Goal: Task Accomplishment & Management: Manage account settings

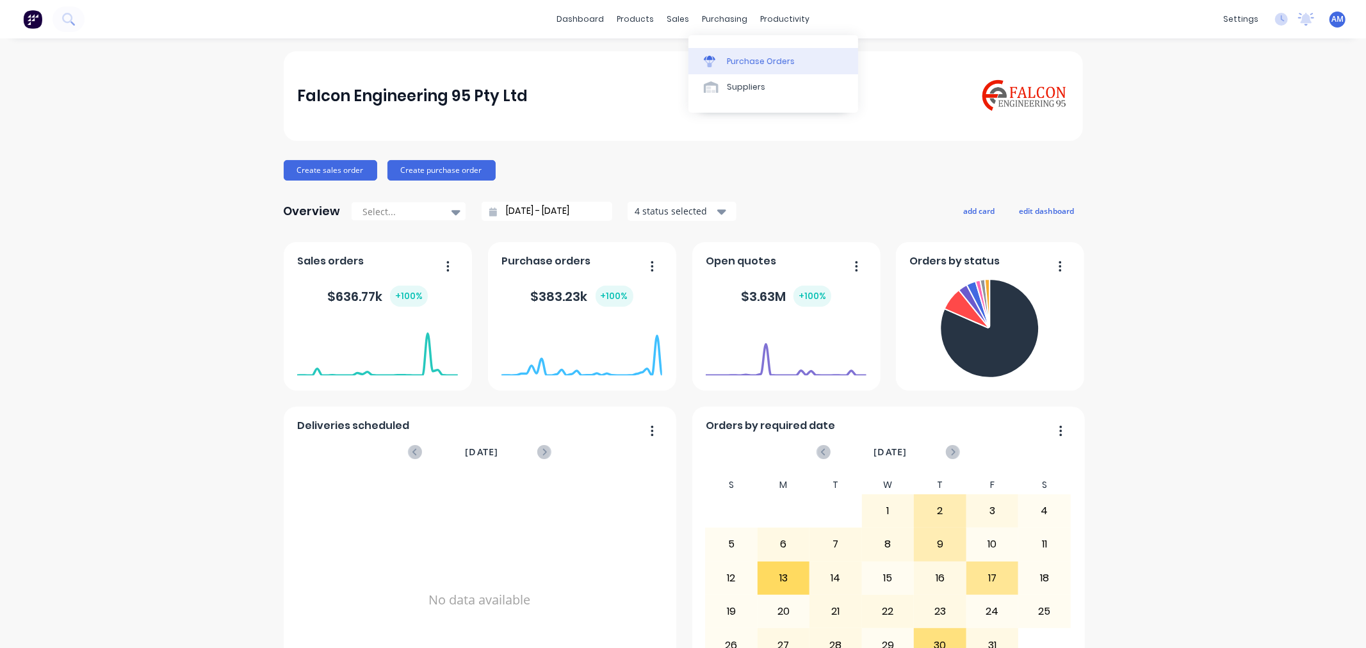
click at [758, 61] on div "Purchase Orders" at bounding box center [761, 62] width 68 height 12
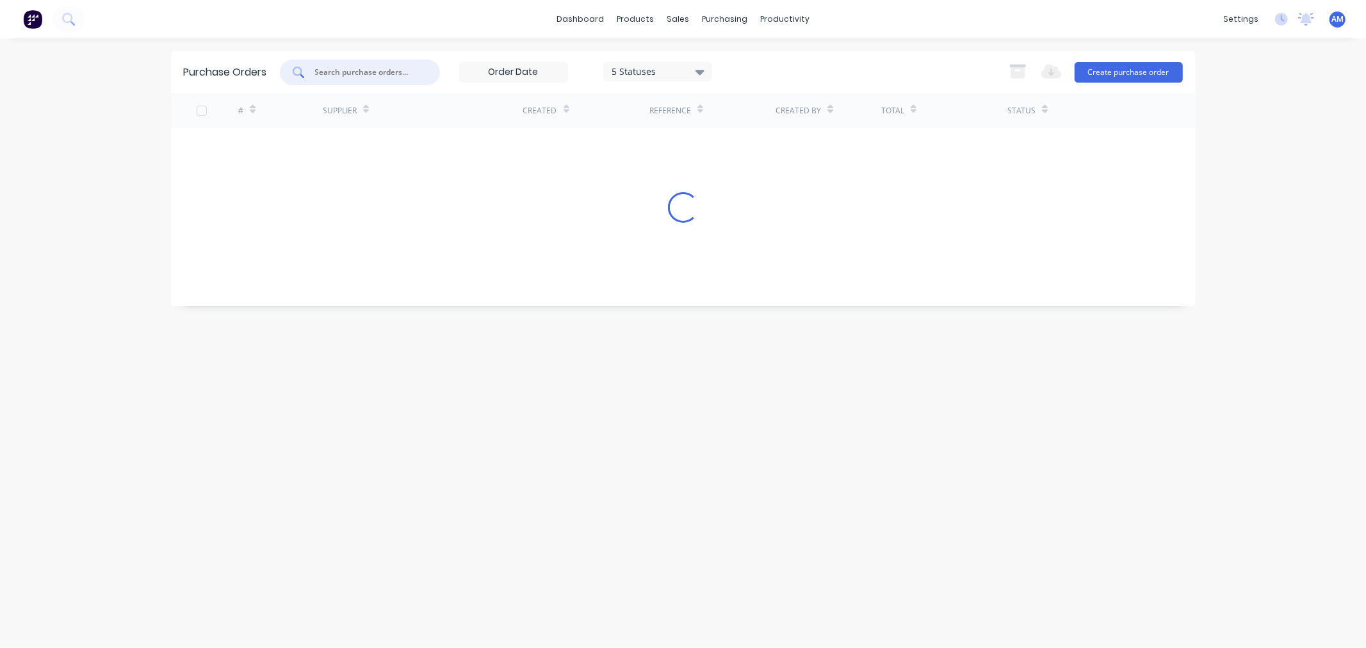
click at [387, 67] on input "text" at bounding box center [367, 72] width 106 height 13
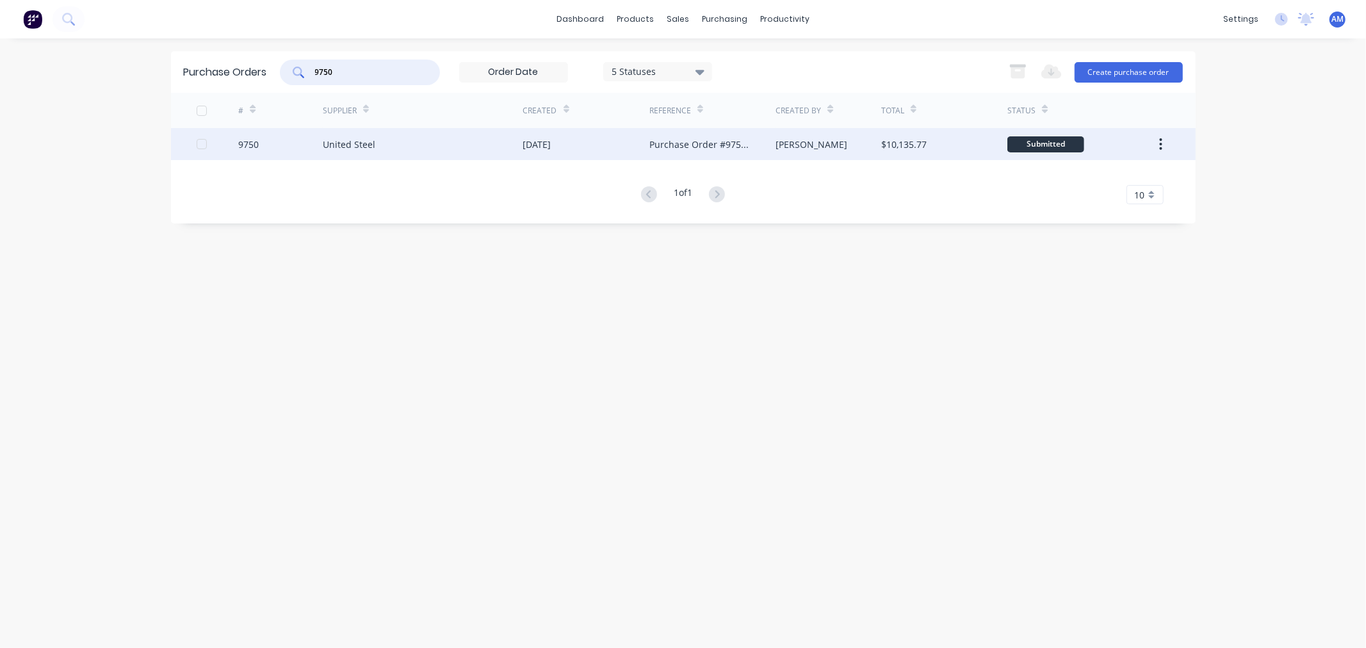
type input "9750"
click at [357, 138] on div "United Steel" at bounding box center [349, 144] width 52 height 13
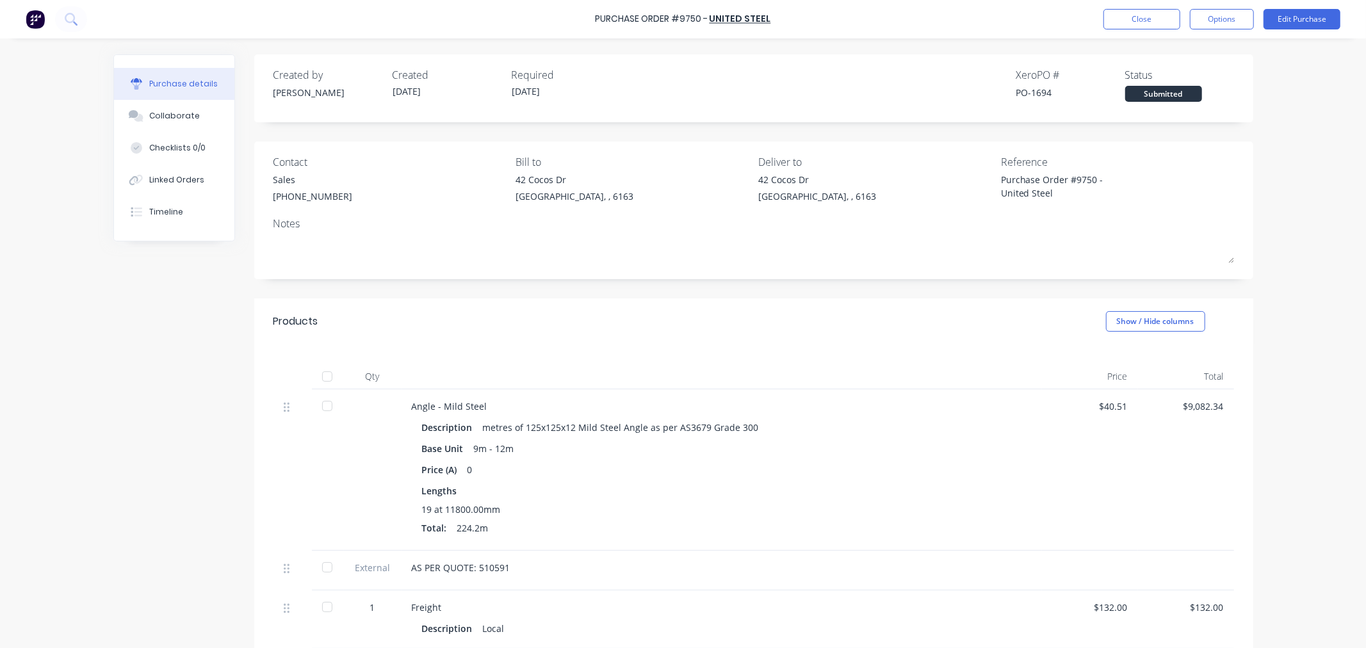
type textarea "x"
click at [165, 176] on div "Linked Orders" at bounding box center [176, 180] width 55 height 12
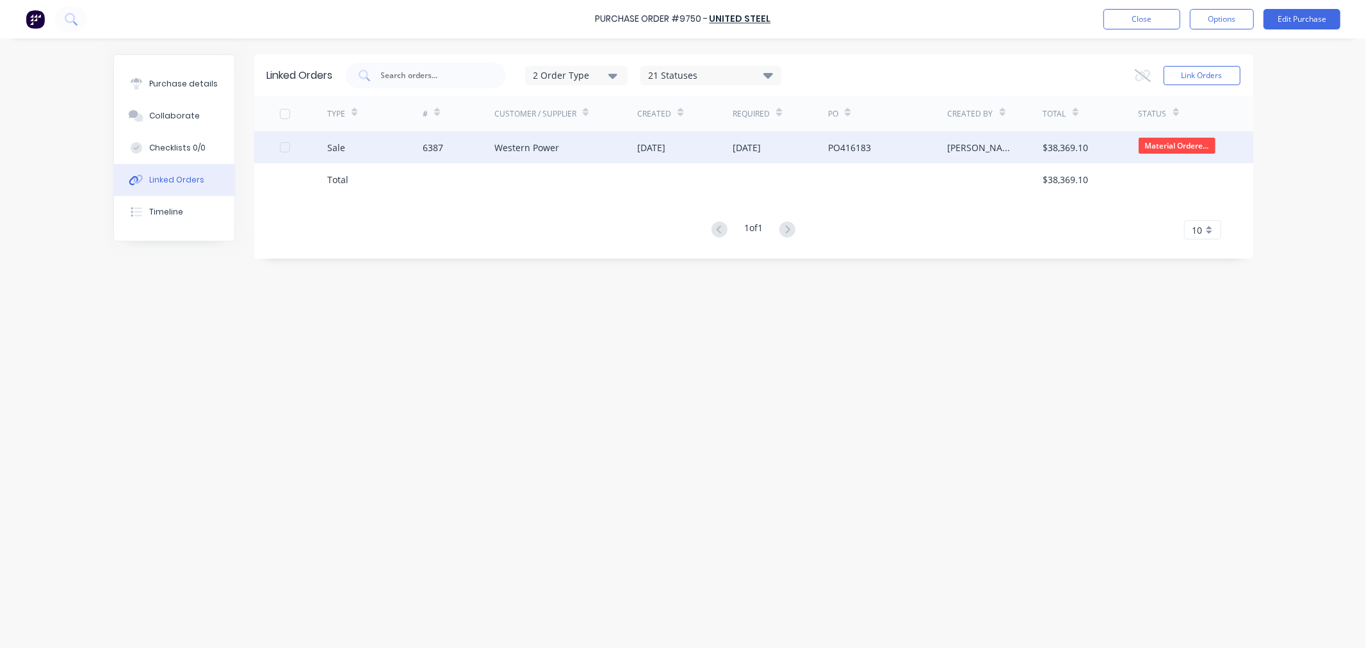
click at [375, 157] on div "Sale" at bounding box center [374, 147] width 95 height 32
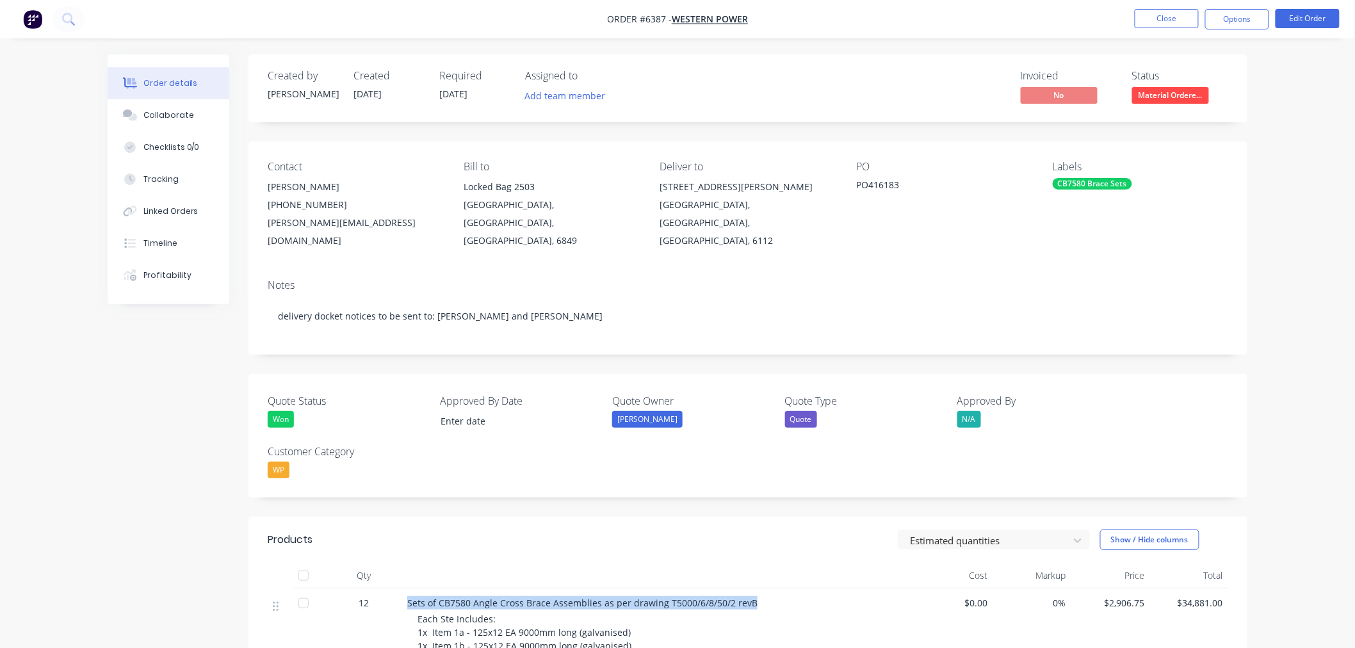
drag, startPoint x: 407, startPoint y: 583, endPoint x: 749, endPoint y: 586, distance: 341.9
click at [749, 596] on div "Sets of CB7580 Angle Cross Brace Assemblies as per drawing T5000/6/8/50/2 revB" at bounding box center [658, 602] width 502 height 13
copy span "Sets of CB7580 Angle Cross Brace Assemblies as per drawing T5000/6/8/50/2 revB"
click at [1168, 16] on button "Close" at bounding box center [1167, 18] width 64 height 19
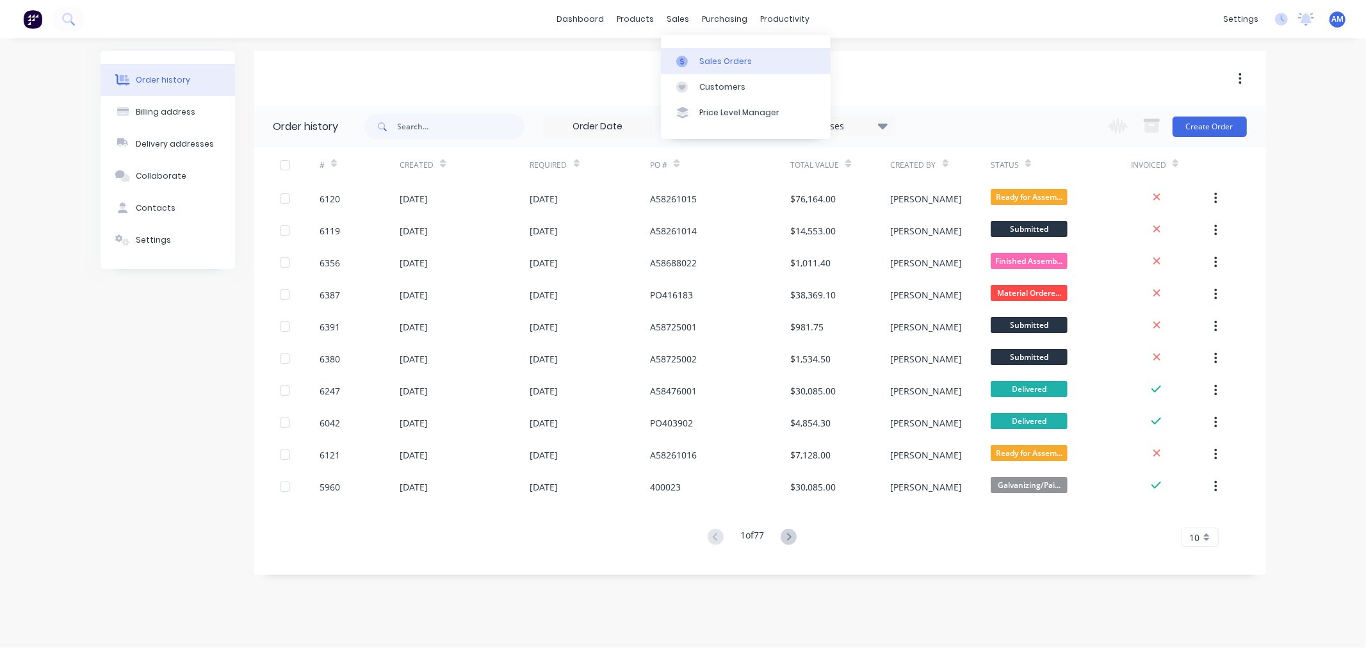
click at [724, 58] on div "Sales Orders" at bounding box center [725, 62] width 52 height 12
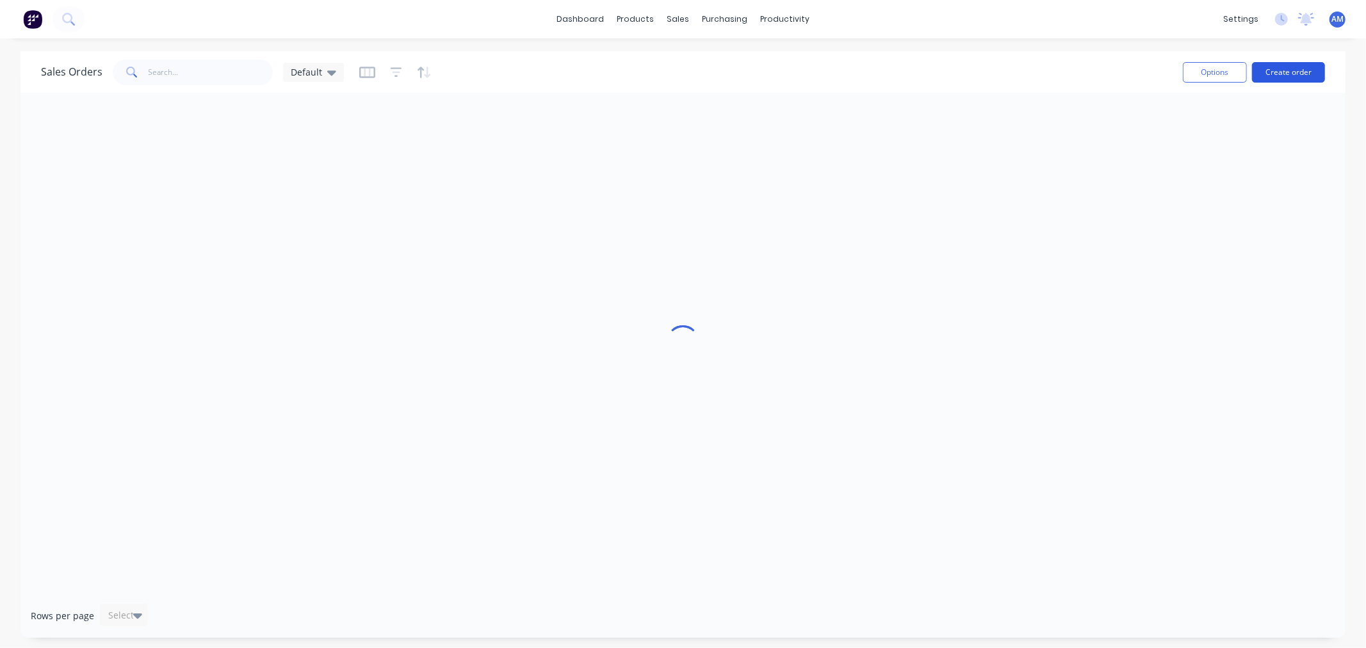
click at [1284, 74] on button "Create order" at bounding box center [1288, 72] width 73 height 20
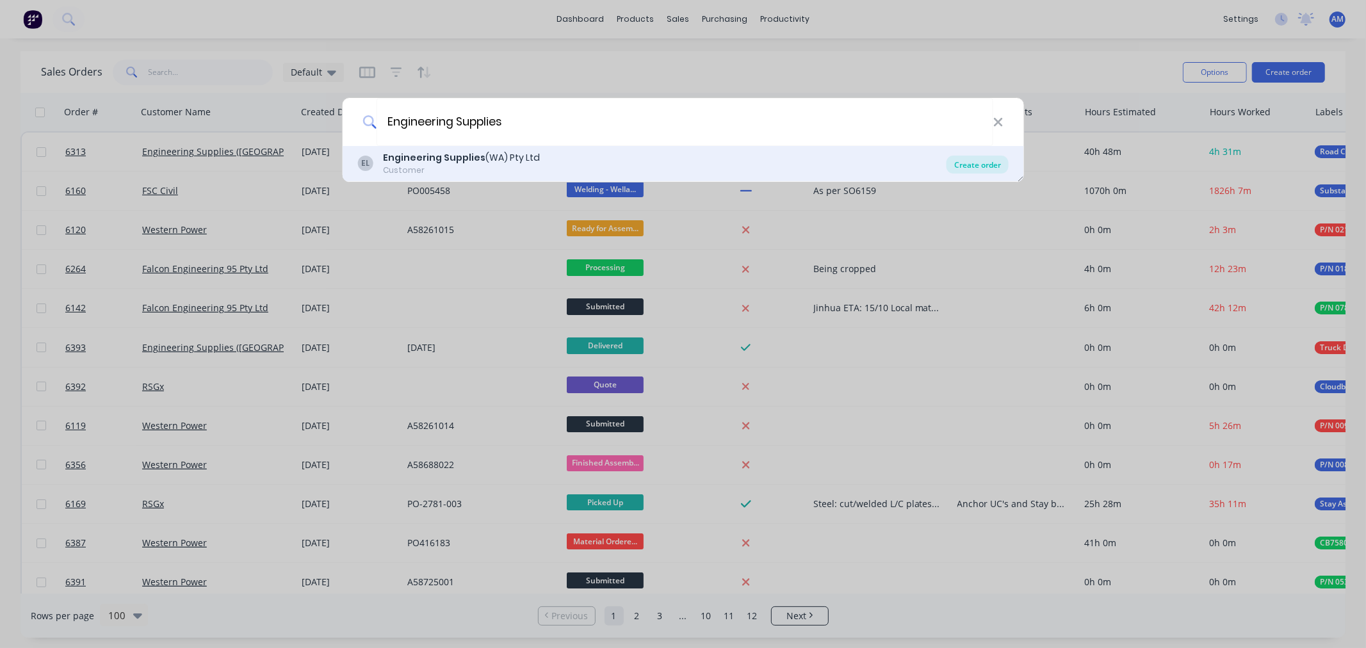
type input "Engineering Supplies"
click at [961, 156] on div "Create order" at bounding box center [977, 165] width 62 height 18
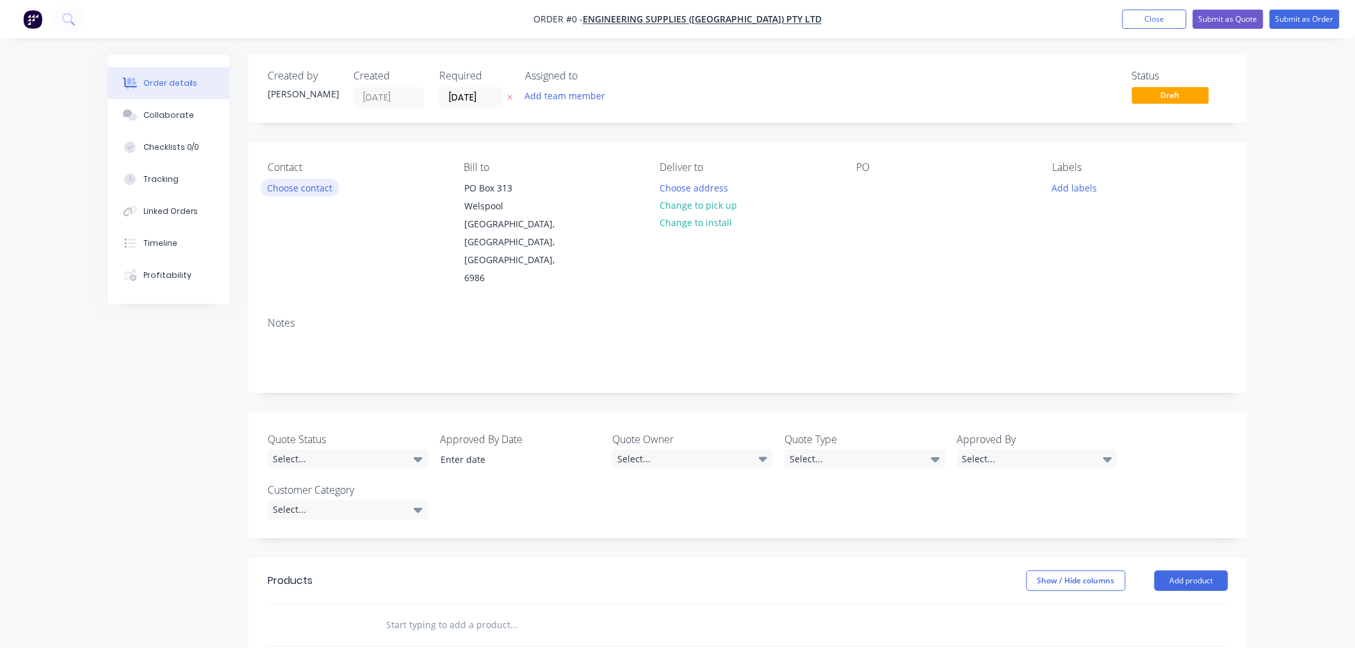
click at [310, 189] on button "Choose contact" at bounding box center [300, 187] width 79 height 17
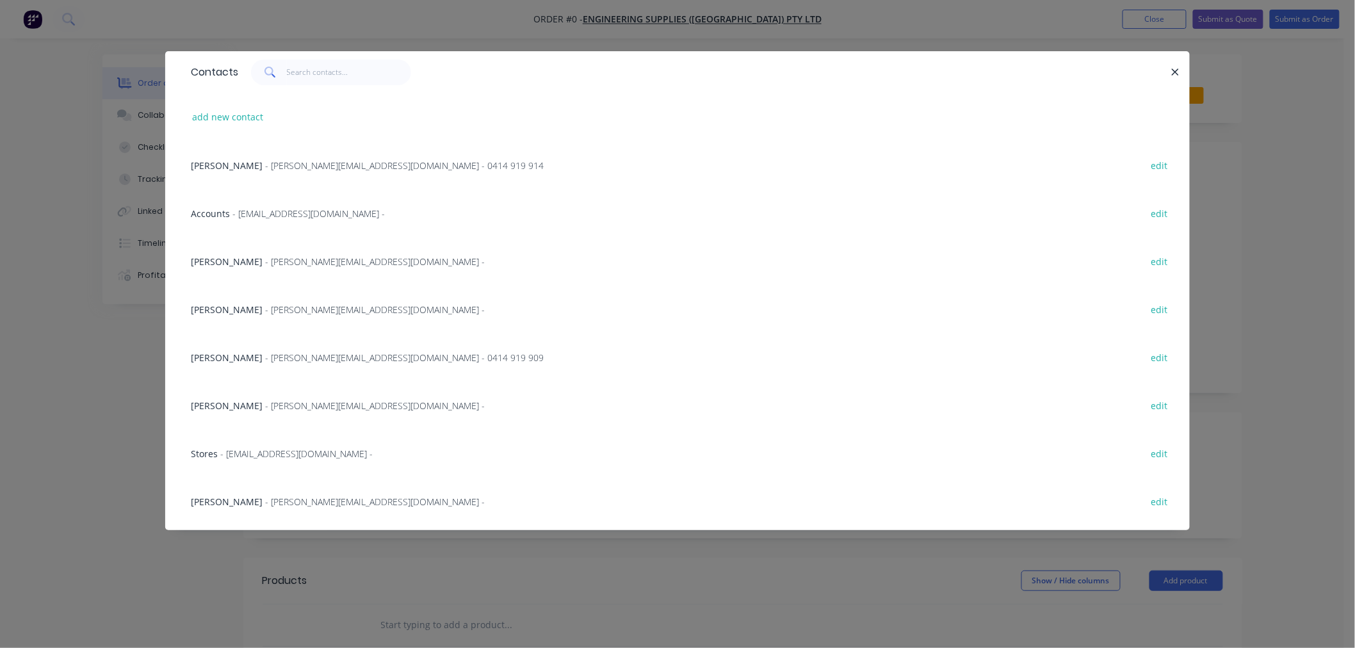
click at [252, 357] on span "[PERSON_NAME]" at bounding box center [227, 357] width 72 height 12
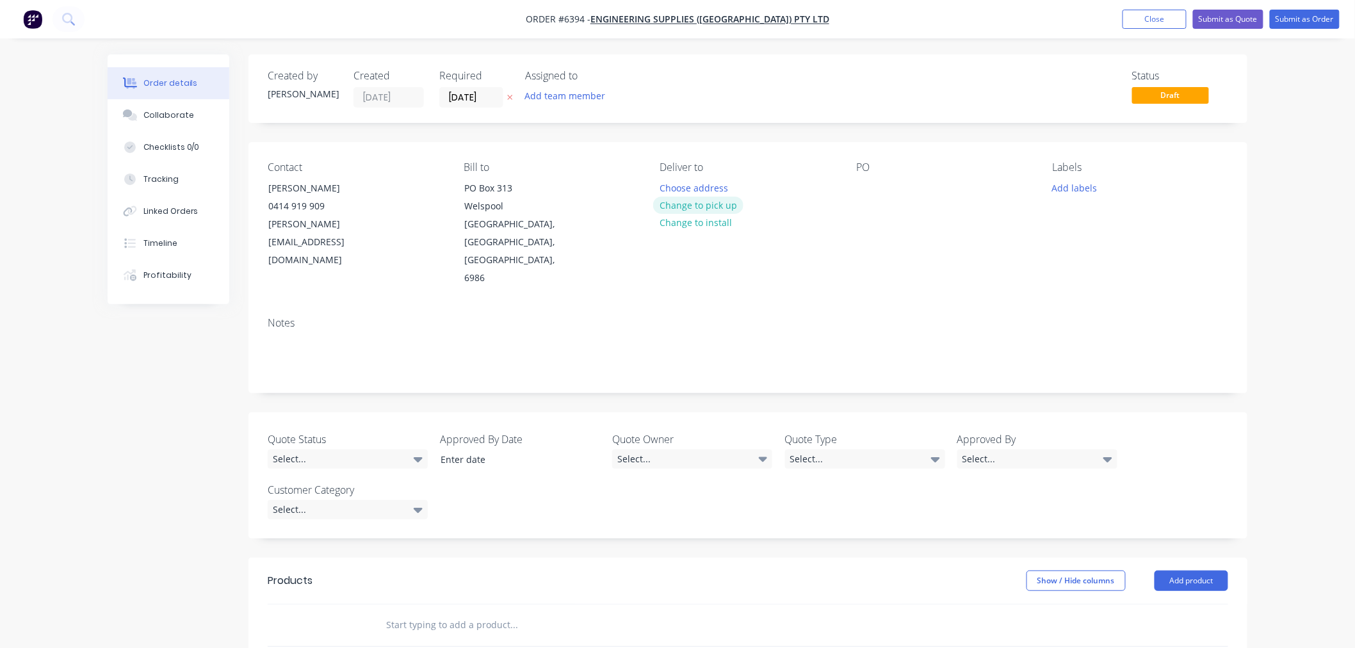
click at [699, 208] on button "Change to pick up" at bounding box center [698, 205] width 91 height 17
click at [698, 206] on button "Change to delivery" at bounding box center [699, 205] width 93 height 17
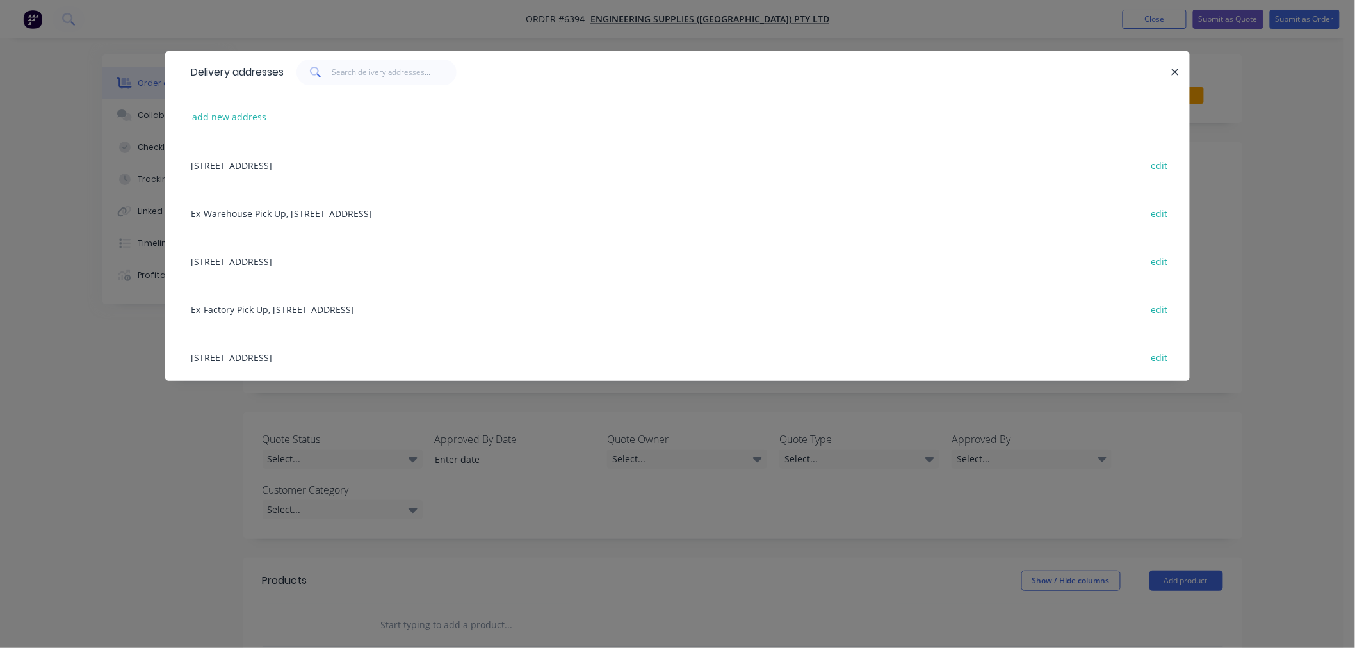
click at [241, 265] on div "146 Welshpool Rd, Welshpool, Western Australia, Australia, 6106 edit" at bounding box center [677, 261] width 986 height 48
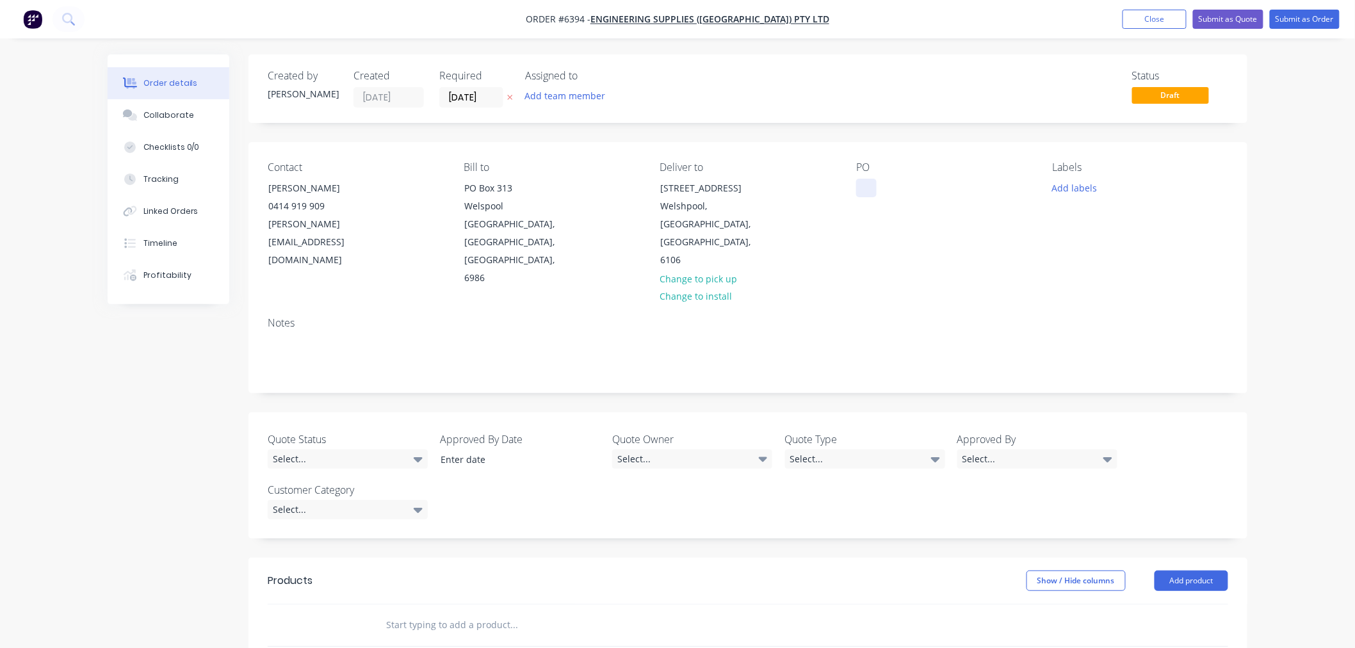
click at [862, 191] on div at bounding box center [866, 188] width 20 height 19
click at [1094, 184] on button "Add labels" at bounding box center [1074, 187] width 59 height 17
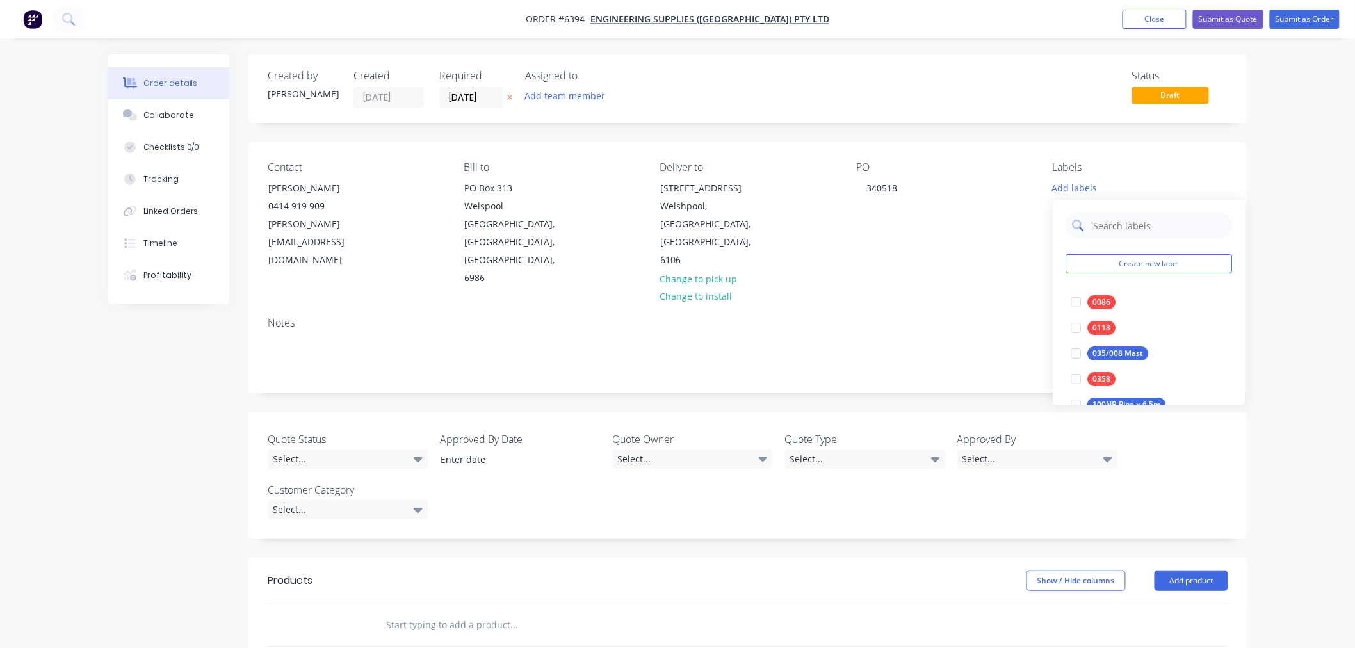
drag, startPoint x: 1091, startPoint y: 222, endPoint x: 1120, endPoint y: 222, distance: 29.5
click at [1120, 222] on input "text" at bounding box center [1159, 226] width 134 height 26
type input "33kV"
click at [1078, 296] on div at bounding box center [1076, 302] width 26 height 26
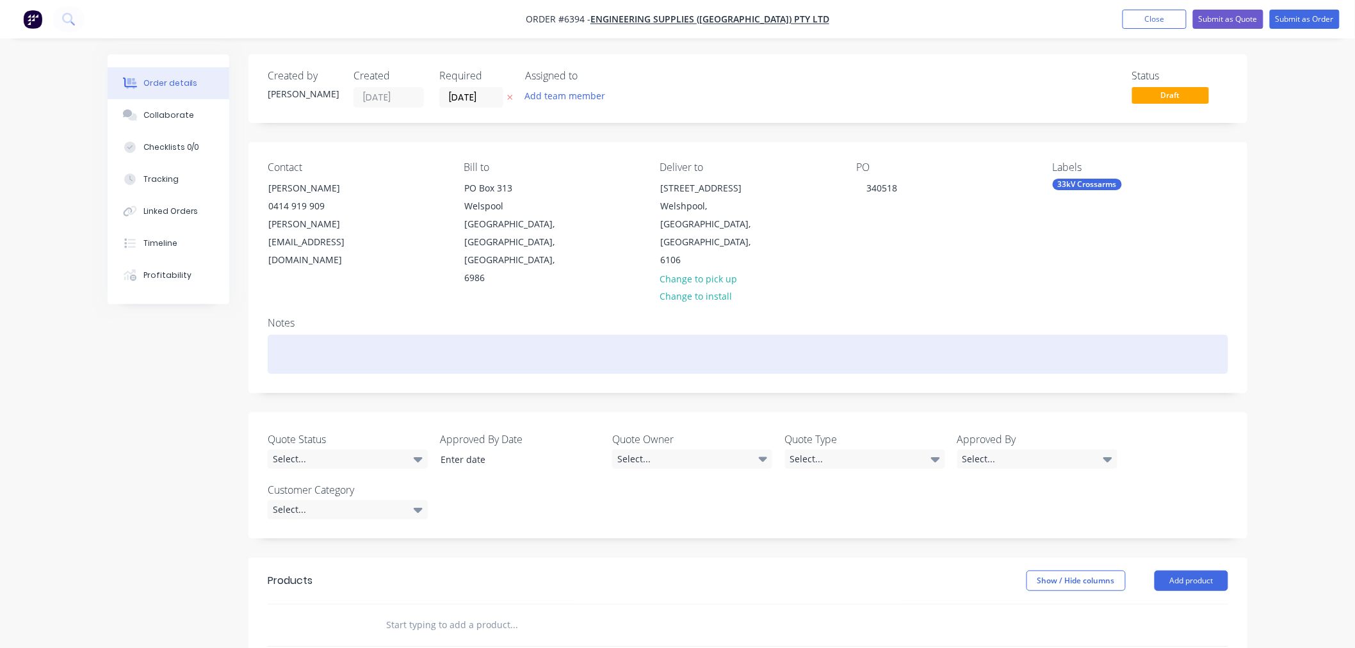
click at [926, 335] on div at bounding box center [748, 354] width 960 height 39
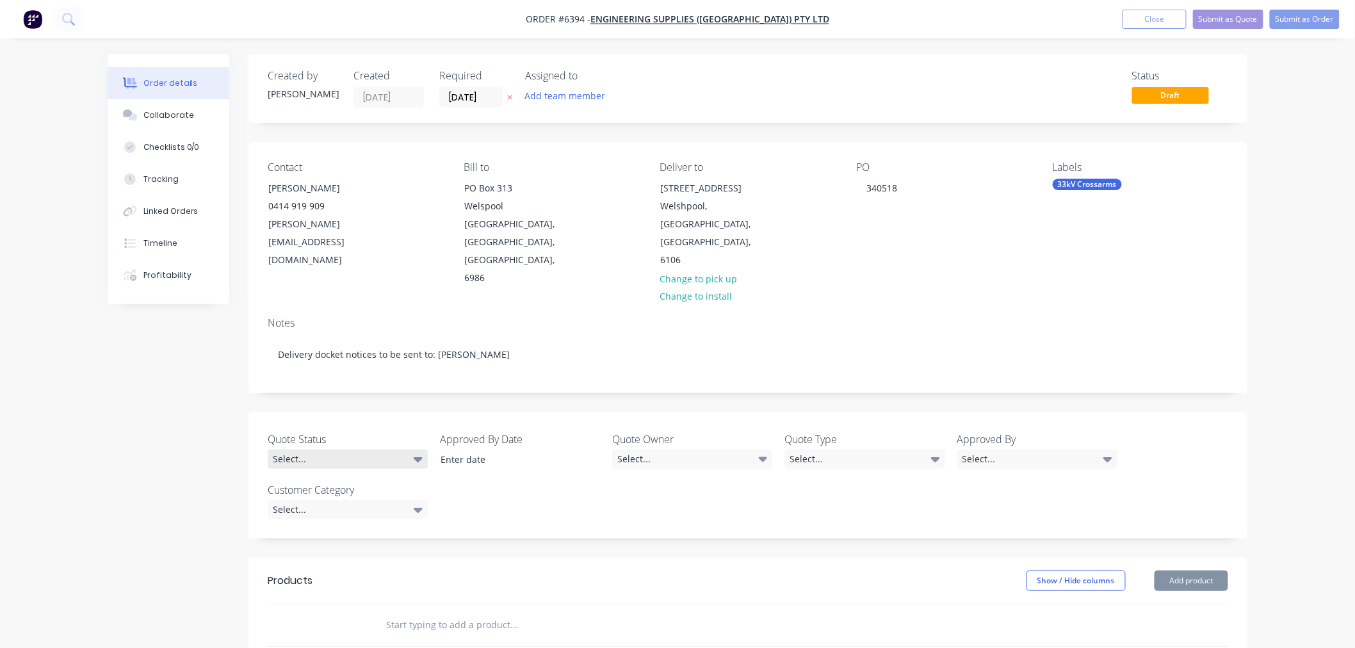
click at [410, 449] on div "Select..." at bounding box center [348, 458] width 160 height 19
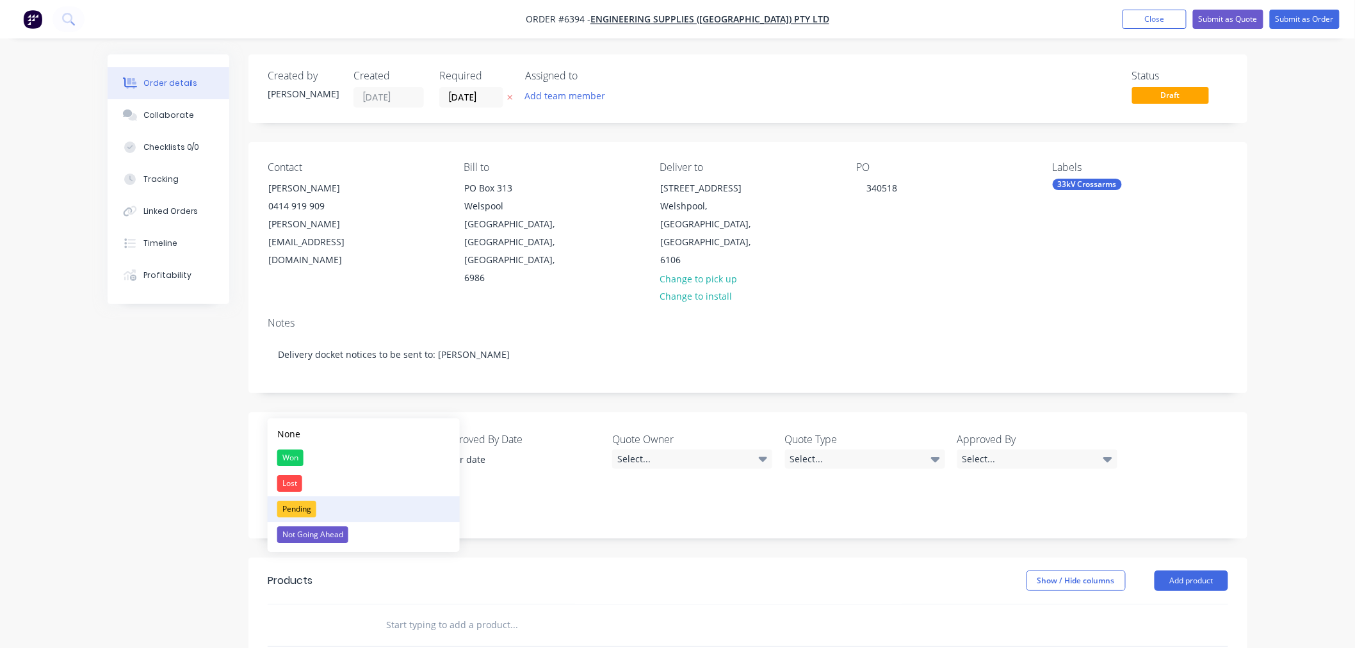
click at [355, 503] on button "Pending" at bounding box center [364, 509] width 192 height 26
click at [365, 449] on div "Pending" at bounding box center [348, 457] width 160 height 17
click at [337, 453] on button "Won" at bounding box center [364, 455] width 192 height 26
click at [375, 449] on div "Won" at bounding box center [348, 457] width 160 height 17
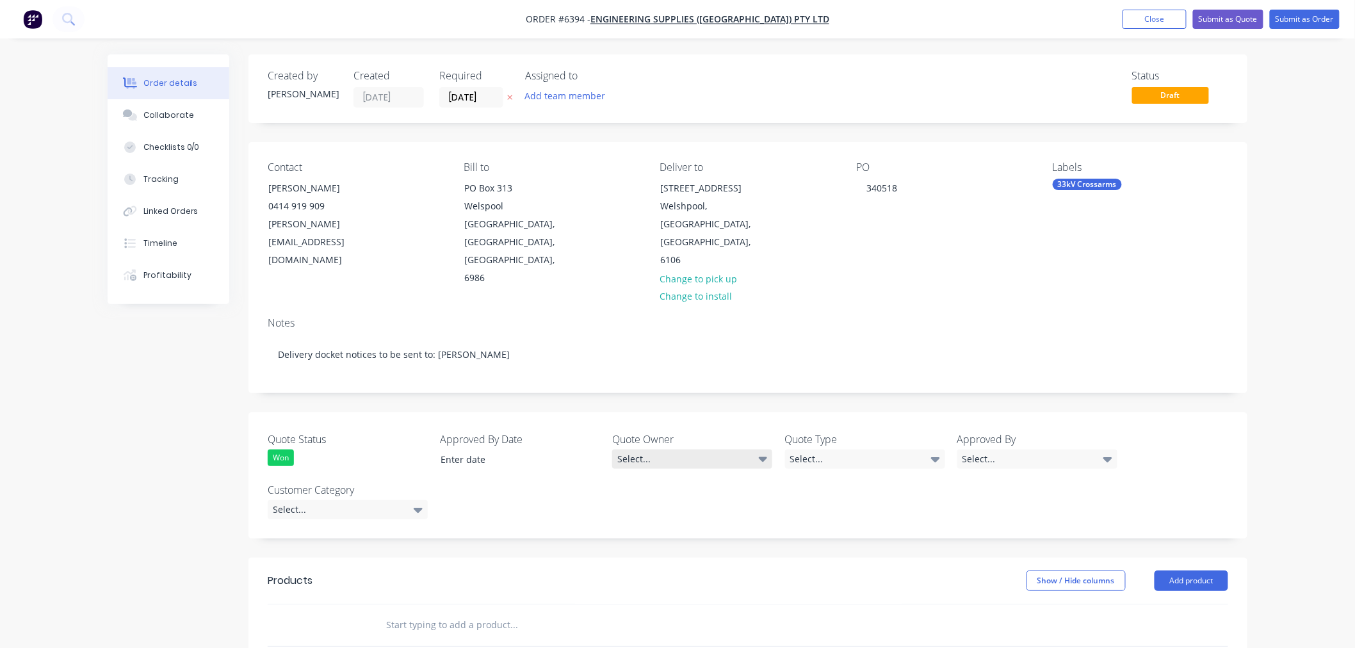
click at [687, 449] on div "Select..." at bounding box center [692, 458] width 160 height 19
drag, startPoint x: 674, startPoint y: 455, endPoint x: 841, endPoint y: 412, distance: 173.1
click at [707, 451] on button "[PERSON_NAME]" at bounding box center [709, 458] width 192 height 26
click at [850, 449] on div "Select..." at bounding box center [865, 458] width 160 height 19
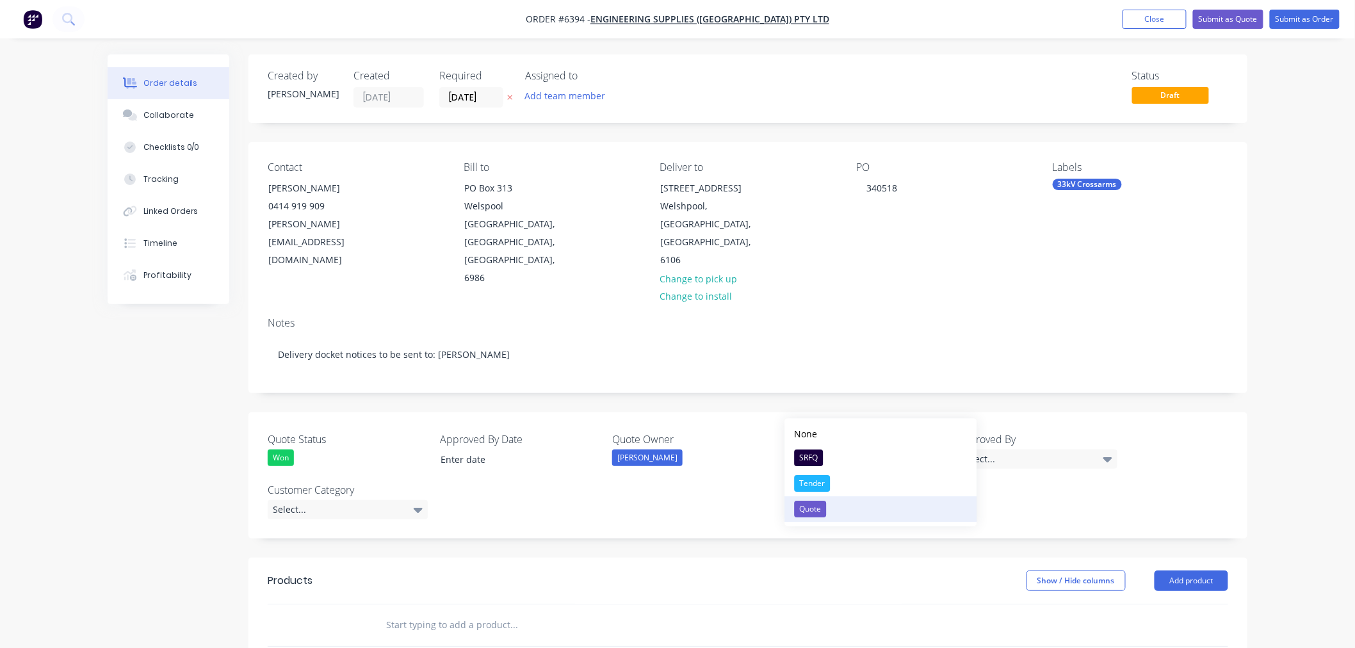
drag, startPoint x: 843, startPoint y: 510, endPoint x: 941, endPoint y: 458, distance: 111.1
click at [843, 508] on button "Quote" at bounding box center [881, 509] width 192 height 26
click at [999, 449] on div "Select..." at bounding box center [1037, 458] width 160 height 19
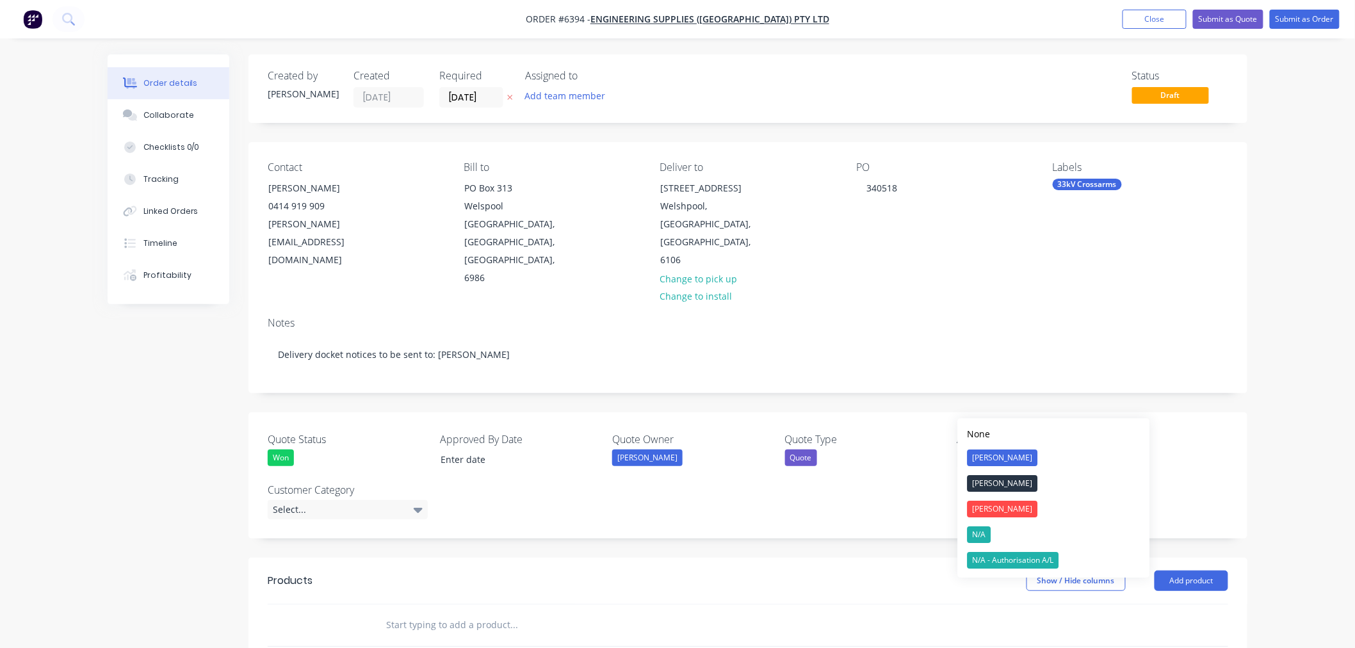
drag, startPoint x: 987, startPoint y: 528, endPoint x: 981, endPoint y: 531, distance: 6.6
click at [985, 530] on div "N/A" at bounding box center [979, 534] width 24 height 17
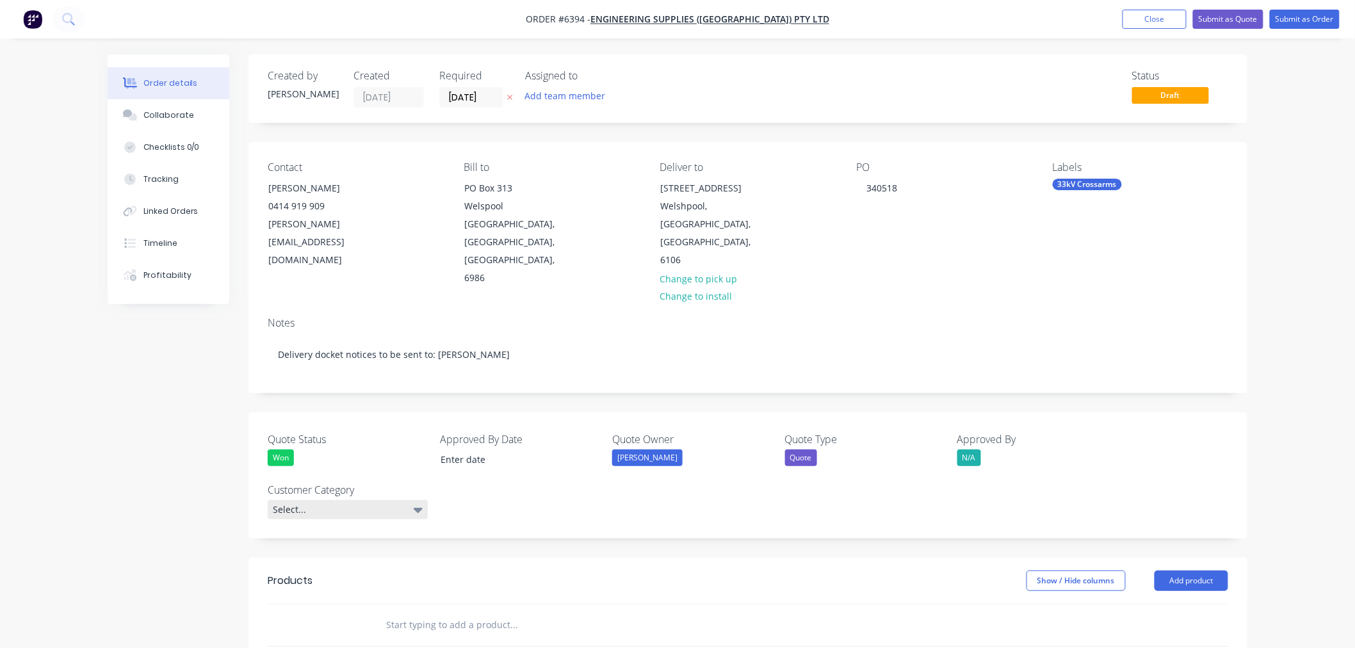
click at [355, 500] on div "Select..." at bounding box center [348, 509] width 160 height 19
click at [321, 535] on button "PD" at bounding box center [364, 534] width 192 height 26
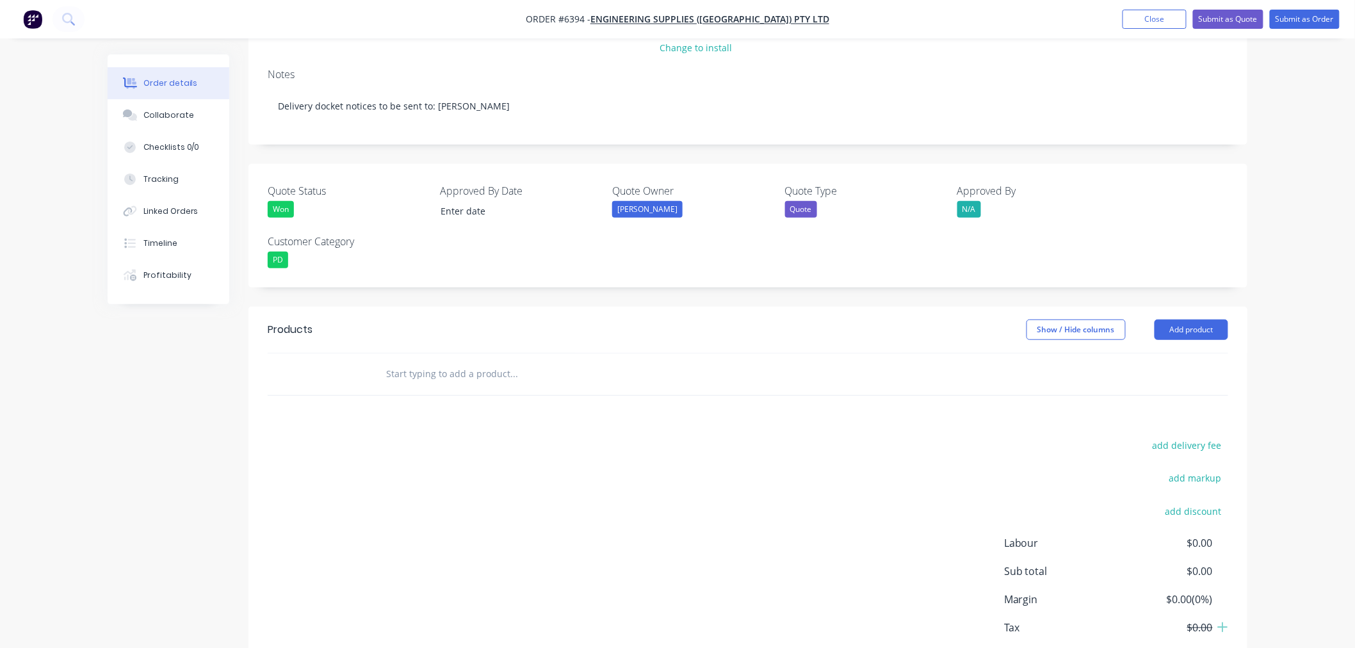
scroll to position [270, 0]
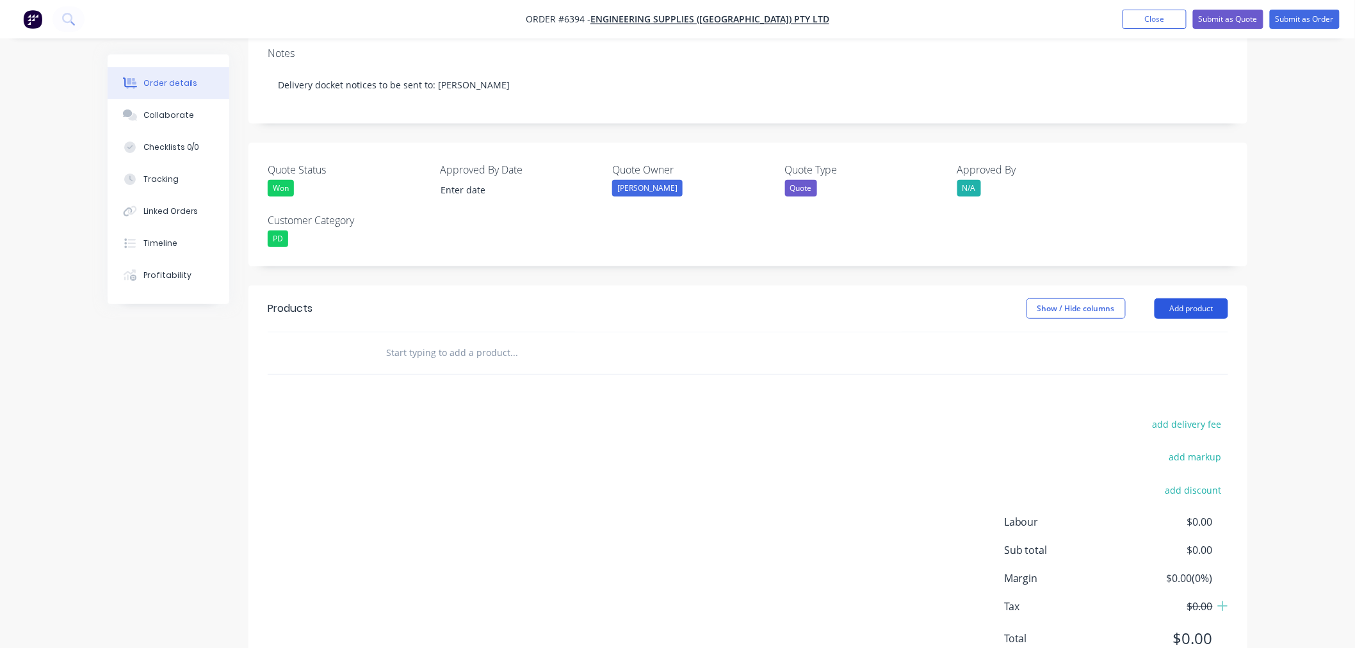
click at [1204, 298] on button "Add product" at bounding box center [1191, 308] width 74 height 20
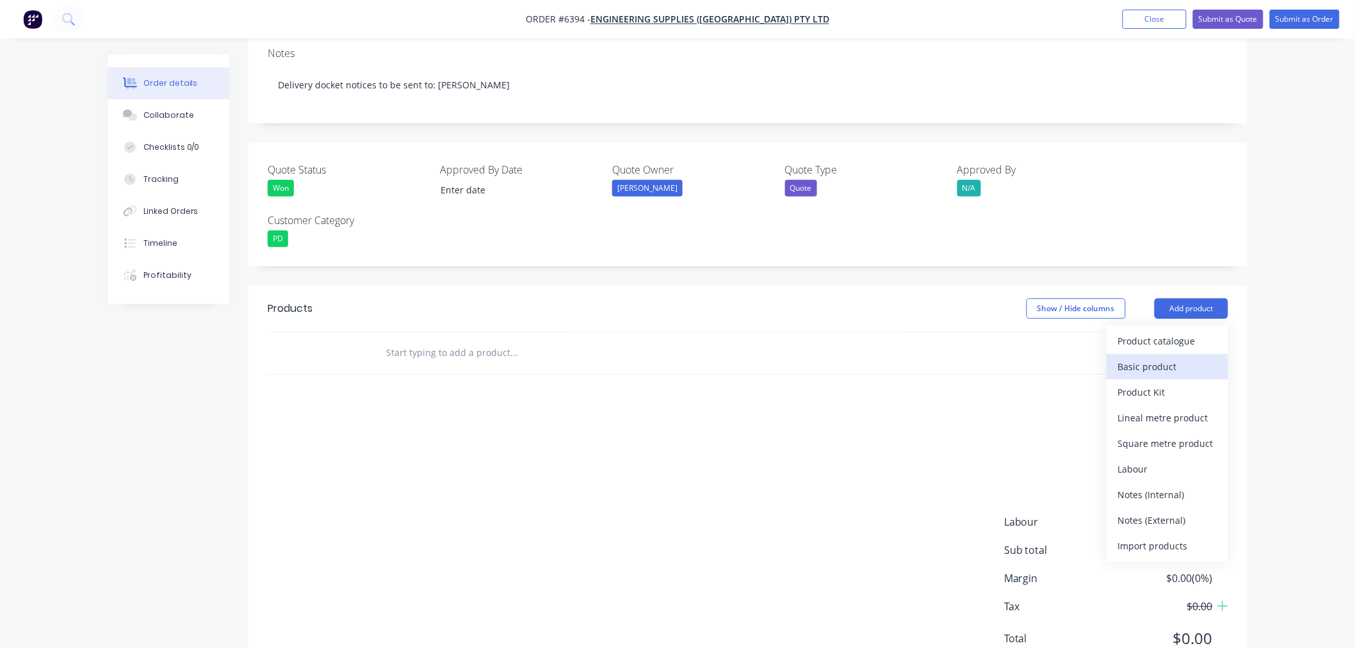
click at [1170, 357] on div "Basic product" at bounding box center [1167, 366] width 99 height 19
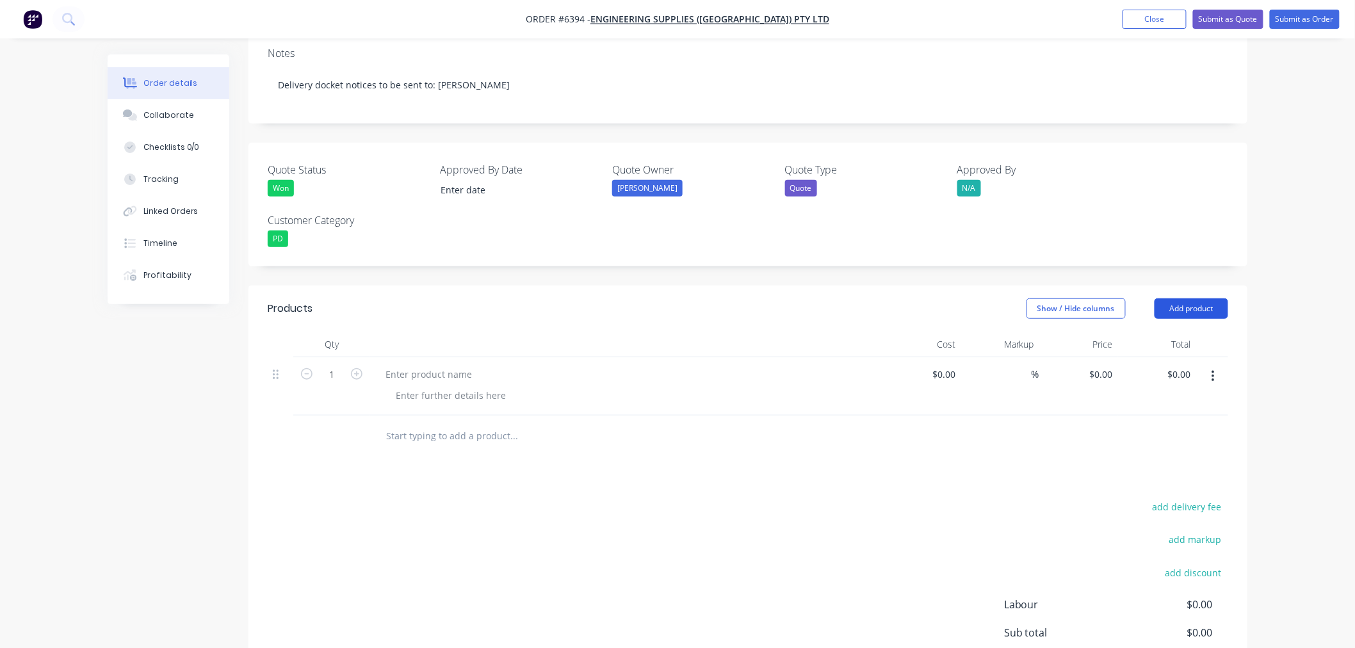
click at [1176, 298] on button "Add product" at bounding box center [1191, 308] width 74 height 20
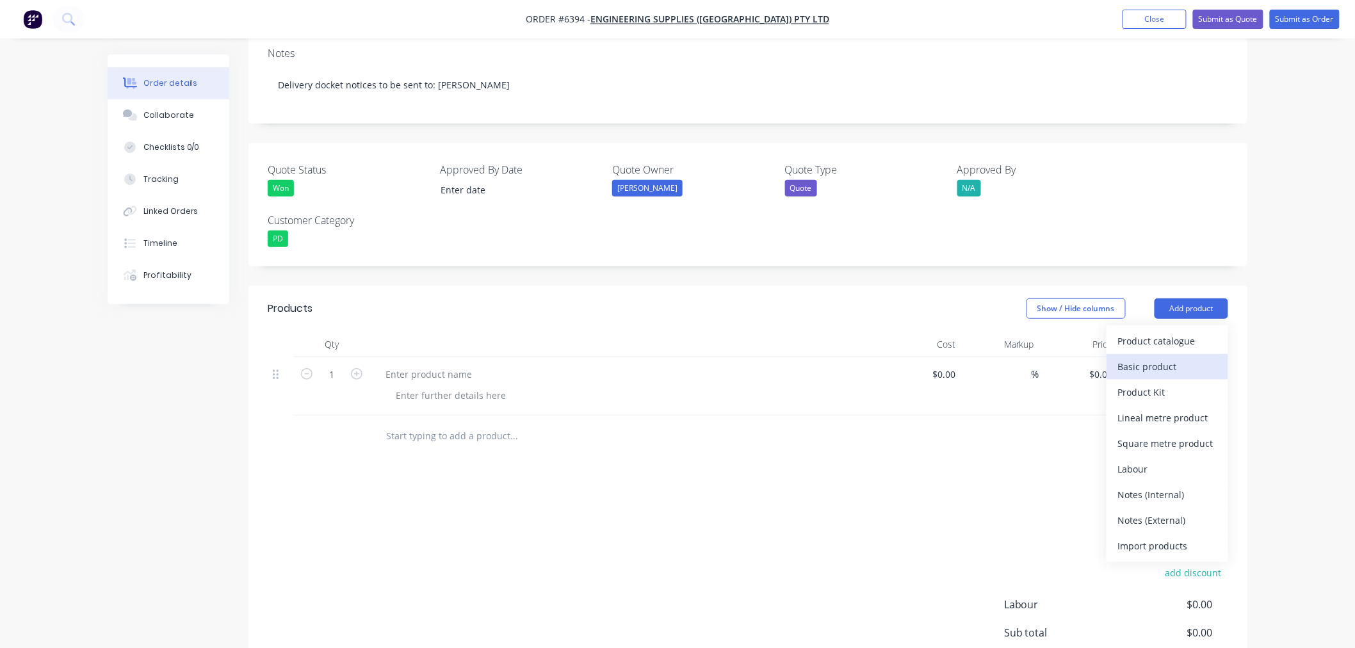
click at [1166, 357] on div "Basic product" at bounding box center [1167, 366] width 99 height 19
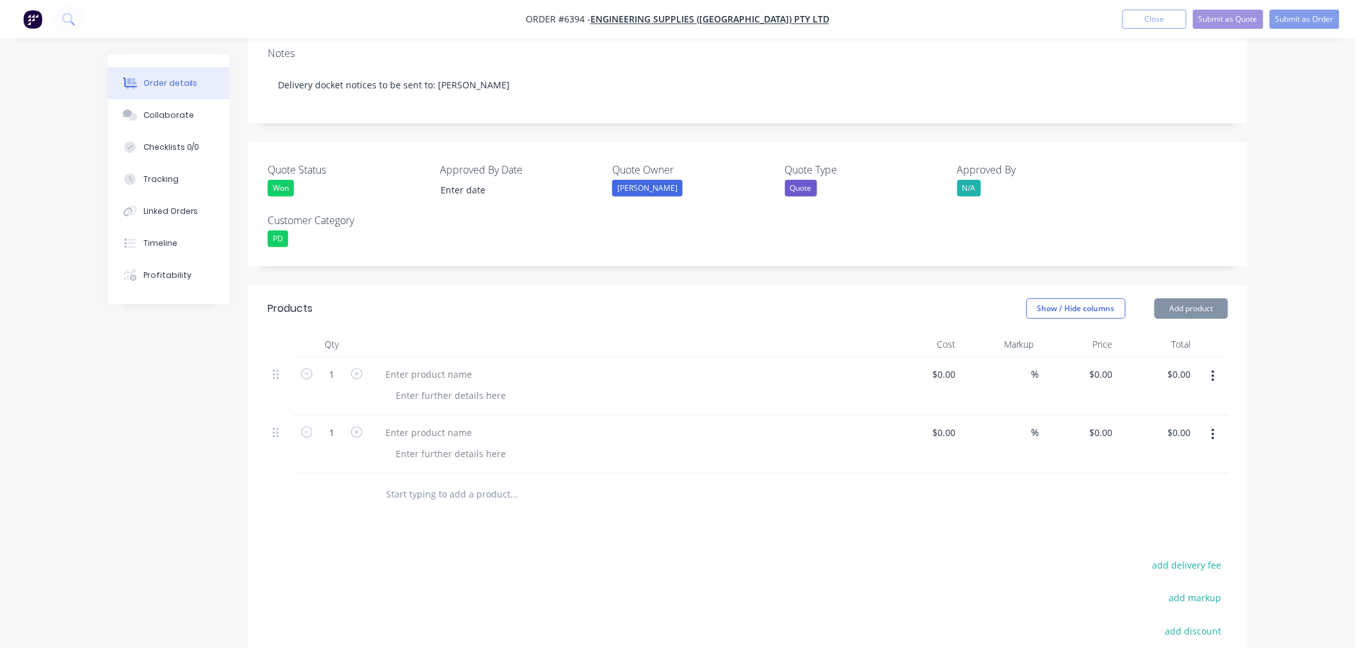
click at [1175, 298] on button "Add product" at bounding box center [1191, 308] width 74 height 20
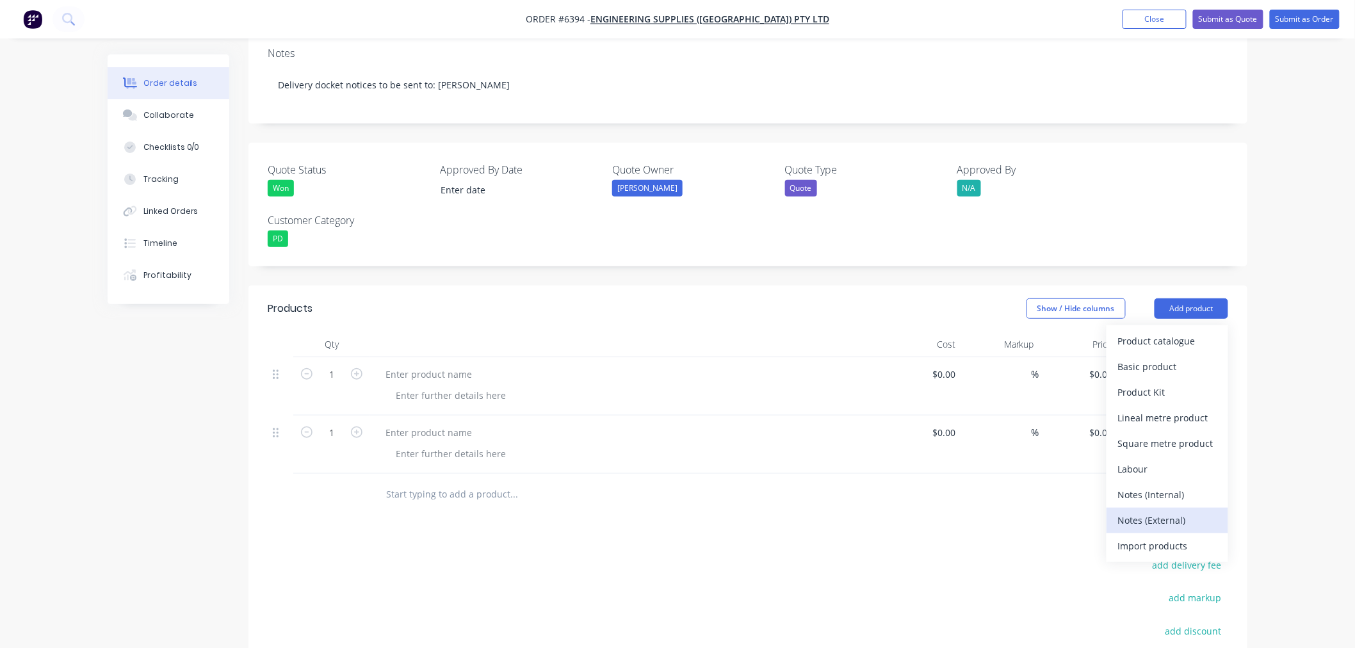
click at [1159, 511] on div "Notes (External)" at bounding box center [1167, 520] width 99 height 19
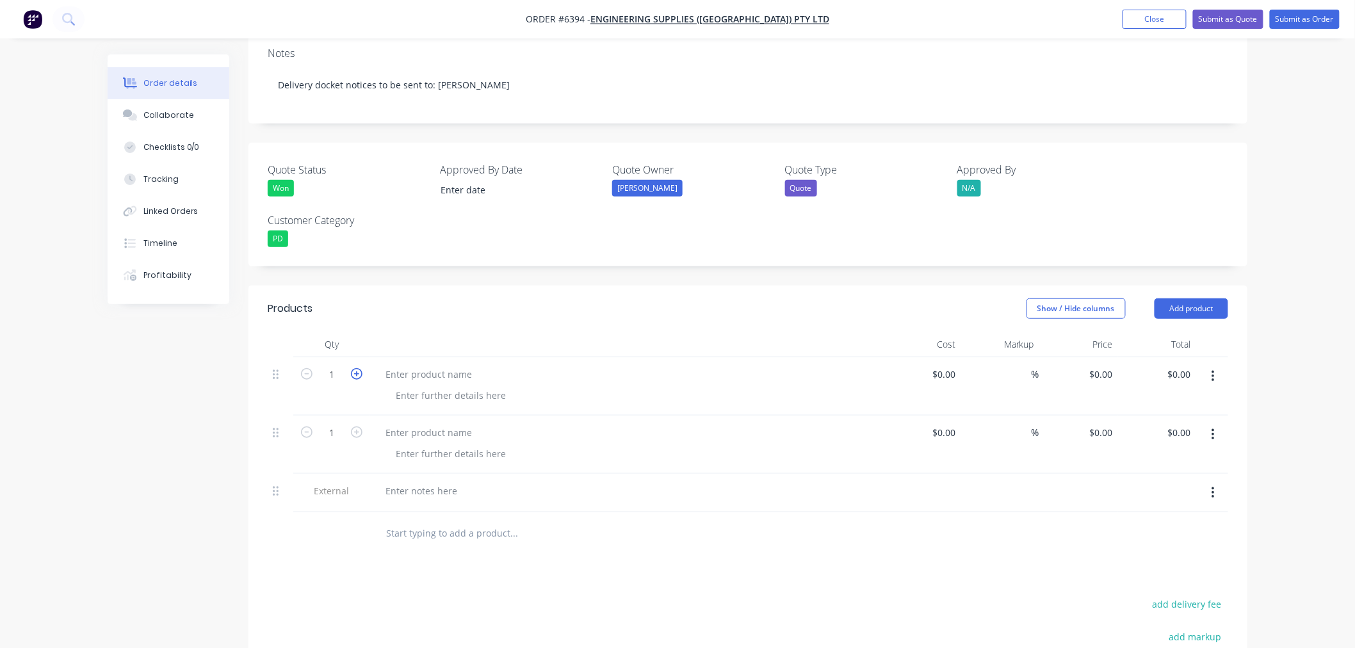
click at [359, 368] on icon "button" at bounding box center [357, 374] width 12 height 12
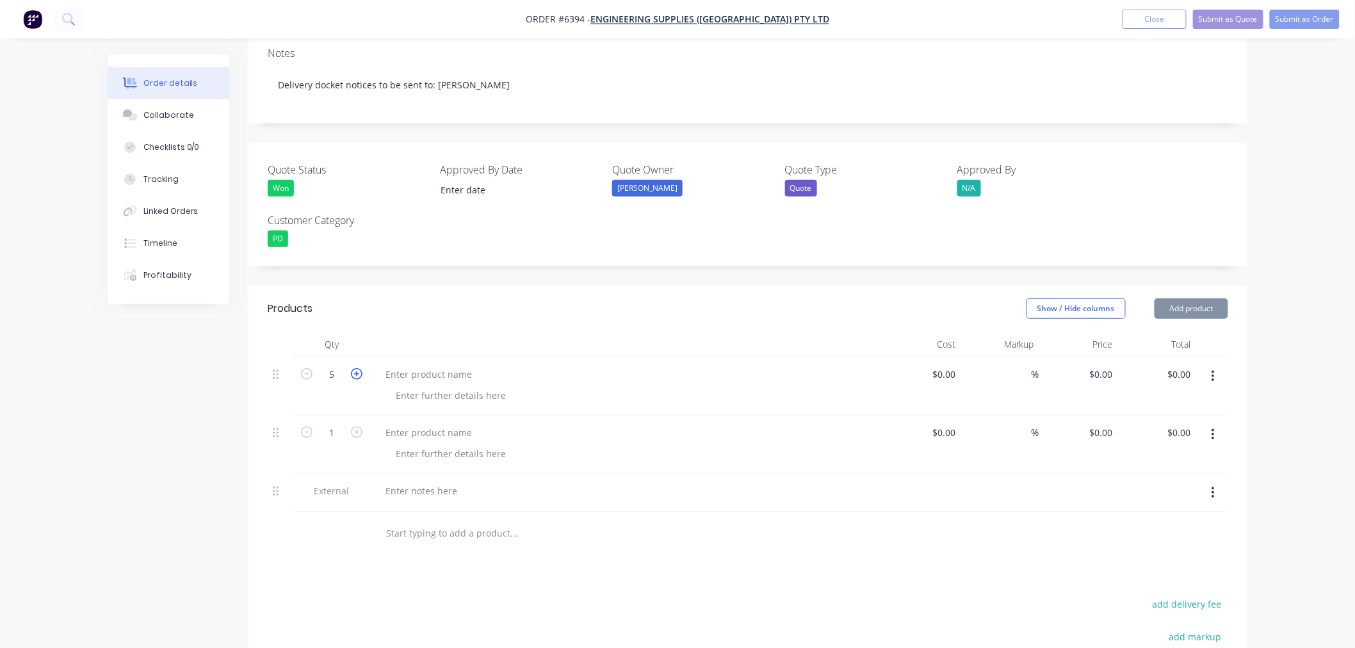
type input "6"
click at [356, 426] on icon "button" at bounding box center [357, 432] width 12 height 12
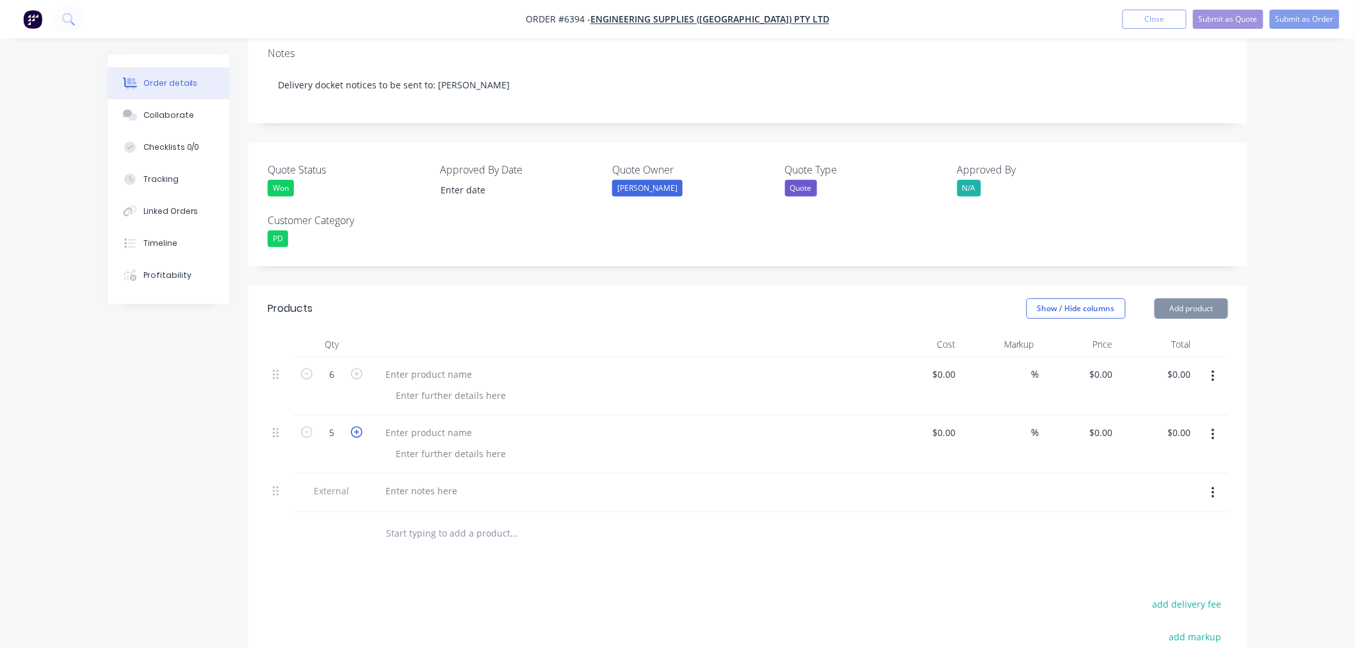
click at [356, 426] on icon "button" at bounding box center [357, 432] width 12 height 12
type input "6"
drag, startPoint x: 407, startPoint y: 325, endPoint x: 438, endPoint y: 421, distance: 101.0
click at [407, 365] on div at bounding box center [428, 374] width 107 height 19
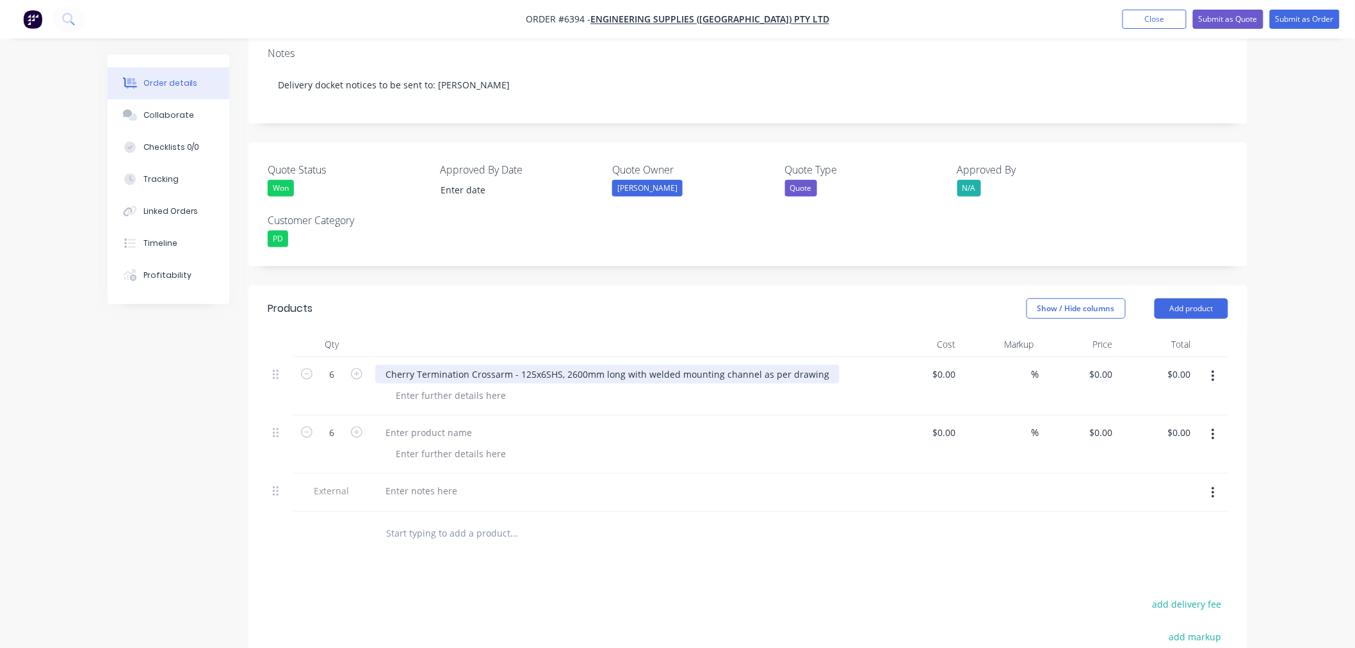
drag, startPoint x: 817, startPoint y: 321, endPoint x: 817, endPoint y: 331, distance: 9.6
click at [817, 365] on div "Cherry Termination Crossarm - 125x6SHS, 2600mm long with welded mounting channe…" at bounding box center [607, 374] width 464 height 19
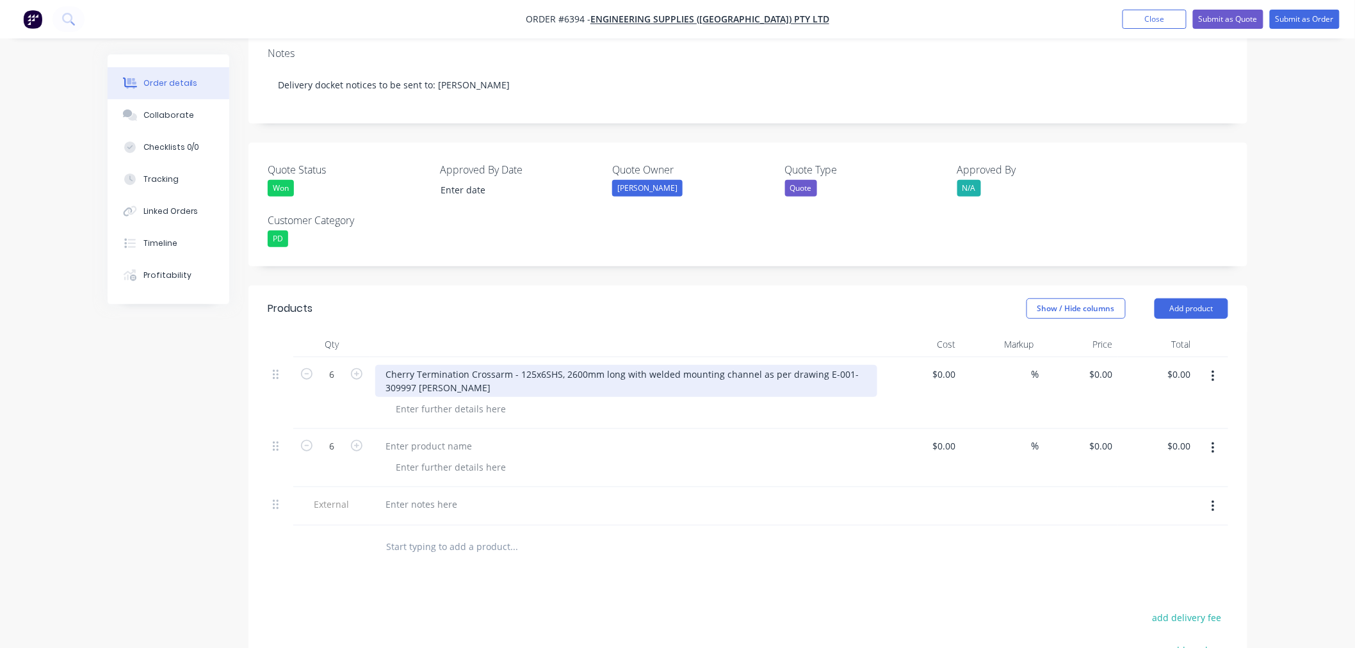
drag, startPoint x: 752, startPoint y: 318, endPoint x: 761, endPoint y: 333, distance: 16.9
click at [752, 365] on div "Cherry Termination Crossarm - 125x6SHS, 2600mm long with welded mounting channe…" at bounding box center [626, 381] width 502 height 32
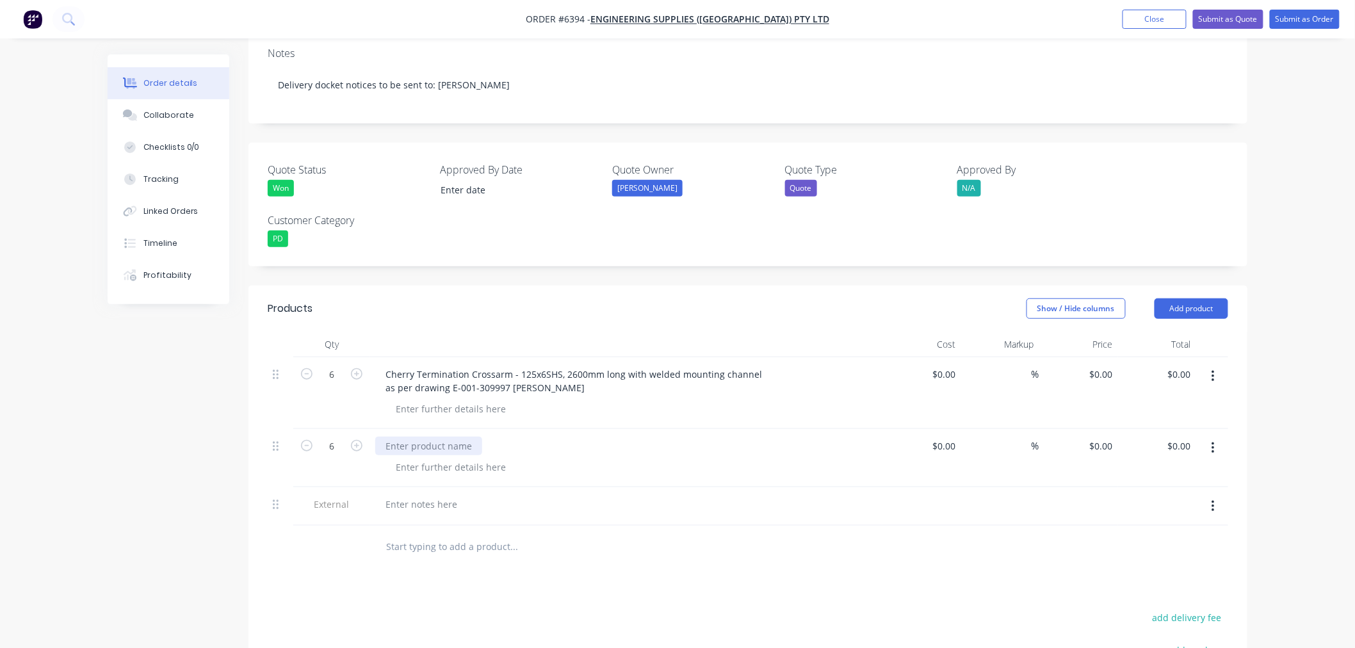
click at [450, 437] on div at bounding box center [428, 446] width 107 height 19
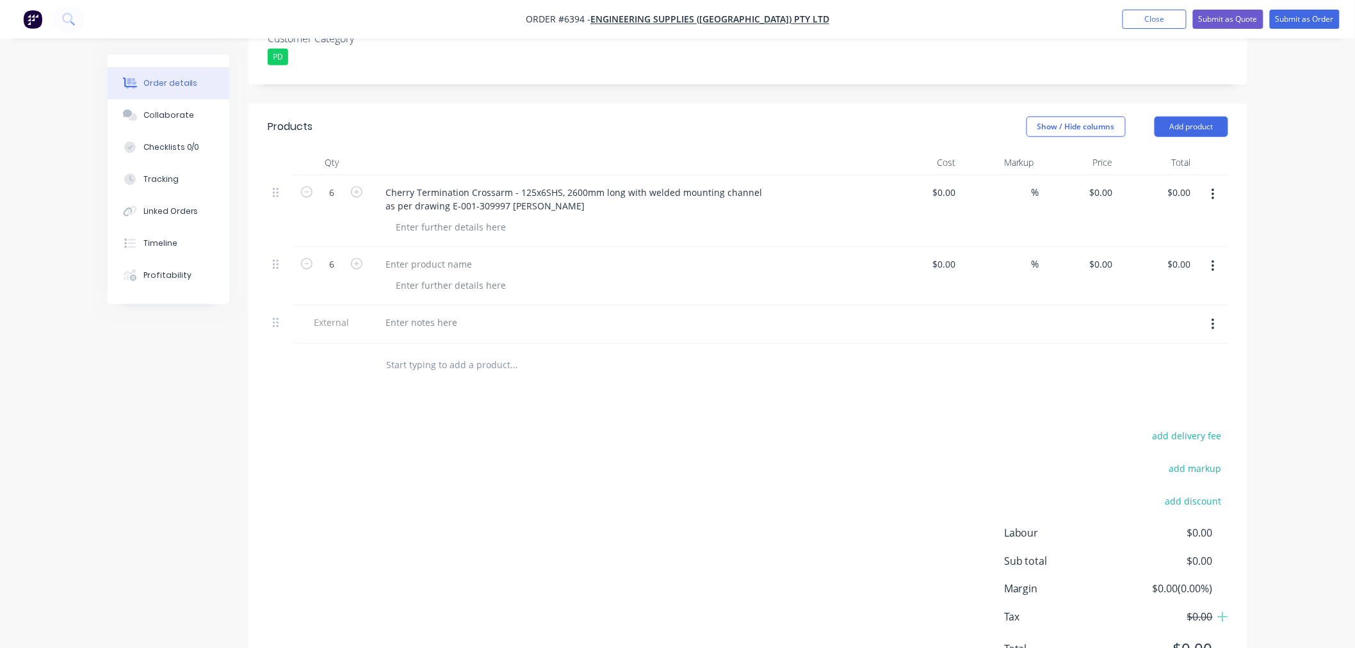
scroll to position [462, 0]
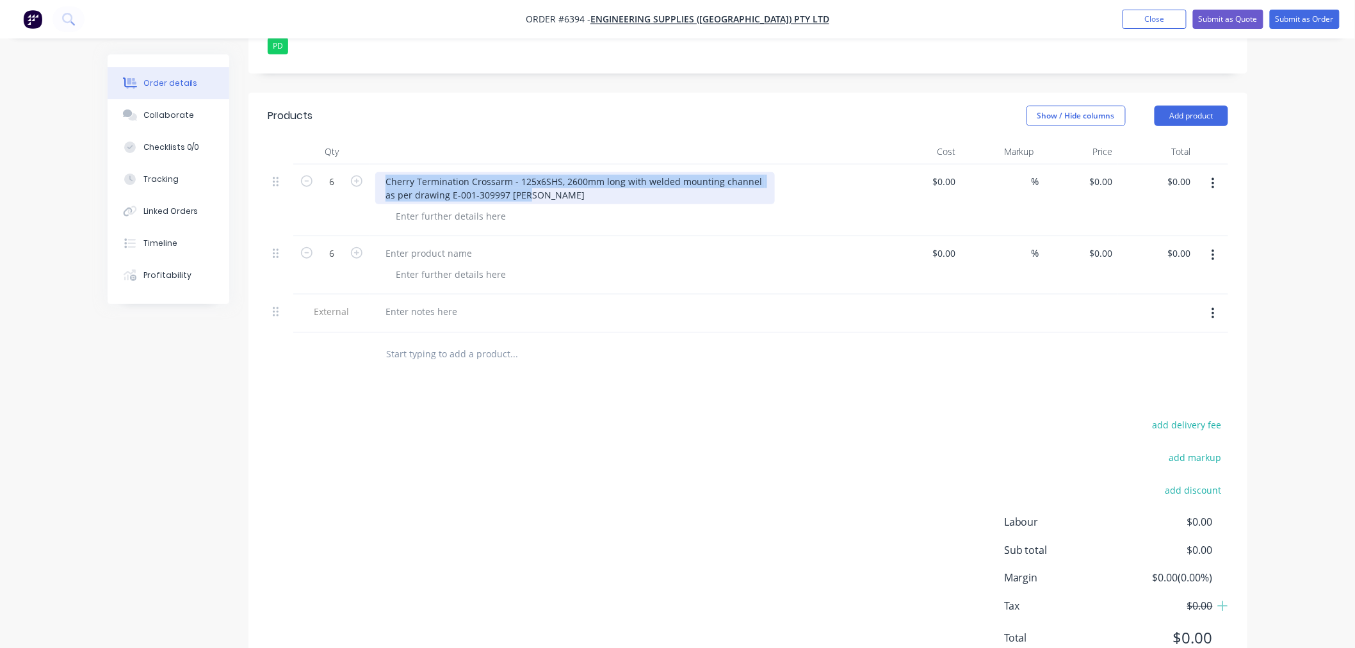
drag, startPoint x: 528, startPoint y: 144, endPoint x: 361, endPoint y: 120, distance: 168.2
click at [348, 165] on div "6 Cherry Termination Crossarm - 125x6SHS, 2600mm long with welded mounting chan…" at bounding box center [748, 201] width 960 height 72
copy div "Cherry Termination Crossarm - 125x6SHS, 2600mm long with welded mounting channe…"
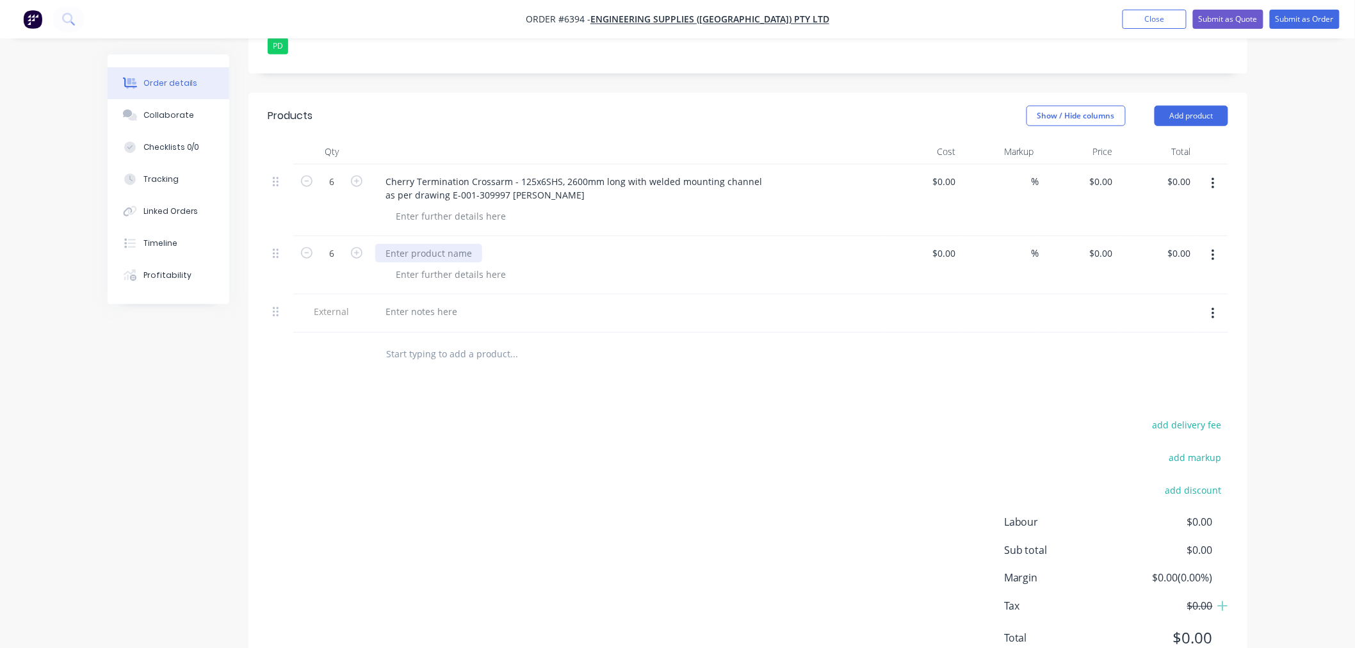
click at [414, 244] on div at bounding box center [428, 253] width 107 height 19
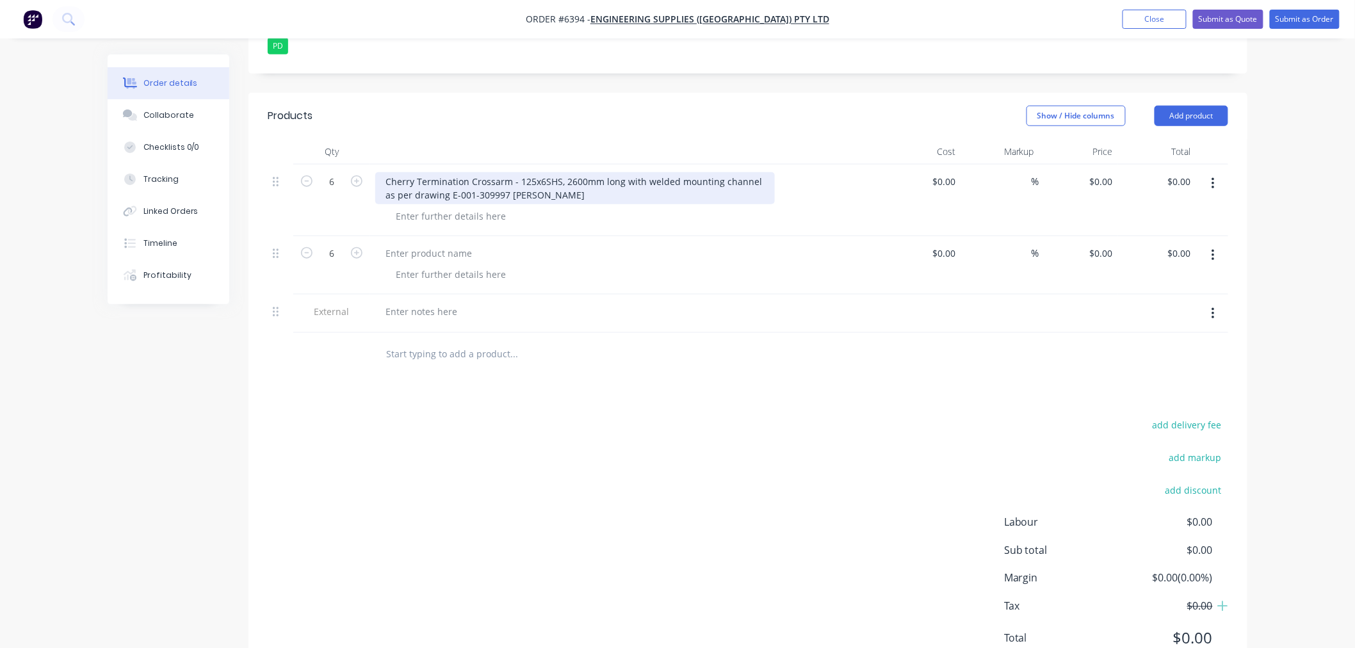
click at [540, 172] on div "Cherry Termination Crossarm - 125x6SHS, 2600mm long with welded mounting channe…" at bounding box center [575, 188] width 400 height 32
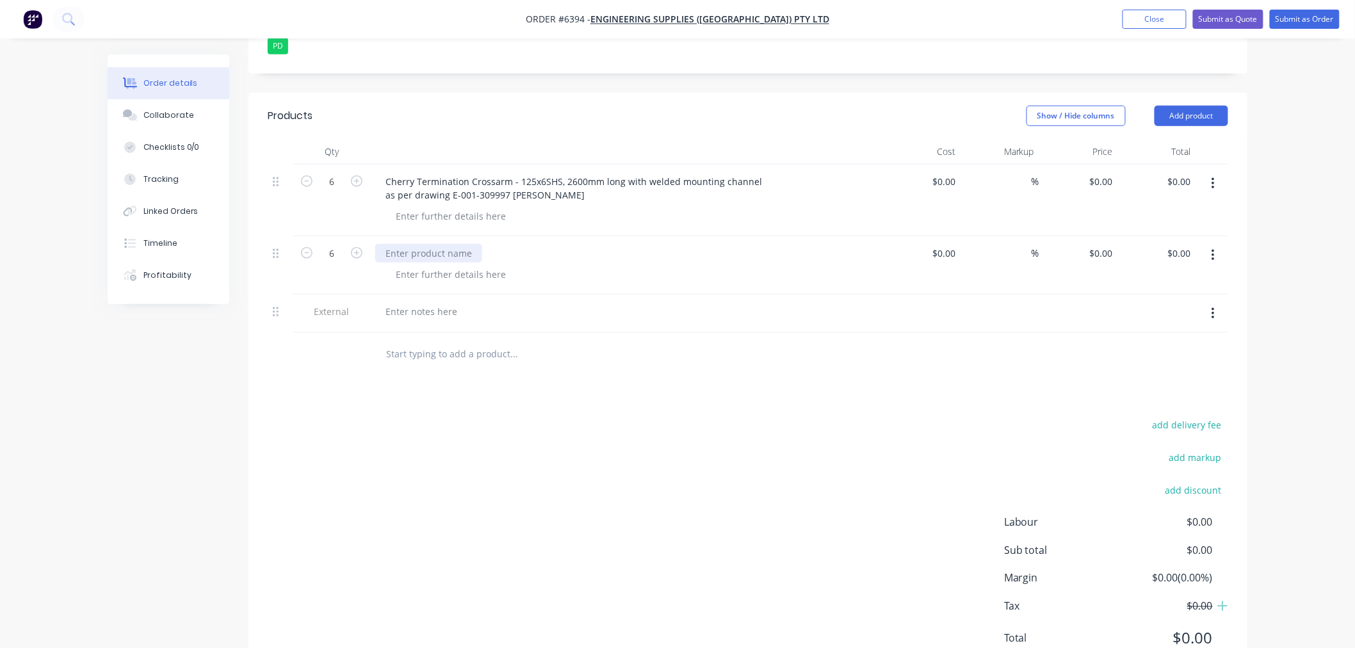
click at [421, 244] on div at bounding box center [428, 253] width 107 height 19
paste div
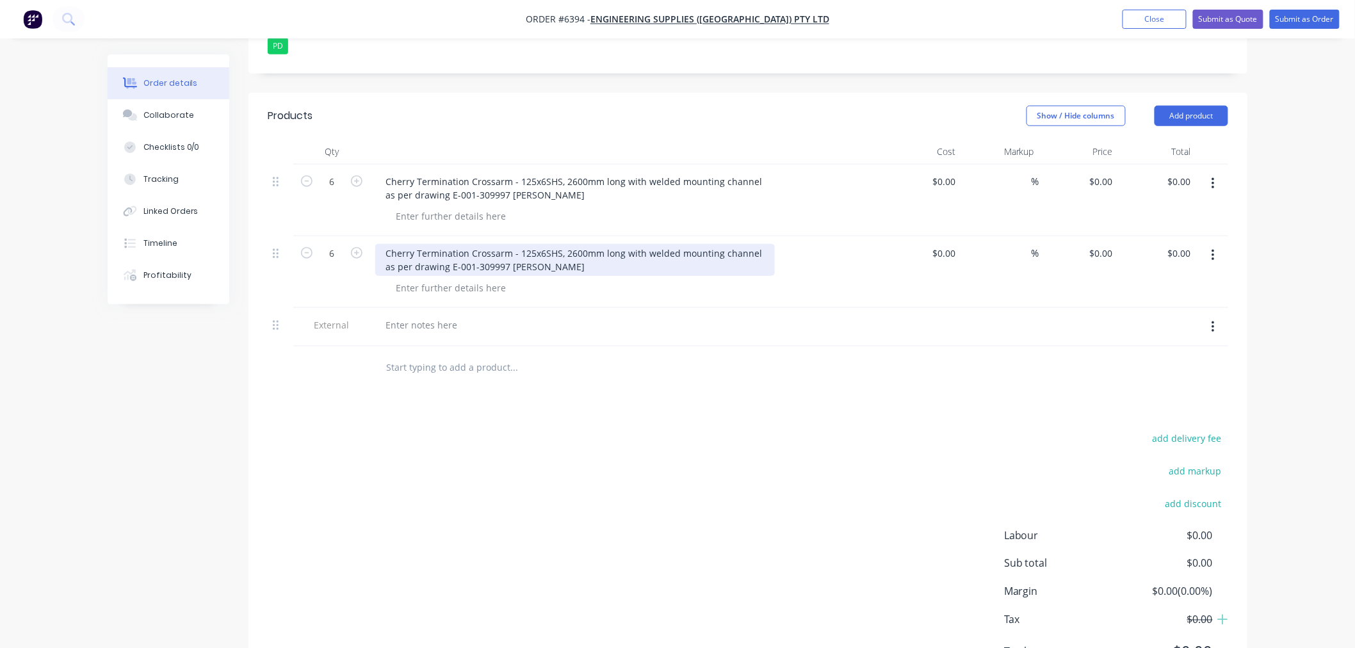
drag, startPoint x: 416, startPoint y: 195, endPoint x: 423, endPoint y: 216, distance: 22.1
click at [415, 244] on div "Cherry Termination Crossarm - 125x6SHS, 2600mm long with welded mounting channe…" at bounding box center [575, 260] width 400 height 32
copy div "Off-Set"
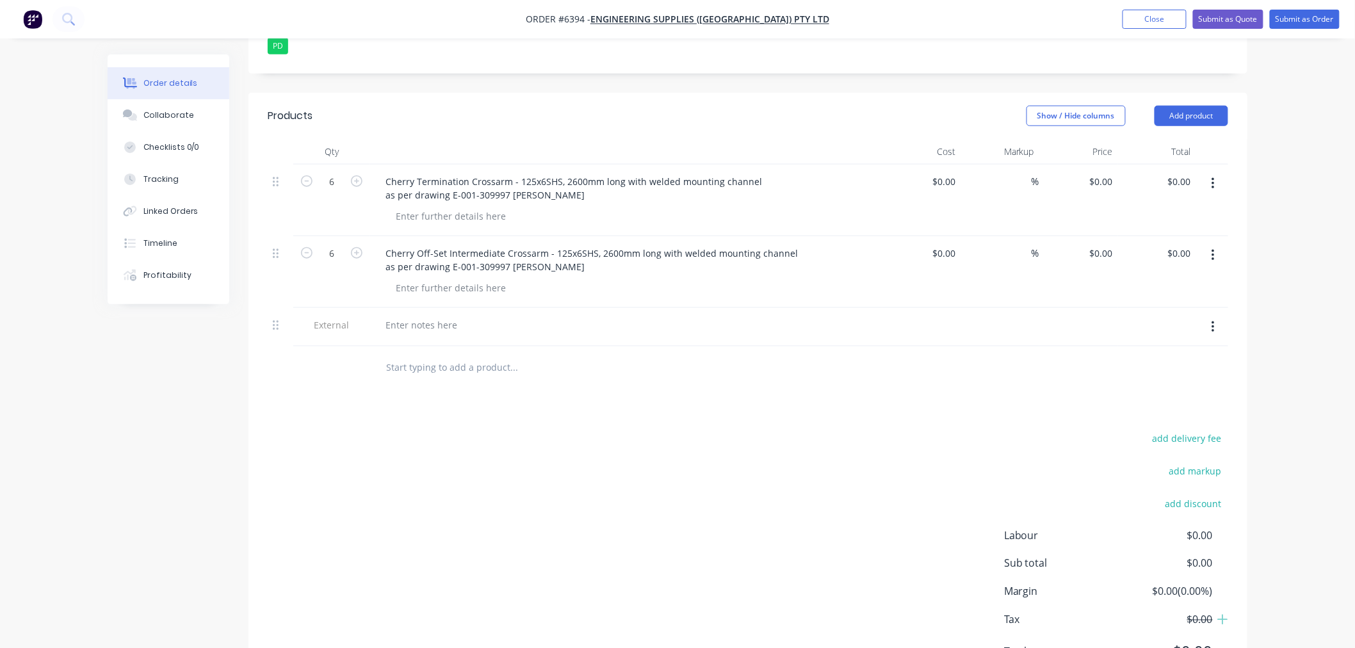
click at [1209, 316] on button "button" at bounding box center [1213, 327] width 30 height 23
click at [1161, 377] on div "Delete" at bounding box center [1167, 386] width 99 height 19
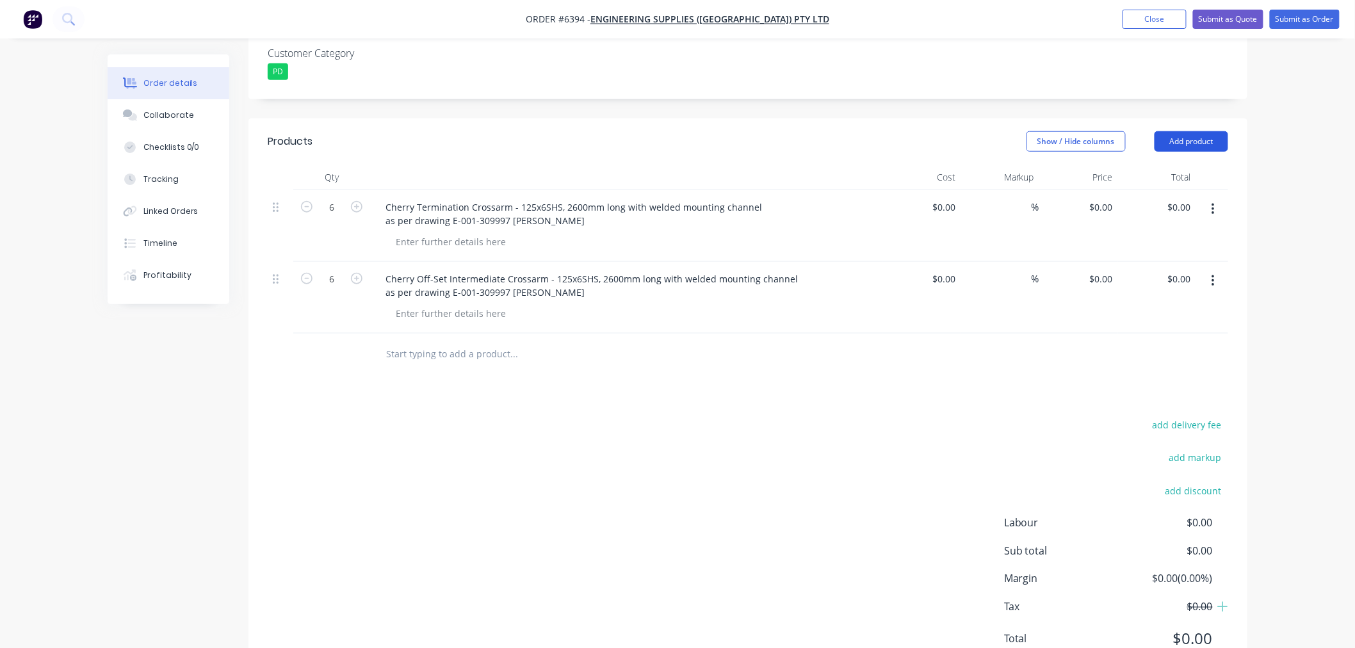
click at [1169, 131] on button "Add product" at bounding box center [1191, 141] width 74 height 20
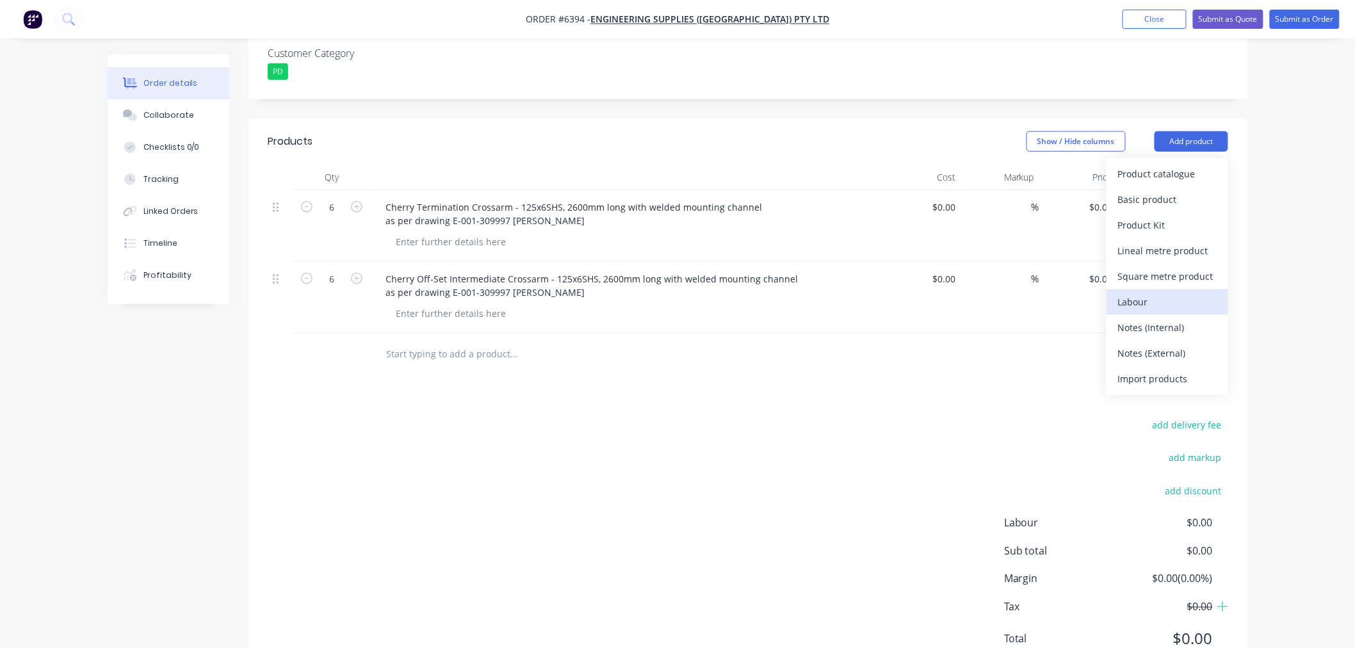
click at [1133, 293] on div "Labour" at bounding box center [1167, 302] width 99 height 19
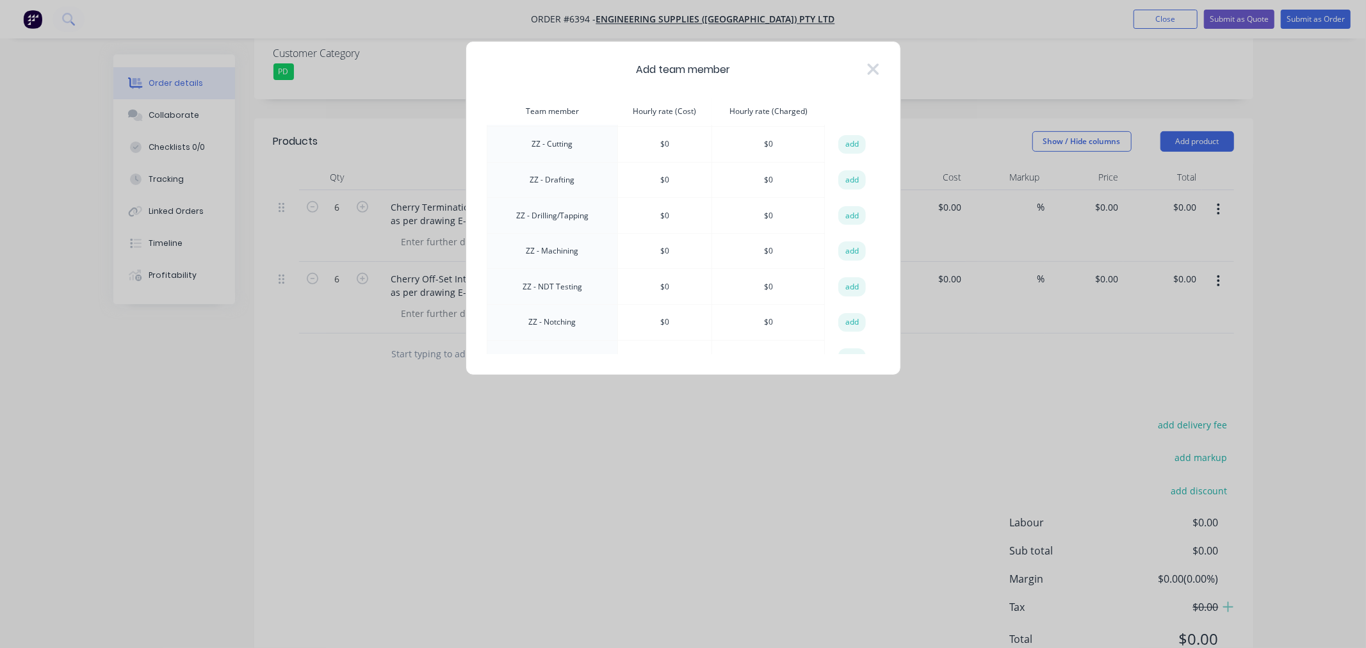
scroll to position [1207, 0]
click at [843, 179] on button "add" at bounding box center [852, 188] width 28 height 19
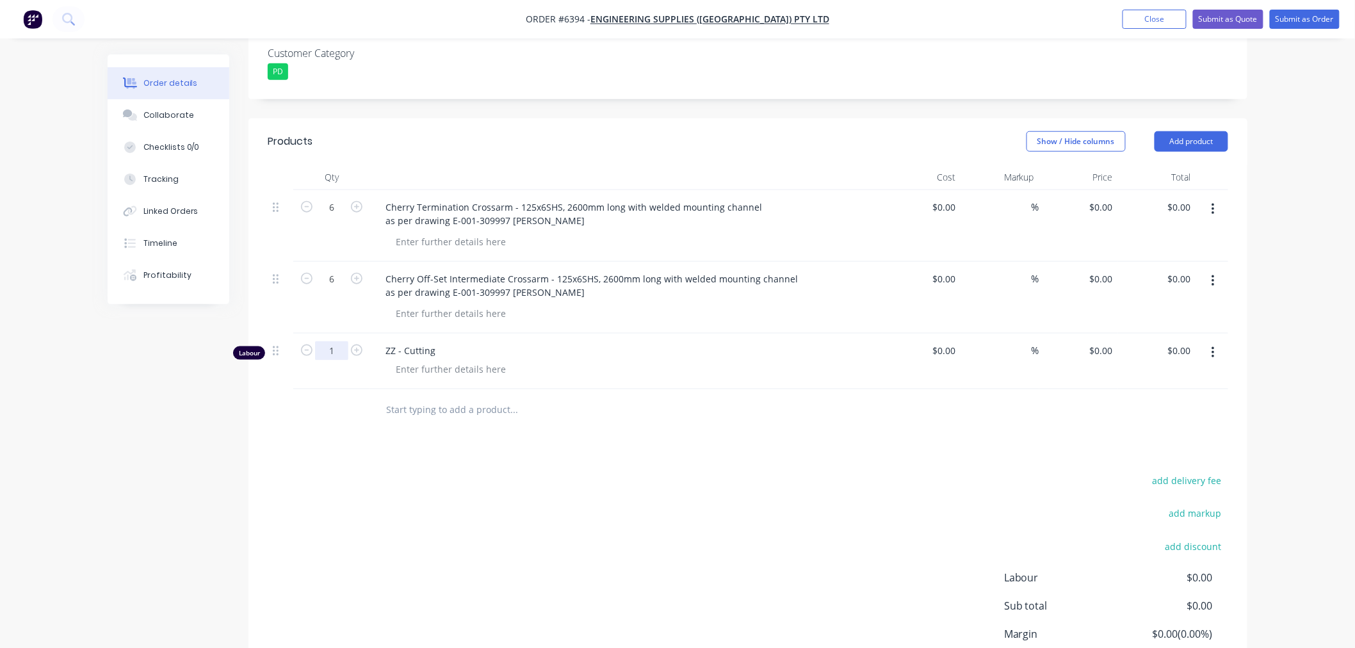
click at [343, 341] on input "1" at bounding box center [331, 350] width 33 height 19
type input "5.8"
click at [1172, 131] on button "Add product" at bounding box center [1191, 141] width 74 height 20
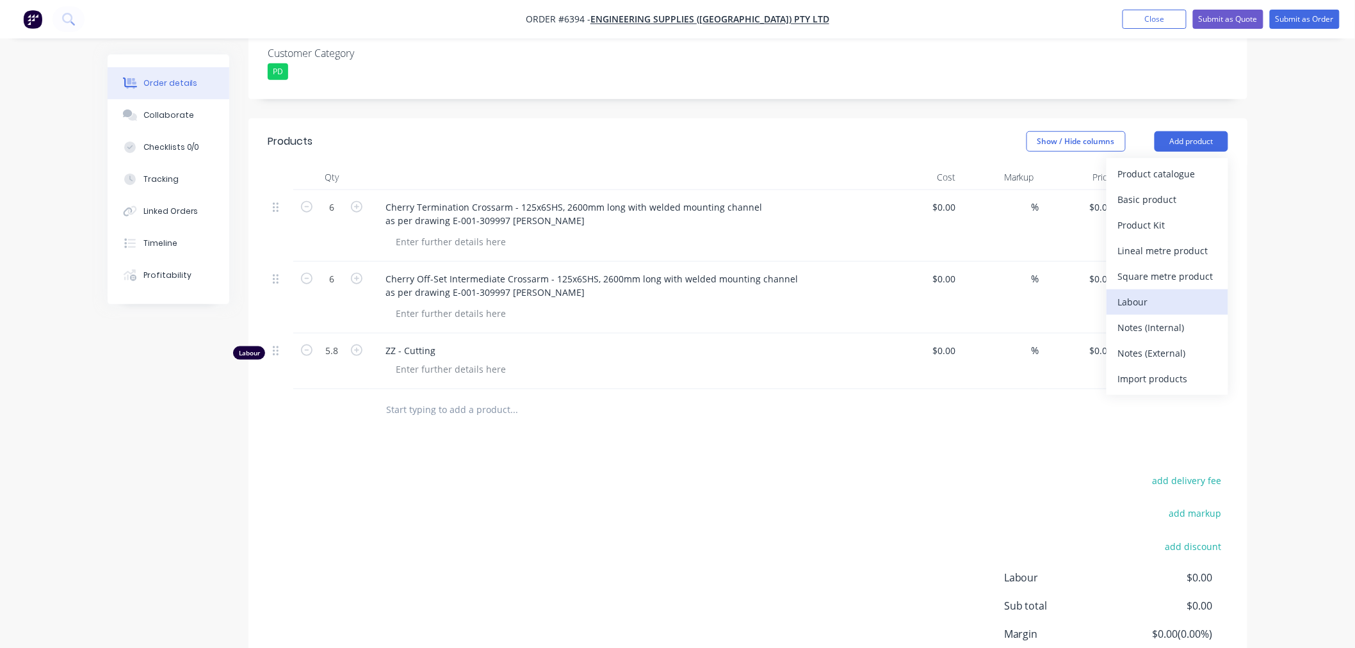
click at [1129, 293] on div "Labour" at bounding box center [1167, 302] width 99 height 19
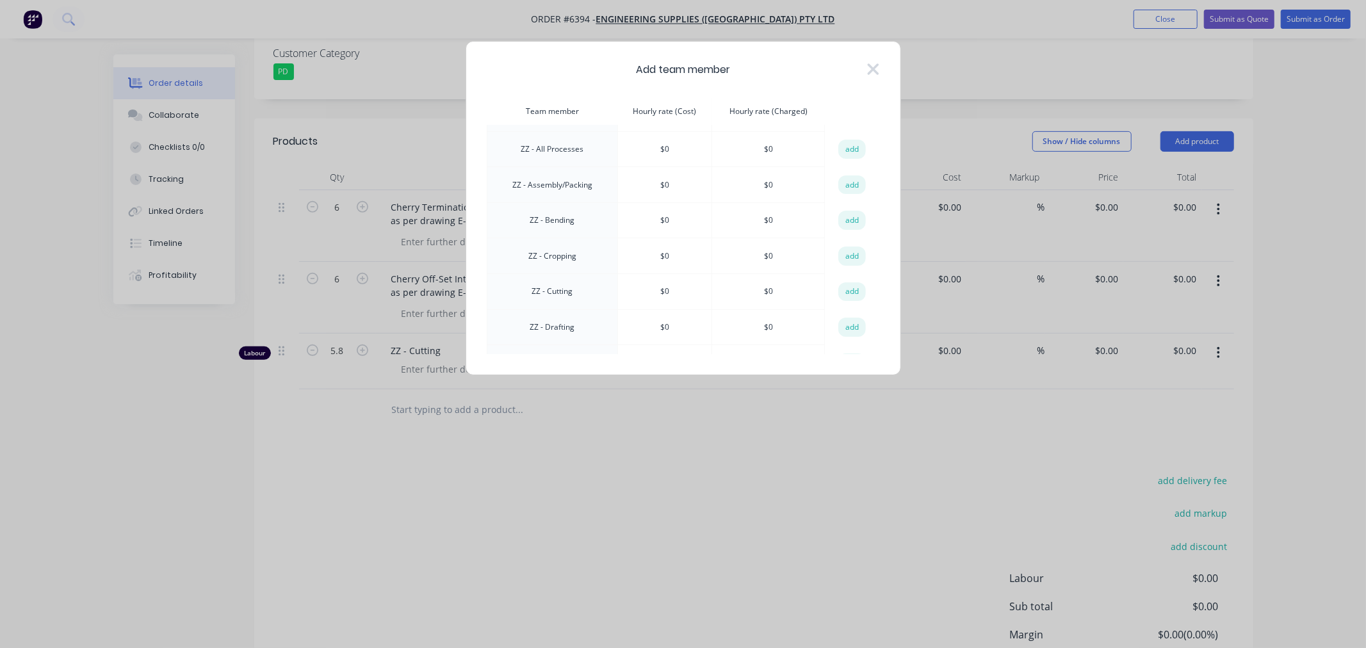
scroll to position [1420, 0]
click at [840, 250] on button "add" at bounding box center [852, 259] width 28 height 19
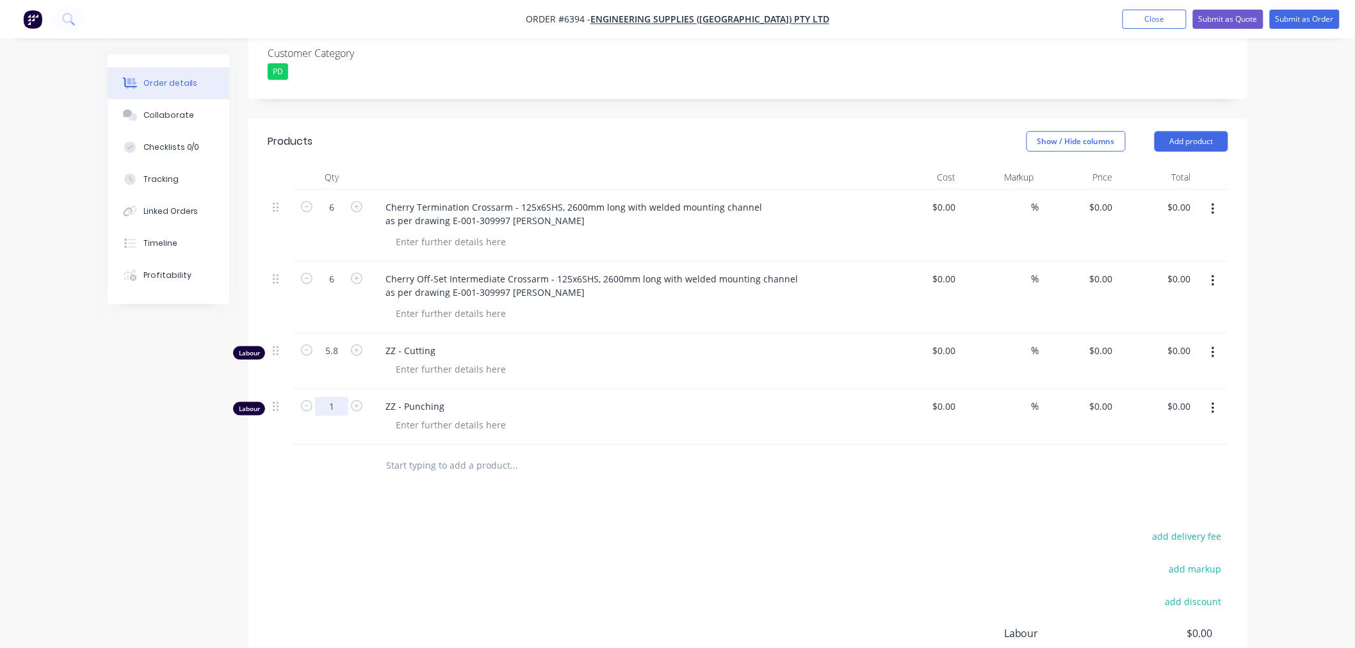
click at [334, 397] on input "1" at bounding box center [331, 406] width 33 height 19
type input "1.9"
click at [1212, 131] on button "Add product" at bounding box center [1191, 141] width 74 height 20
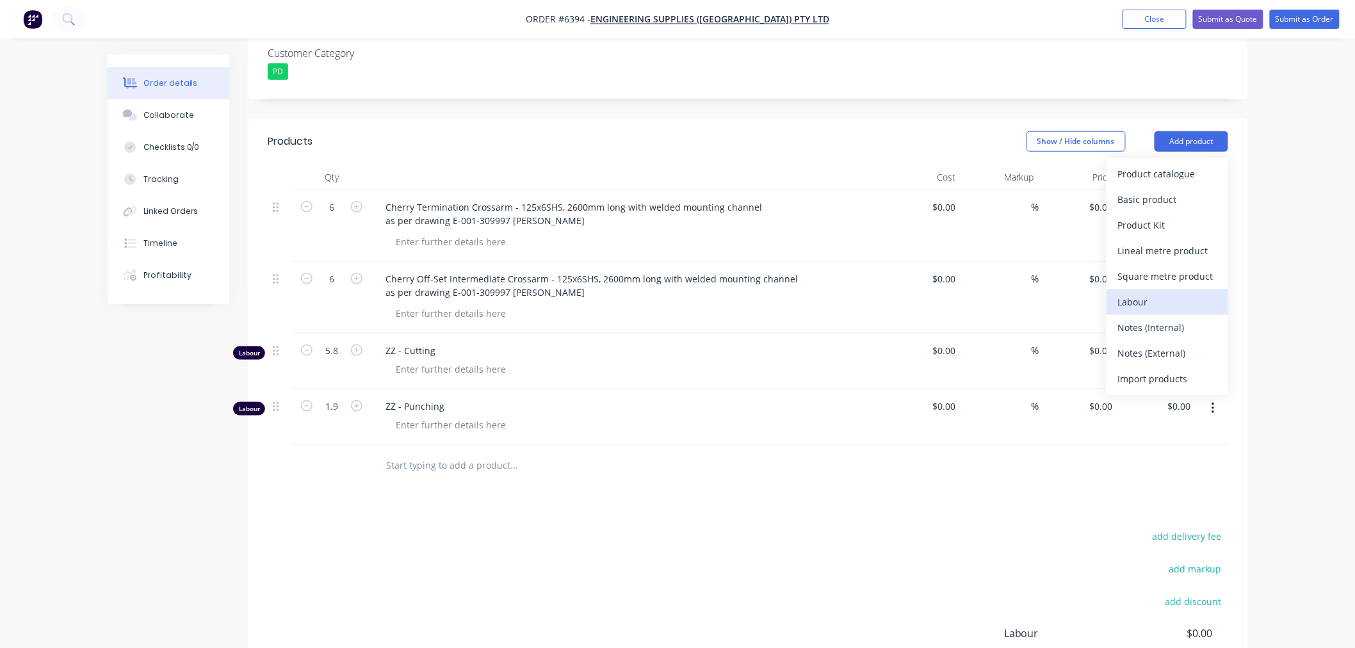
click at [1150, 293] on div "Labour" at bounding box center [1167, 302] width 99 height 19
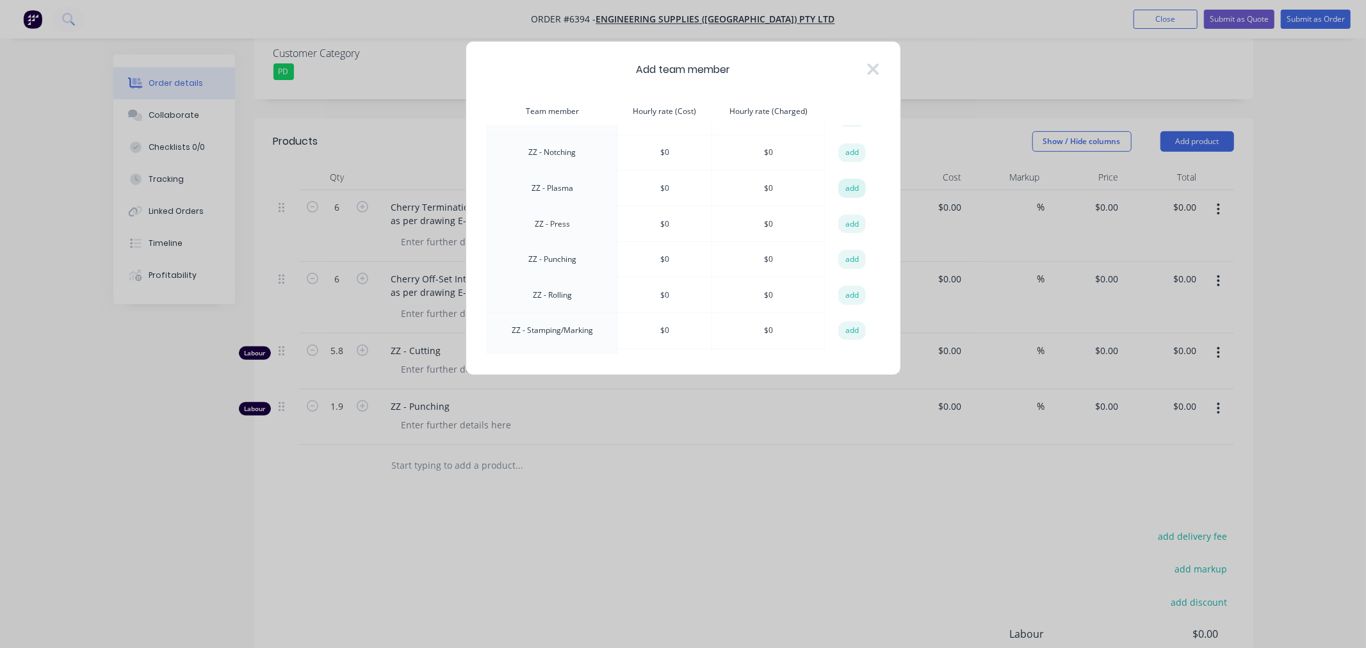
click at [838, 179] on button "add" at bounding box center [852, 188] width 28 height 19
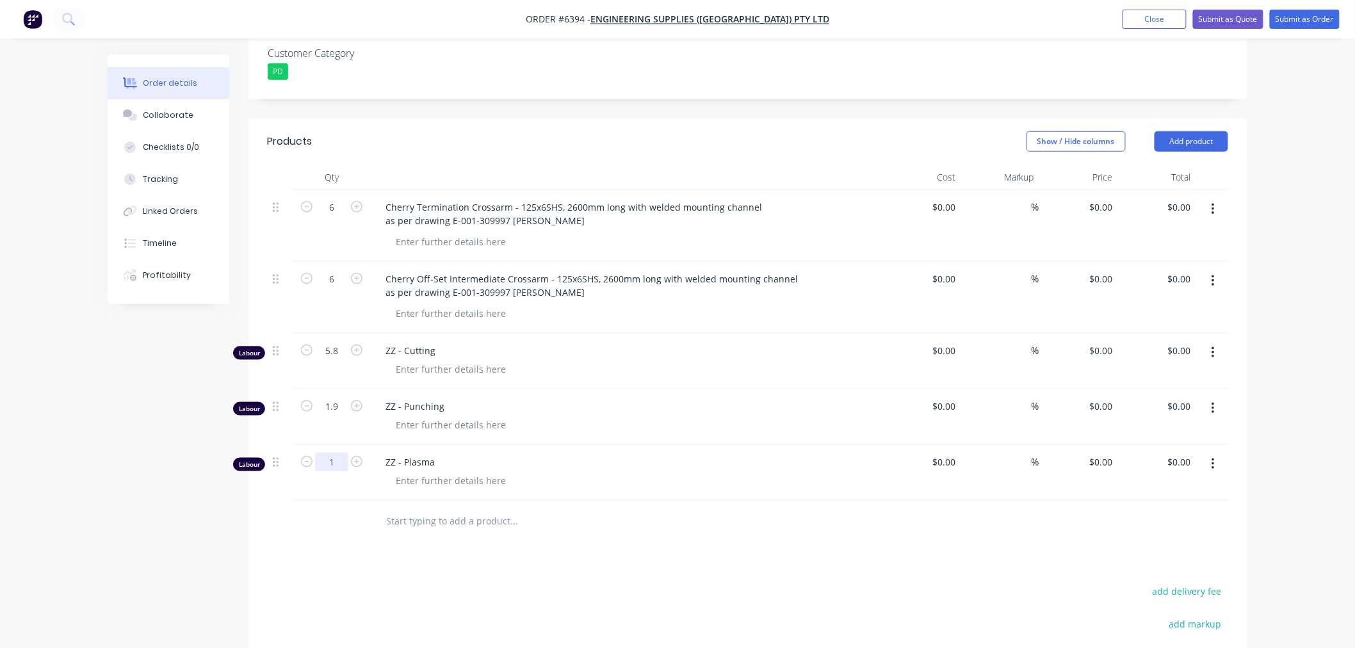
click at [329, 453] on input "1" at bounding box center [331, 462] width 33 height 19
type input "6.9"
click at [1186, 131] on button "Add product" at bounding box center [1191, 141] width 74 height 20
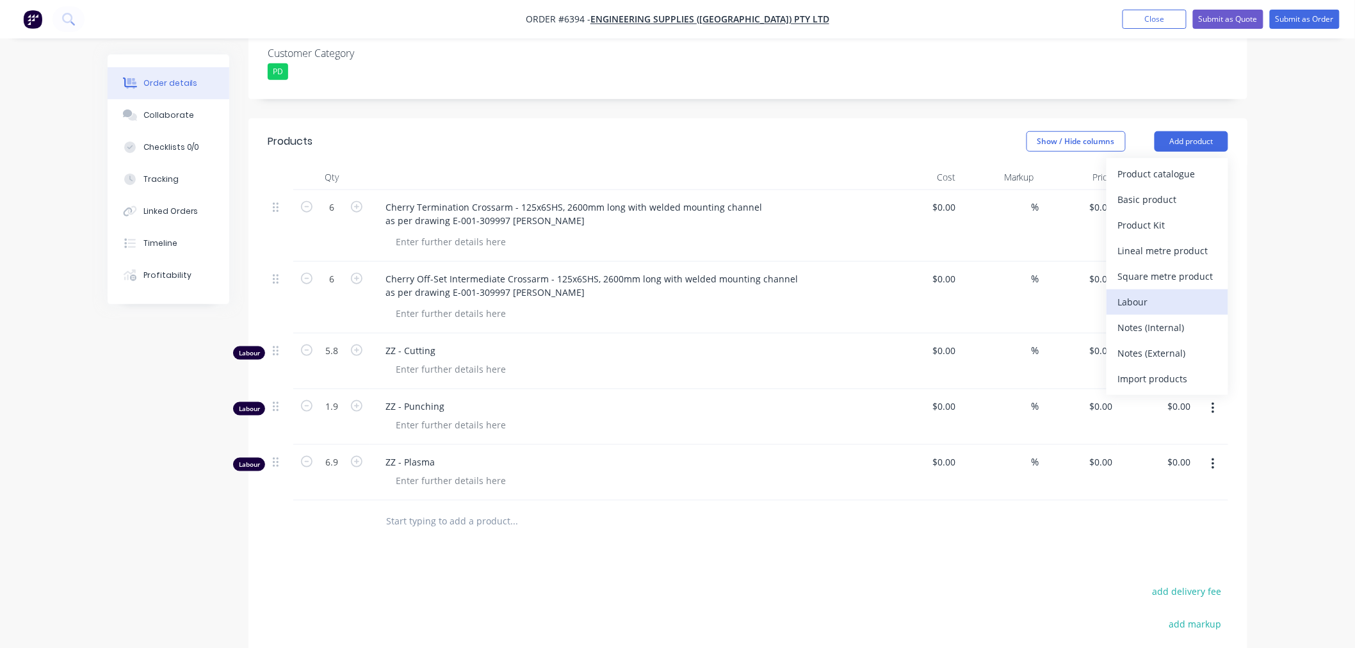
click at [1143, 293] on div "Labour" at bounding box center [1167, 302] width 99 height 19
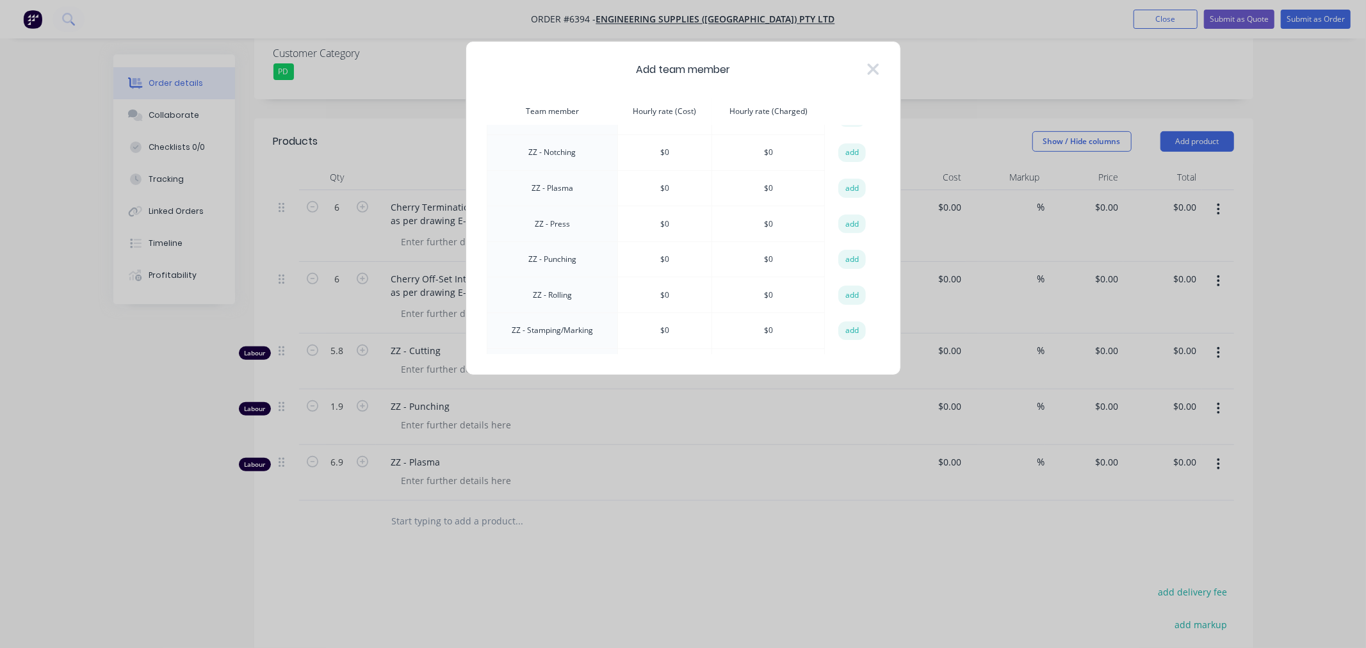
click at [838, 357] on button "add" at bounding box center [852, 366] width 28 height 19
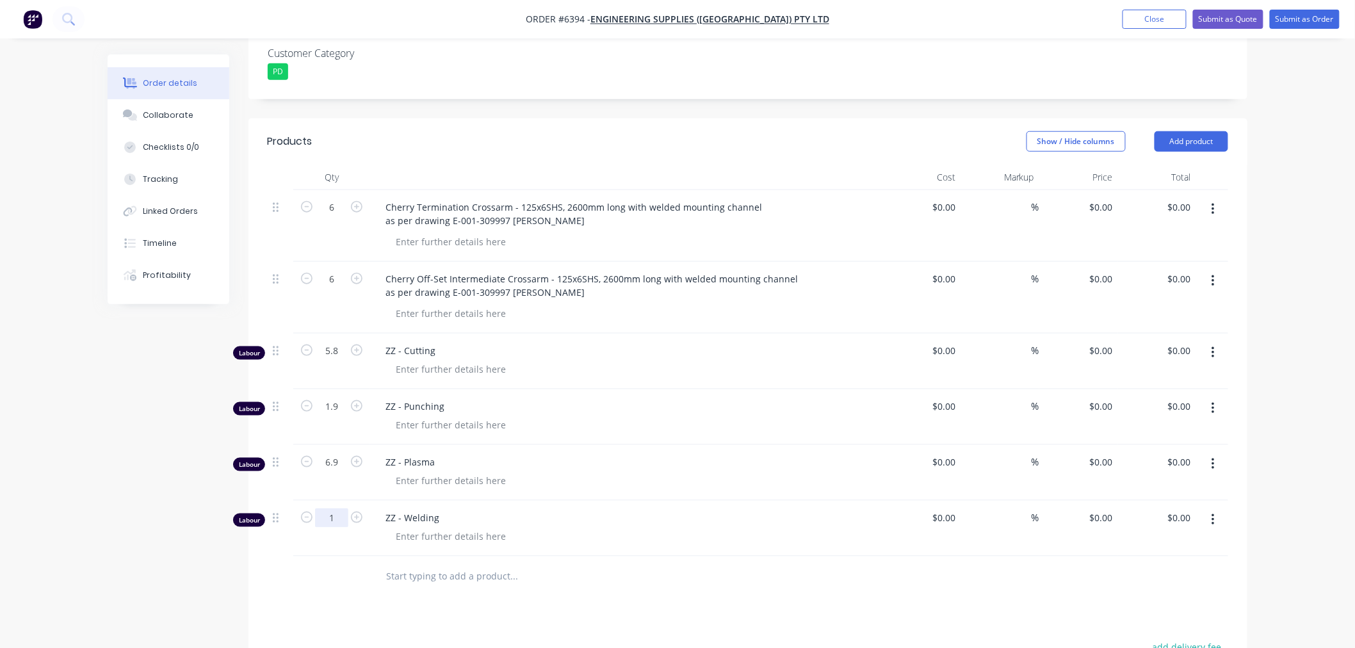
click at [335, 508] on input "1" at bounding box center [331, 517] width 33 height 19
type input "8.6"
click at [1206, 131] on button "Add product" at bounding box center [1191, 141] width 74 height 20
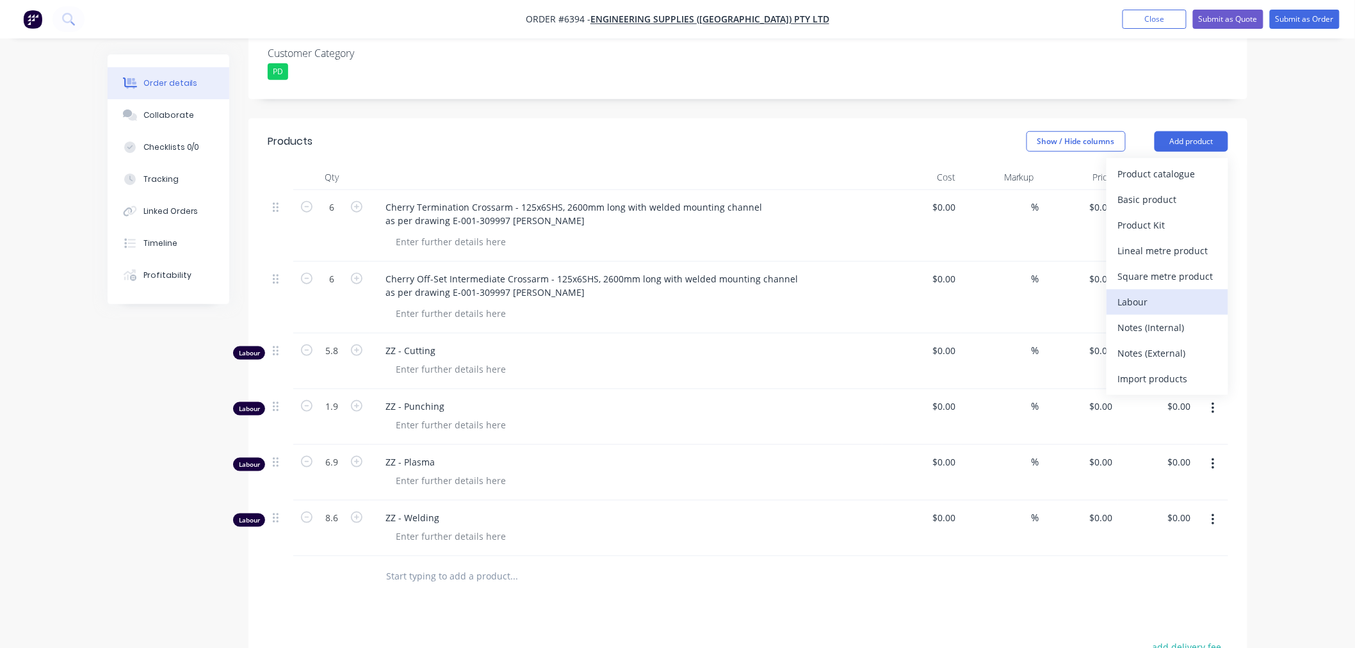
click at [1161, 293] on div "Labour" at bounding box center [1167, 302] width 99 height 19
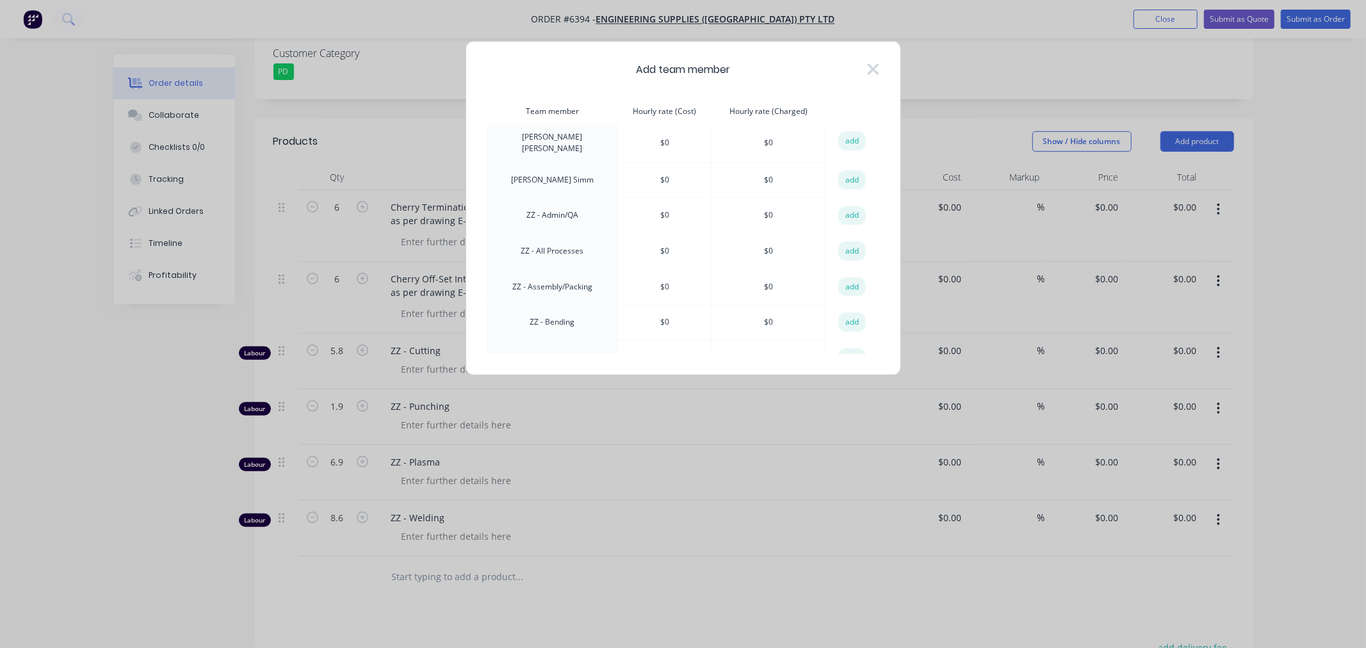
scroll to position [996, 0]
click at [855, 283] on button "add" at bounding box center [852, 292] width 28 height 19
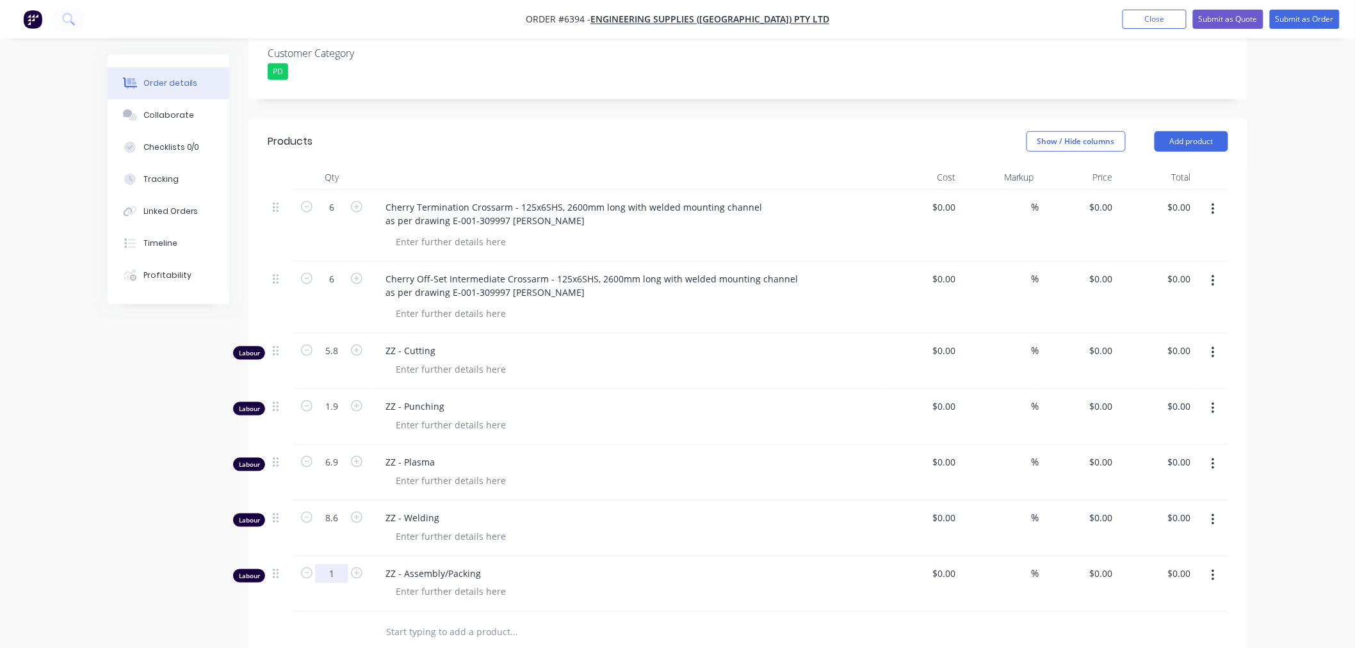
click at [328, 564] on input "1" at bounding box center [331, 573] width 33 height 19
type input "2"
click at [1174, 131] on button "Add product" at bounding box center [1191, 141] width 74 height 20
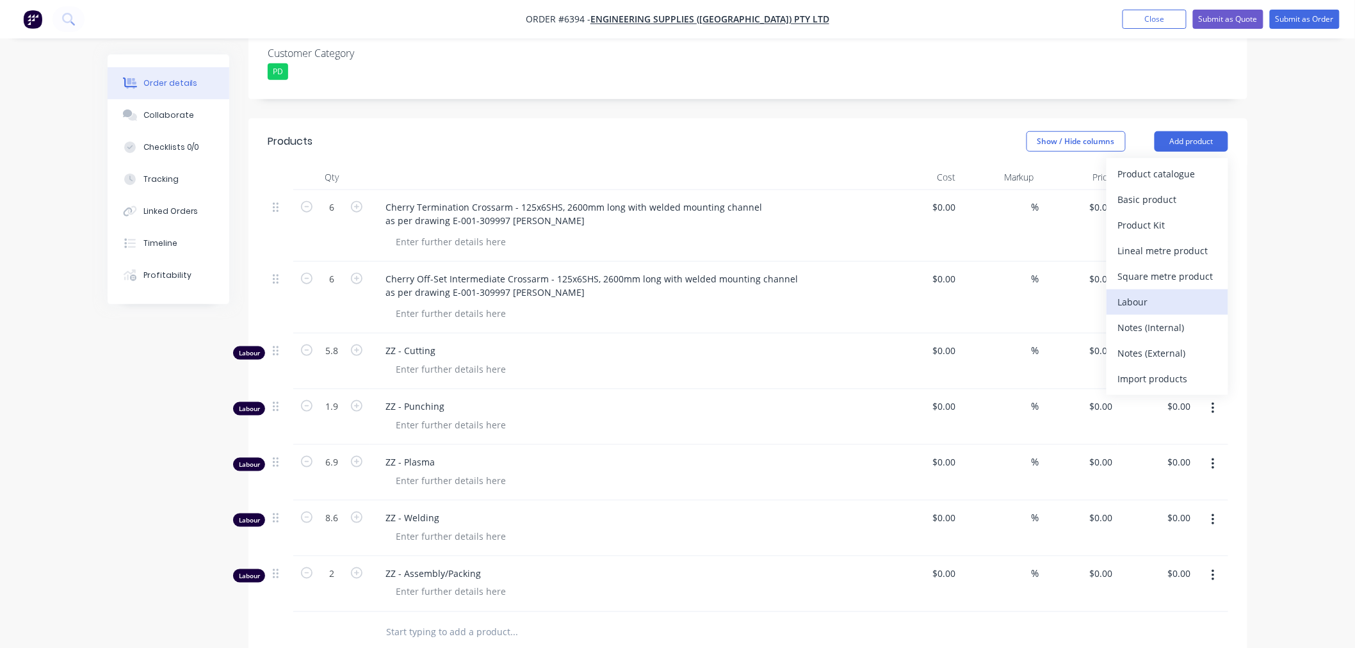
click at [1145, 293] on div "Labour" at bounding box center [1167, 302] width 99 height 19
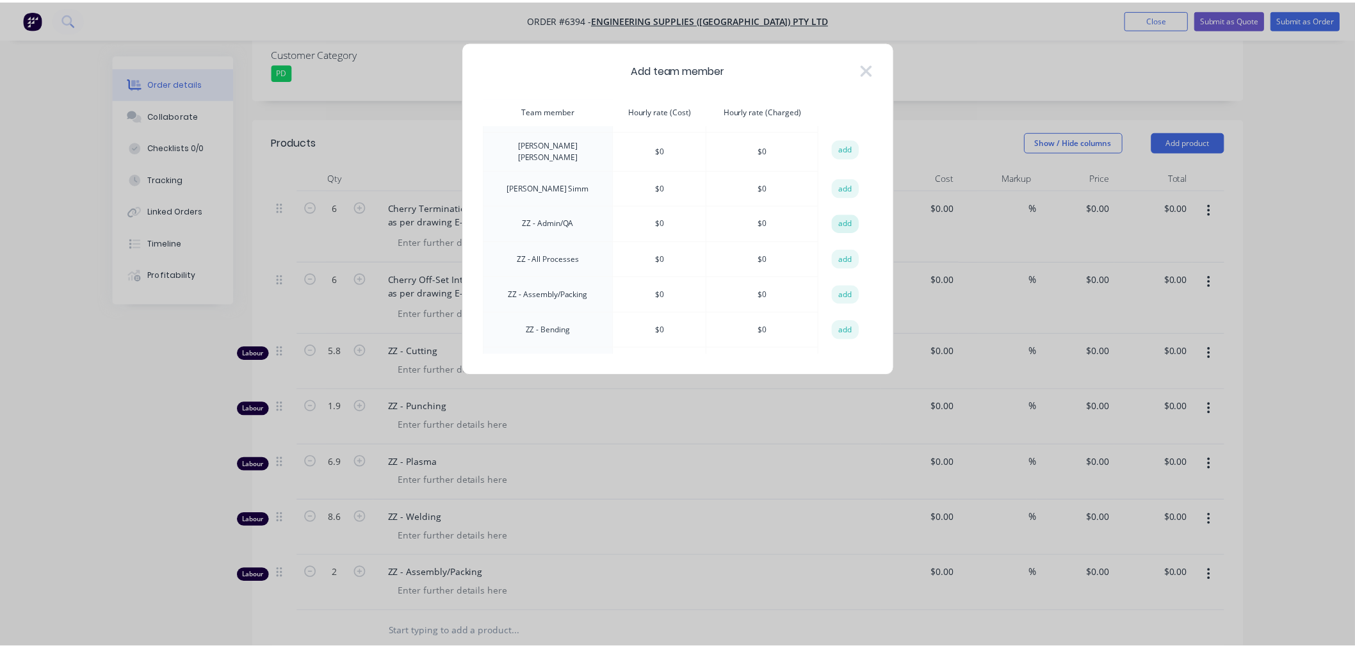
scroll to position [923, 0]
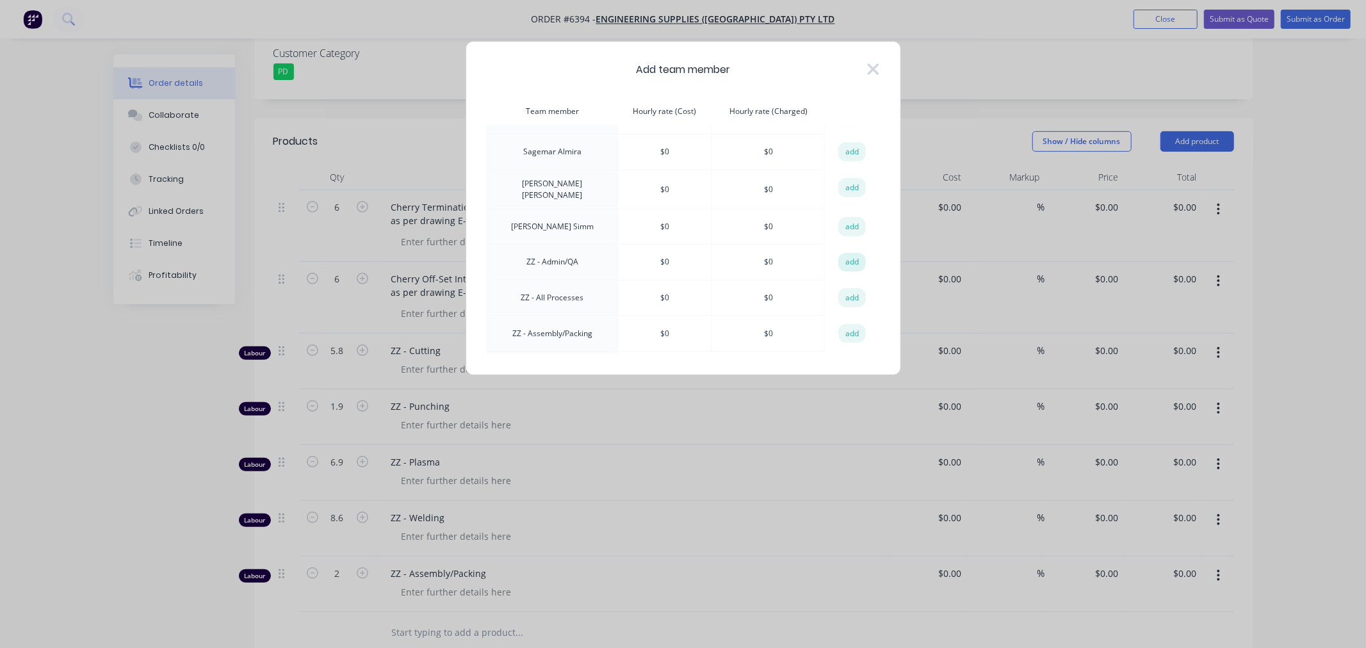
click at [850, 184] on tbody "Aaron Feeney $ 0 $ 0 add Andrew Marriott $ 0 $ 0 add Andrew Livermore $ 0 $ 0 a…" at bounding box center [683, 10] width 392 height 1679
click at [846, 285] on button "add" at bounding box center [852, 294] width 28 height 19
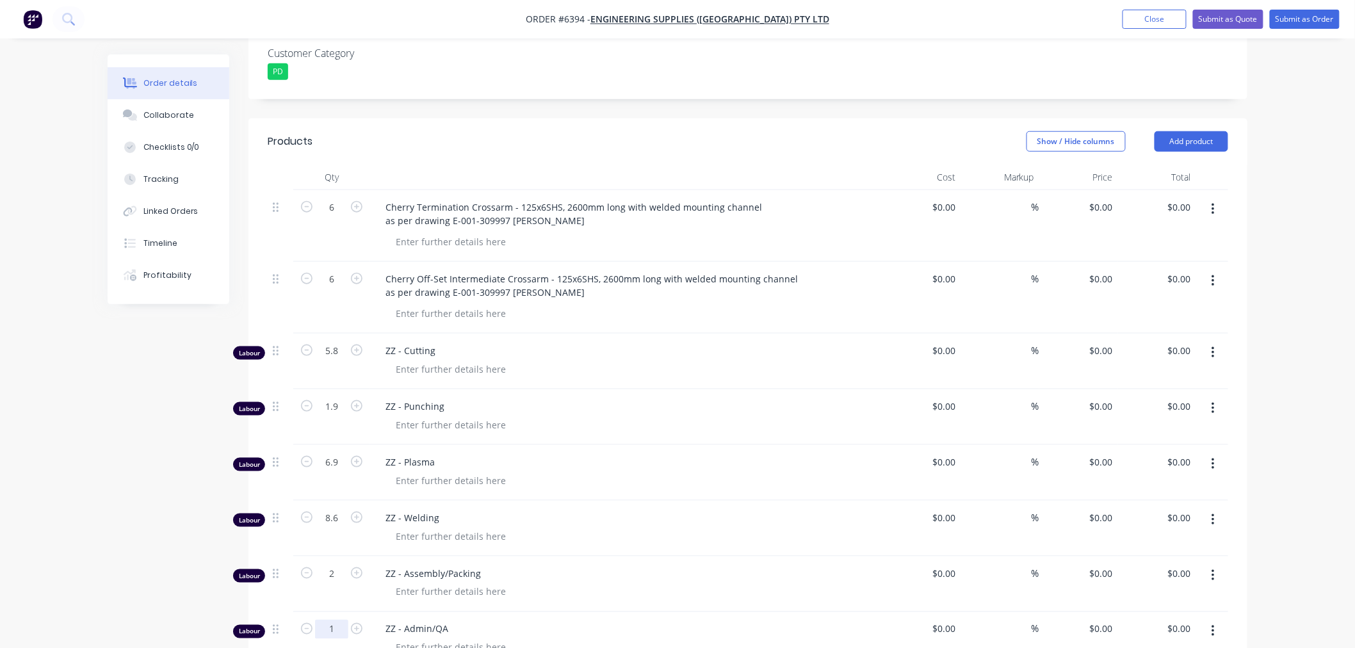
drag, startPoint x: 335, startPoint y: 571, endPoint x: 340, endPoint y: 586, distance: 16.2
click at [335, 620] on input "1" at bounding box center [331, 629] width 33 height 19
type input "2"
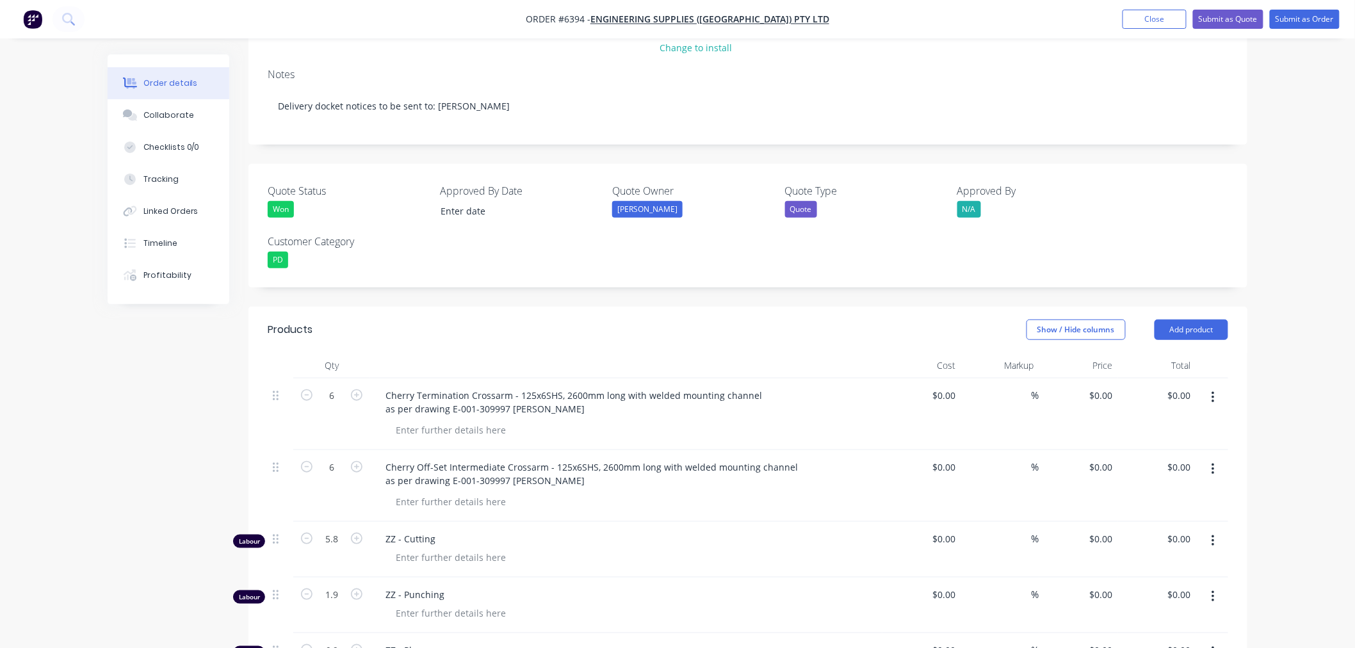
scroll to position [273, 0]
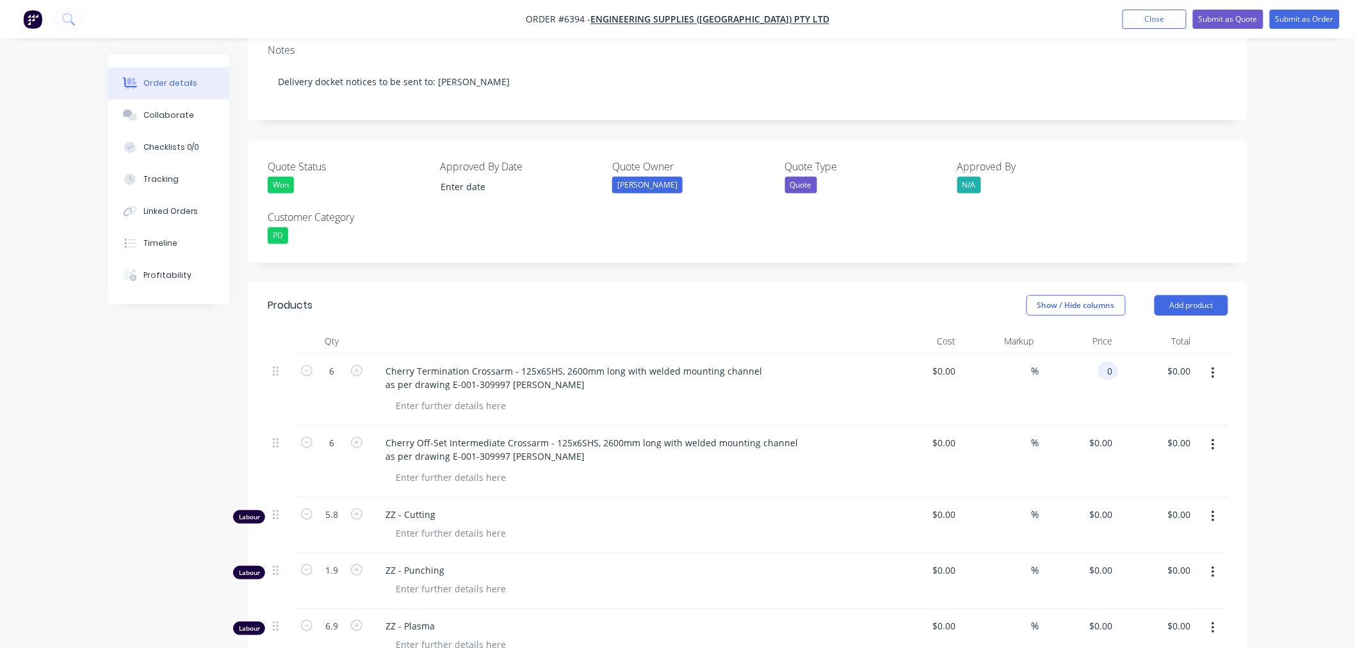
click at [1097, 354] on div "0 0" at bounding box center [1078, 390] width 79 height 72
type input "$693.20"
type input "$4,159.20"
click at [1100, 433] on div "0 $0.00" at bounding box center [1100, 442] width 35 height 19
type input "$664.80"
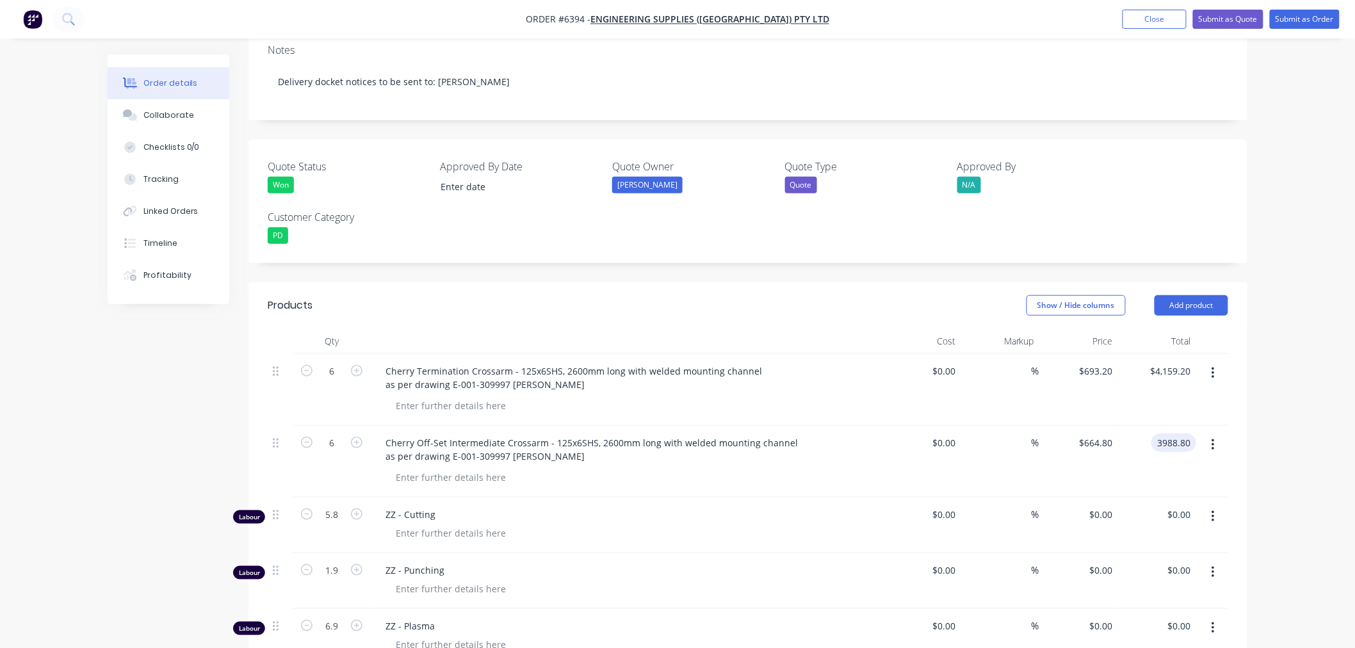
type input "$3,988.80"
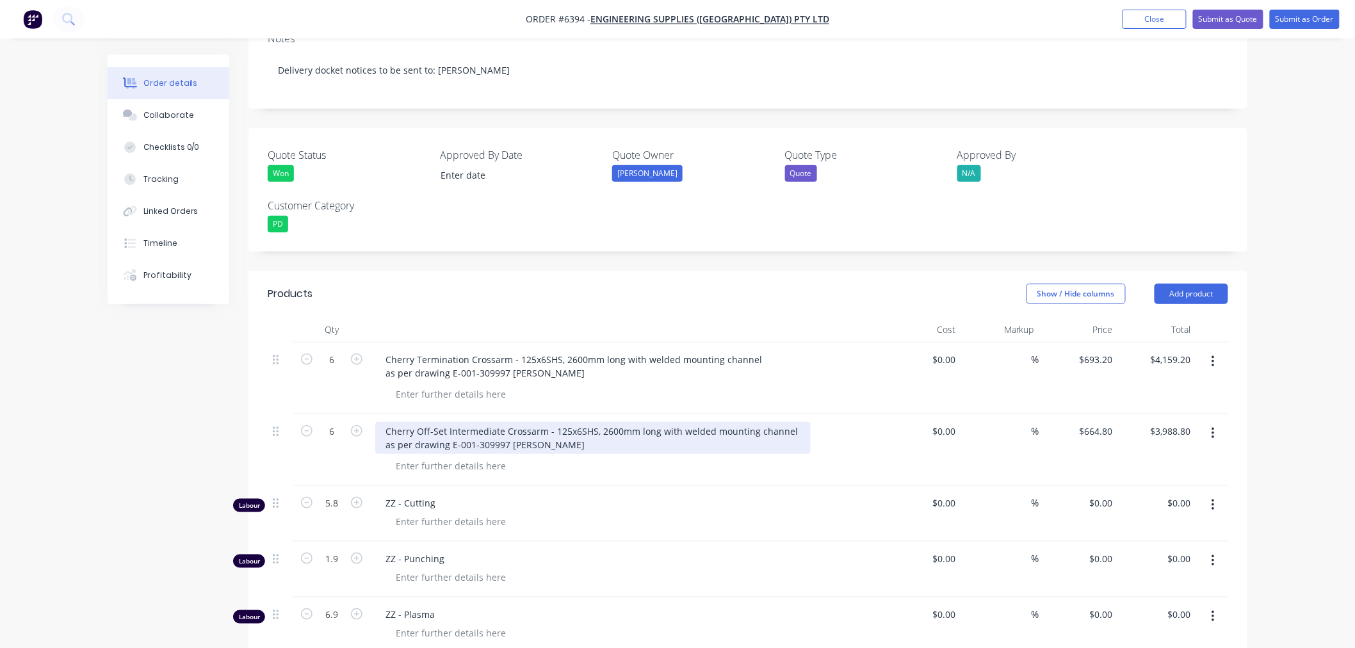
scroll to position [0, 0]
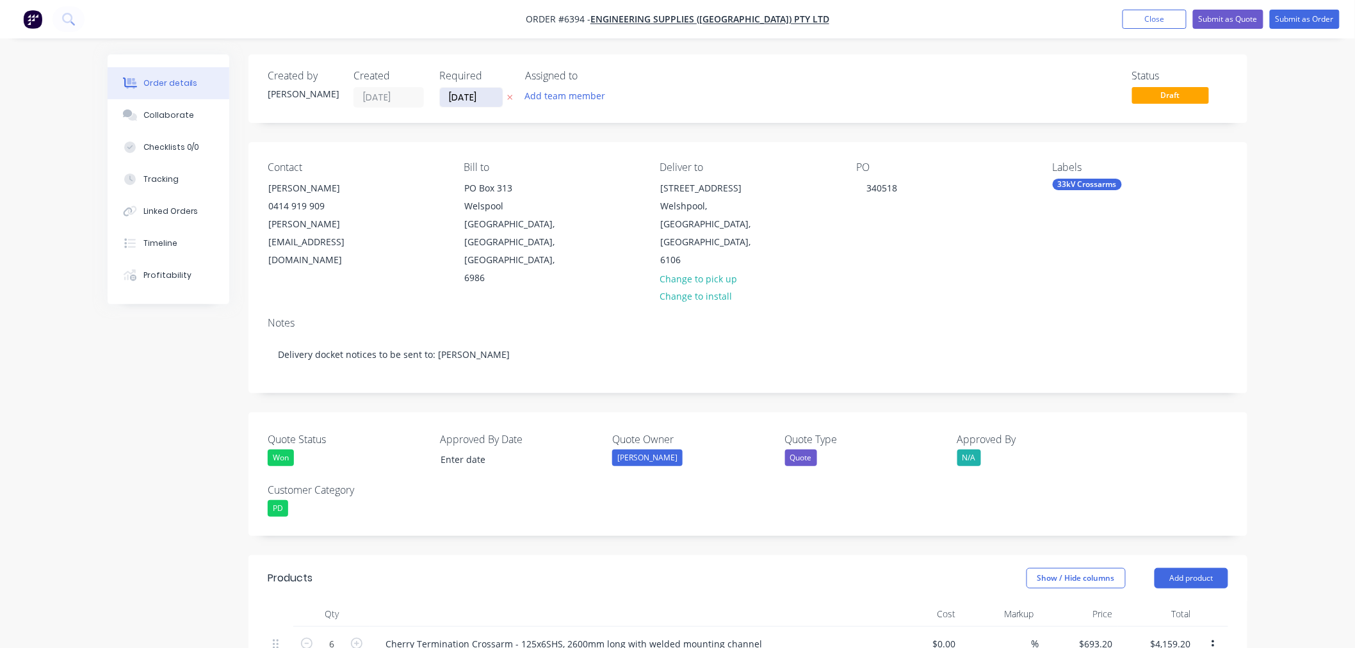
click at [487, 102] on input "06/10/25" at bounding box center [471, 97] width 63 height 19
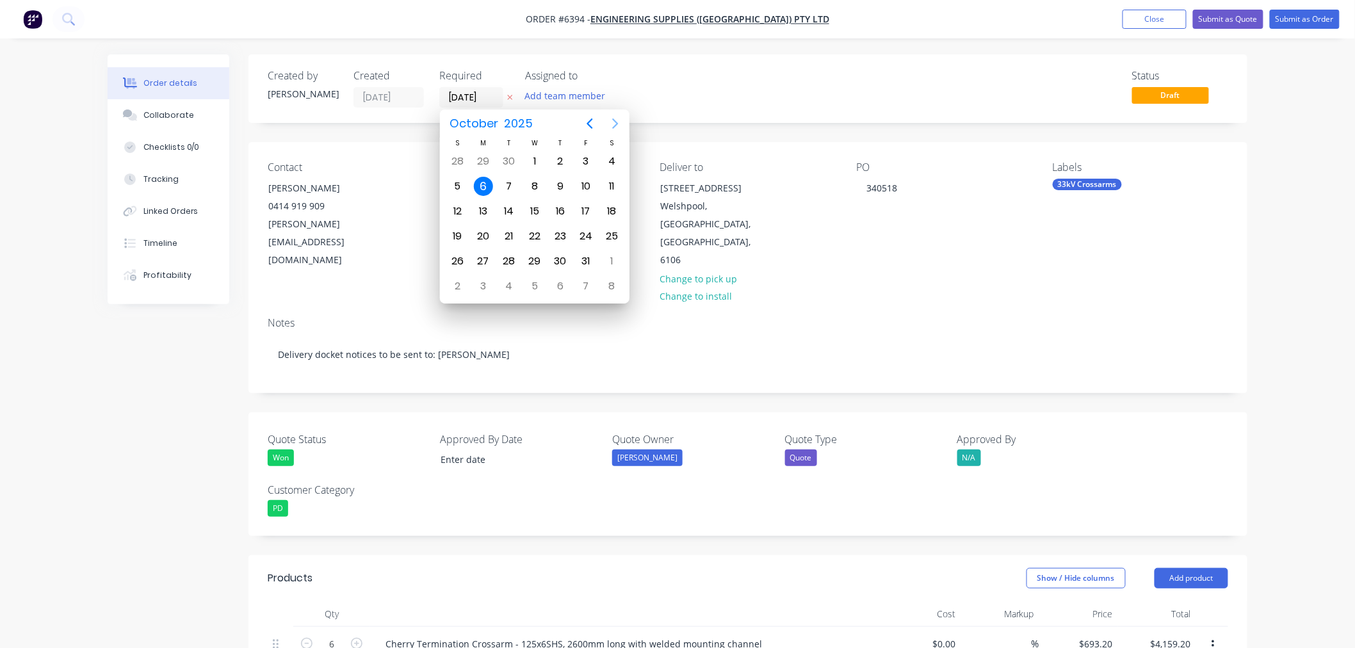
click at [613, 123] on icon "Next page" at bounding box center [615, 123] width 15 height 15
click at [484, 202] on div "10" at bounding box center [483, 211] width 19 height 19
type input "10/11/25"
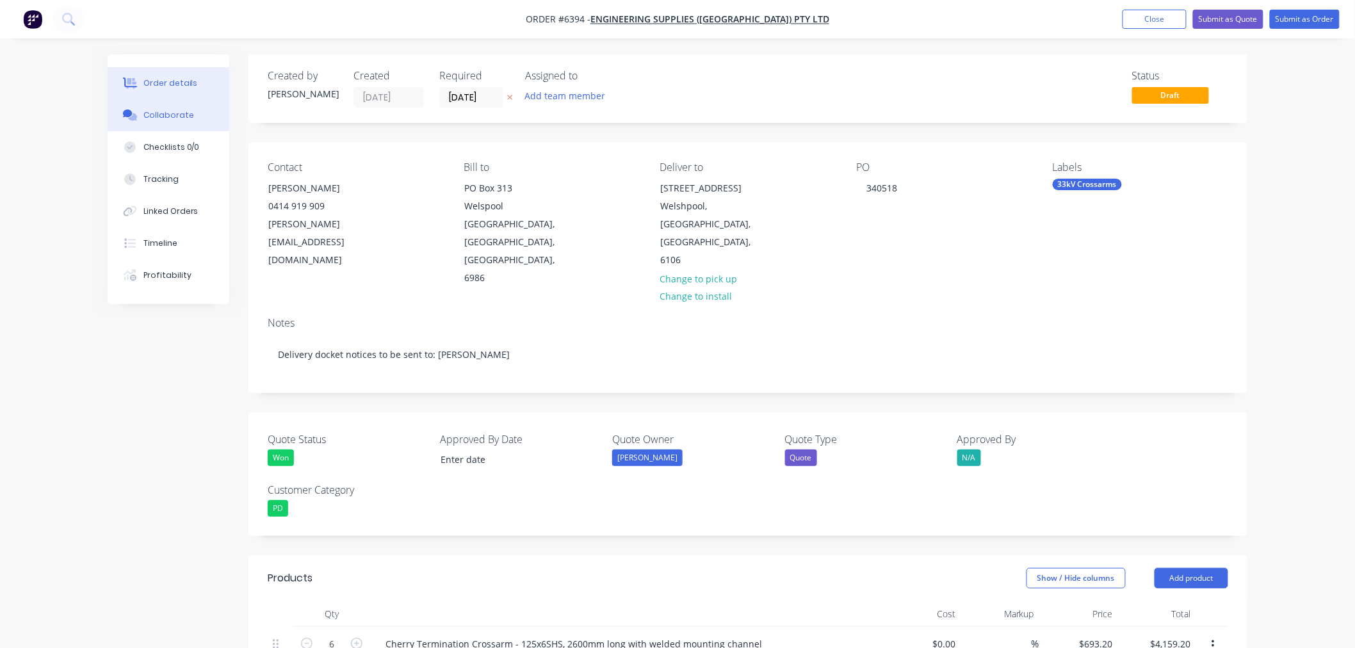
click at [179, 112] on div "Collaborate" at bounding box center [168, 115] width 51 height 12
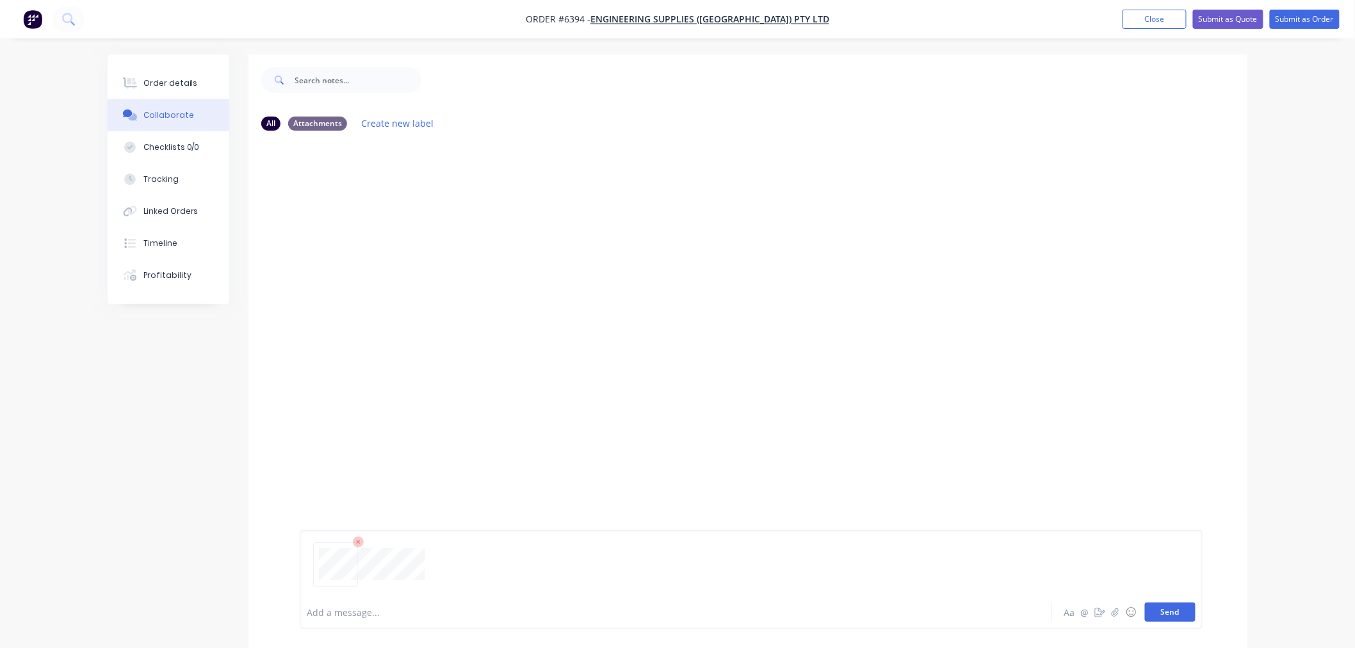
drag, startPoint x: 1160, startPoint y: 615, endPoint x: 1149, endPoint y: 615, distance: 10.9
click at [1161, 615] on button "Send" at bounding box center [1170, 611] width 51 height 19
click at [174, 75] on button "Order details" at bounding box center [169, 83] width 122 height 32
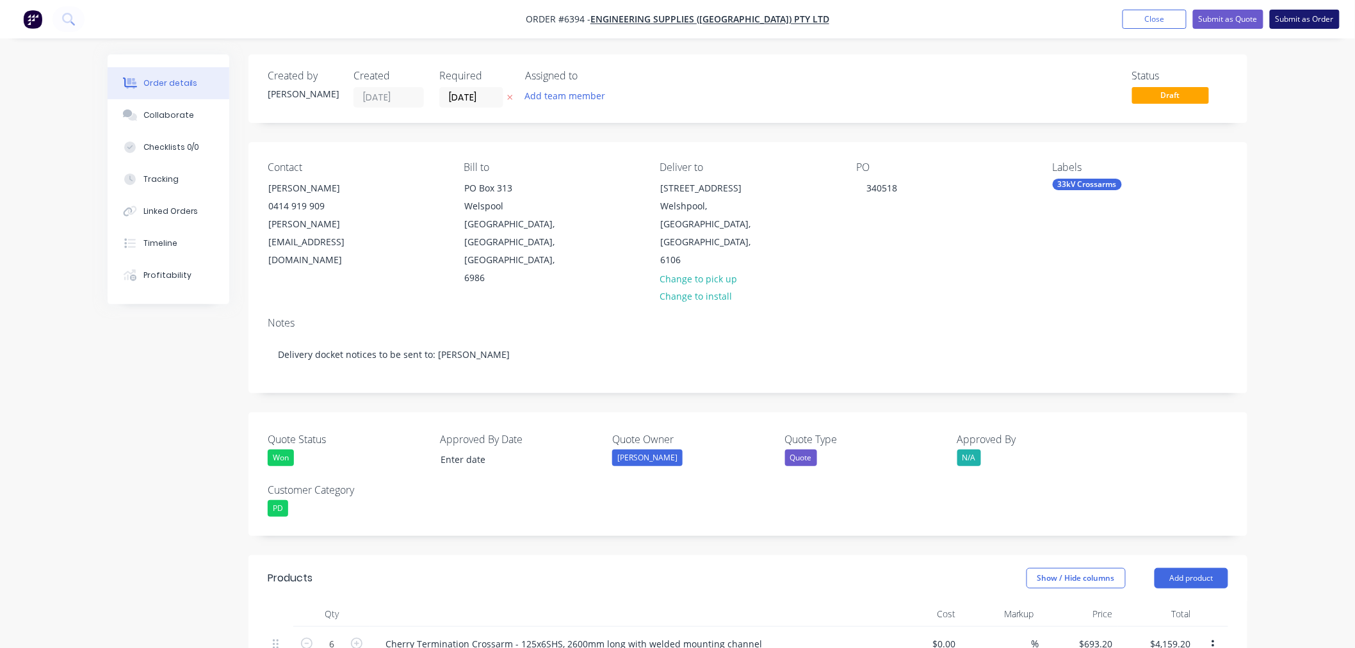
click at [1286, 10] on button "Submit as Order" at bounding box center [1305, 19] width 70 height 19
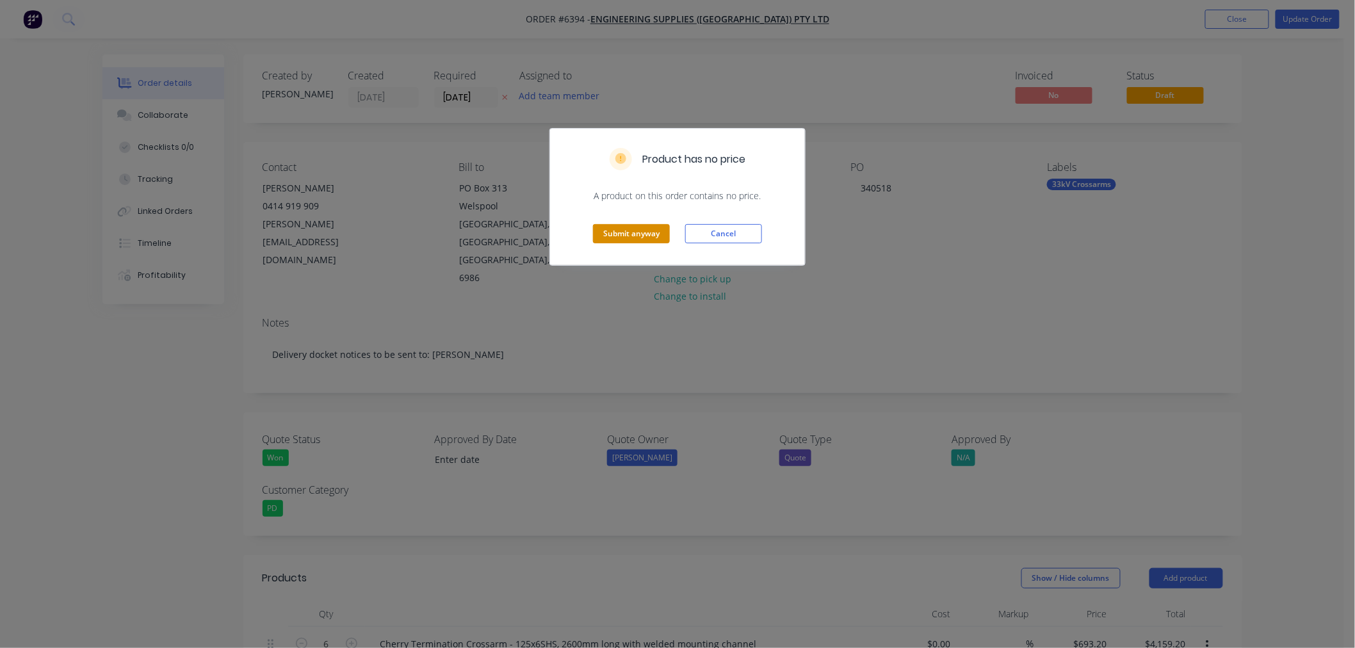
click at [617, 234] on button "Submit anyway" at bounding box center [631, 233] width 77 height 19
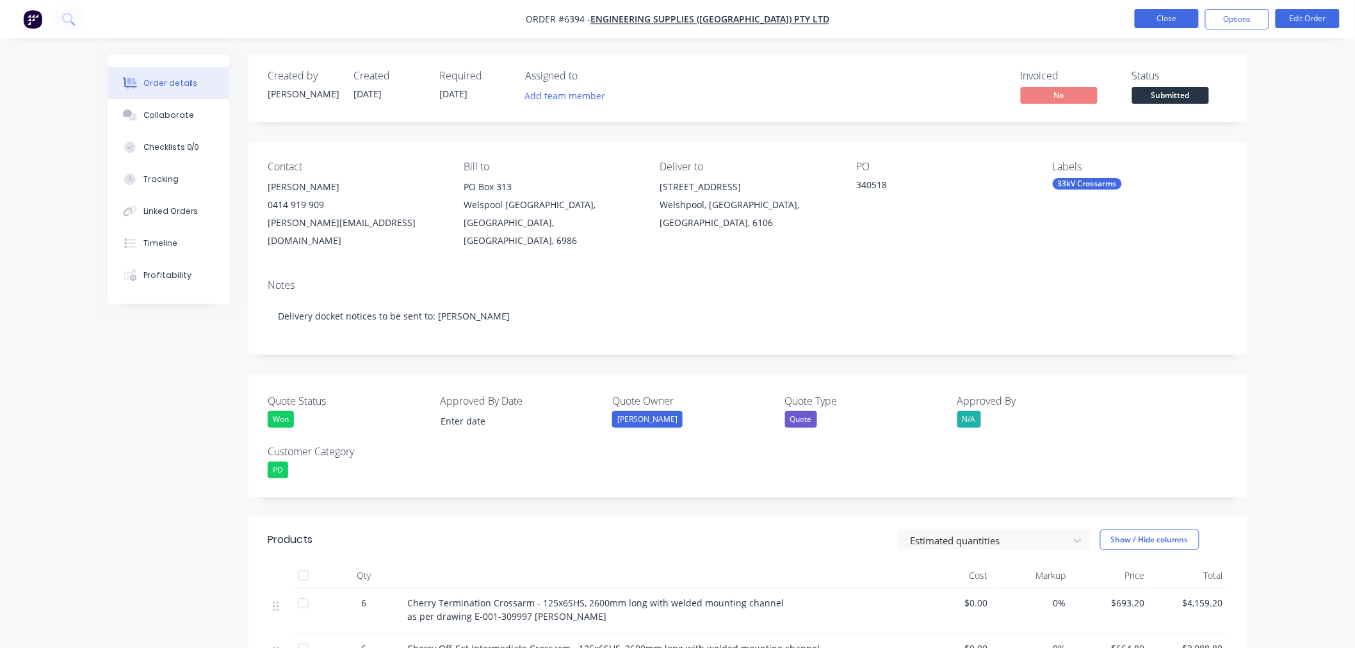
click at [1156, 20] on button "Close" at bounding box center [1167, 18] width 64 height 19
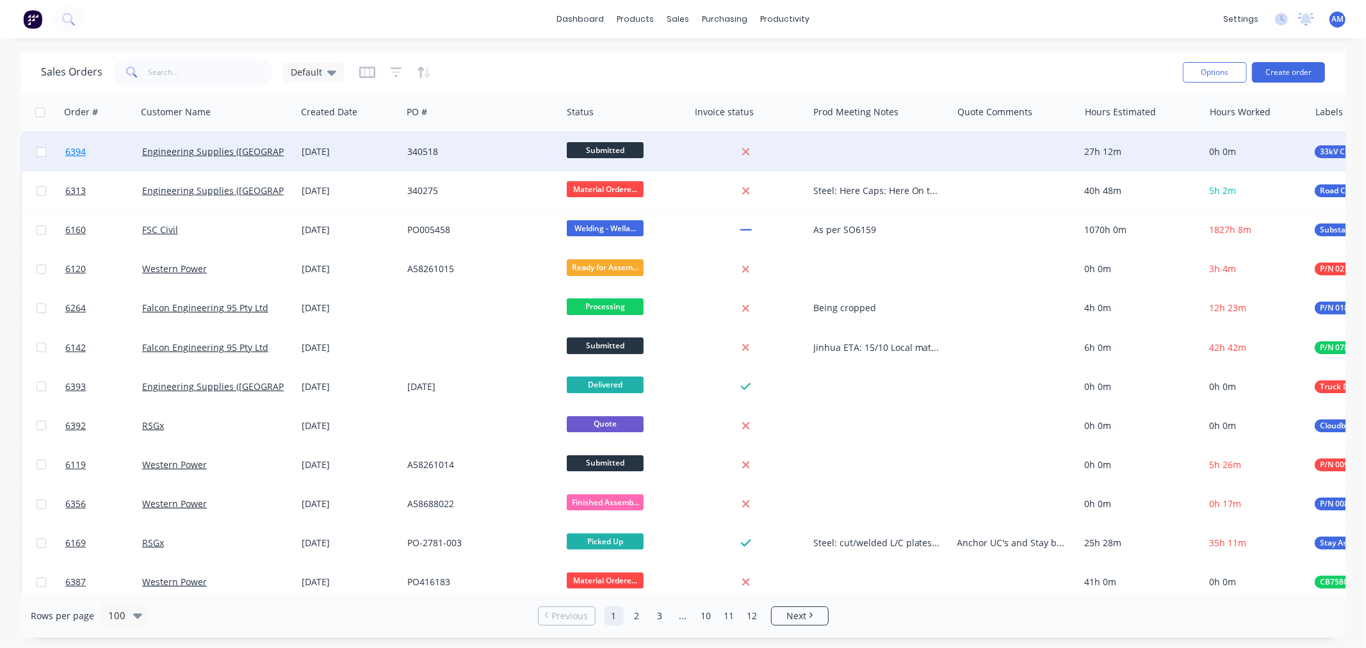
click at [115, 145] on link "6394" at bounding box center [103, 152] width 77 height 38
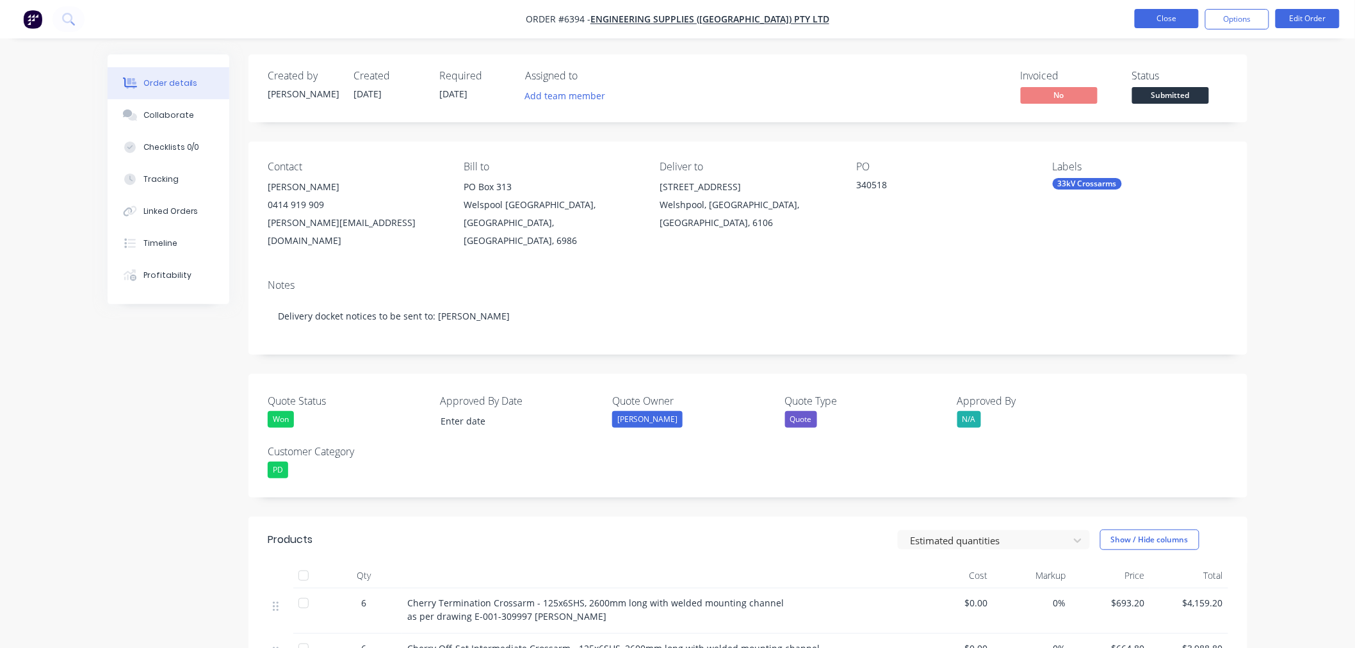
click at [1169, 10] on button "Close" at bounding box center [1167, 18] width 64 height 19
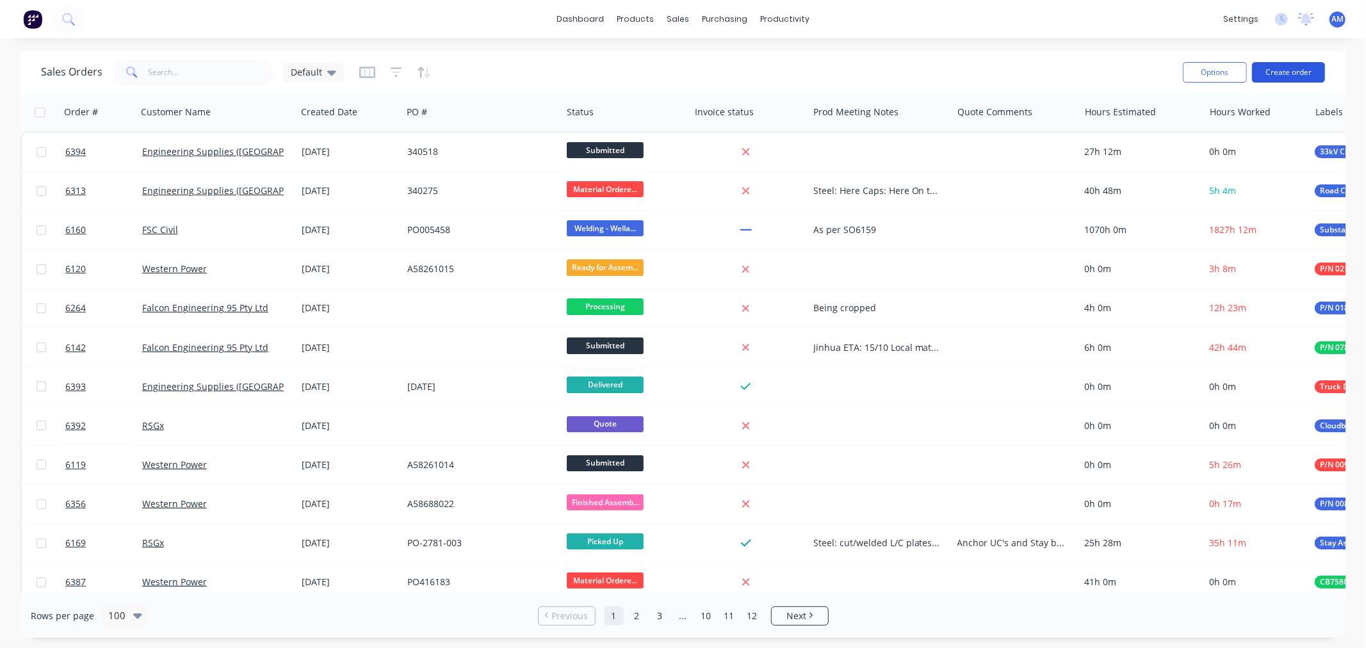
click at [1274, 78] on button "Create order" at bounding box center [1288, 72] width 73 height 20
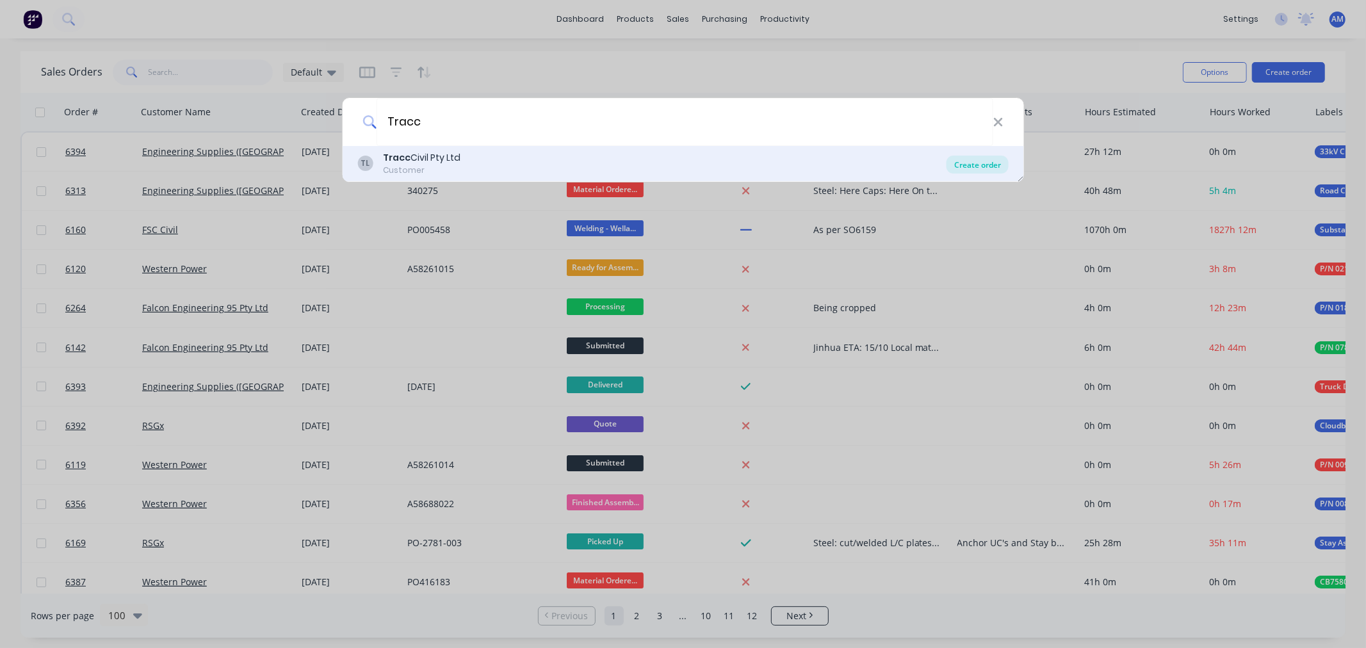
type input "Tracc"
click at [970, 162] on div "Create order" at bounding box center [977, 165] width 62 height 18
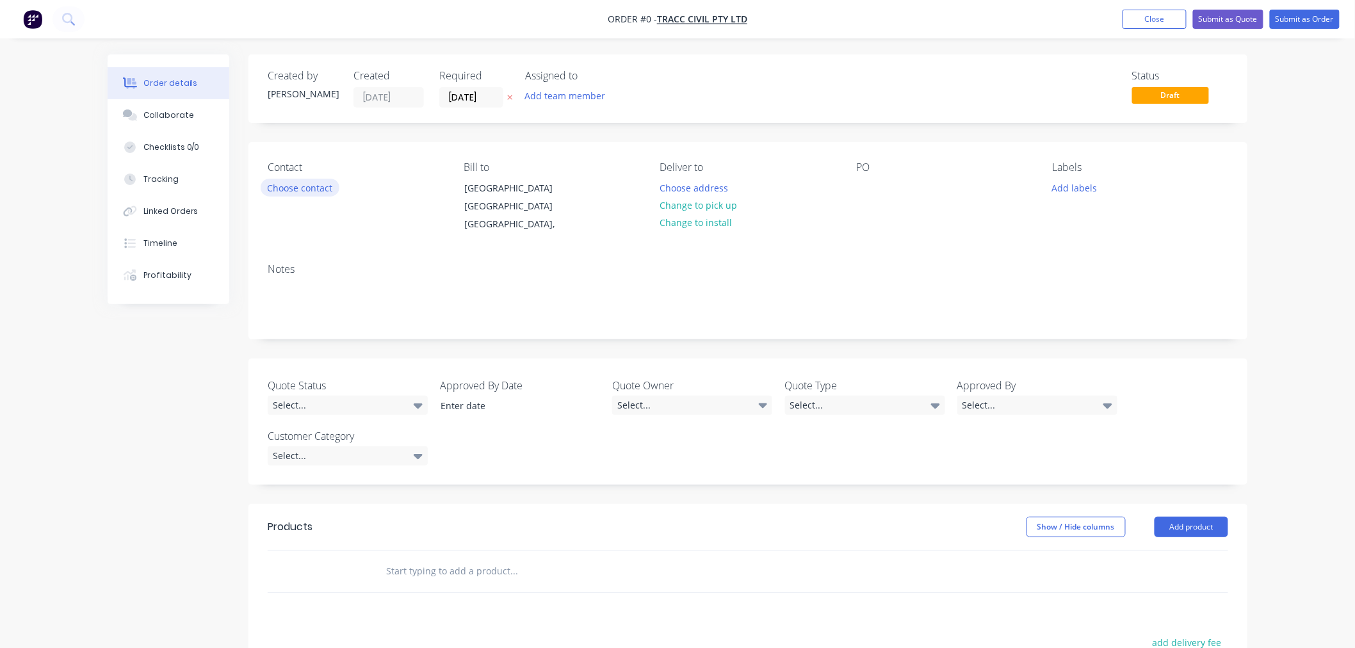
click at [302, 184] on button "Choose contact" at bounding box center [300, 187] width 79 height 17
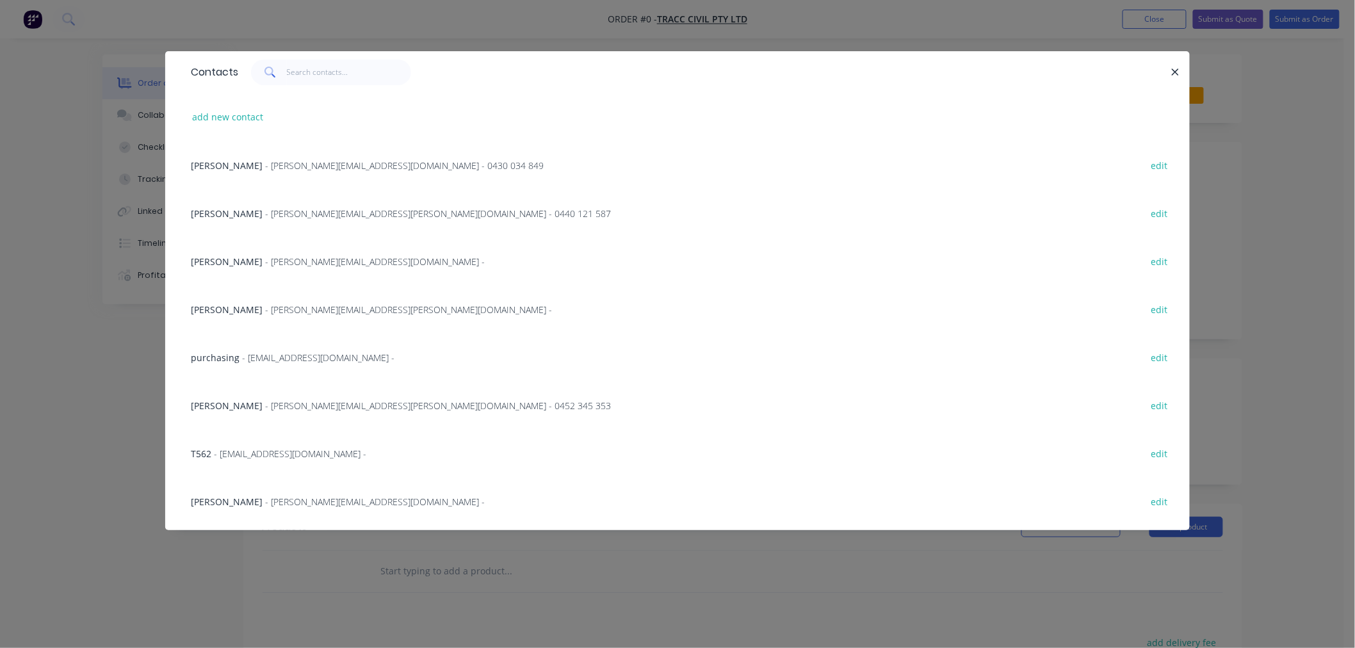
scroll to position [187, 0]
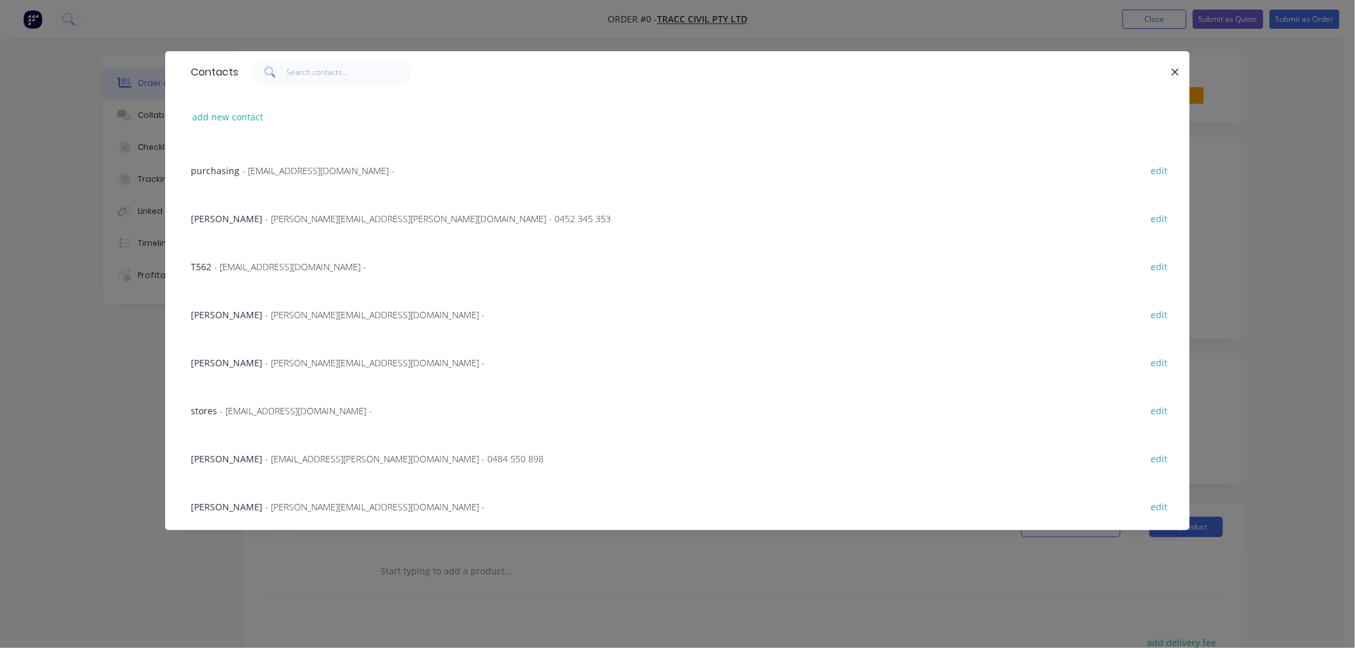
click at [293, 461] on span "- beau.vernon@tracccivil.com.au - 0484 550 898" at bounding box center [404, 459] width 279 height 12
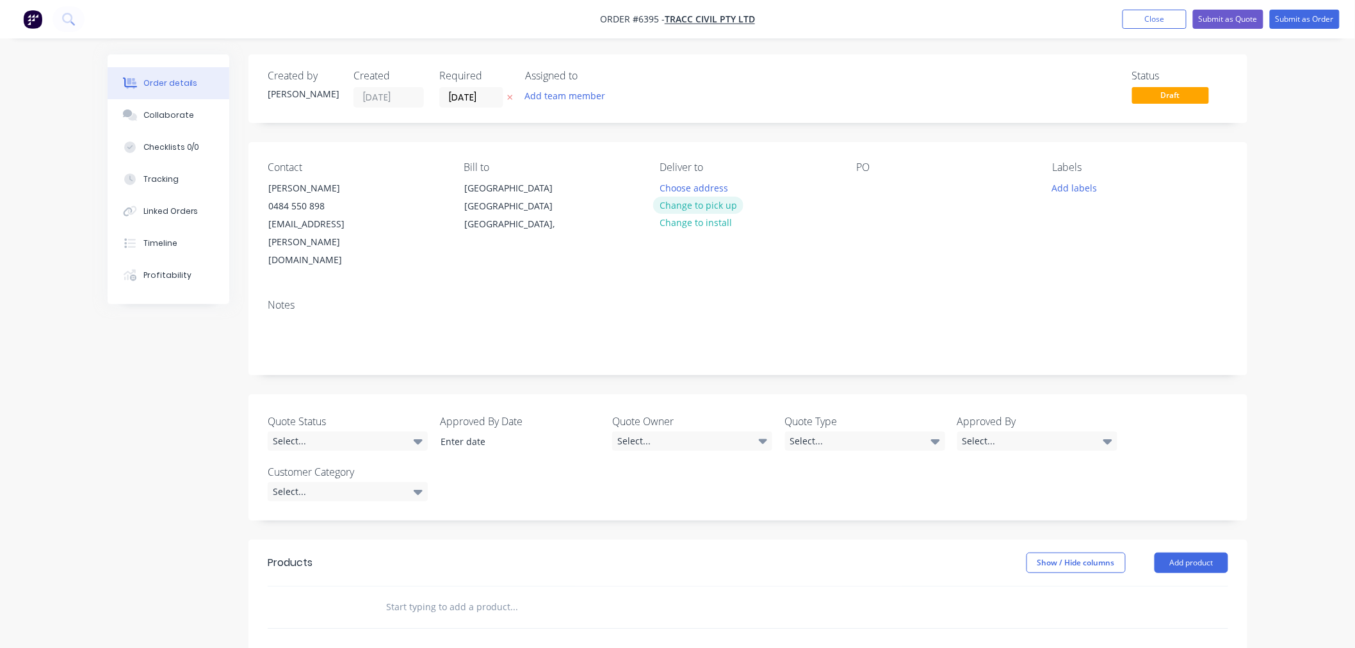
click at [682, 202] on button "Change to pick up" at bounding box center [698, 205] width 91 height 17
drag, startPoint x: 669, startPoint y: 184, endPoint x: 683, endPoint y: 225, distance: 43.3
click at [669, 186] on div at bounding box center [670, 188] width 20 height 19
click at [875, 190] on div at bounding box center [866, 188] width 20 height 19
click at [1086, 187] on button "Add labels" at bounding box center [1074, 187] width 59 height 17
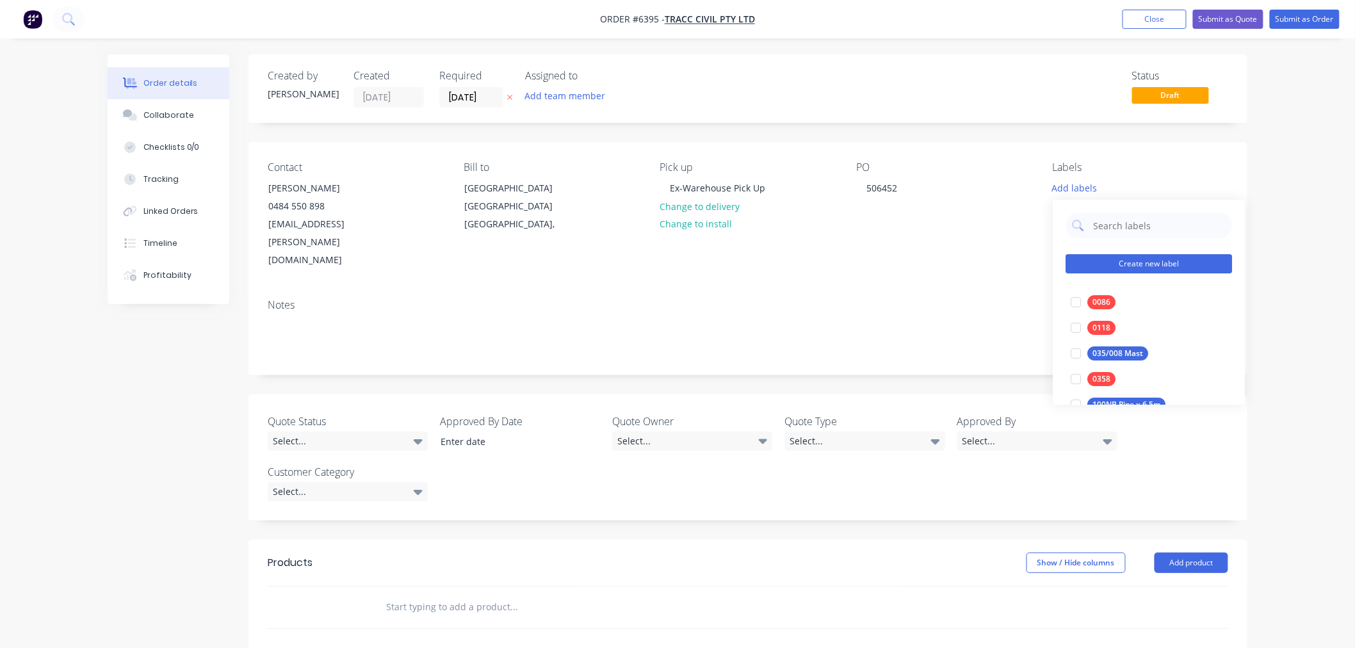
click at [1110, 266] on button "Create new label" at bounding box center [1148, 263] width 166 height 19
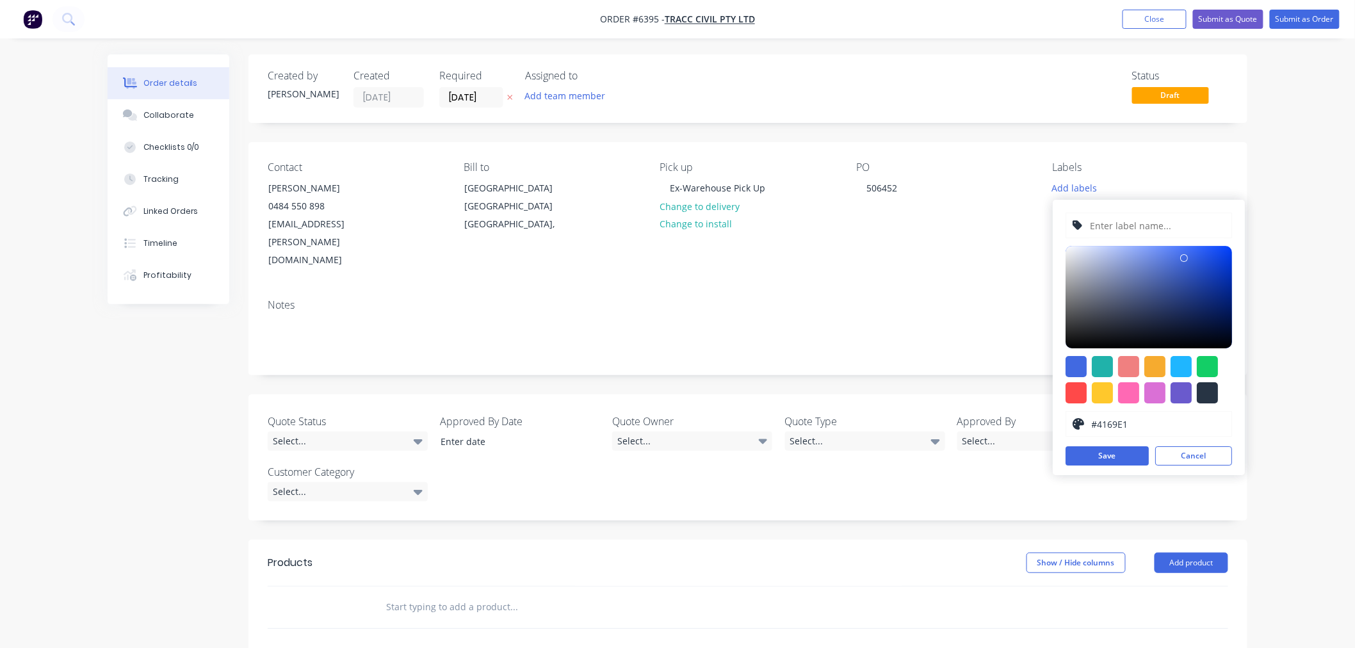
drag, startPoint x: 1103, startPoint y: 230, endPoint x: 1103, endPoint y: 240, distance: 9.6
click at [1103, 230] on input "text" at bounding box center [1157, 225] width 136 height 24
click at [1179, 432] on input "#4169E1" at bounding box center [1157, 424] width 135 height 24
click at [1212, 366] on div at bounding box center [1207, 366] width 21 height 21
type input "#13CE66"
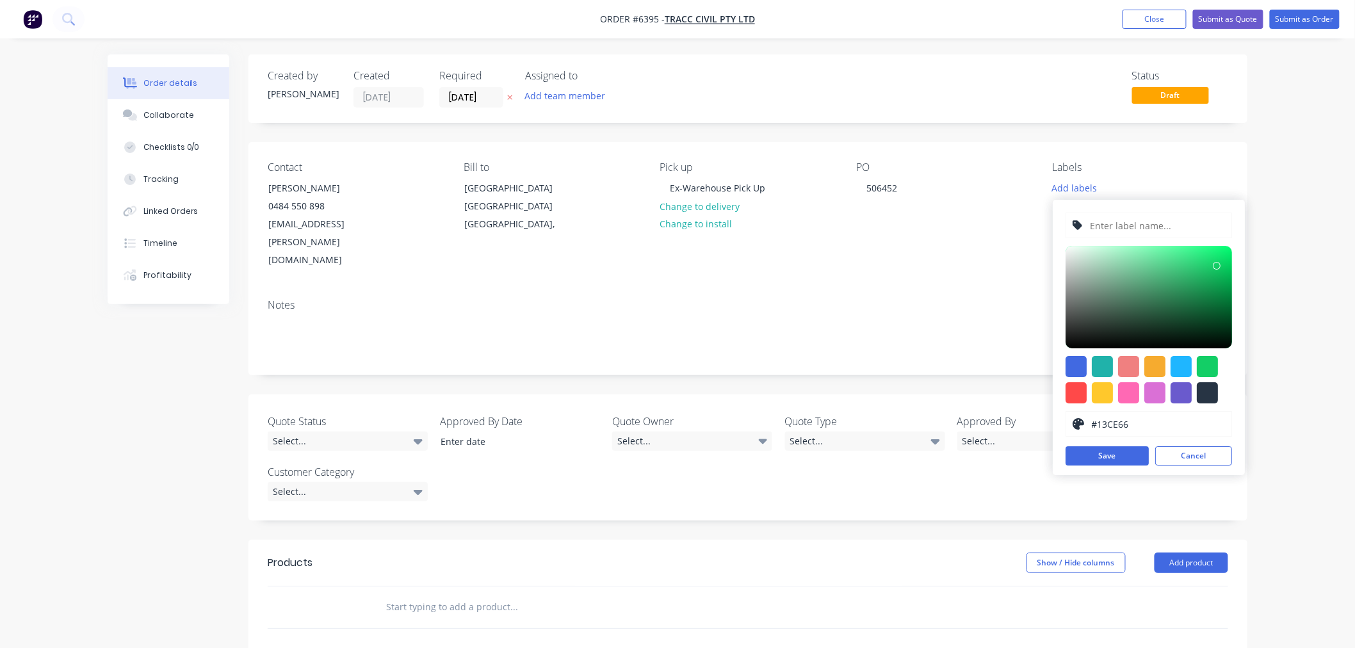
click at [1126, 222] on input "text" at bounding box center [1157, 225] width 136 height 24
type input "1.0mm PGI Cable Cover"
click at [1116, 456] on button "Save" at bounding box center [1106, 455] width 83 height 19
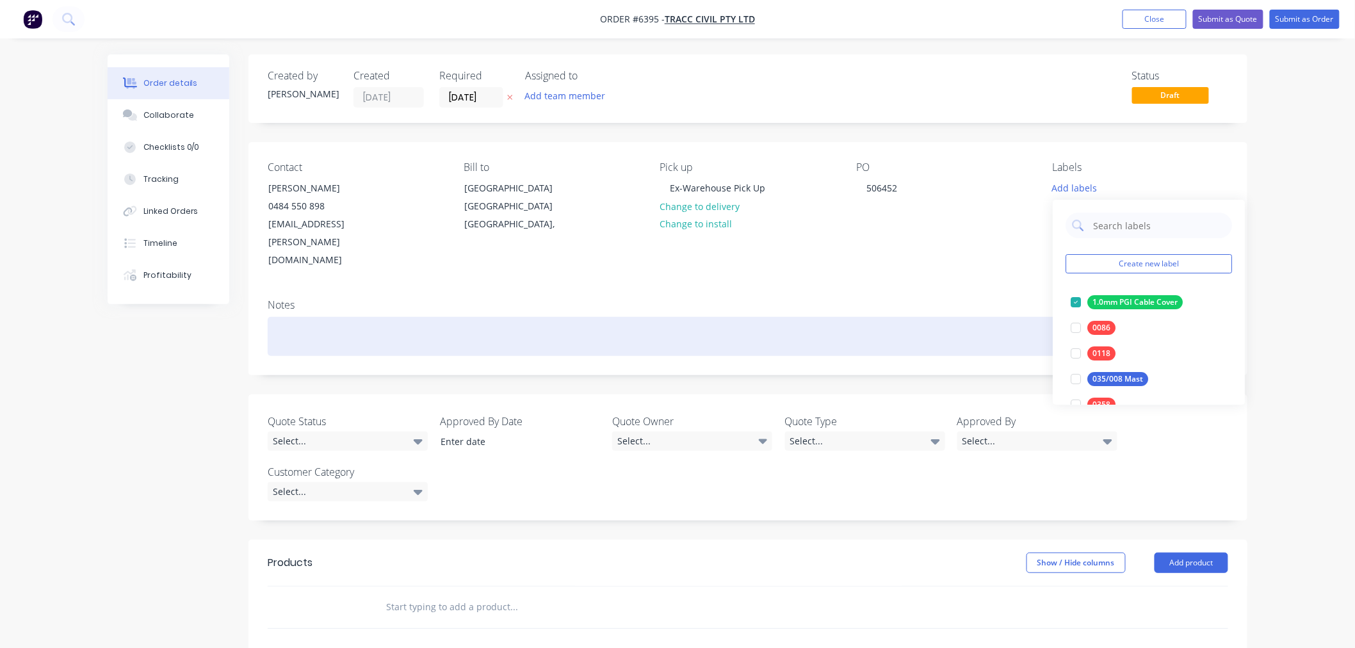
click at [489, 317] on div at bounding box center [748, 336] width 960 height 39
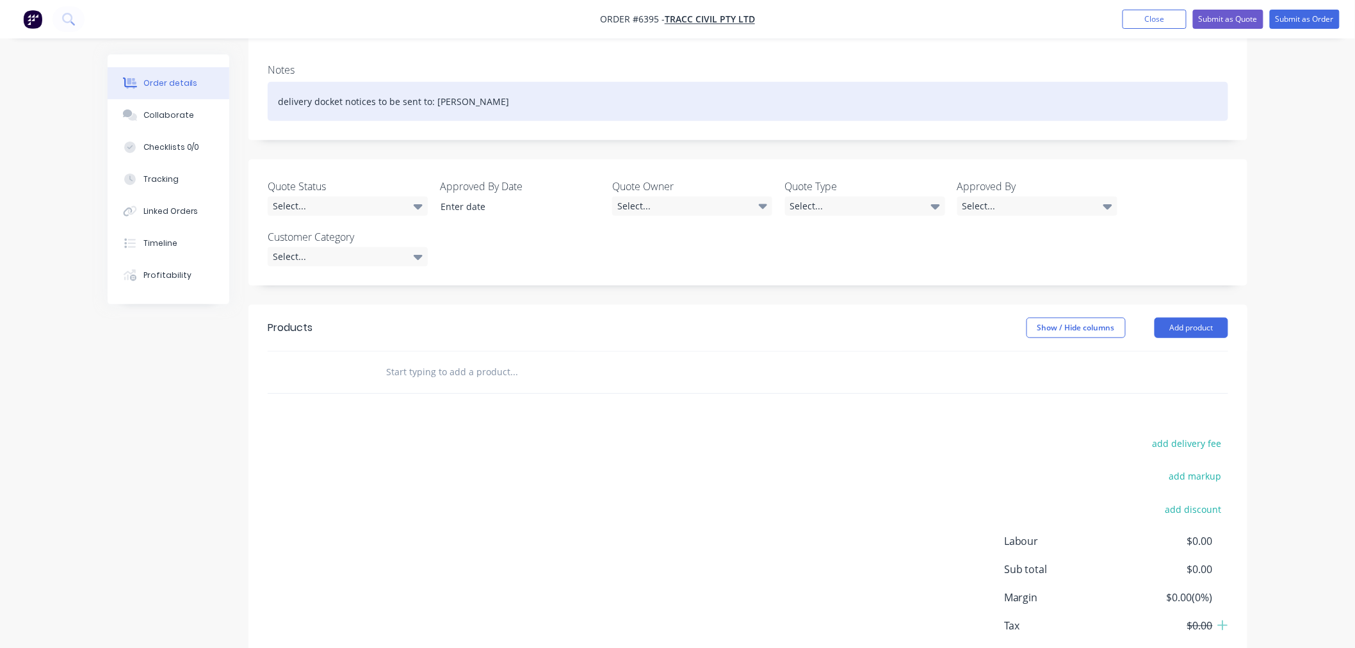
scroll to position [271, 0]
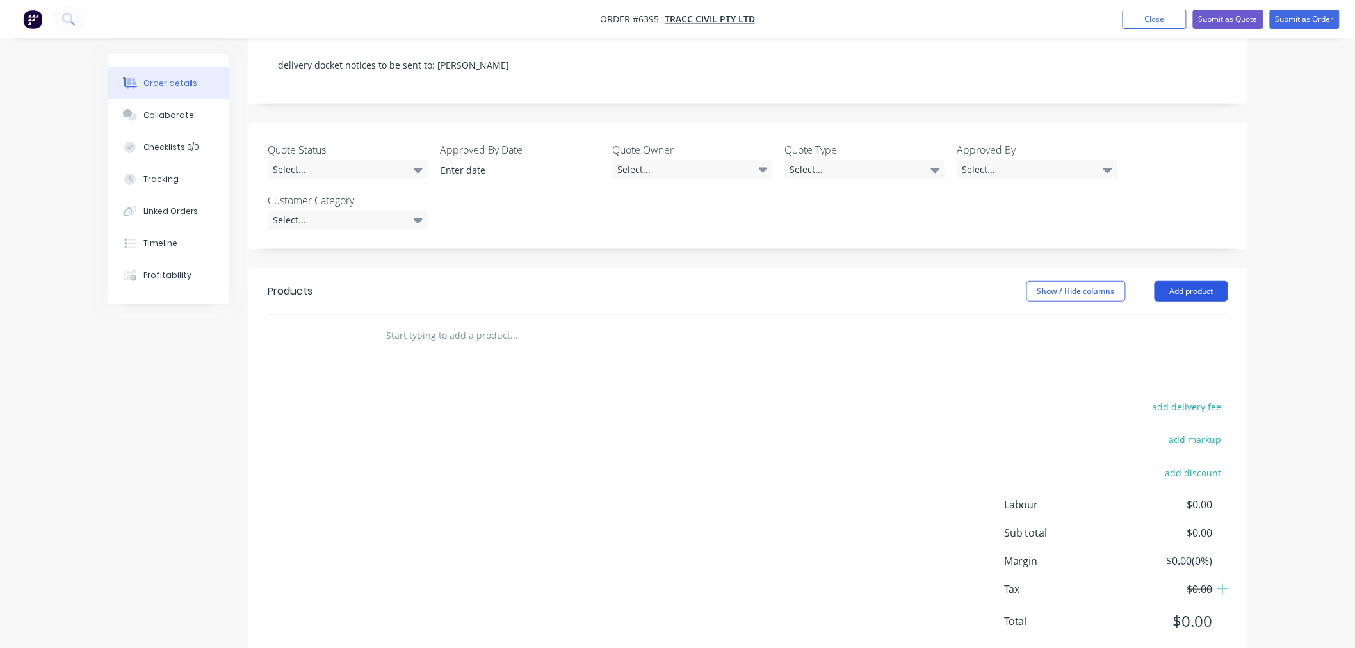
click at [1167, 281] on button "Add product" at bounding box center [1191, 291] width 74 height 20
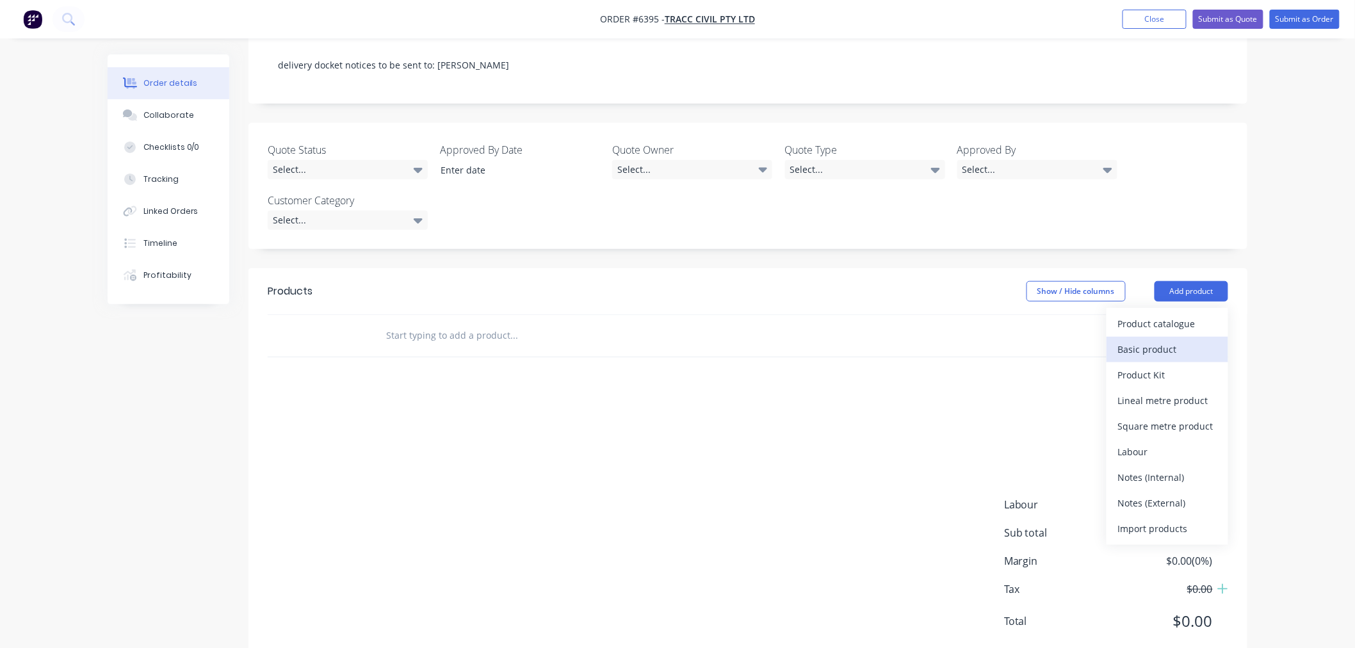
click at [1161, 340] on div "Basic product" at bounding box center [1167, 349] width 99 height 19
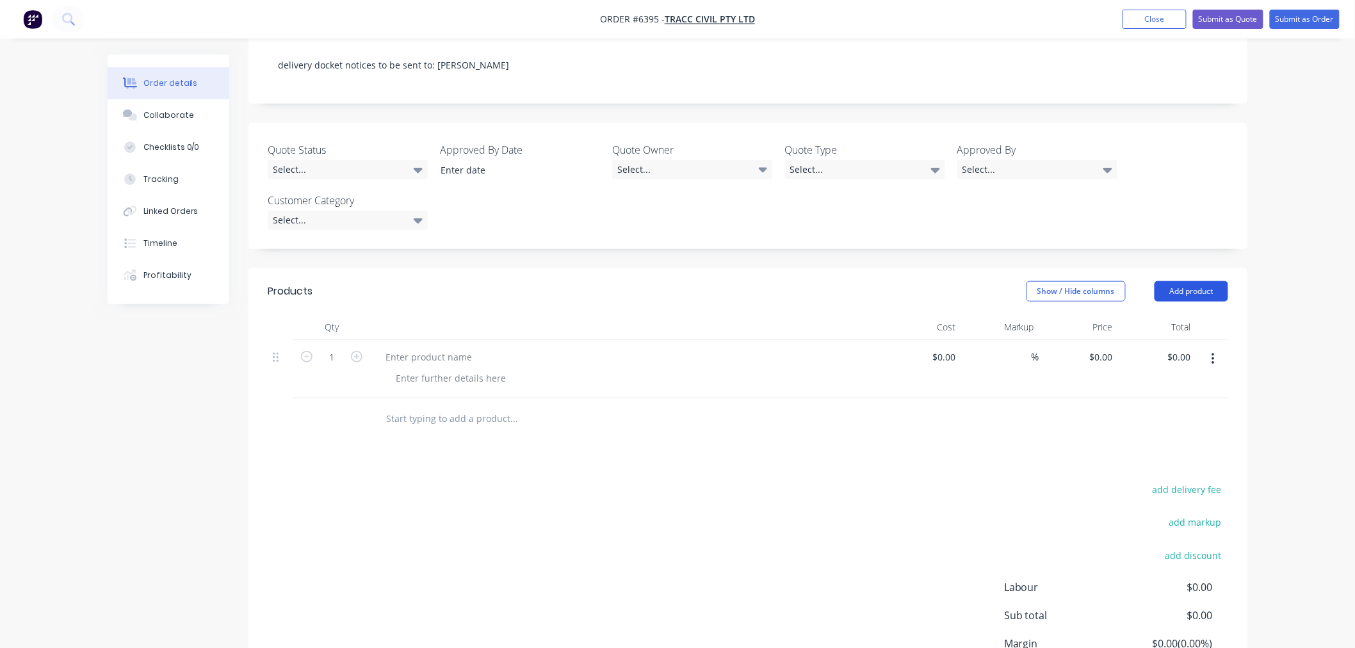
click at [1198, 281] on button "Add product" at bounding box center [1191, 291] width 74 height 20
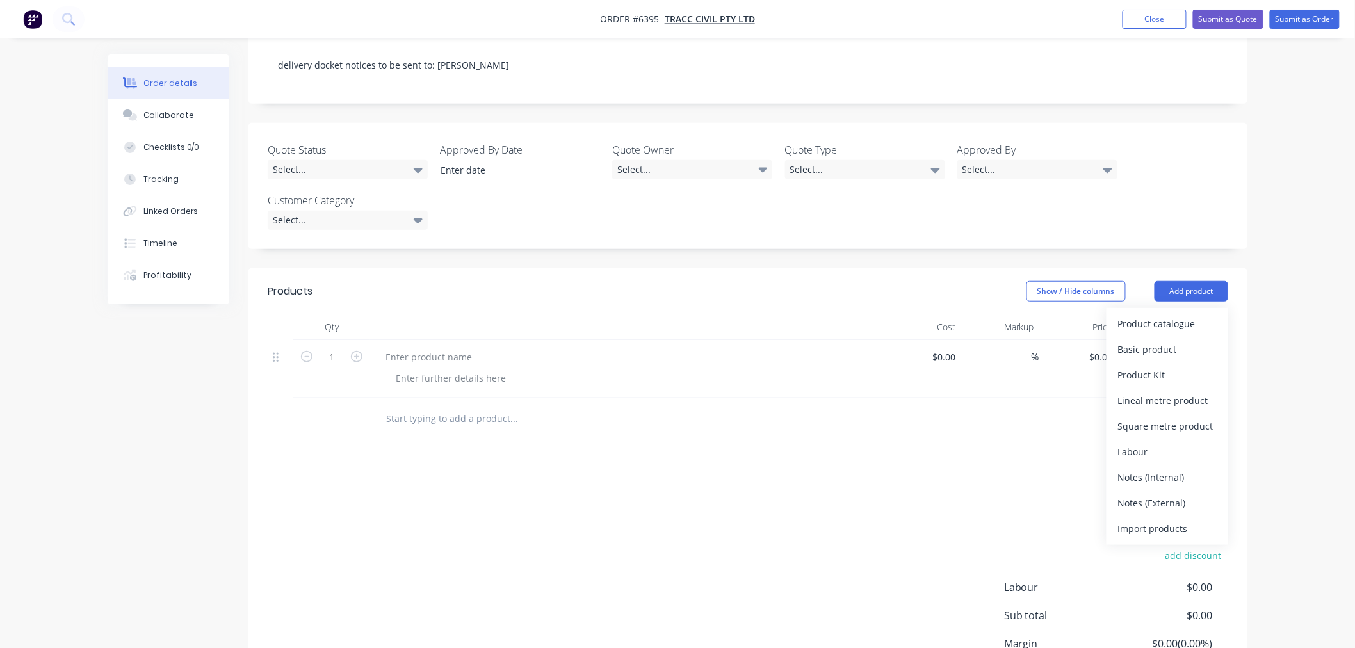
click at [1150, 494] on div "Notes (External)" at bounding box center [1167, 503] width 99 height 19
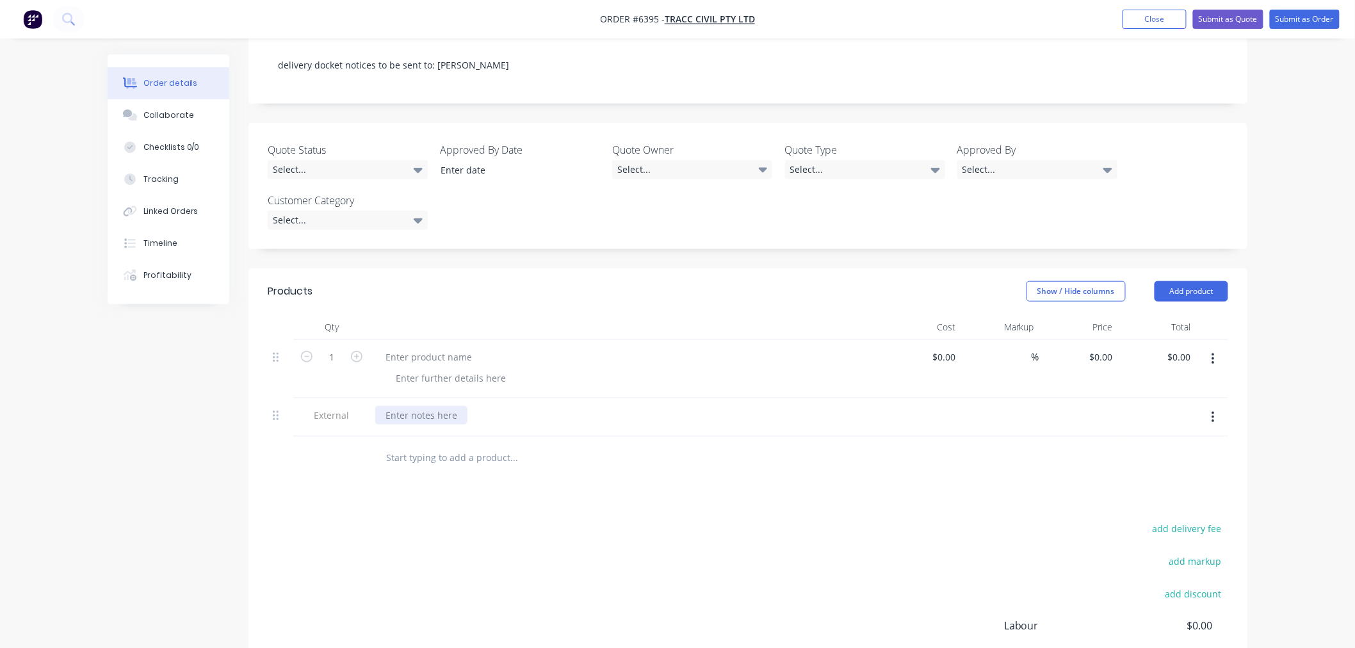
click at [412, 406] on div at bounding box center [421, 415] width 92 height 19
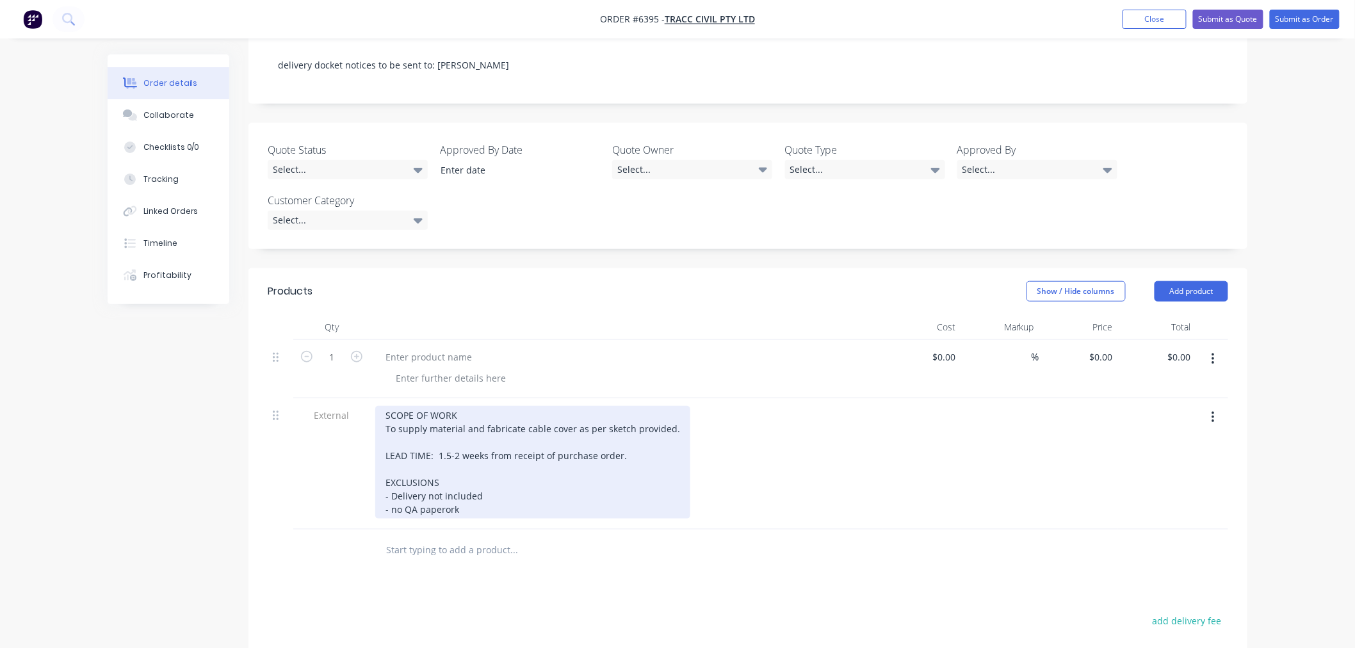
click at [483, 475] on div "SCOPE OF WORK To supply material and fabricate cable cover as per sketch provid…" at bounding box center [532, 462] width 315 height 113
click at [392, 478] on div "SCOPE OF WORK To supply material and fabricate cable cover as per sketch provid…" at bounding box center [532, 462] width 315 height 113
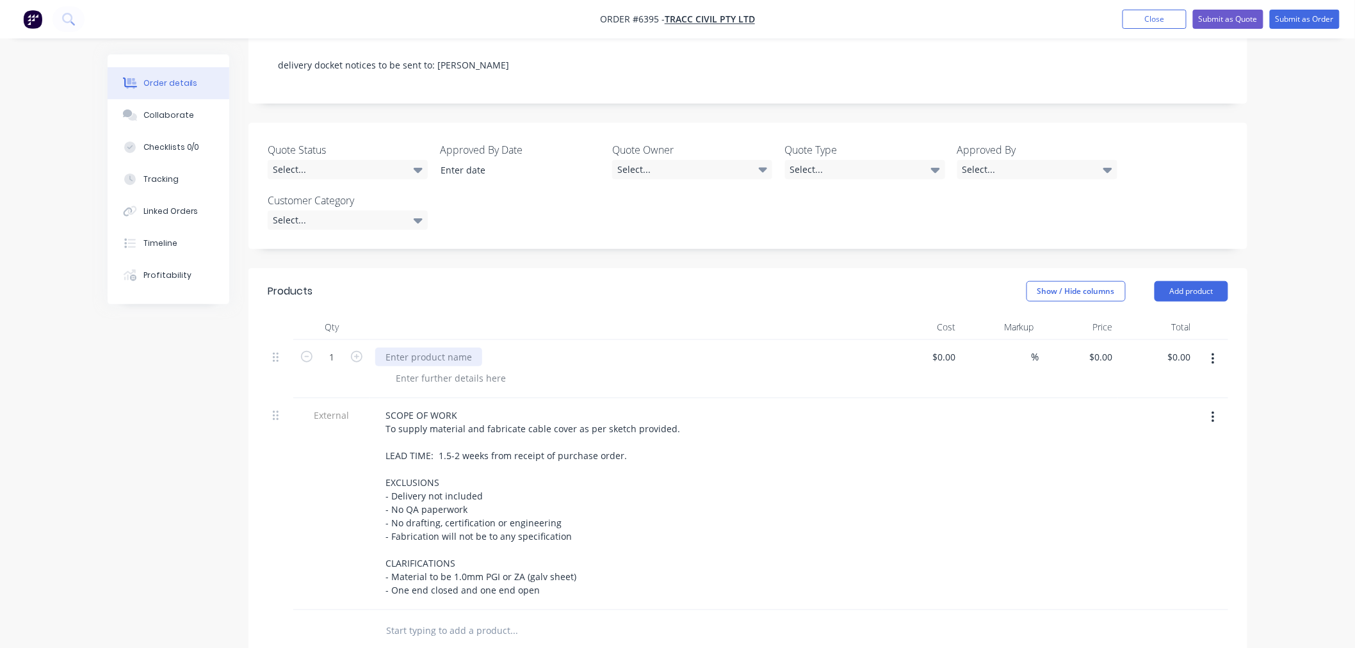
click at [433, 348] on div at bounding box center [428, 357] width 107 height 19
click at [437, 348] on div at bounding box center [428, 357] width 107 height 19
click at [407, 348] on div at bounding box center [428, 357] width 107 height 19
click at [1100, 348] on div "0 $0.00" at bounding box center [1100, 357] width 35 height 19
type input "$885.00"
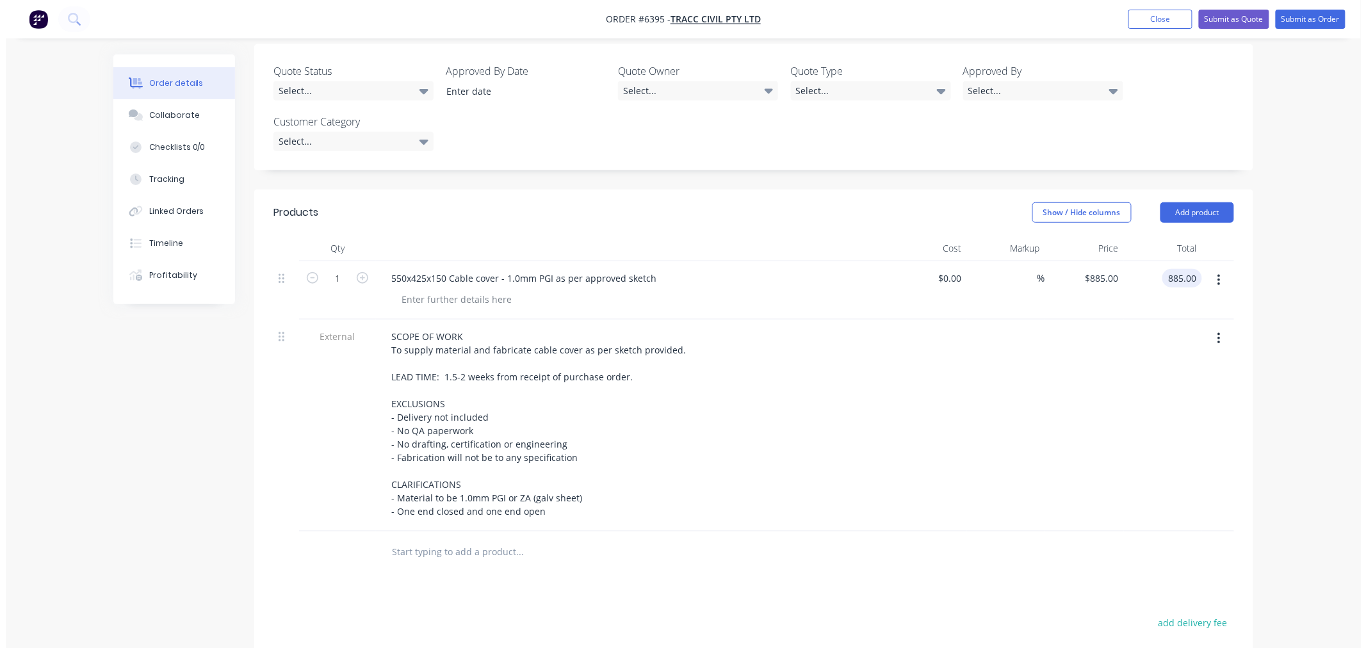
scroll to position [343, 0]
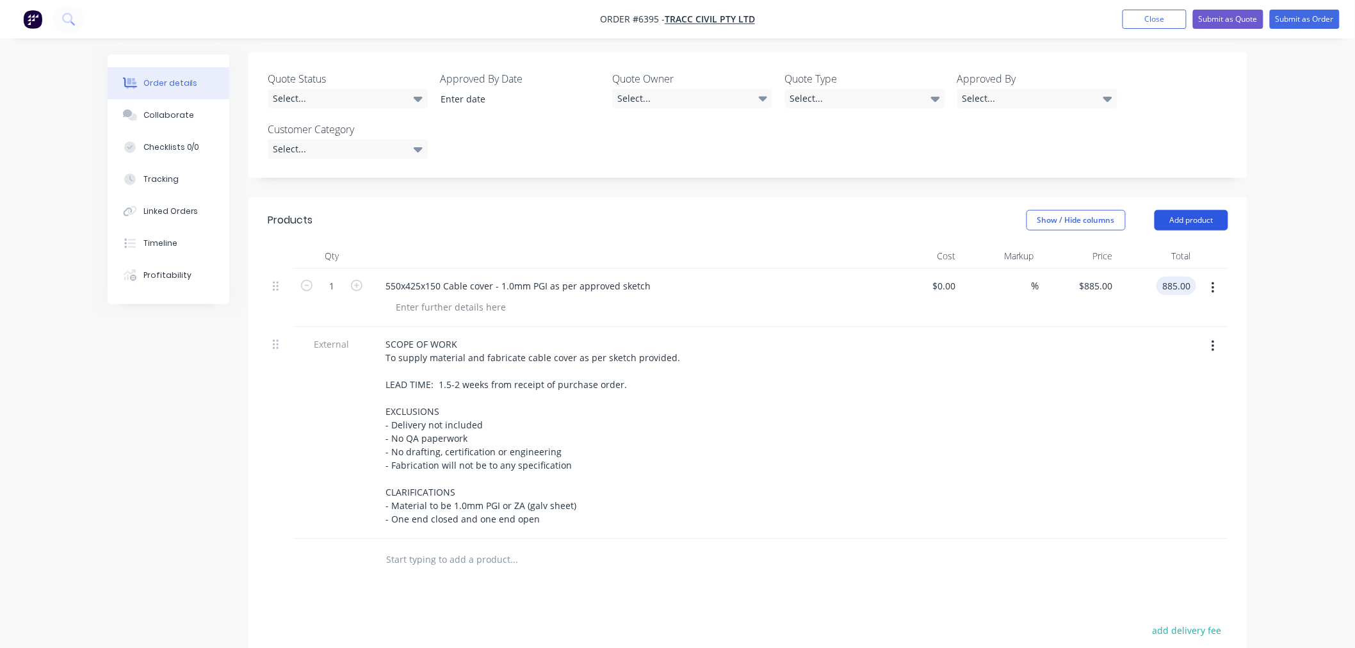
type input "$885.00"
click at [1181, 210] on button "Add product" at bounding box center [1191, 220] width 74 height 20
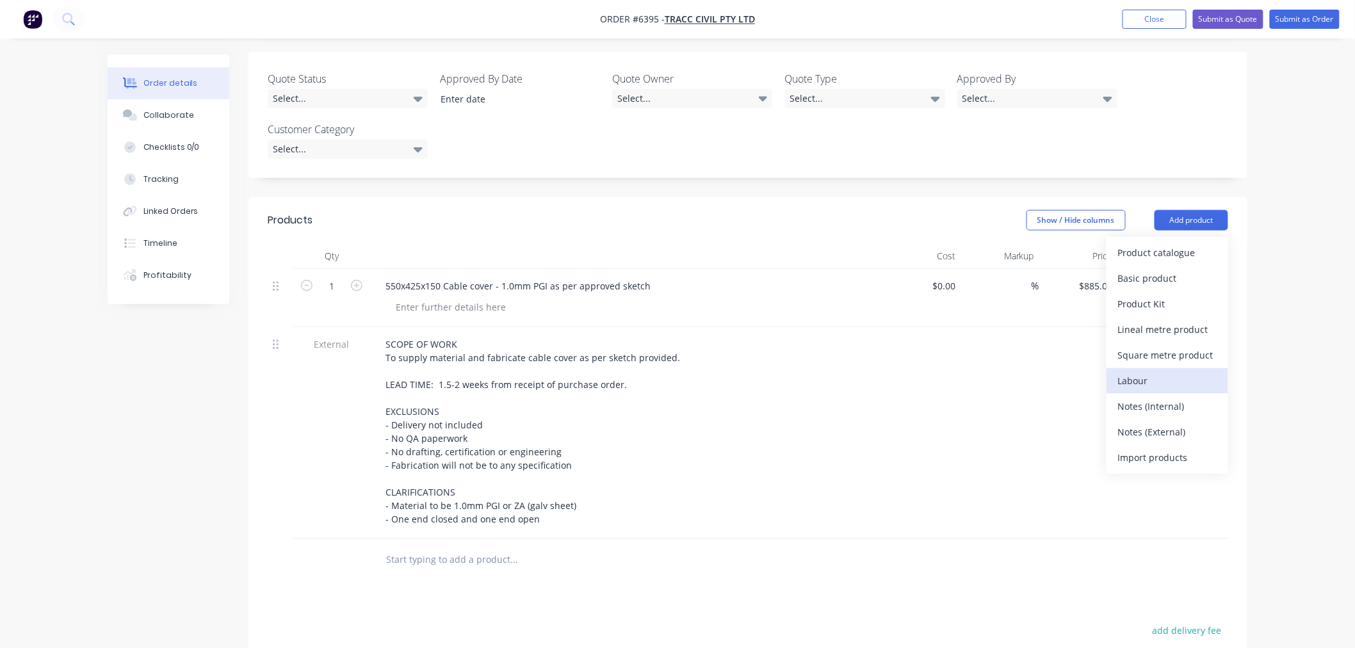
click at [1142, 371] on div "Labour" at bounding box center [1167, 380] width 99 height 19
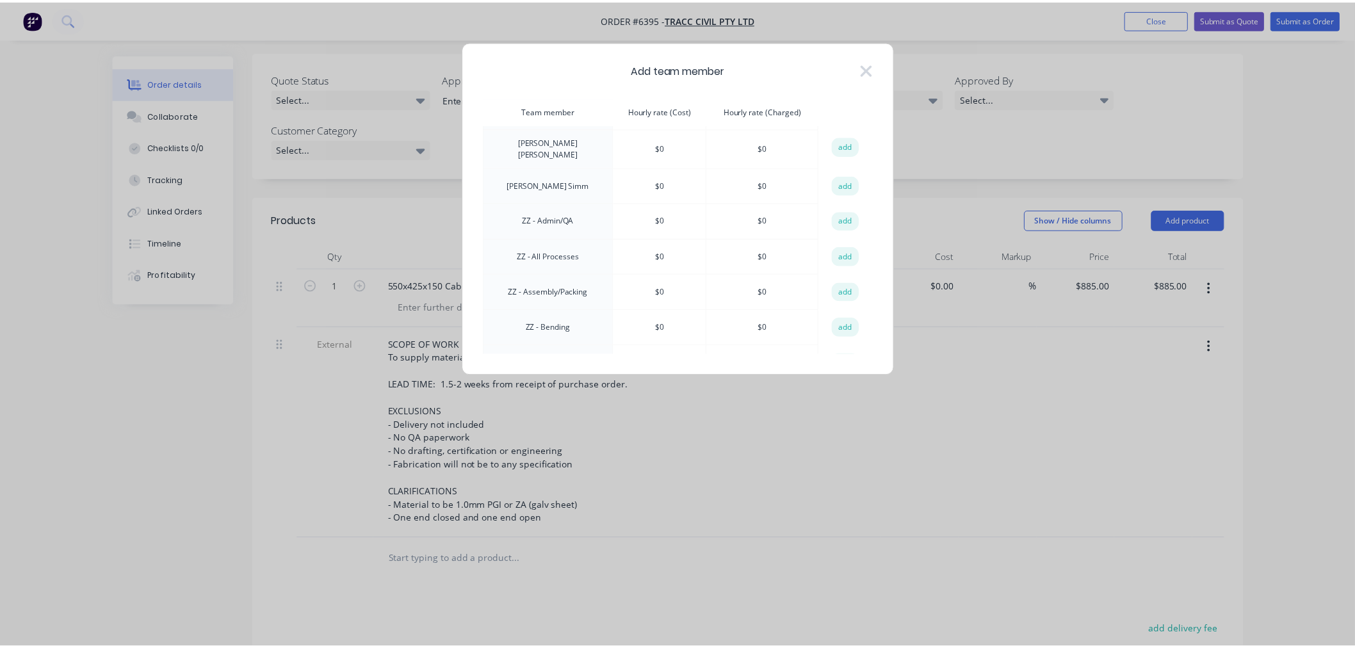
scroll to position [996, 0]
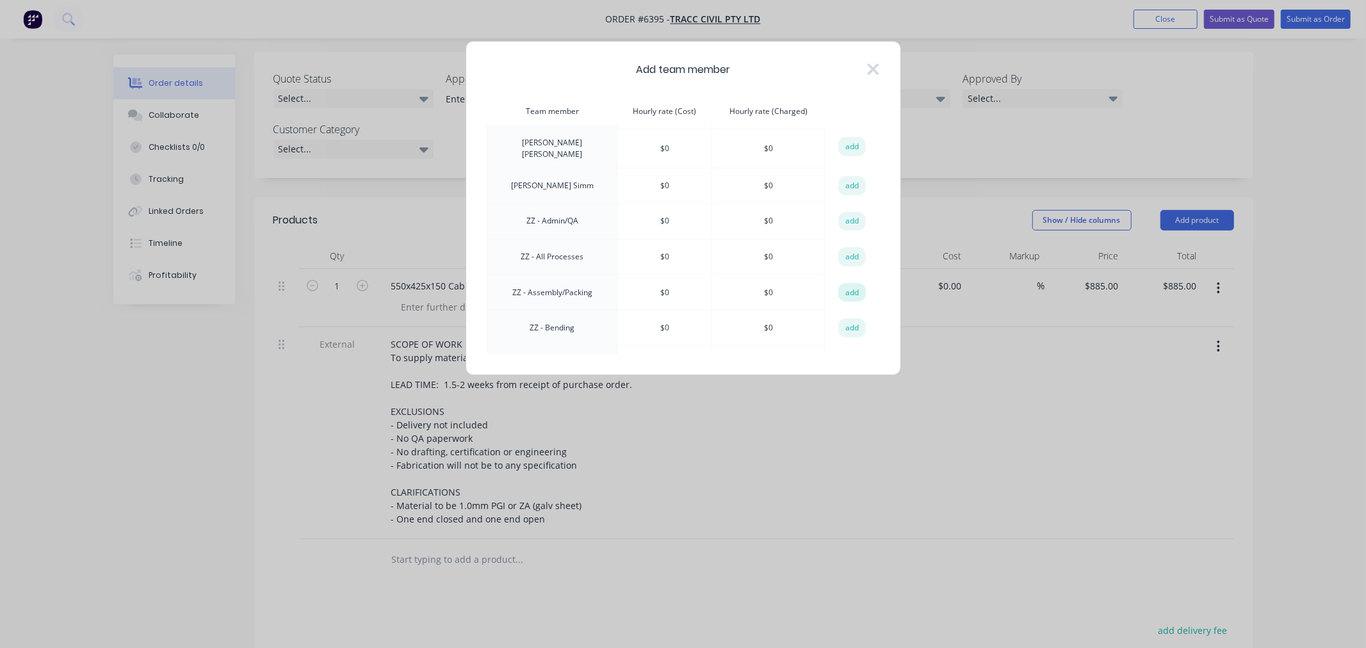
click at [852, 283] on button "add" at bounding box center [852, 292] width 28 height 19
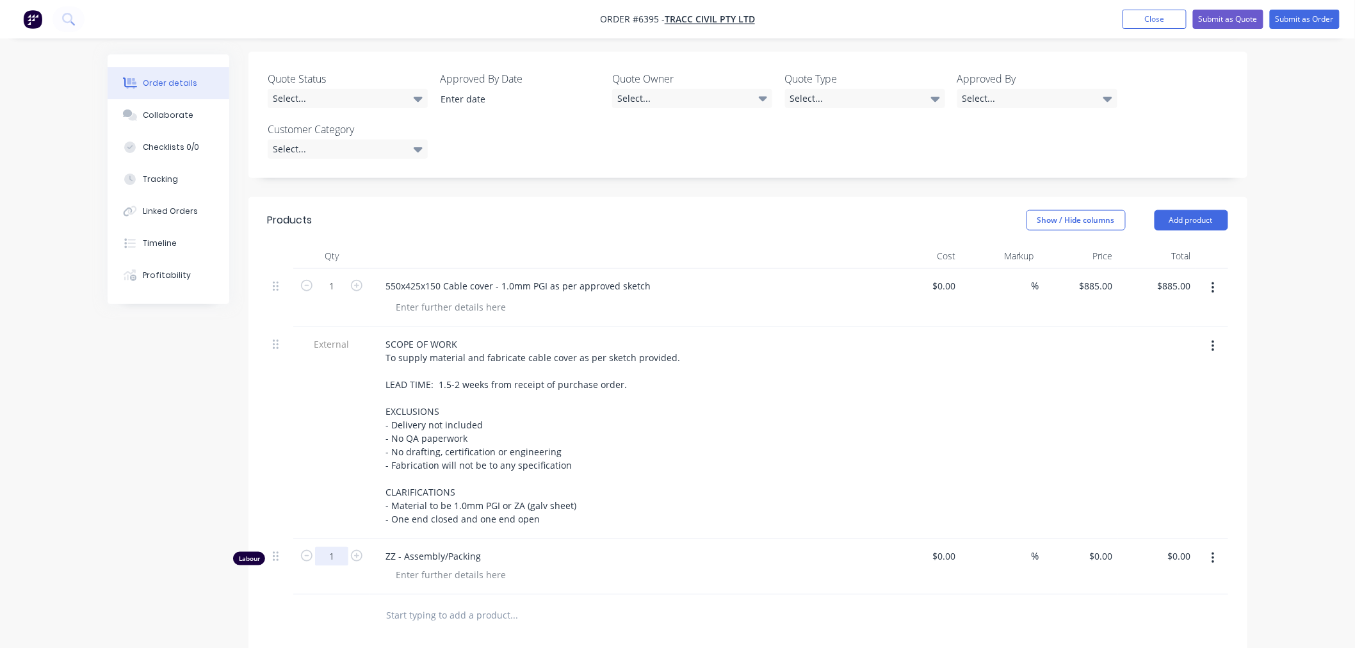
click at [338, 547] on input "1" at bounding box center [331, 556] width 33 height 19
type input "0.5"
click at [616, 603] on div "Products Show / Hide columns Add product Qty Cost Markup Price Total 1 550x425x…" at bounding box center [747, 570] width 999 height 747
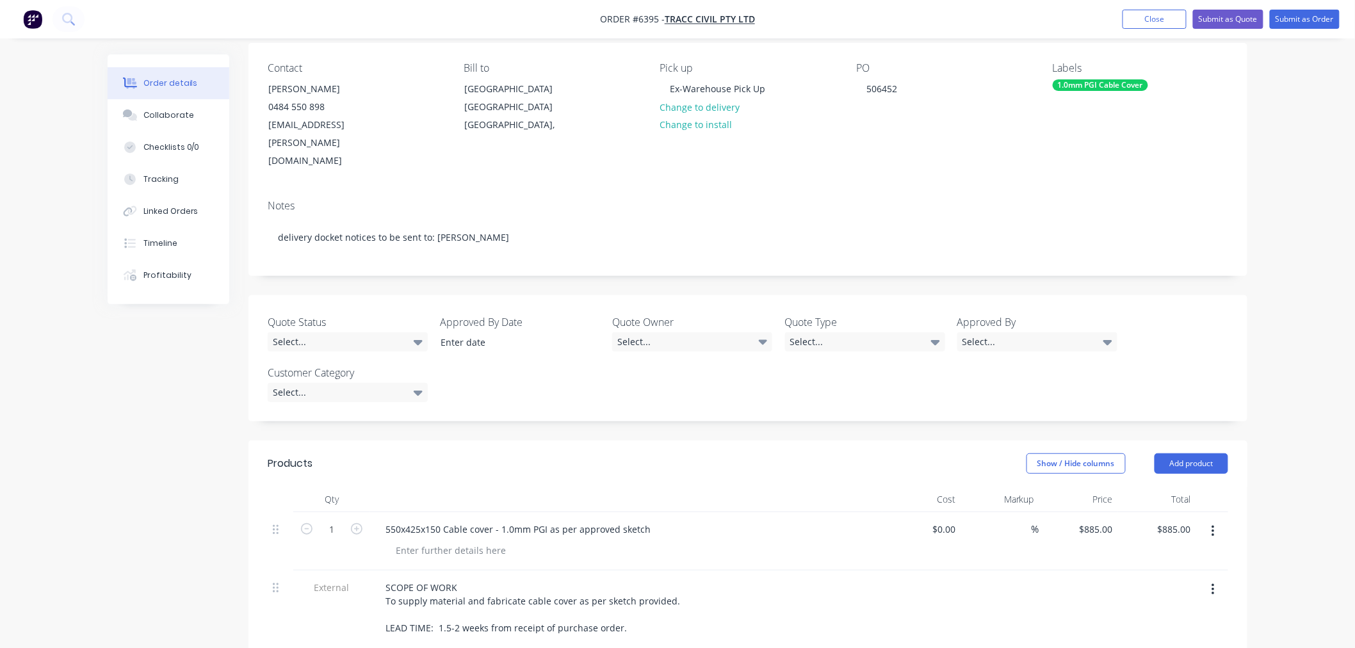
scroll to position [0, 0]
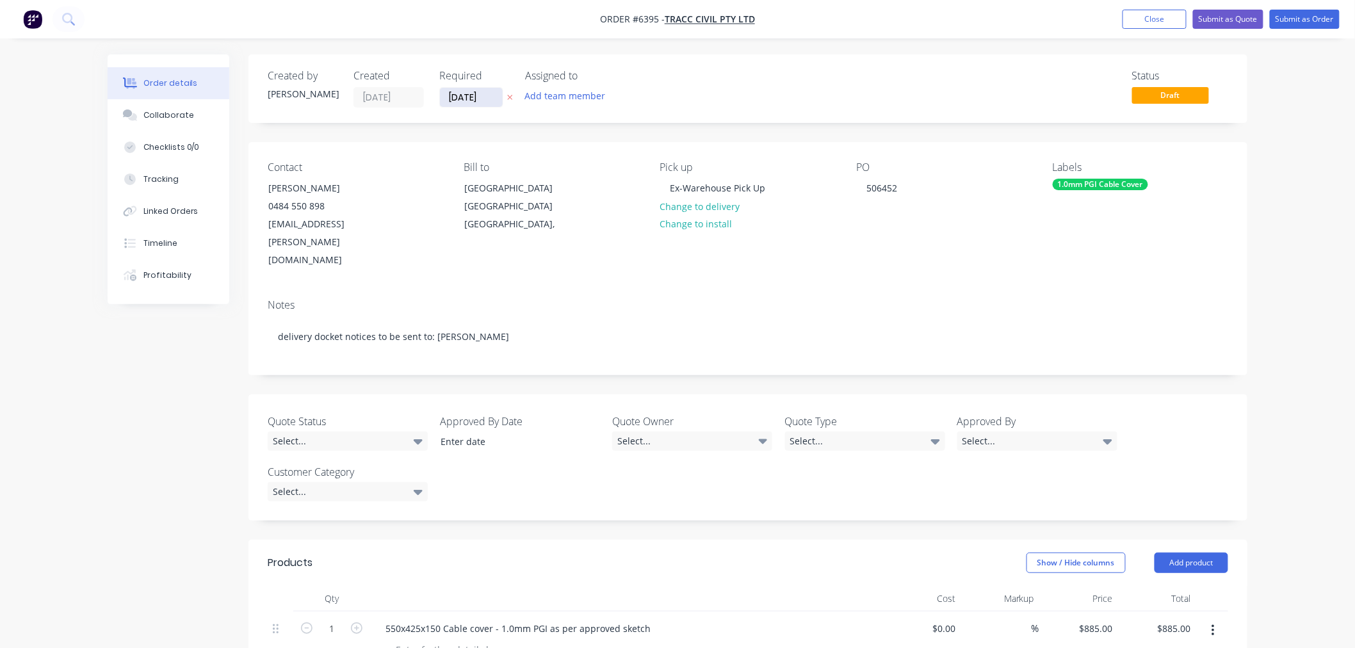
click at [468, 97] on input "[DATE]" at bounding box center [471, 97] width 63 height 19
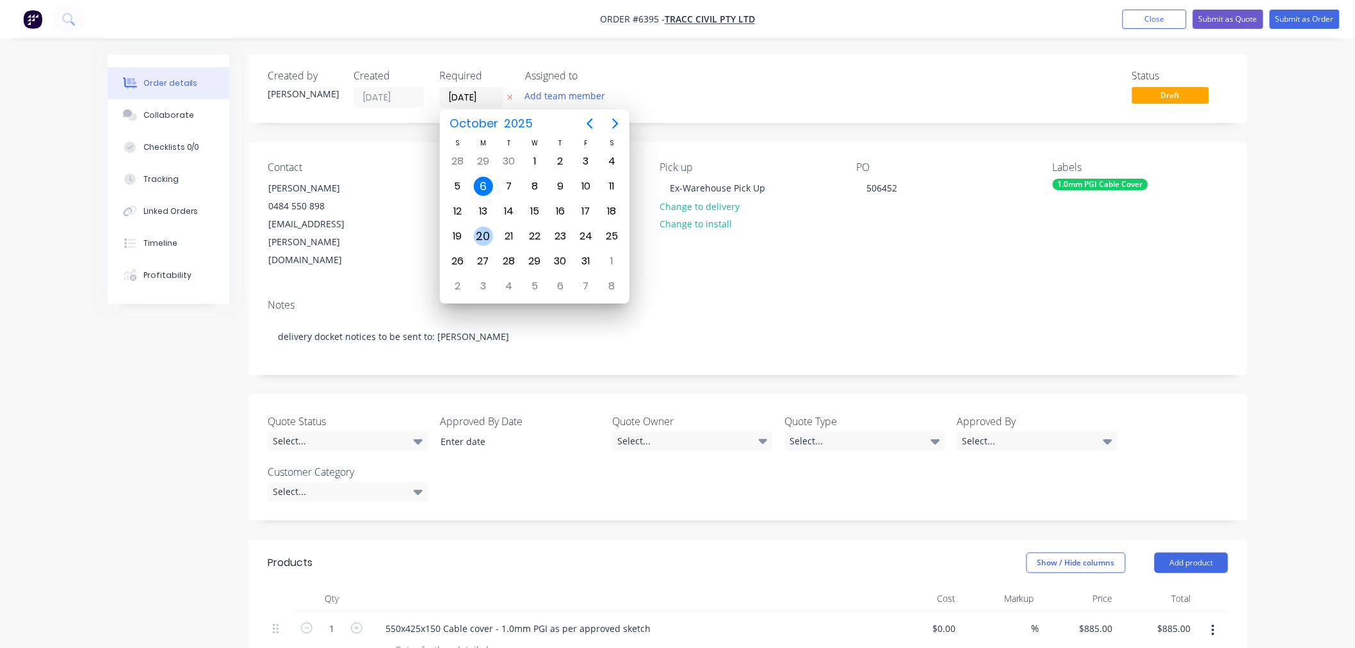
click at [487, 227] on div "20" at bounding box center [483, 236] width 19 height 19
type input "20/10/25"
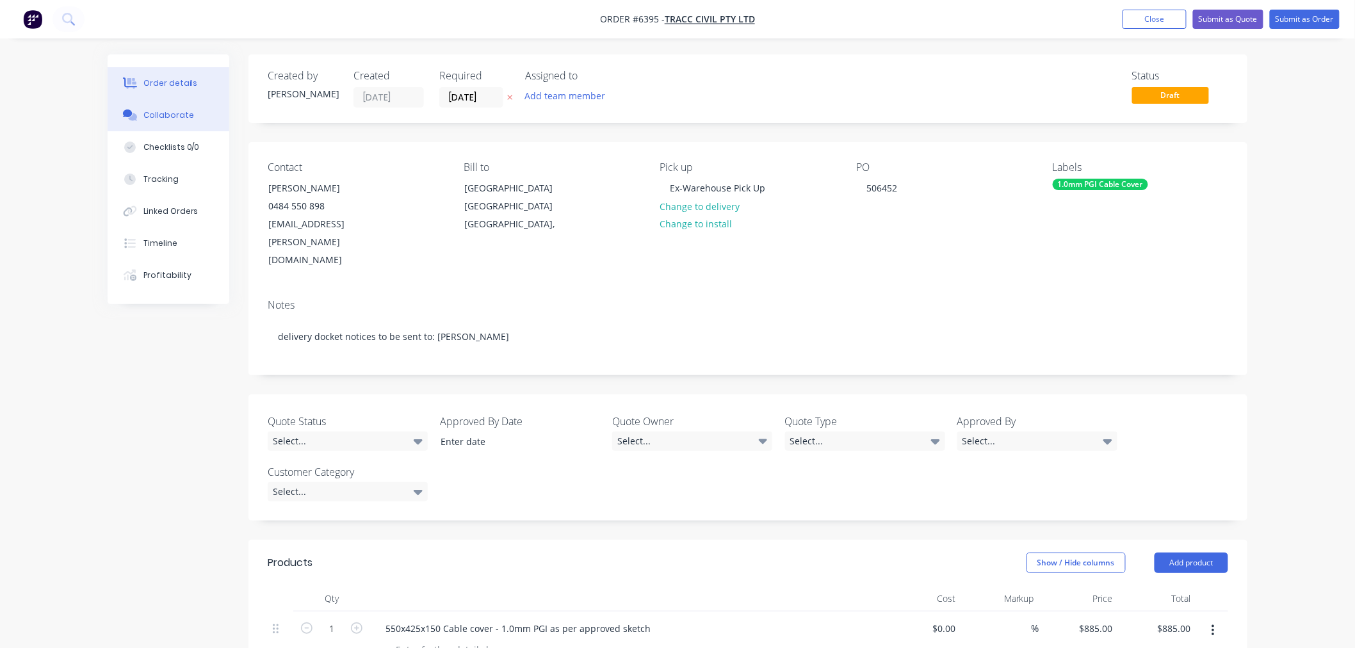
click at [168, 106] on button "Collaborate" at bounding box center [169, 115] width 122 height 32
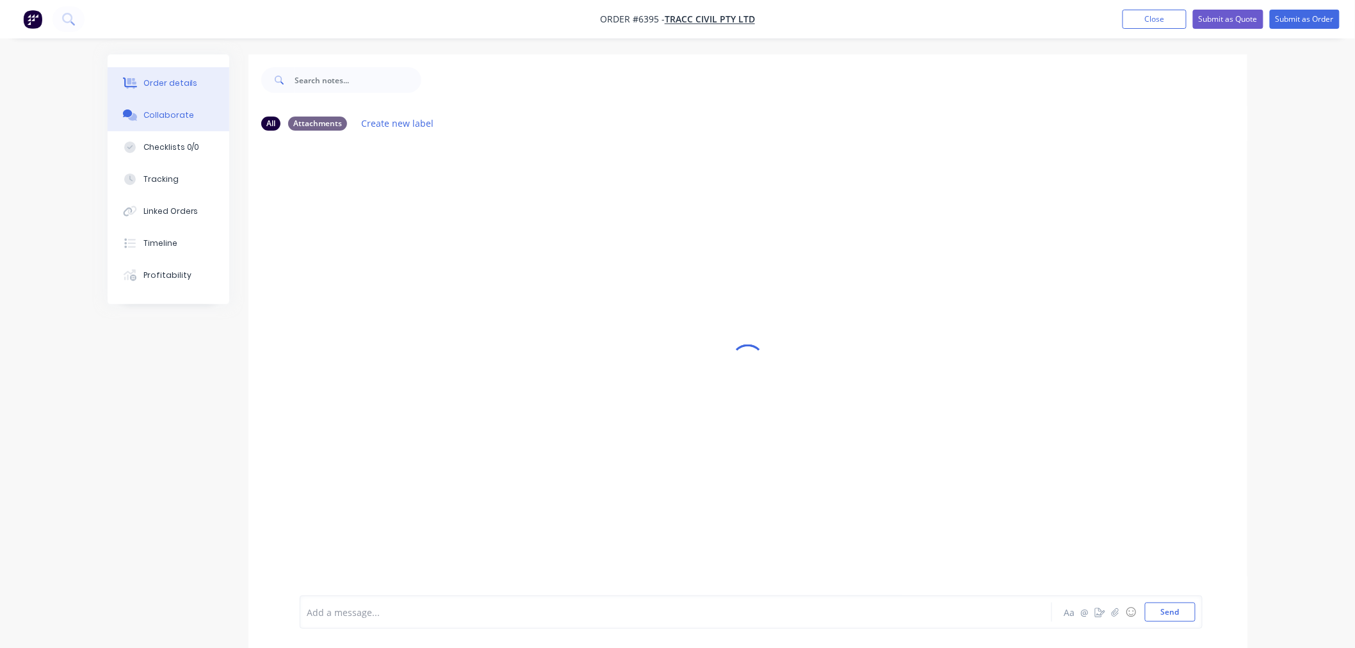
click at [163, 82] on div "Order details" at bounding box center [170, 83] width 54 height 12
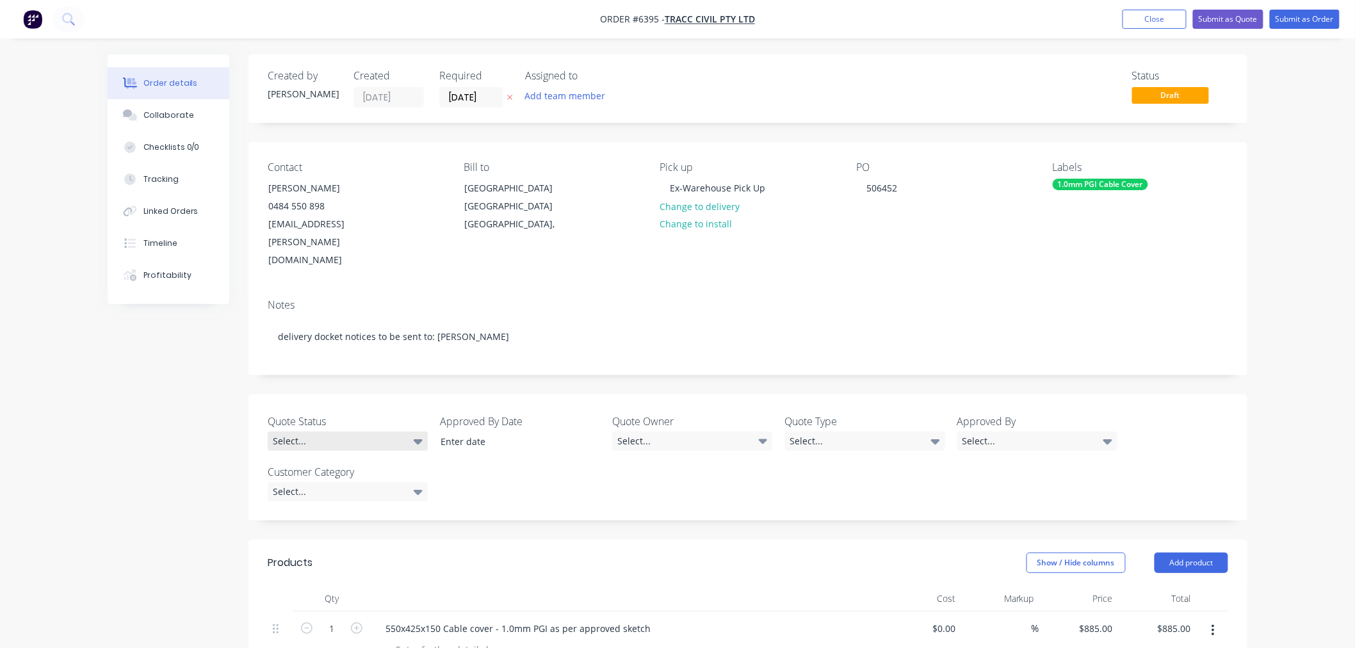
click at [391, 432] on div "Select..." at bounding box center [348, 441] width 160 height 19
click at [316, 503] on div "Pending" at bounding box center [296, 509] width 39 height 17
click at [334, 432] on div "Pending" at bounding box center [348, 440] width 160 height 17
click at [299, 456] on div "Won" at bounding box center [290, 455] width 26 height 17
click at [665, 432] on div "Select..." at bounding box center [692, 441] width 160 height 19
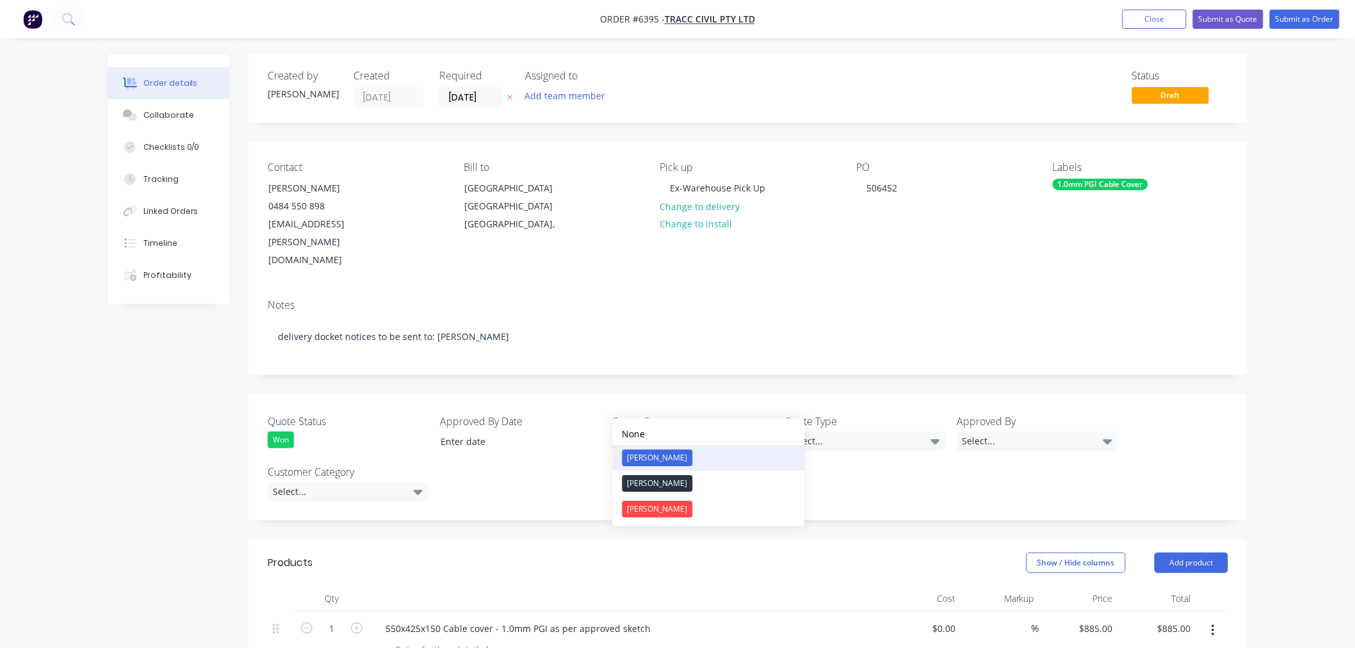
click at [650, 458] on div "[PERSON_NAME]" at bounding box center [657, 457] width 70 height 17
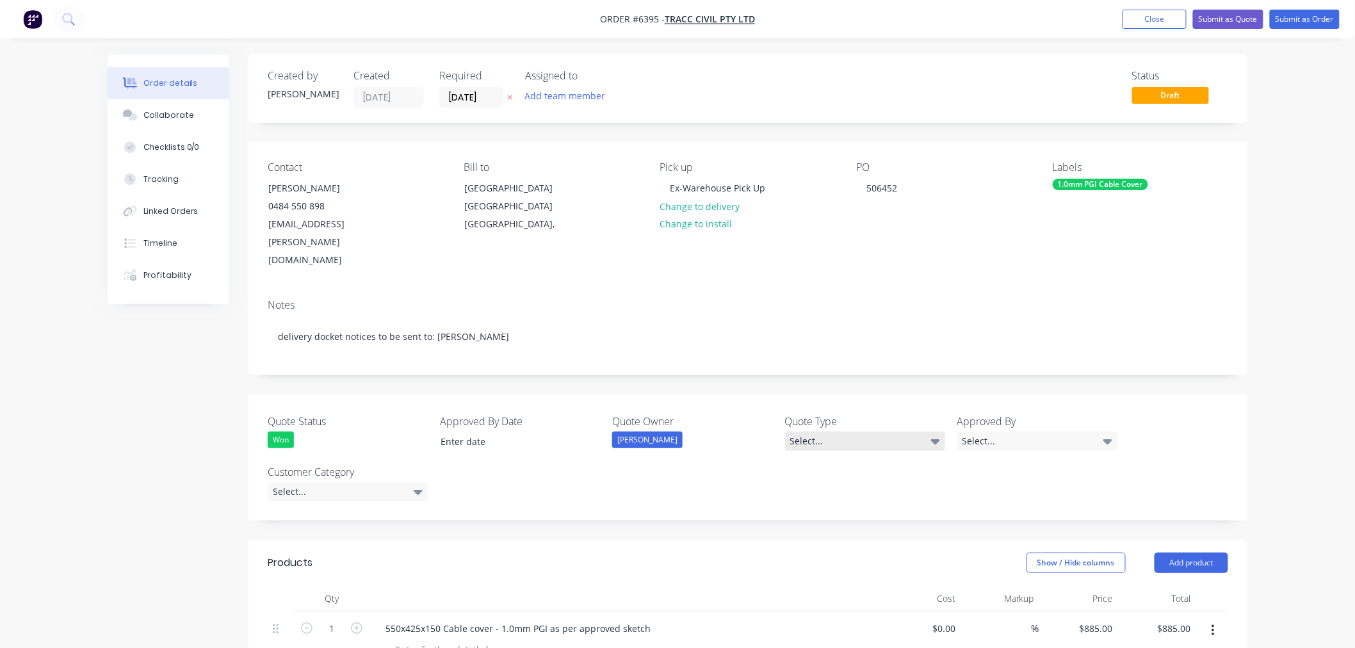
click at [808, 432] on div "Select..." at bounding box center [865, 441] width 160 height 19
click at [814, 506] on div "Quote" at bounding box center [811, 509] width 32 height 17
click at [1029, 432] on div "Select..." at bounding box center [1037, 441] width 160 height 19
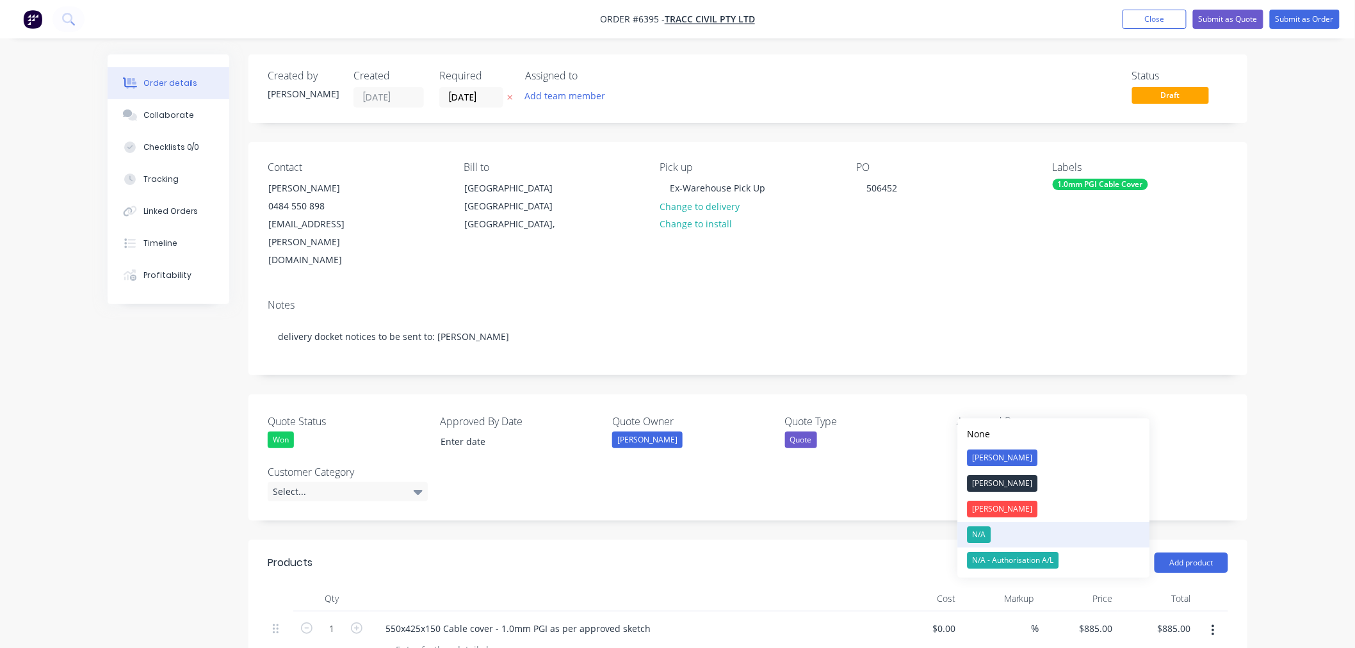
click at [996, 531] on button "N/A" at bounding box center [1054, 535] width 192 height 26
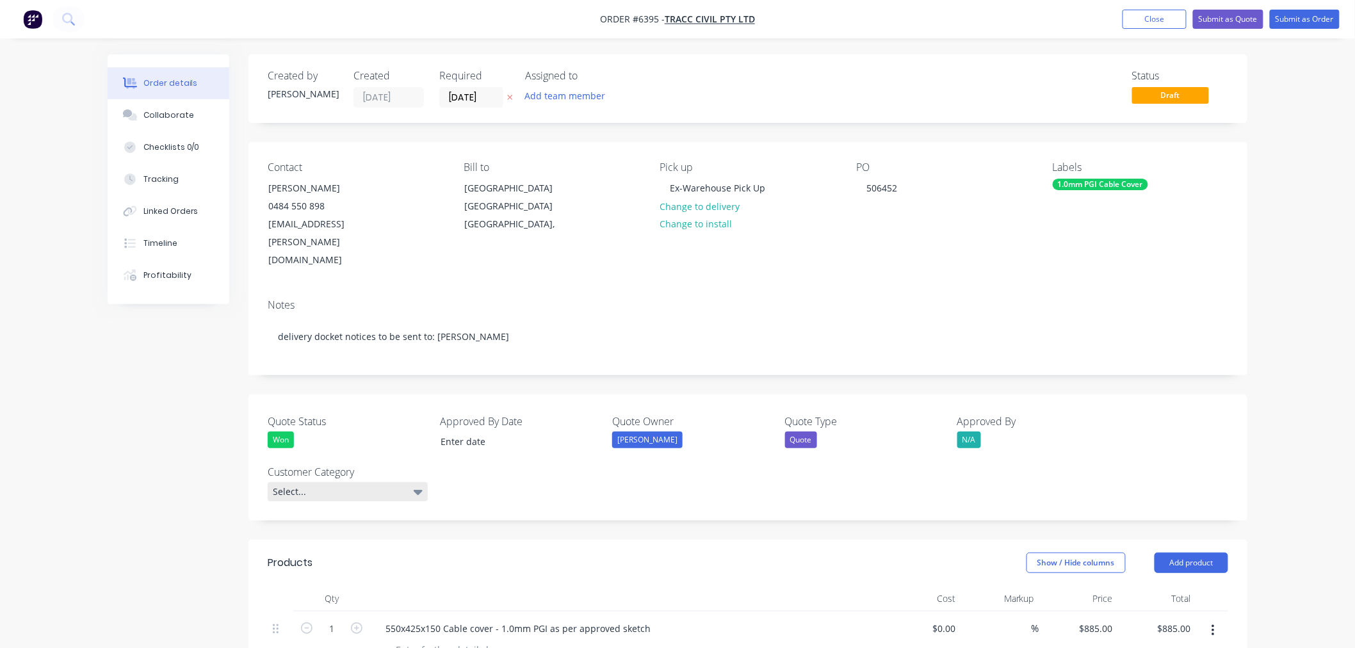
click at [348, 482] on div "Select..." at bounding box center [348, 491] width 160 height 19
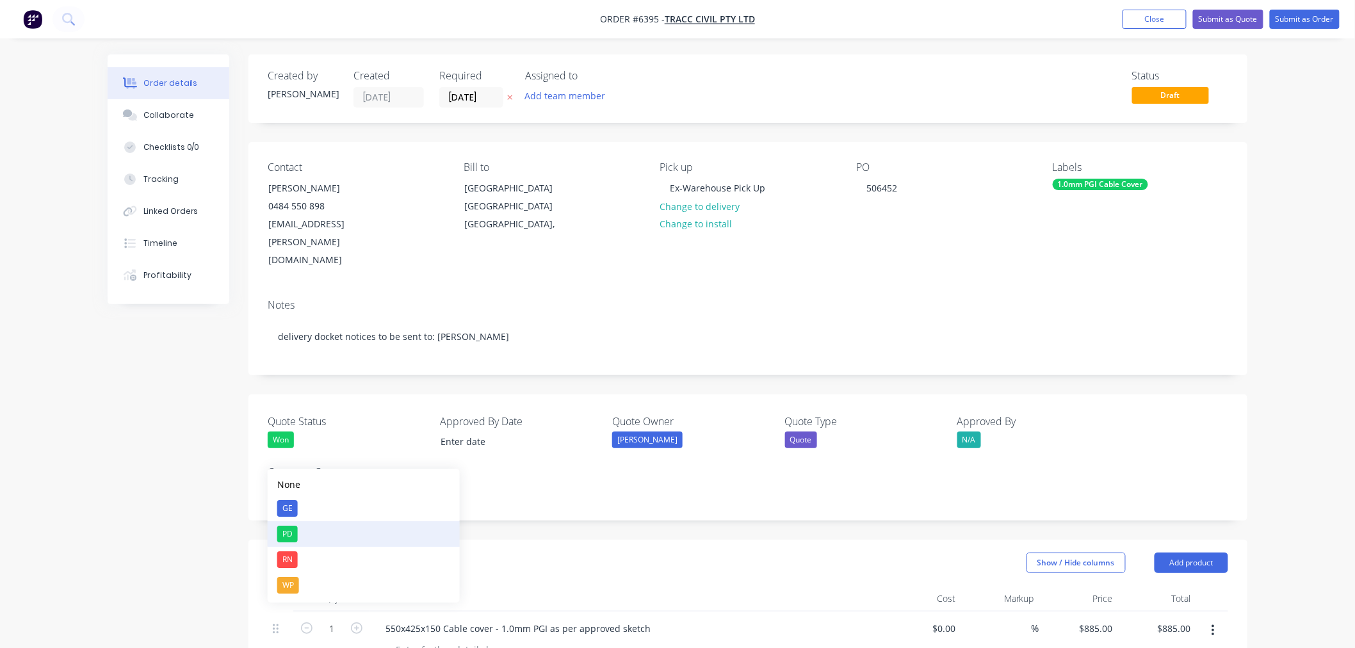
click at [283, 531] on div "PD" at bounding box center [287, 534] width 20 height 17
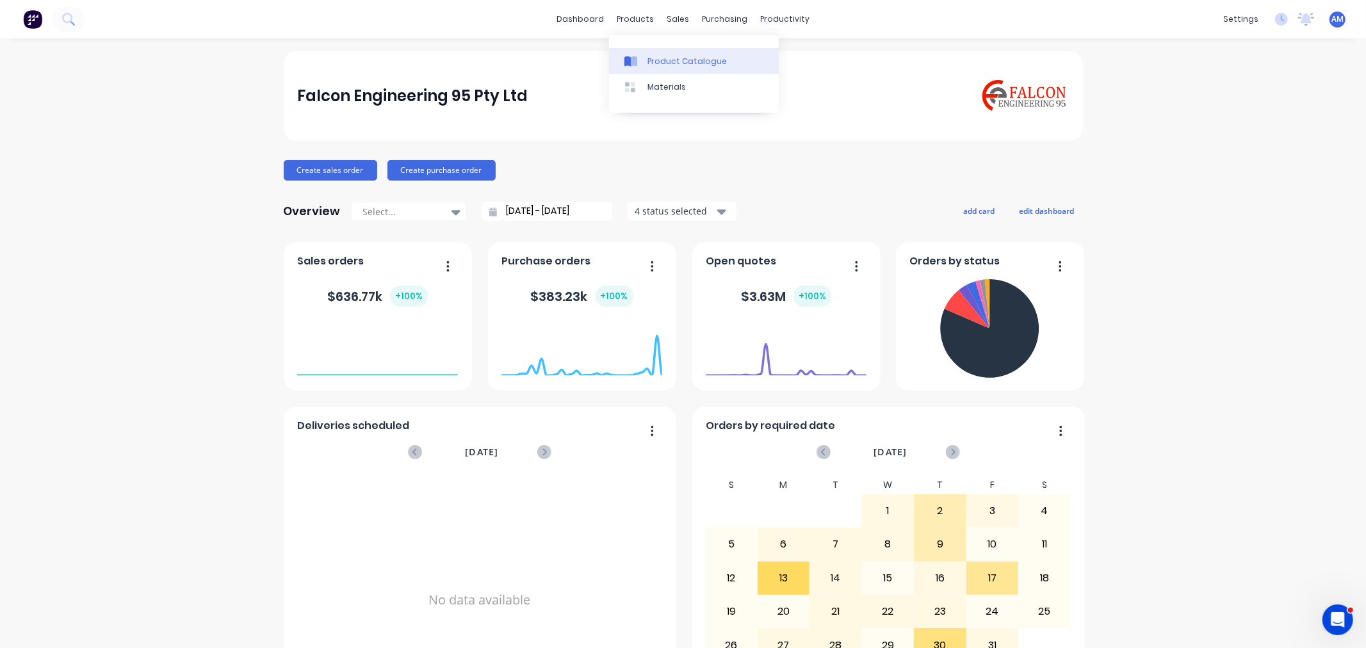
click at [660, 52] on link "Product Catalogue" at bounding box center [694, 61] width 170 height 26
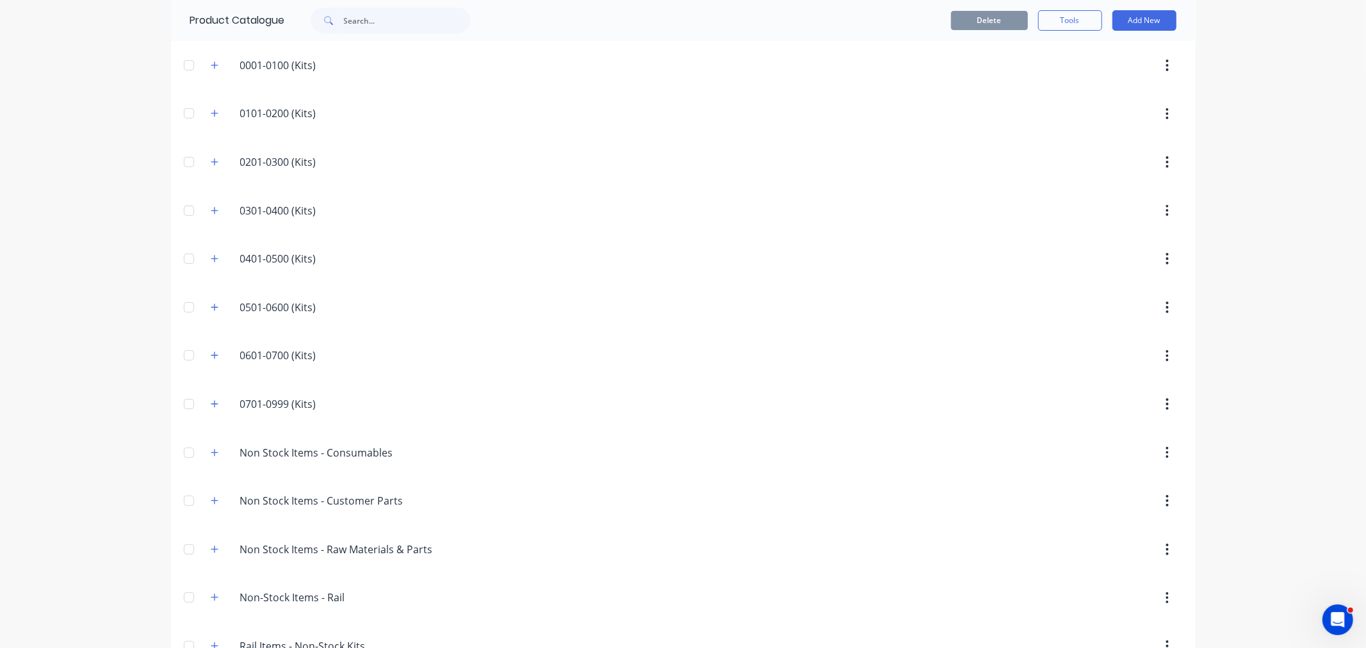
scroll to position [61, 0]
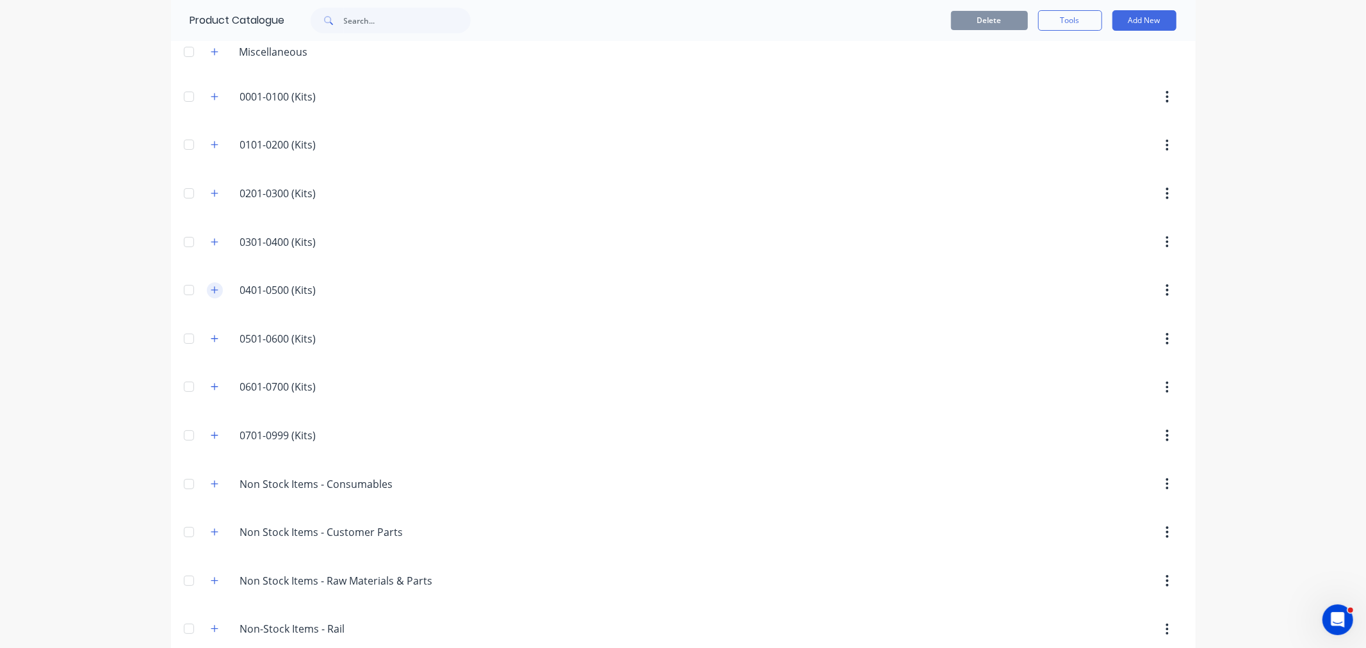
click at [211, 295] on icon "button" at bounding box center [215, 290] width 8 height 9
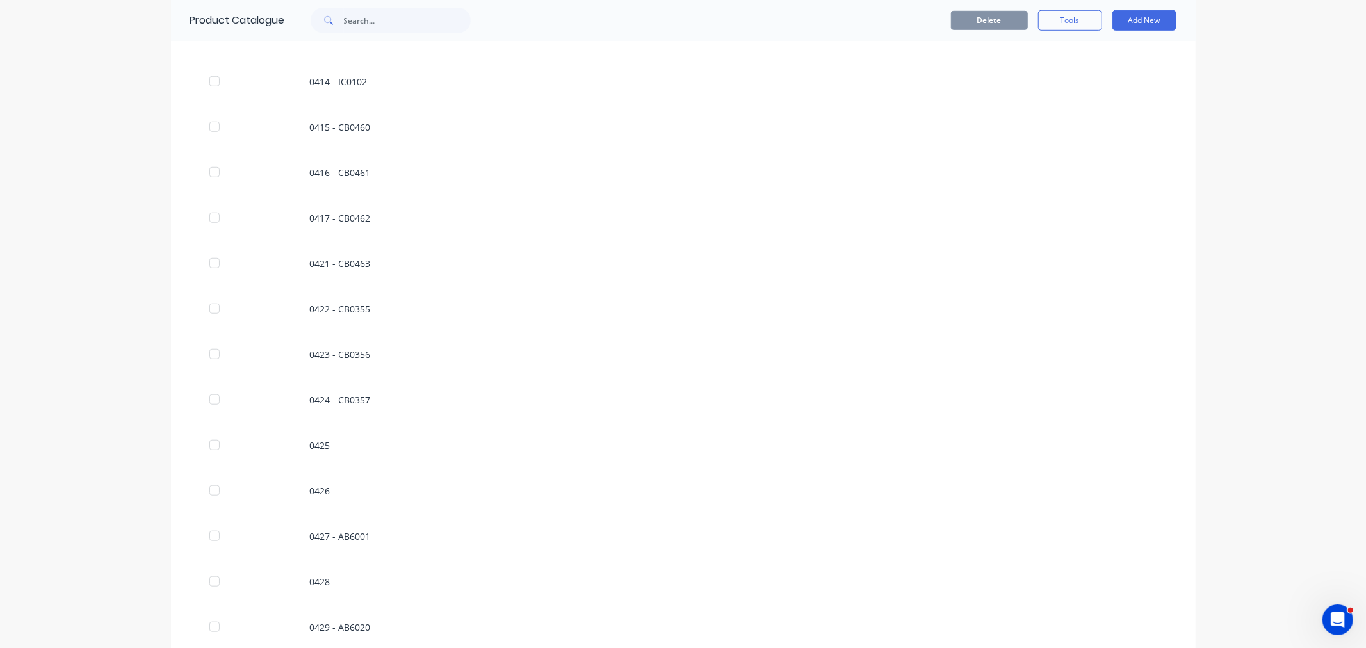
scroll to position [916, 0]
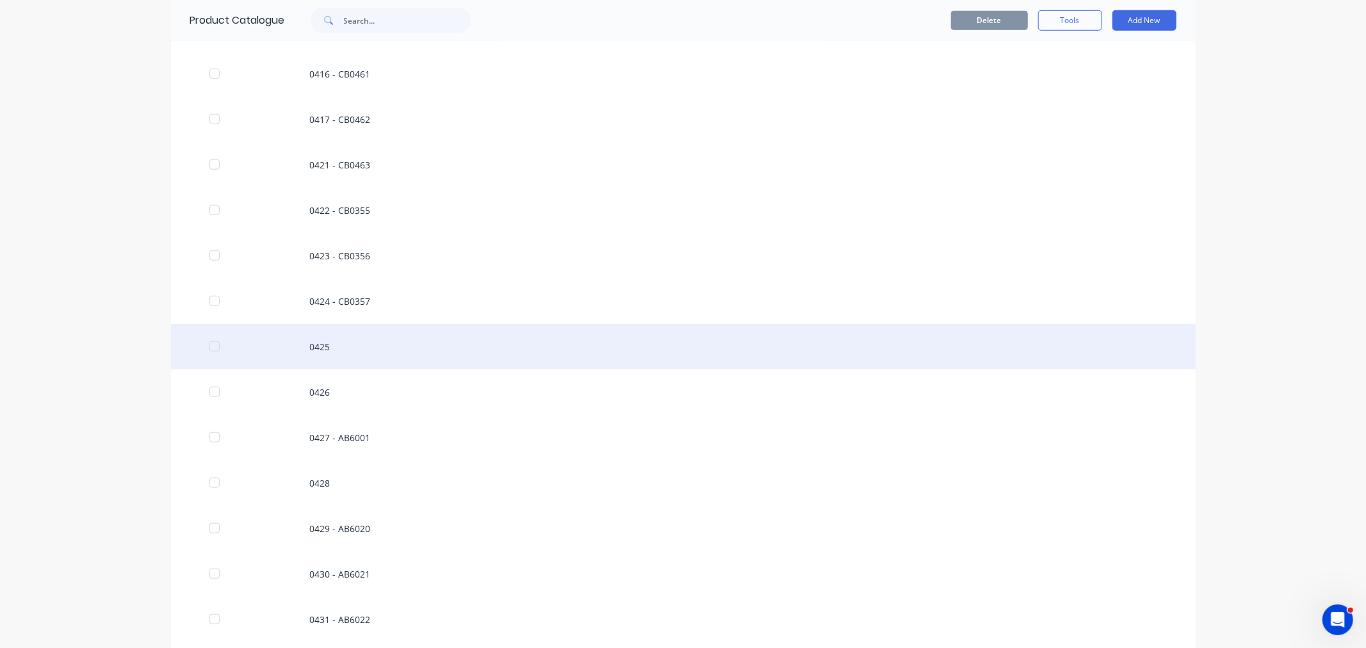
click at [319, 340] on div "0425" at bounding box center [683, 346] width 1024 height 45
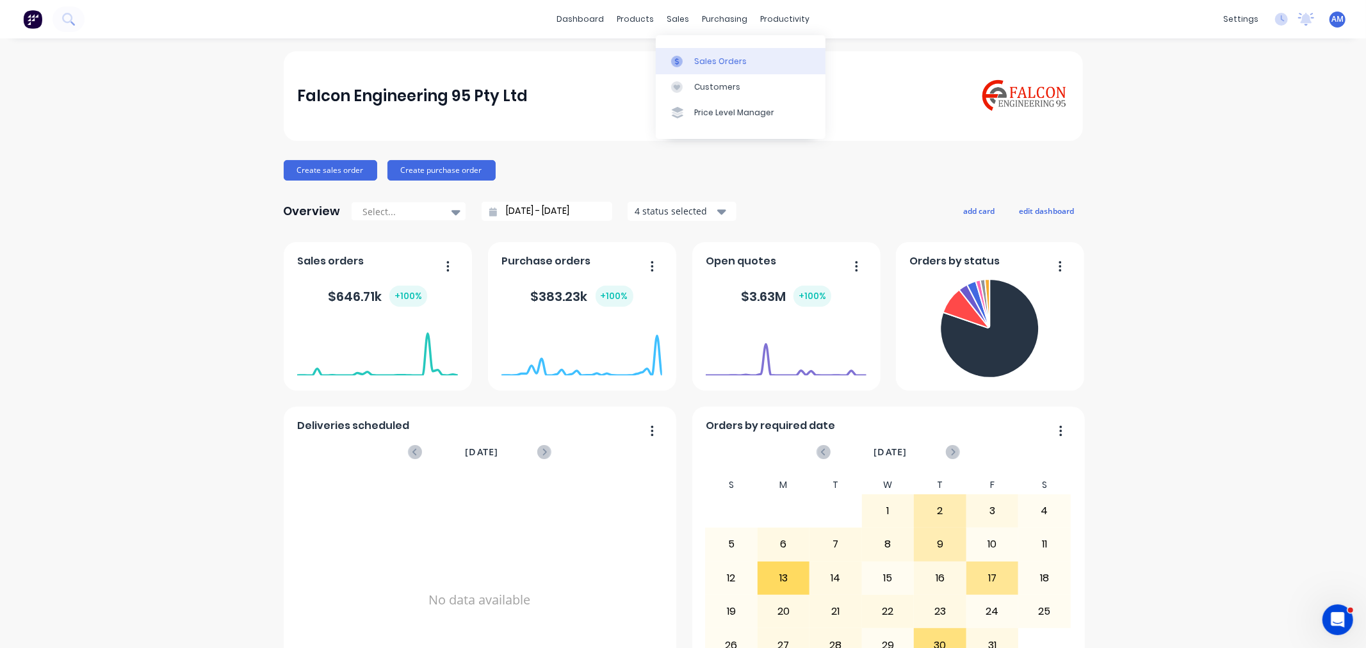
click at [700, 54] on link "Sales Orders" at bounding box center [741, 61] width 170 height 26
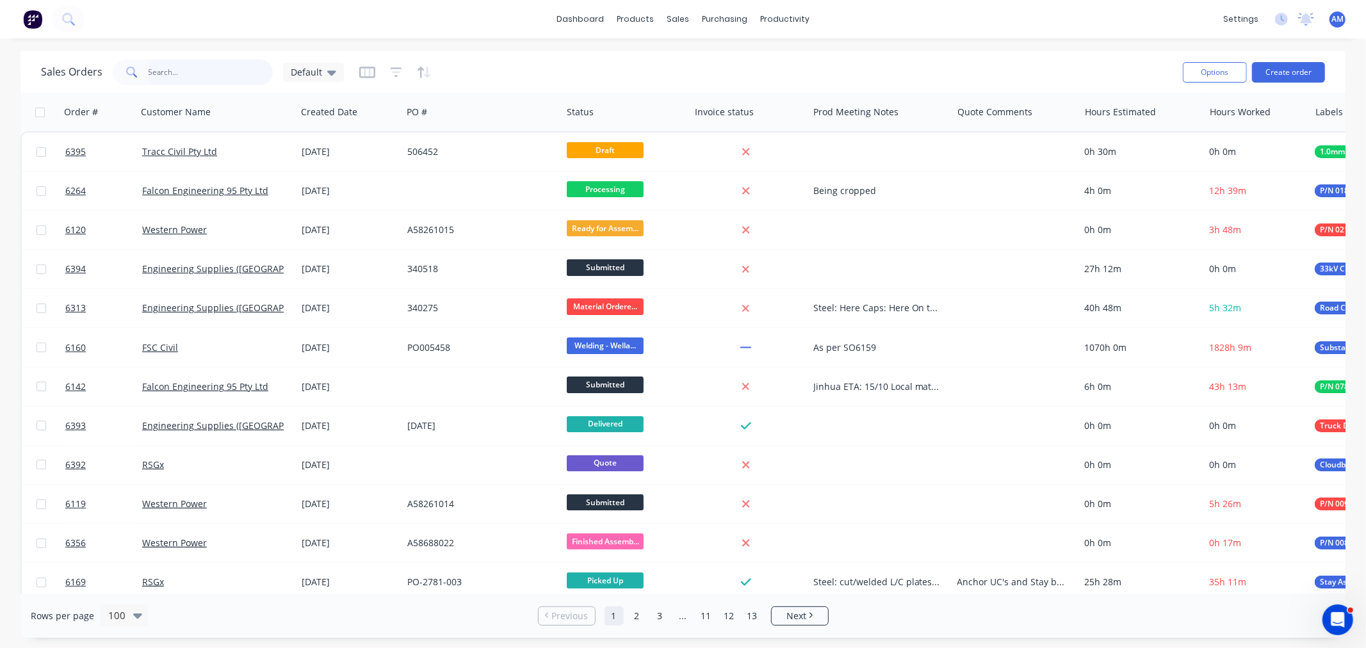
click at [189, 69] on input "text" at bounding box center [211, 73] width 125 height 26
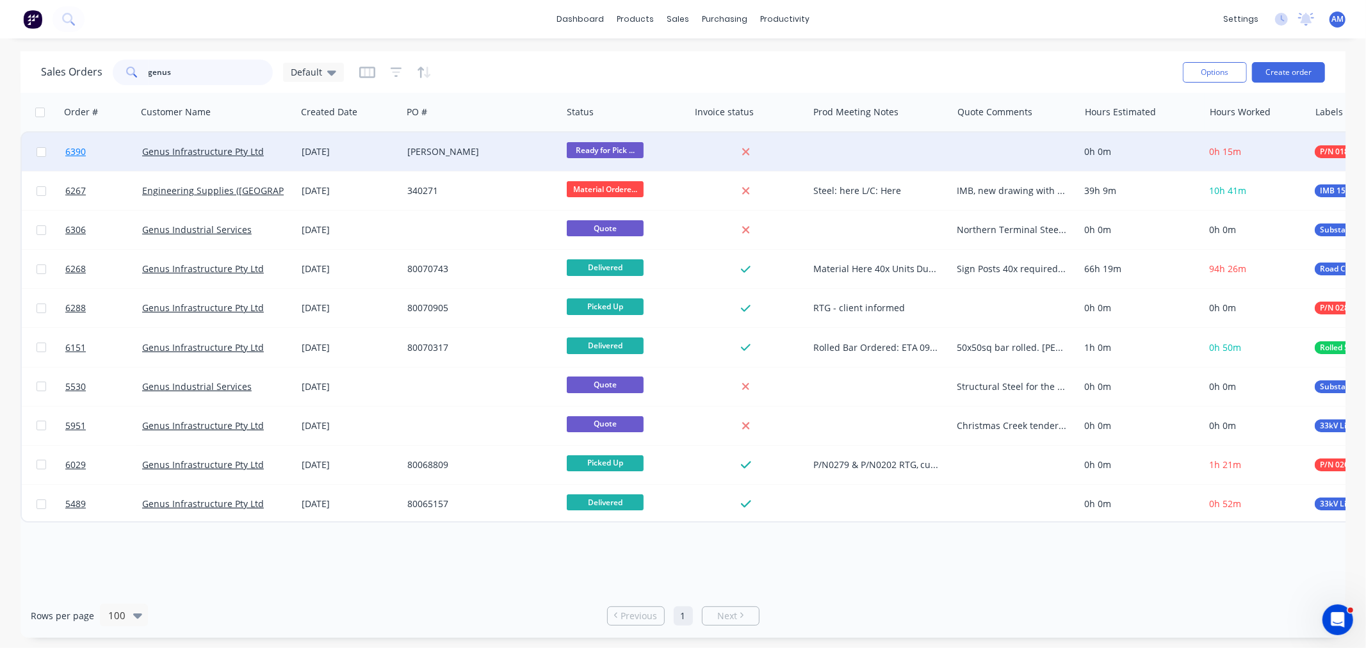
type input "genus"
click at [103, 148] on link "6390" at bounding box center [103, 152] width 77 height 38
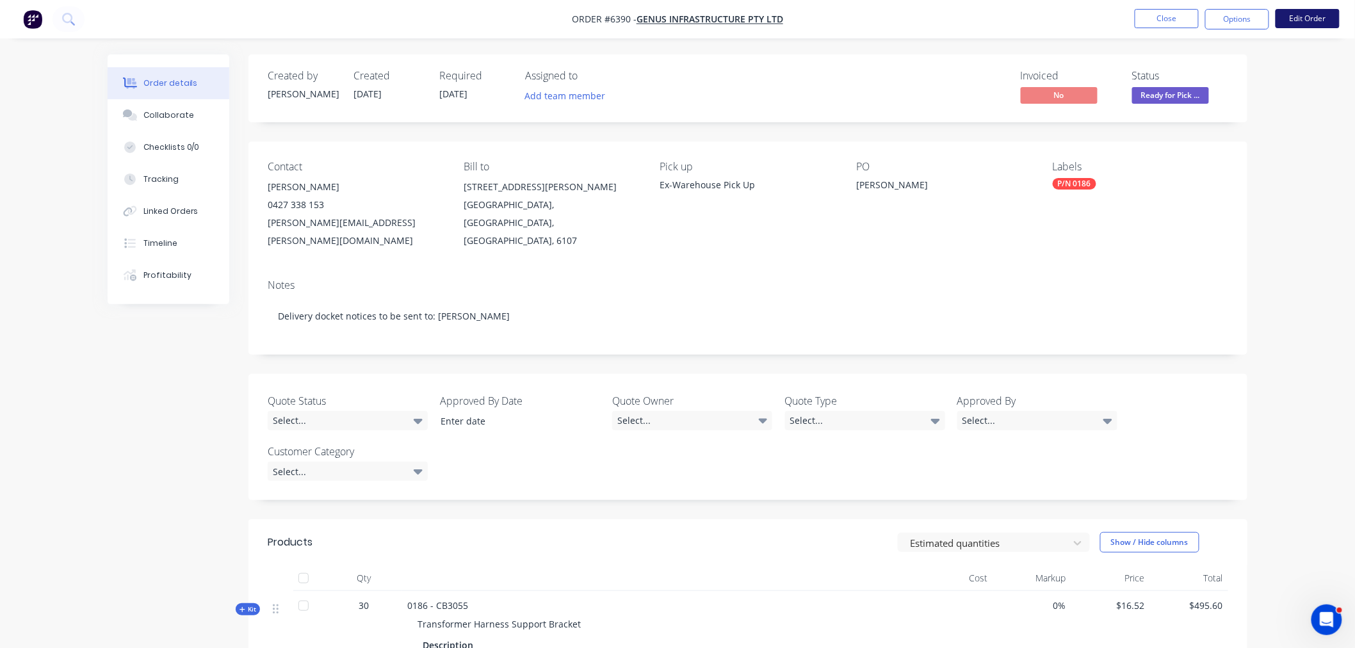
click at [1287, 20] on button "Edit Order" at bounding box center [1307, 18] width 64 height 19
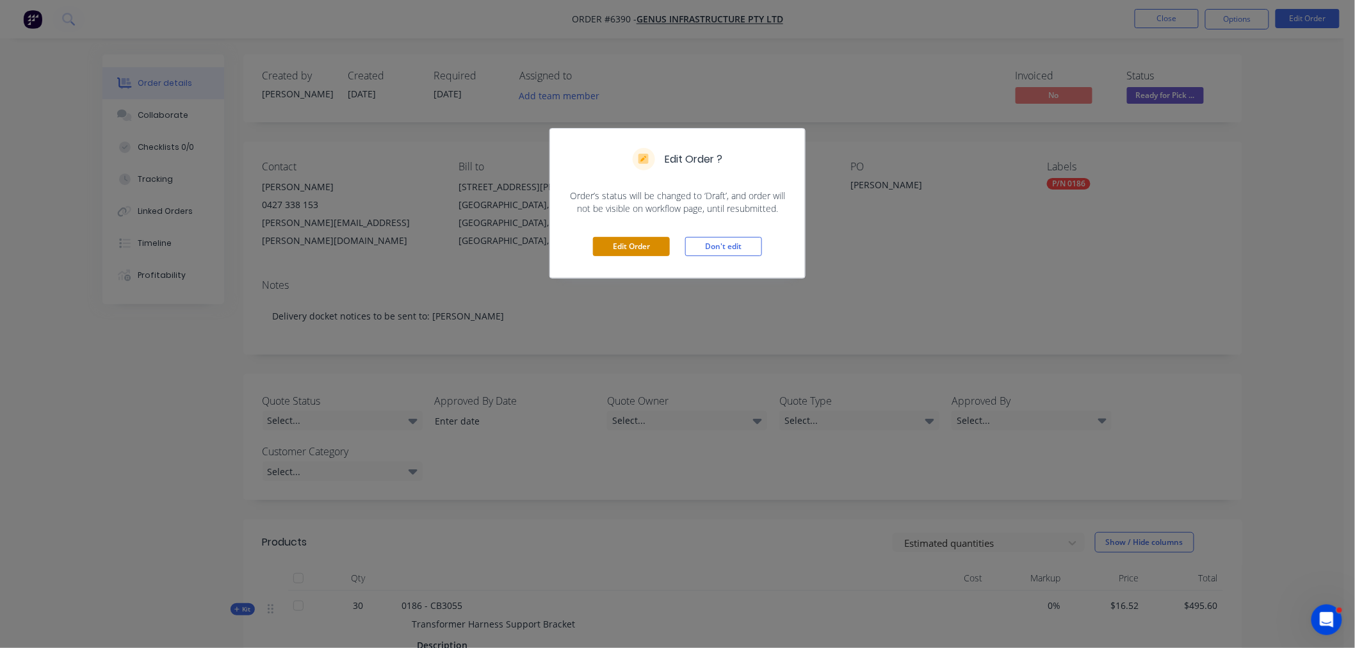
click at [645, 250] on button "Edit Order" at bounding box center [631, 246] width 77 height 19
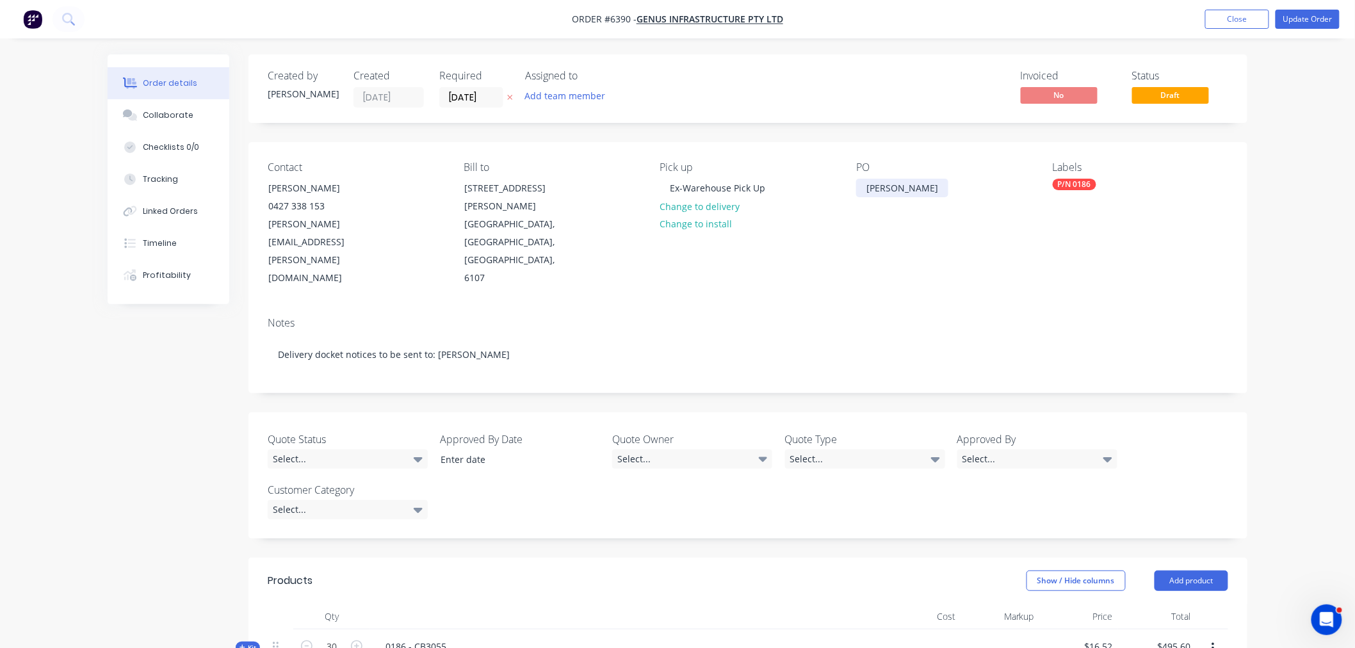
click at [895, 189] on div "Aaron Cooper" at bounding box center [902, 188] width 92 height 19
drag, startPoint x: 925, startPoint y: 187, endPoint x: 719, endPoint y: 199, distance: 206.5
click at [719, 199] on div "Contact Aaron Cooper 0427 338 153 aaron.cooper@genus.com.au Bill to 11-15 Coope…" at bounding box center [747, 224] width 999 height 165
click at [1311, 22] on button "Update Order" at bounding box center [1307, 19] width 64 height 19
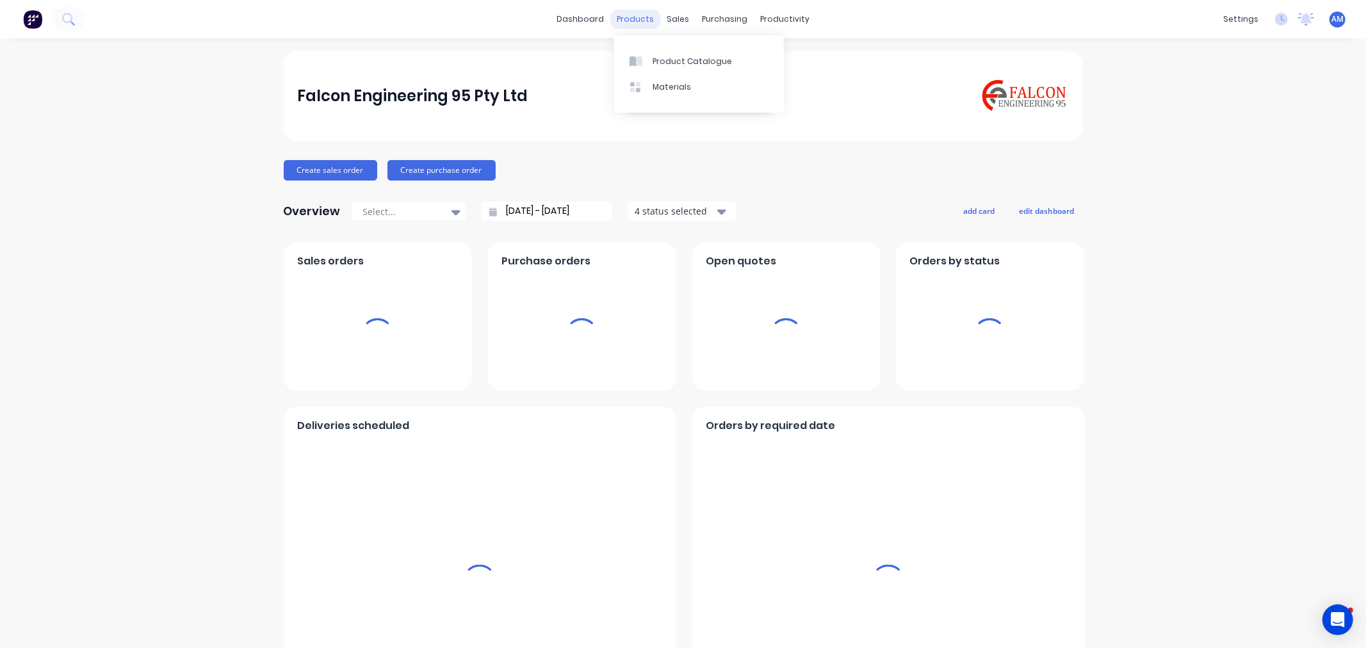
click at [638, 20] on div "products" at bounding box center [635, 19] width 50 height 19
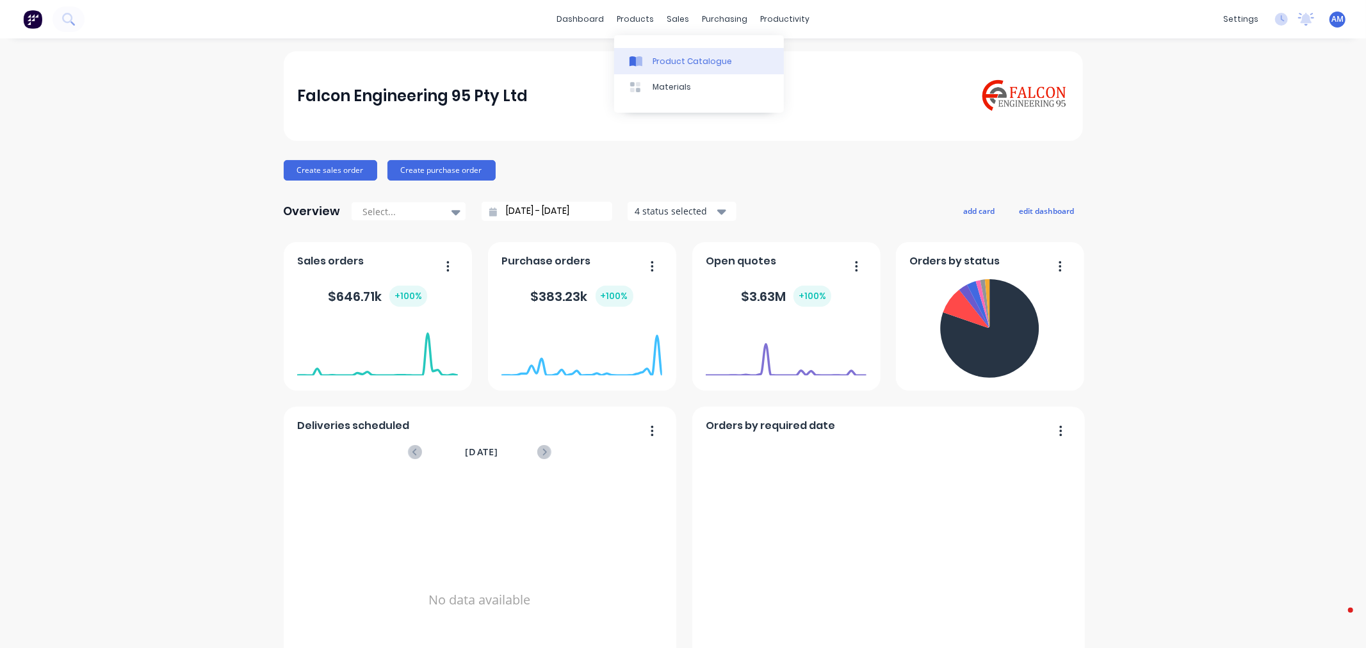
click at [666, 61] on div "Product Catalogue" at bounding box center [691, 62] width 79 height 12
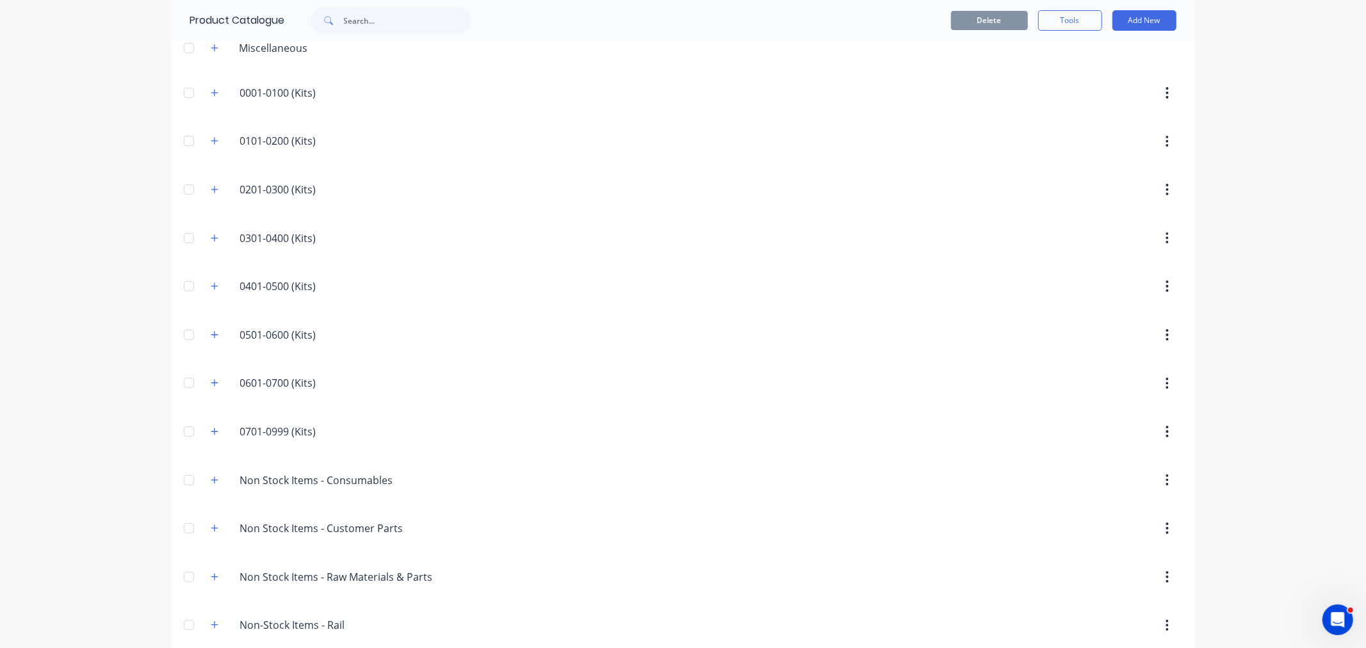
scroll to position [275, 0]
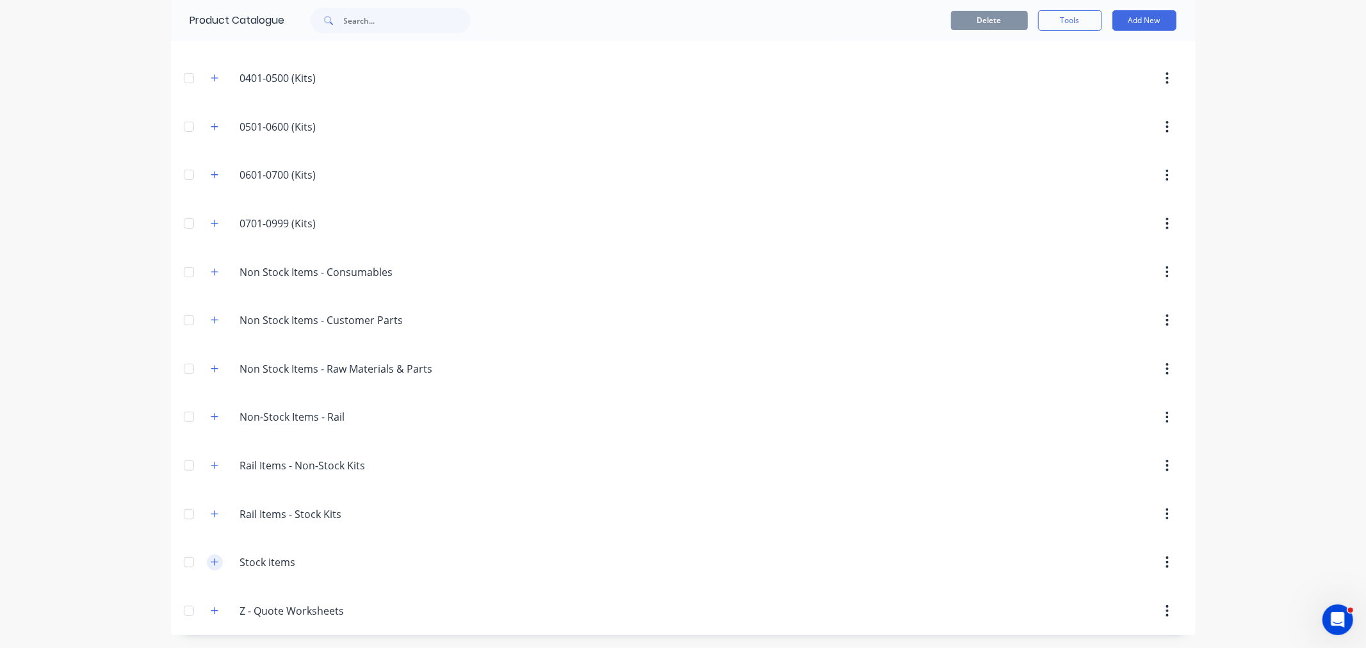
click at [207, 567] on button "button" at bounding box center [215, 562] width 16 height 16
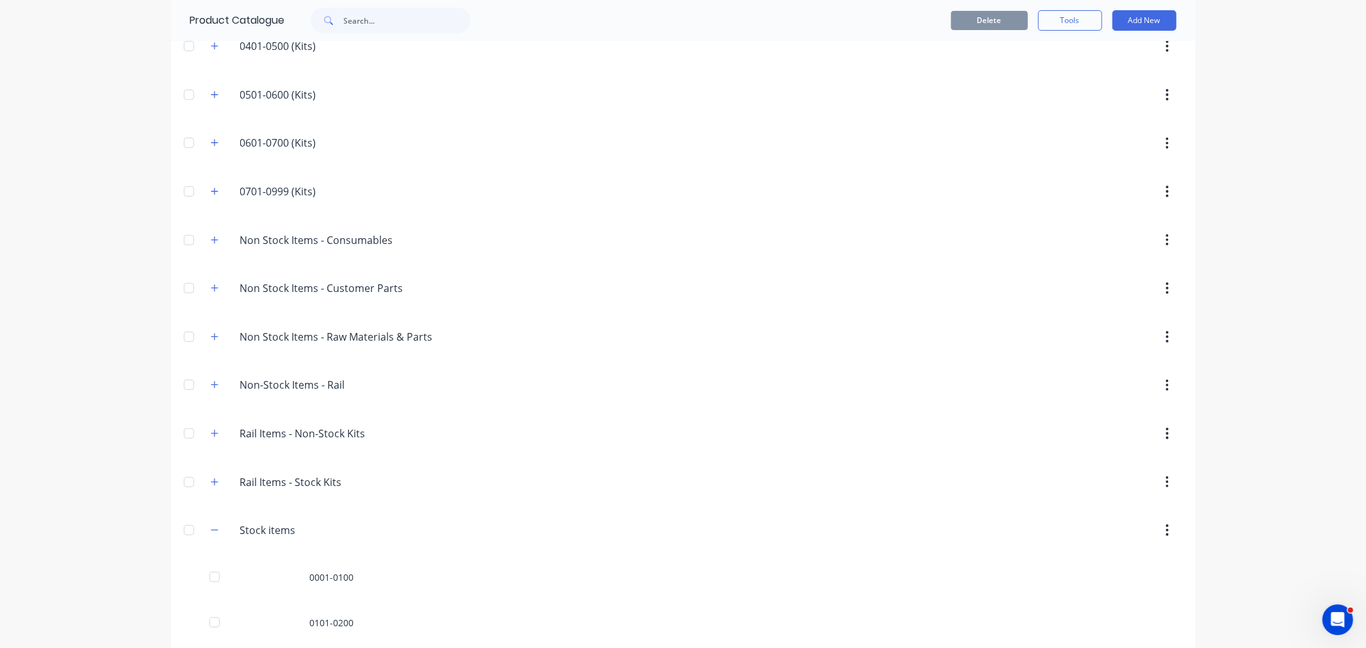
scroll to position [729, 0]
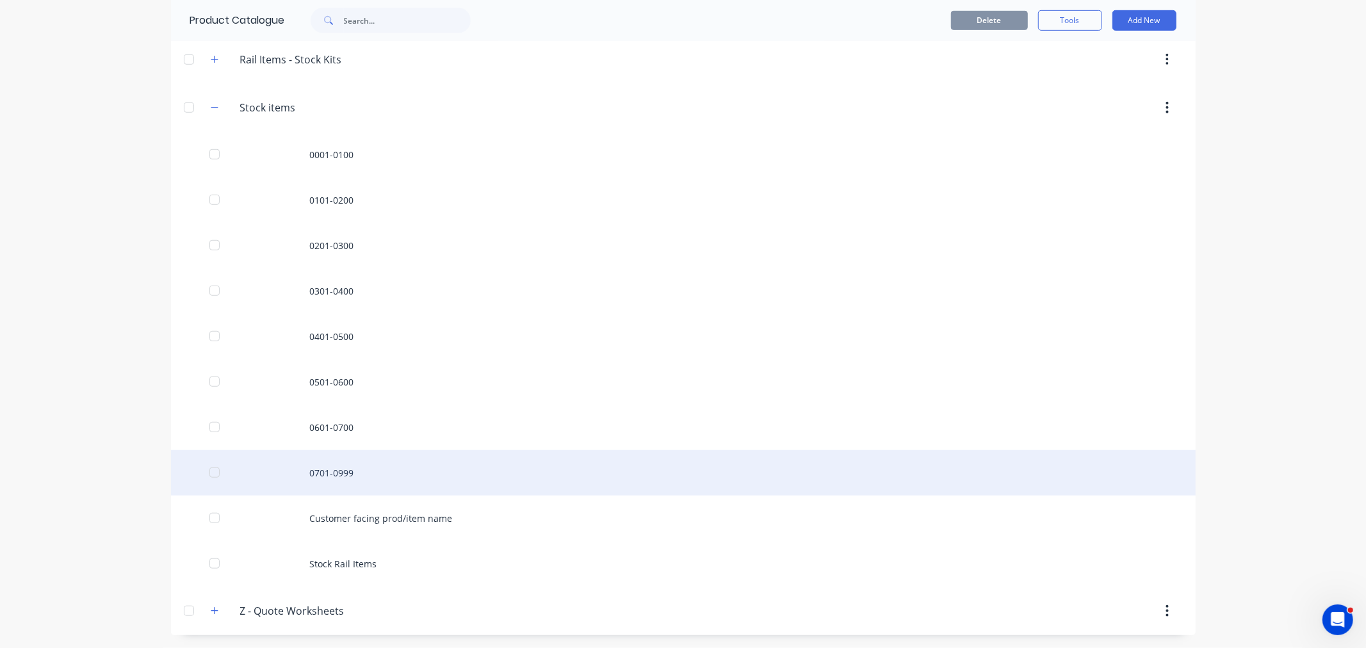
click at [324, 472] on div "0701-0999" at bounding box center [683, 472] width 1024 height 45
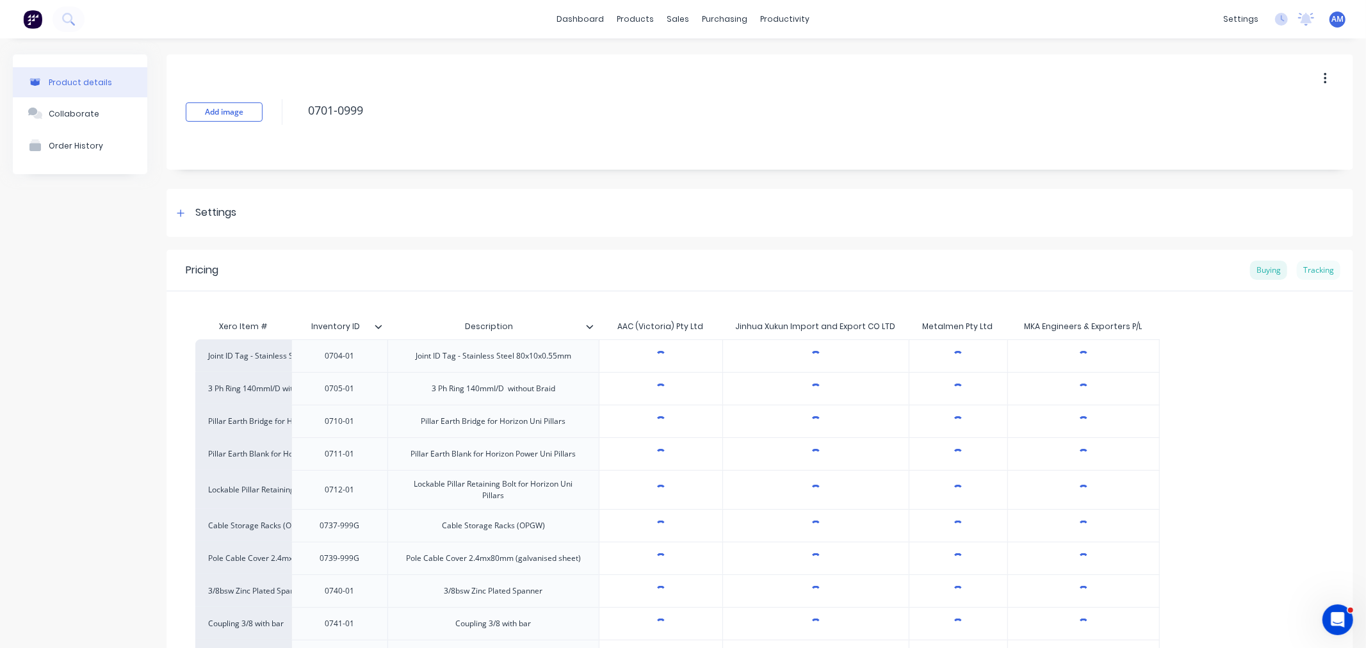
click at [1316, 270] on div "Tracking" at bounding box center [1318, 270] width 44 height 19
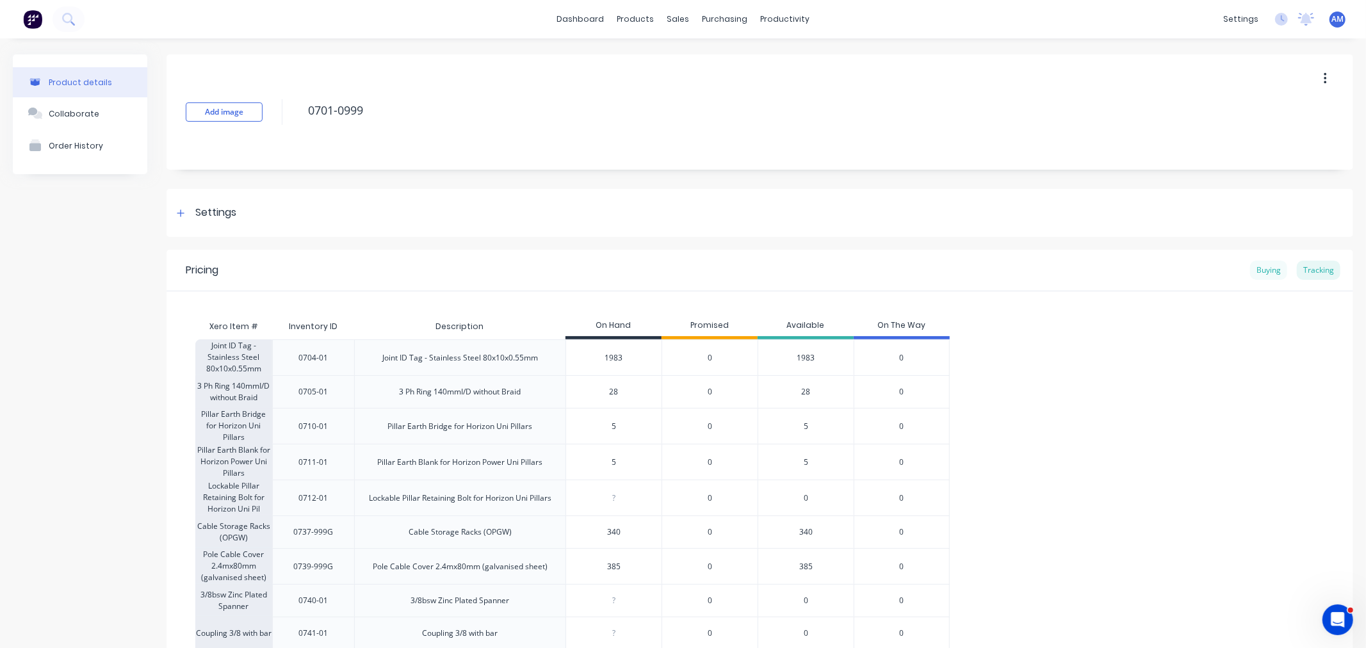
click at [1254, 270] on div "Buying" at bounding box center [1268, 270] width 37 height 19
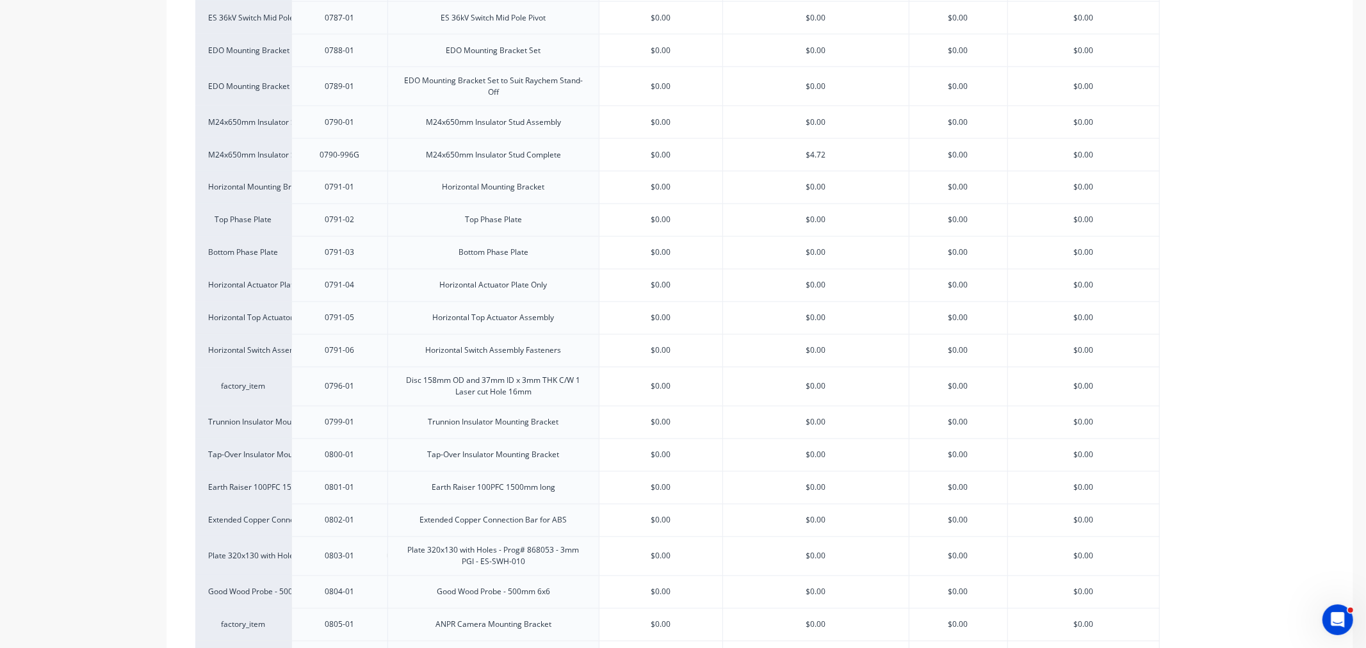
scroll to position [2095, 0]
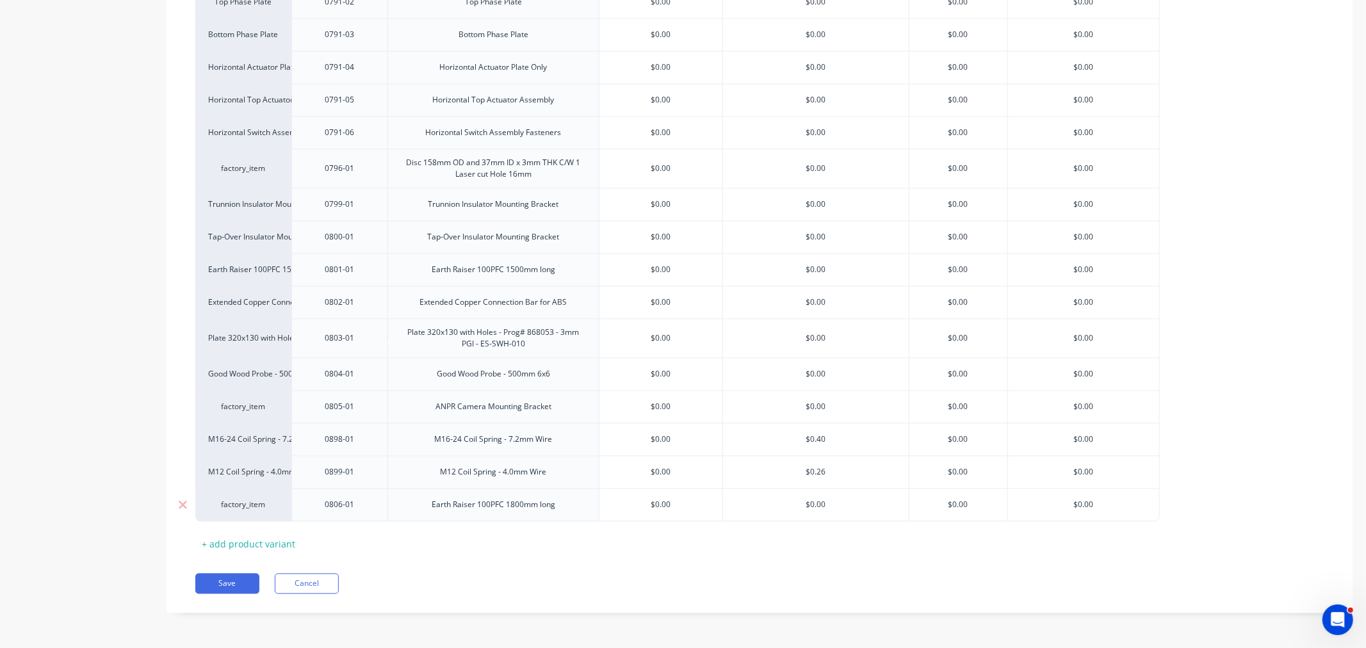
click at [312, 503] on div "0806-01" at bounding box center [340, 504] width 64 height 17
drag, startPoint x: 282, startPoint y: 508, endPoint x: 259, endPoint y: 446, distance: 66.5
click at [225, 583] on button "Save" at bounding box center [227, 583] width 64 height 20
type textarea "x"
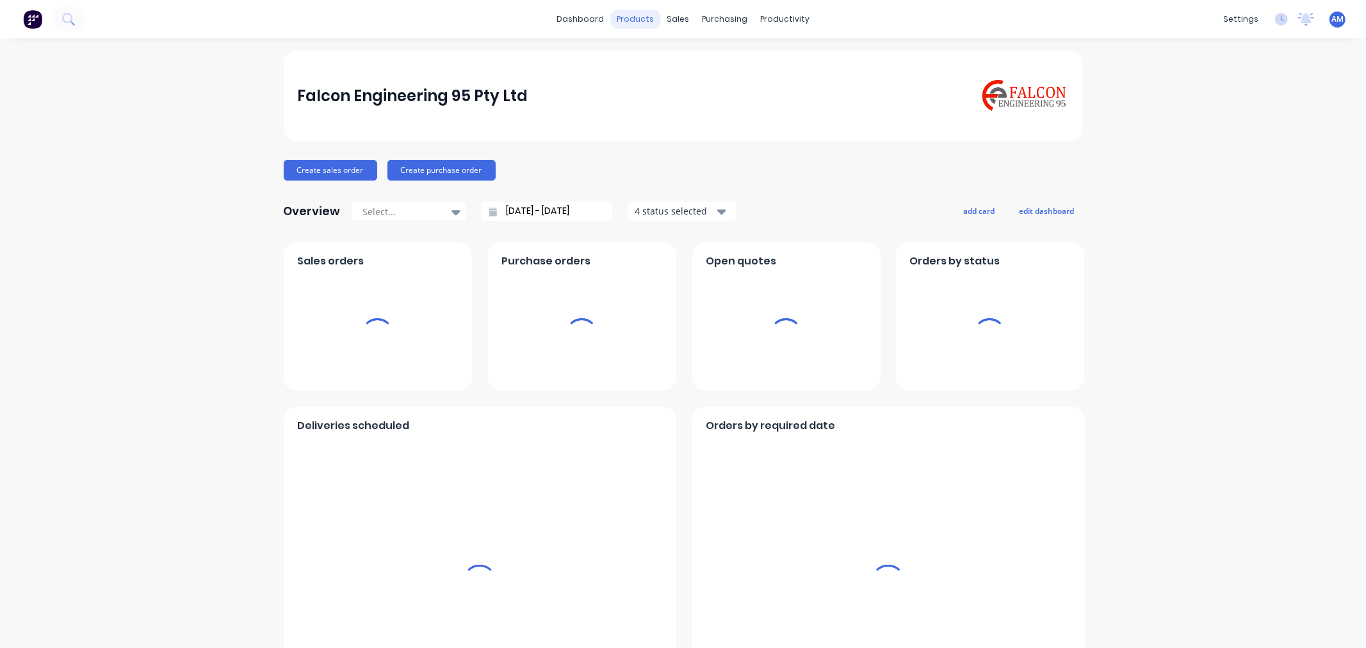
click at [635, 20] on div "products" at bounding box center [635, 19] width 50 height 19
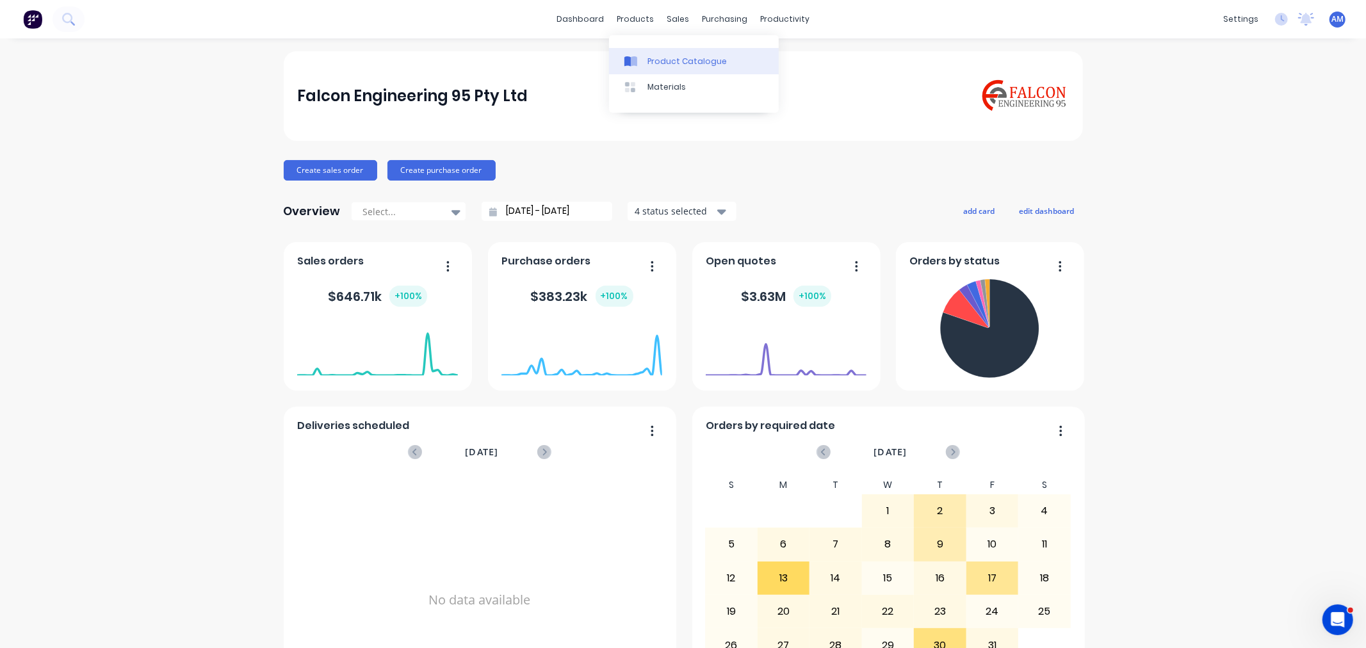
click at [656, 61] on div "Product Catalogue" at bounding box center [686, 62] width 79 height 12
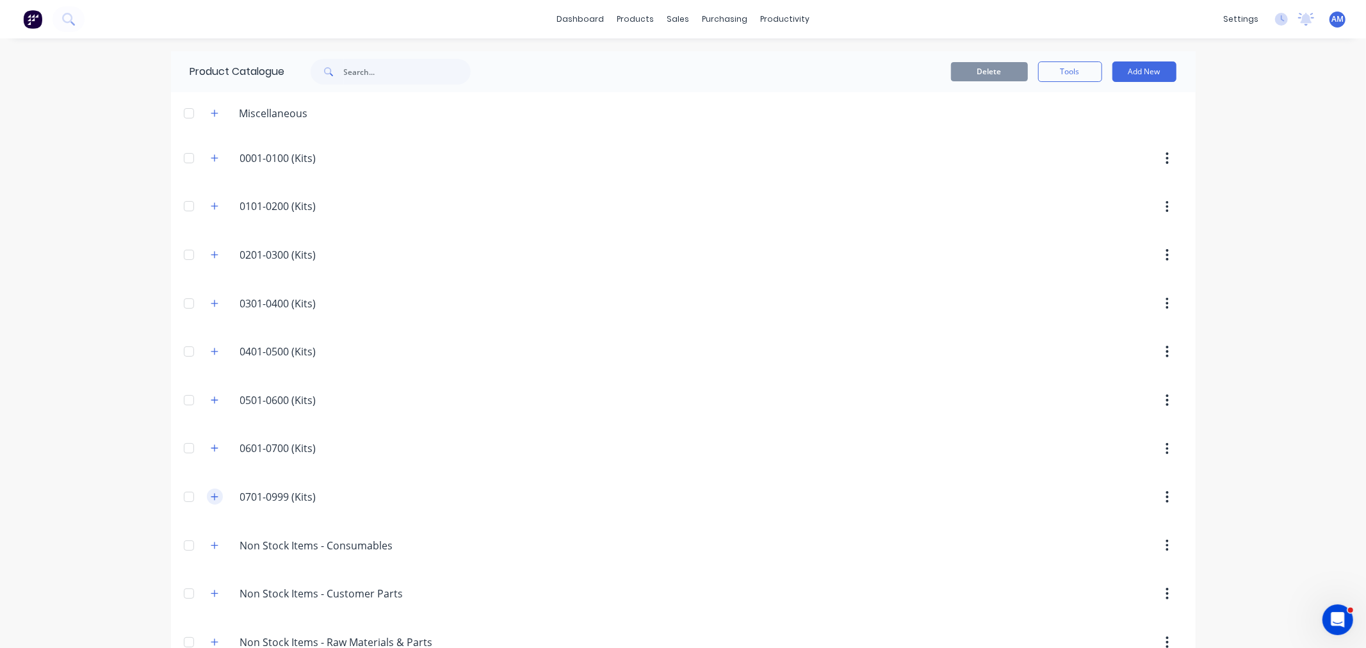
click at [208, 492] on button "button" at bounding box center [215, 497] width 16 height 16
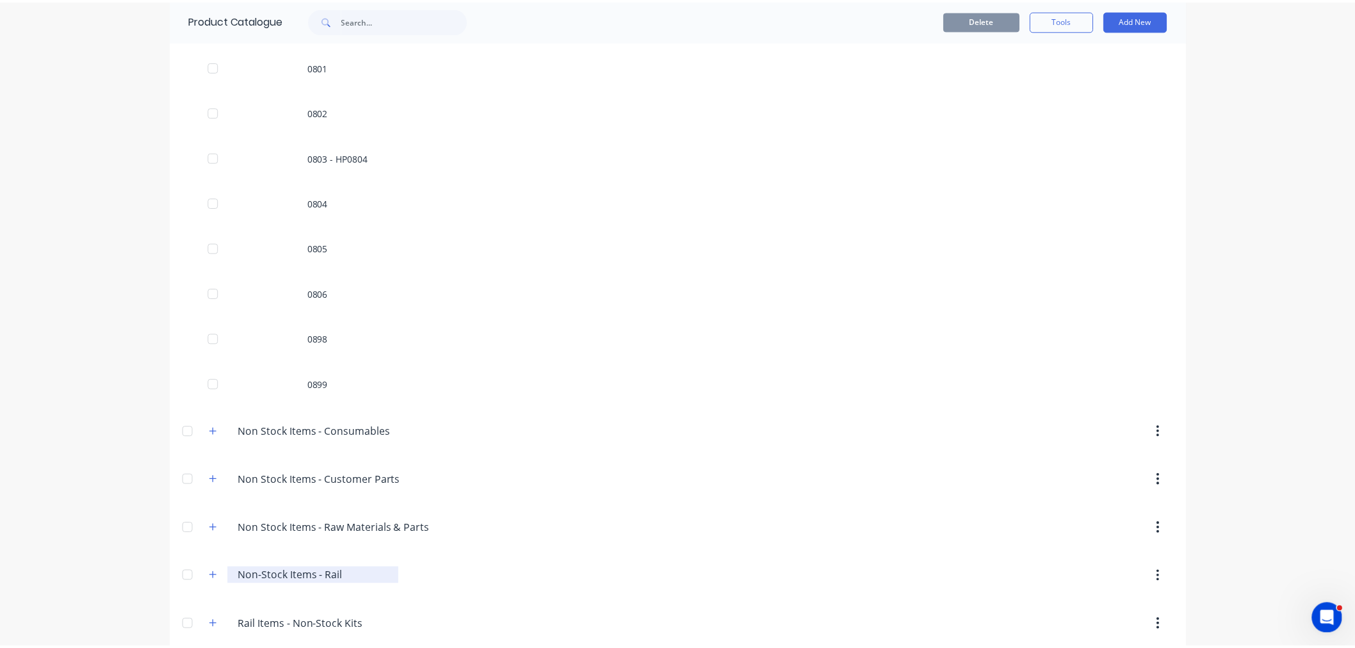
scroll to position [2703, 0]
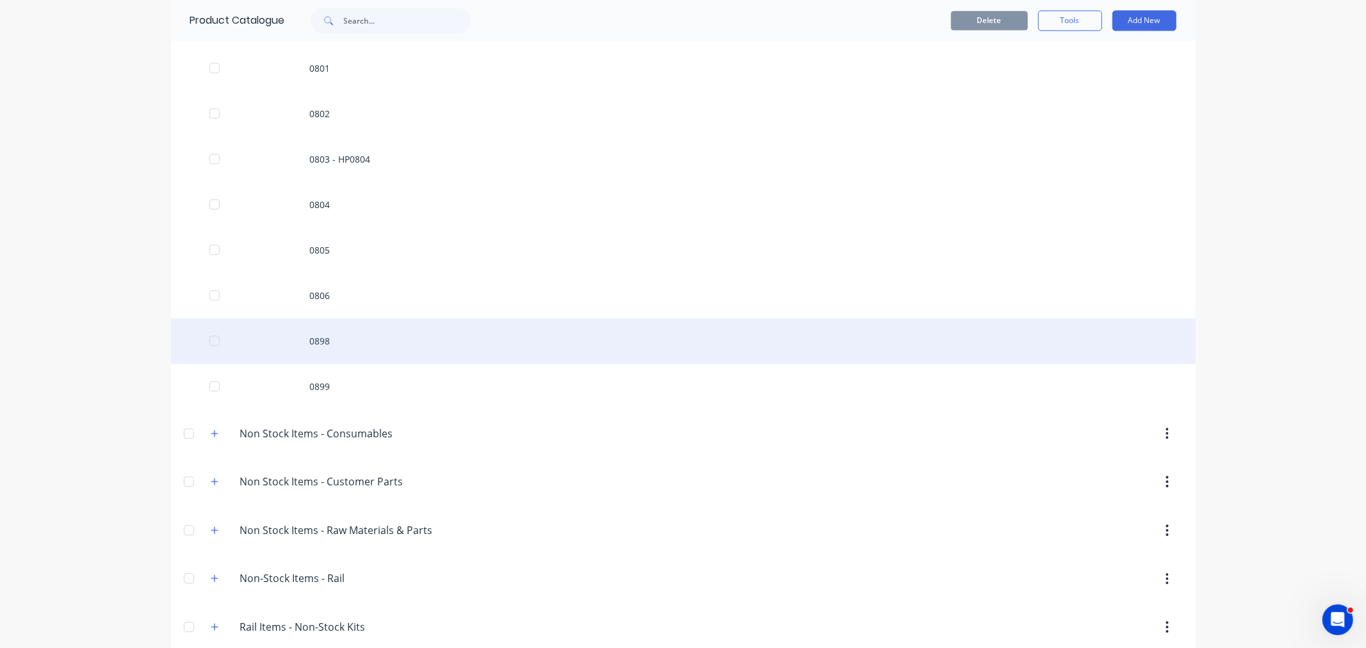
click at [304, 341] on div "0898" at bounding box center [683, 340] width 1024 height 45
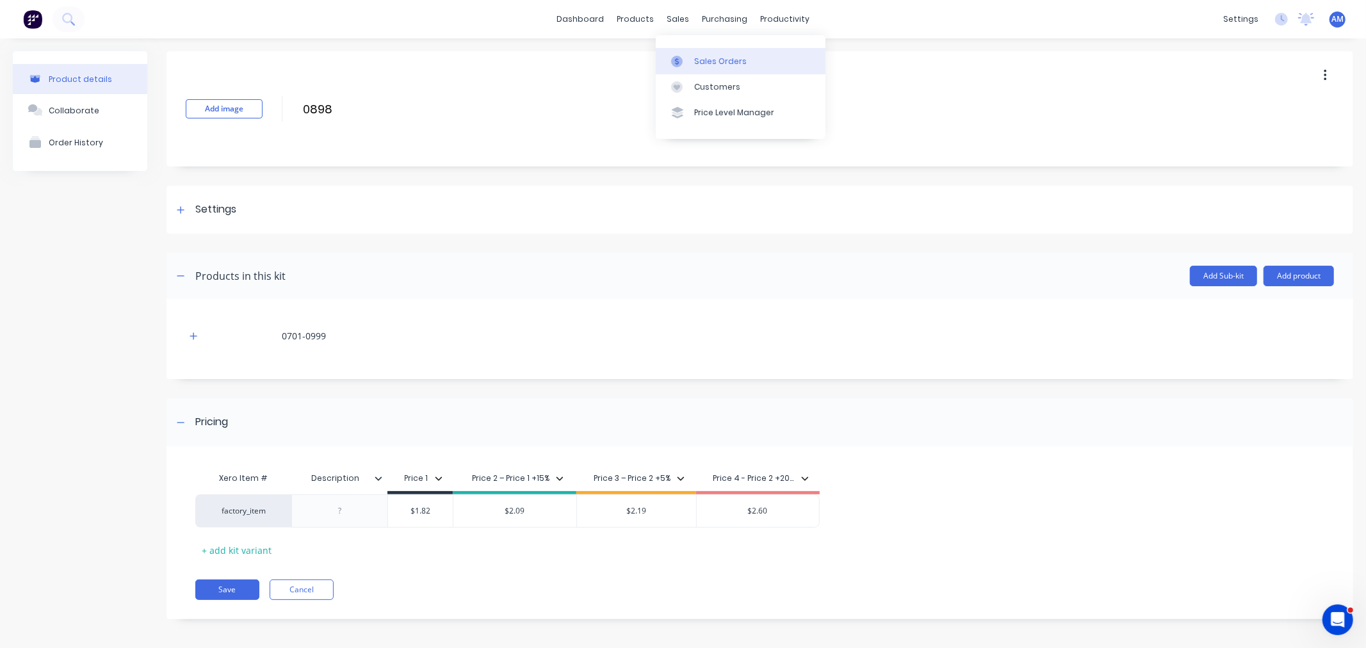
drag, startPoint x: 707, startPoint y: 58, endPoint x: 715, endPoint y: 54, distance: 8.9
click at [707, 58] on div "Sales Orders" at bounding box center [720, 62] width 52 height 12
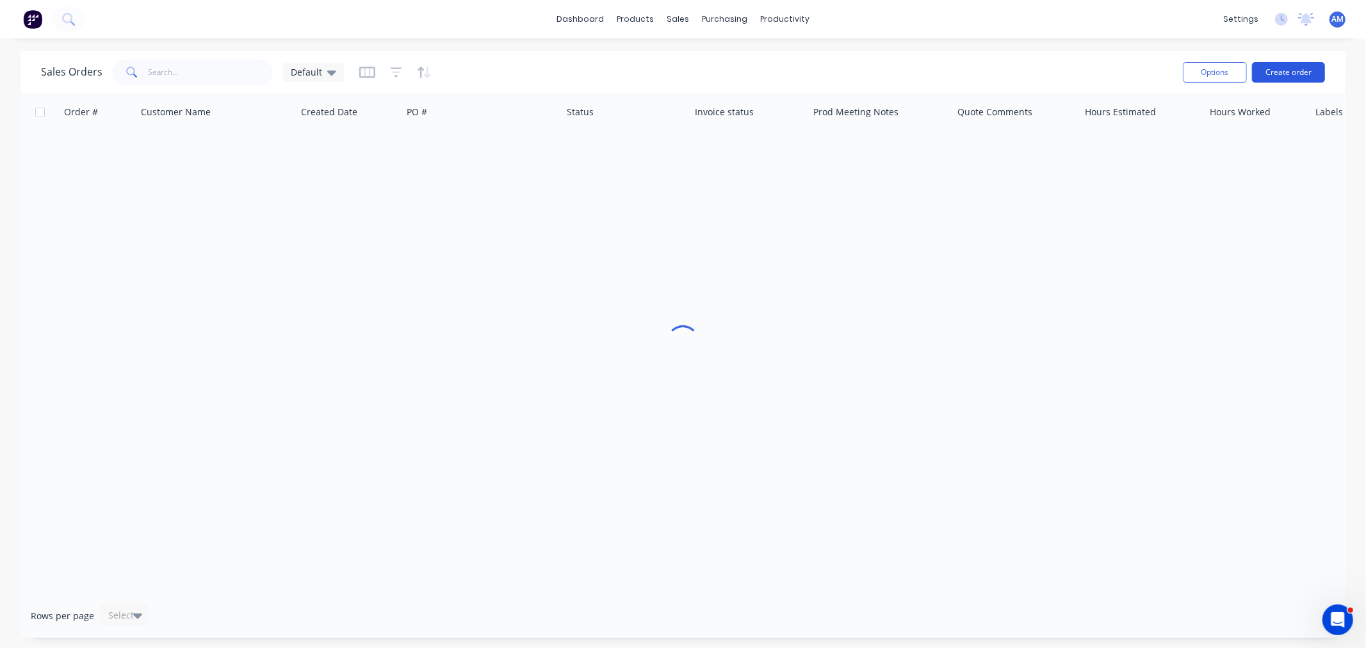
click at [1286, 65] on button "Create order" at bounding box center [1288, 72] width 73 height 20
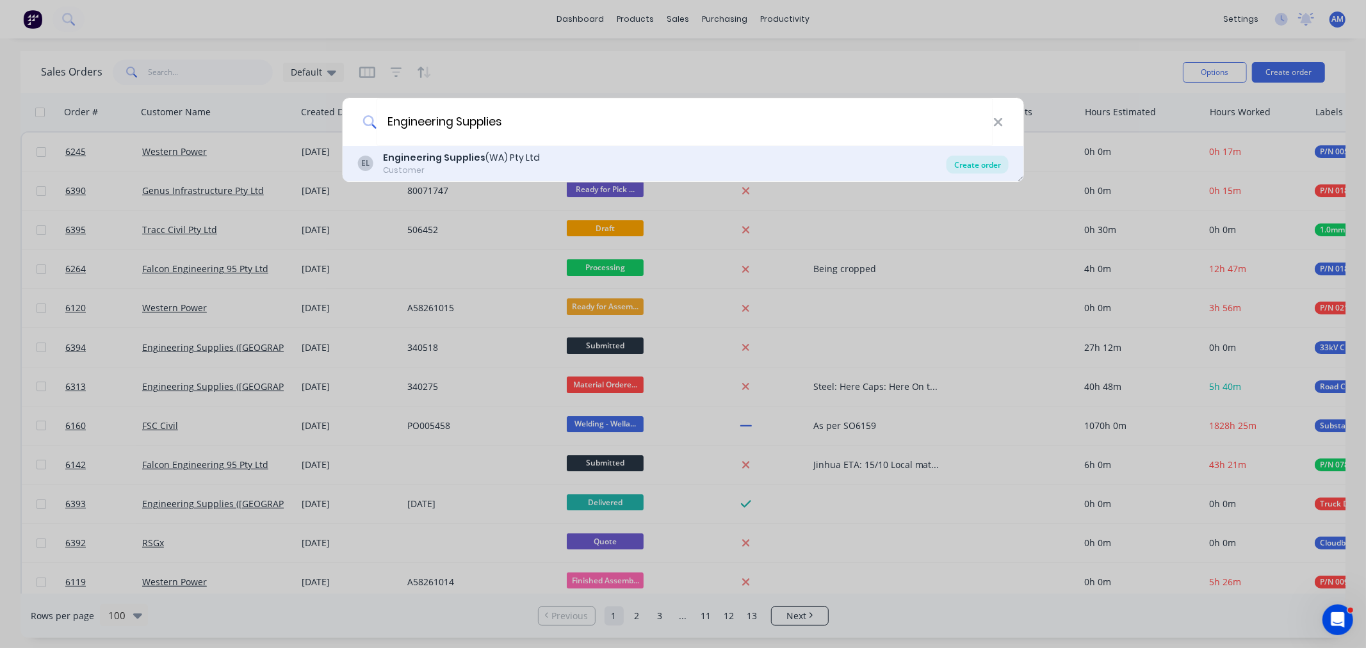
type input "Engineering Supplies"
click at [951, 165] on div "Create order" at bounding box center [977, 165] width 62 height 18
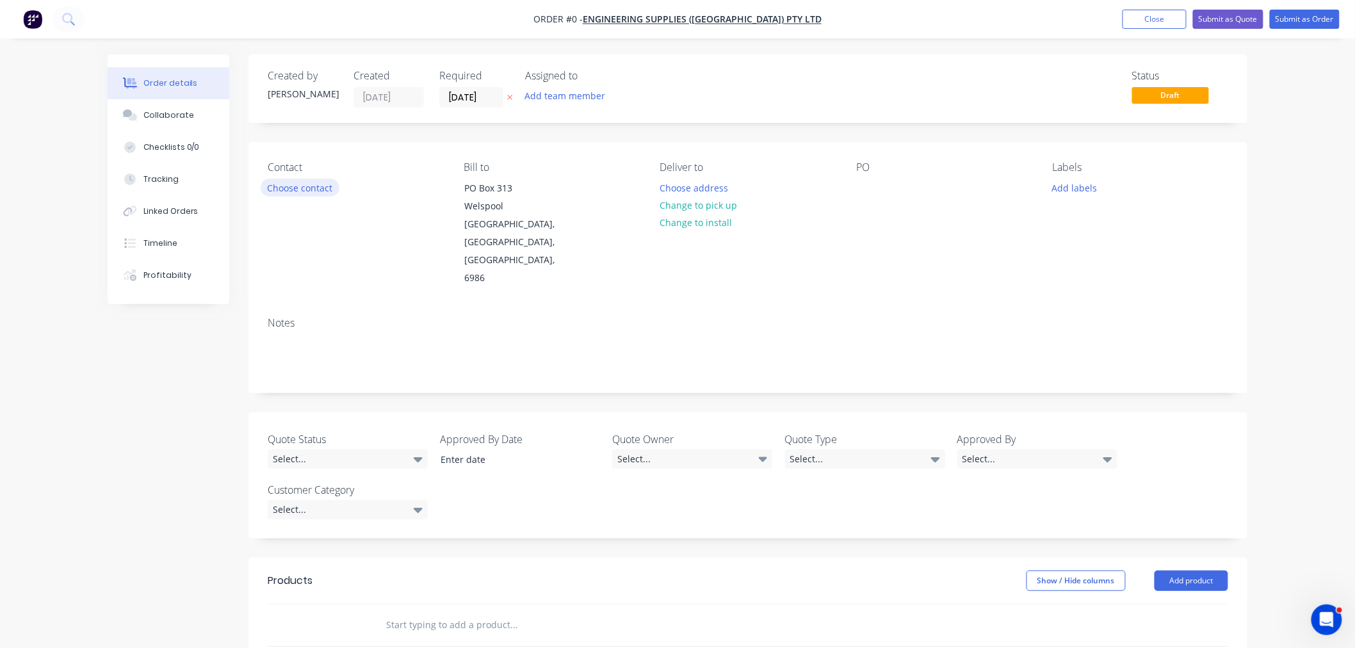
click at [303, 181] on button "Choose contact" at bounding box center [300, 187] width 79 height 17
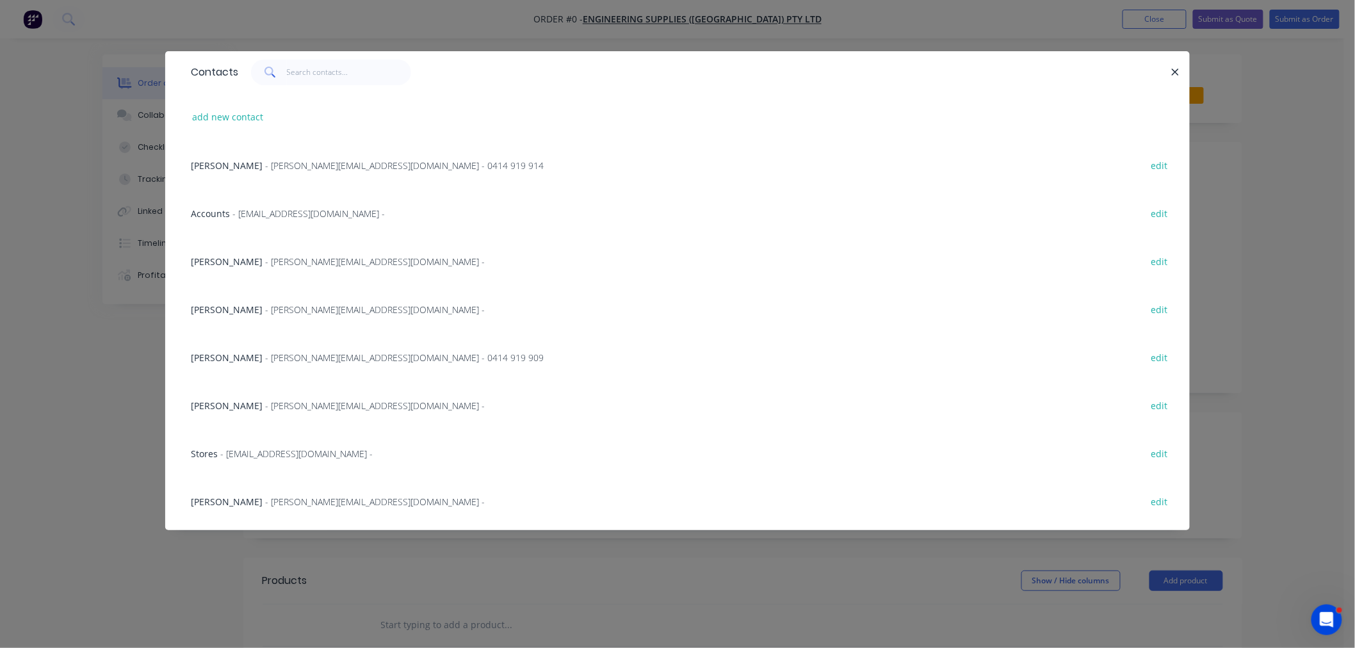
click at [276, 161] on span "- gavin@engsup.com.au - 0414 919 914" at bounding box center [404, 165] width 279 height 12
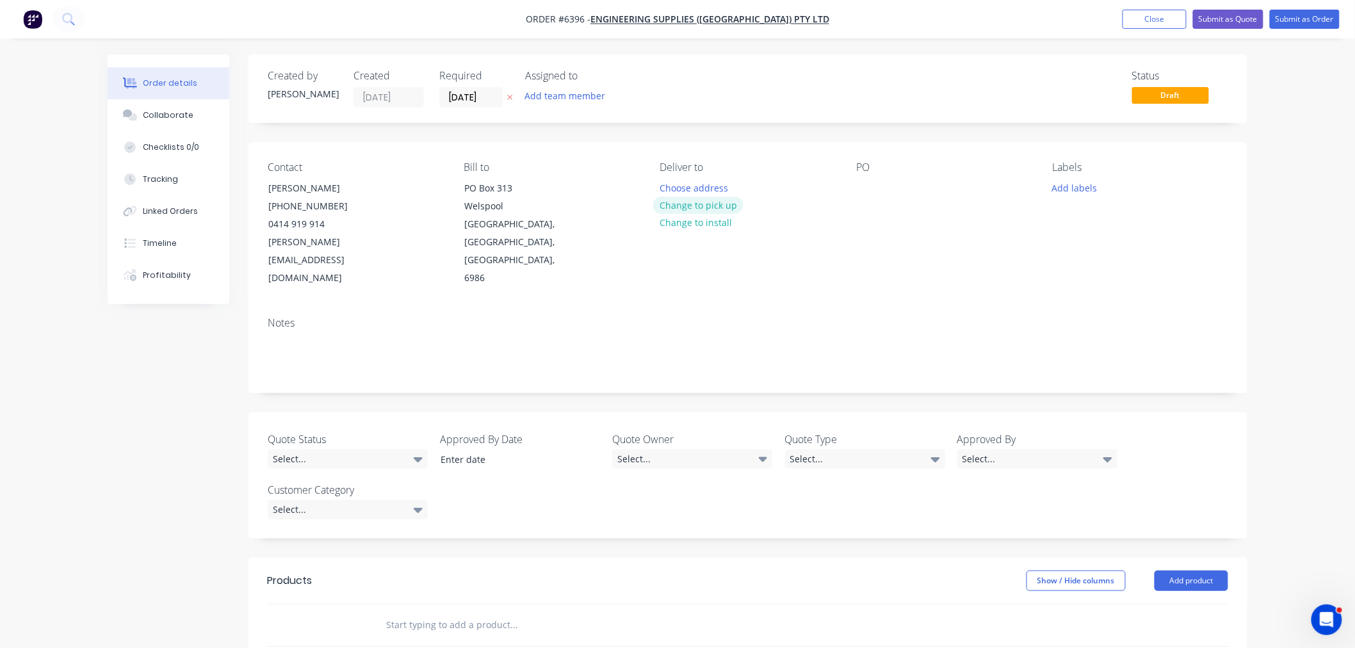
click at [688, 204] on button "Change to pick up" at bounding box center [698, 205] width 91 height 17
drag, startPoint x: 668, startPoint y: 186, endPoint x: 688, endPoint y: 240, distance: 57.9
click at [667, 190] on div at bounding box center [670, 188] width 20 height 19
click at [866, 191] on div at bounding box center [866, 188] width 20 height 19
click at [1088, 182] on button "Add labels" at bounding box center [1074, 187] width 59 height 17
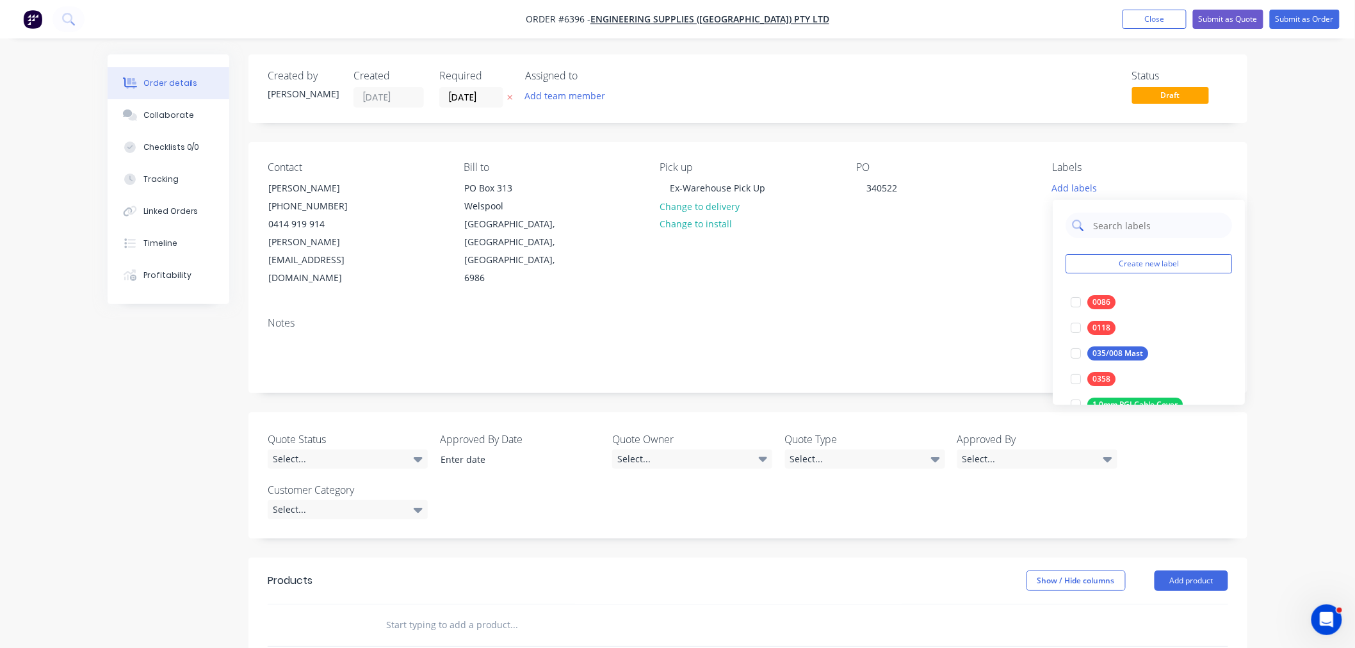
click at [1106, 225] on input "text" at bounding box center [1159, 226] width 134 height 26
type input "0898"
click at [1074, 300] on div at bounding box center [1076, 302] width 26 height 26
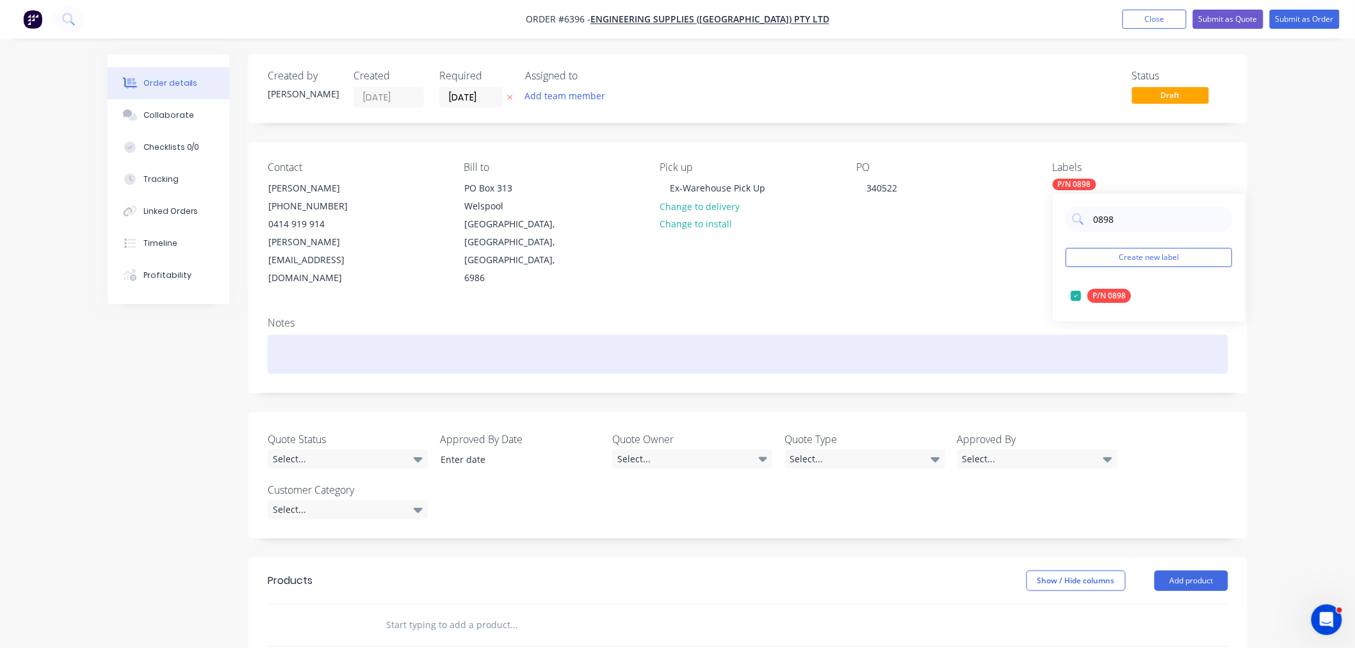
click at [917, 335] on div at bounding box center [748, 354] width 960 height 39
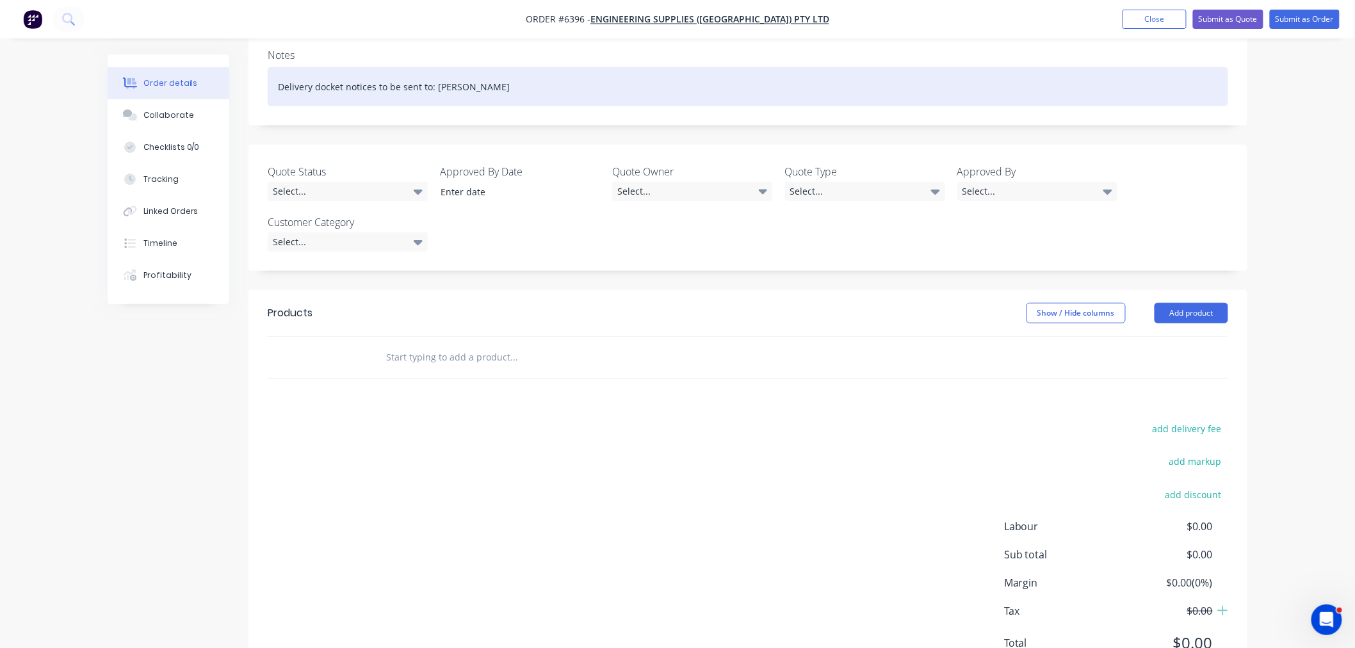
scroll to position [289, 0]
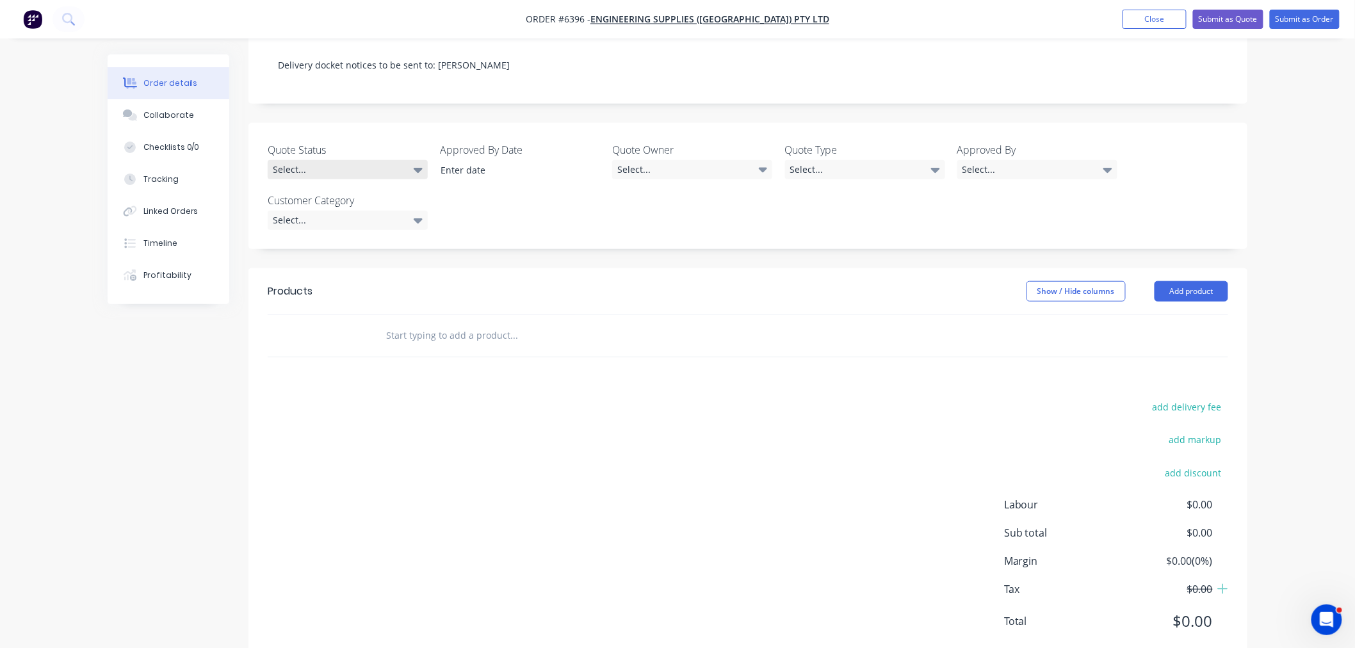
click at [393, 160] on div "Select..." at bounding box center [348, 169] width 160 height 19
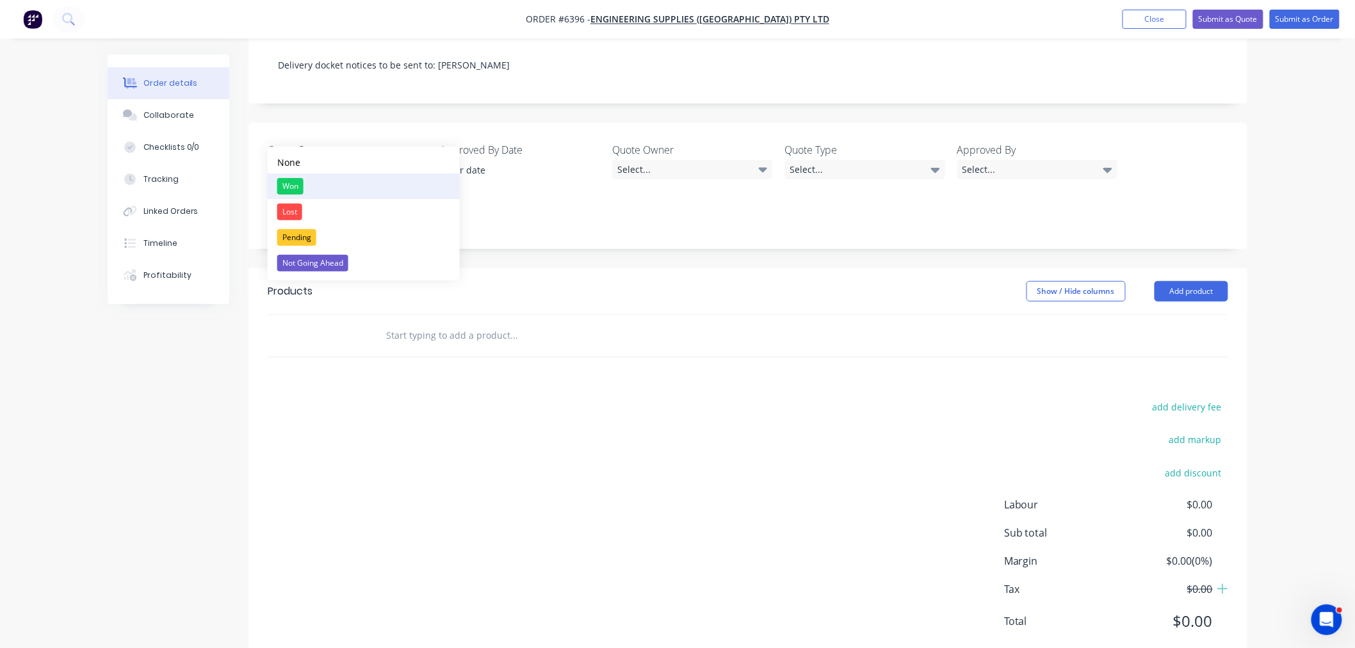
click at [328, 184] on button "Won" at bounding box center [364, 187] width 192 height 26
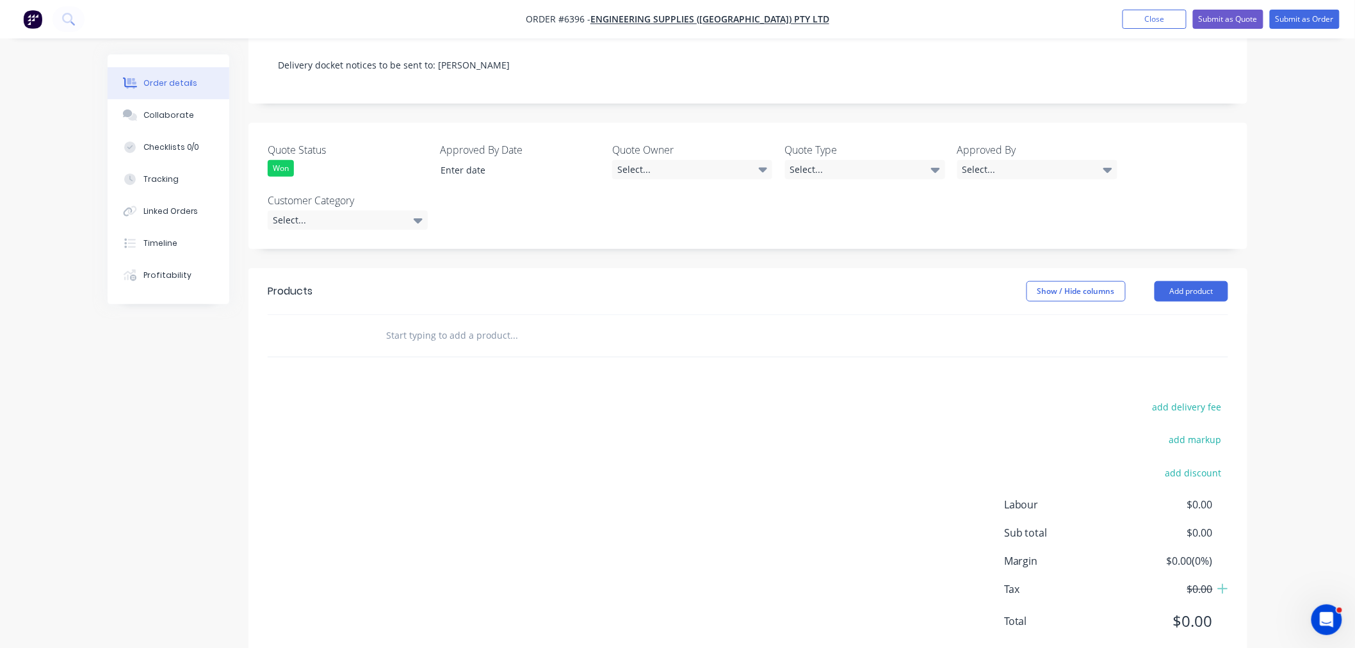
click at [528, 160] on label at bounding box center [511, 170] width 161 height 20
click at [528, 161] on input at bounding box center [511, 170] width 159 height 19
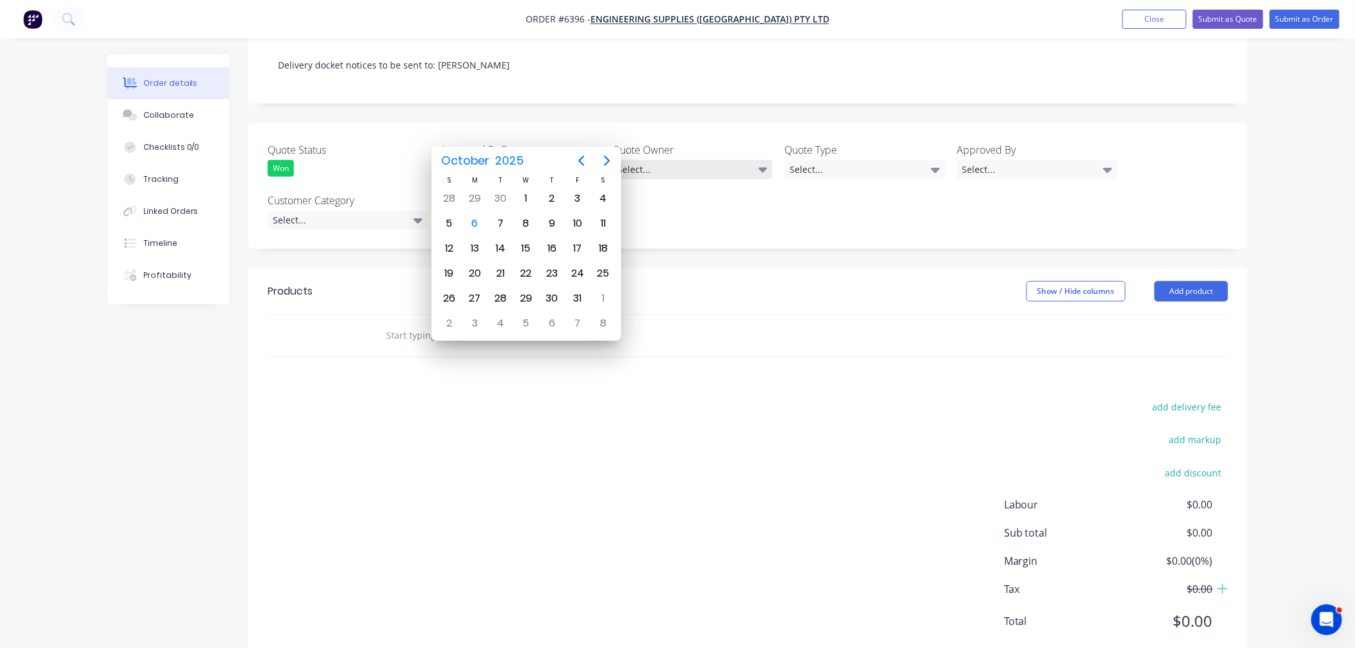
click at [662, 160] on div "Select..." at bounding box center [692, 169] width 160 height 19
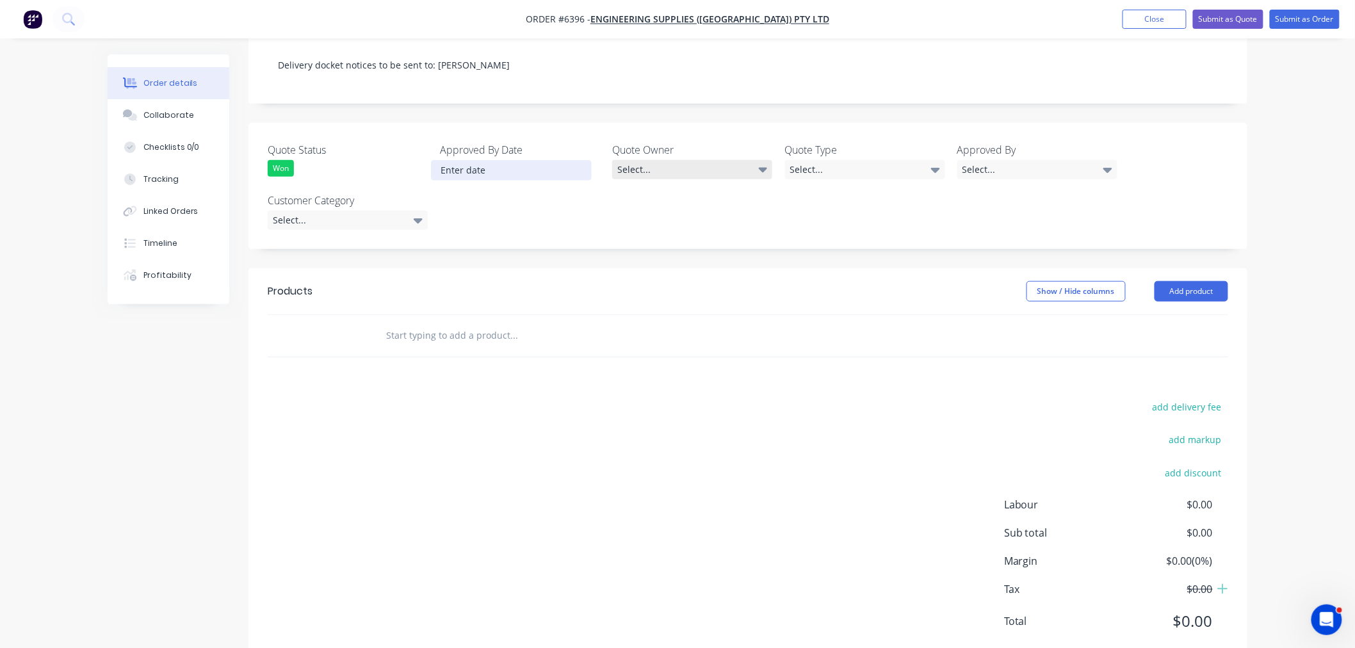
drag, startPoint x: 664, startPoint y: 126, endPoint x: 677, endPoint y: 132, distance: 14.6
click at [665, 160] on div "Select..." at bounding box center [692, 169] width 160 height 19
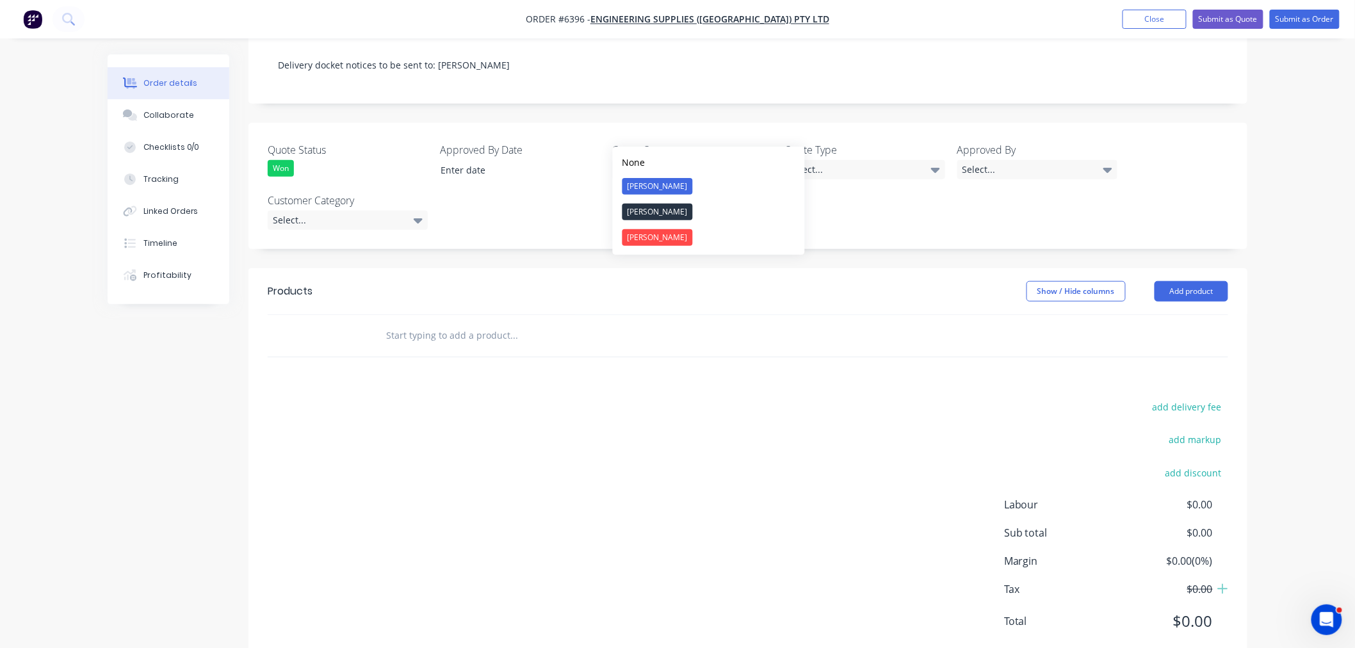
click at [676, 184] on button "[PERSON_NAME]" at bounding box center [709, 187] width 192 height 26
click at [839, 160] on div "Select..." at bounding box center [865, 169] width 160 height 19
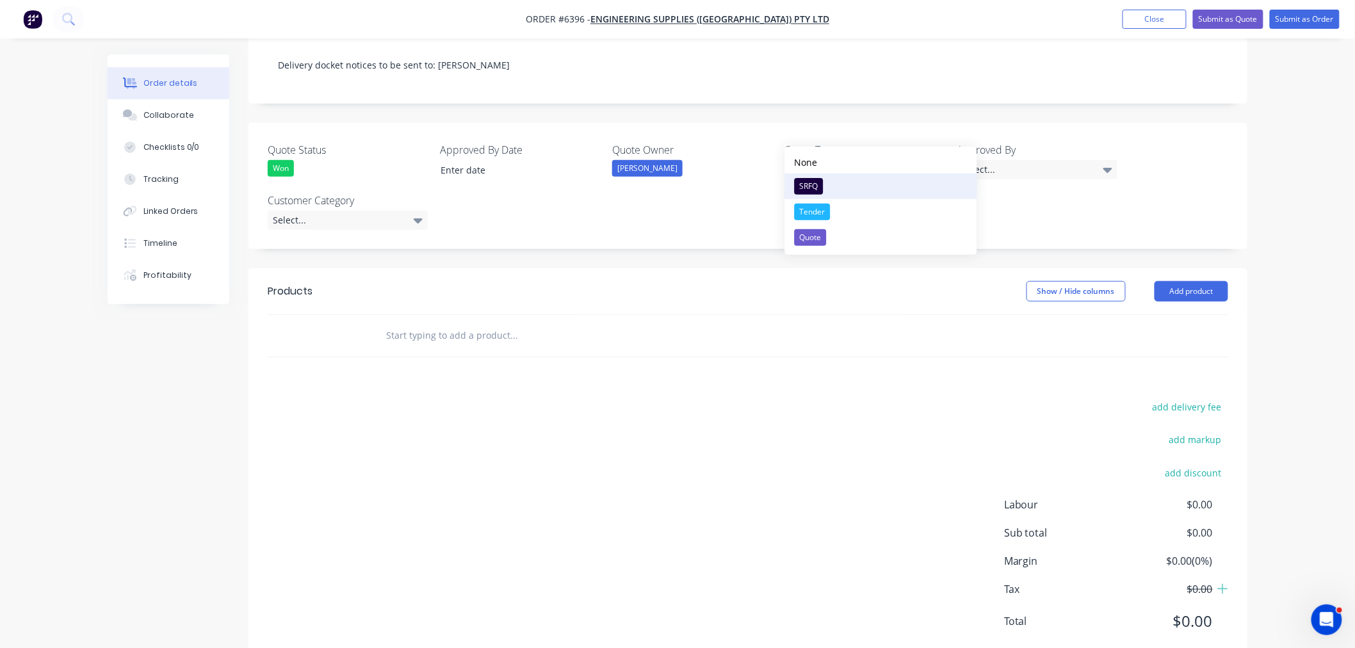
drag, startPoint x: 823, startPoint y: 182, endPoint x: 884, endPoint y: 168, distance: 61.8
click at [823, 182] on button "SRFQ" at bounding box center [881, 187] width 192 height 26
click at [1002, 160] on div "Select..." at bounding box center [1037, 169] width 160 height 19
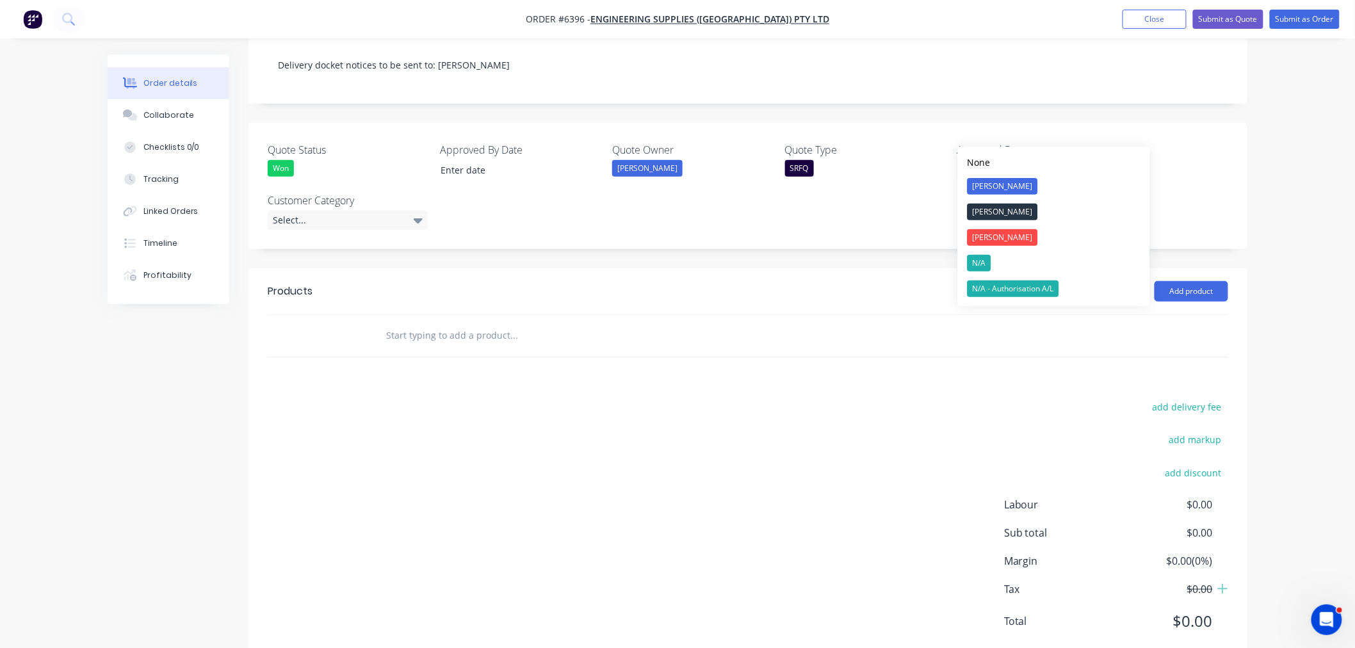
drag, startPoint x: 992, startPoint y: 252, endPoint x: 988, endPoint y: 257, distance: 7.3
click at [992, 252] on button "N/A" at bounding box center [1054, 263] width 192 height 26
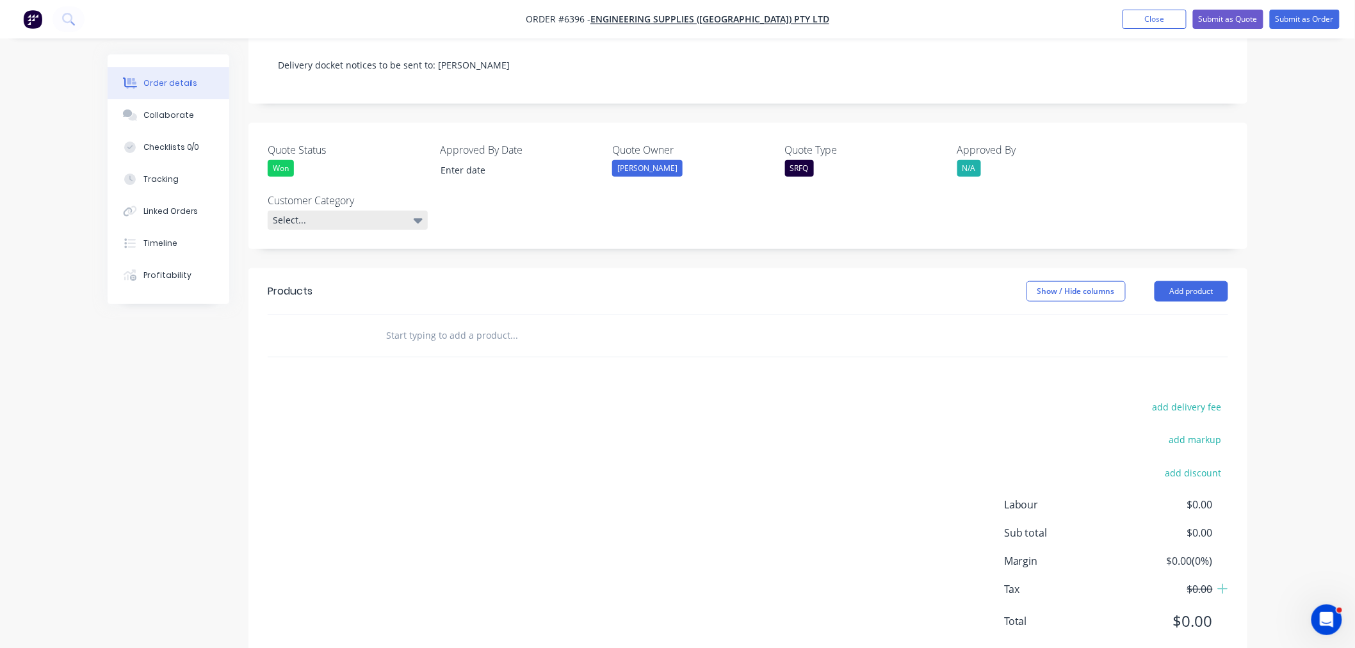
click at [323, 211] on div "Select..." at bounding box center [348, 220] width 160 height 19
click at [295, 263] on div "PD" at bounding box center [287, 262] width 20 height 17
click at [469, 323] on input "text" at bounding box center [513, 336] width 256 height 26
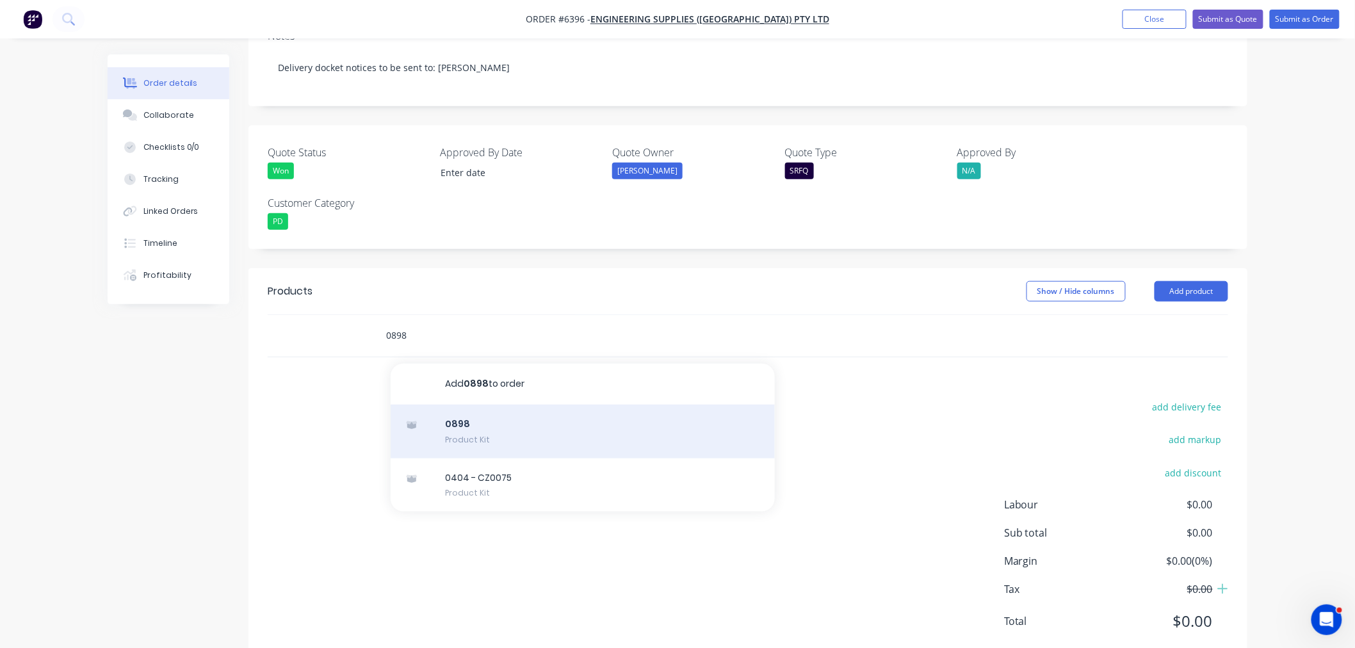
type input "0898"
click at [474, 405] on div "0898 Product Kit" at bounding box center [583, 432] width 384 height 54
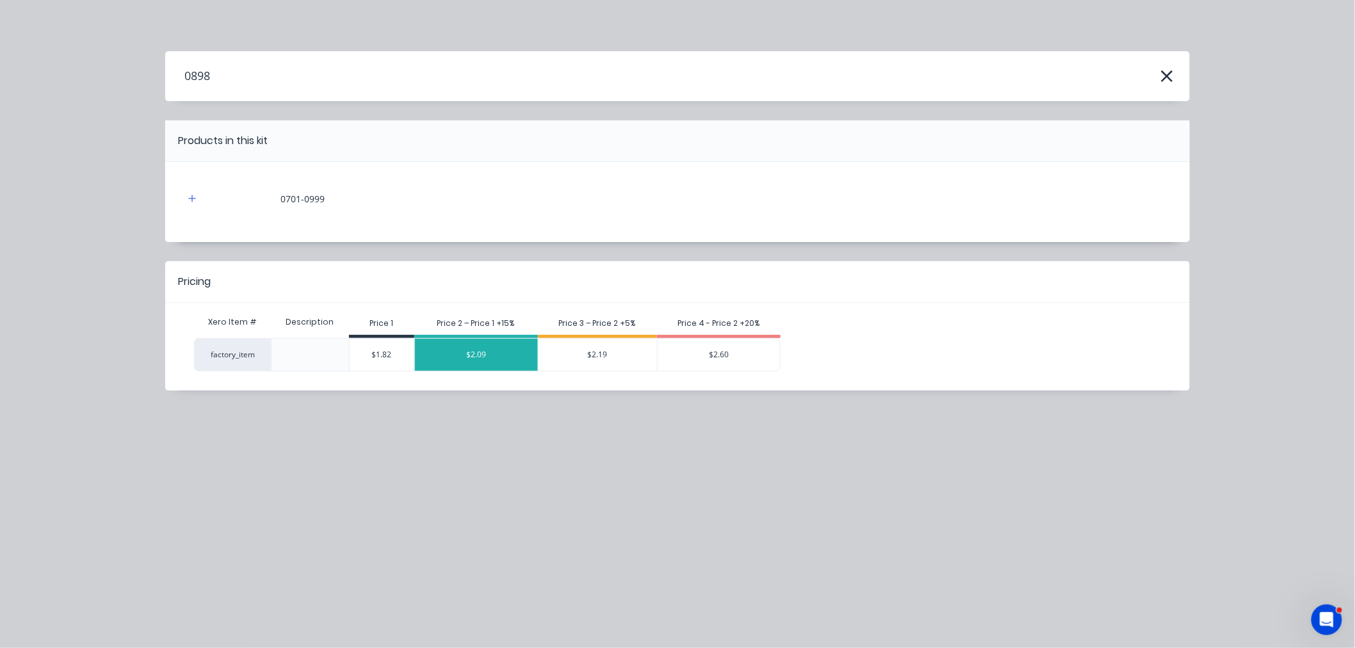
click at [501, 355] on div "$2.09" at bounding box center [476, 355] width 123 height 32
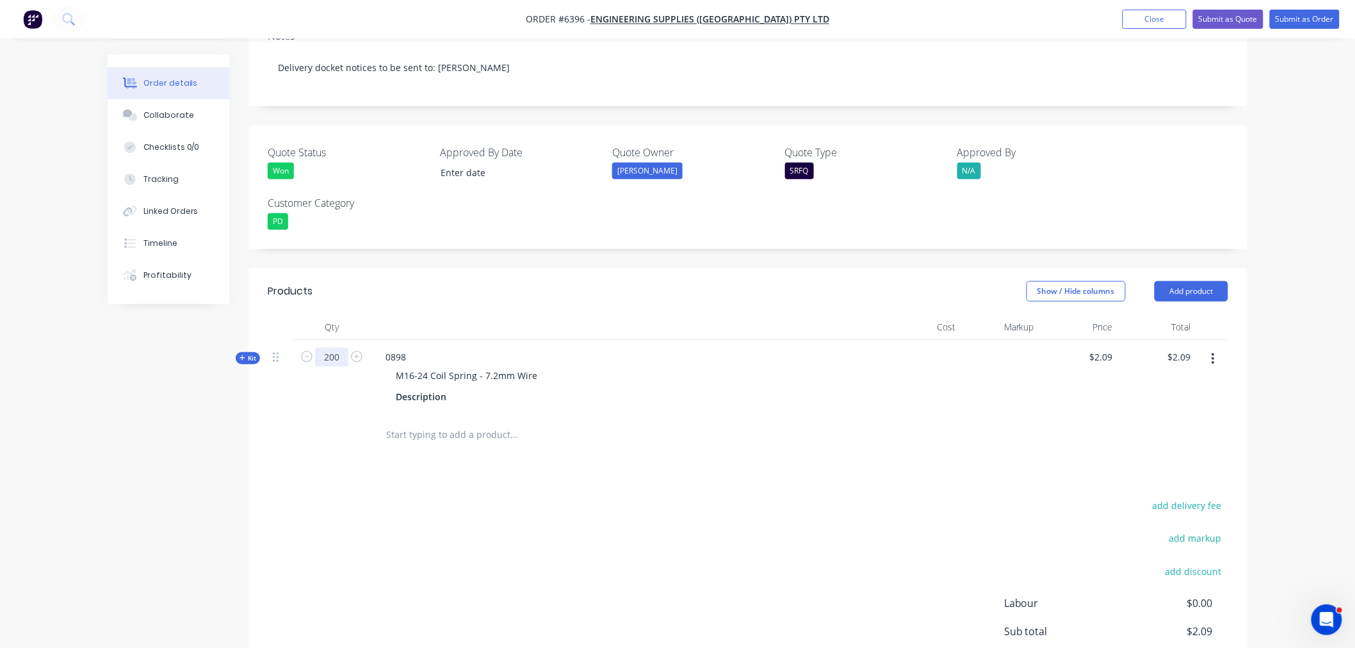
type input "200"
type input "$418.00"
click at [756, 497] on div "add delivery fee add markup add discount Labour $0.00 Sub total $418.00 Margin …" at bounding box center [748, 620] width 960 height 247
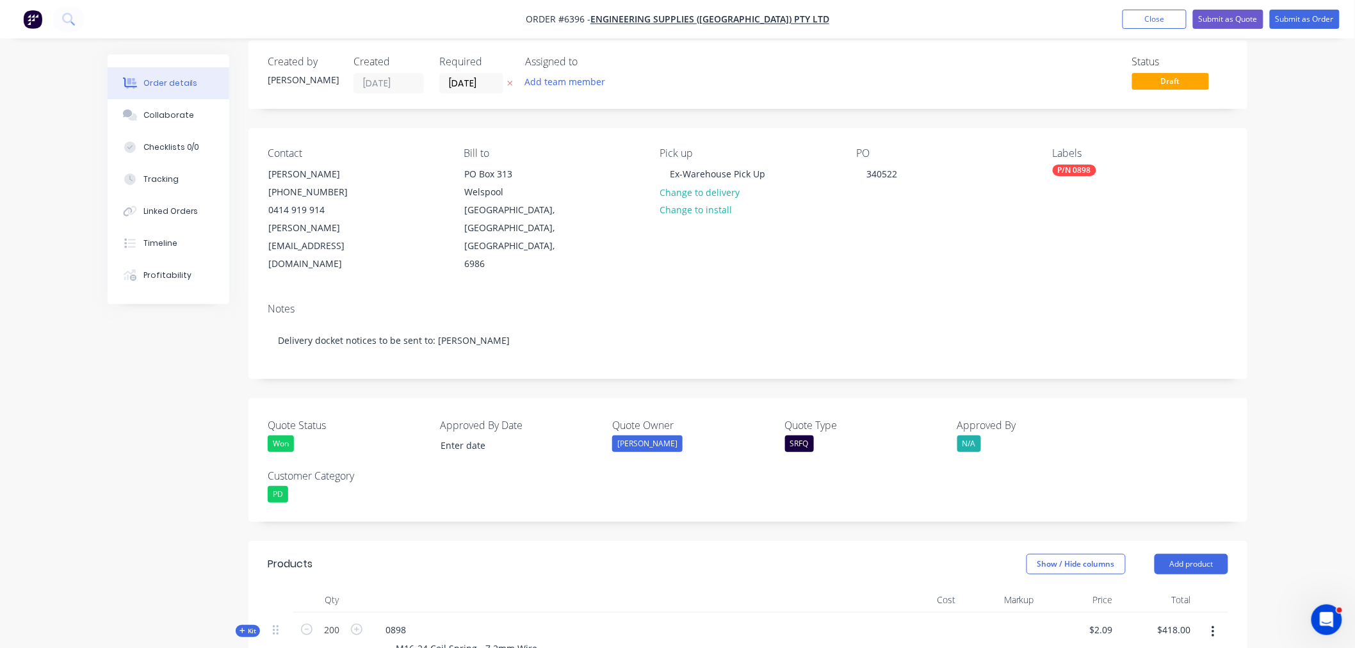
scroll to position [0, 0]
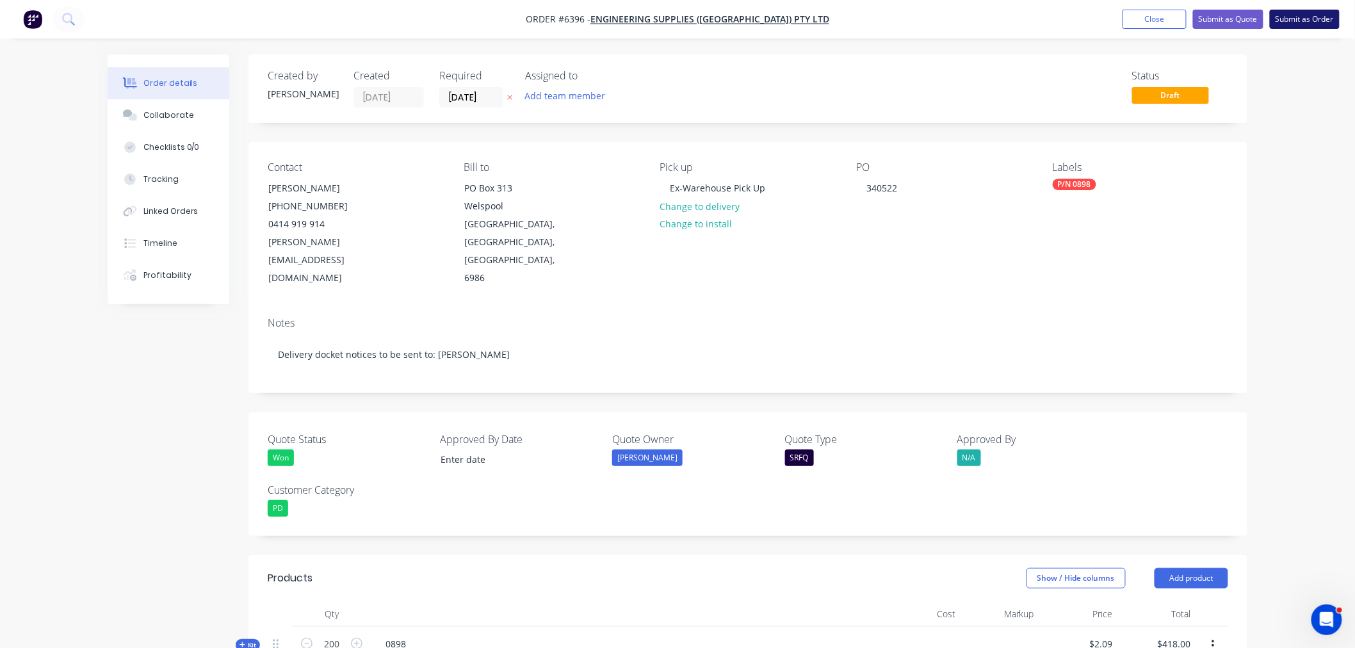
click at [1304, 16] on button "Submit as Order" at bounding box center [1305, 19] width 70 height 19
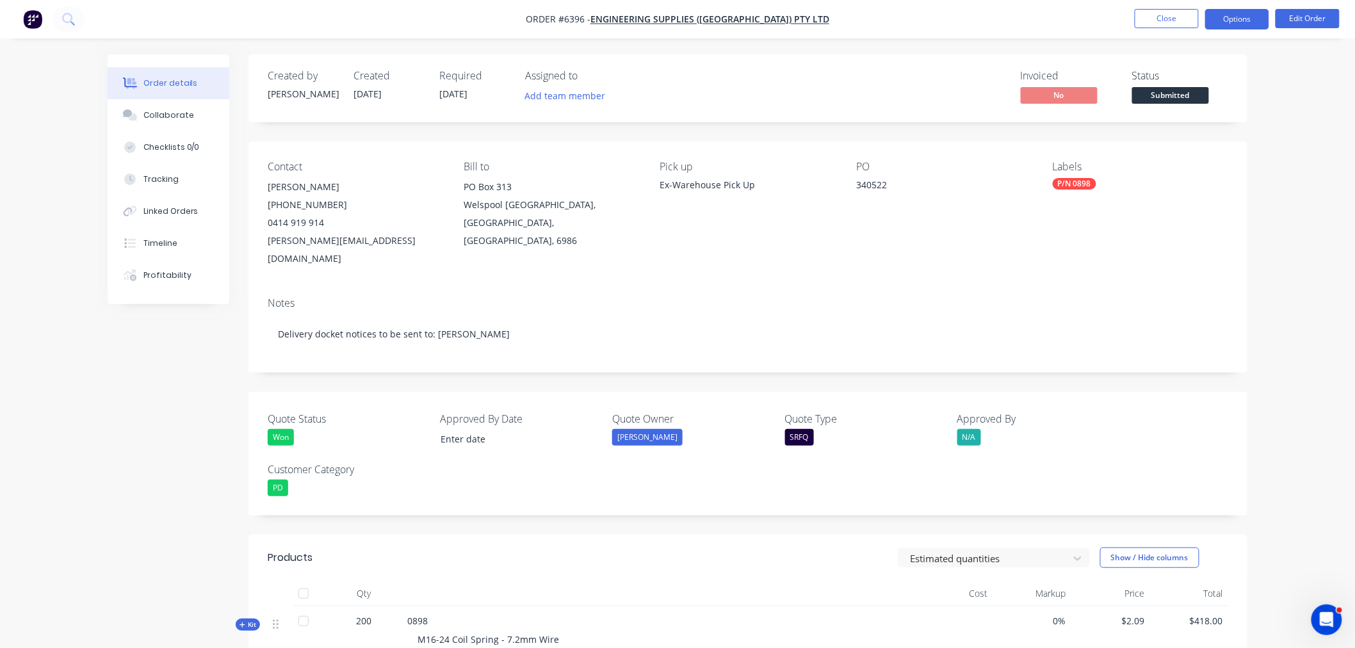
click at [1239, 20] on button "Options" at bounding box center [1237, 19] width 64 height 20
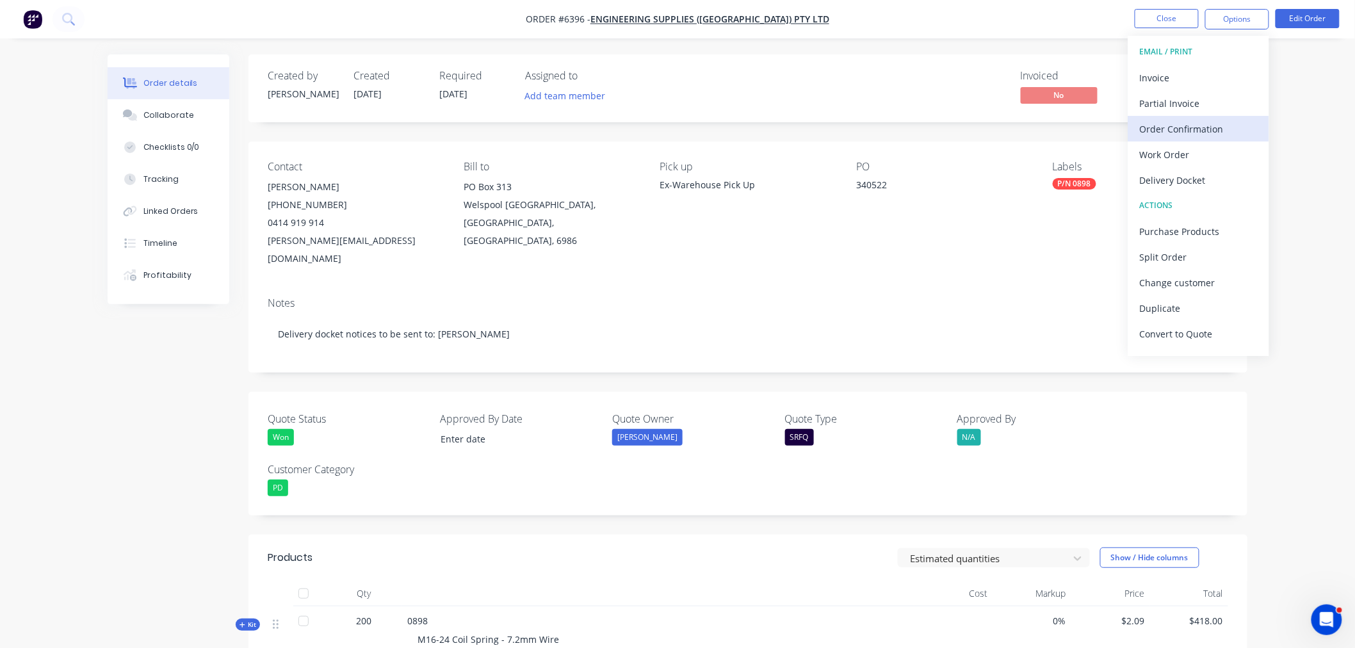
click at [1178, 120] on div "Order Confirmation" at bounding box center [1199, 129] width 118 height 19
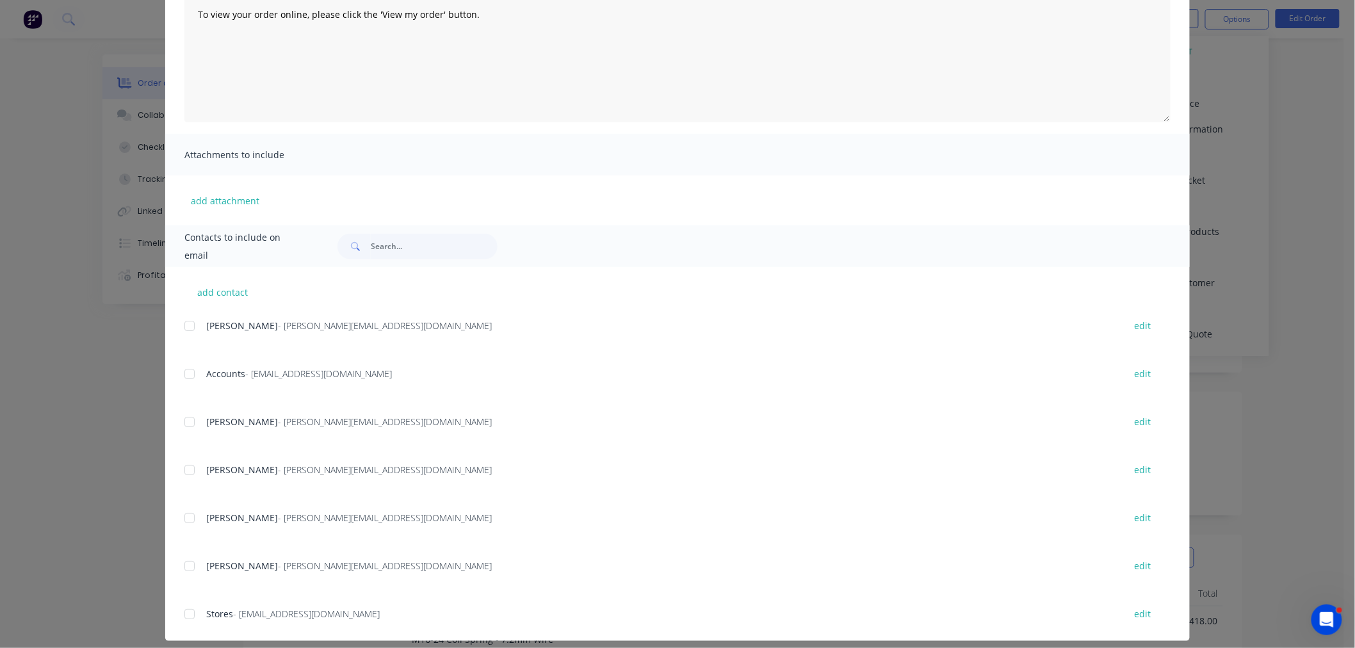
scroll to position [162, 0]
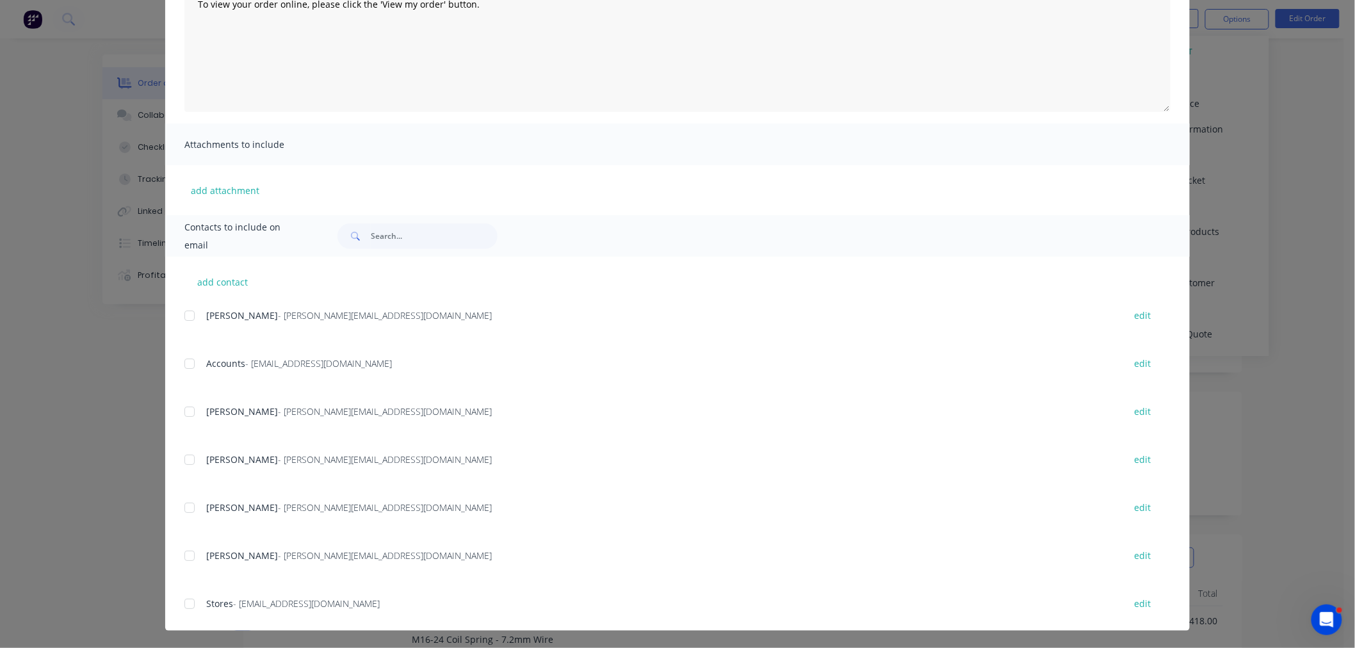
click at [181, 407] on div at bounding box center [190, 412] width 26 height 26
click at [184, 603] on div at bounding box center [190, 604] width 26 height 26
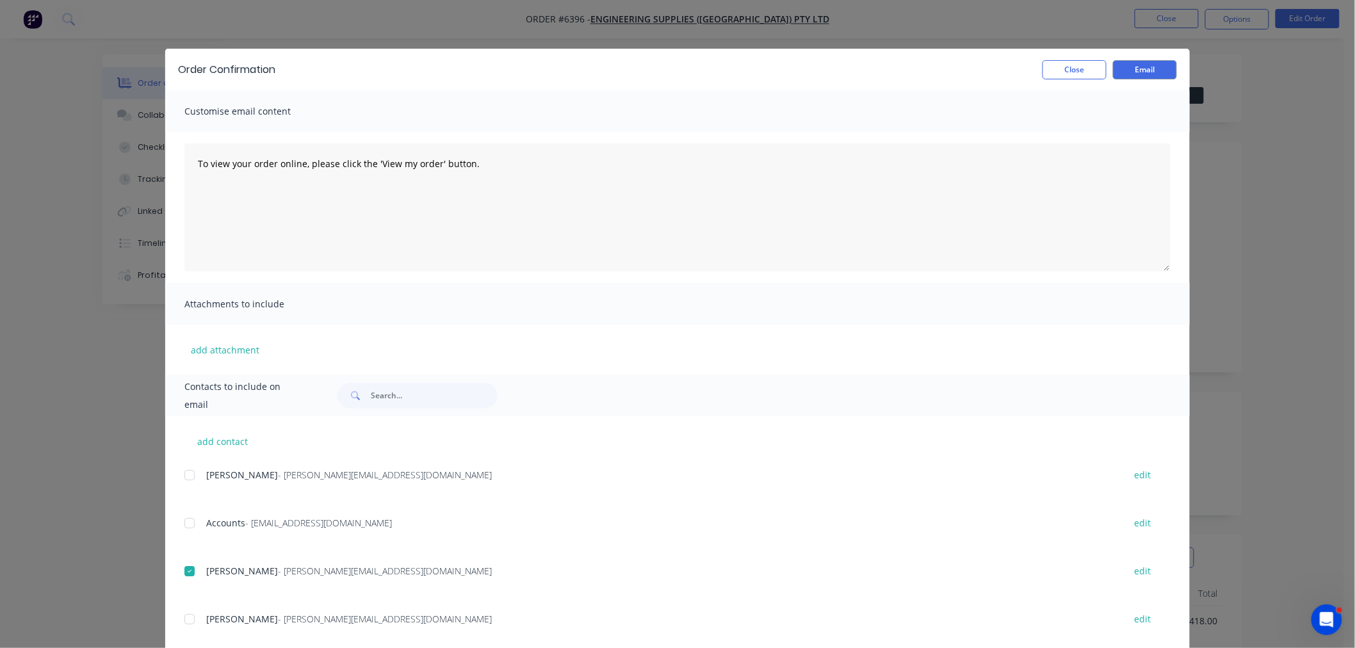
scroll to position [0, 0]
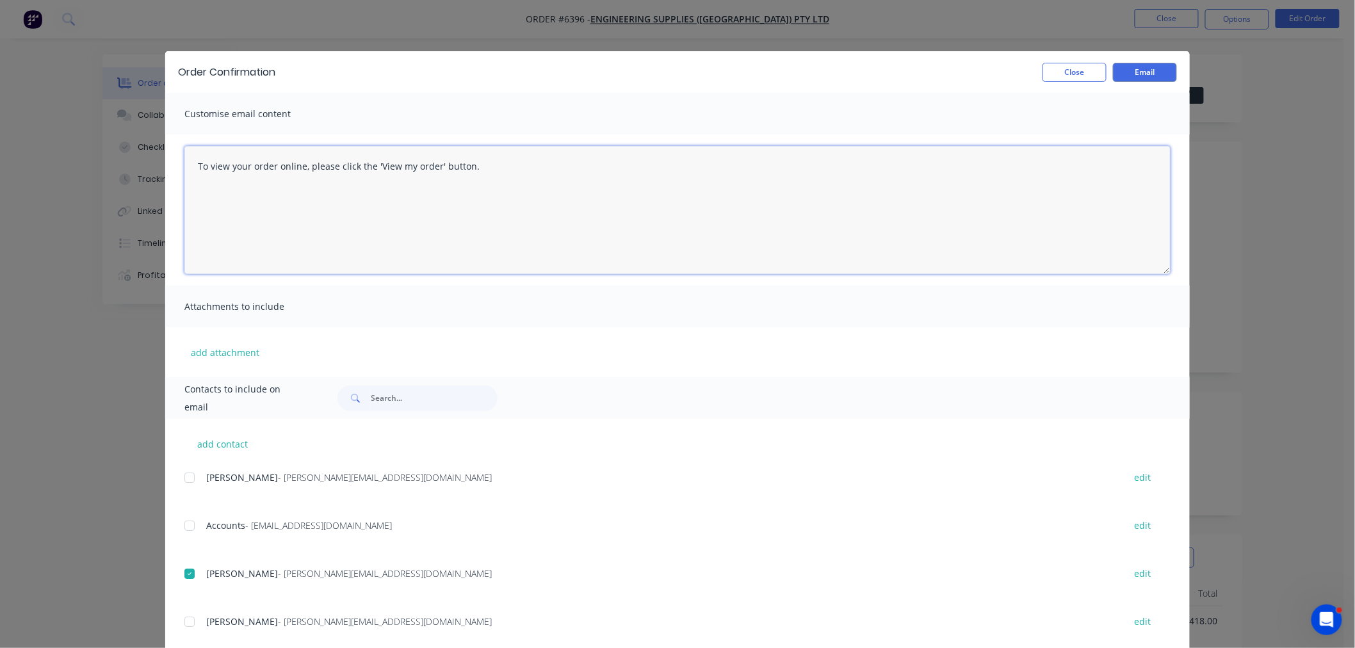
drag, startPoint x: 416, startPoint y: 149, endPoint x: 68, endPoint y: 156, distance: 348.4
click at [68, 156] on div "Order Confirmation Close Email Customise email content To view your order onlin…" at bounding box center [677, 324] width 1355 height 648
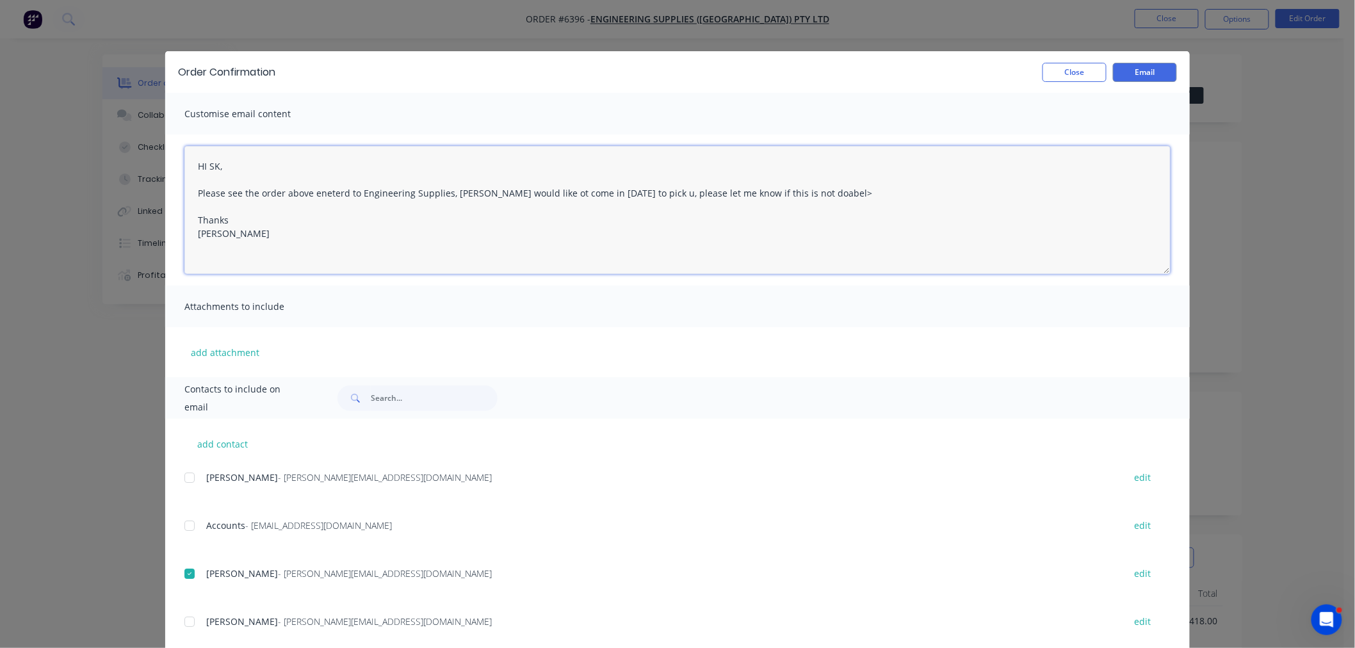
click at [335, 192] on textarea "HI SK, Please see the order above eneterd to Engineering Supplies, Gavin would …" at bounding box center [677, 210] width 986 height 128
drag, startPoint x: 790, startPoint y: 193, endPoint x: 791, endPoint y: 206, distance: 12.9
click at [789, 193] on textarea "HI SK, Please see the order above entered for Engineering Supplies. Gavin would…" at bounding box center [677, 210] width 986 height 128
type textarea "HI SK, Please see the order above entered for Engineering Supplies. Gavin would…"
click at [1126, 67] on button "Email" at bounding box center [1145, 72] width 64 height 19
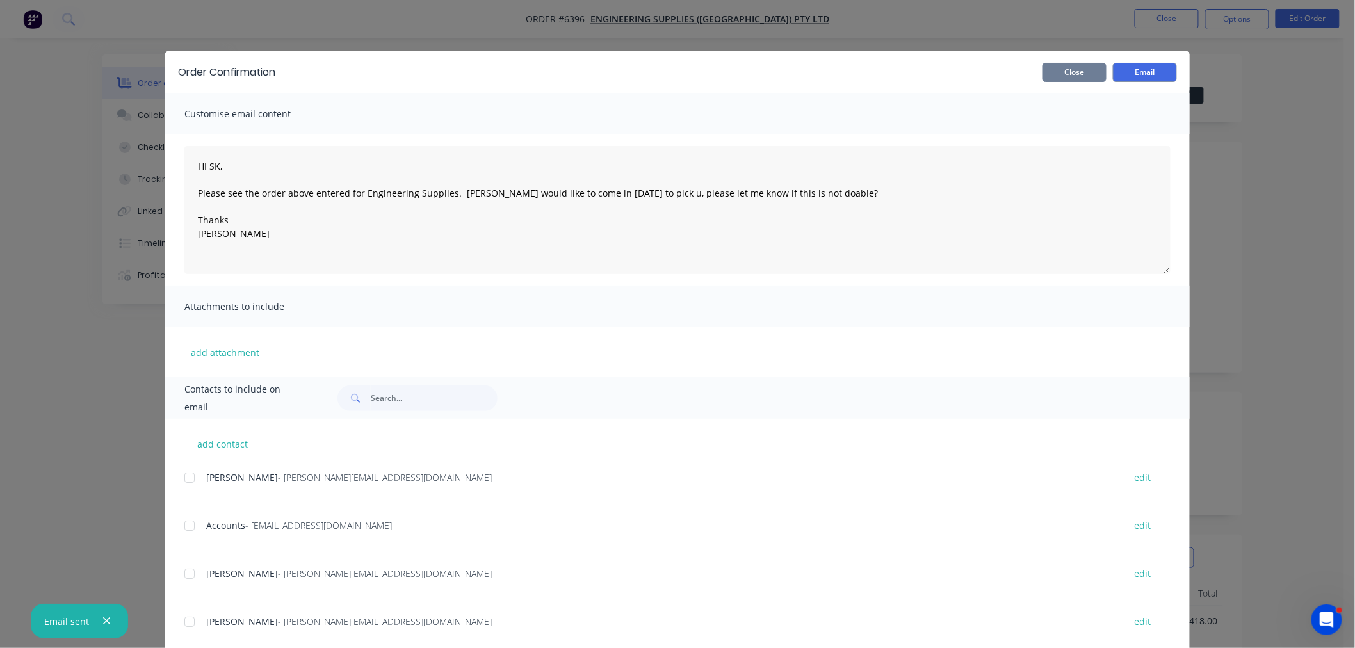
click at [1070, 67] on button "Close" at bounding box center [1074, 72] width 64 height 19
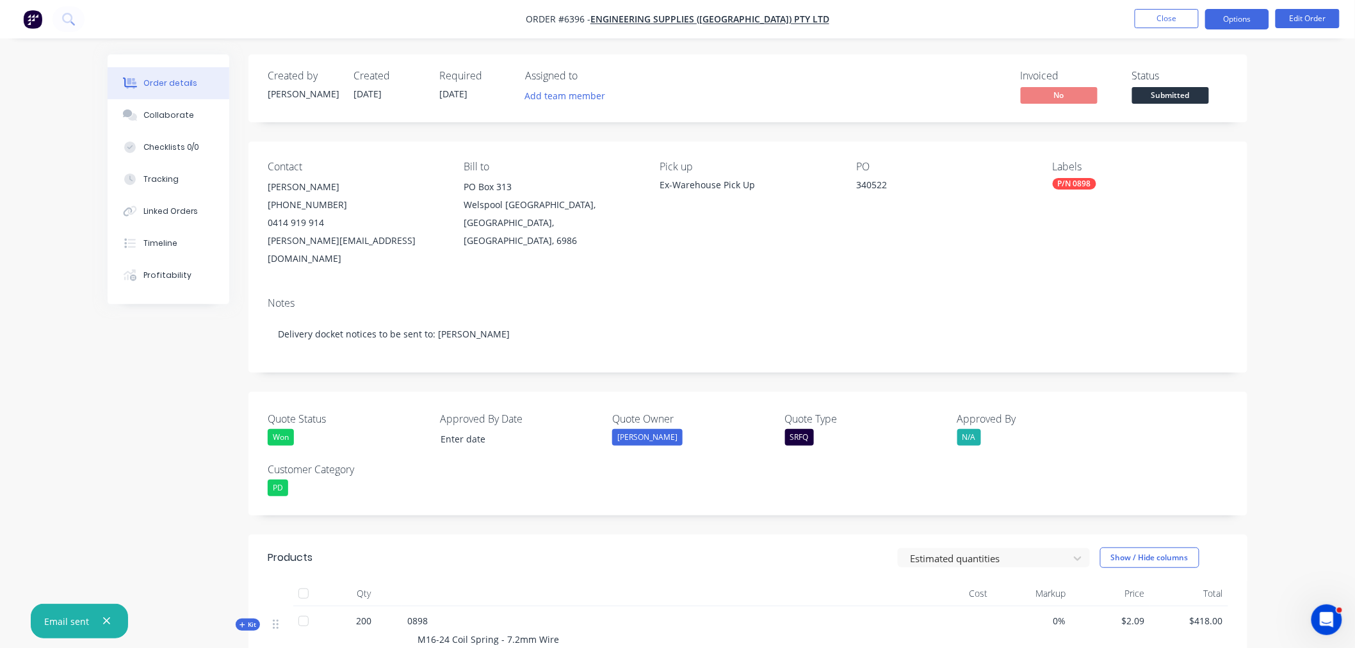
click at [1234, 20] on button "Options" at bounding box center [1237, 19] width 64 height 20
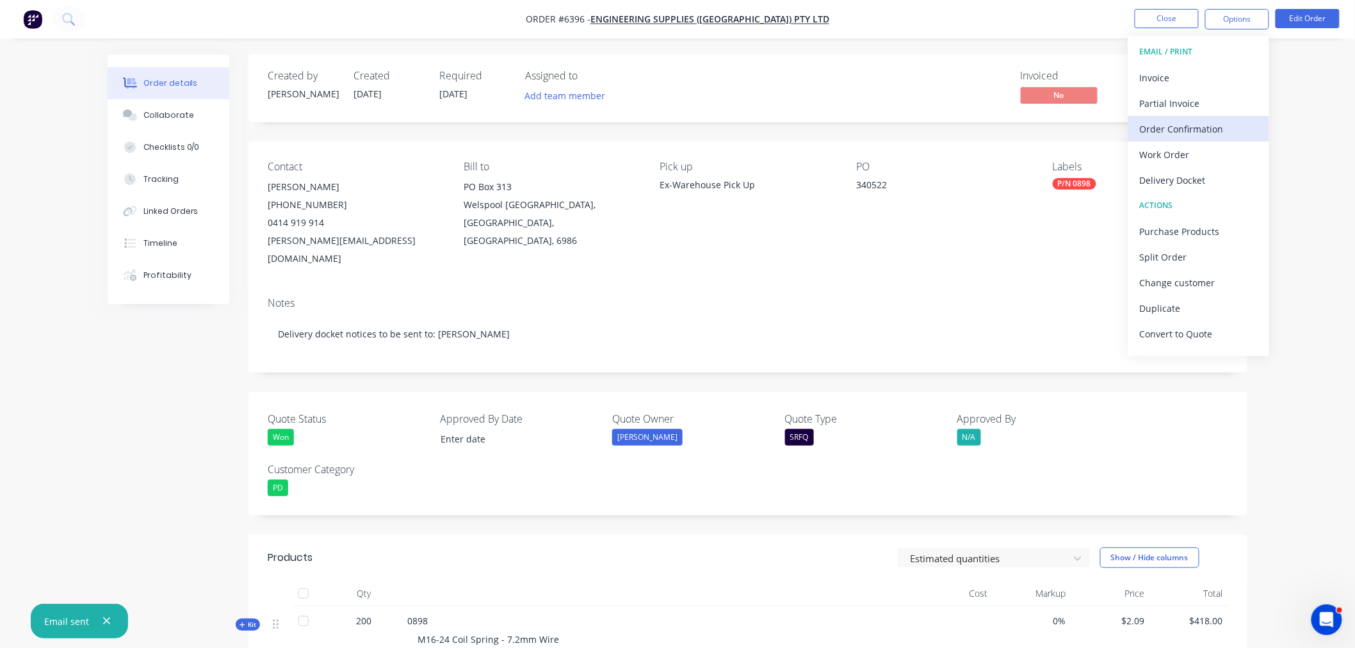
click at [1220, 126] on div "Order Confirmation" at bounding box center [1199, 129] width 118 height 19
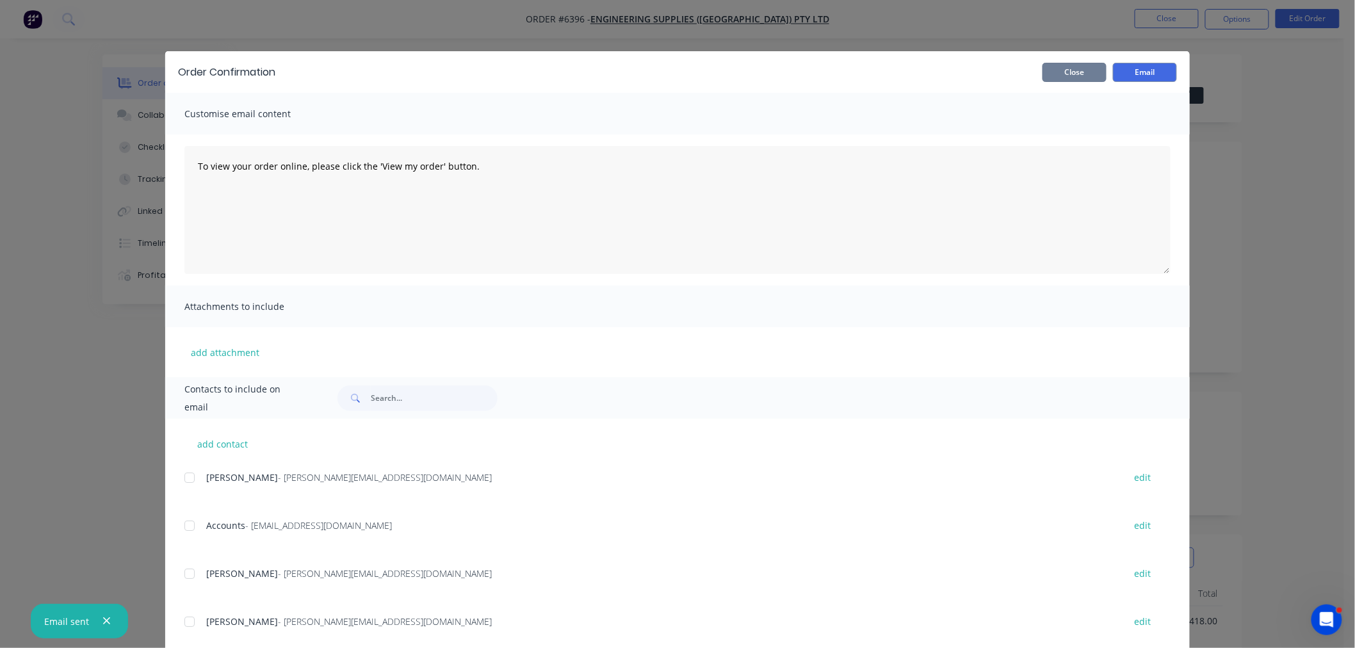
click at [1067, 70] on button "Close" at bounding box center [1074, 72] width 64 height 19
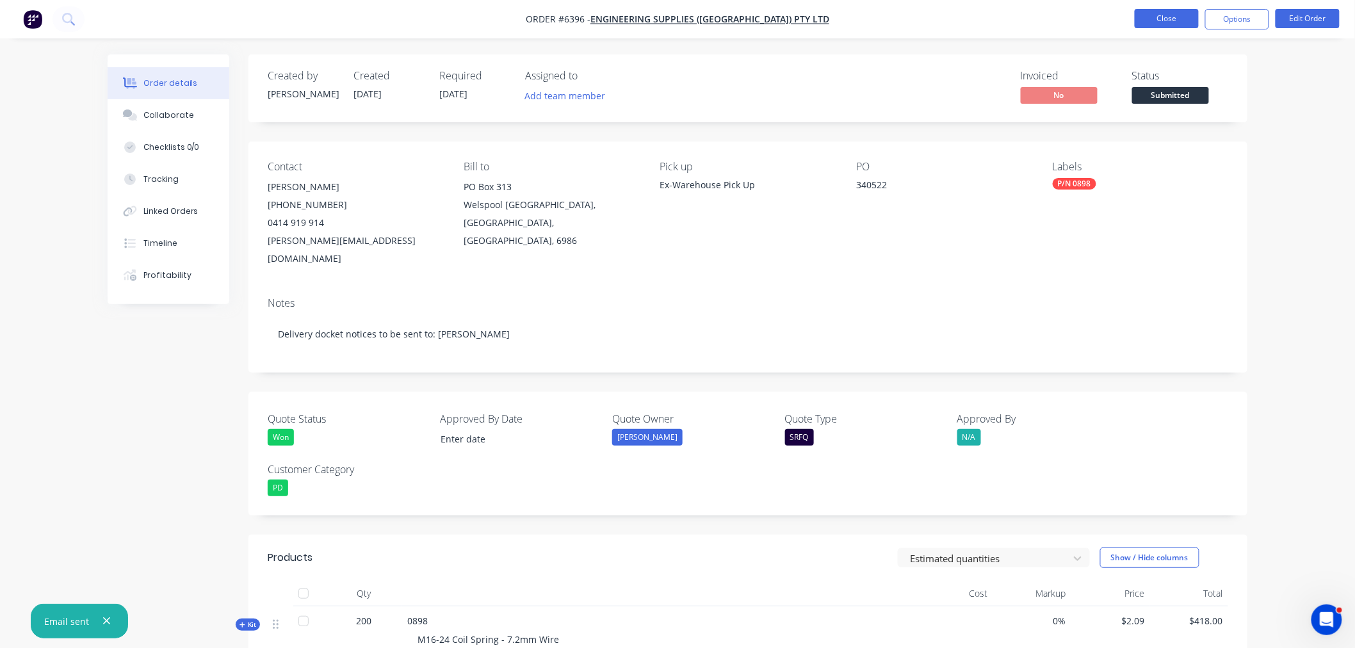
click at [1181, 20] on button "Close" at bounding box center [1167, 18] width 64 height 19
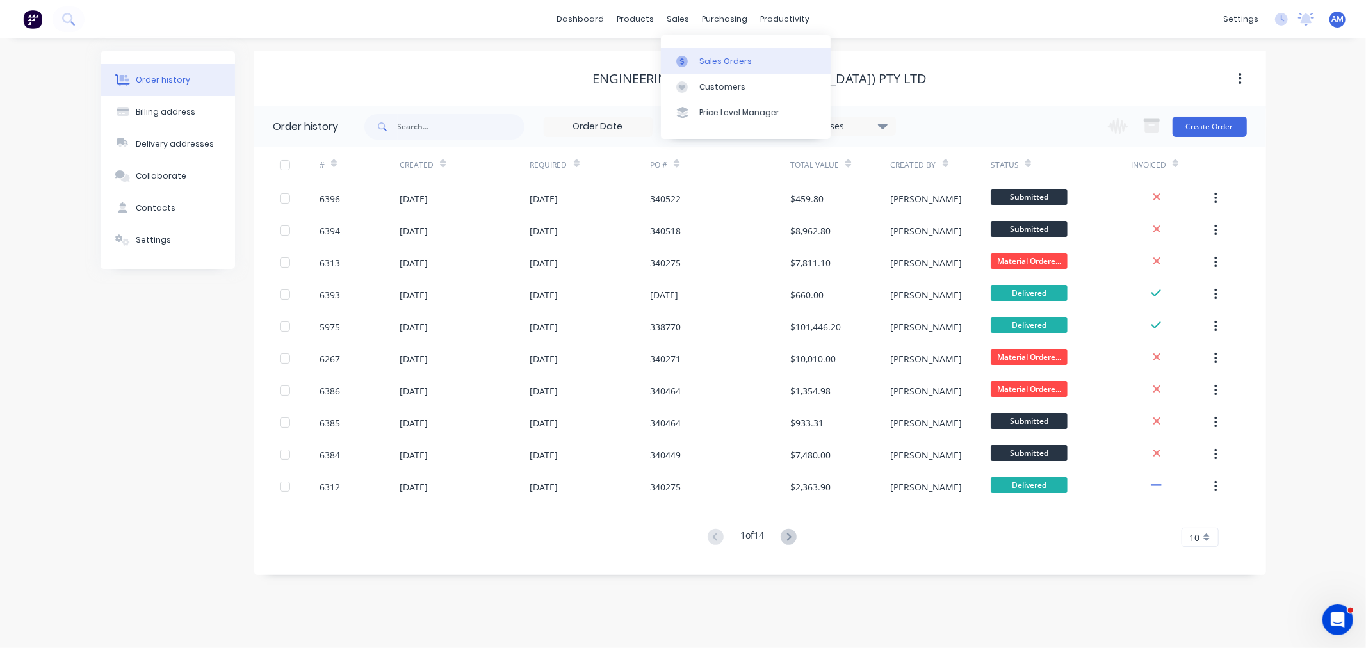
click at [717, 65] on div "Sales Orders" at bounding box center [725, 62] width 52 height 12
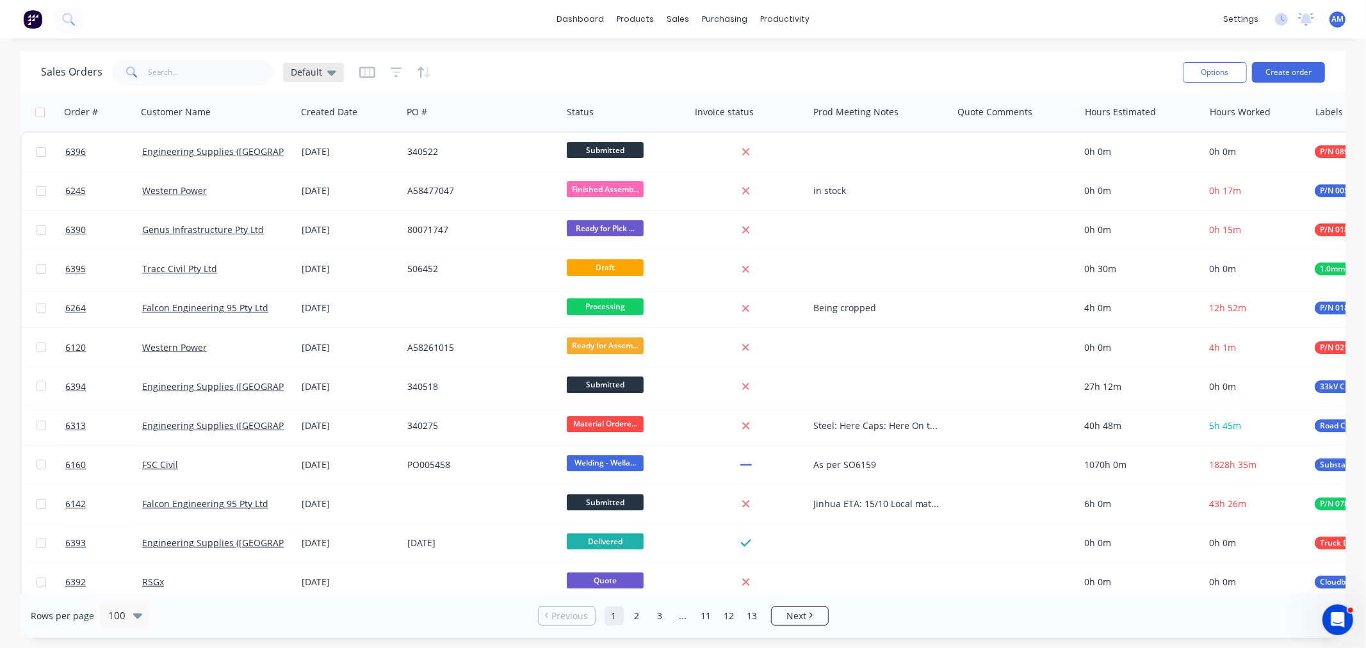
click at [327, 72] on icon at bounding box center [331, 72] width 9 height 5
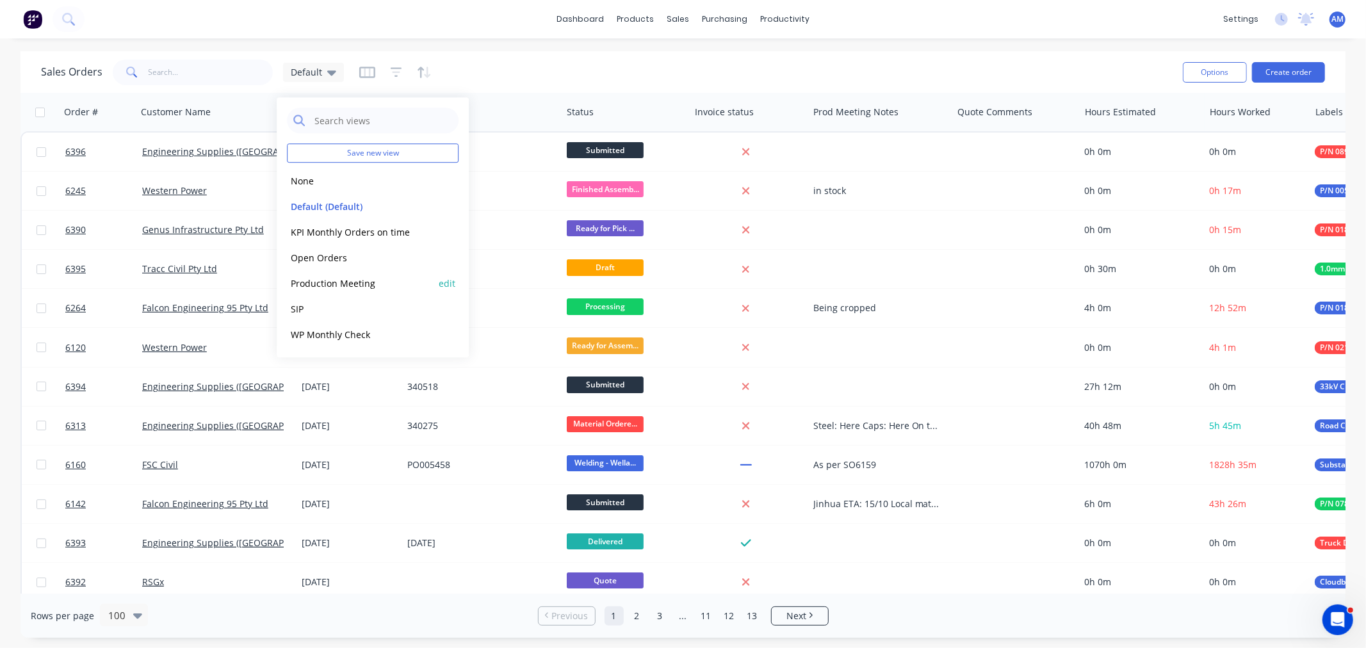
click at [330, 279] on button "Production Meeting" at bounding box center [360, 283] width 146 height 15
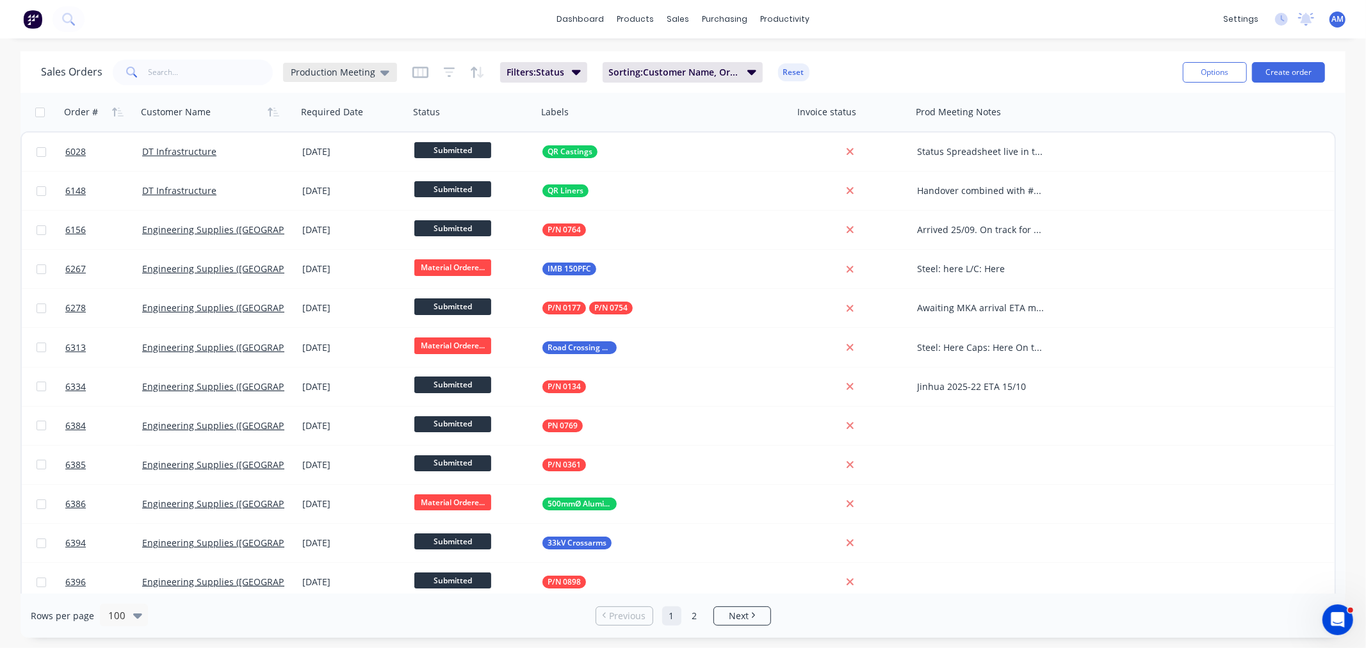
click at [384, 75] on icon at bounding box center [384, 72] width 9 height 14
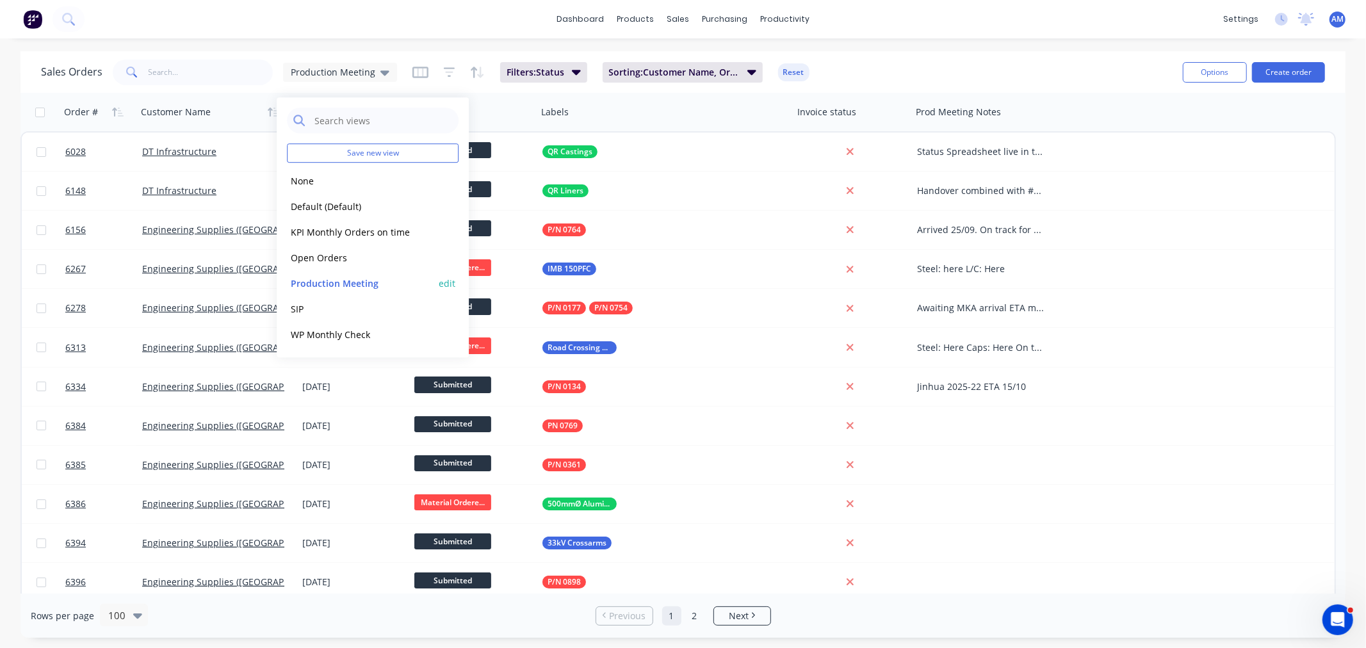
click at [451, 282] on button "edit" at bounding box center [447, 283] width 17 height 13
click at [512, 151] on label "Set as your default view" at bounding box center [563, 150] width 102 height 13
click at [500, 151] on input "Set as your default view" at bounding box center [499, 150] width 10 height 12
checkbox input "true"
click at [519, 174] on button "Update" at bounding box center [537, 177] width 86 height 20
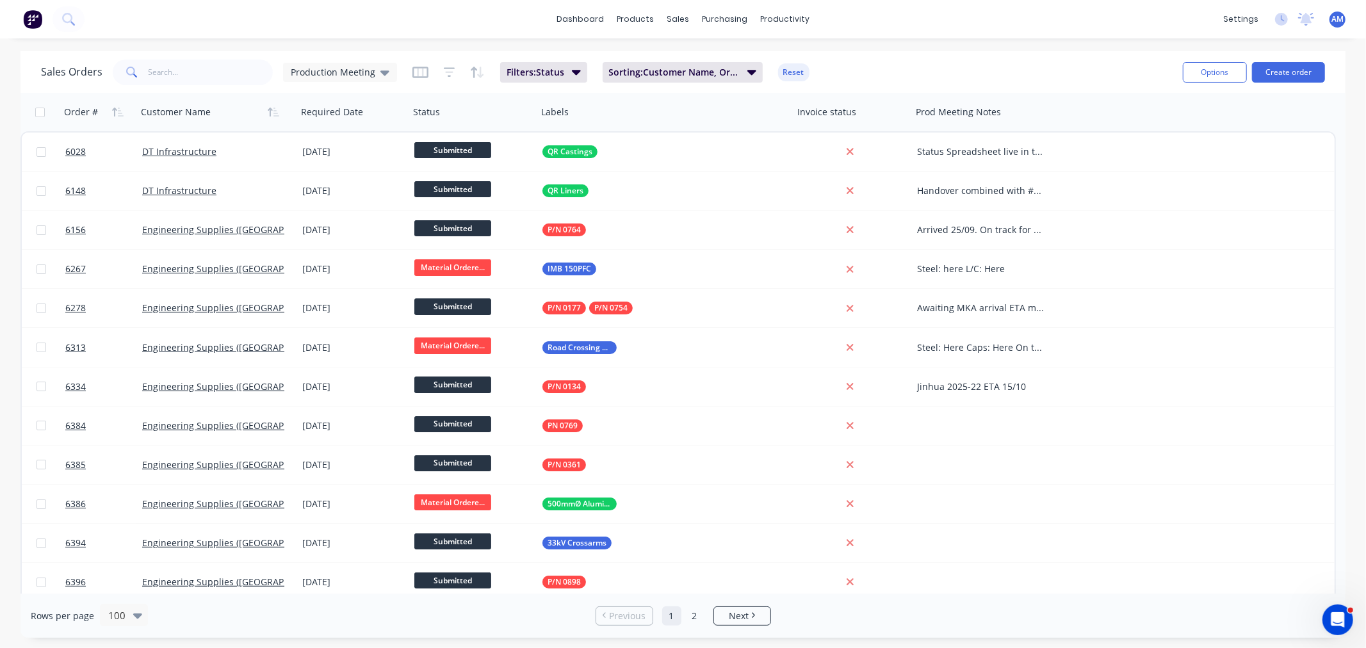
click at [912, 76] on div "Sales Orders Production Meeting Filters: Status Sorting: Customer Name, Order #…" at bounding box center [606, 71] width 1131 height 31
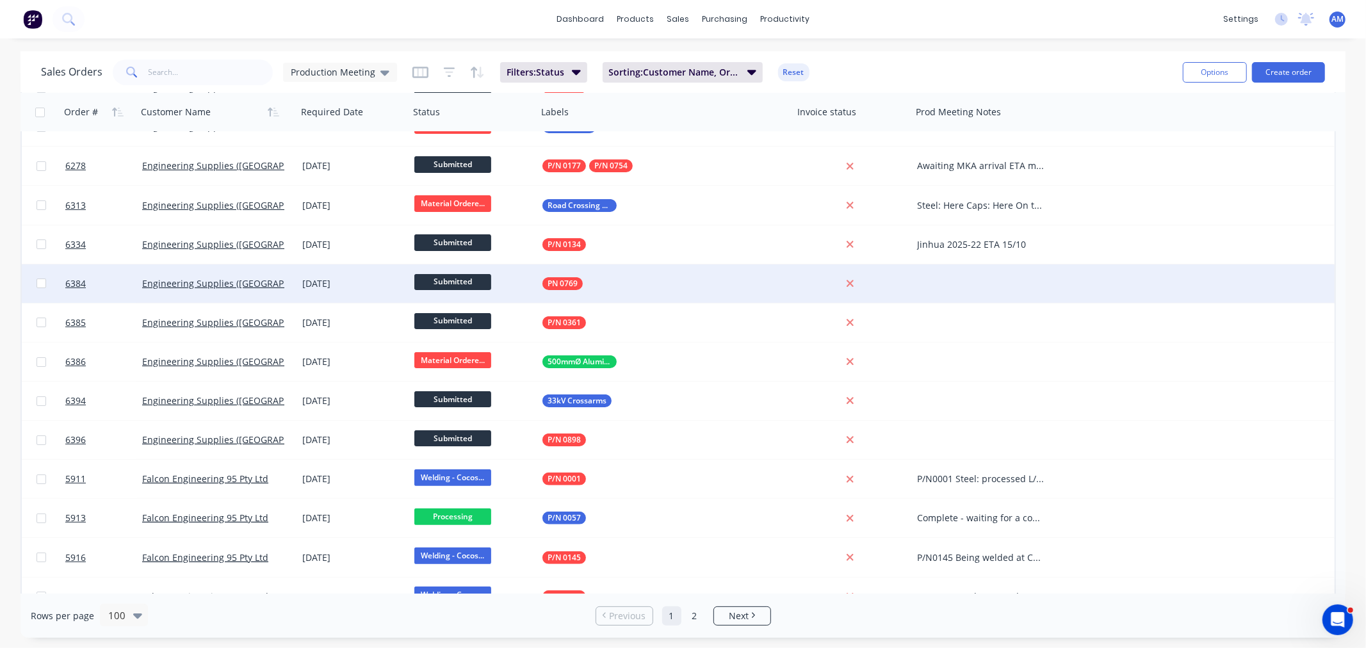
scroll to position [71, 0]
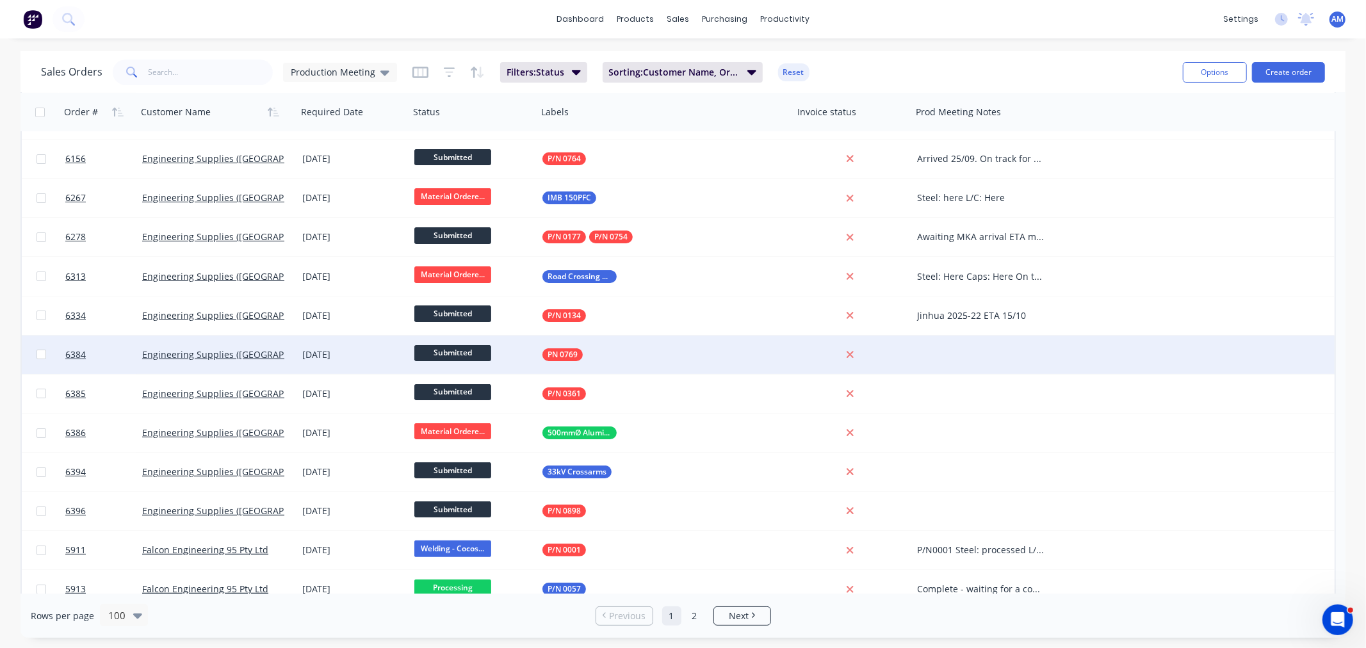
click at [922, 344] on div at bounding box center [984, 354] width 144 height 38
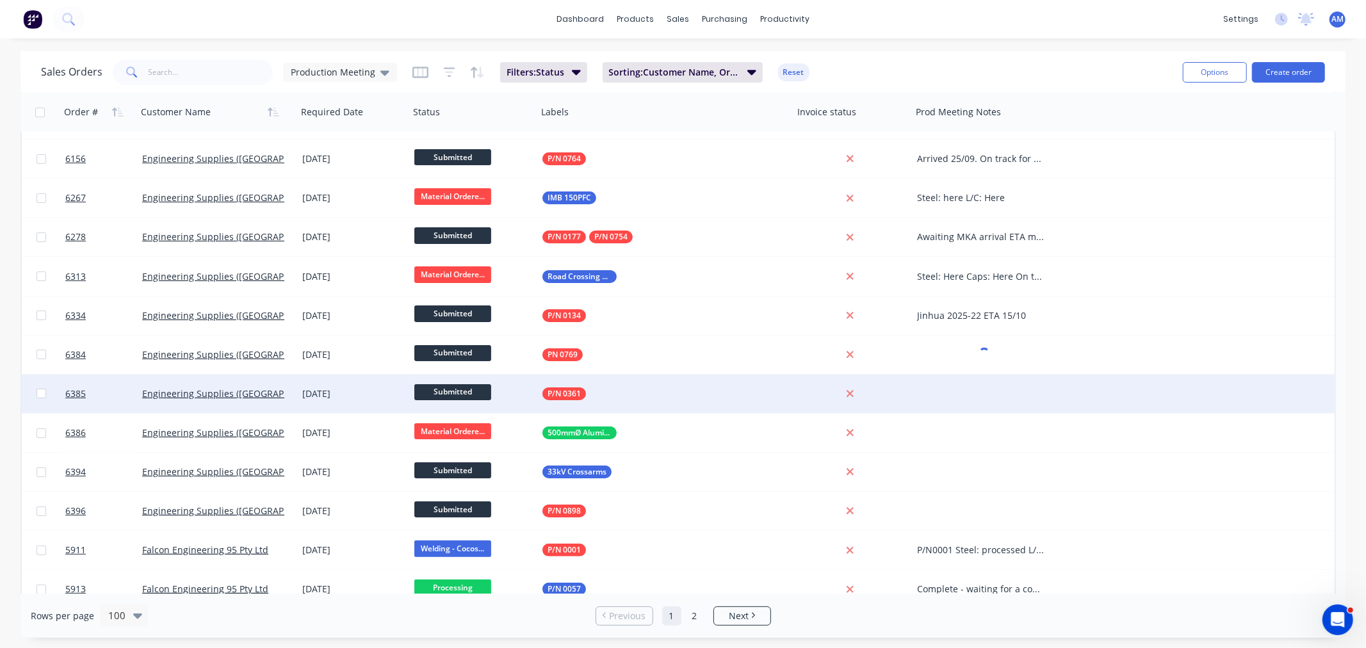
click at [964, 386] on div at bounding box center [984, 394] width 144 height 38
click at [964, 398] on div at bounding box center [984, 394] width 144 height 38
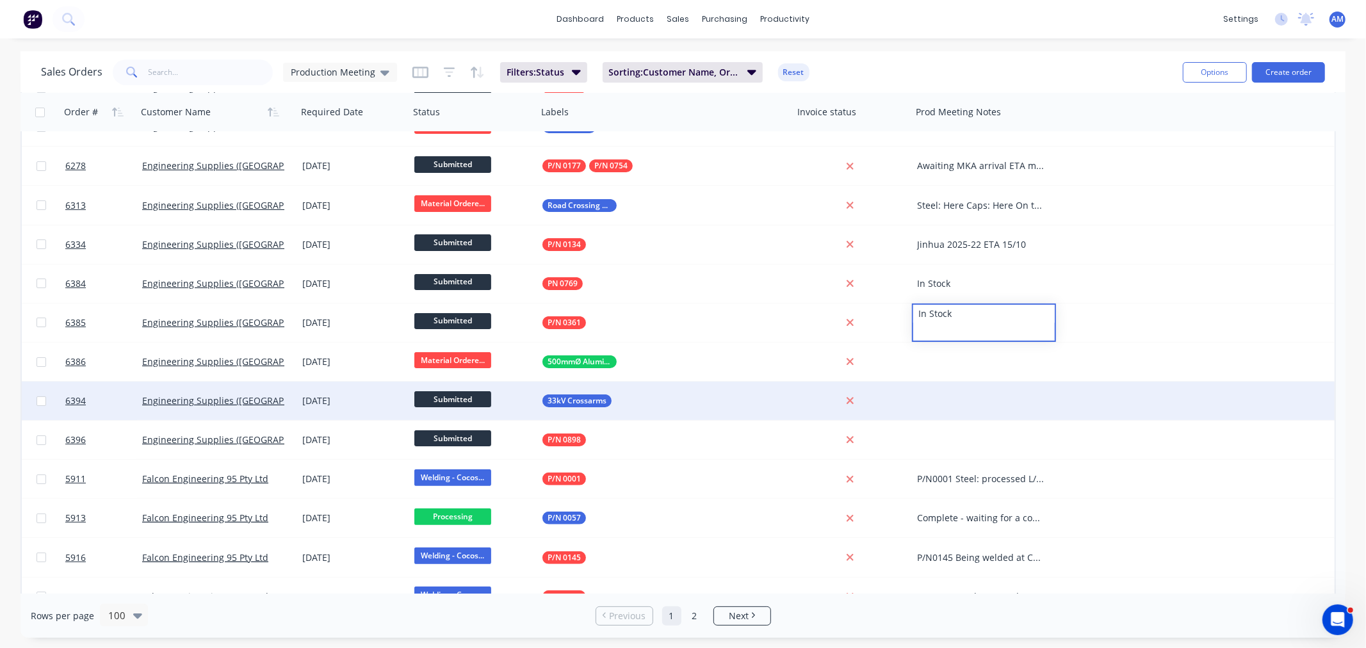
click at [946, 386] on div at bounding box center [984, 401] width 144 height 38
click at [946, 398] on div at bounding box center [984, 401] width 144 height 38
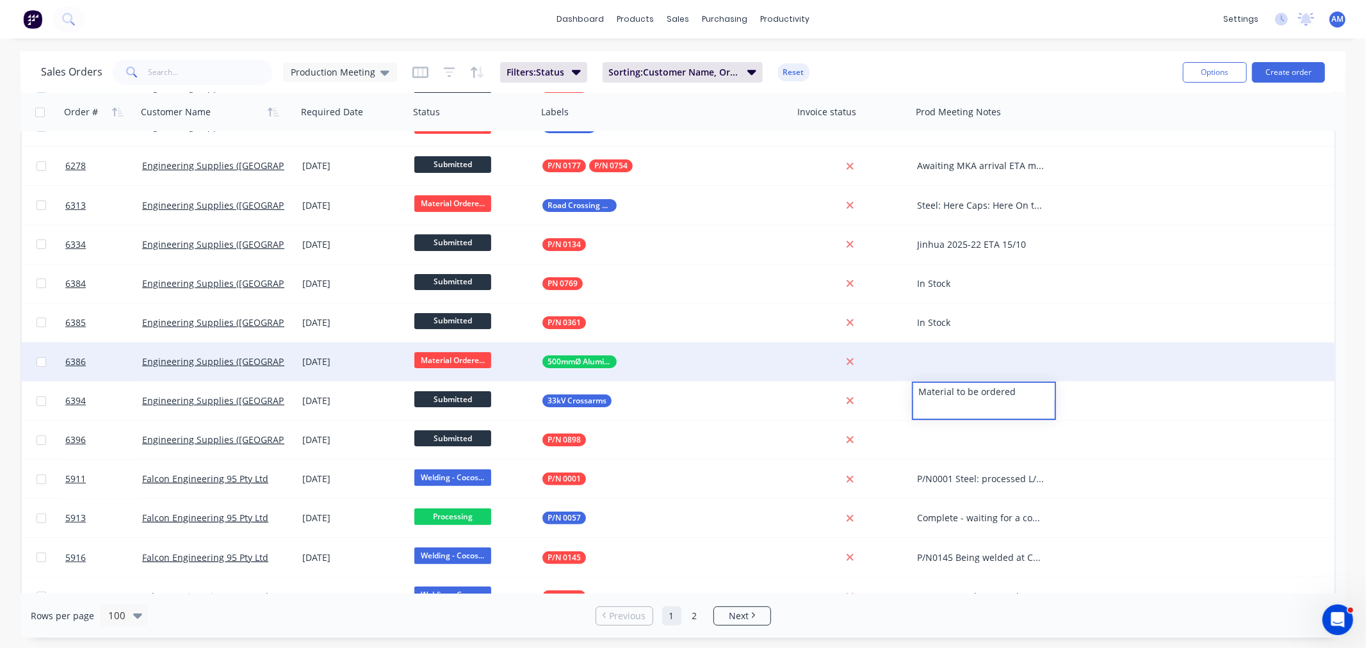
click at [933, 359] on div at bounding box center [984, 362] width 144 height 38
click at [935, 359] on div at bounding box center [984, 362] width 144 height 38
click at [950, 363] on div "ETA" at bounding box center [980, 361] width 127 height 13
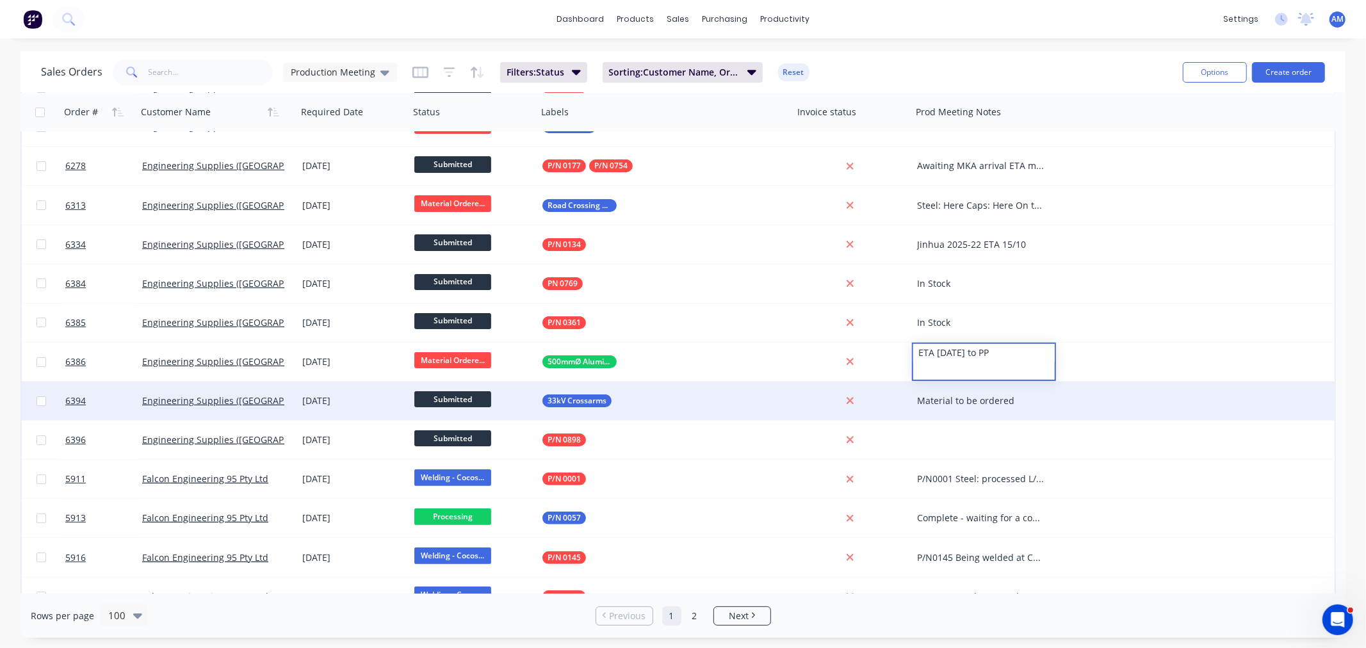
click at [1140, 412] on div "6394 Engineering Supplies (WA) Pty Ltd 10 Nov 2025 Submitted 33kV Crossarms Mat…" at bounding box center [678, 401] width 1312 height 39
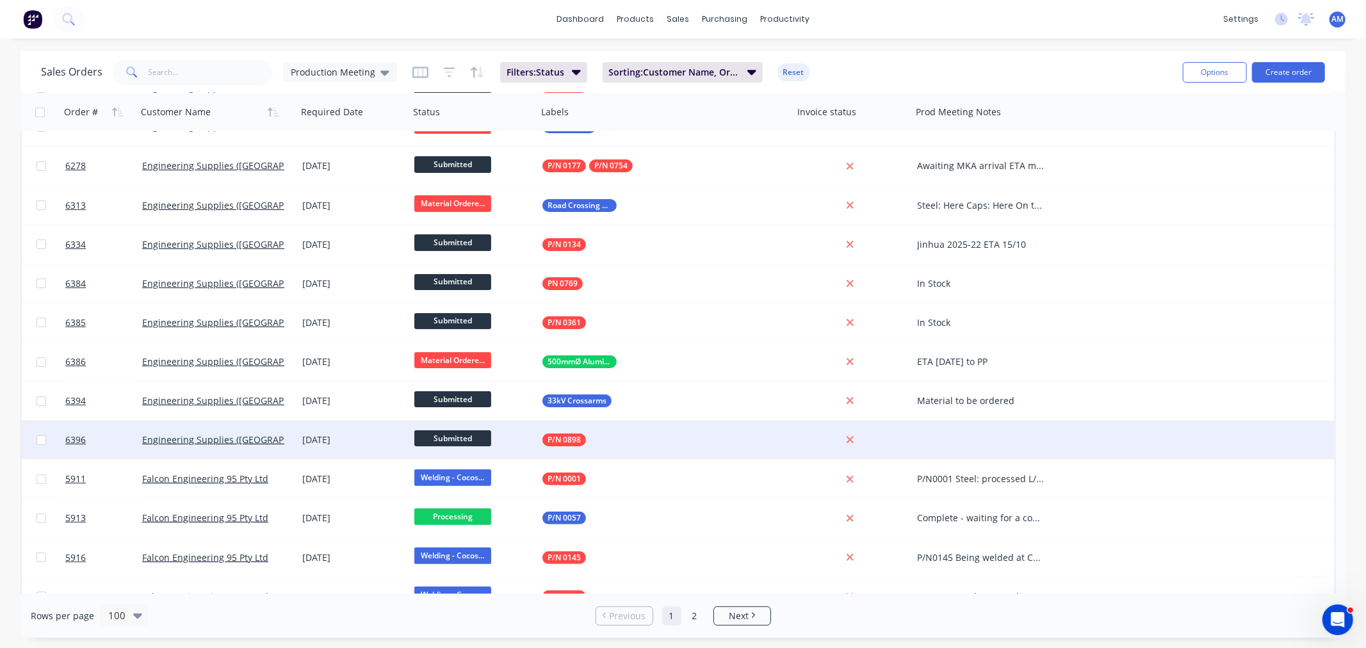
click at [962, 430] on div at bounding box center [984, 440] width 144 height 38
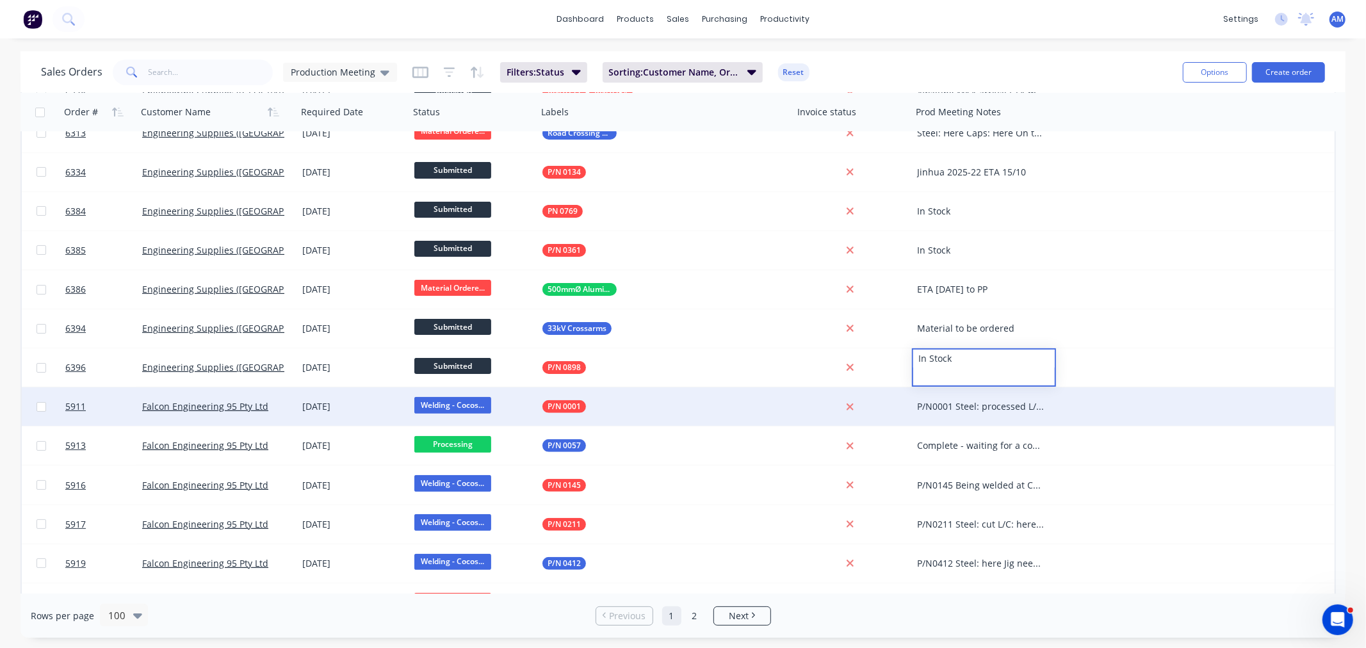
scroll to position [213, 0]
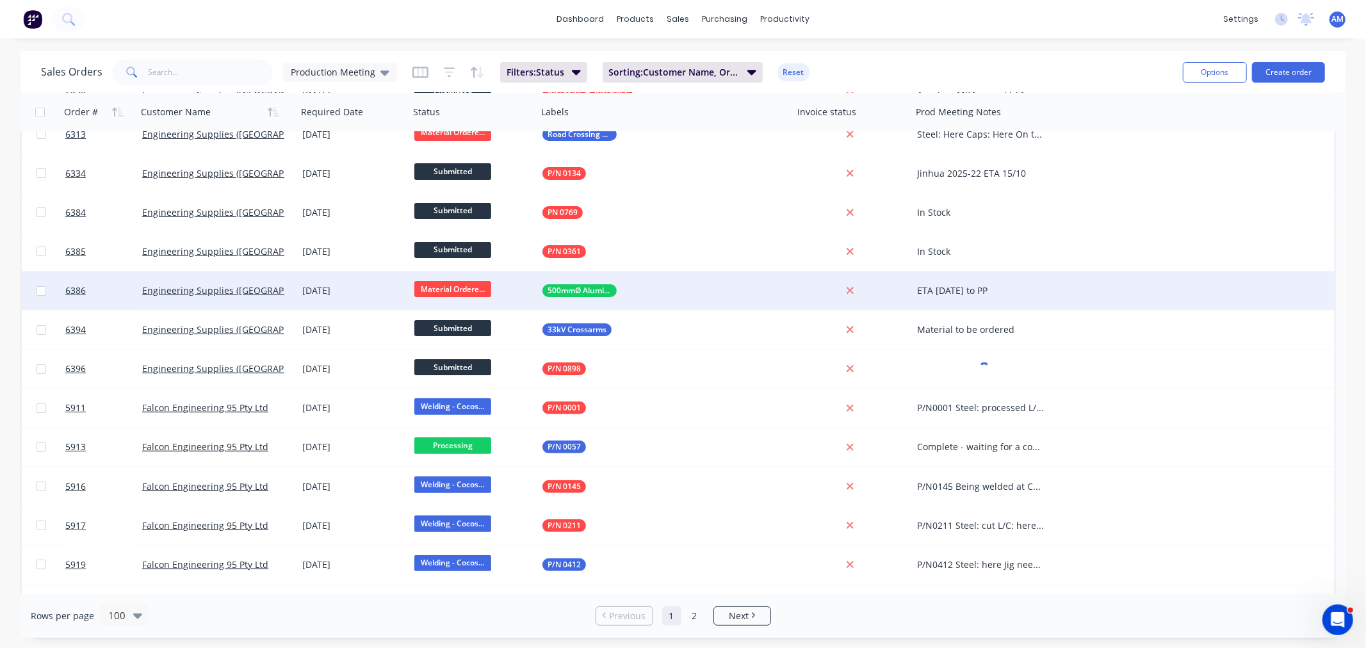
drag, startPoint x: 918, startPoint y: 285, endPoint x: 919, endPoint y: 312, distance: 27.6
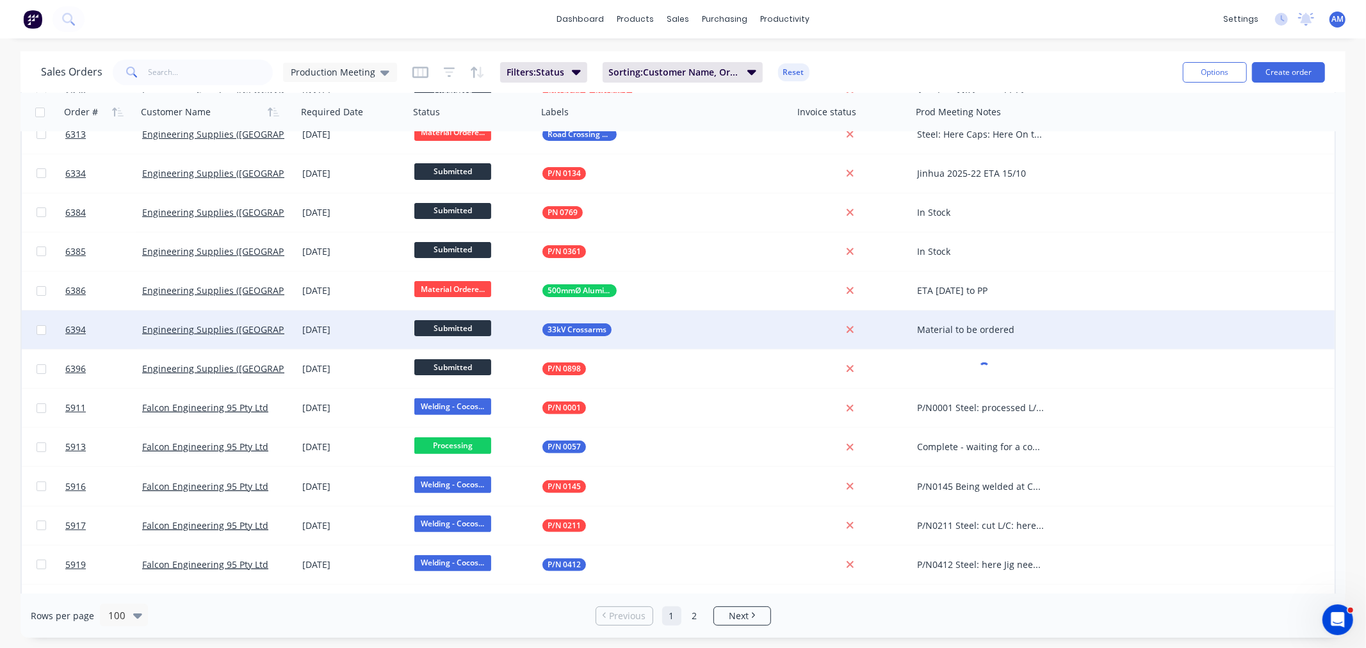
click at [917, 285] on div "ETA 09/10/2025 to PP" at bounding box center [980, 290] width 127 height 13
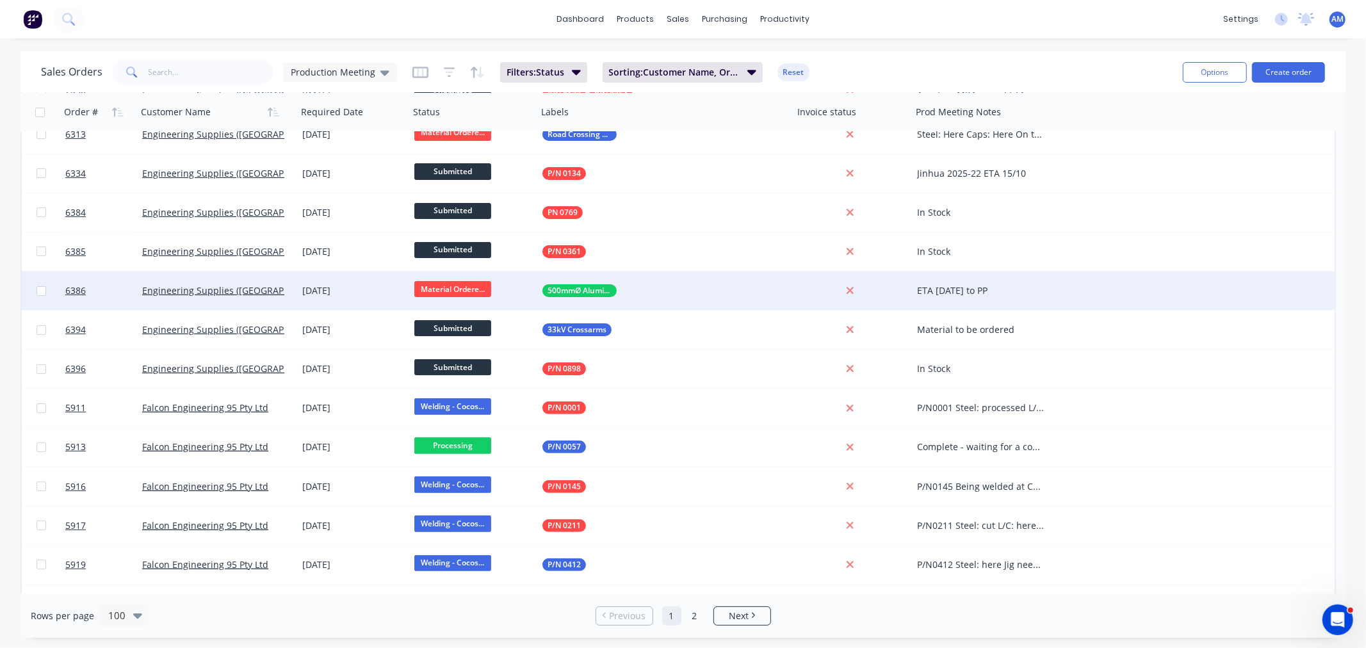
click at [917, 291] on div "ETA 09/10/2025 to PP" at bounding box center [980, 290] width 127 height 13
click at [914, 278] on div "ETA 09/10/2025 to PP" at bounding box center [983, 282] width 141 height 18
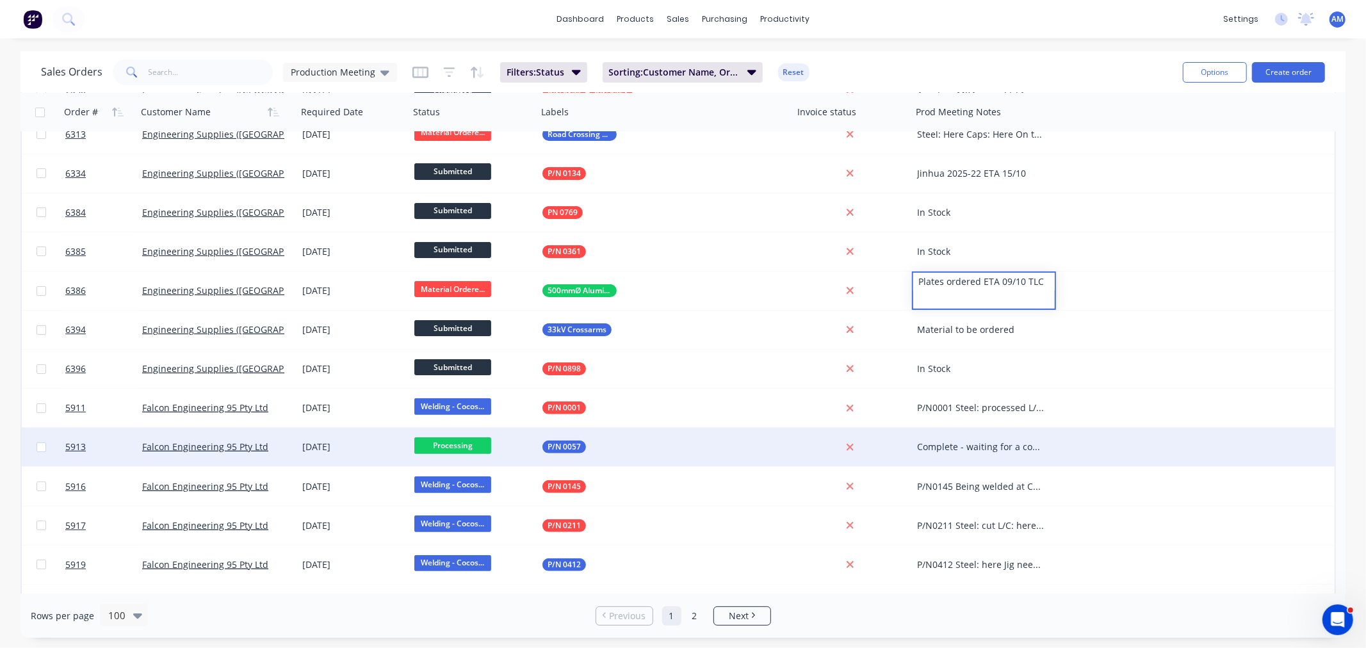
click at [1115, 431] on div "5913 Falcon Engineering 95 Pty Ltd 30 Sep 2025 Processing P/N 0057 Complete - w…" at bounding box center [678, 447] width 1312 height 39
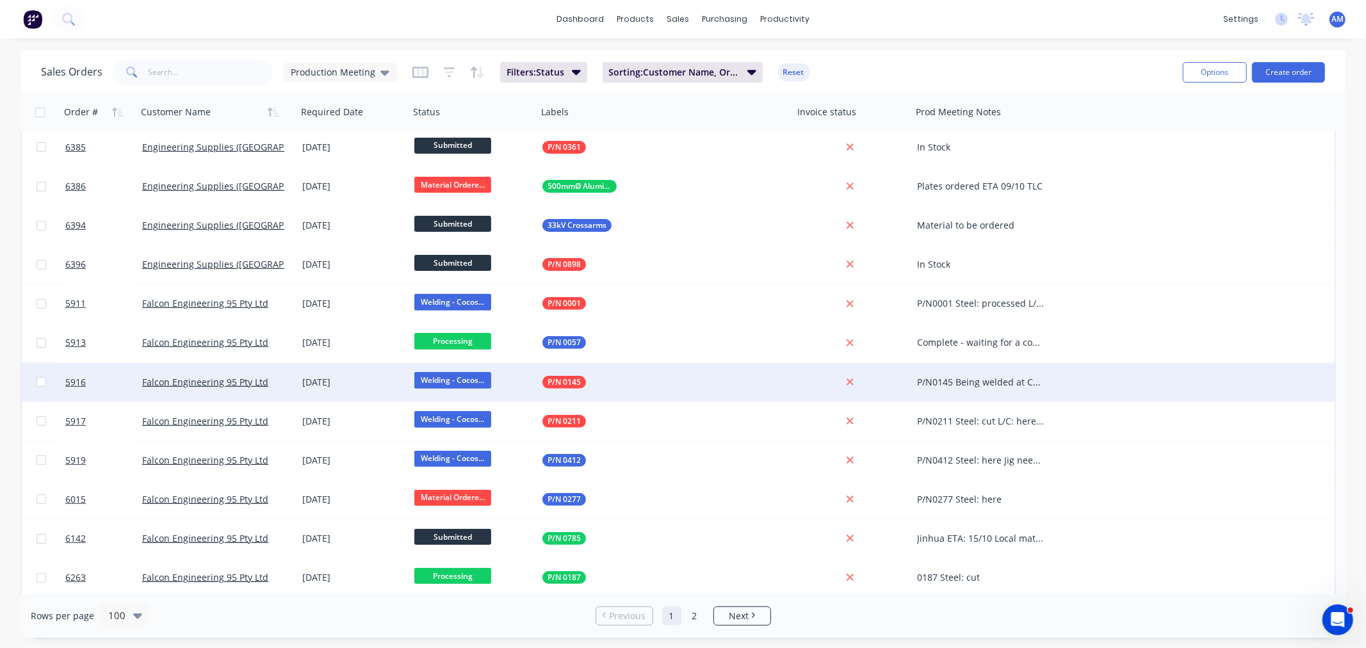
scroll to position [355, 0]
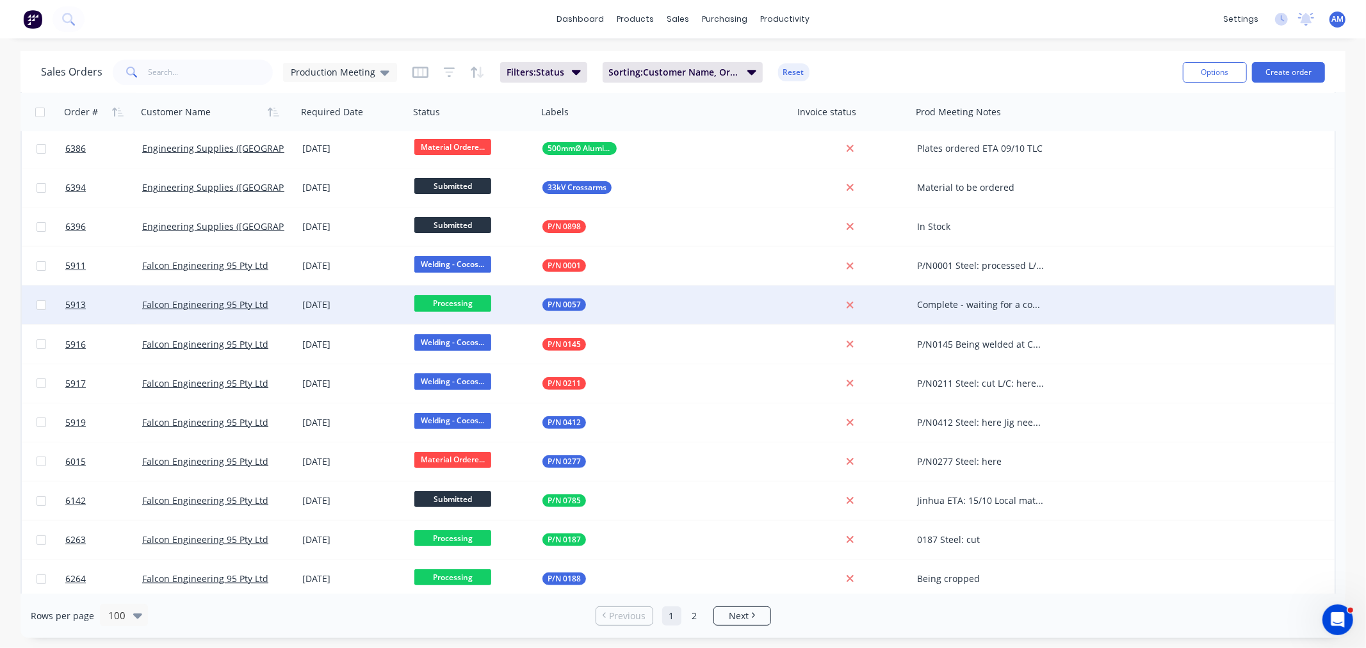
click at [999, 302] on div "Complete - waiting for a count from SK" at bounding box center [980, 304] width 127 height 13
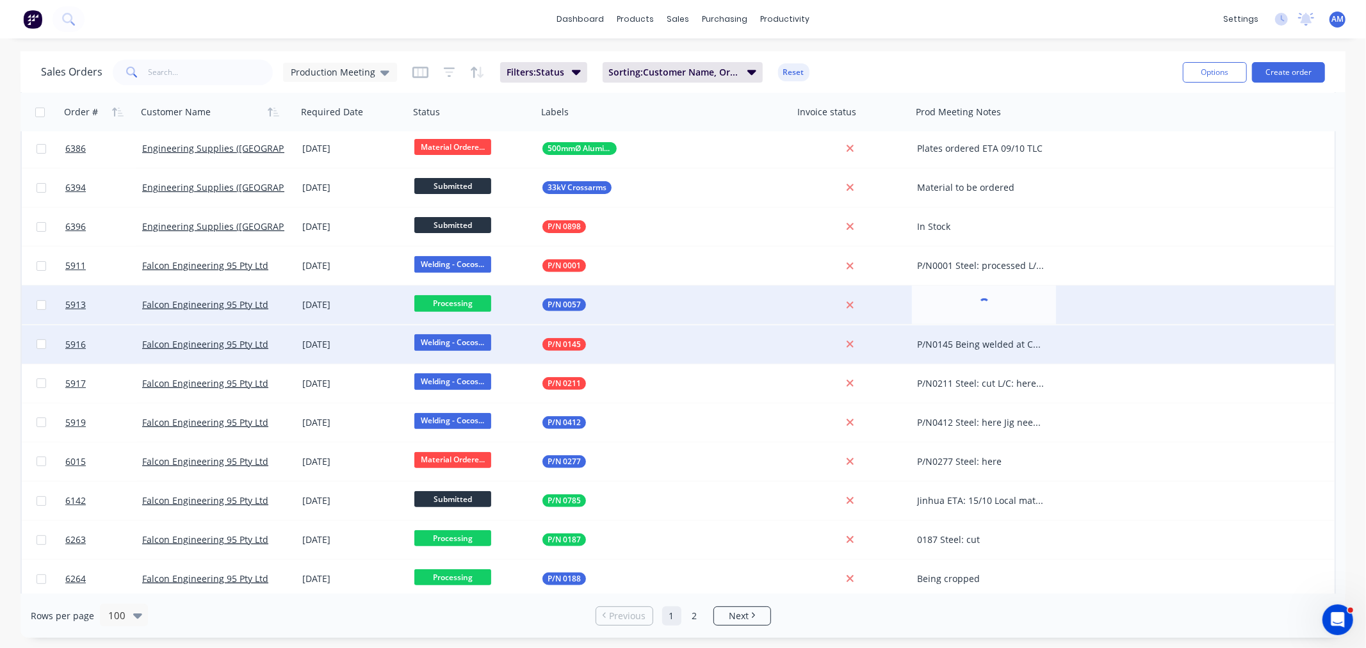
click at [1054, 362] on div "P/N0145 Being welded at Cocos when time permits" at bounding box center [984, 344] width 144 height 38
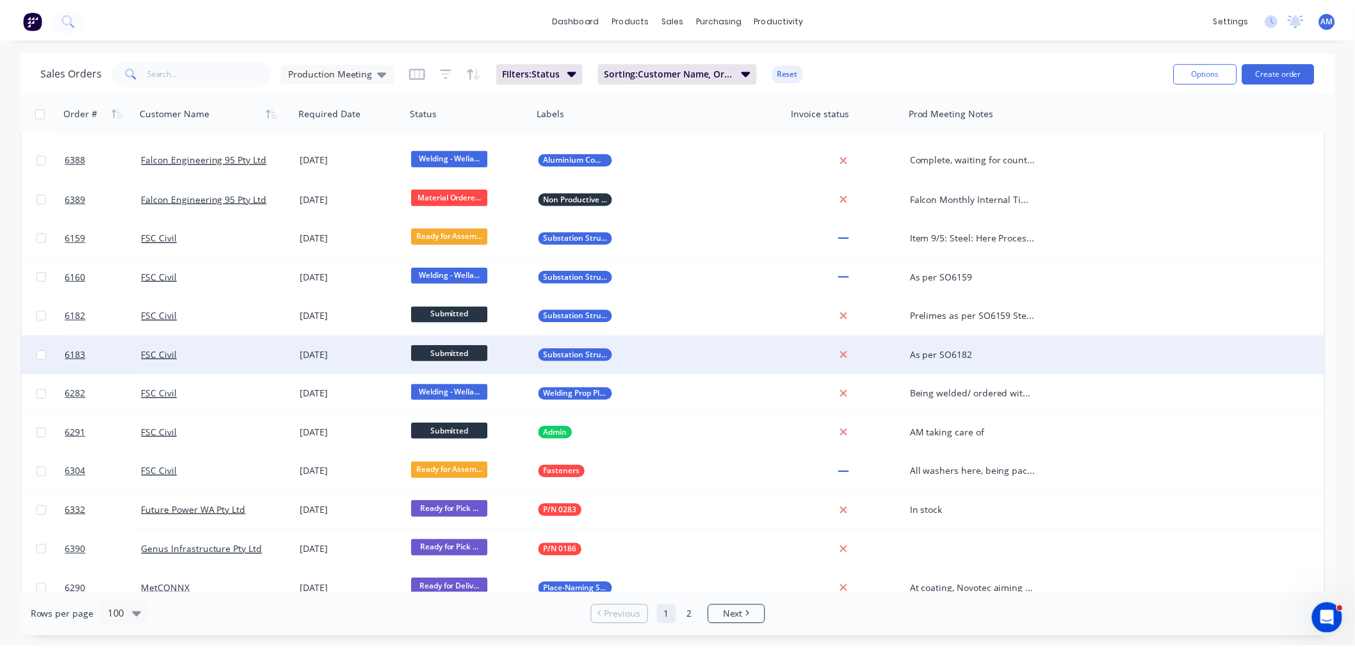
scroll to position [925, 0]
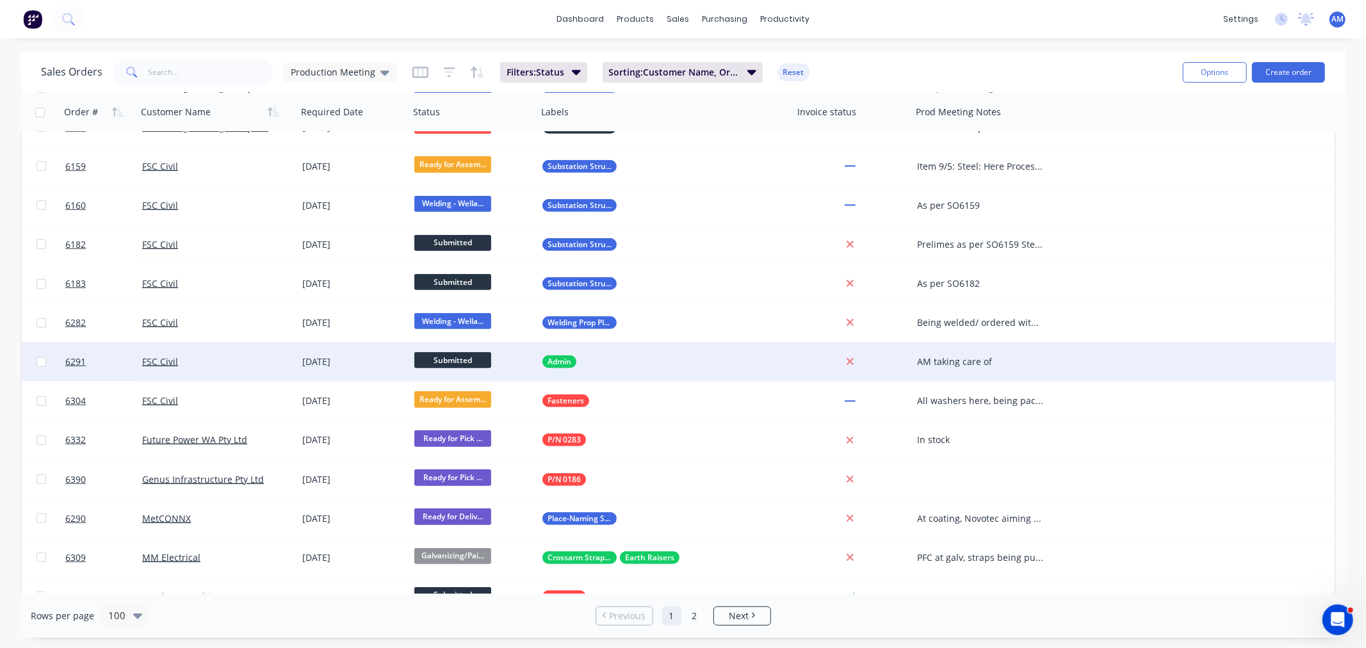
click at [196, 357] on div "FSC Civil" at bounding box center [213, 361] width 142 height 13
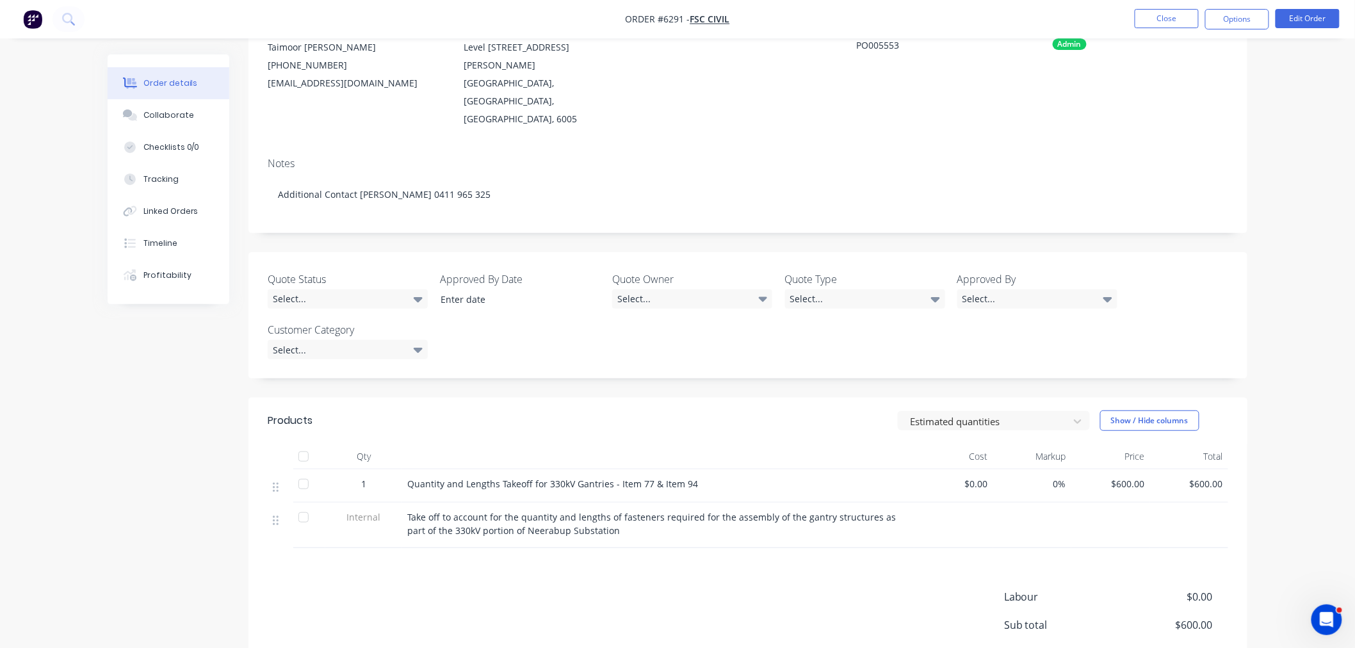
scroll to position [142, 0]
click at [1319, 17] on button "Edit Order" at bounding box center [1307, 18] width 64 height 19
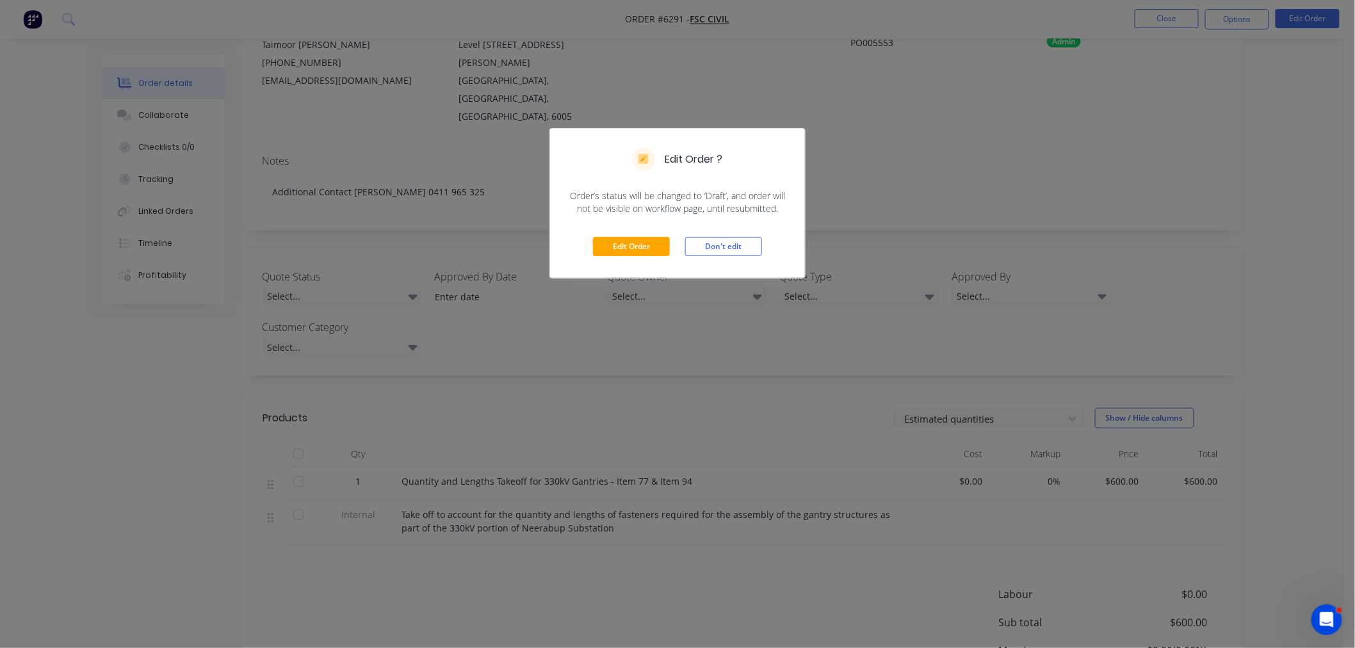
scroll to position [71, 0]
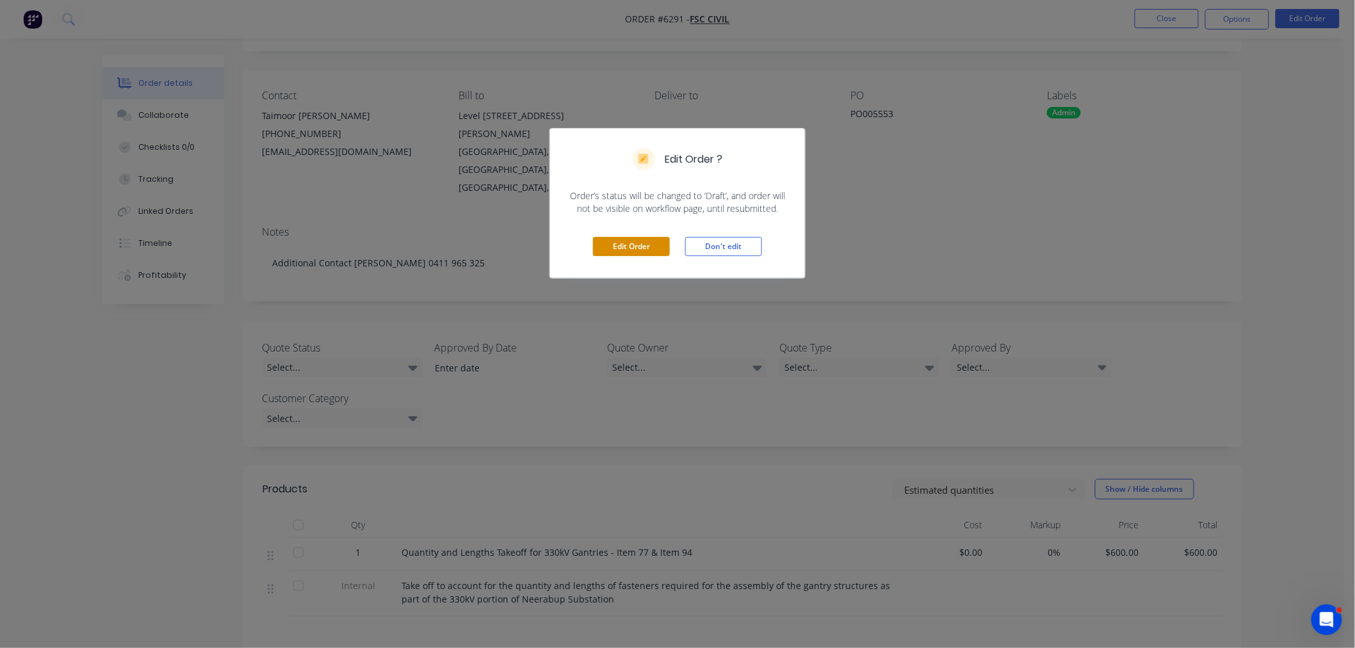
click at [630, 250] on button "Edit Order" at bounding box center [631, 246] width 77 height 19
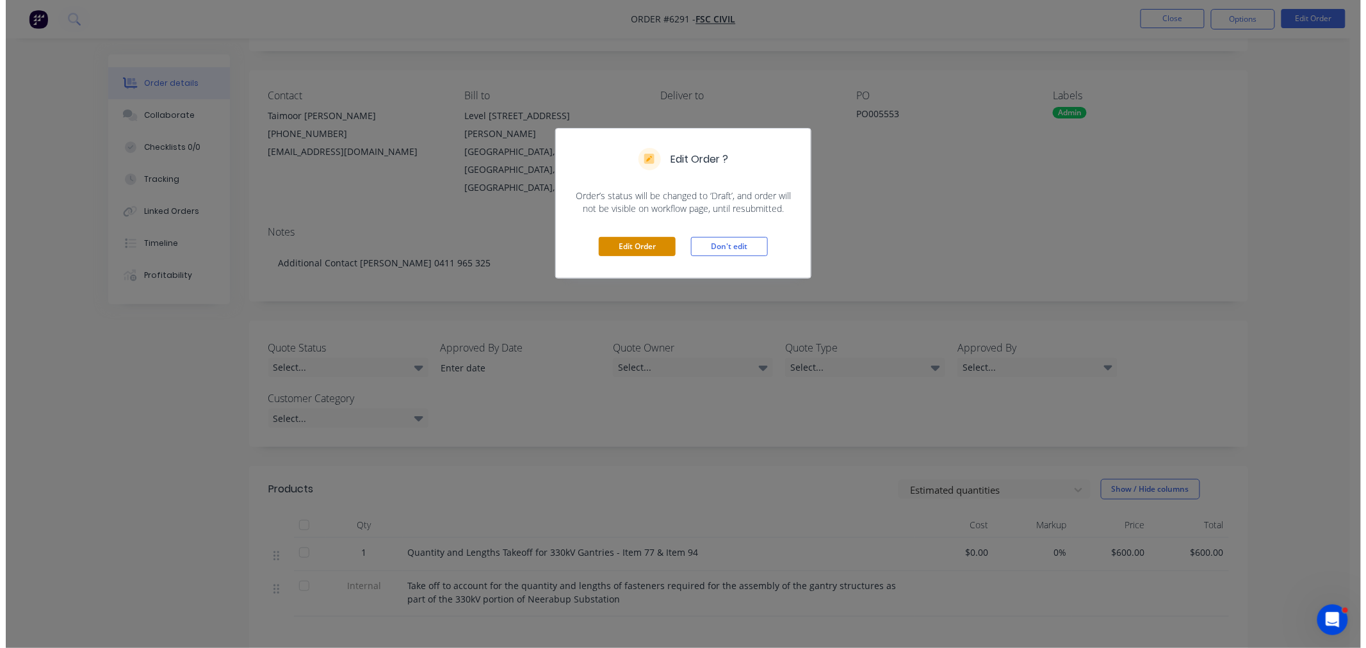
scroll to position [0, 0]
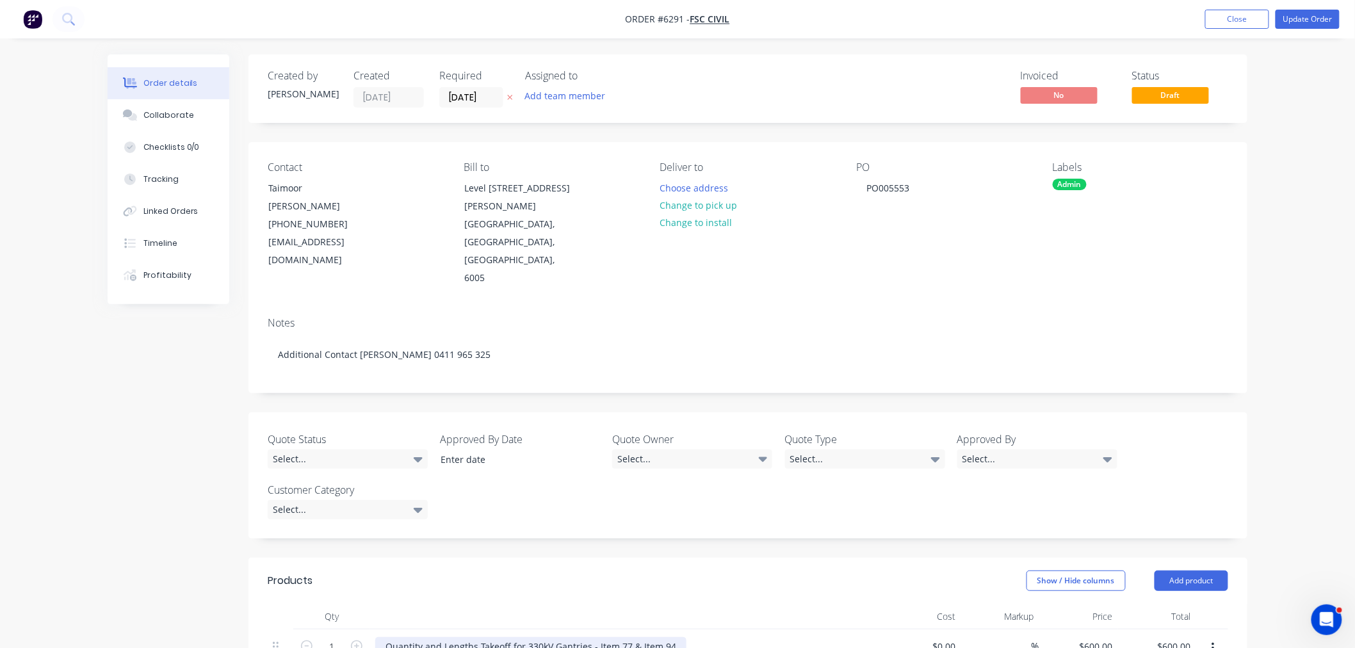
click at [382, 637] on div "Quantity and Lengths Takeoff for 330kV Gantries - Item 77 & Item 94" at bounding box center [530, 646] width 311 height 19
click at [1300, 20] on button "Update Order" at bounding box center [1307, 19] width 64 height 19
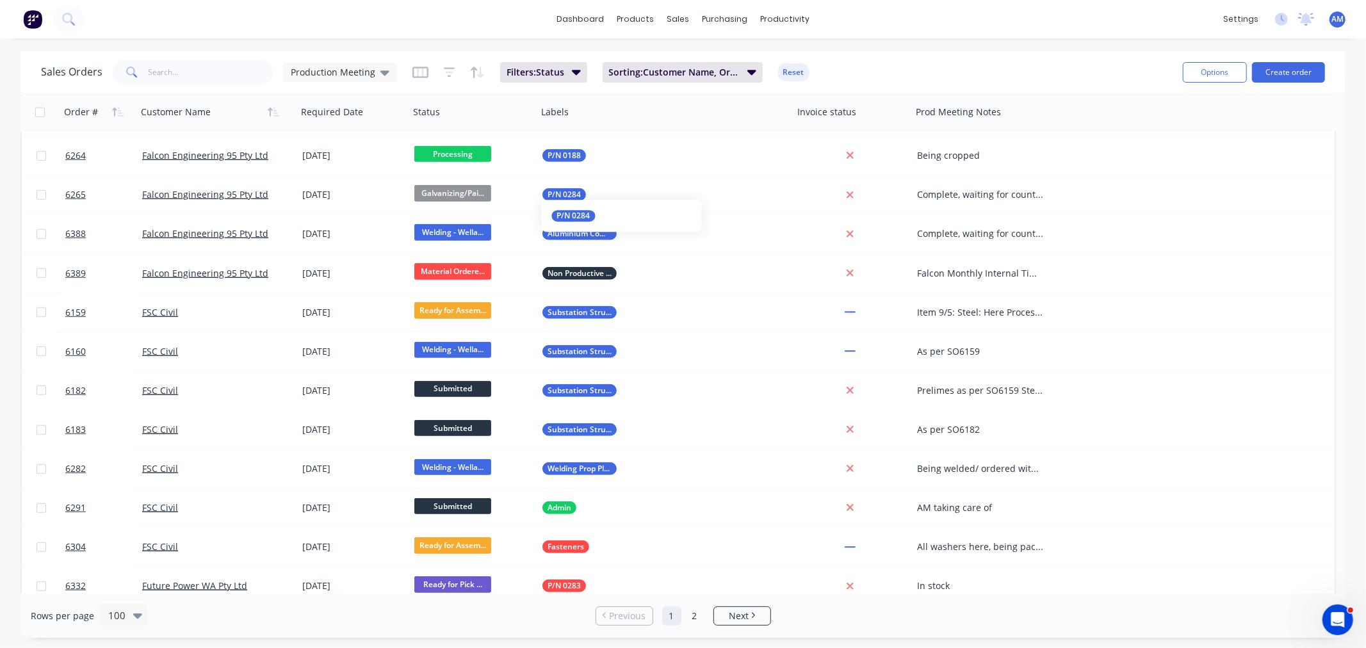
scroll to position [782, 0]
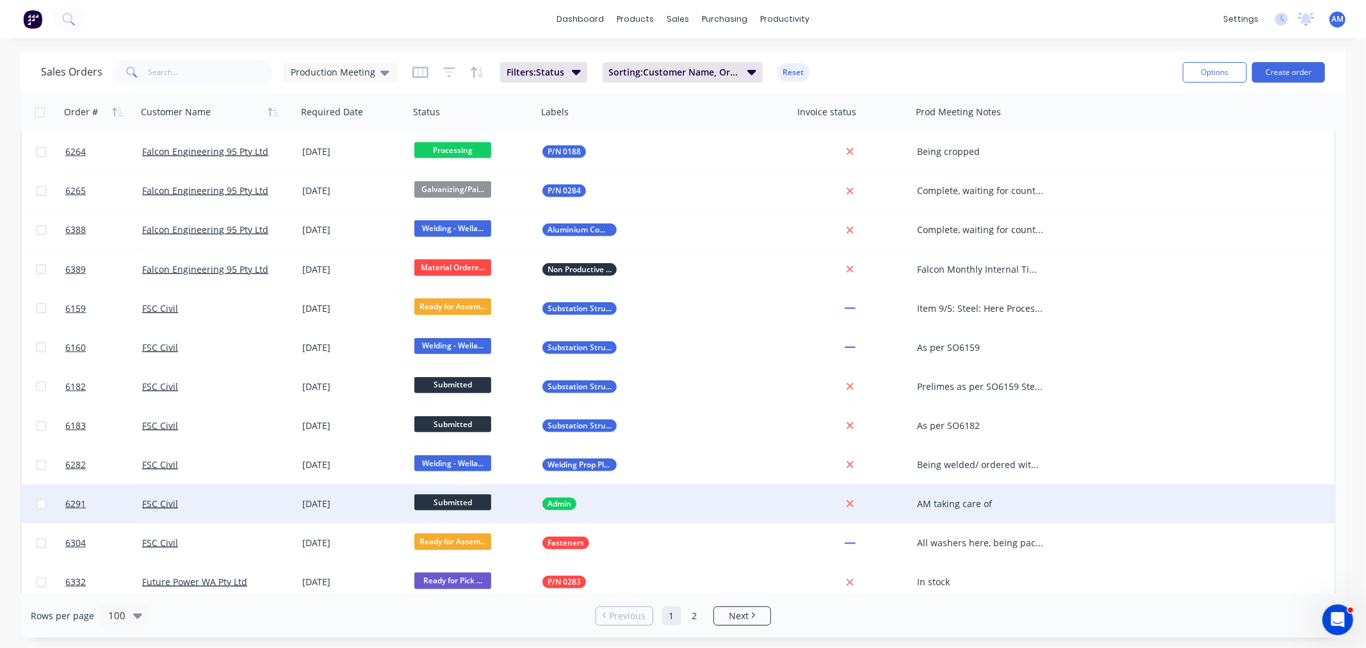
click at [962, 495] on div "AM taking care of" at bounding box center [984, 504] width 144 height 38
click at [1166, 491] on div "6291 FSC Civil 18 Dec 2025 Submitted Admin AM taking care of. Complete and acco…" at bounding box center [678, 504] width 1312 height 39
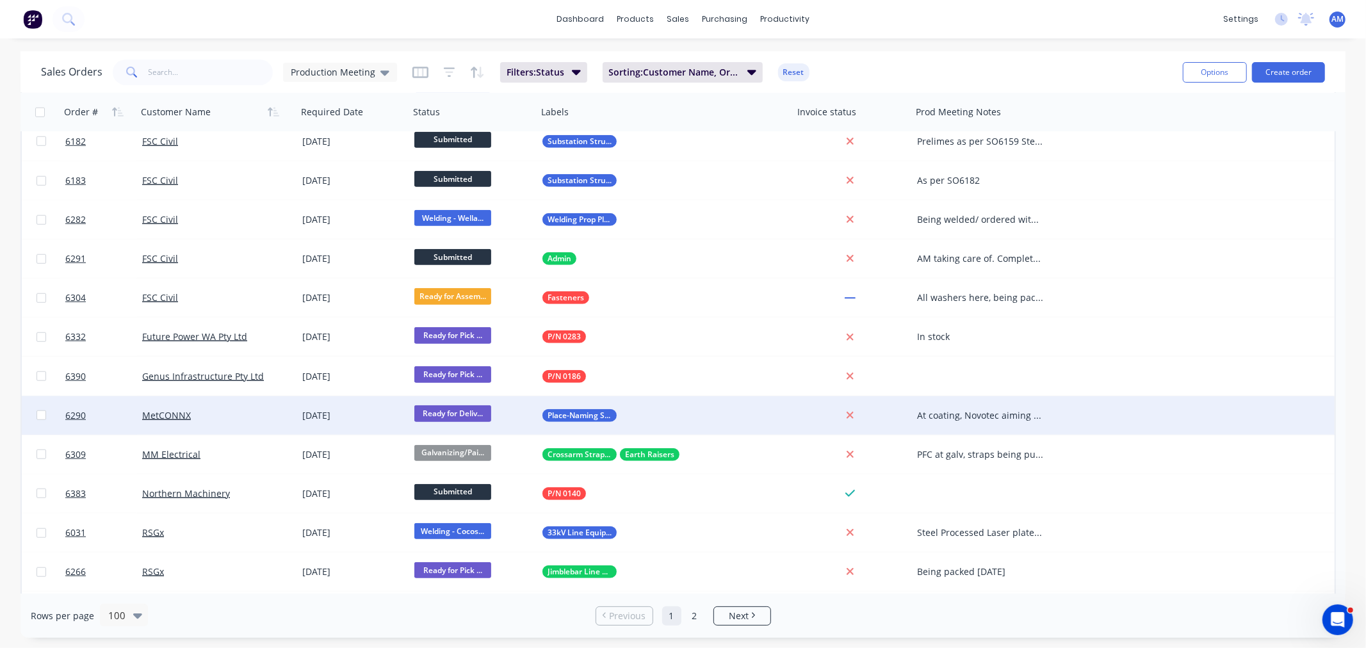
scroll to position [996, 0]
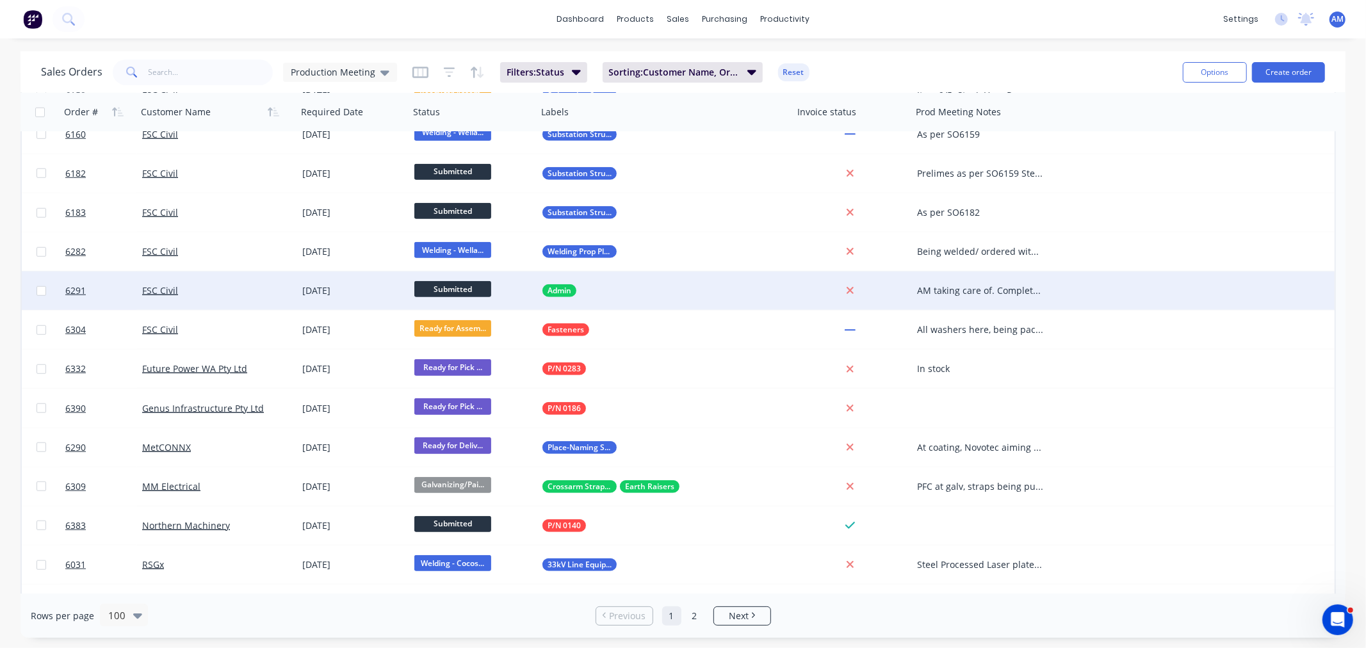
click at [980, 293] on div "AM taking care of. Complete and accounted for on purchasing REQ" at bounding box center [980, 290] width 127 height 13
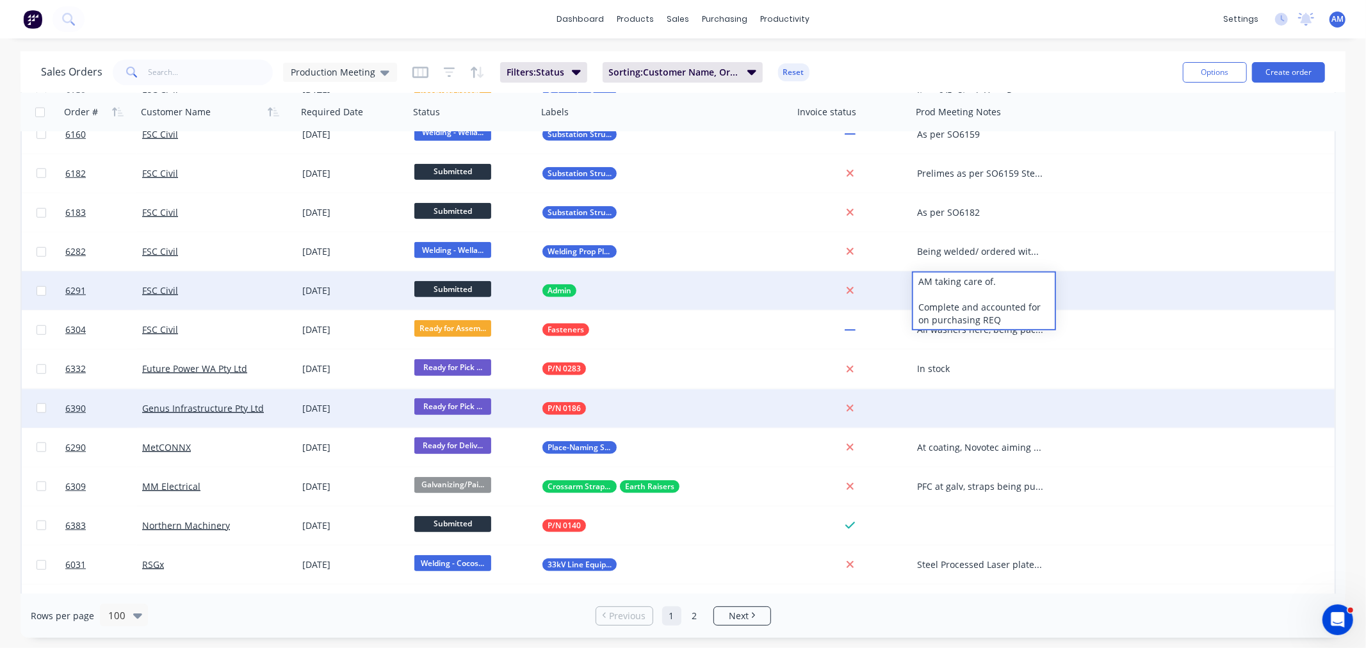
click at [1090, 392] on div "6390 Genus Infrastructure Pty Ltd 03 Oct 2025 Ready for Pick ... P/N 0186" at bounding box center [678, 408] width 1312 height 39
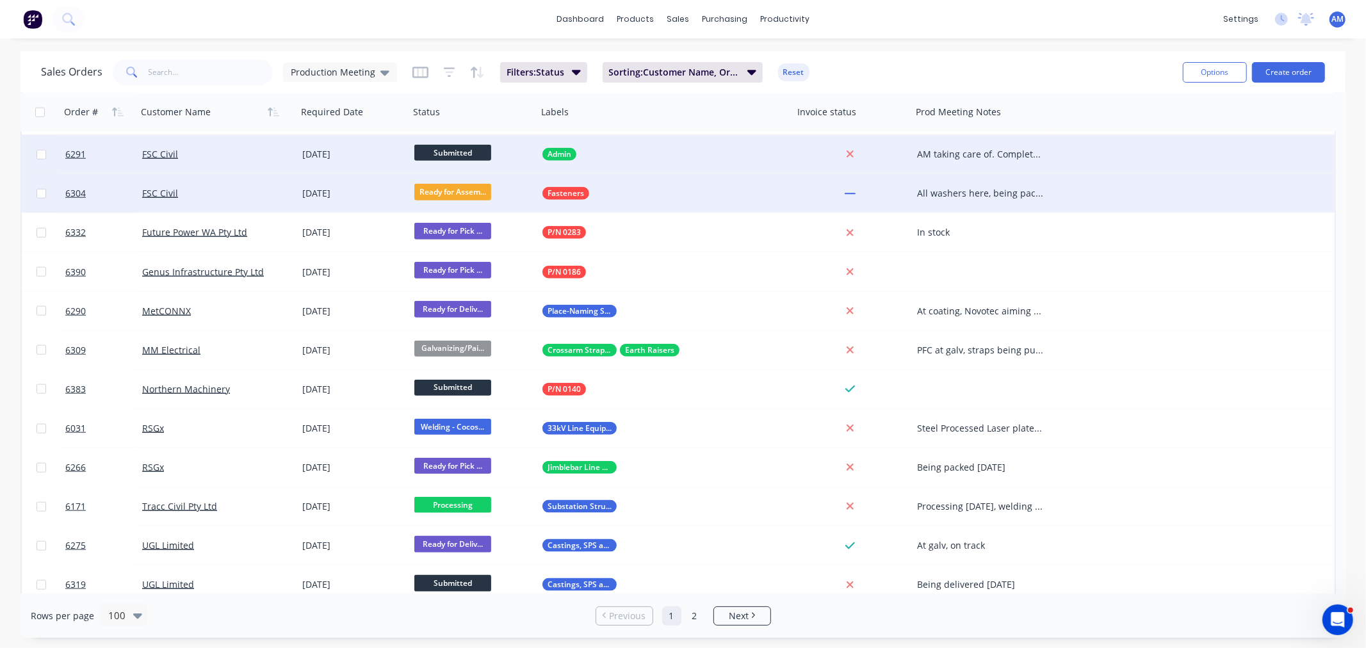
scroll to position [1138, 0]
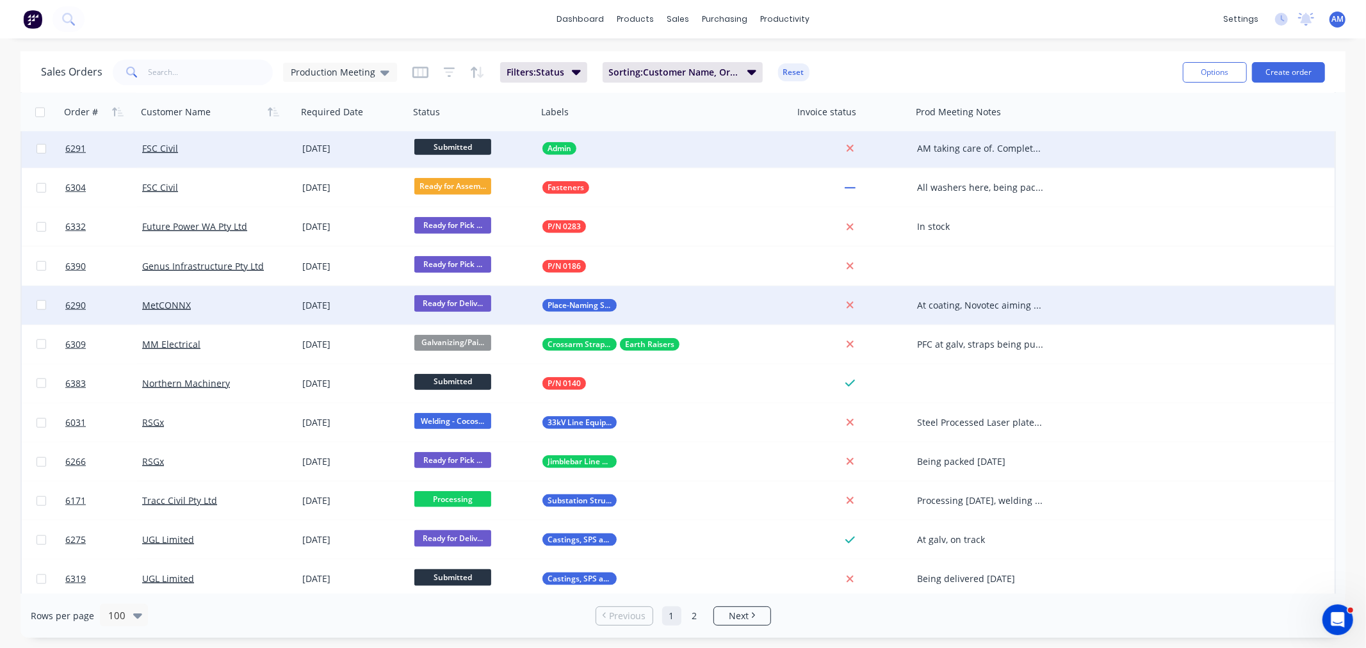
click at [941, 299] on div "At coating, Novotec aiming to finish tomorrow" at bounding box center [980, 305] width 127 height 13
drag, startPoint x: 989, startPoint y: 308, endPoint x: 921, endPoint y: 323, distance: 70.2
click at [896, 289] on div "6290 MetCONNX 07 Oct 2025 Ready for Deliv... Place-Naming Signage Stands At coa…" at bounding box center [678, 305] width 1312 height 39
click at [976, 308] on div "RTG, customer informed." at bounding box center [980, 305] width 127 height 13
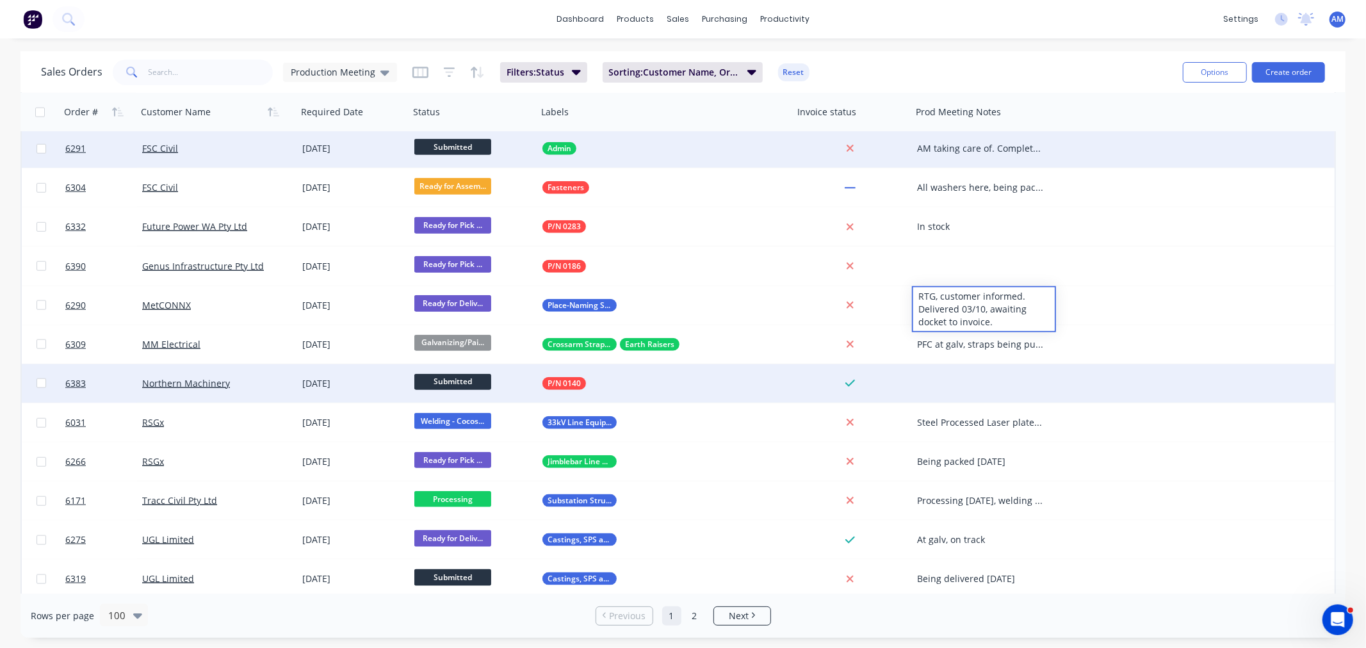
click at [967, 382] on div at bounding box center [984, 383] width 144 height 38
click at [953, 375] on div at bounding box center [984, 383] width 144 height 38
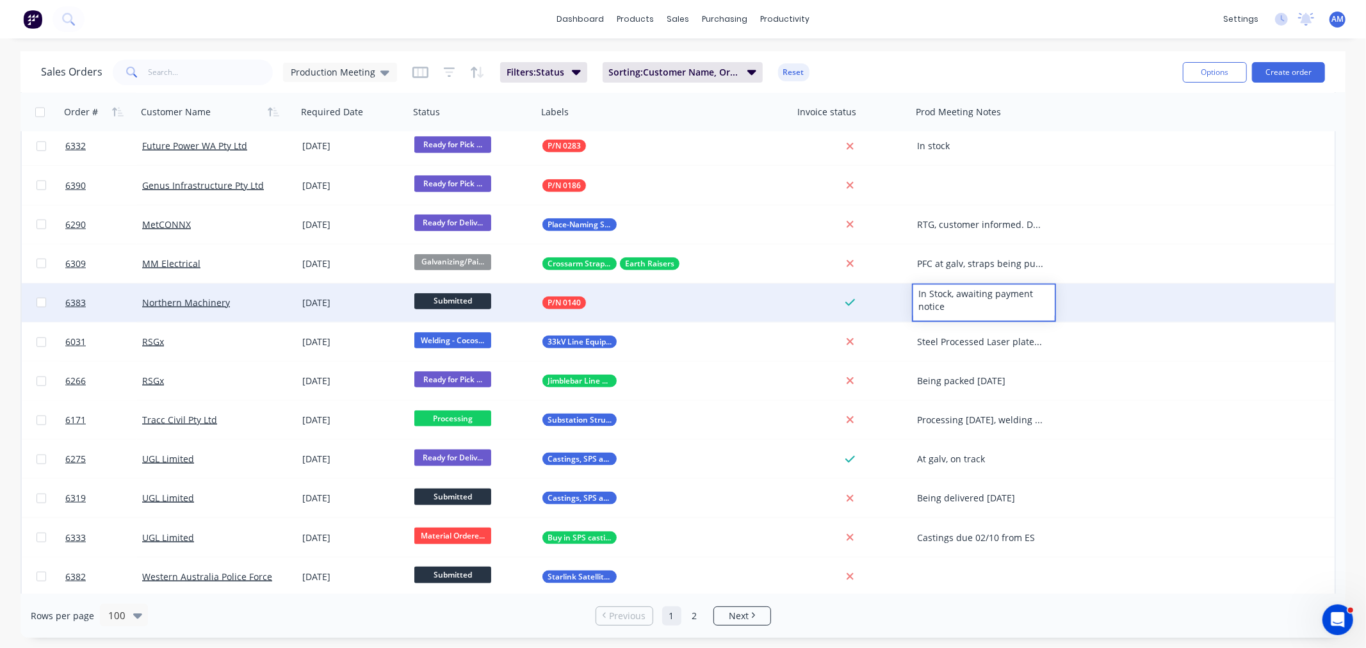
scroll to position [1280, 0]
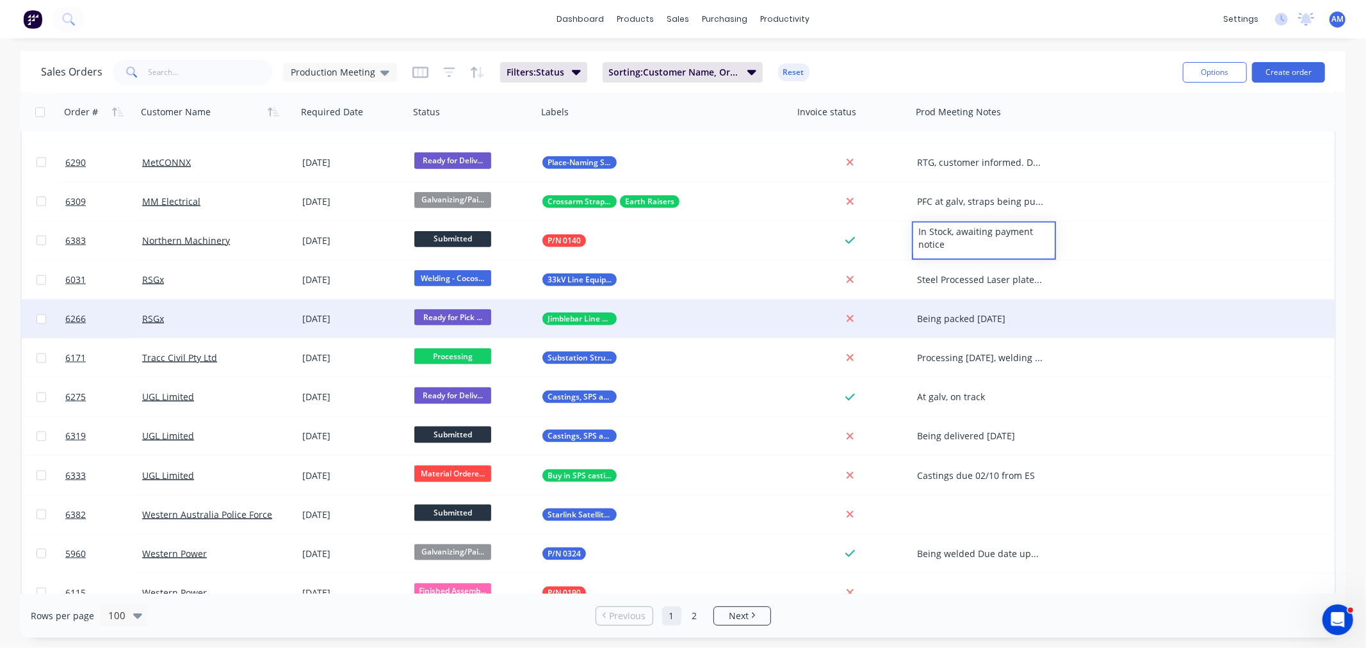
click at [961, 319] on div "Being packed today" at bounding box center [980, 318] width 127 height 13
click at [965, 321] on div "Being packed today" at bounding box center [980, 318] width 127 height 13
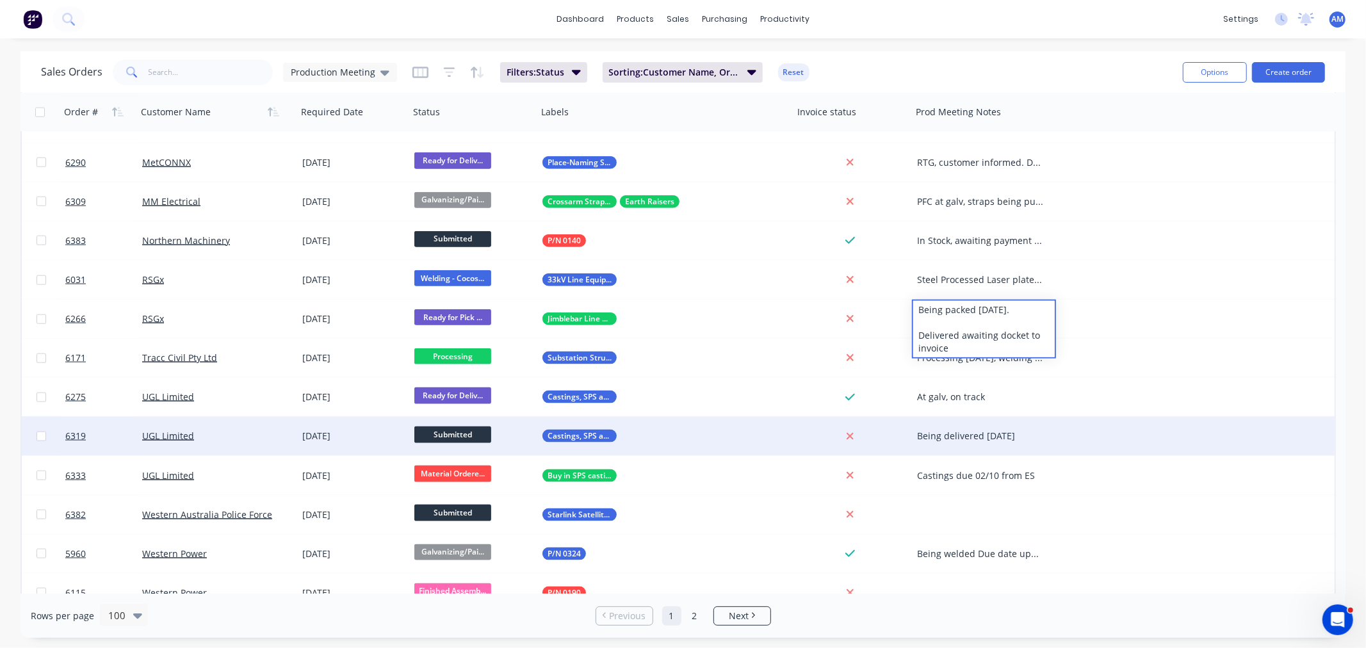
click at [1204, 444] on div "6319 UGL Limited 04 Nov 2025 Submitted Castings, SPS and Buy In Being delivered…" at bounding box center [678, 436] width 1312 height 39
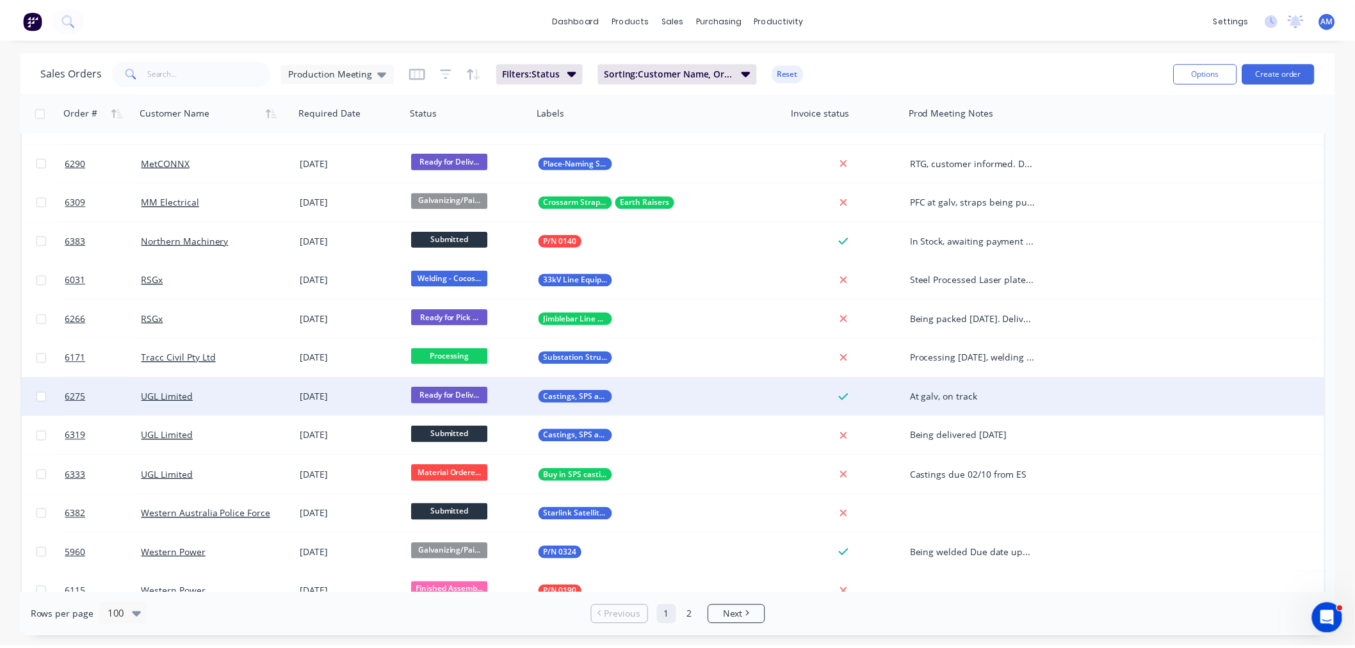
scroll to position [1352, 0]
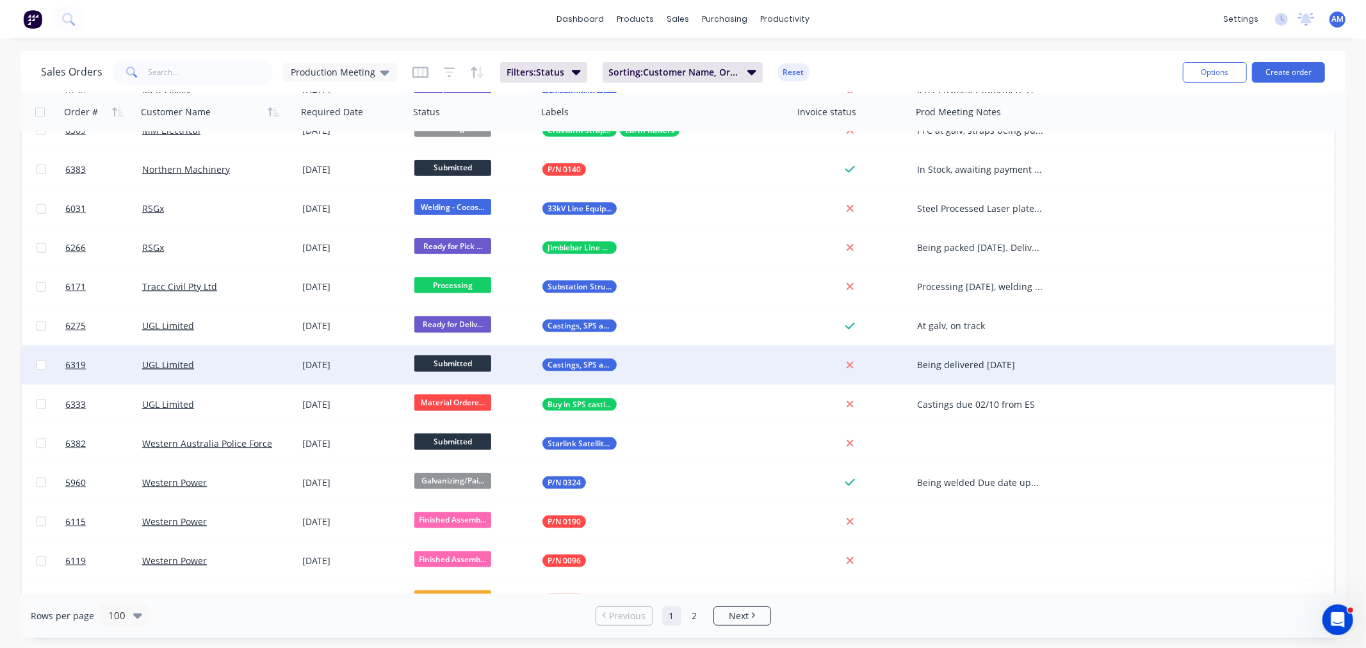
click at [958, 362] on div "Being delivered tomorrow" at bounding box center [980, 365] width 127 height 13
click at [220, 366] on div "UGL Limited" at bounding box center [213, 365] width 142 height 13
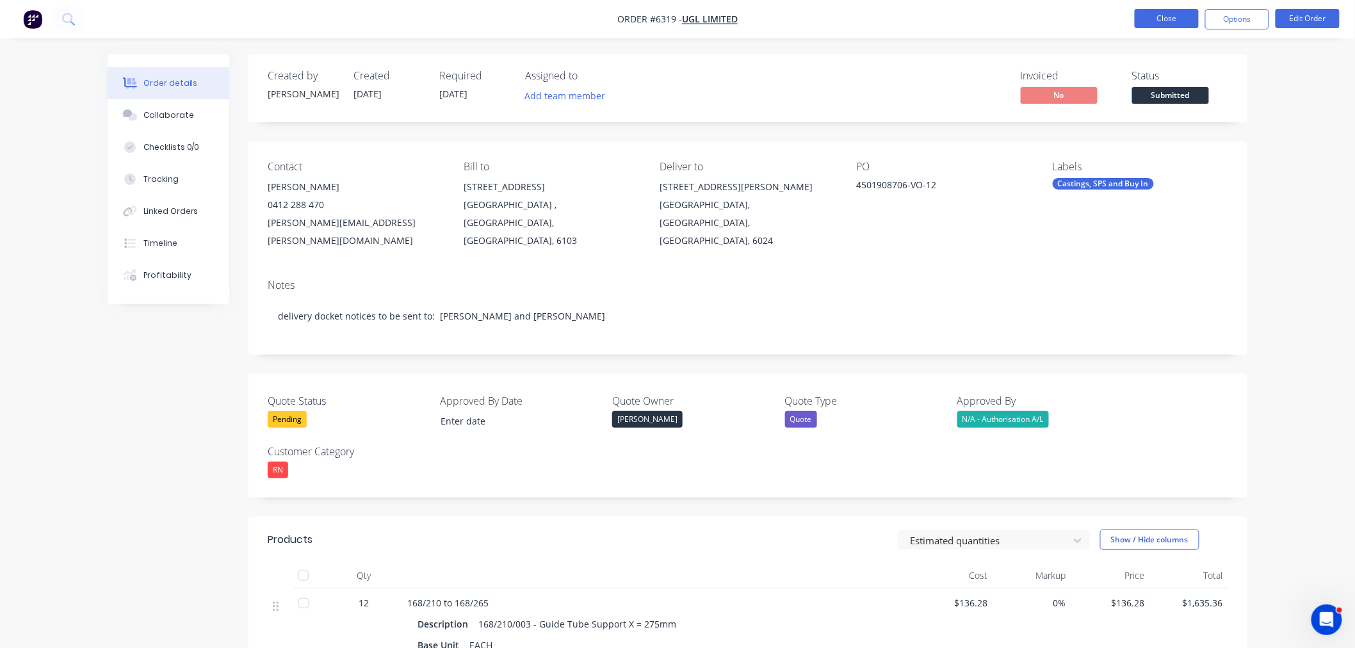
click at [1176, 15] on button "Close" at bounding box center [1167, 18] width 64 height 19
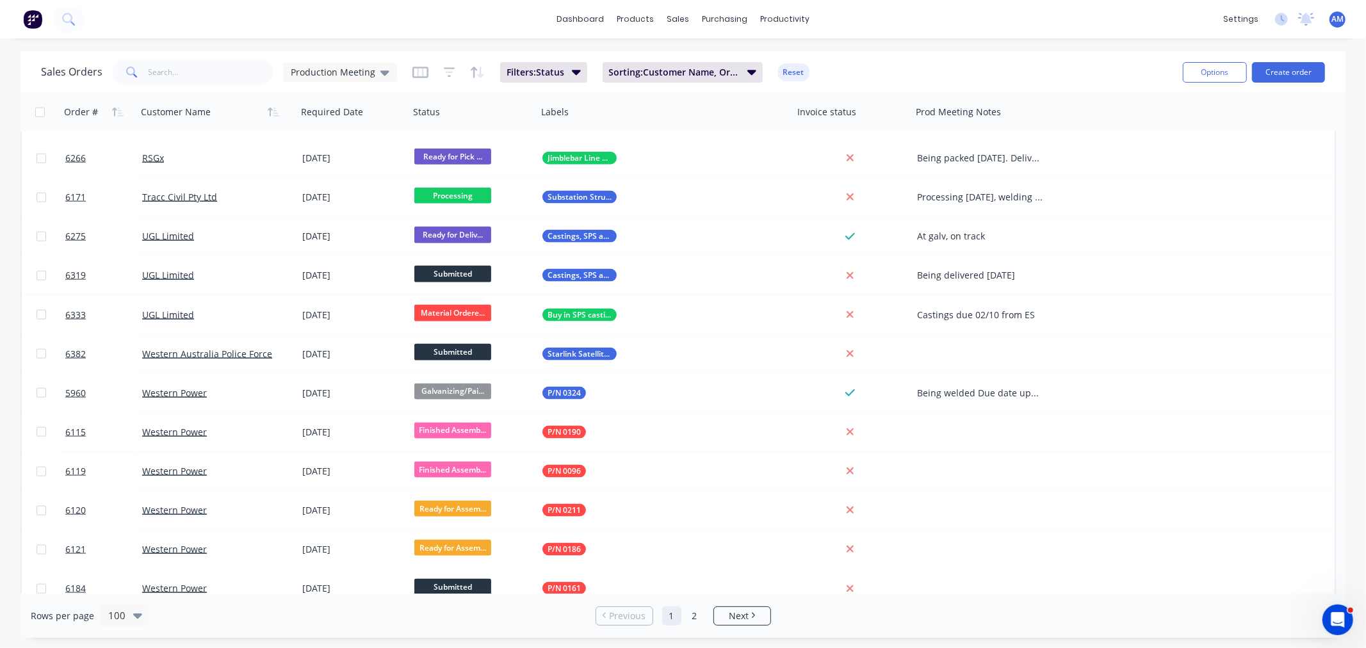
scroll to position [1423, 0]
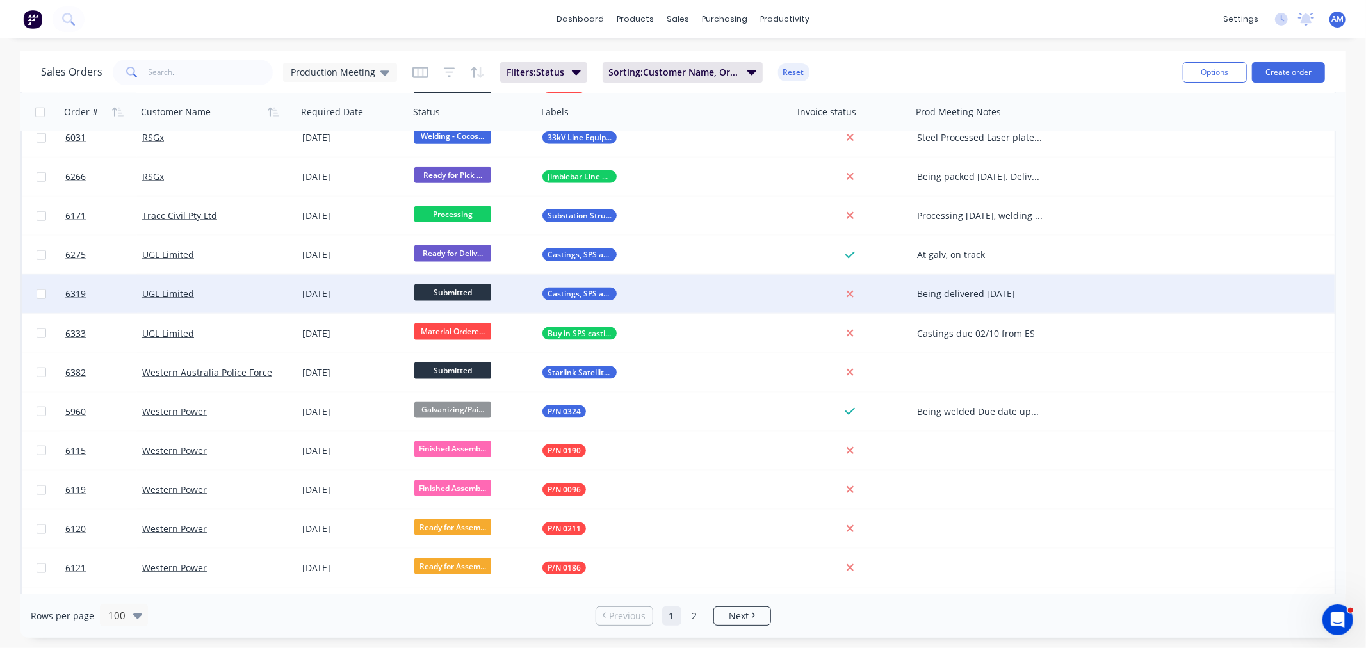
click at [976, 292] on div "Being delivered tomorrow" at bounding box center [980, 293] width 127 height 13
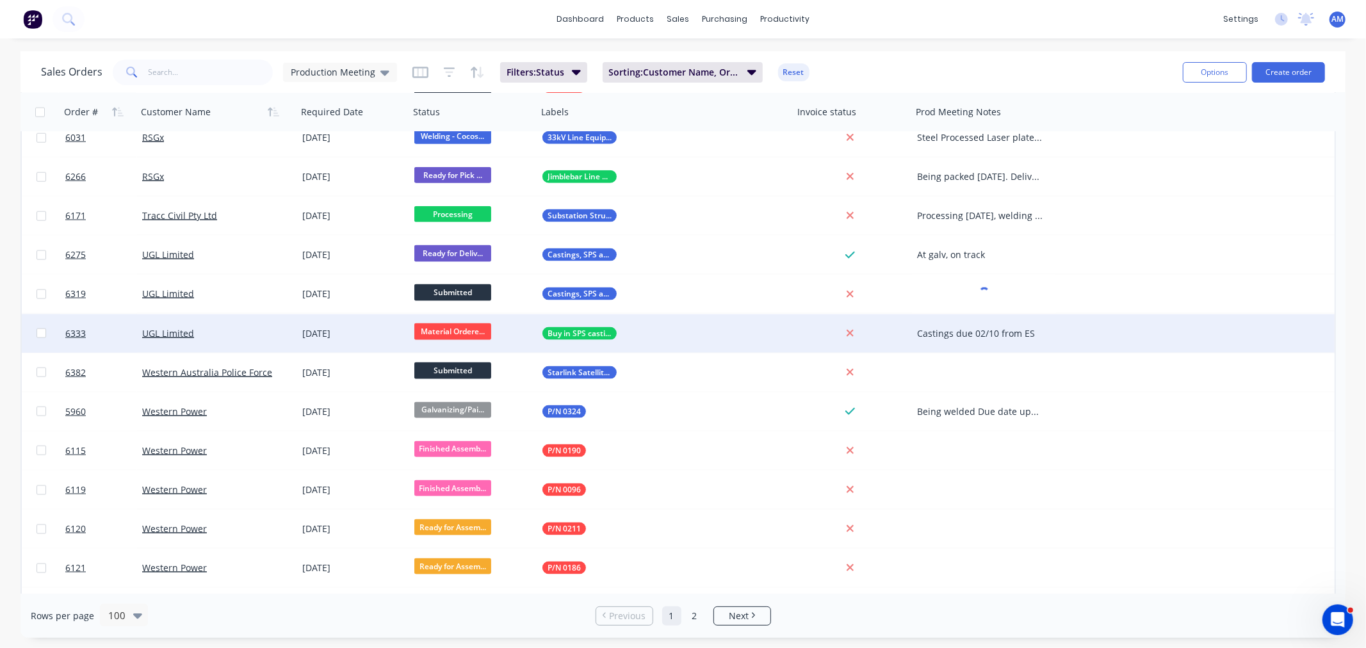
click at [964, 331] on div "Castings due 02/10 from ES" at bounding box center [980, 333] width 127 height 13
click at [965, 335] on div "Castings due 02/10 from ES" at bounding box center [980, 333] width 127 height 13
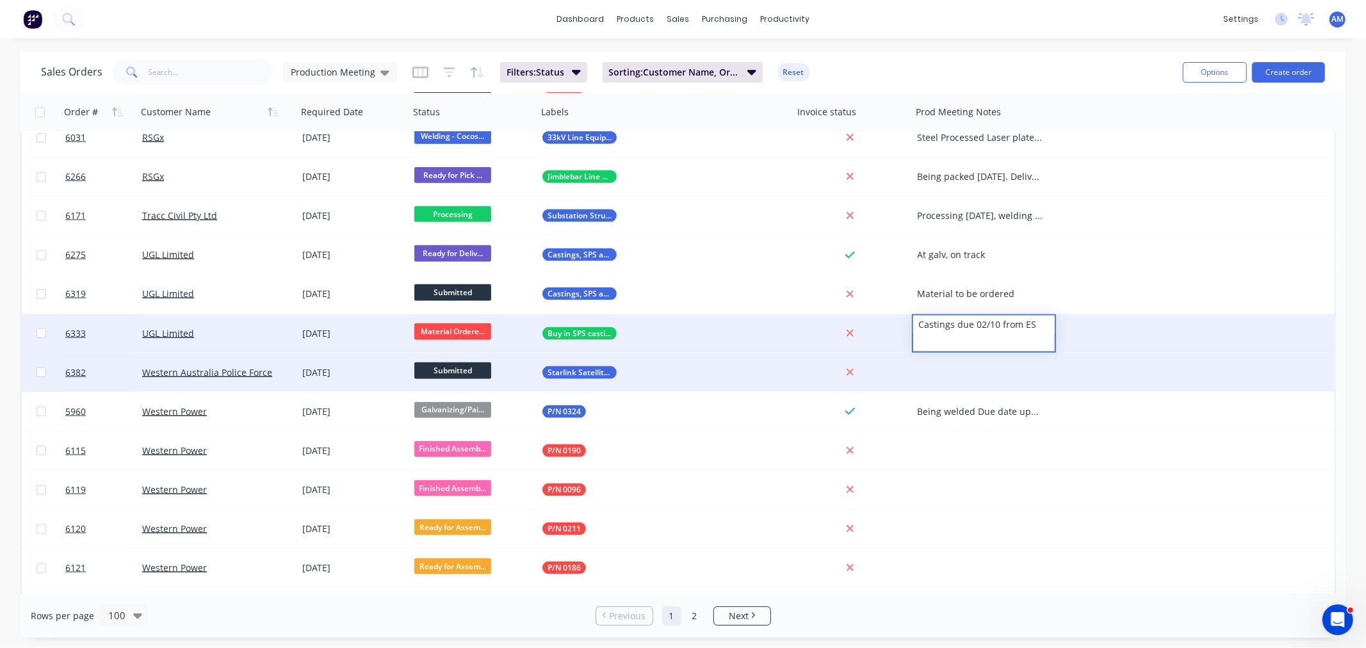
click at [963, 366] on div at bounding box center [984, 372] width 144 height 38
click at [946, 367] on div at bounding box center [984, 372] width 144 height 38
click at [971, 366] on div at bounding box center [984, 372] width 144 height 38
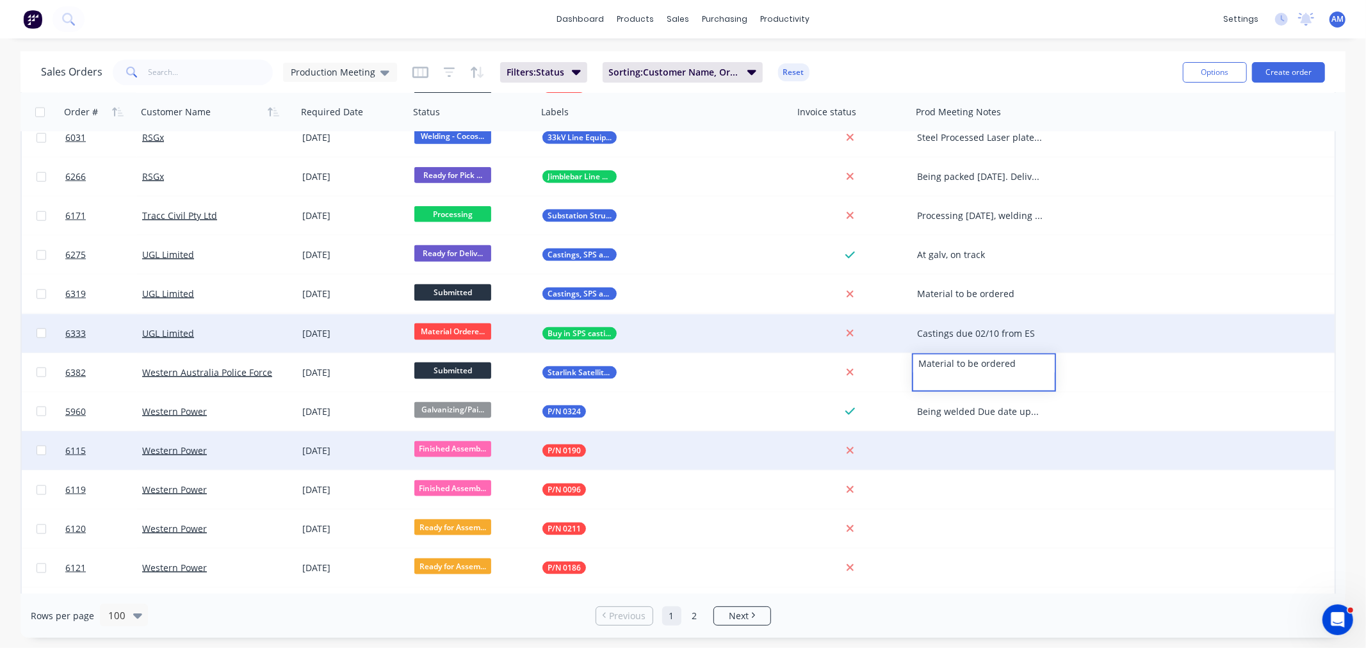
click at [972, 445] on div at bounding box center [984, 451] width 144 height 38
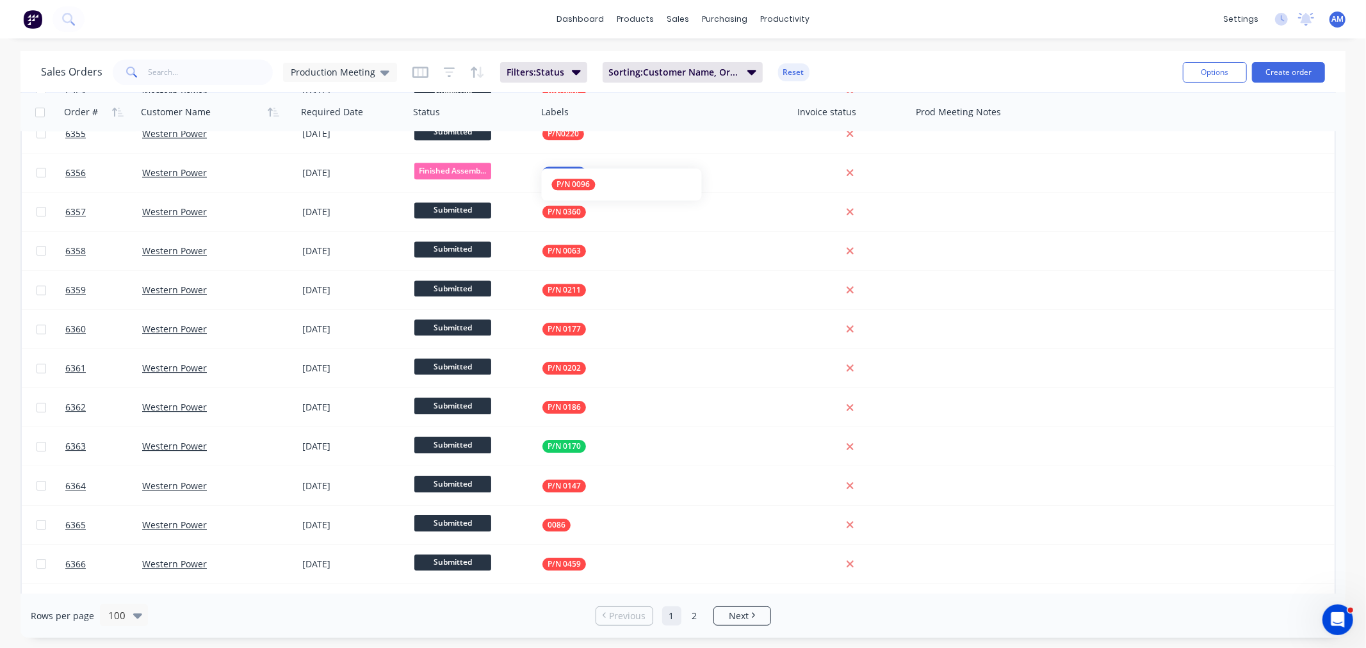
scroll to position [3307, 0]
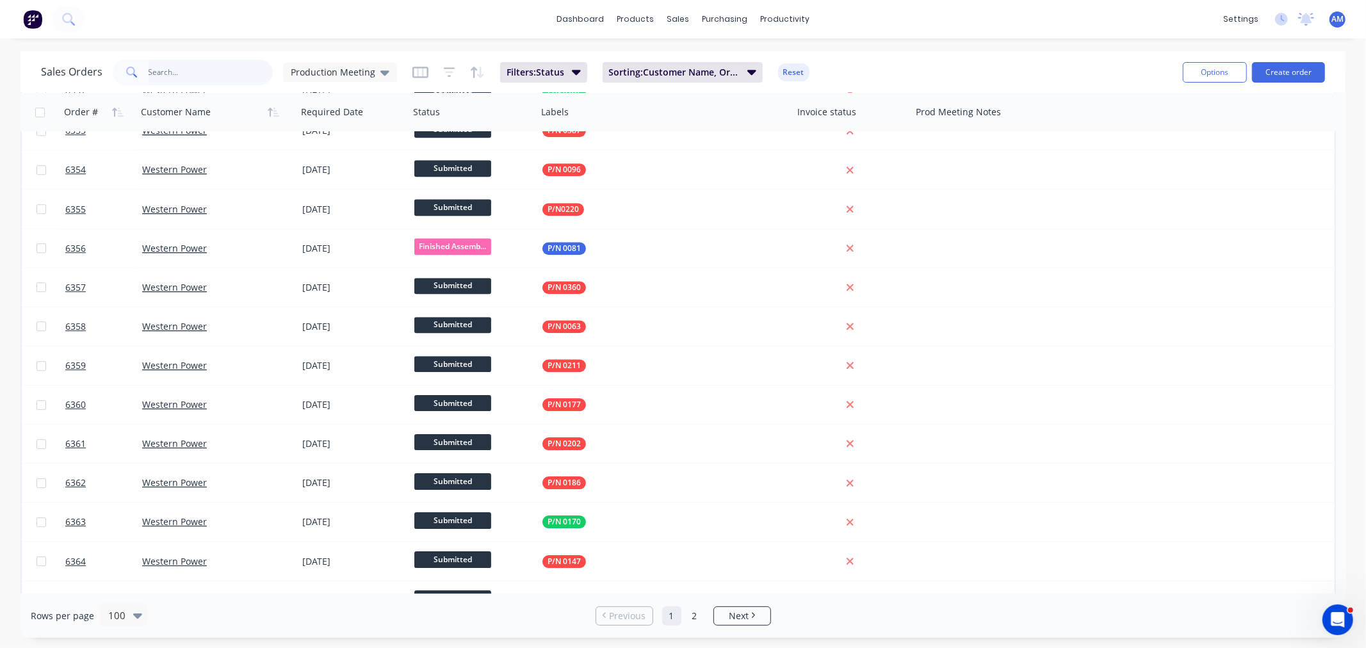
click at [180, 75] on input "text" at bounding box center [211, 73] width 125 height 26
type input "6380"
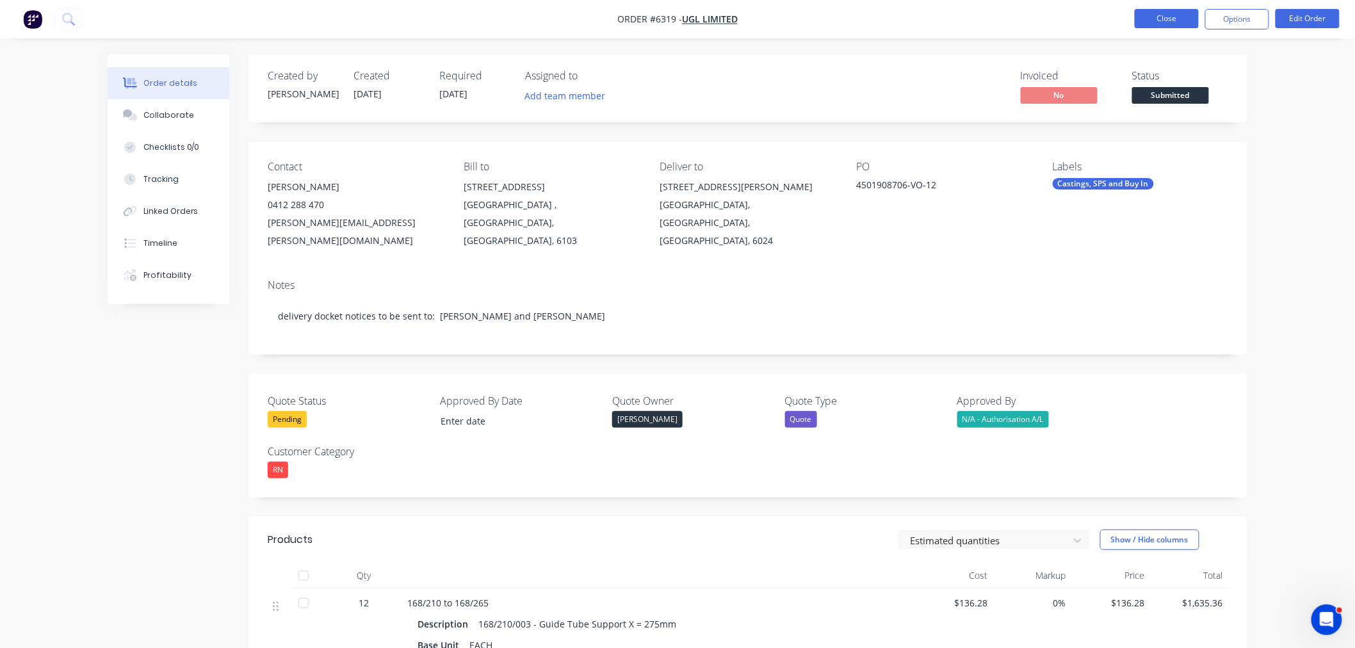
click at [1162, 9] on button "Close" at bounding box center [1167, 18] width 64 height 19
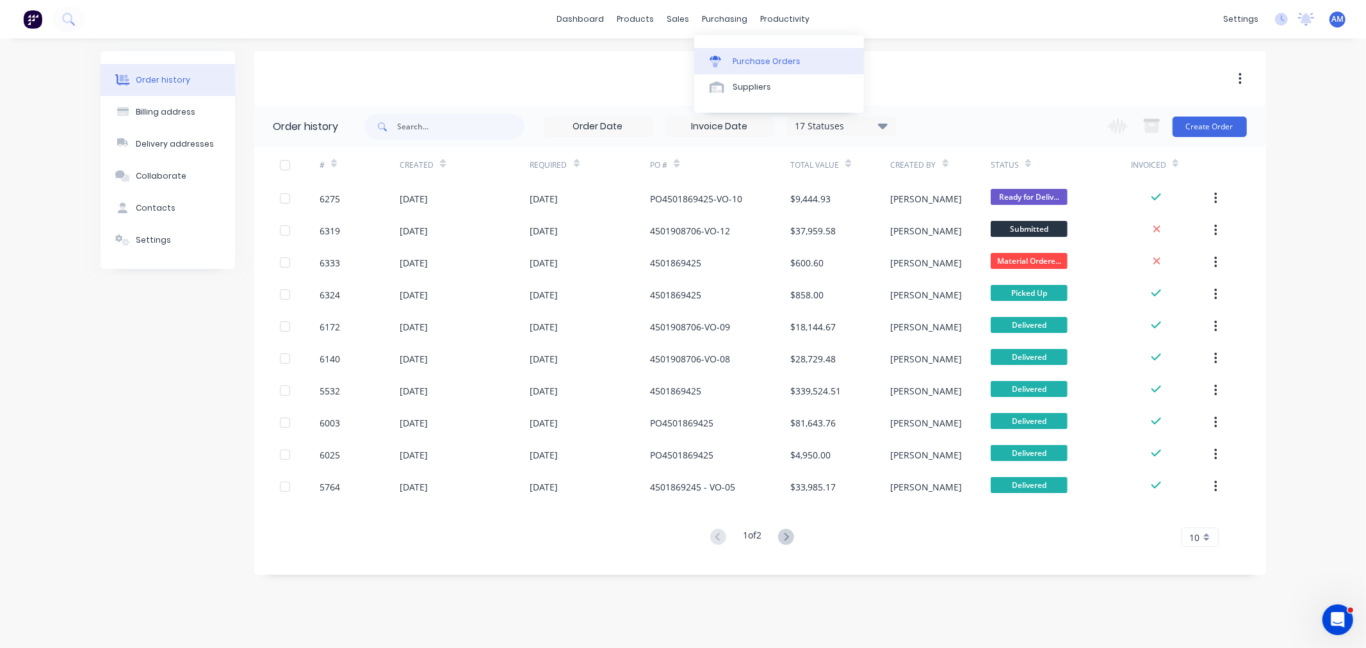
click at [731, 60] on link "Purchase Orders" at bounding box center [779, 61] width 170 height 26
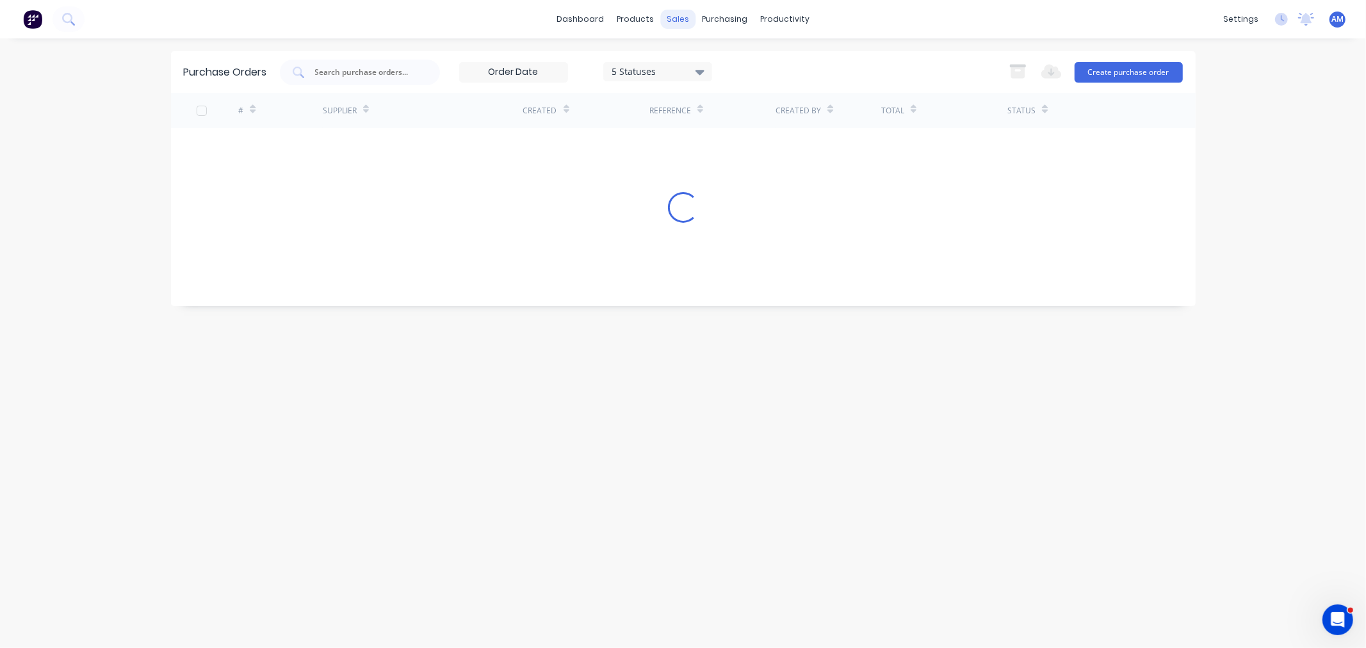
click at [673, 22] on div "sales" at bounding box center [677, 19] width 35 height 19
click at [706, 59] on div "Sales Orders" at bounding box center [725, 62] width 52 height 12
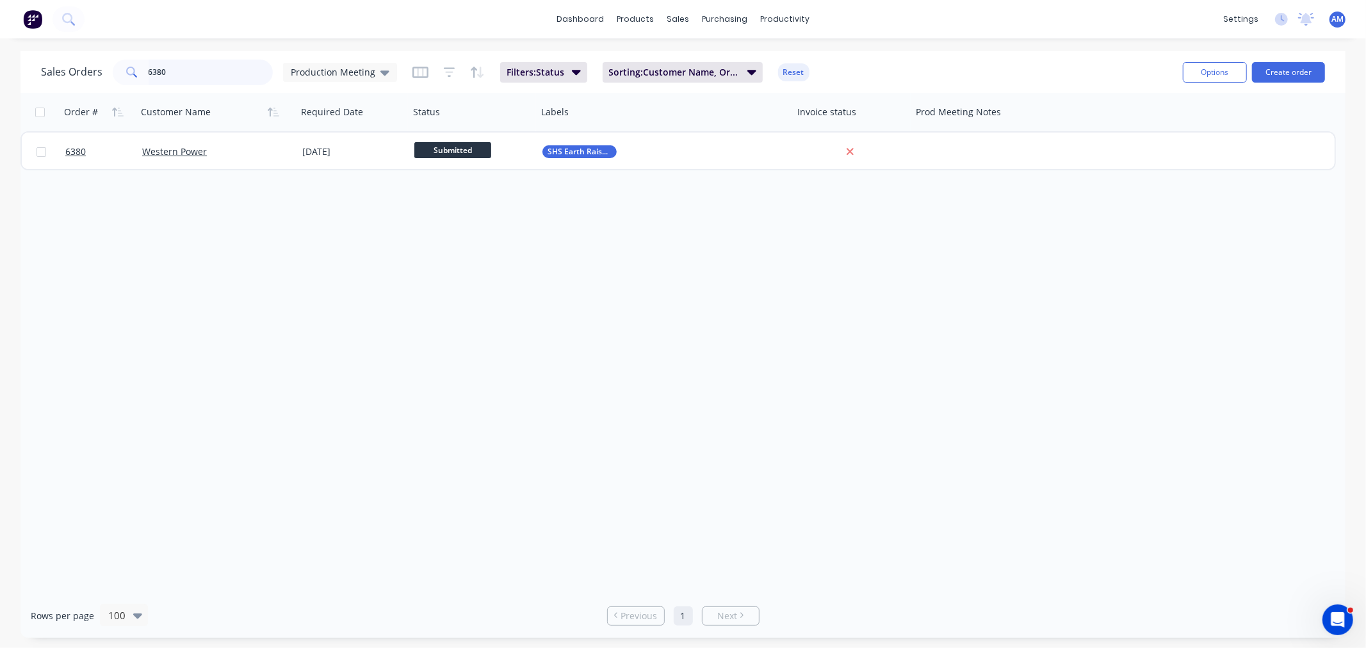
click at [174, 68] on input "6380" at bounding box center [211, 73] width 125 height 26
type input "6"
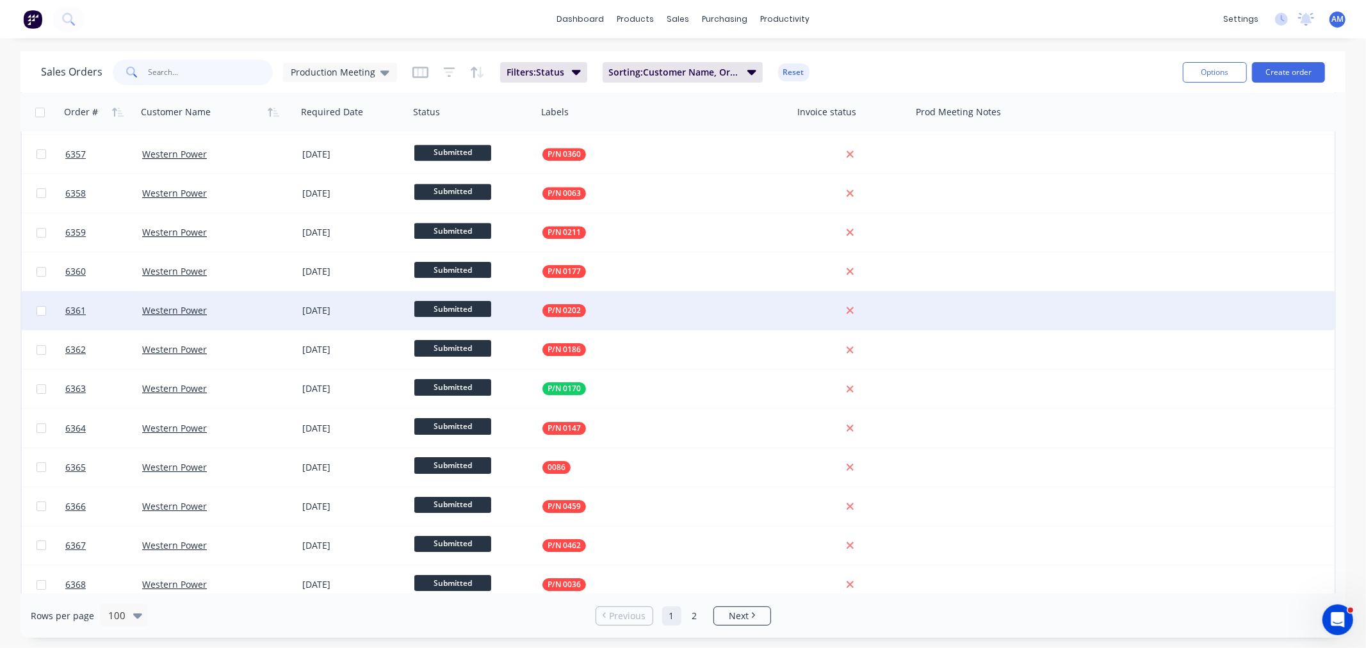
scroll to position [3450, 0]
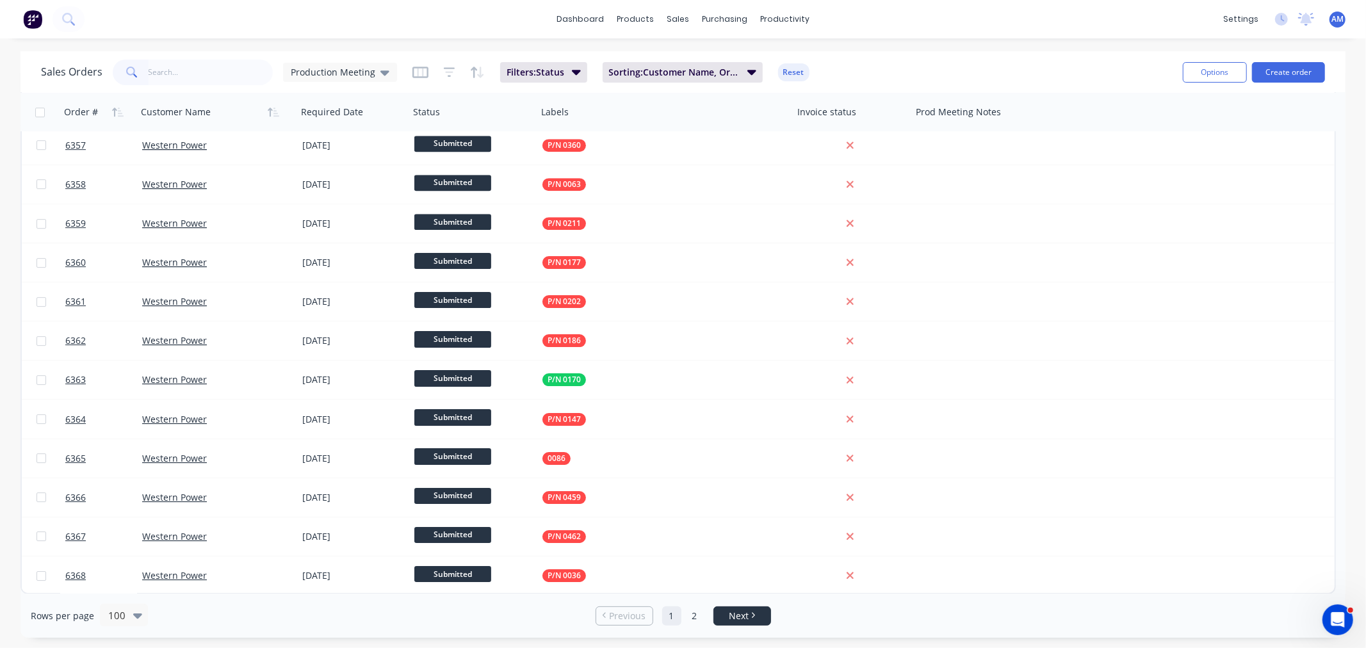
click at [731, 616] on span "Next" at bounding box center [739, 616] width 20 height 13
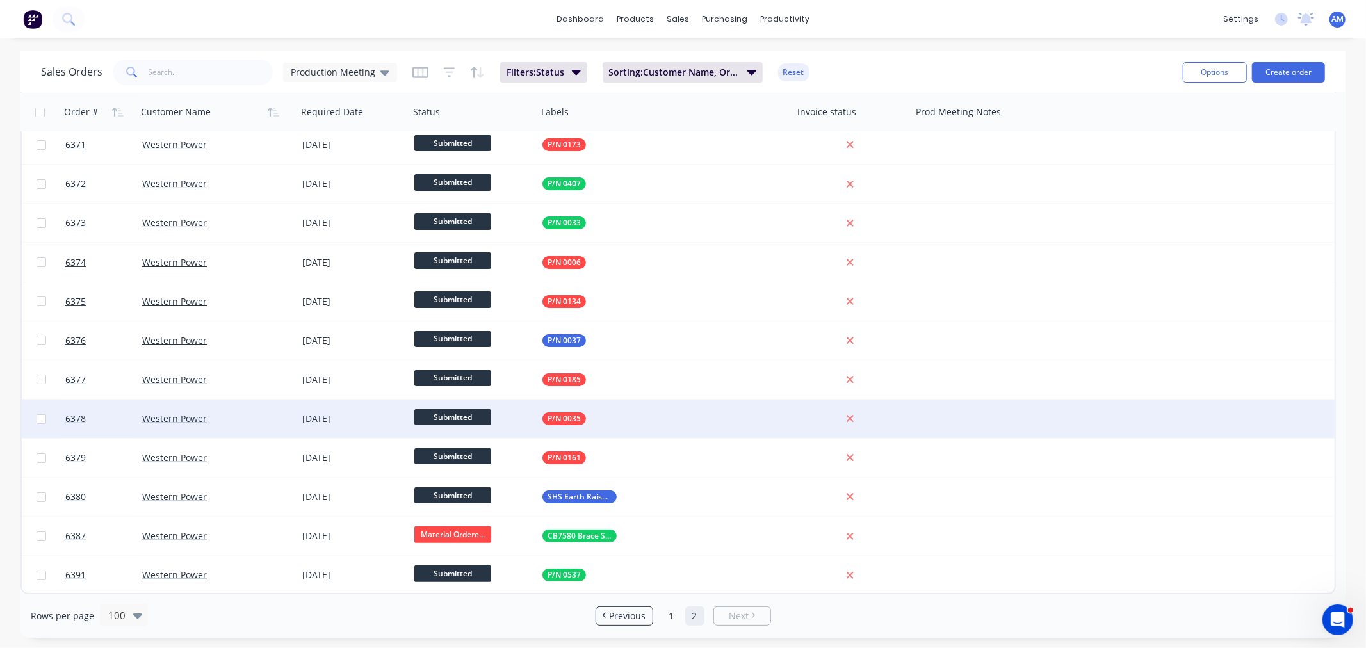
scroll to position [14, 0]
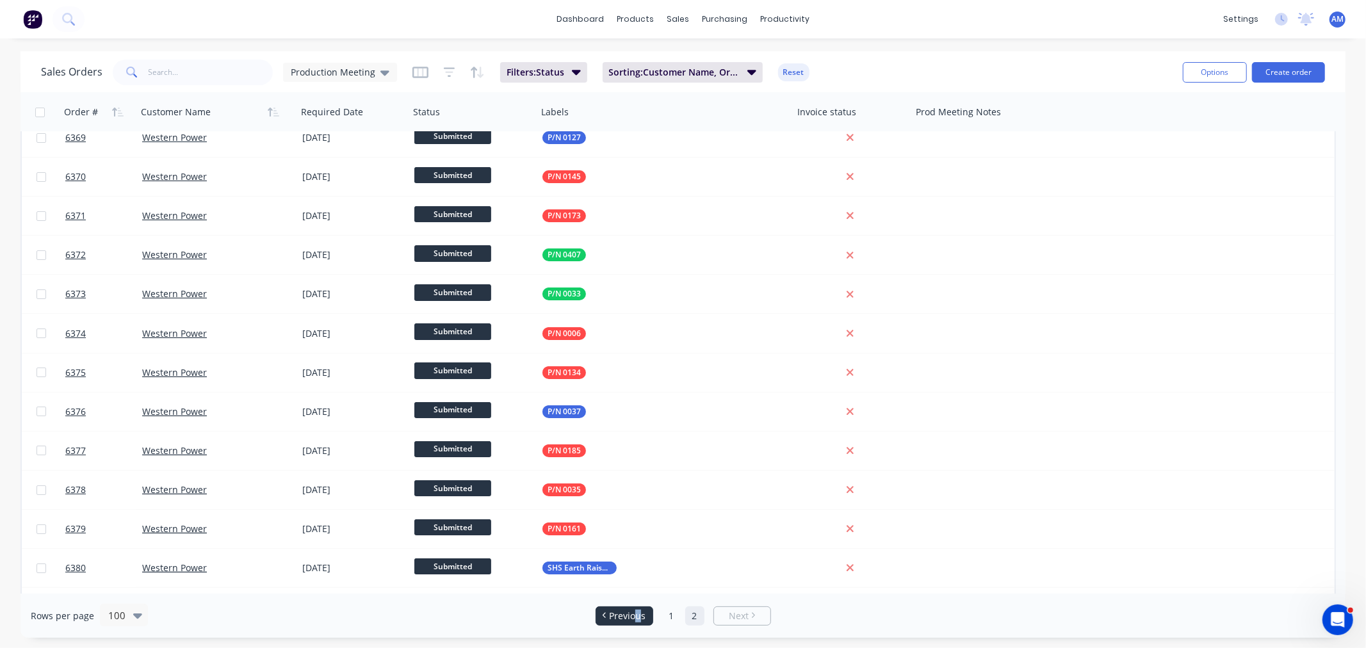
click at [638, 611] on span "Previous" at bounding box center [627, 616] width 36 height 13
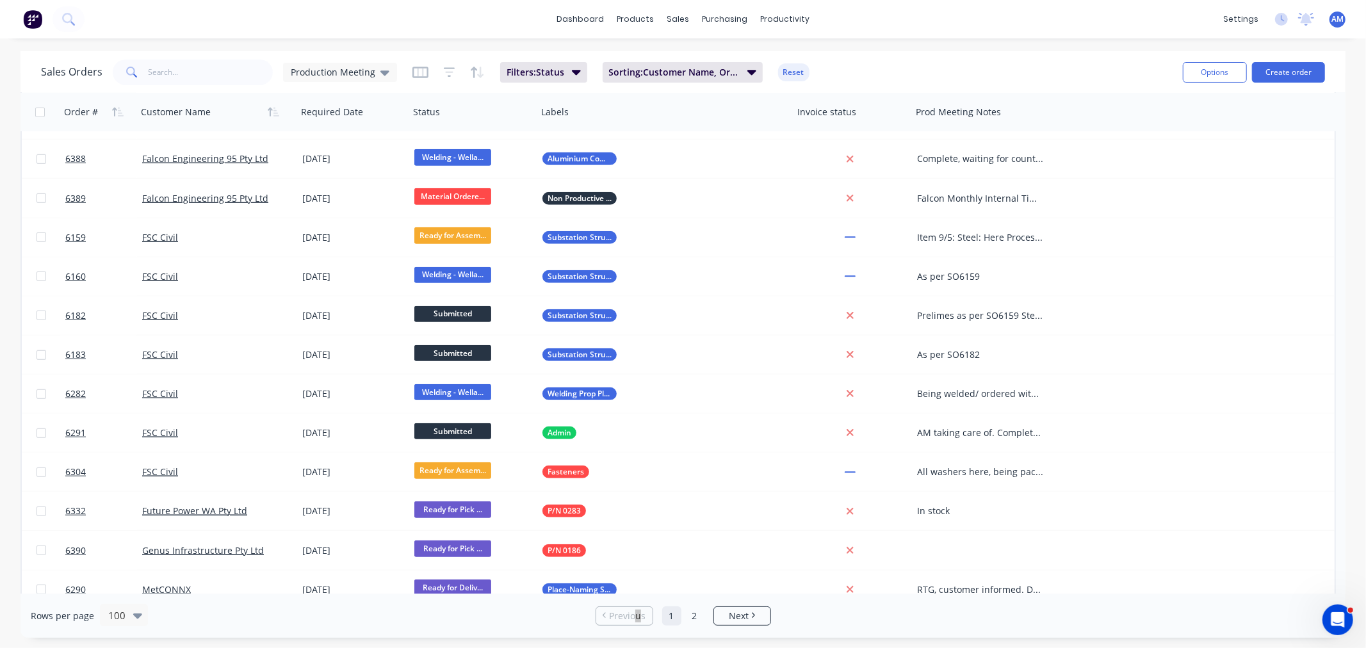
scroll to position [1494, 0]
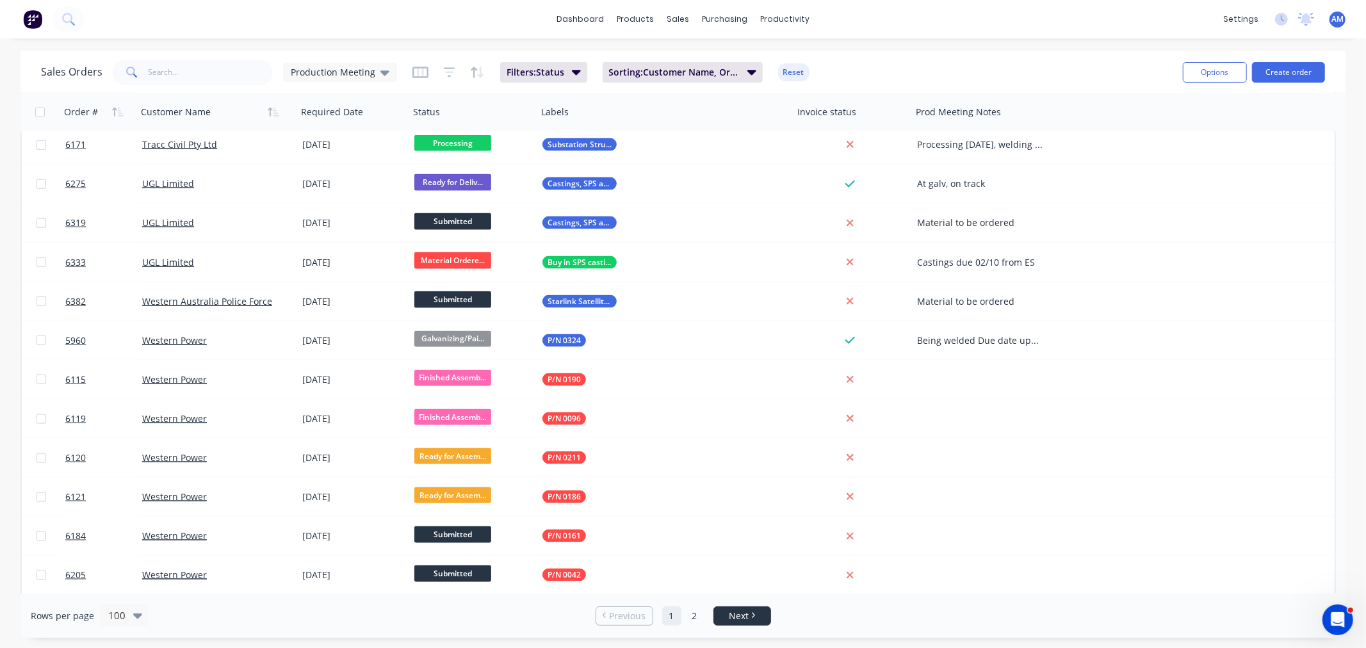
click at [727, 620] on link "Next" at bounding box center [742, 616] width 56 height 13
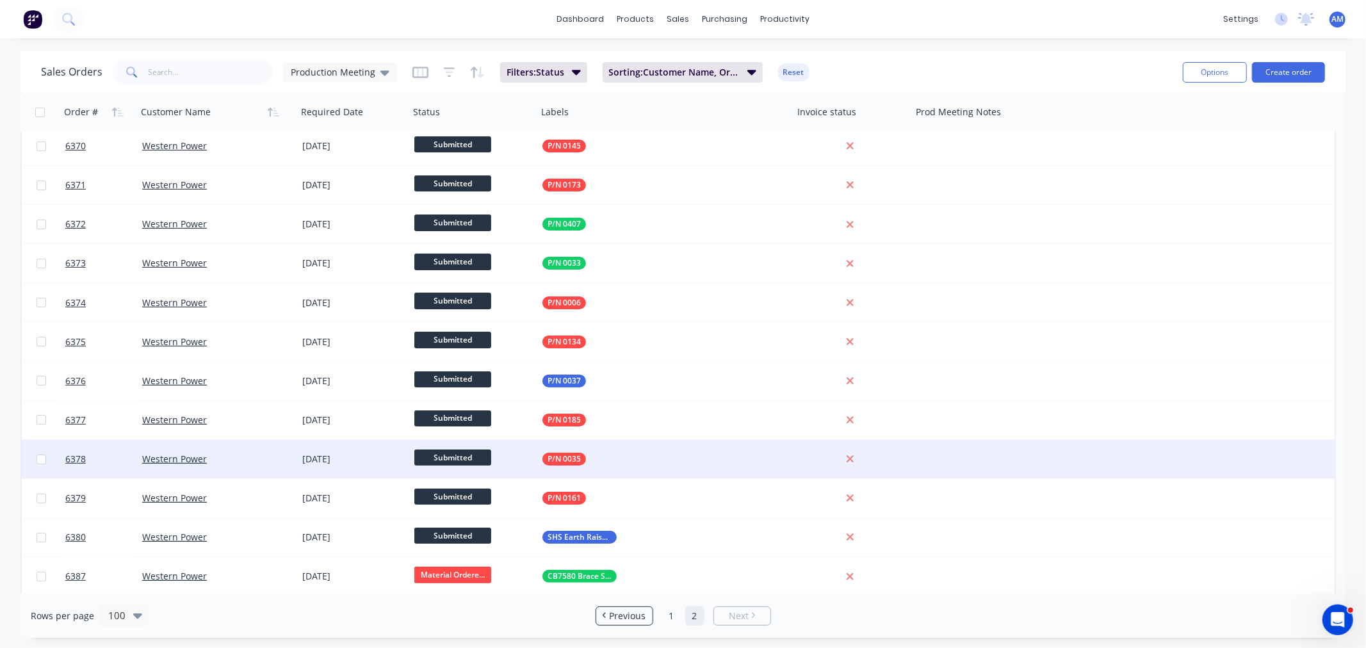
scroll to position [85, 0]
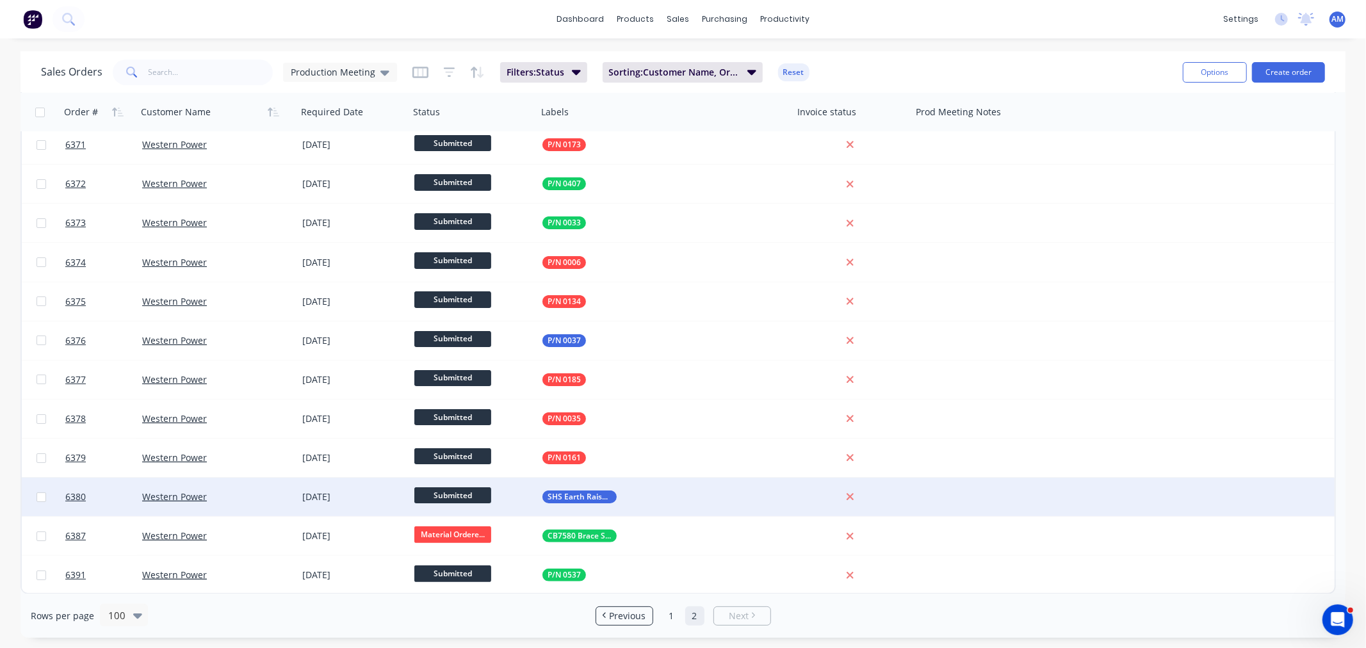
click at [909, 497] on div at bounding box center [852, 497] width 118 height 38
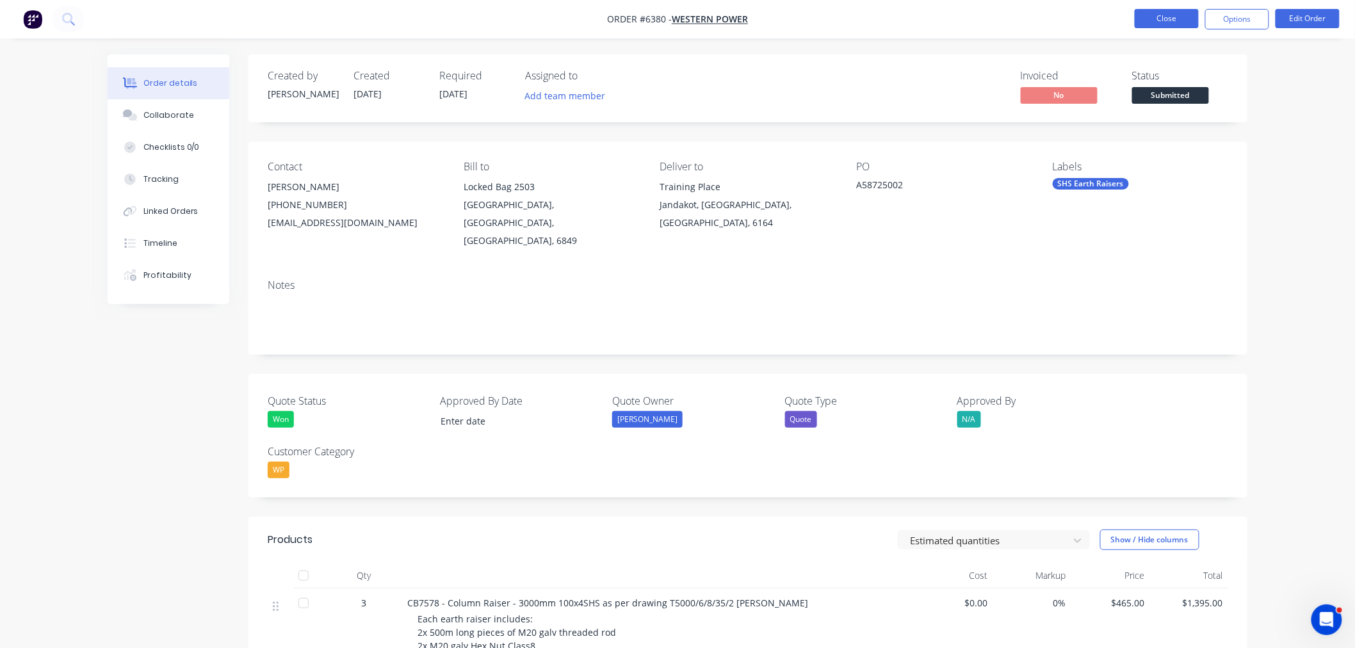
click at [1154, 20] on button "Close" at bounding box center [1167, 18] width 64 height 19
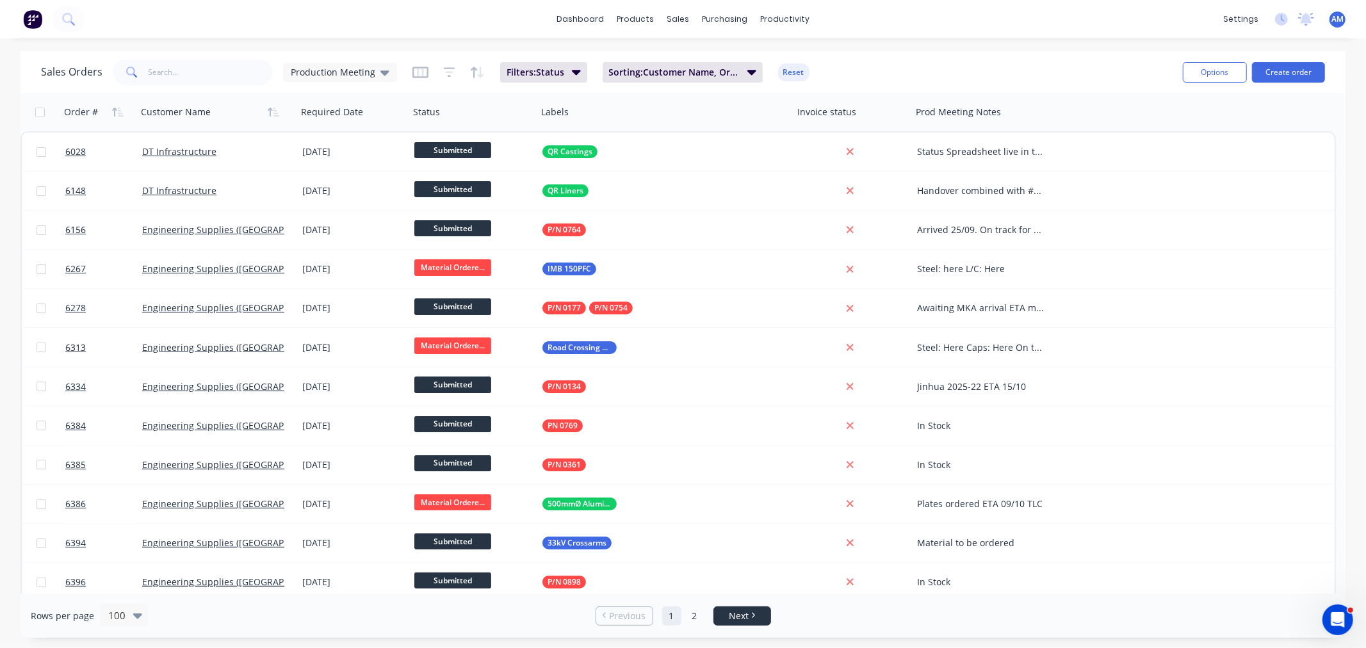
click at [743, 624] on li "Next" at bounding box center [742, 615] width 58 height 19
click at [756, 619] on link "Next" at bounding box center [742, 616] width 56 height 13
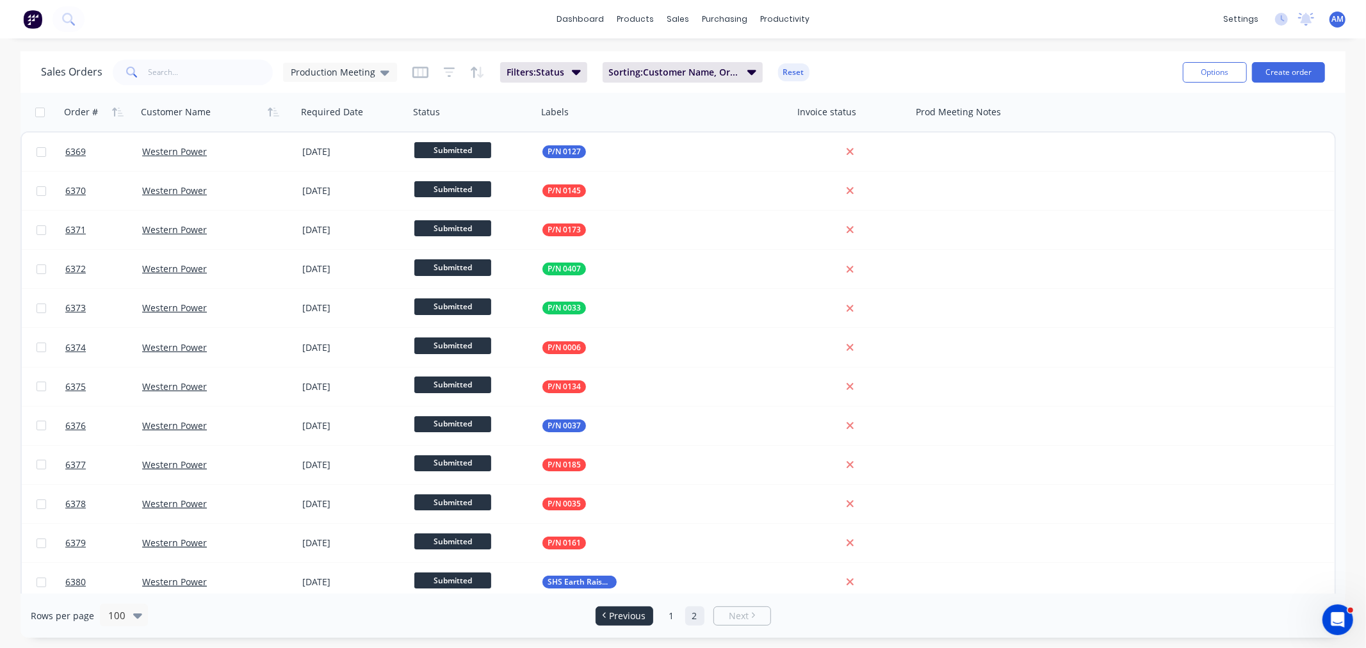
drag, startPoint x: 604, startPoint y: 611, endPoint x: 642, endPoint y: 615, distance: 37.4
click at [606, 613] on link "Previous" at bounding box center [624, 616] width 56 height 13
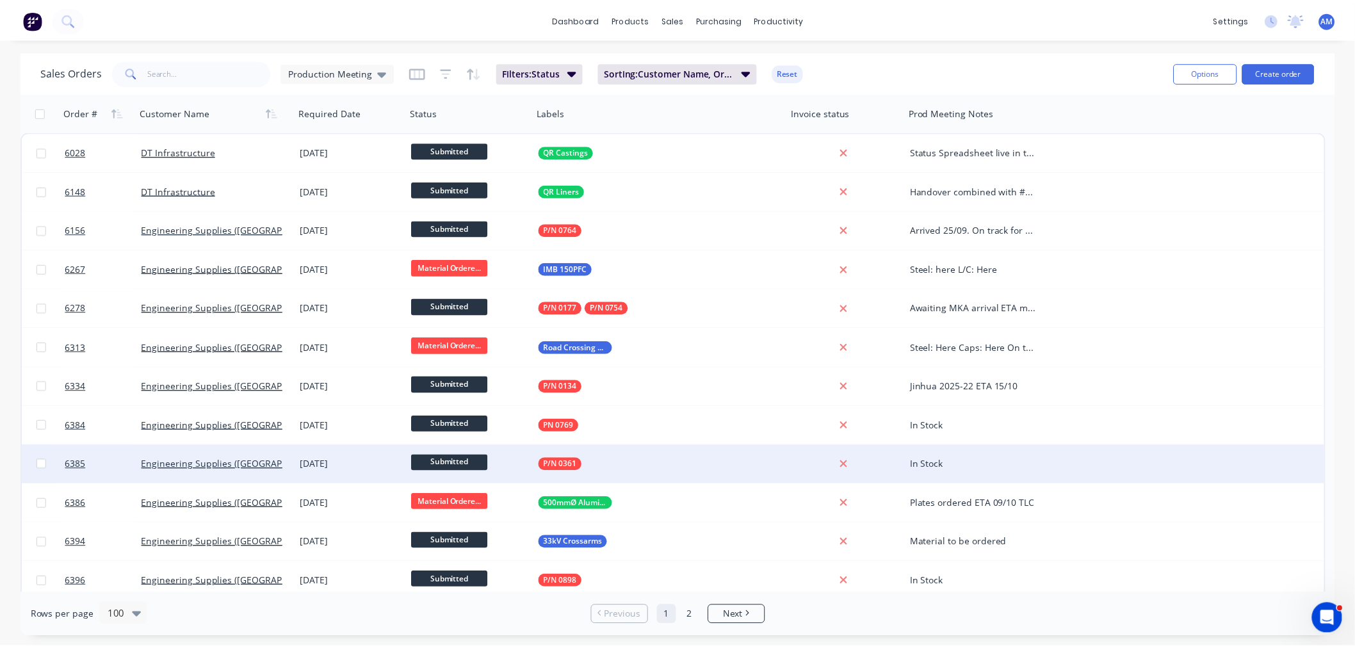
scroll to position [71, 0]
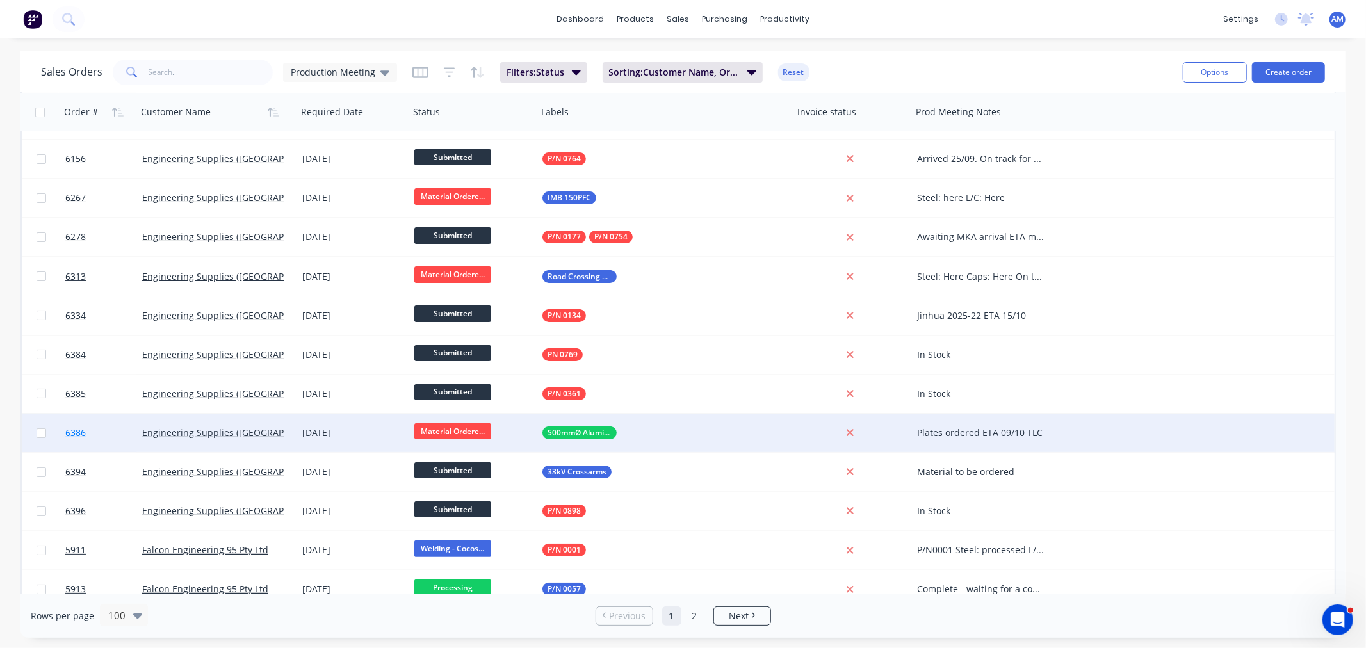
click at [109, 435] on link "6386" at bounding box center [103, 433] width 77 height 38
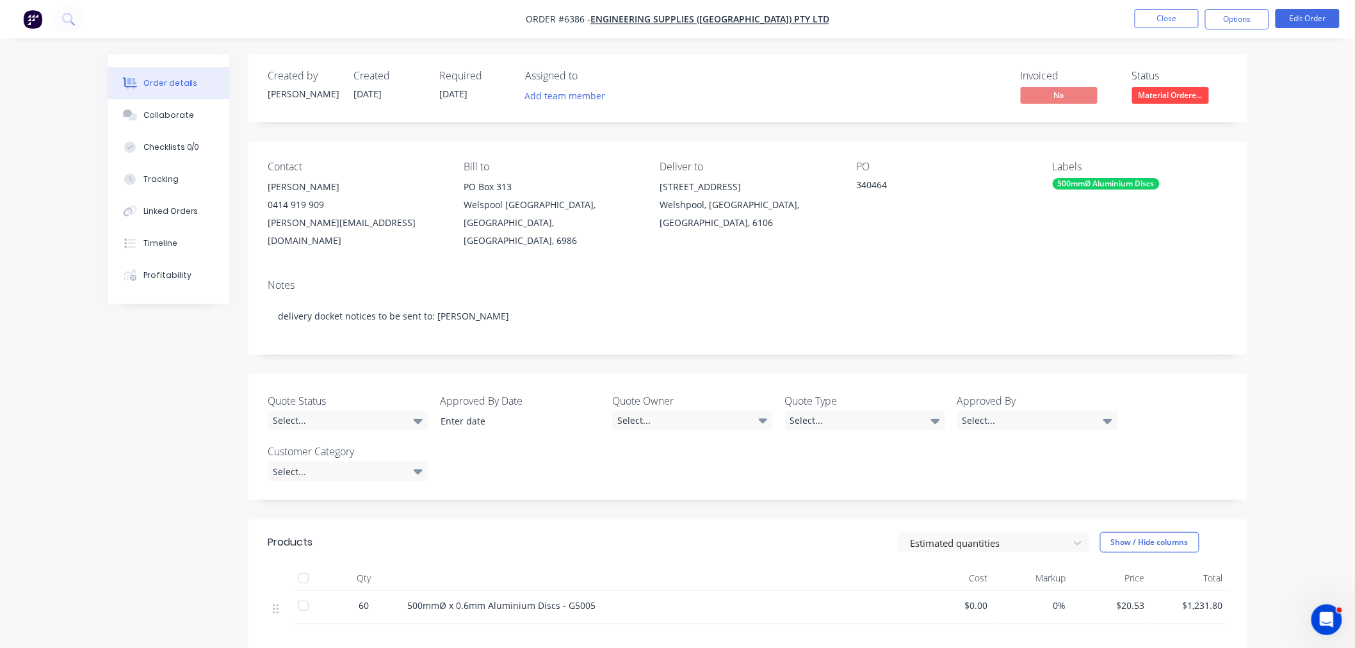
click at [1090, 182] on div "500mmØ Aluminium Discs" at bounding box center [1106, 184] width 107 height 12
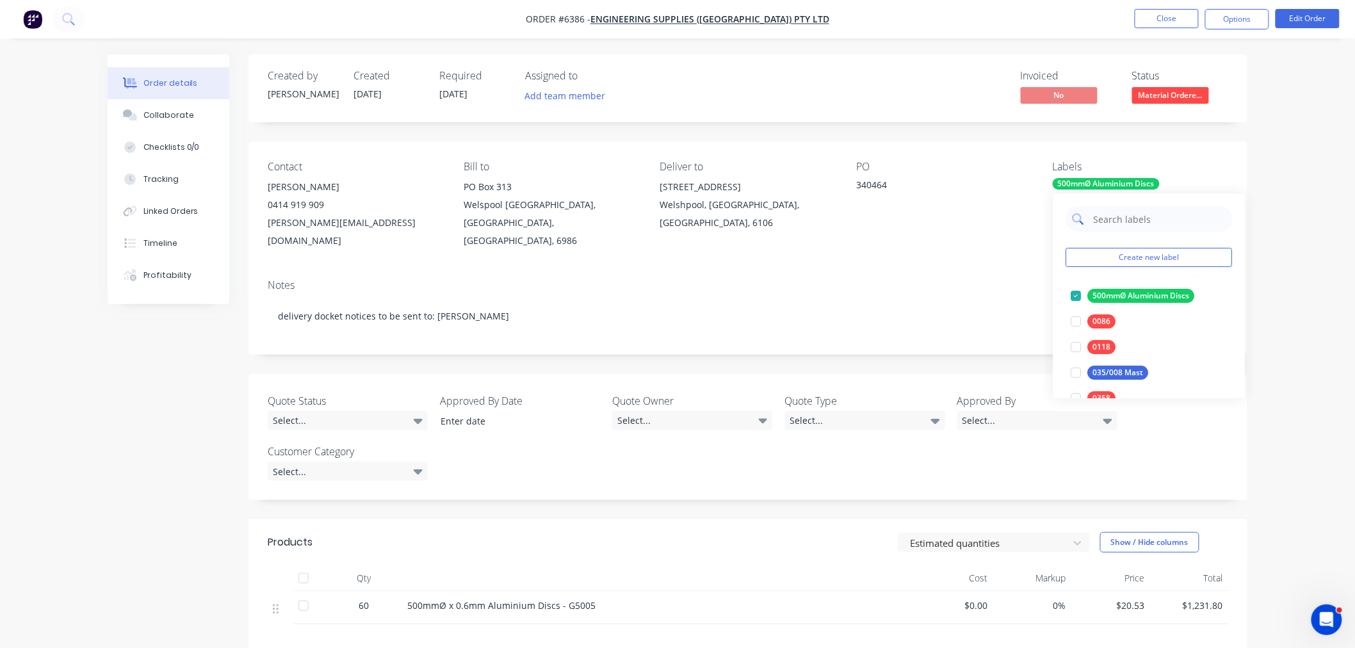
click at [1097, 220] on input "text" at bounding box center [1159, 219] width 134 height 26
type input "0537"
click at [1074, 293] on div at bounding box center [1076, 296] width 26 height 26
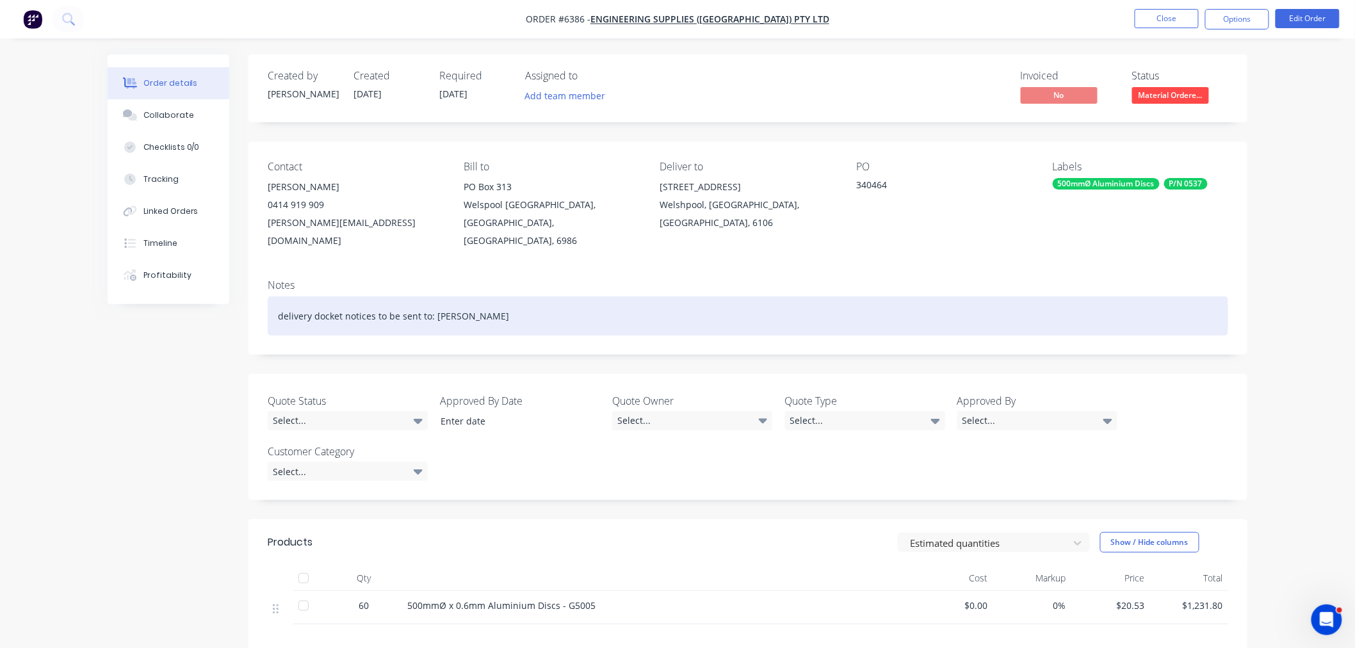
click at [1012, 278] on div "Notes delivery docket notices to be sent to: Travis Dinsdale" at bounding box center [747, 312] width 999 height 86
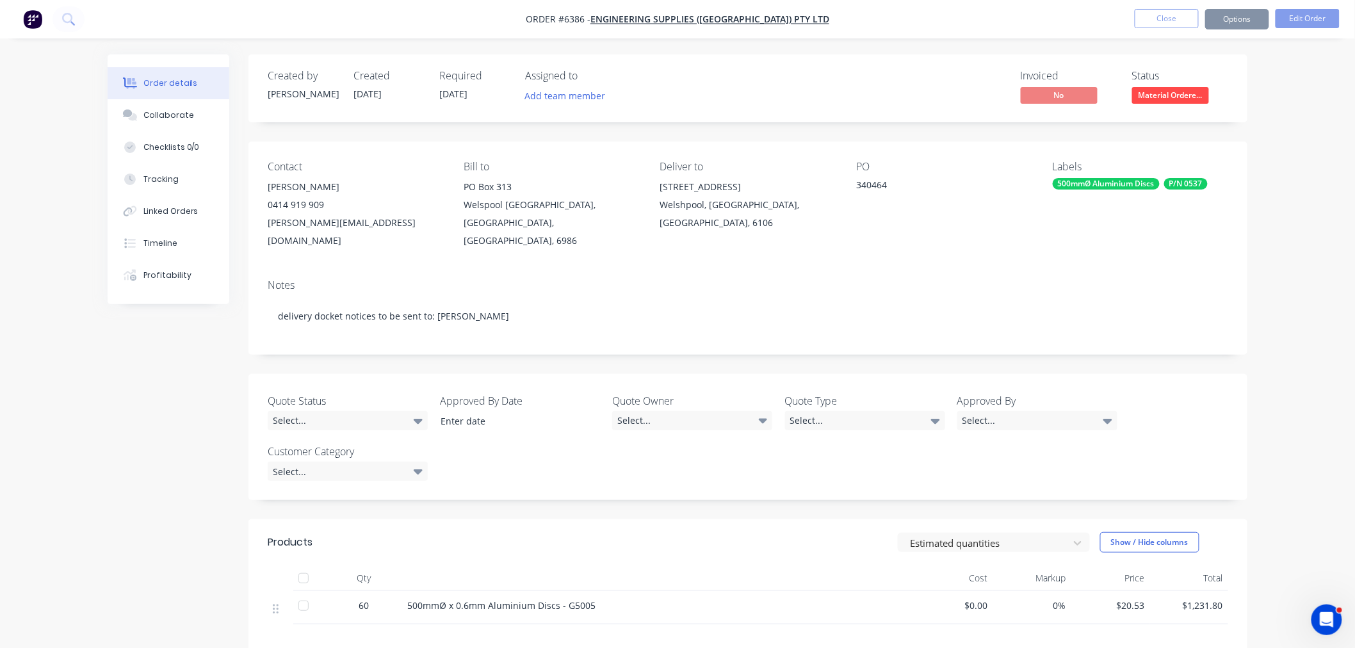
click at [1100, 182] on div "500mmØ Aluminium Discs" at bounding box center [1106, 184] width 107 height 12
click at [1123, 214] on input "0537" at bounding box center [1159, 219] width 134 height 26
drag, startPoint x: 1099, startPoint y: 216, endPoint x: 1059, endPoint y: 221, distance: 40.6
click at [1059, 218] on div "0537 Create new label P/N 0537 edit" at bounding box center [1149, 257] width 192 height 128
type input "500"
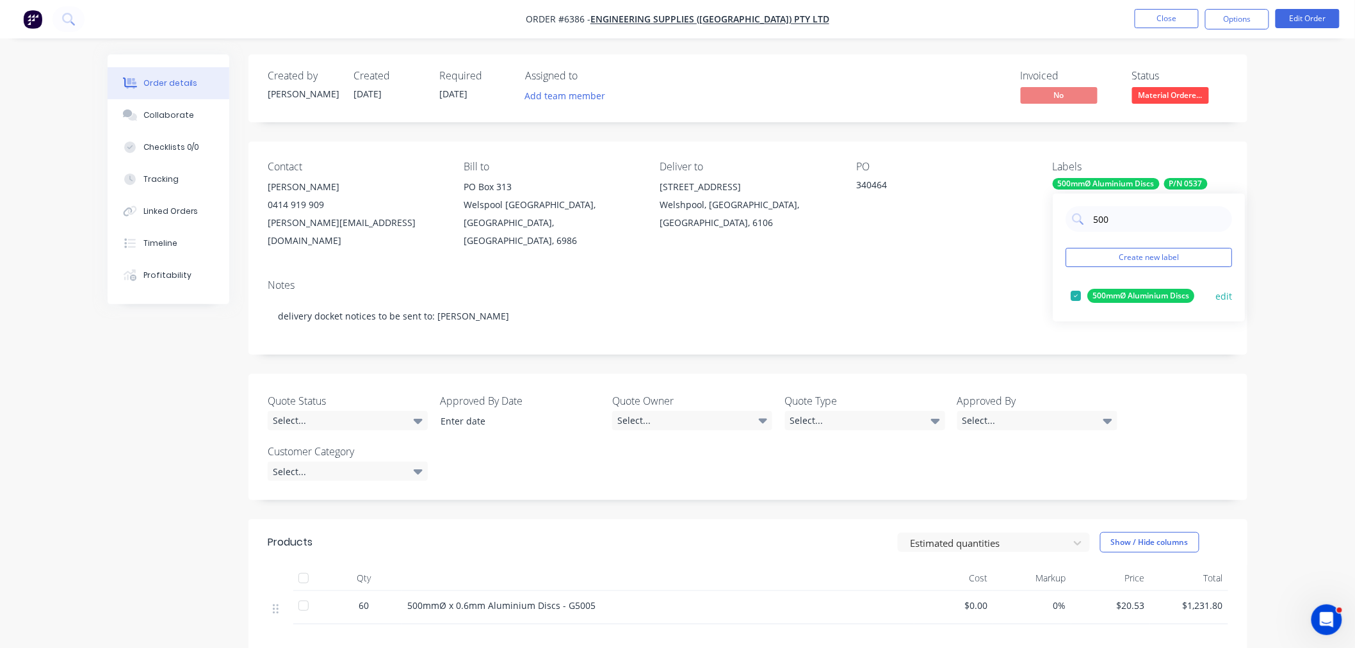
click at [1074, 296] on div at bounding box center [1076, 296] width 26 height 26
click at [964, 207] on div "PO 340464" at bounding box center [943, 205] width 175 height 89
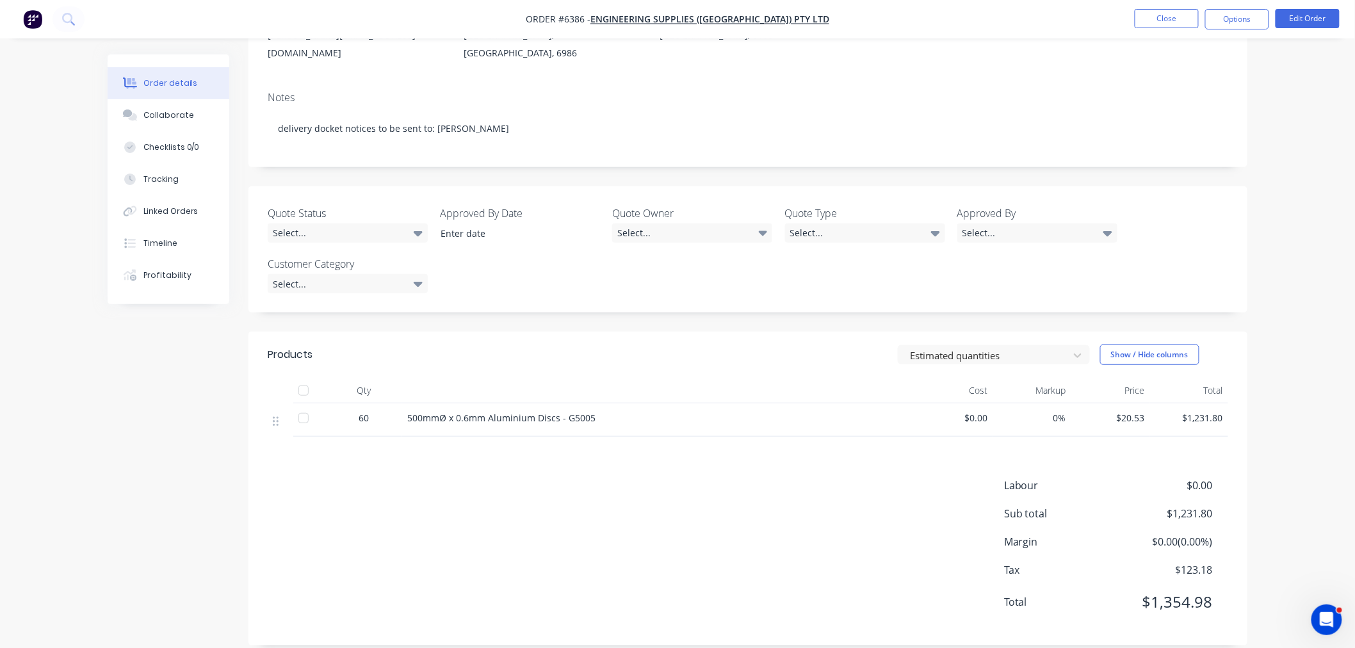
scroll to position [188, 0]
click at [1306, 13] on button "Edit Order" at bounding box center [1307, 18] width 64 height 19
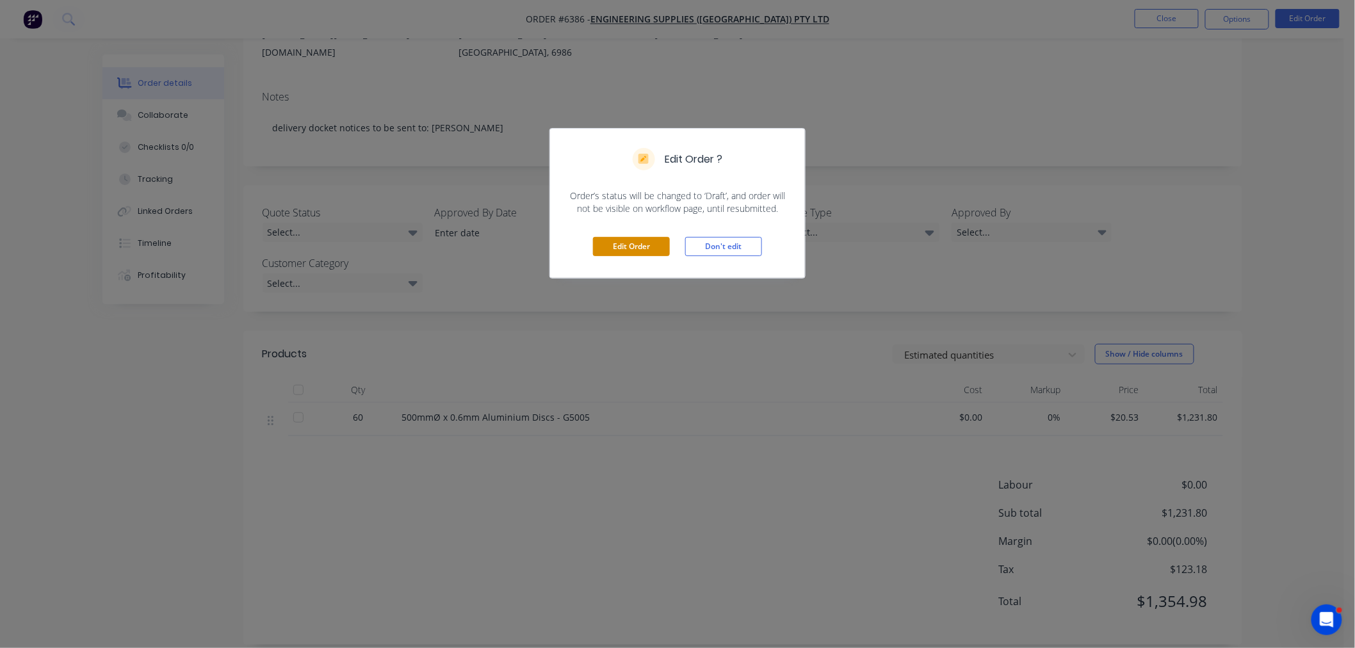
click at [641, 245] on button "Edit Order" at bounding box center [631, 246] width 77 height 19
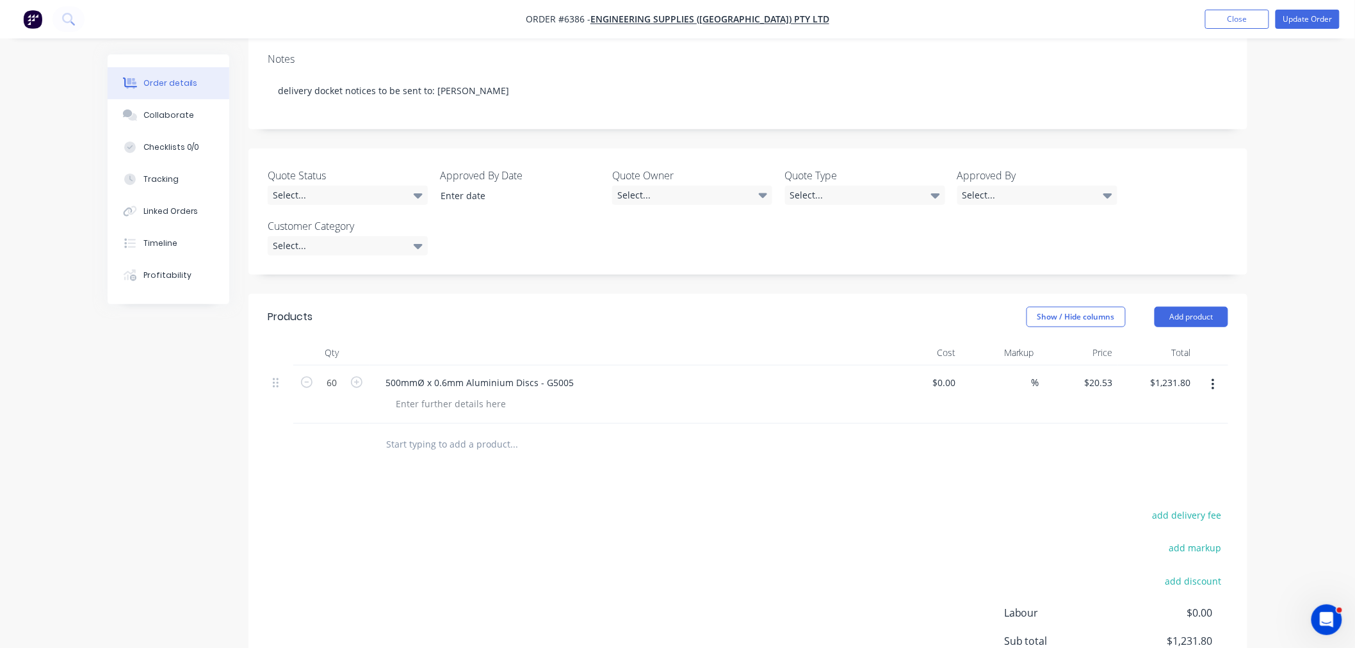
scroll to position [354, 0]
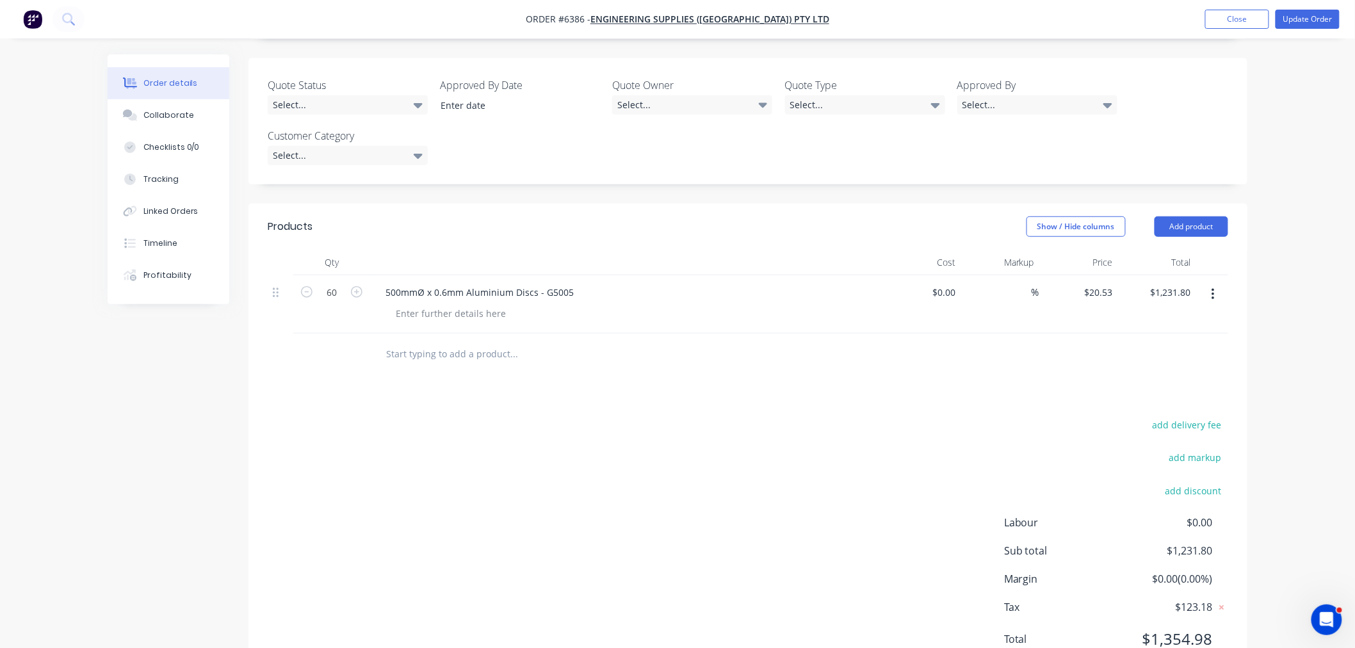
click at [453, 341] on input "text" at bounding box center [513, 354] width 256 height 26
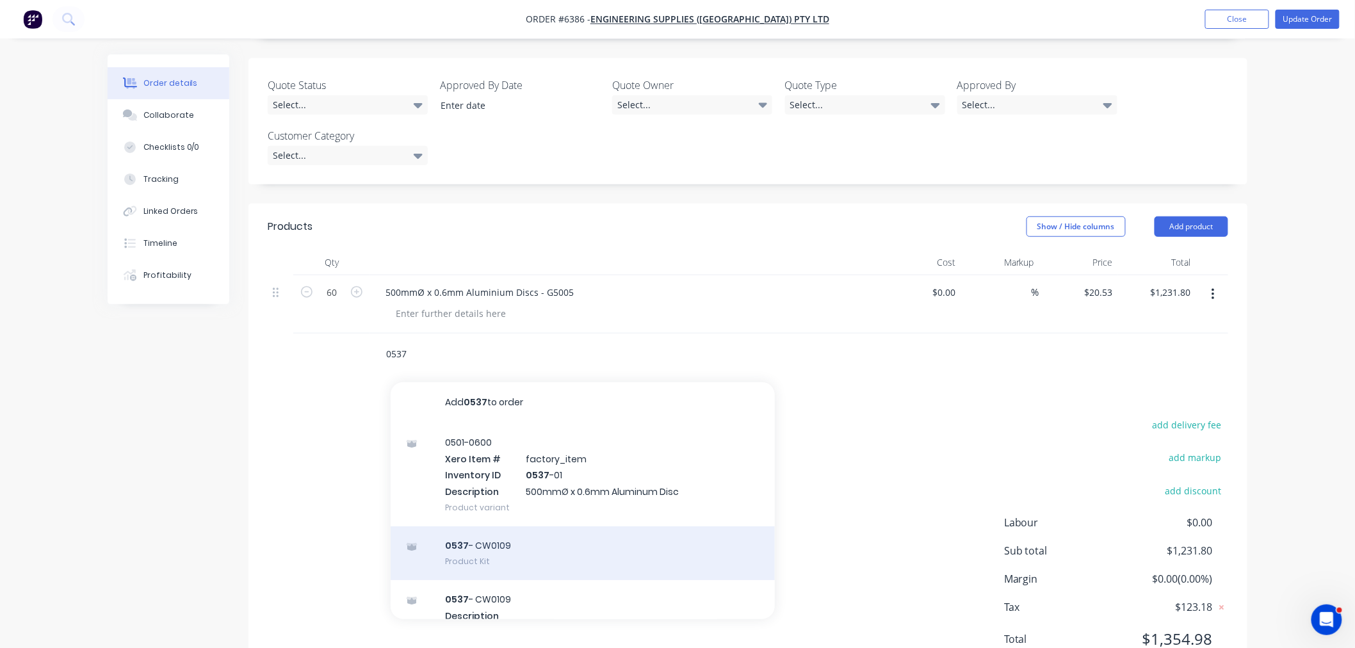
type input "0537"
click at [485, 526] on div "0537 - CW0109 Product Kit" at bounding box center [583, 553] width 384 height 54
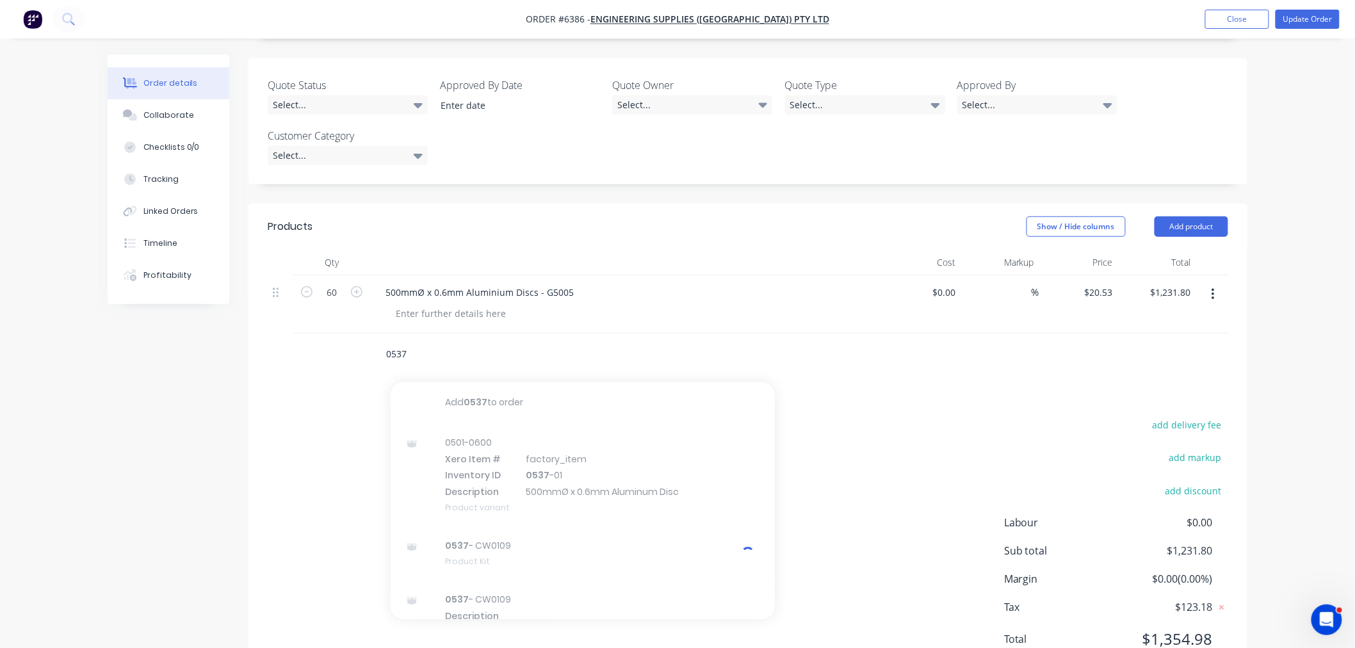
drag, startPoint x: 394, startPoint y: 297, endPoint x: 354, endPoint y: 303, distance: 40.8
click at [354, 334] on div "0537 Add 0537 to order 0501-0600 Xero Item # factory_item Inventory ID 0537 -01…" at bounding box center [748, 355] width 960 height 42
click at [1186, 216] on button "Add product" at bounding box center [1191, 226] width 74 height 20
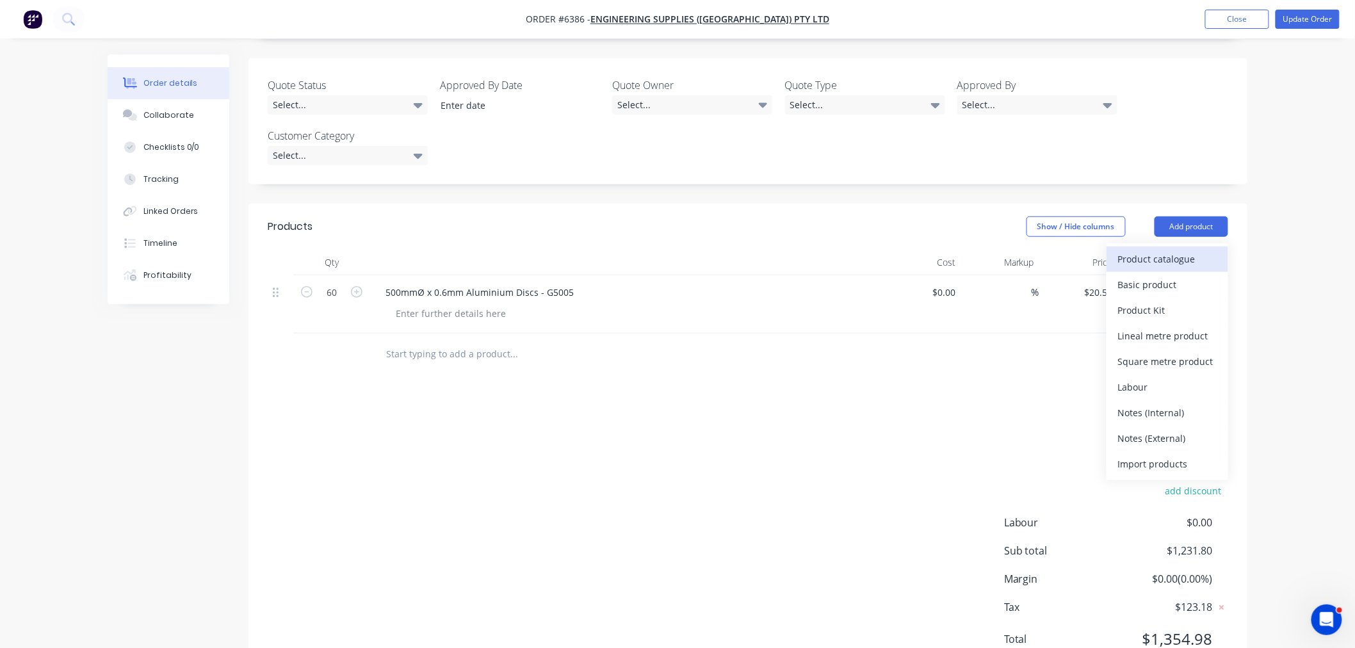
click at [1138, 250] on div "Product catalogue" at bounding box center [1167, 259] width 99 height 19
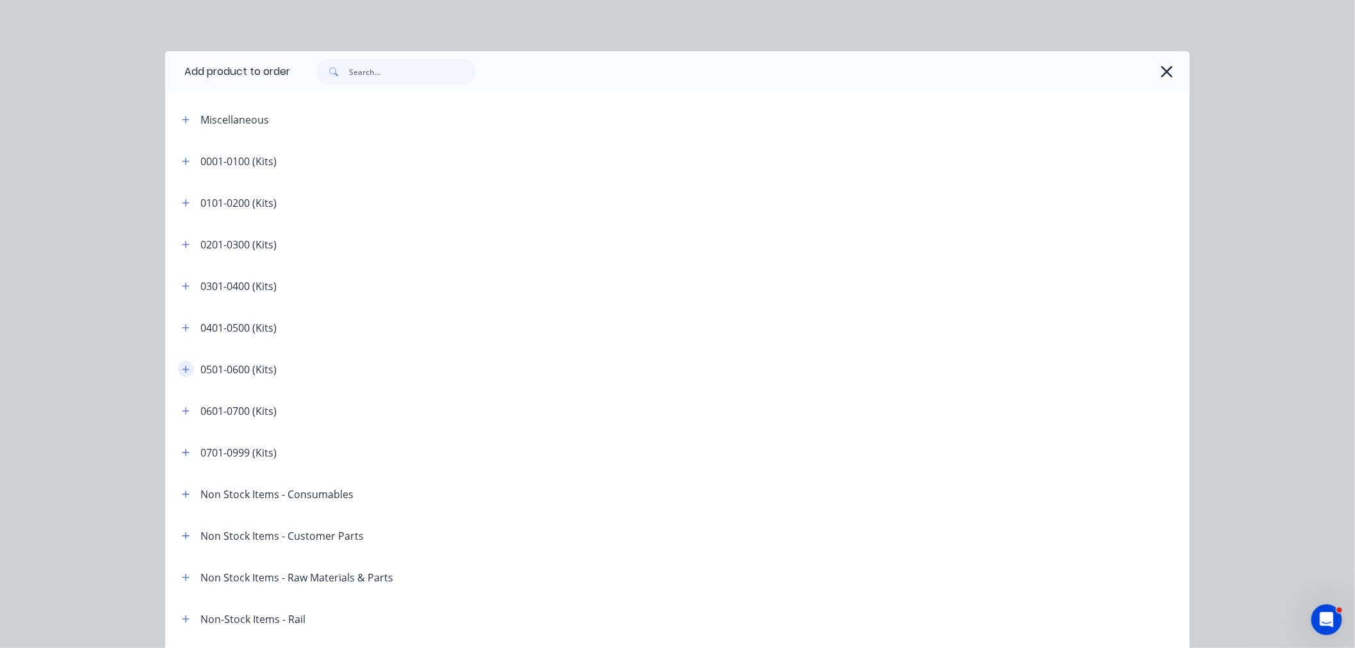
click at [182, 369] on icon "button" at bounding box center [186, 369] width 8 height 9
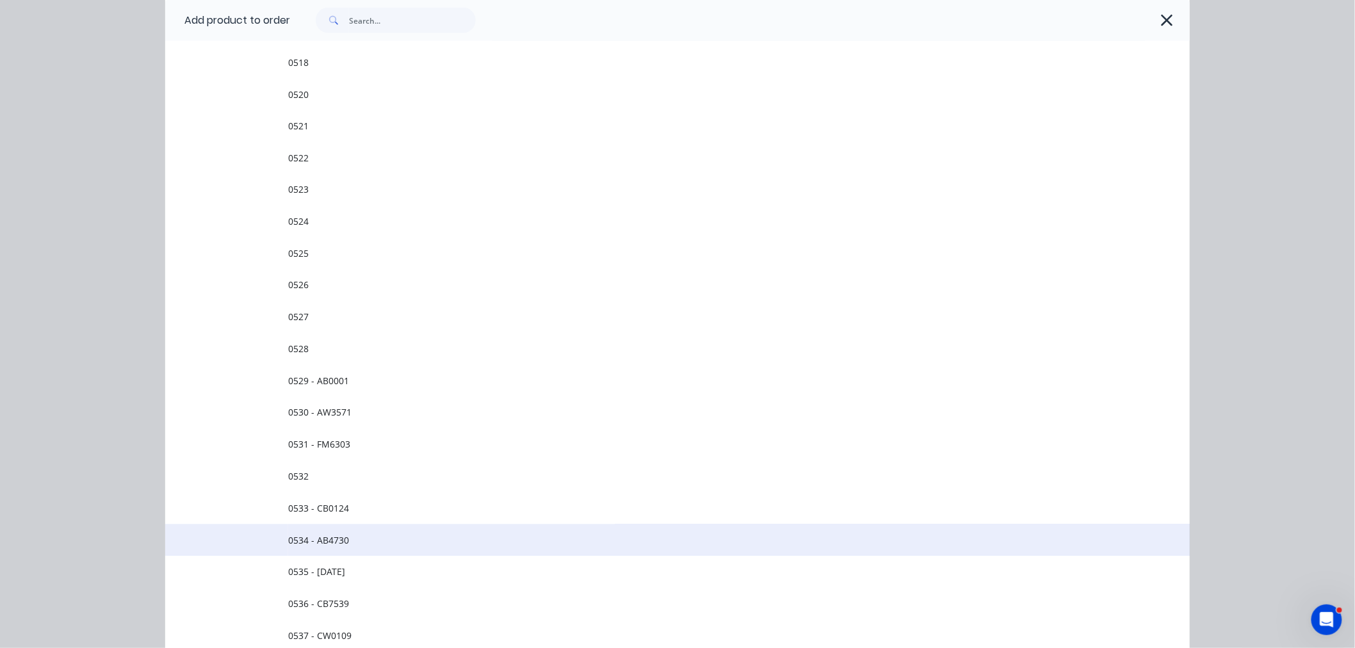
scroll to position [925, 0]
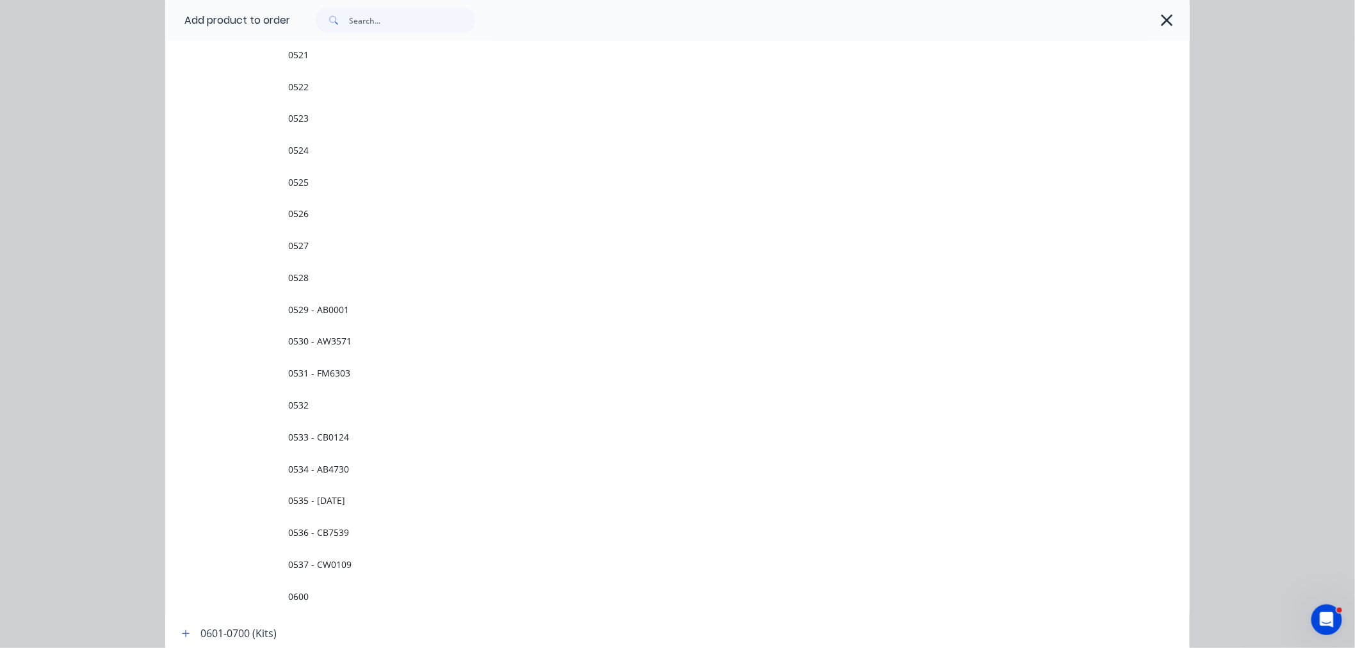
click at [327, 558] on span "0537 - CW0109" at bounding box center [648, 564] width 721 height 13
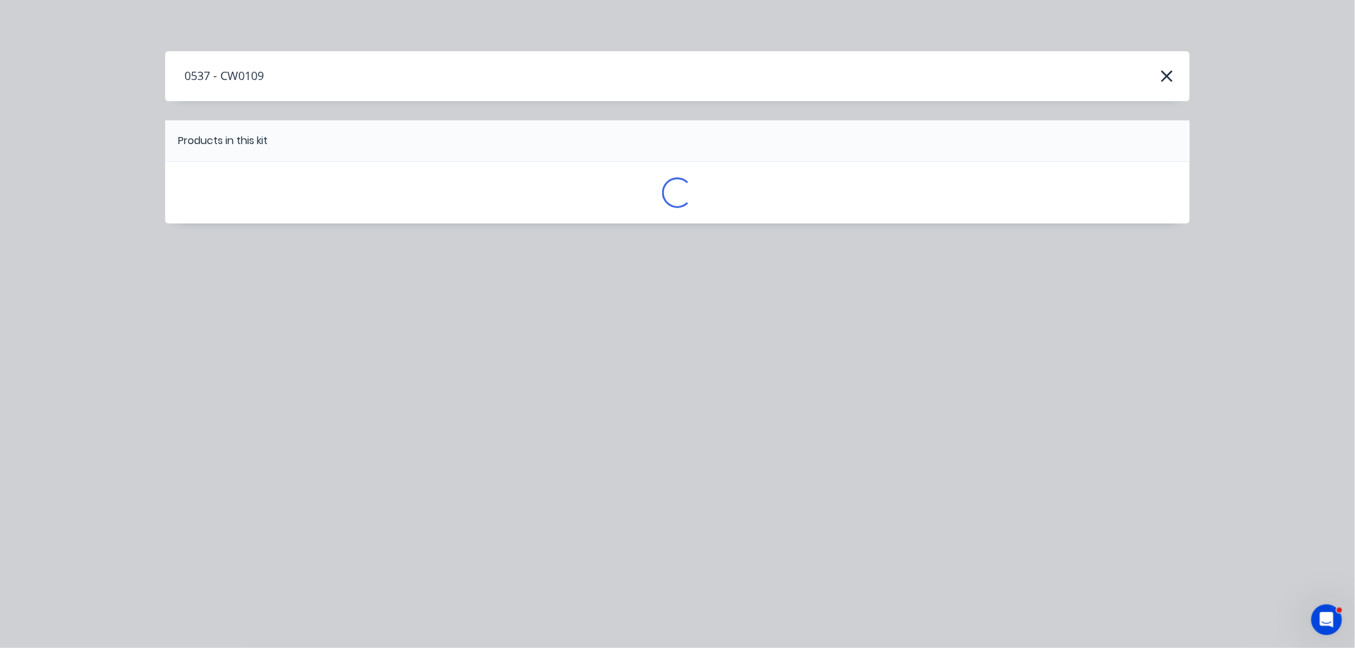
scroll to position [0, 0]
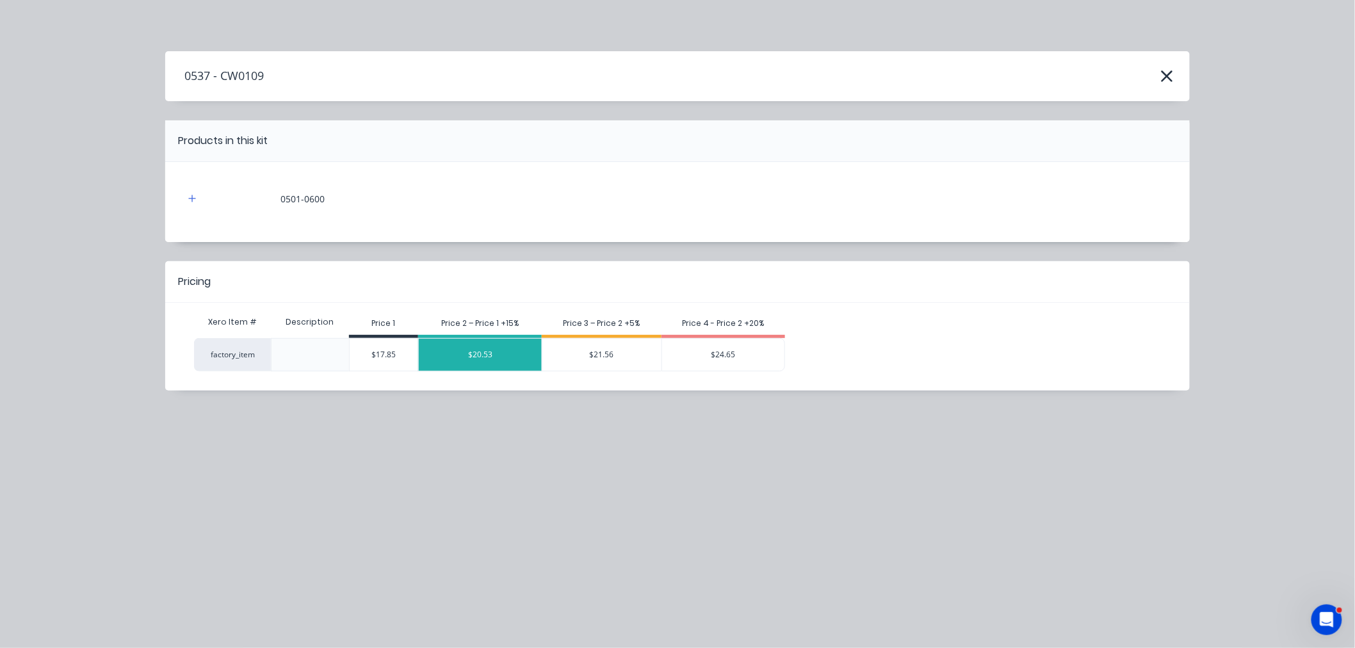
click at [506, 350] on div "$20.53" at bounding box center [480, 355] width 123 height 32
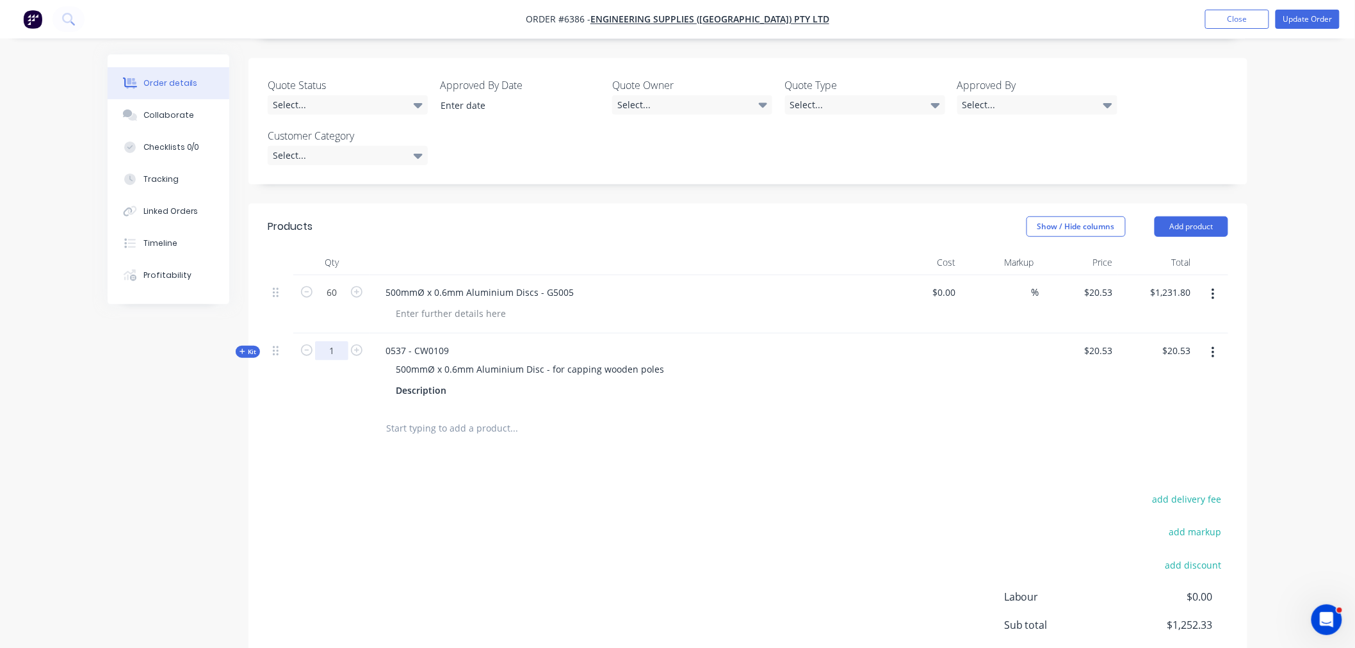
click at [334, 340] on div "1" at bounding box center [331, 349] width 33 height 19
type input "60"
type input "$1,231.80"
click at [456, 490] on div "add delivery fee add markup add discount Labour $0.00 Sub total $2,463.60 Margi…" at bounding box center [748, 613] width 960 height 247
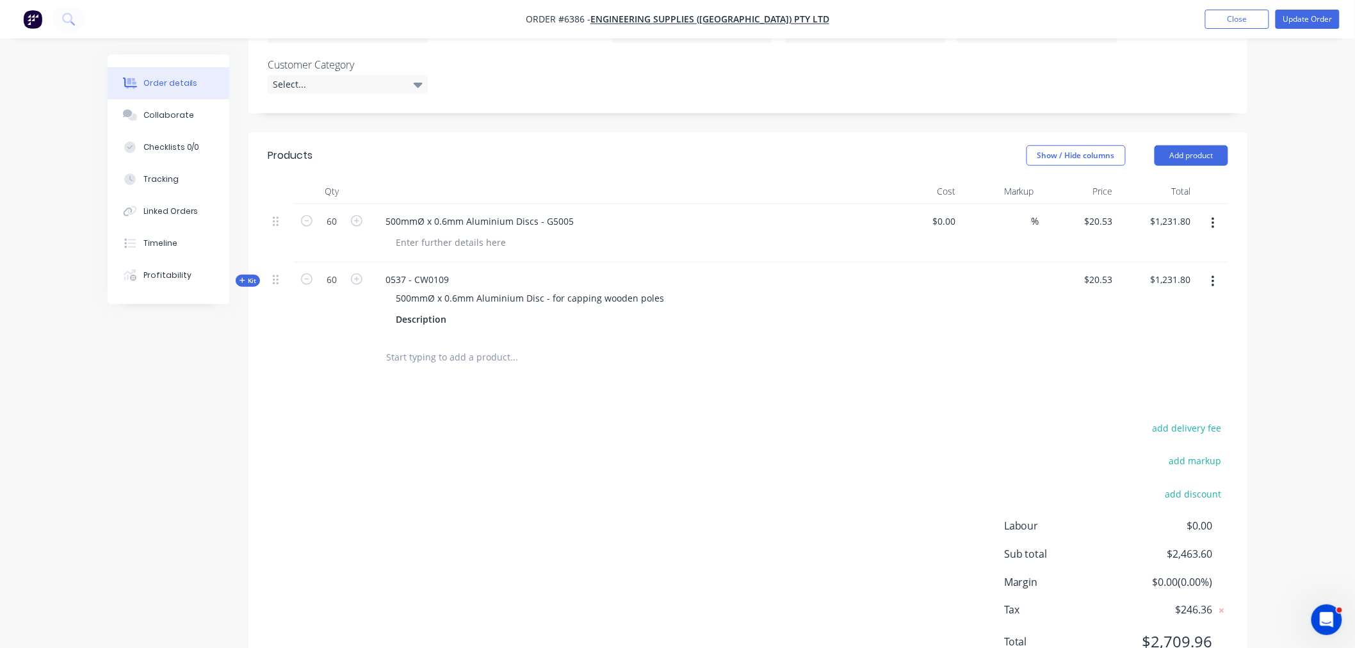
click at [1215, 212] on button "button" at bounding box center [1213, 223] width 30 height 23
click at [1159, 325] on div "Delete" at bounding box center [1167, 334] width 99 height 19
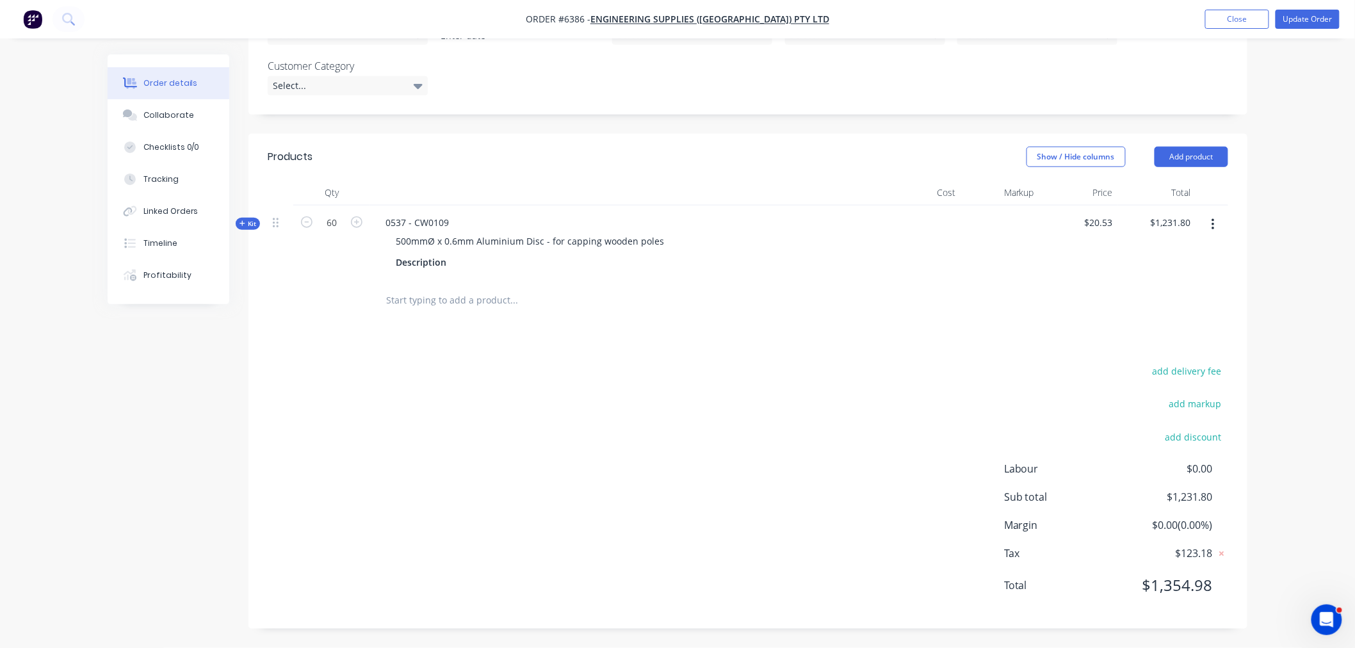
scroll to position [370, 0]
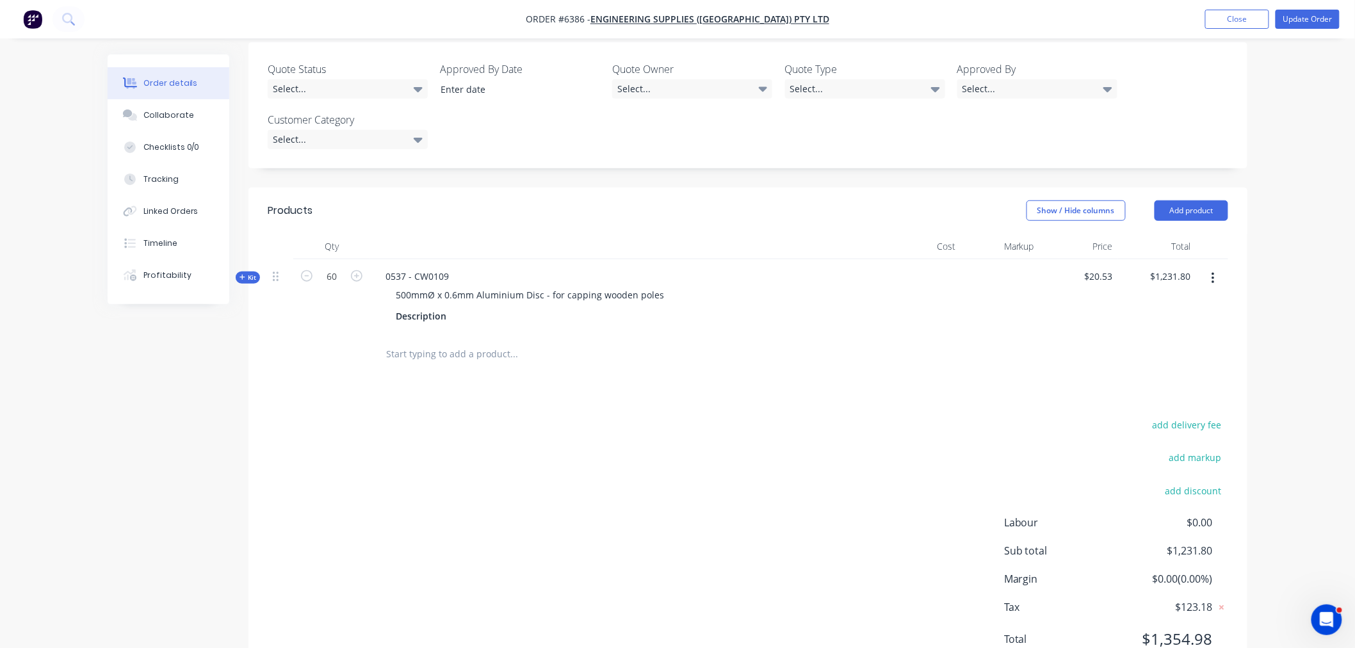
click at [606, 350] on div "Products Show / Hide columns Add product Qty Cost Markup Price Total Kit 60 053…" at bounding box center [747, 435] width 999 height 495
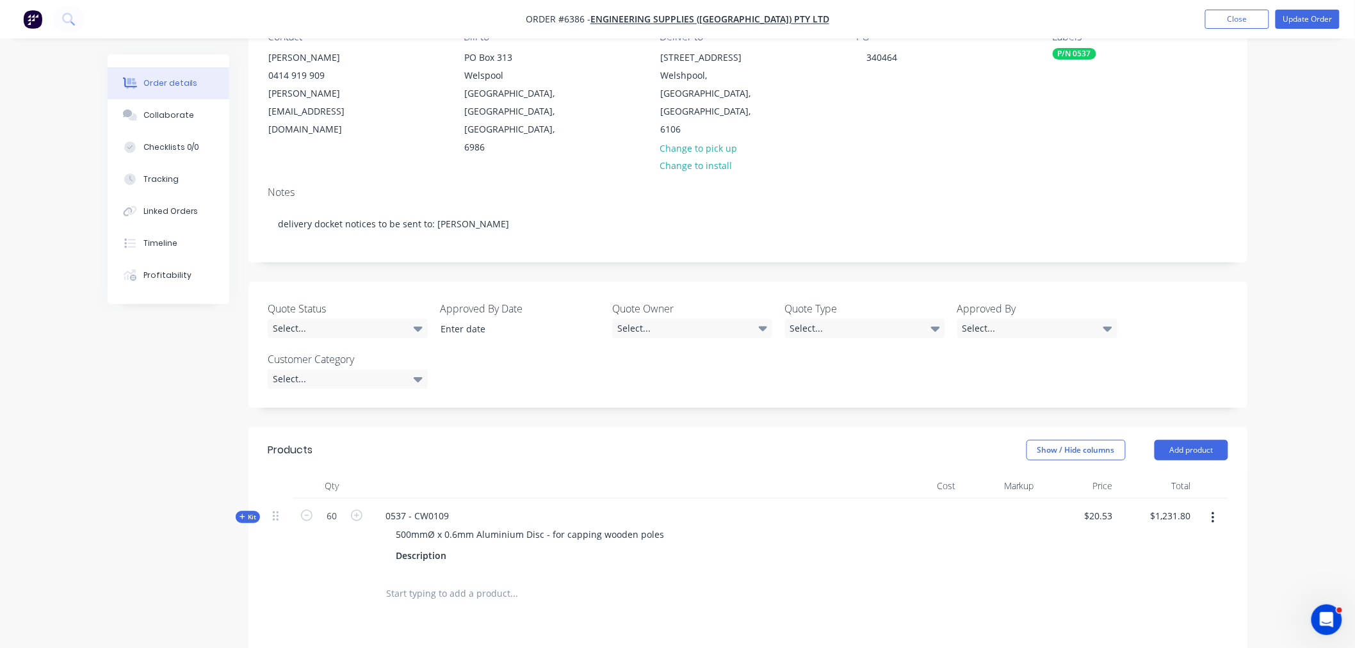
scroll to position [142, 0]
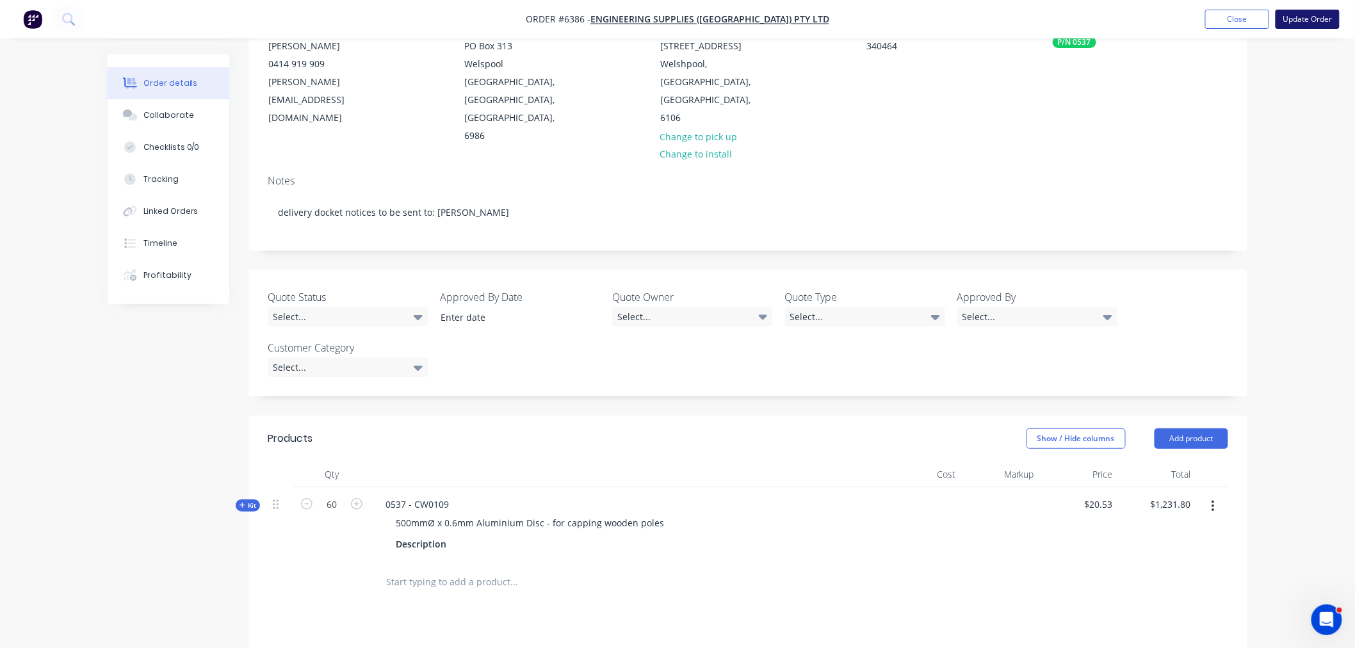
click at [1292, 16] on button "Update Order" at bounding box center [1307, 19] width 64 height 19
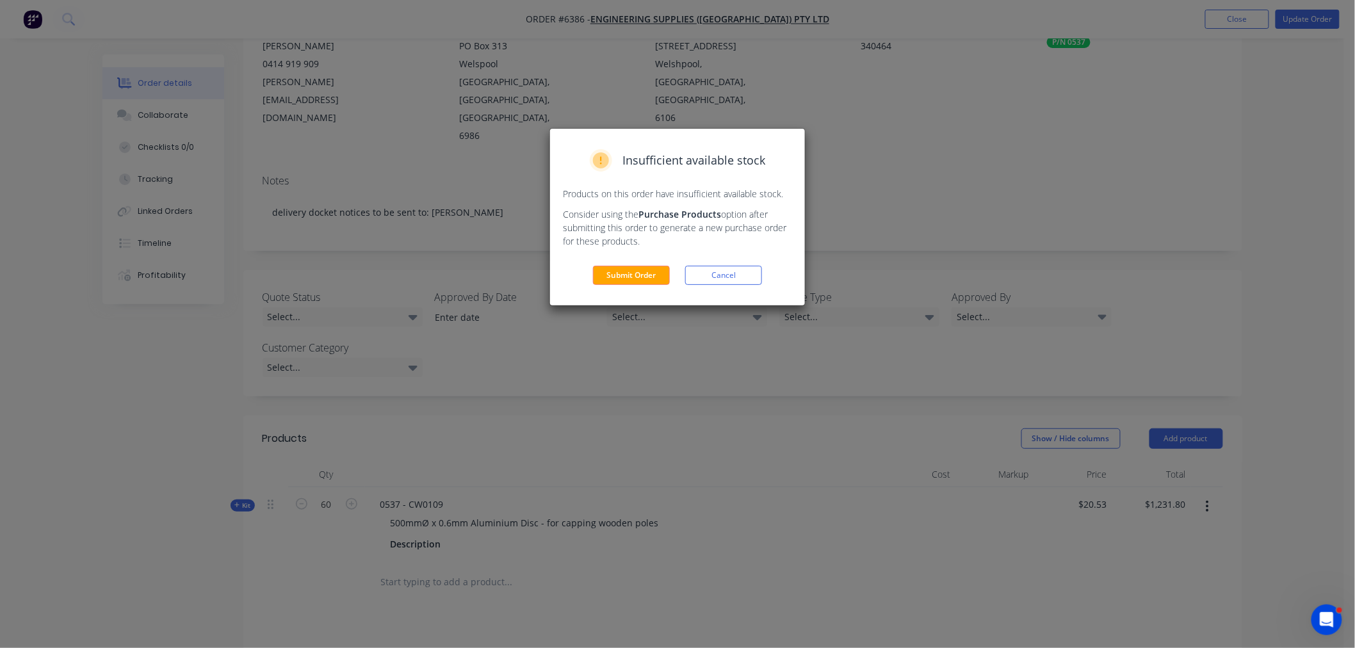
click at [624, 270] on button "Submit Order" at bounding box center [631, 275] width 77 height 19
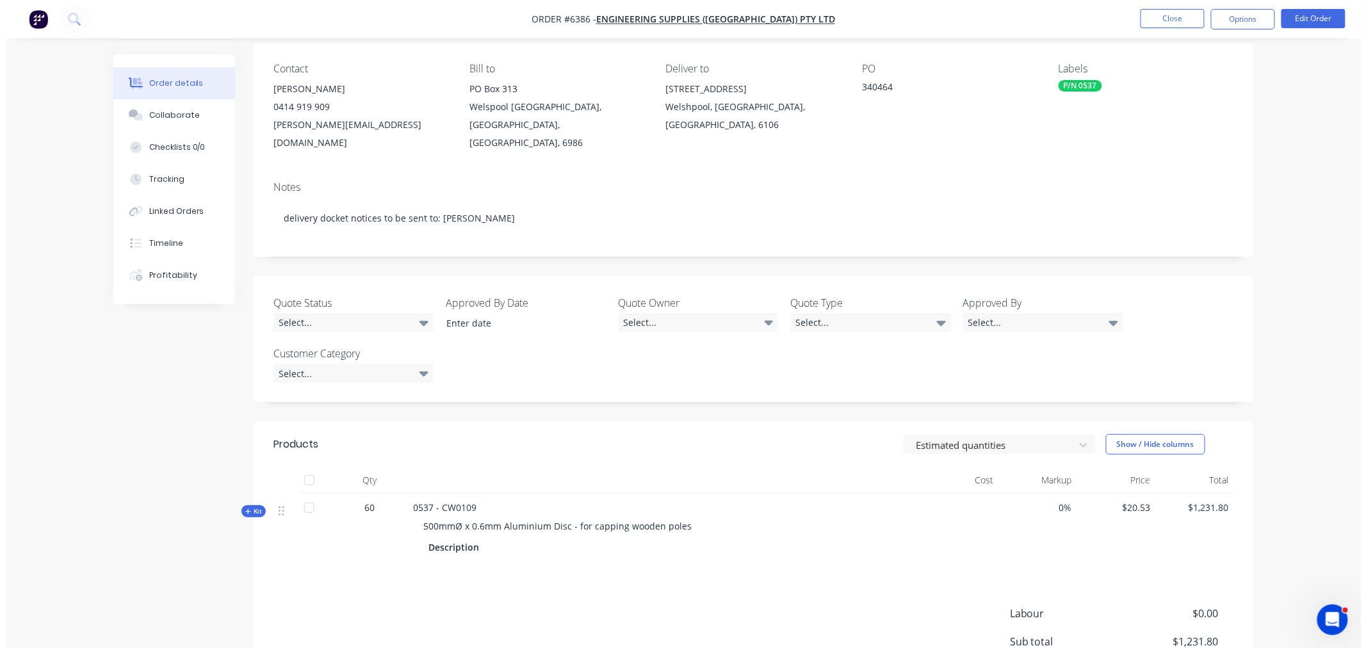
scroll to position [0, 0]
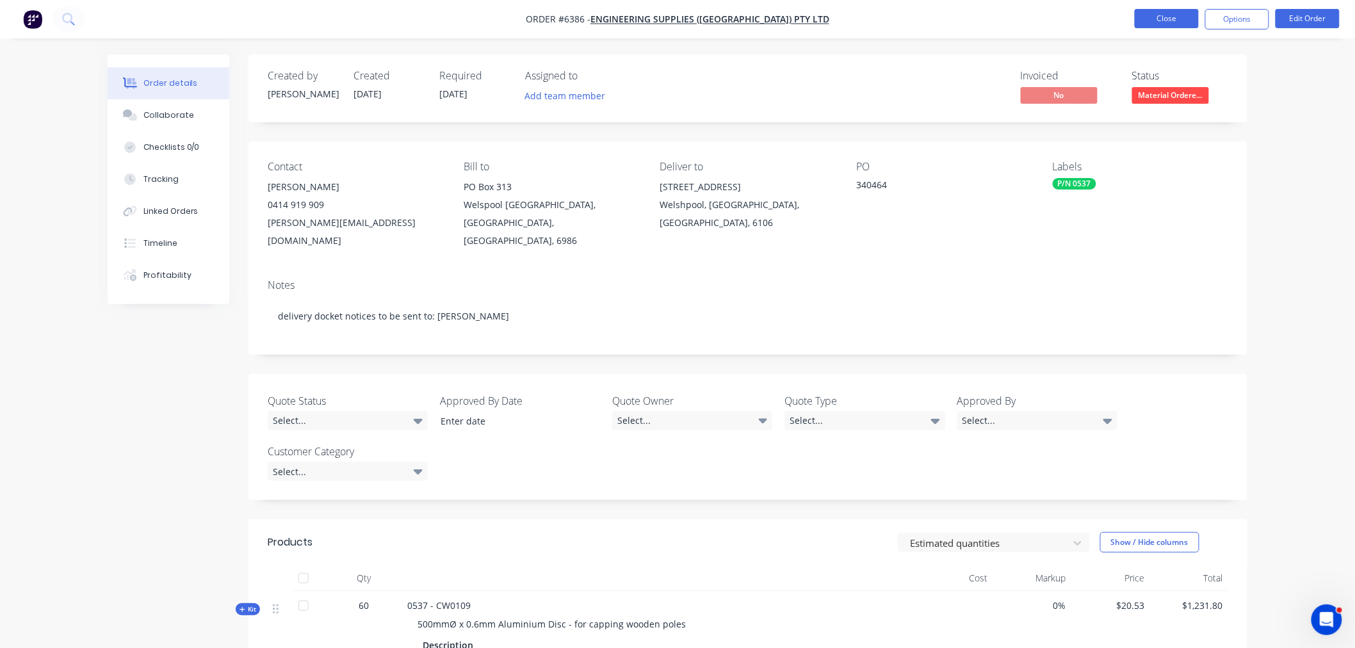
click at [1153, 19] on button "Close" at bounding box center [1167, 18] width 64 height 19
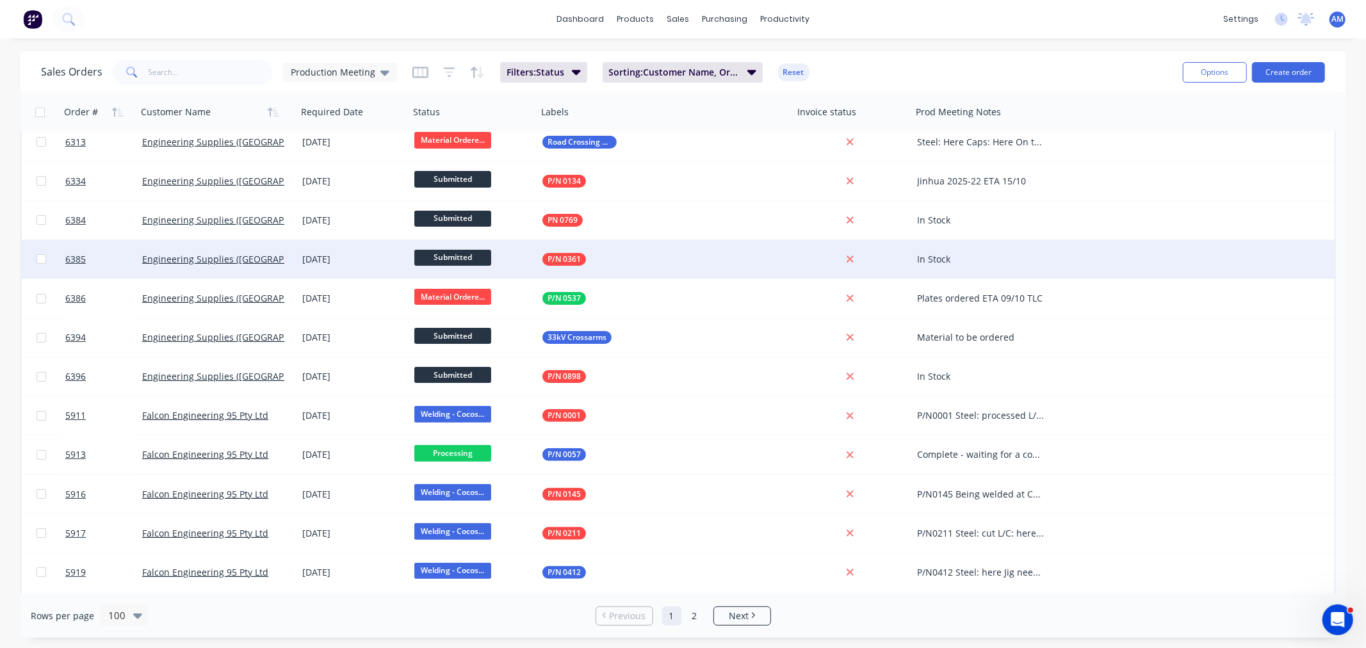
scroll to position [213, 0]
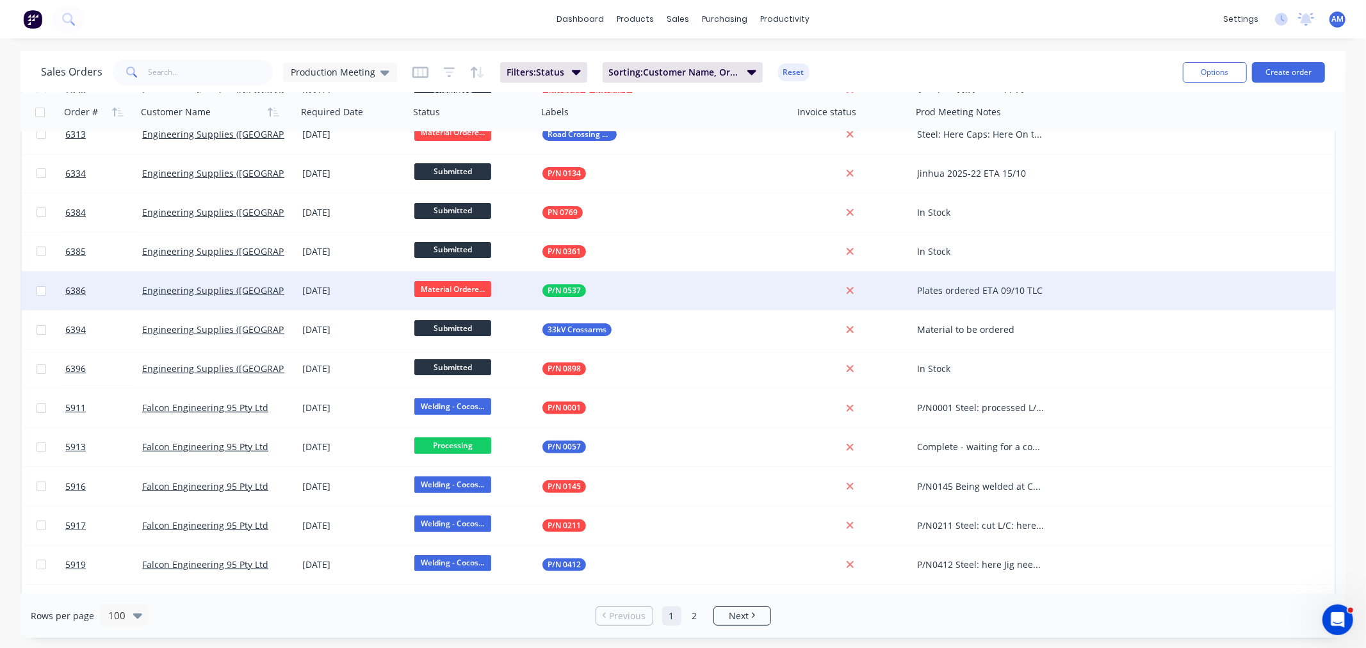
click at [970, 296] on div "Plates ordered ETA 09/10 TLC" at bounding box center [980, 290] width 127 height 13
drag, startPoint x: 940, startPoint y: 279, endPoint x: 899, endPoint y: 302, distance: 47.0
click at [897, 291] on div "6386 Engineering Supplies (WA) Pty Ltd 02 Oct 2025 Material Ordere... P/N 0537 …" at bounding box center [678, 290] width 1312 height 39
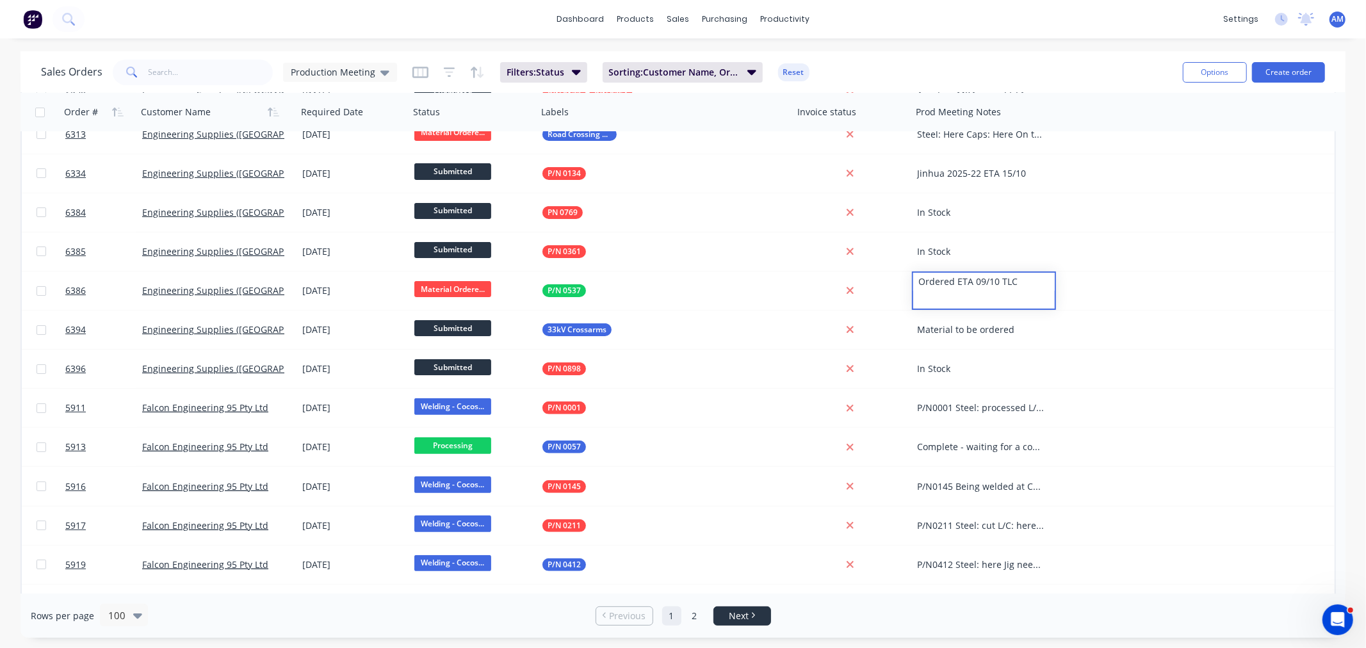
click at [724, 619] on link "Next" at bounding box center [742, 616] width 56 height 13
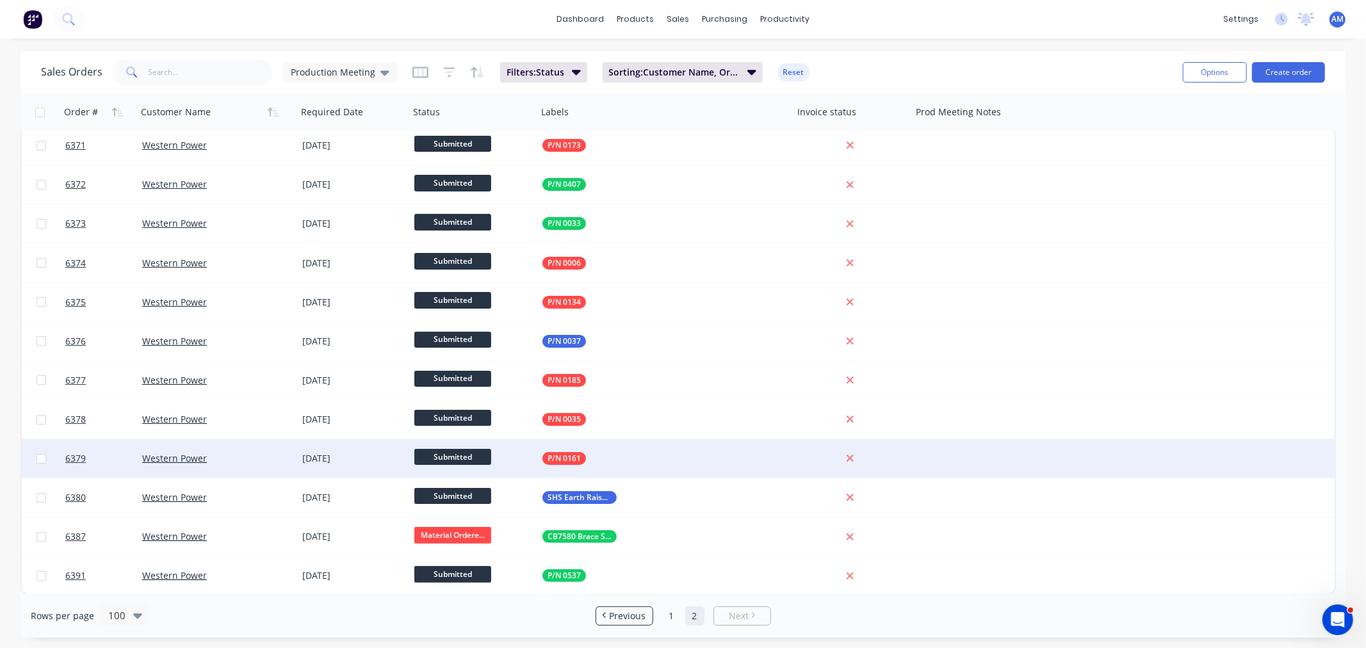
scroll to position [85, 0]
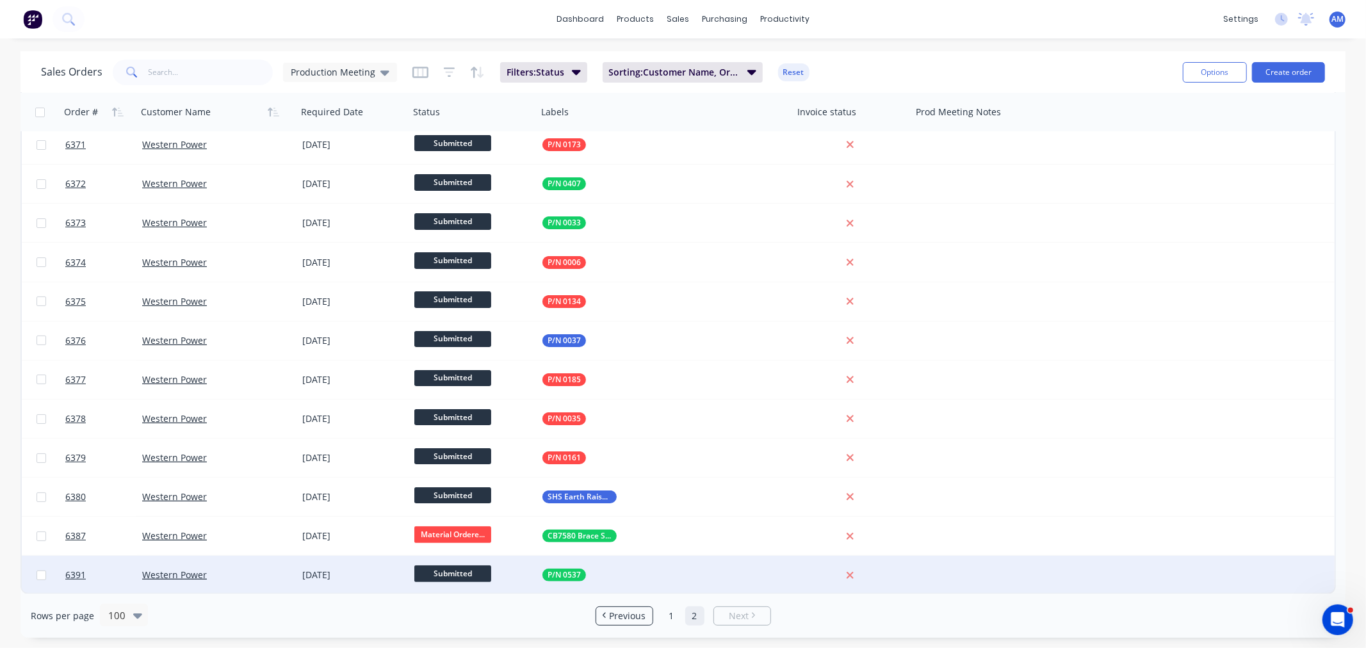
click at [914, 573] on div at bounding box center [984, 575] width 144 height 38
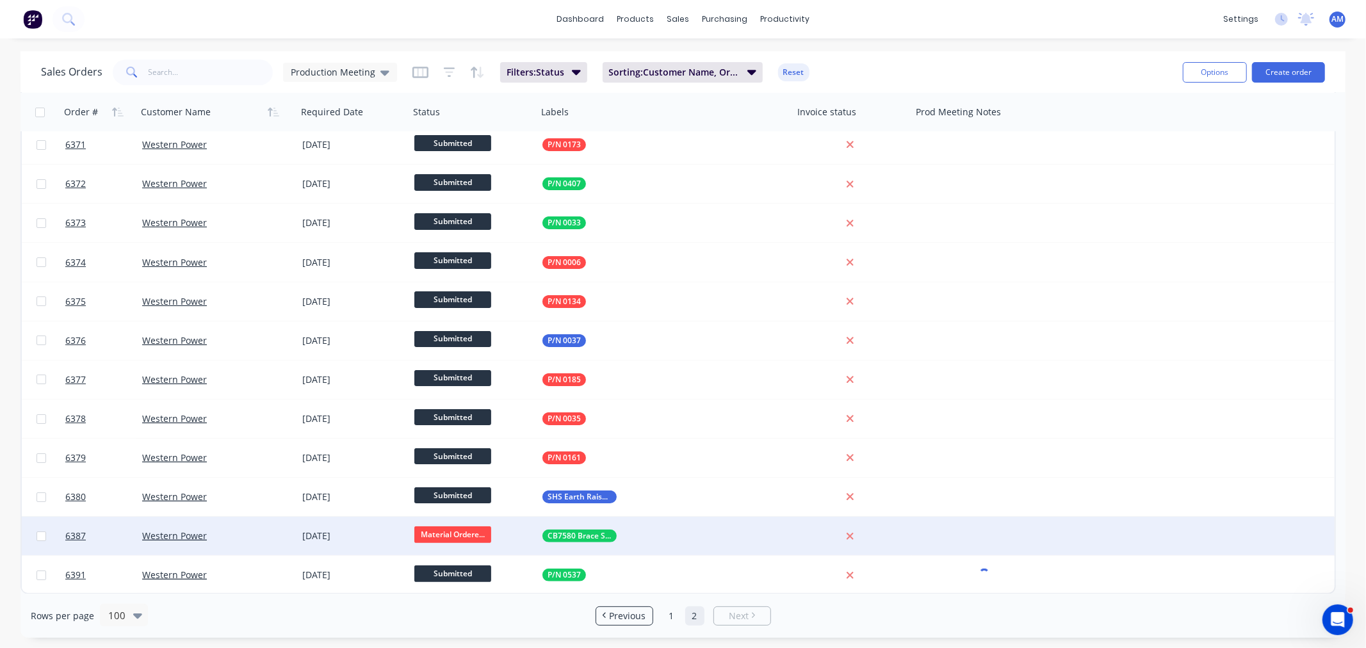
click at [933, 530] on div at bounding box center [984, 536] width 144 height 38
click at [941, 533] on div at bounding box center [984, 536] width 144 height 38
click at [993, 537] on div "Steel ETA; 06/10/2025" at bounding box center [980, 535] width 127 height 13
click at [1161, 531] on div "6387 Western Power 23 Oct 2025 Material Ordere... CB7580 Brace Sets Steel ETA; …" at bounding box center [678, 536] width 1312 height 39
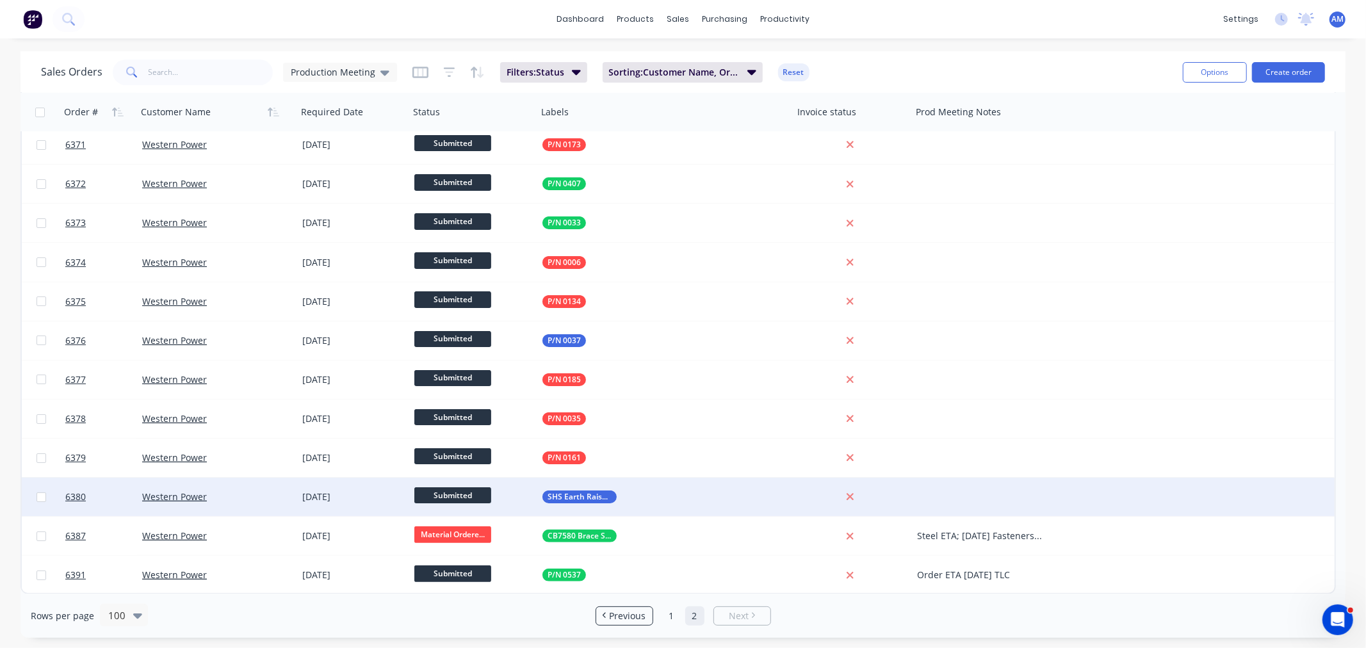
click at [951, 497] on div at bounding box center [984, 497] width 144 height 38
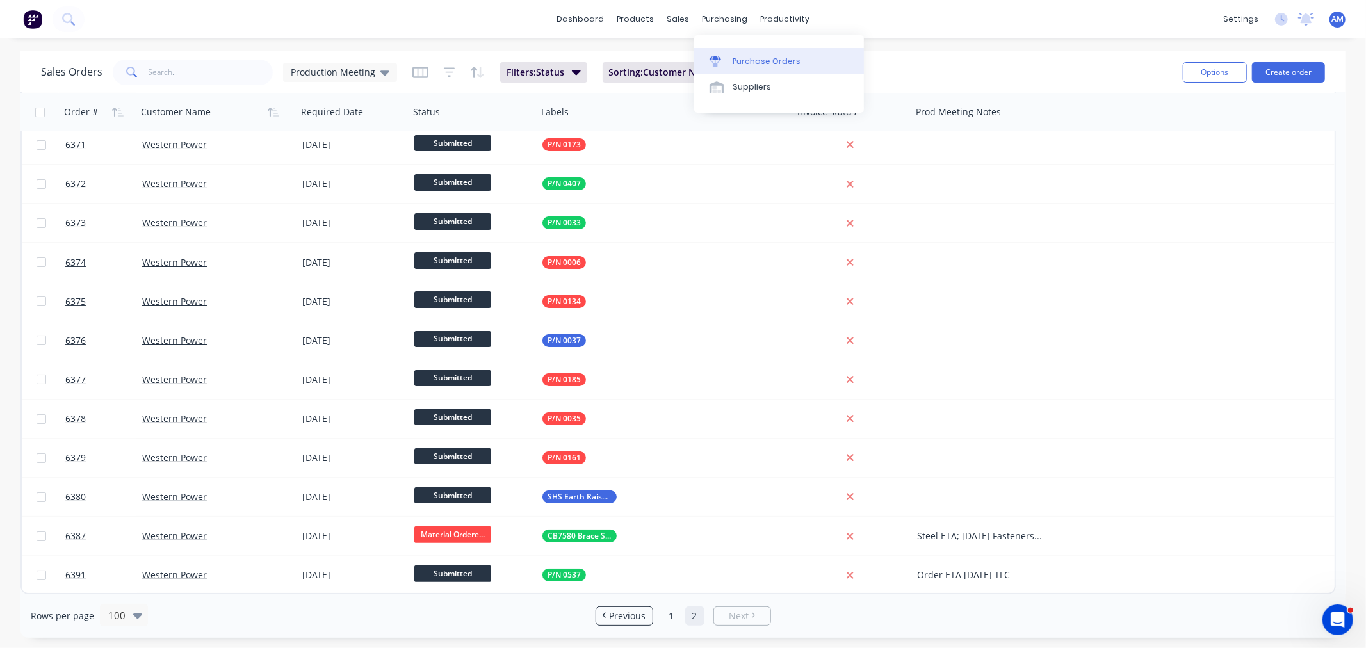
click at [761, 60] on div "Purchase Orders" at bounding box center [766, 62] width 68 height 12
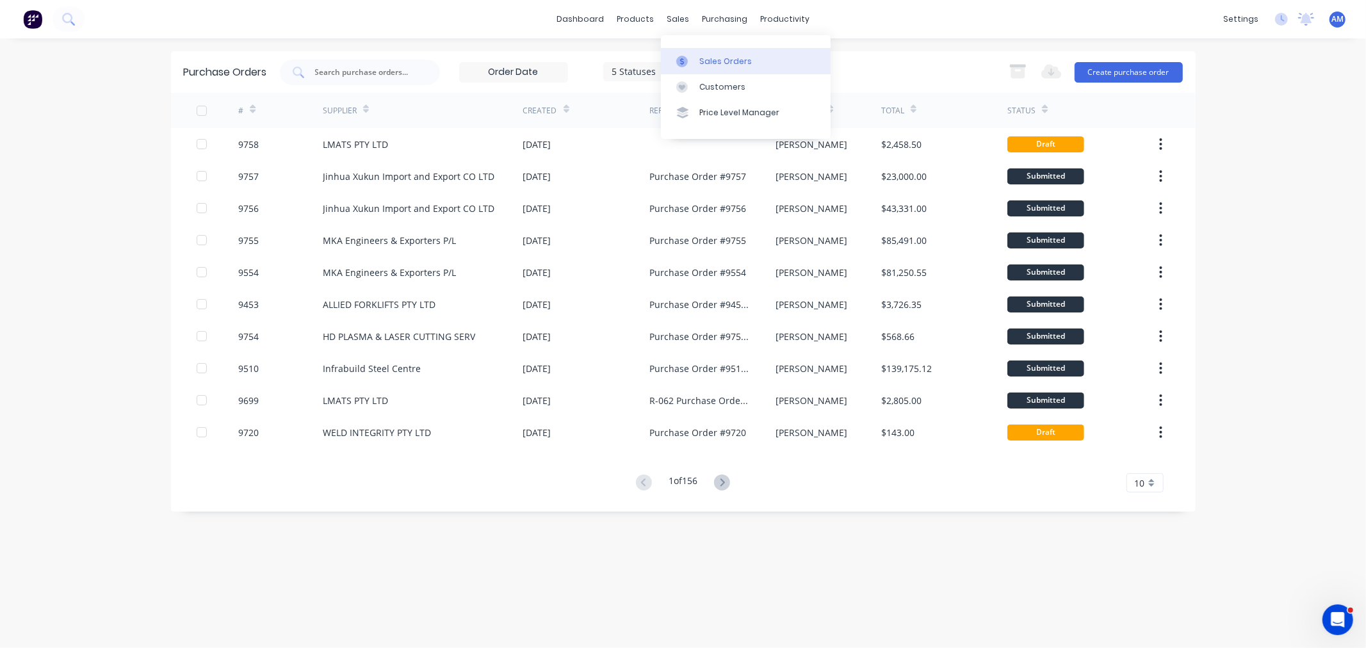
click at [717, 62] on div "Sales Orders" at bounding box center [725, 62] width 52 height 12
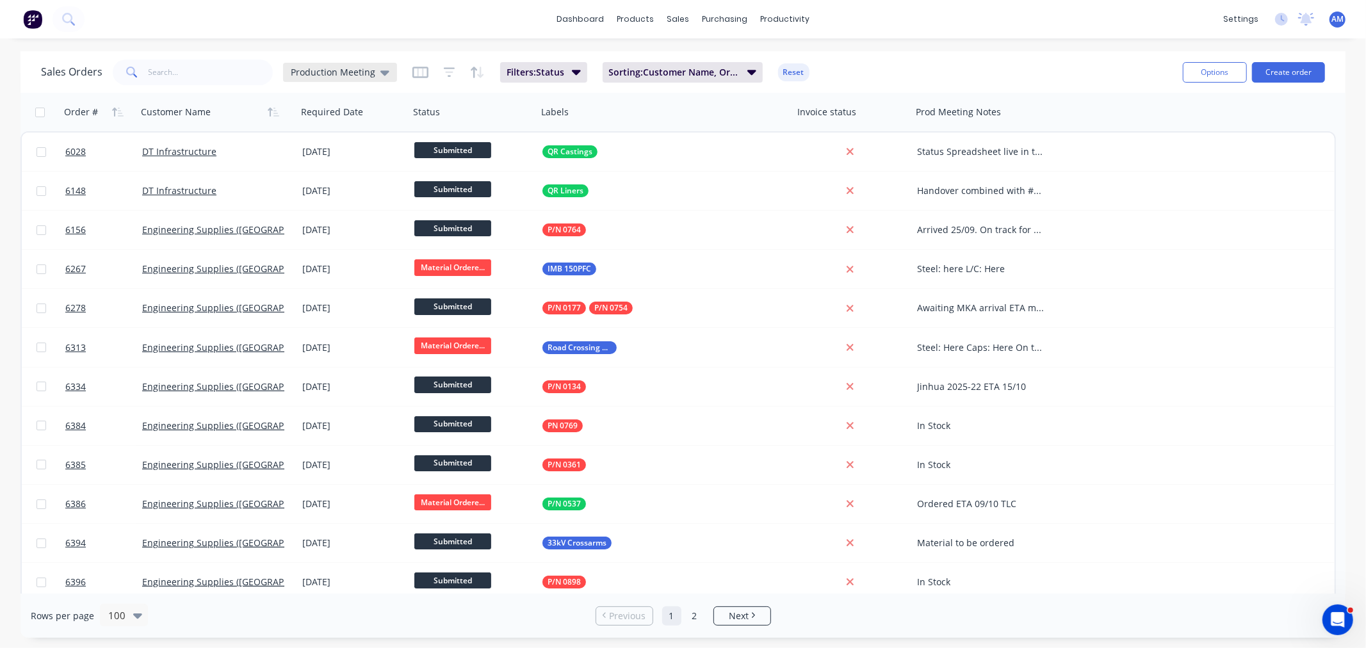
click at [385, 69] on div "Production Meeting" at bounding box center [340, 72] width 114 height 19
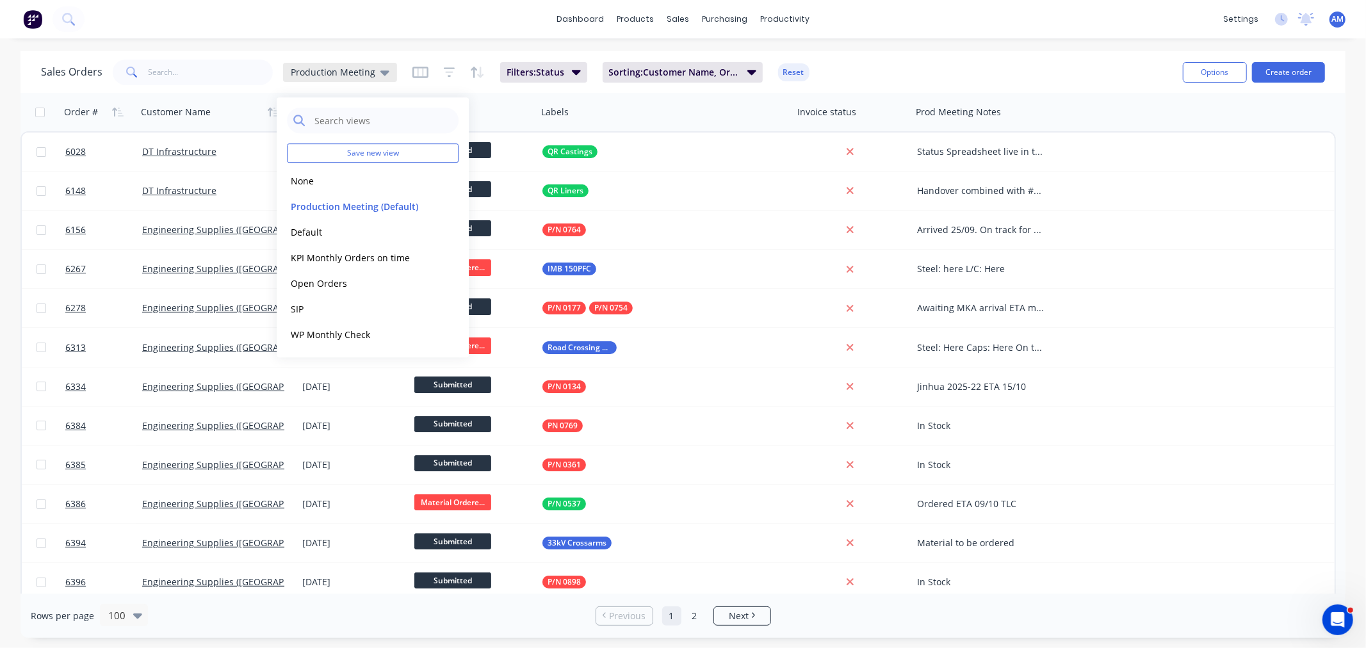
click at [385, 70] on div "Production Meeting" at bounding box center [340, 72] width 114 height 19
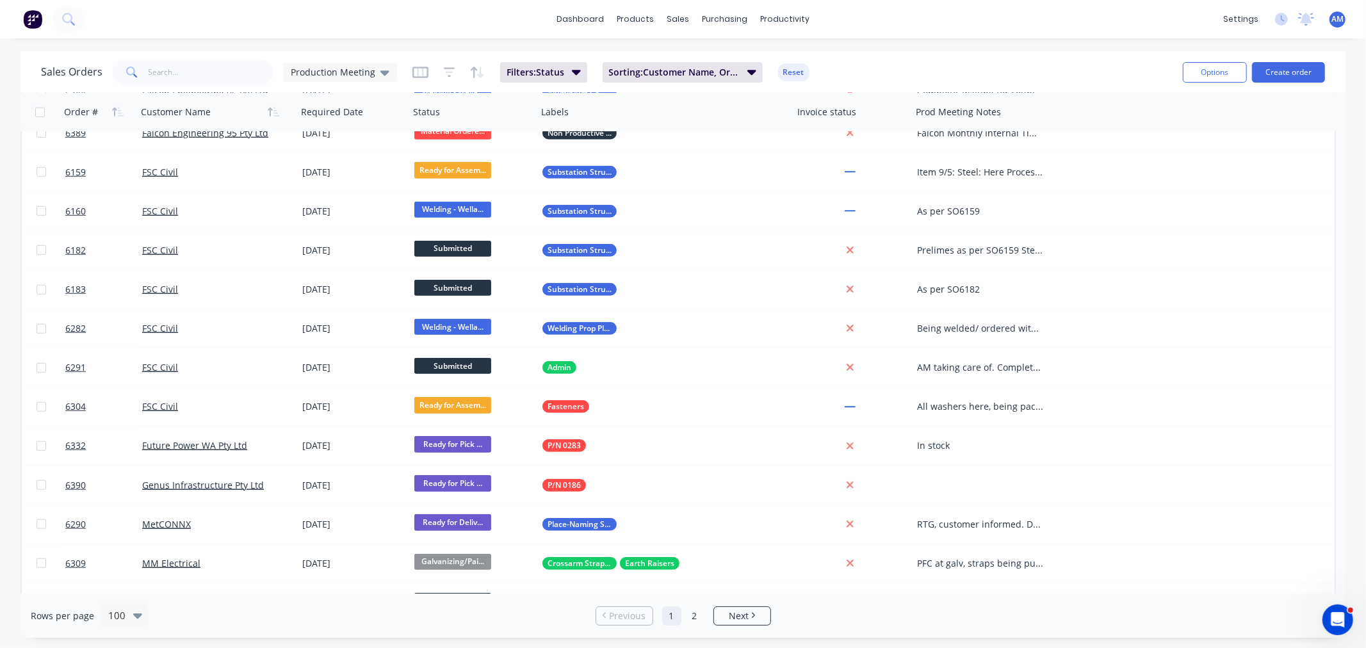
scroll to position [925, 0]
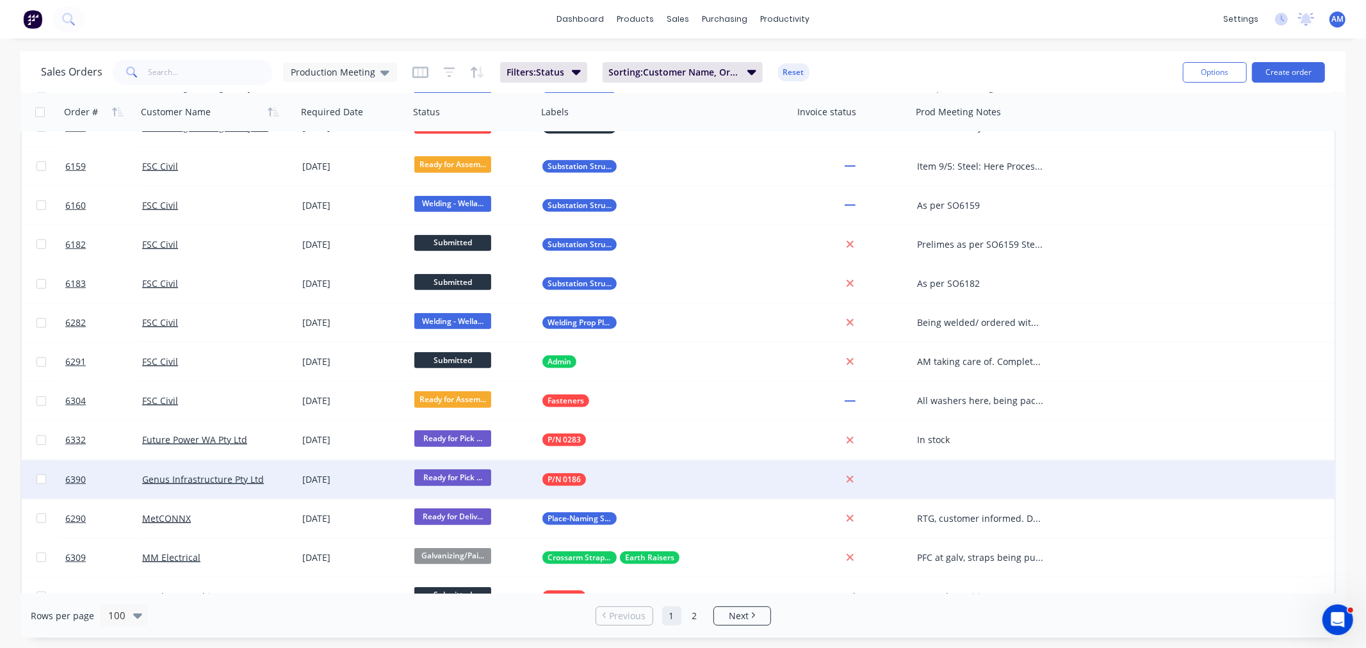
click at [988, 476] on div at bounding box center [984, 479] width 144 height 38
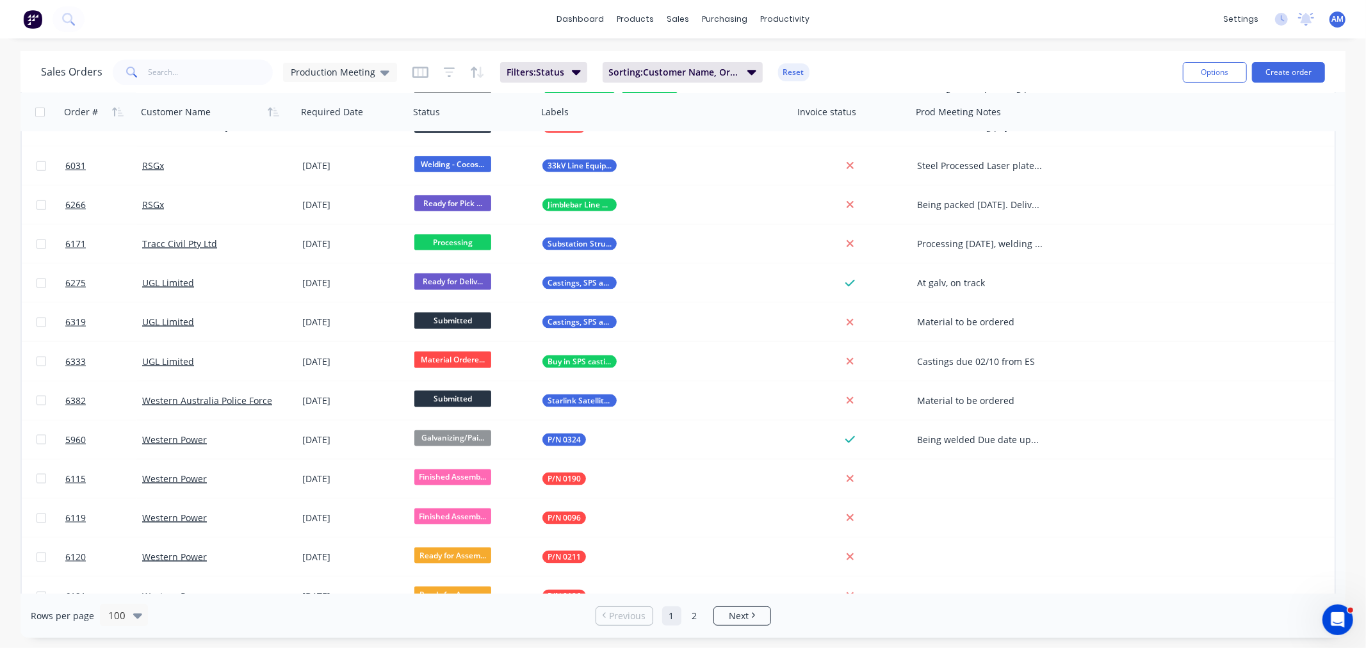
scroll to position [1391, 0]
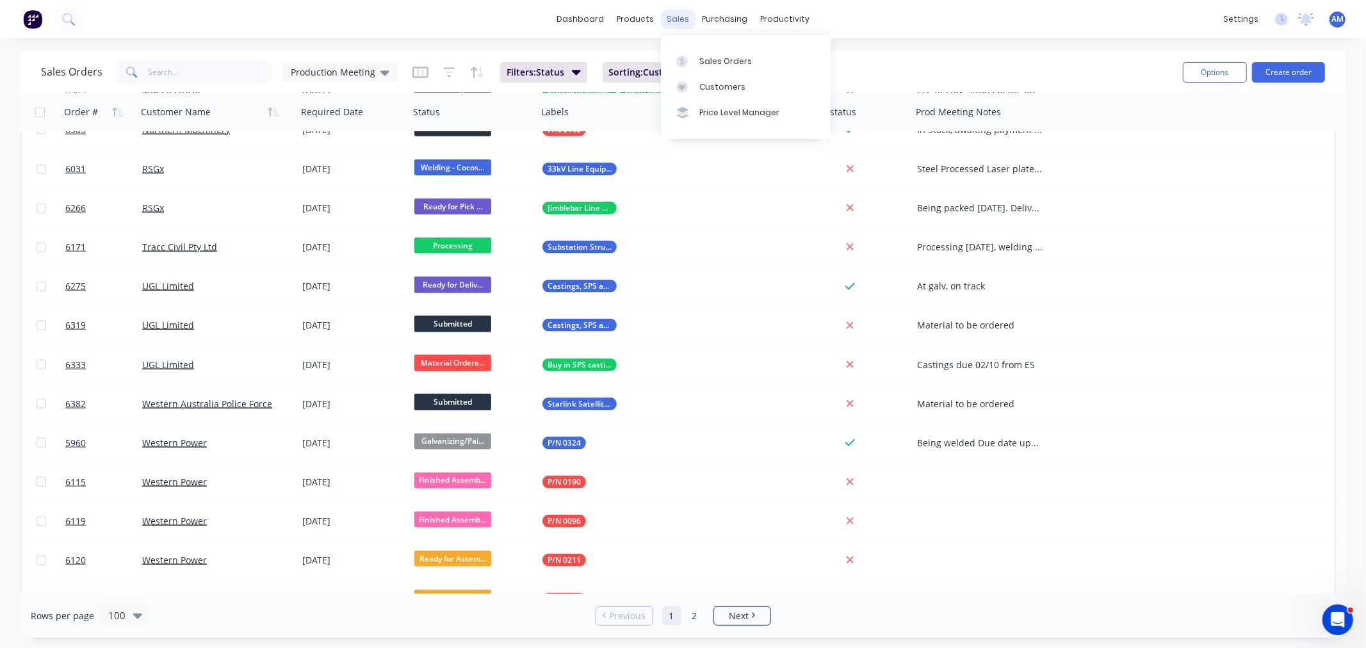
click at [672, 21] on div "sales" at bounding box center [677, 19] width 35 height 19
drag, startPoint x: 707, startPoint y: 54, endPoint x: 706, endPoint y: 61, distance: 7.2
click at [707, 56] on link "Sales Orders" at bounding box center [746, 61] width 170 height 26
click at [378, 81] on div "Production Meeting" at bounding box center [340, 72] width 114 height 19
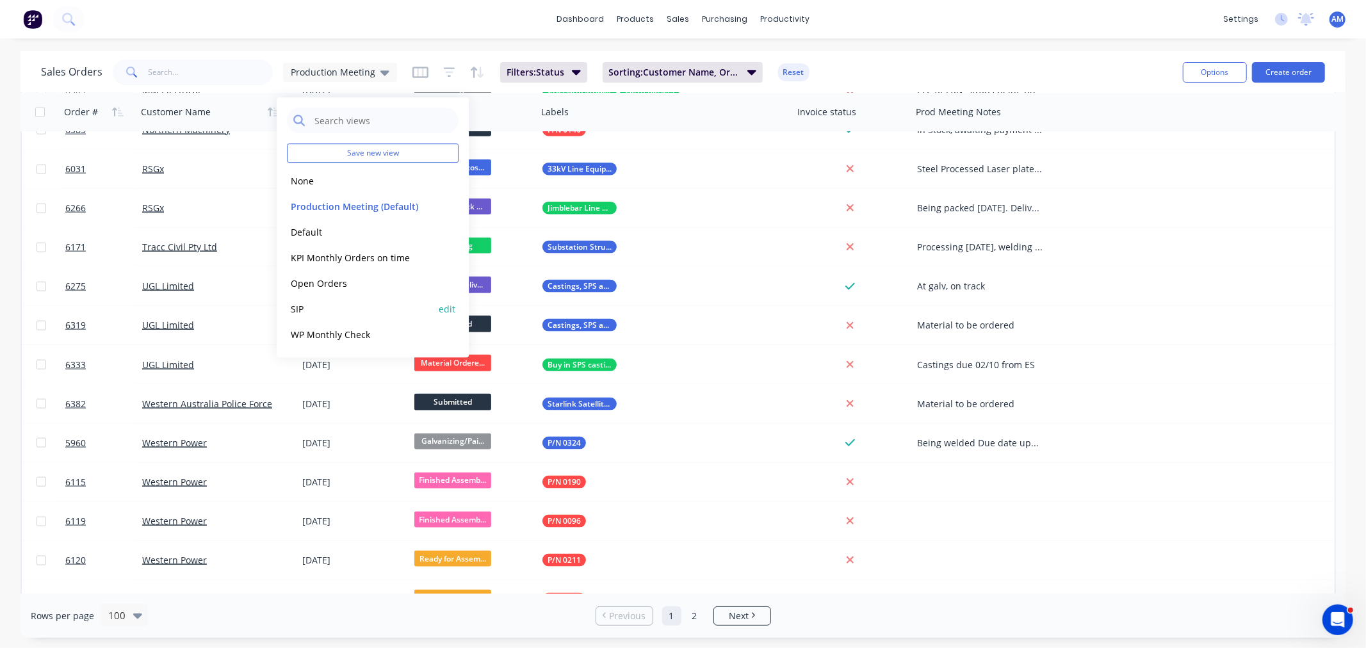
click at [325, 307] on button "SIP" at bounding box center [360, 309] width 146 height 15
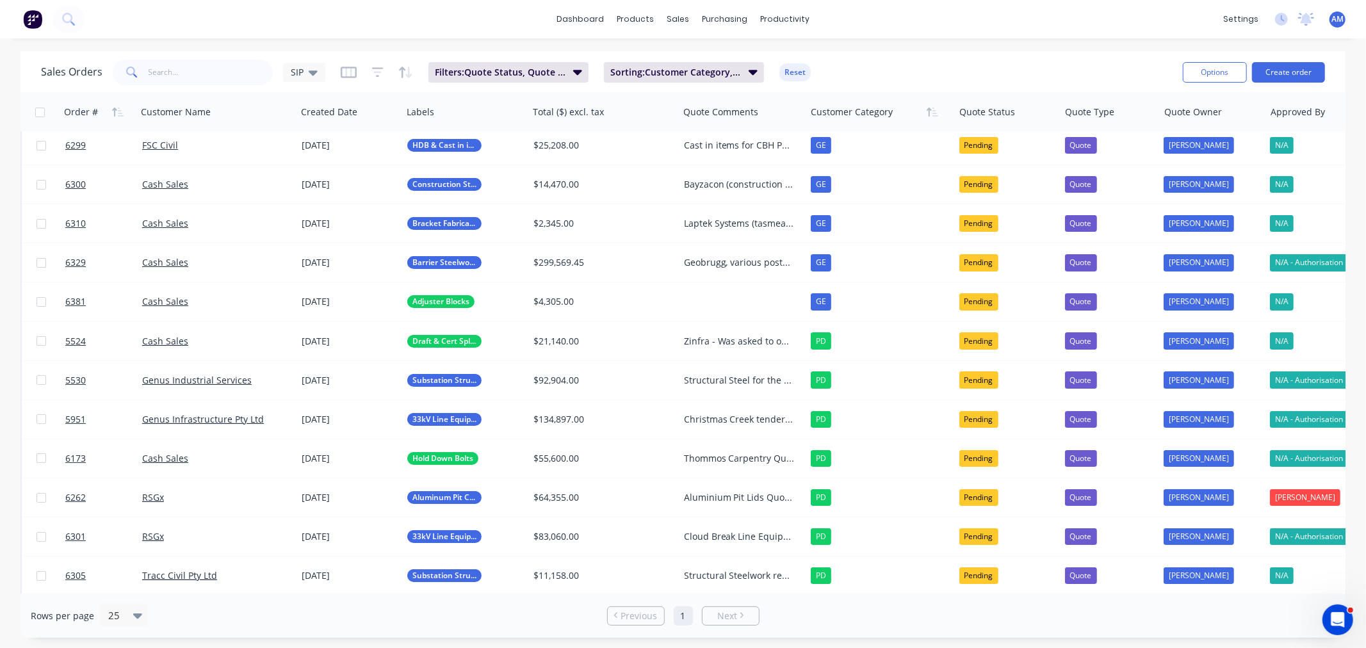
scroll to position [0, 0]
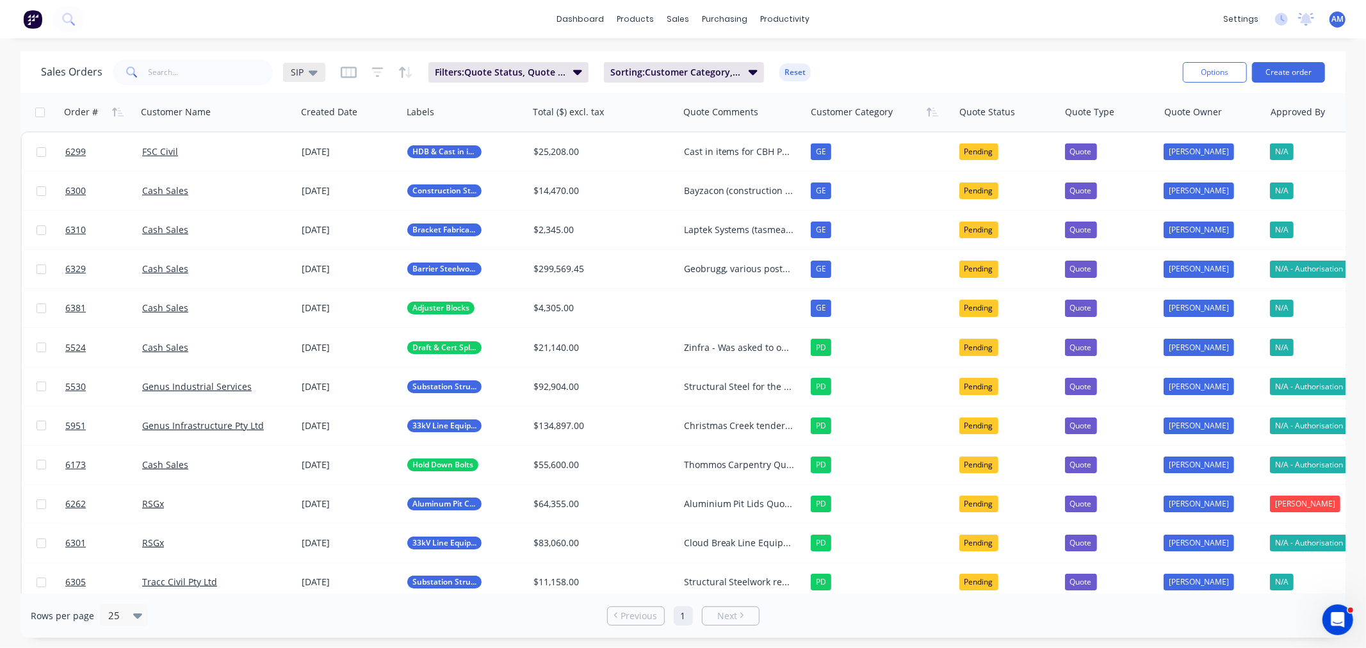
click at [314, 69] on icon at bounding box center [313, 72] width 9 height 14
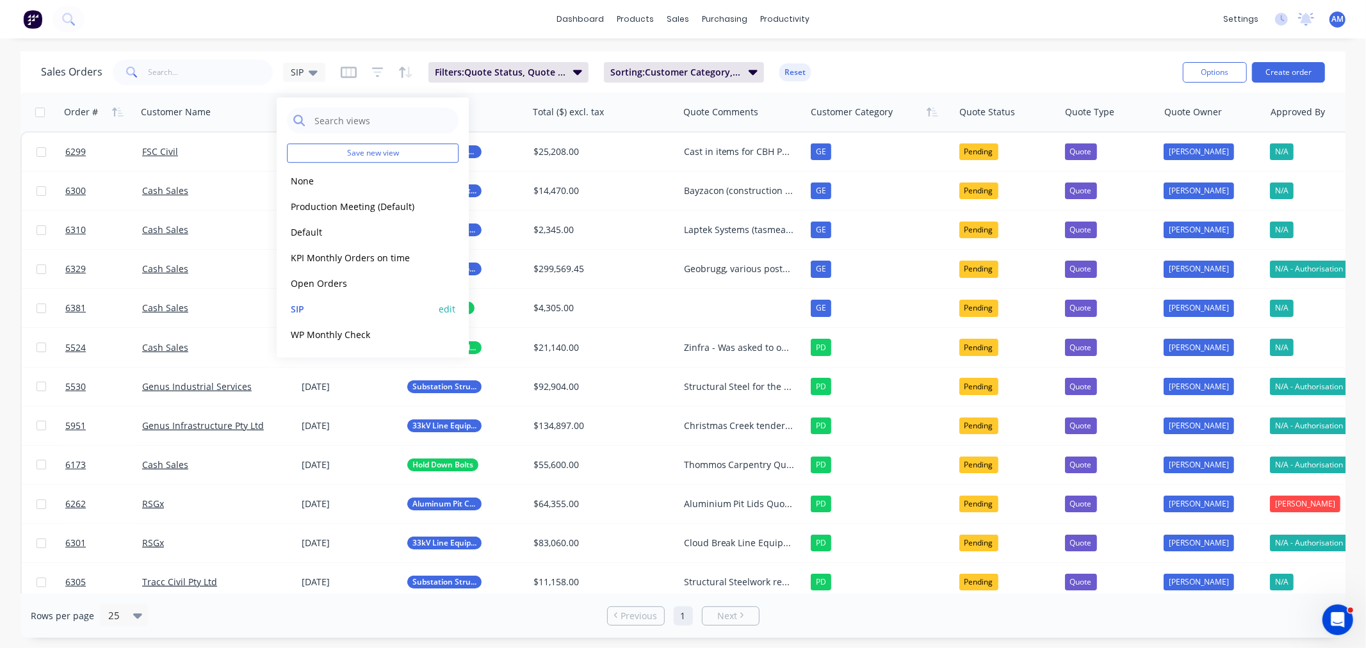
click at [449, 309] on button "edit" at bounding box center [447, 308] width 17 height 13
click at [512, 151] on label "Set as your default view" at bounding box center [563, 150] width 102 height 13
click at [497, 151] on input "Set as your default view" at bounding box center [499, 150] width 10 height 12
checkbox input "true"
click at [517, 170] on button "Update" at bounding box center [537, 177] width 86 height 20
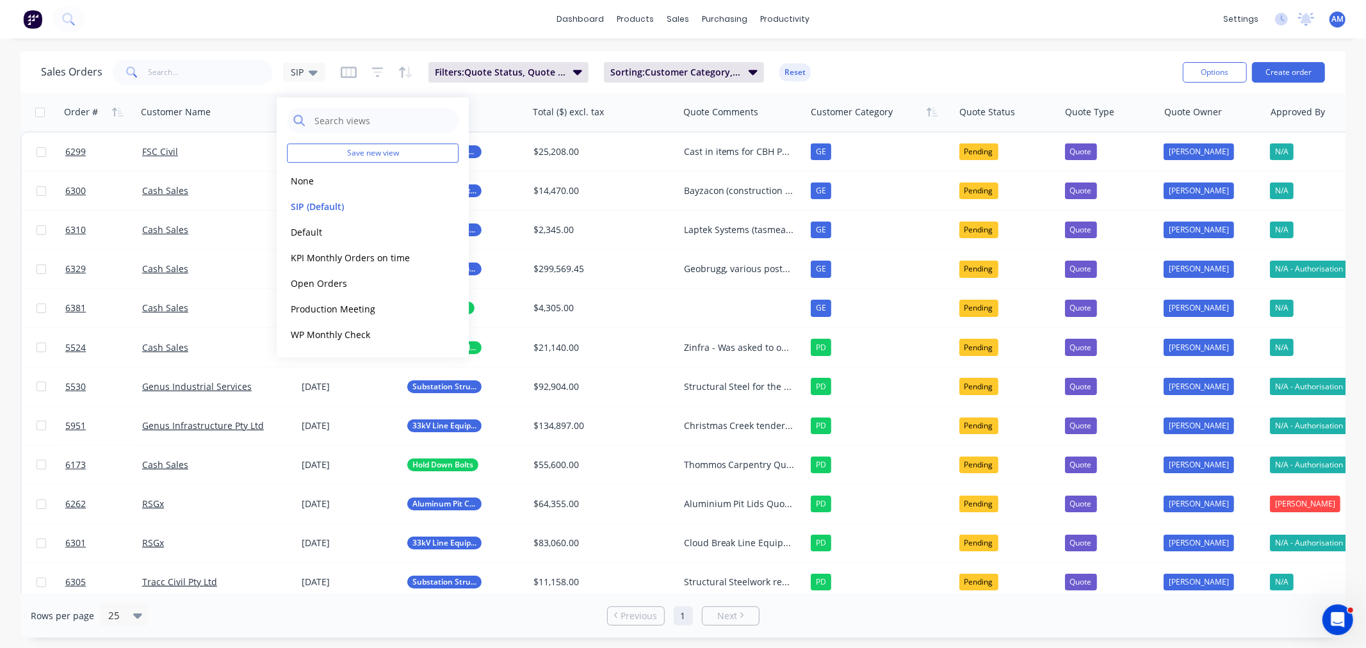
click at [882, 69] on div "Sales Orders SIP Filters: Quote Status, Quote Type Sorting: Customer Category, …" at bounding box center [606, 71] width 1131 height 31
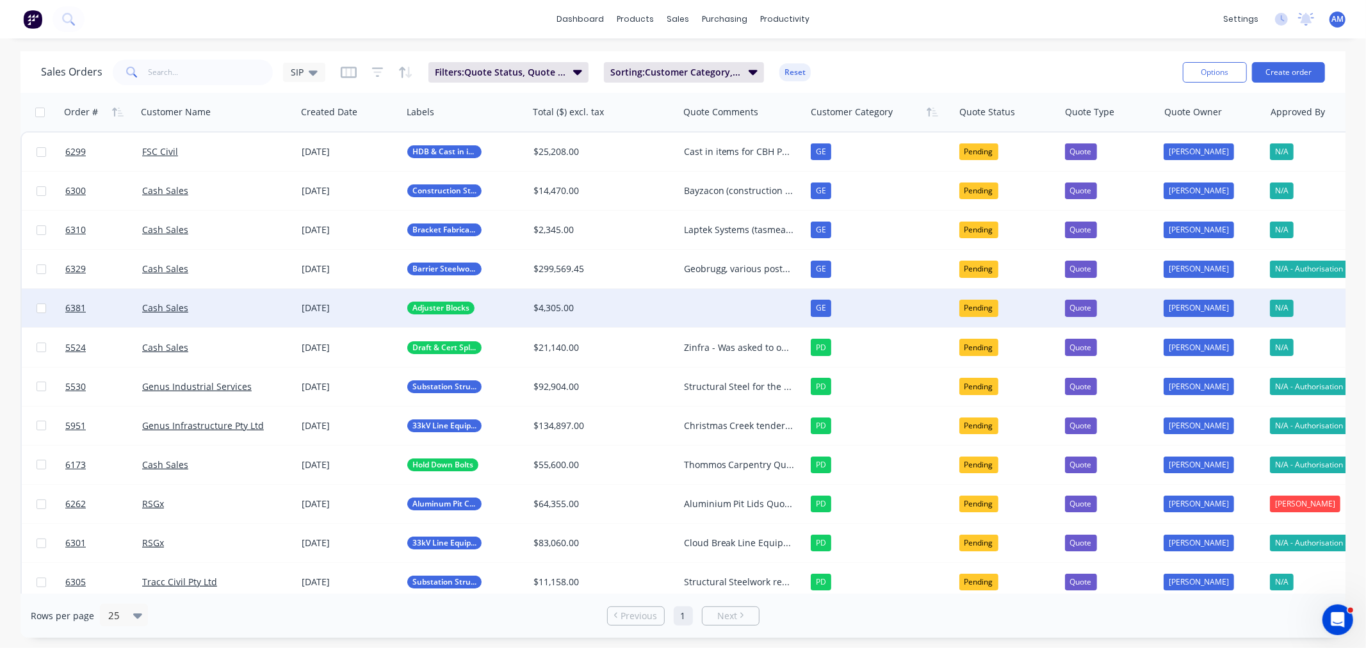
click at [720, 299] on div at bounding box center [742, 308] width 127 height 38
click at [755, 316] on div "Adjuster blocks for Jamieson" at bounding box center [742, 305] width 125 height 31
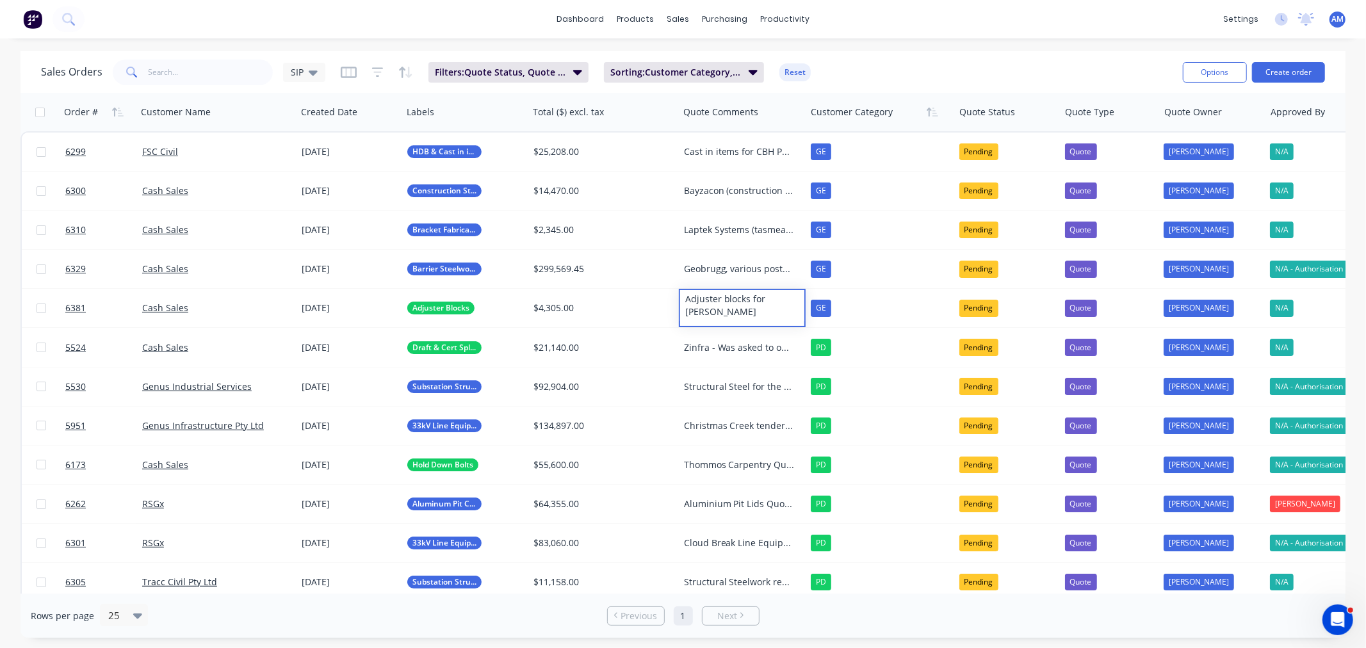
click at [861, 72] on div "Sales Orders SIP Filters: Quote Status, Quote Type Sorting: Customer Category, …" at bounding box center [606, 71] width 1131 height 31
click at [317, 68] on div "SIP" at bounding box center [304, 72] width 42 height 19
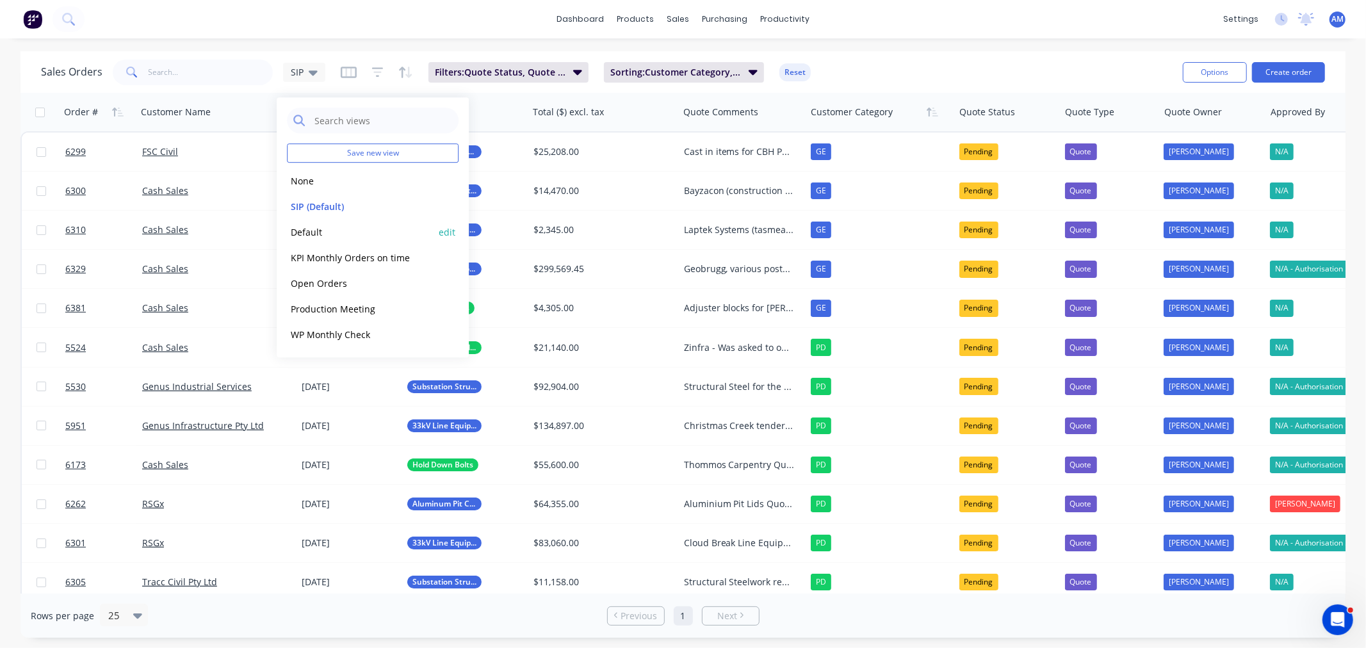
click at [318, 226] on button "Default" at bounding box center [360, 232] width 146 height 15
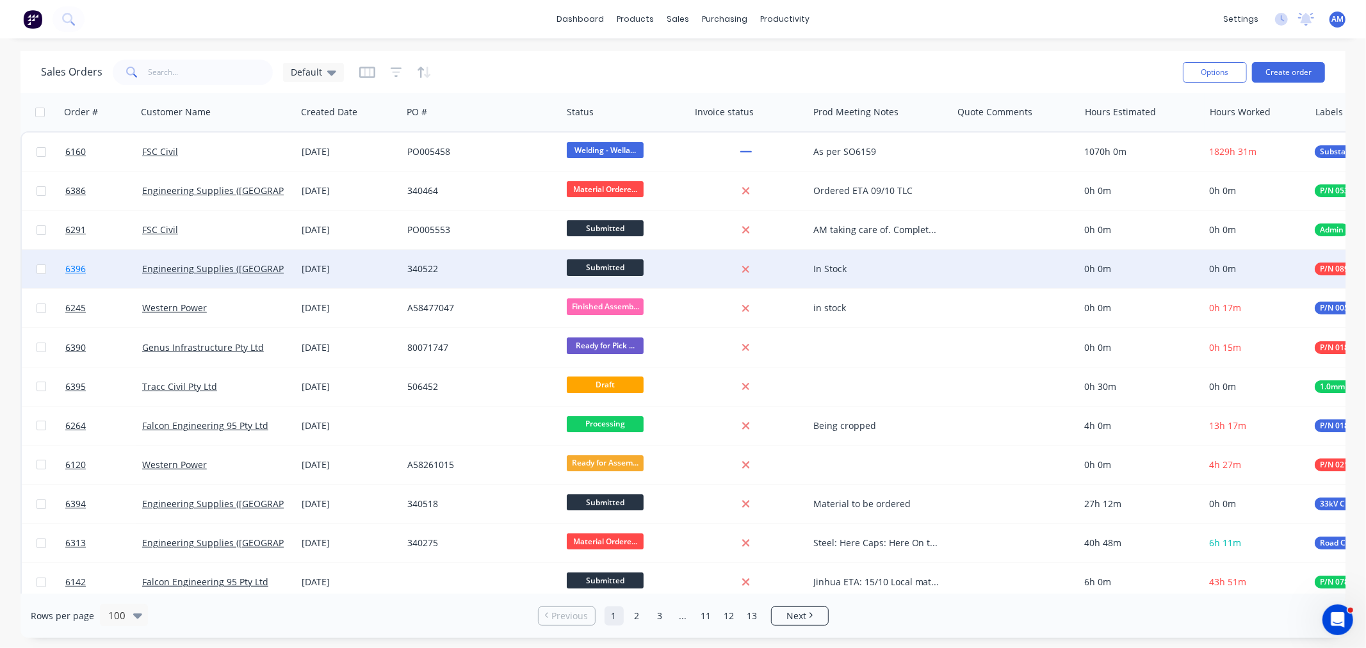
click at [97, 269] on link "6396" at bounding box center [103, 269] width 77 height 38
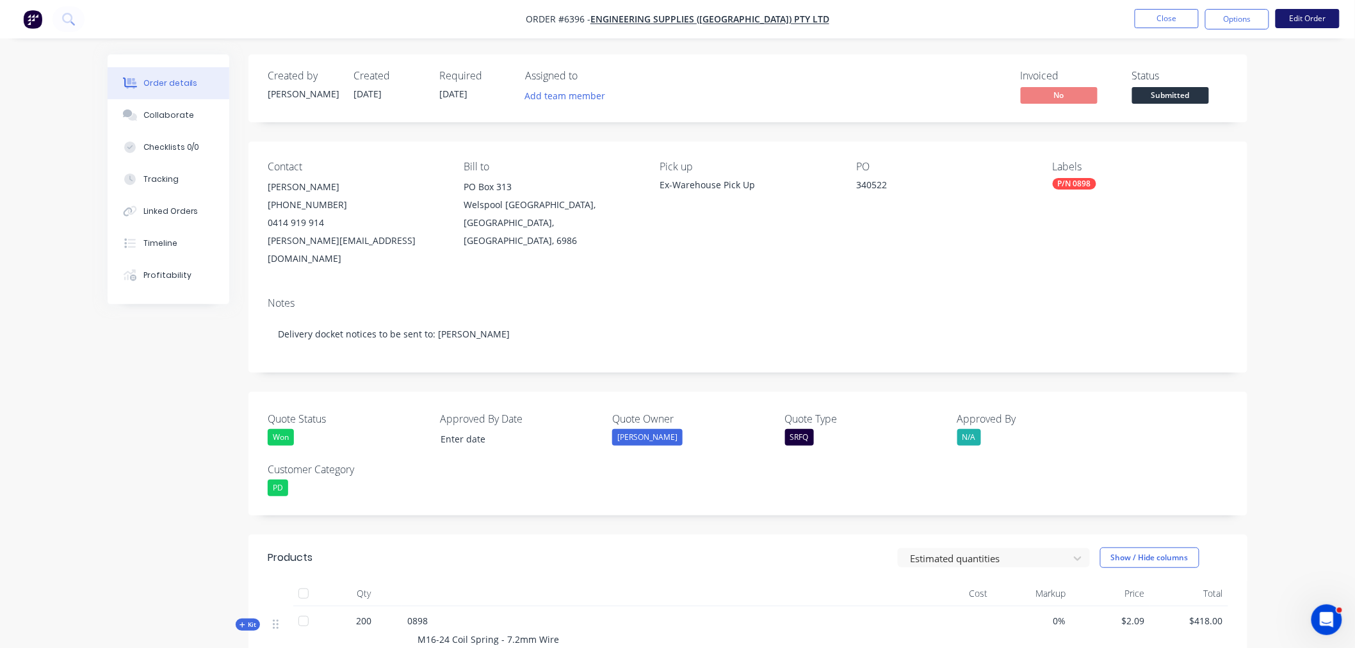
click at [1321, 13] on button "Edit Order" at bounding box center [1307, 18] width 64 height 19
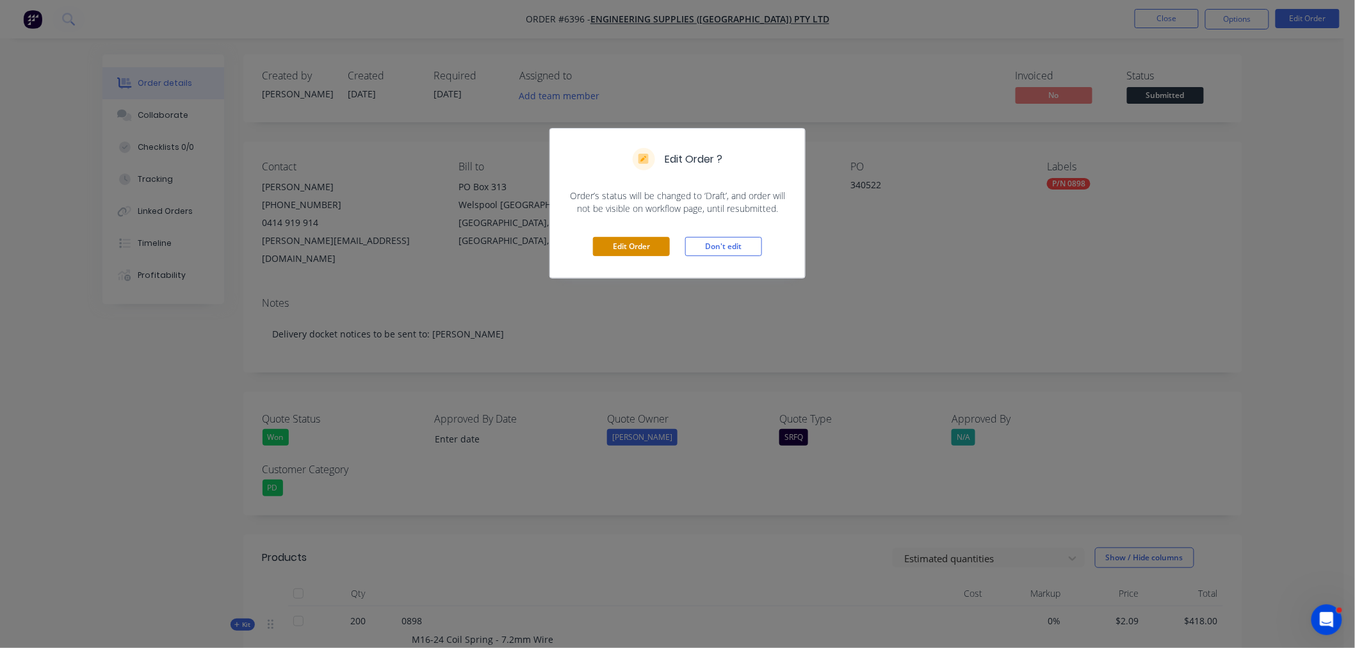
click at [632, 250] on button "Edit Order" at bounding box center [631, 246] width 77 height 19
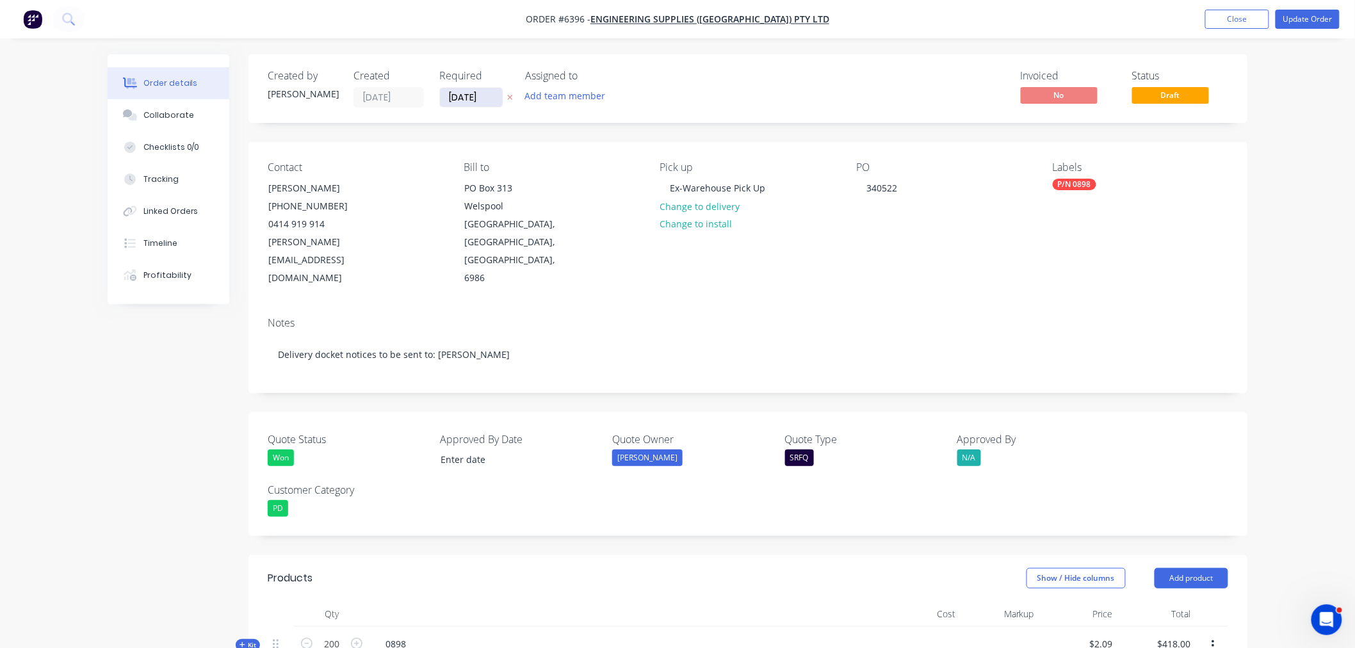
click at [464, 95] on input "[DATE]" at bounding box center [471, 97] width 63 height 19
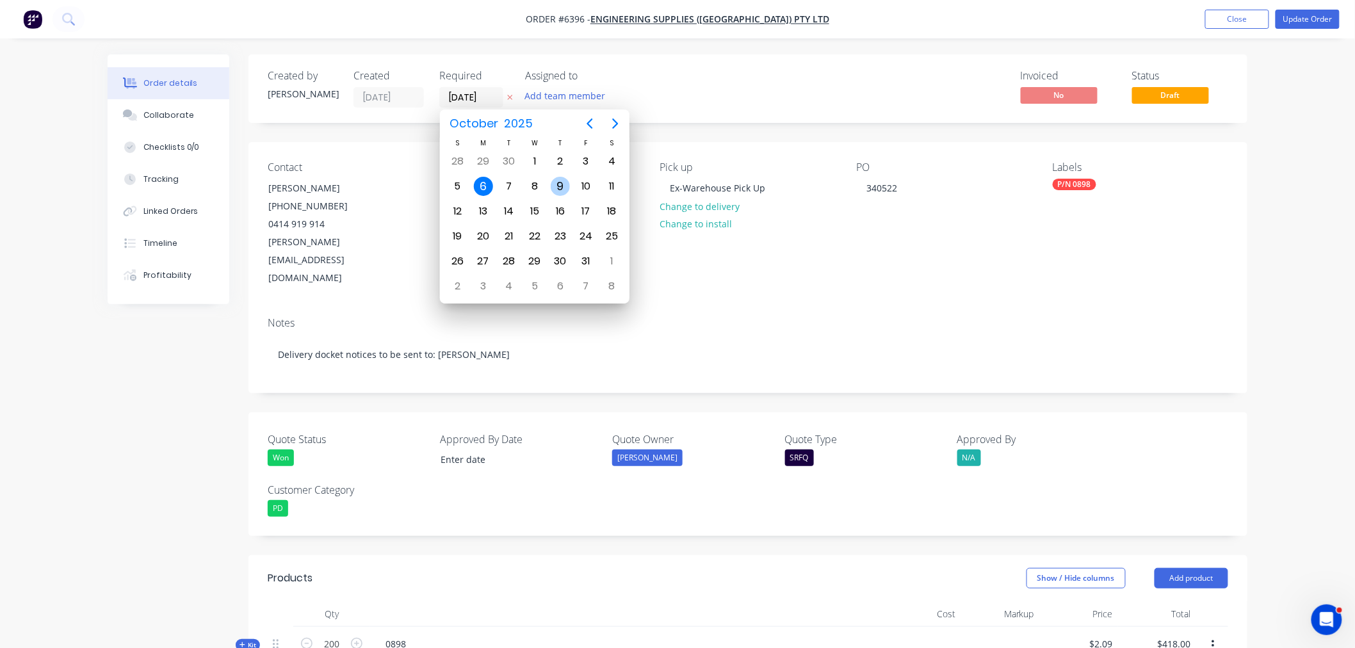
click at [560, 182] on div "9" at bounding box center [560, 186] width 19 height 19
type input "09/10/25"
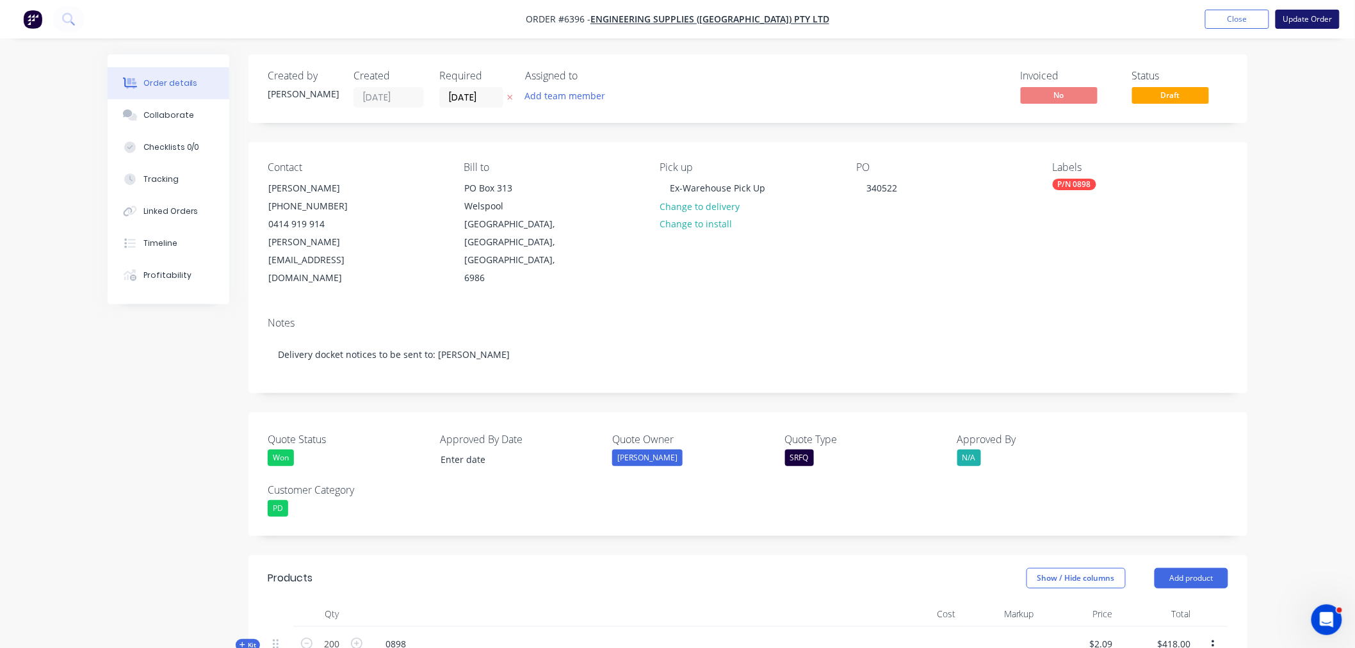
click at [1304, 10] on button "Update Order" at bounding box center [1307, 19] width 64 height 19
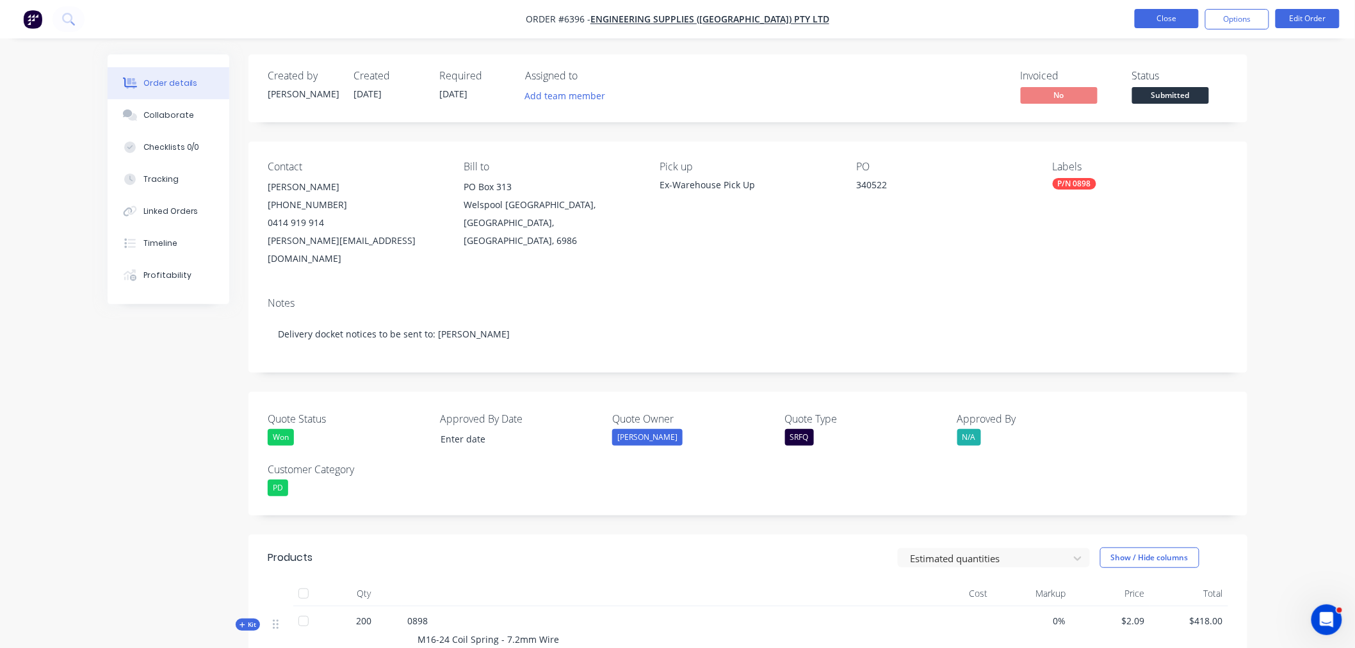
click at [1161, 20] on button "Close" at bounding box center [1167, 18] width 64 height 19
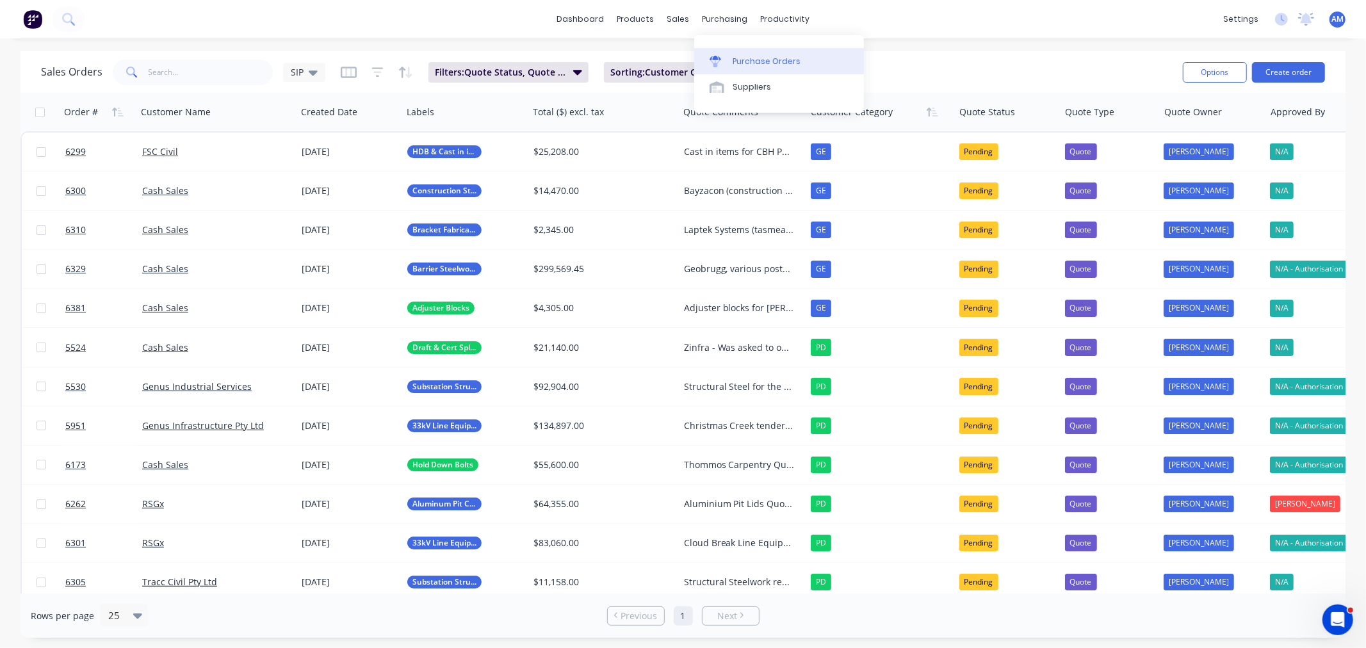
click at [757, 50] on link "Purchase Orders" at bounding box center [779, 61] width 170 height 26
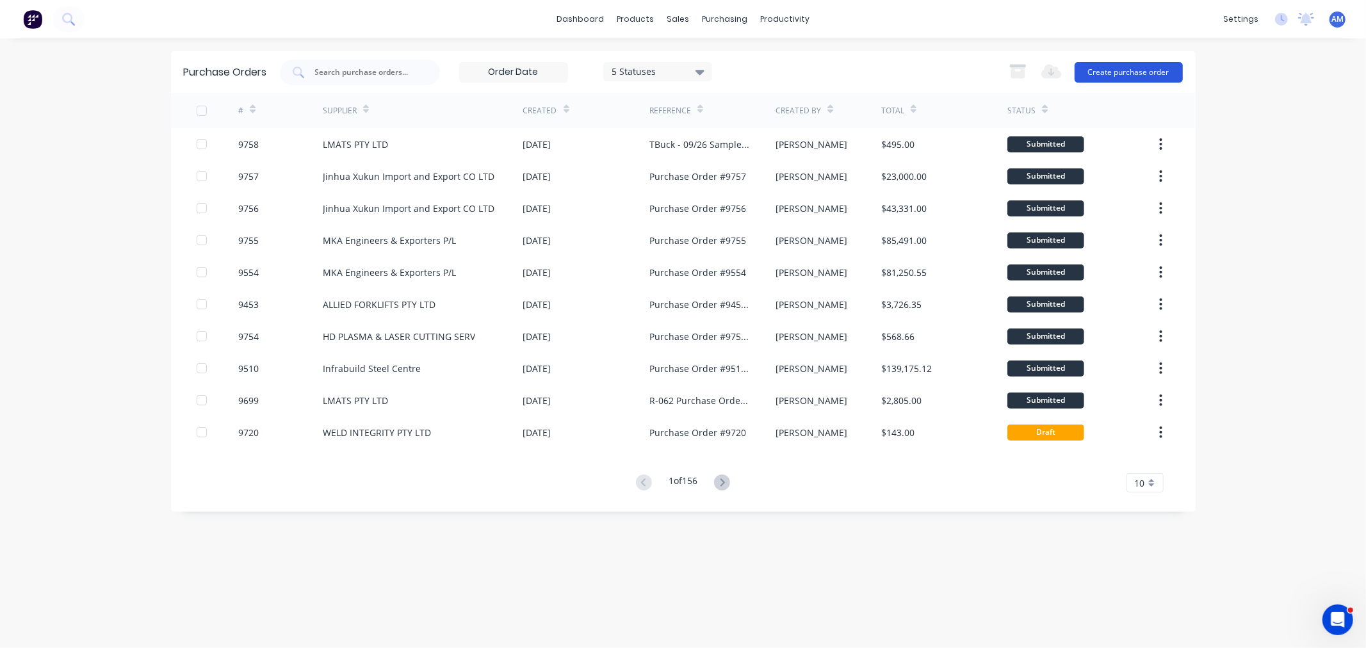
click at [1135, 67] on button "Create purchase order" at bounding box center [1128, 72] width 108 height 20
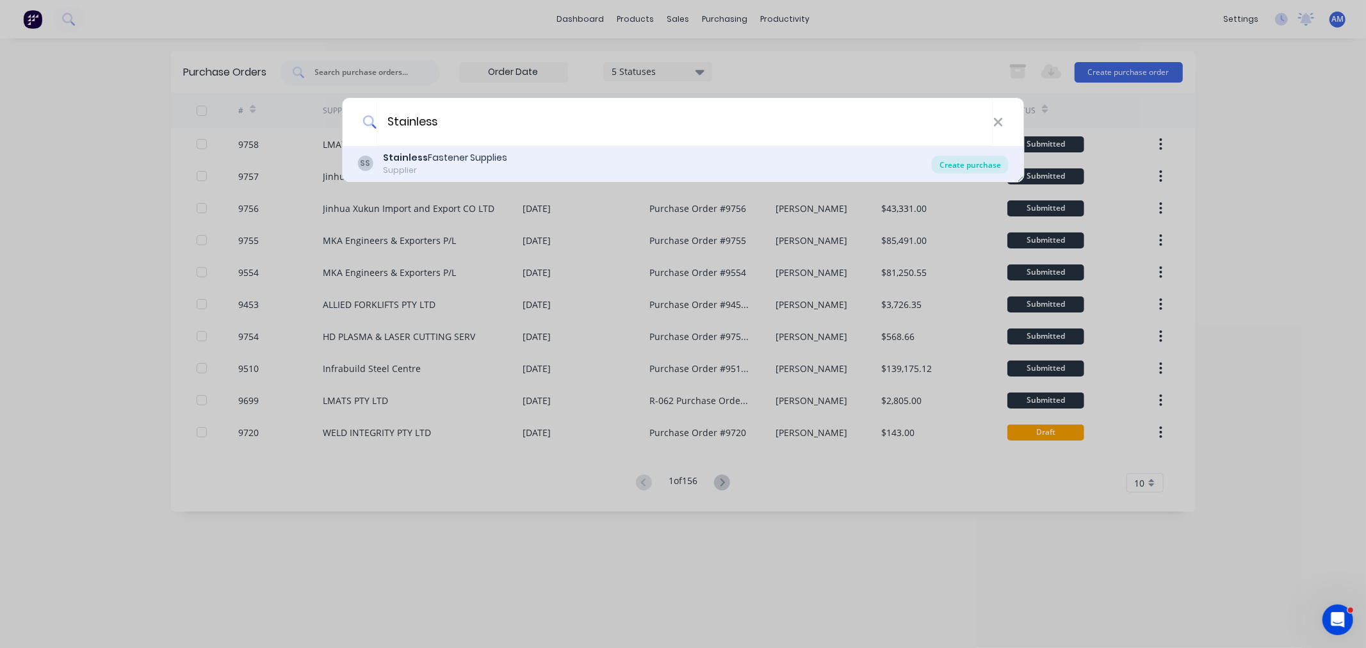
type input "Stainless"
click at [938, 160] on div "Create purchase" at bounding box center [970, 165] width 77 height 18
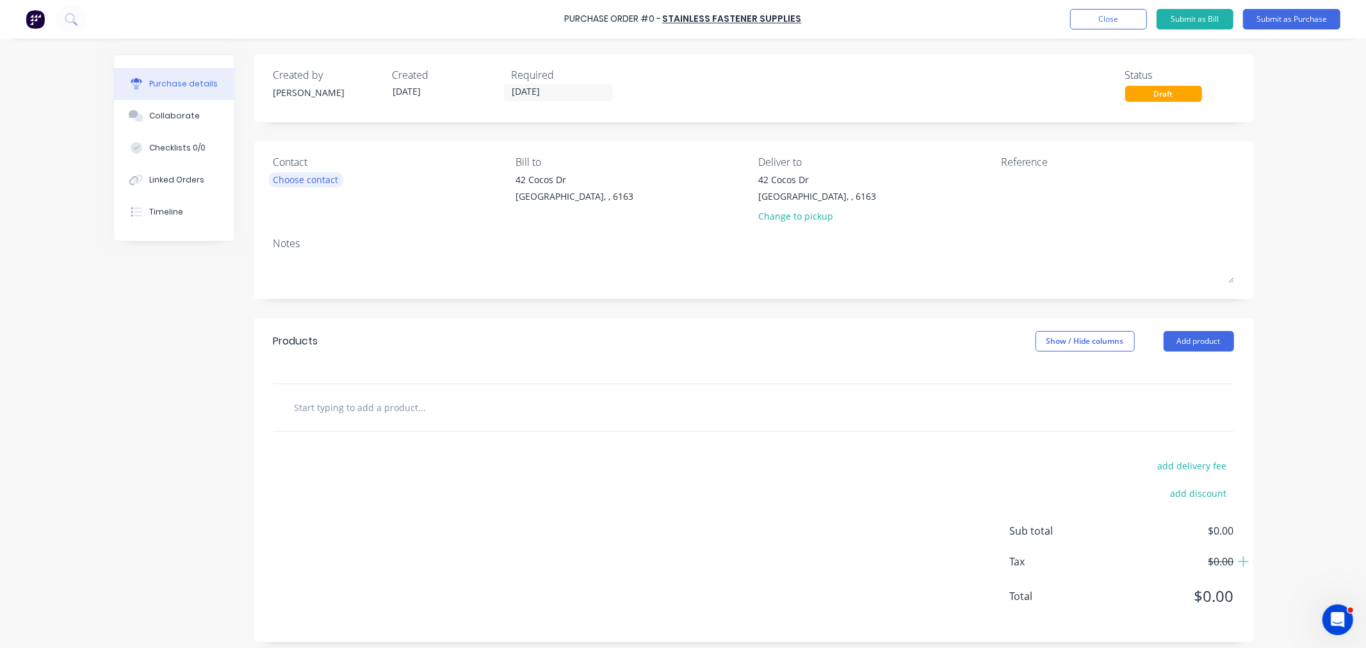
click at [316, 177] on div "Choose contact" at bounding box center [305, 179] width 65 height 13
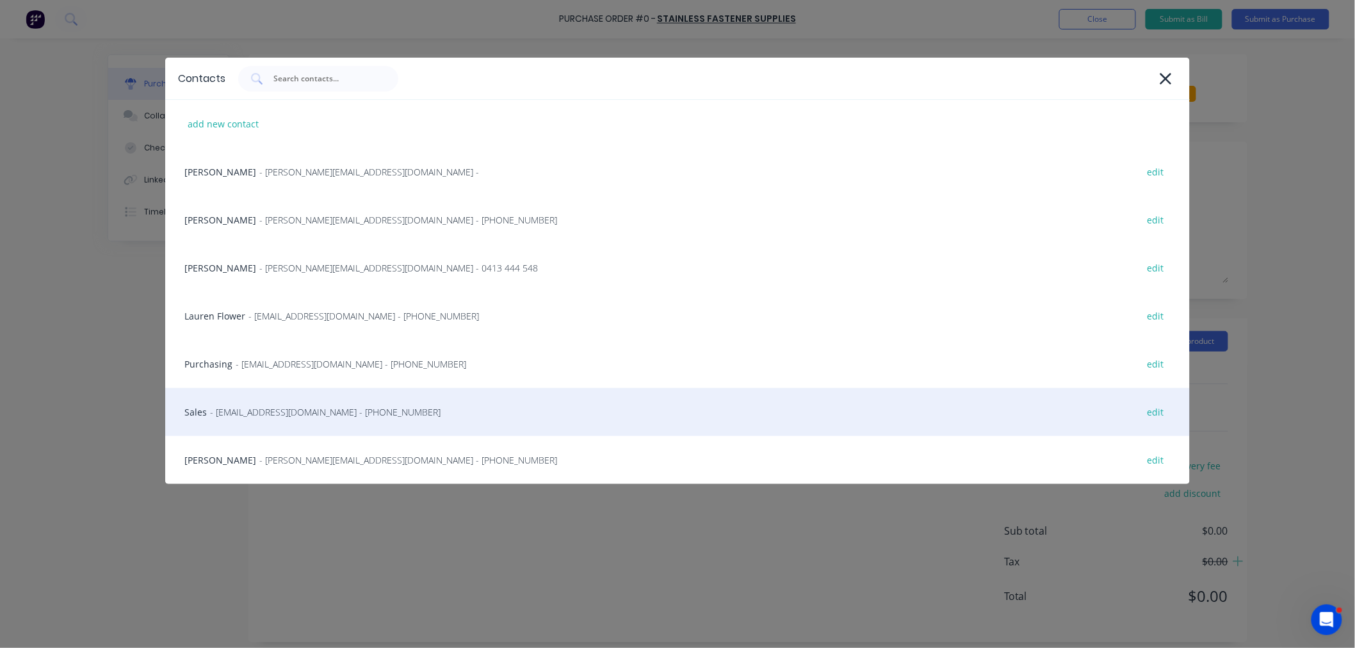
click at [263, 416] on span "- sales@stainlessfastener.com.au - (08) 9414 1116" at bounding box center [325, 411] width 230 height 13
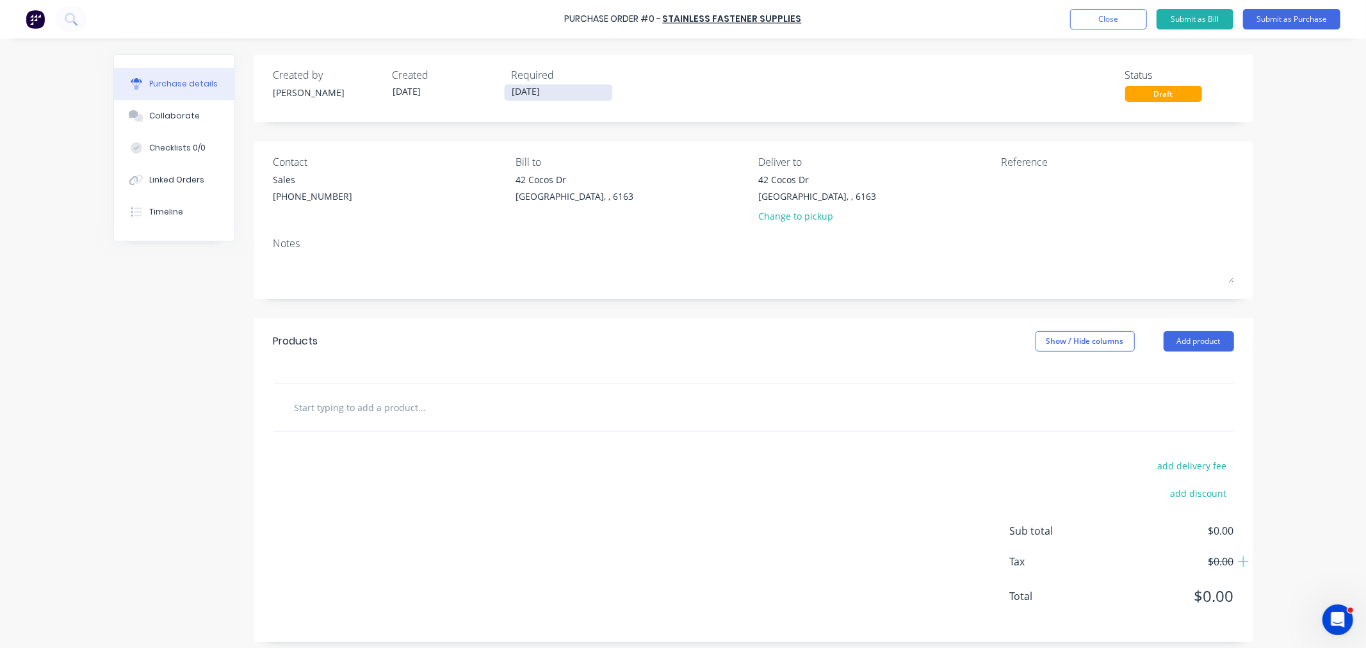
click at [558, 88] on input "[DATE]" at bounding box center [559, 93] width 108 height 16
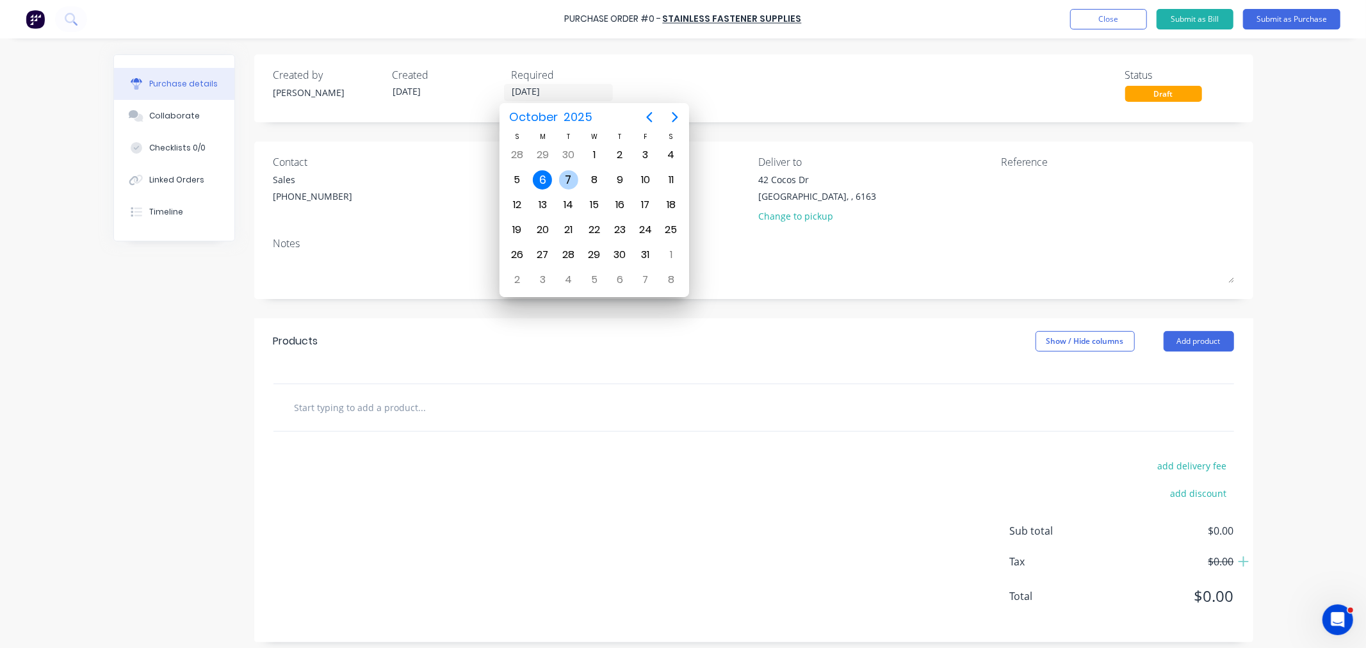
click at [572, 174] on div "7" at bounding box center [568, 179] width 19 height 19
type input "07/10/25"
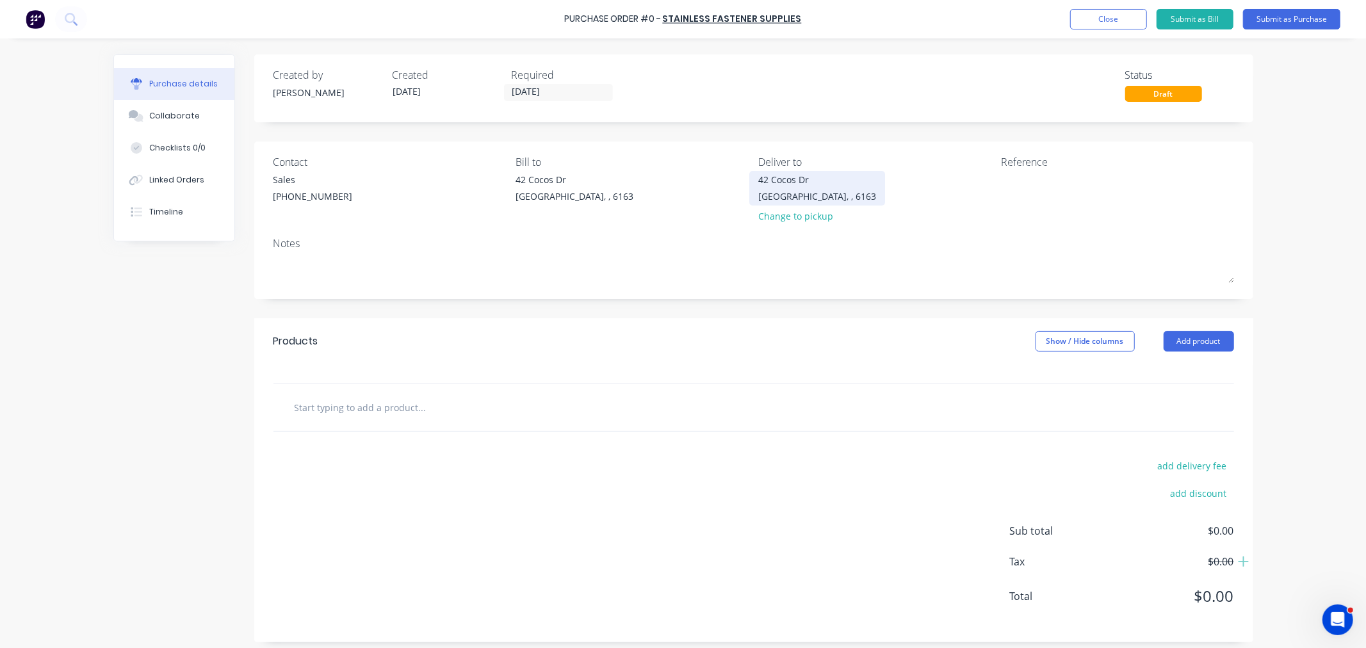
click at [785, 188] on div "42 Cocos Dr Bibra Lake, , 6163" at bounding box center [817, 188] width 118 height 30
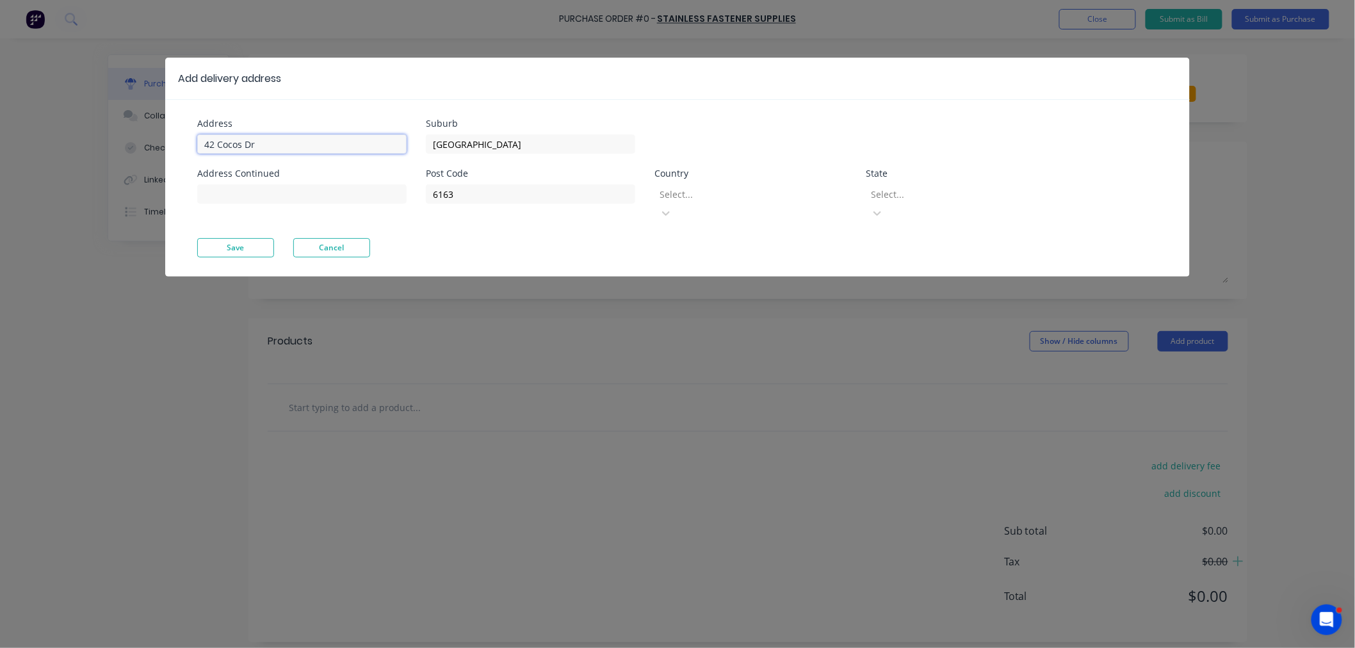
drag, startPoint x: 184, startPoint y: 146, endPoint x: 85, endPoint y: 149, distance: 99.9
click at [85, 149] on div "Add delivery address Address 42 Cocos Dr Address Continued Suburb Bibra Lake Po…" at bounding box center [677, 324] width 1355 height 648
type input "11 Port Pirie St"
click at [226, 238] on button "Save" at bounding box center [235, 247] width 77 height 19
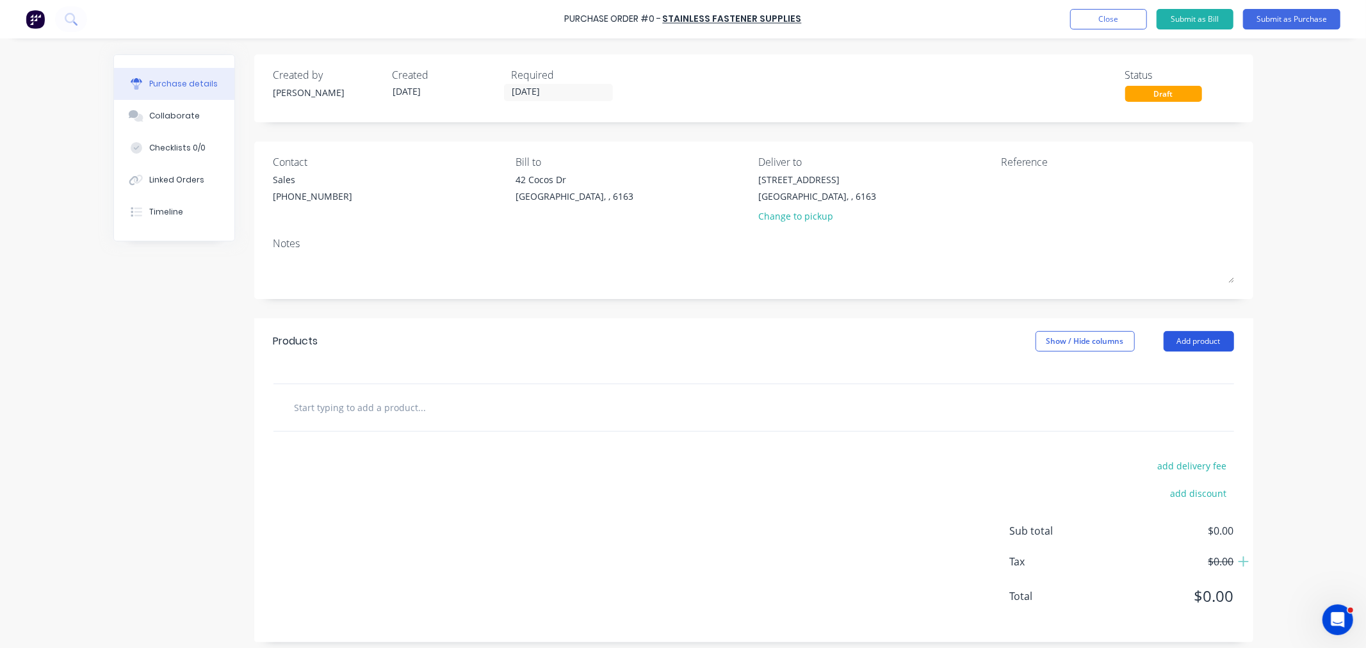
click at [1183, 347] on button "Add product" at bounding box center [1198, 341] width 70 height 20
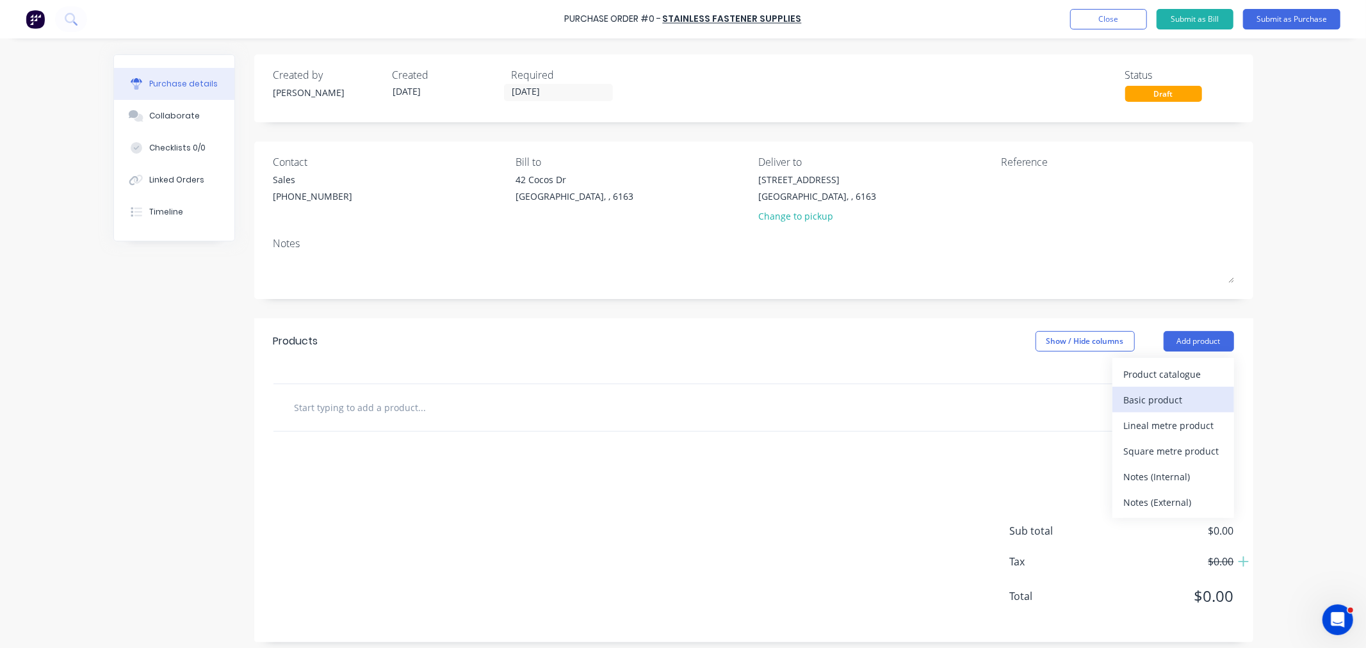
click at [1162, 401] on div "Basic product" at bounding box center [1173, 400] width 99 height 19
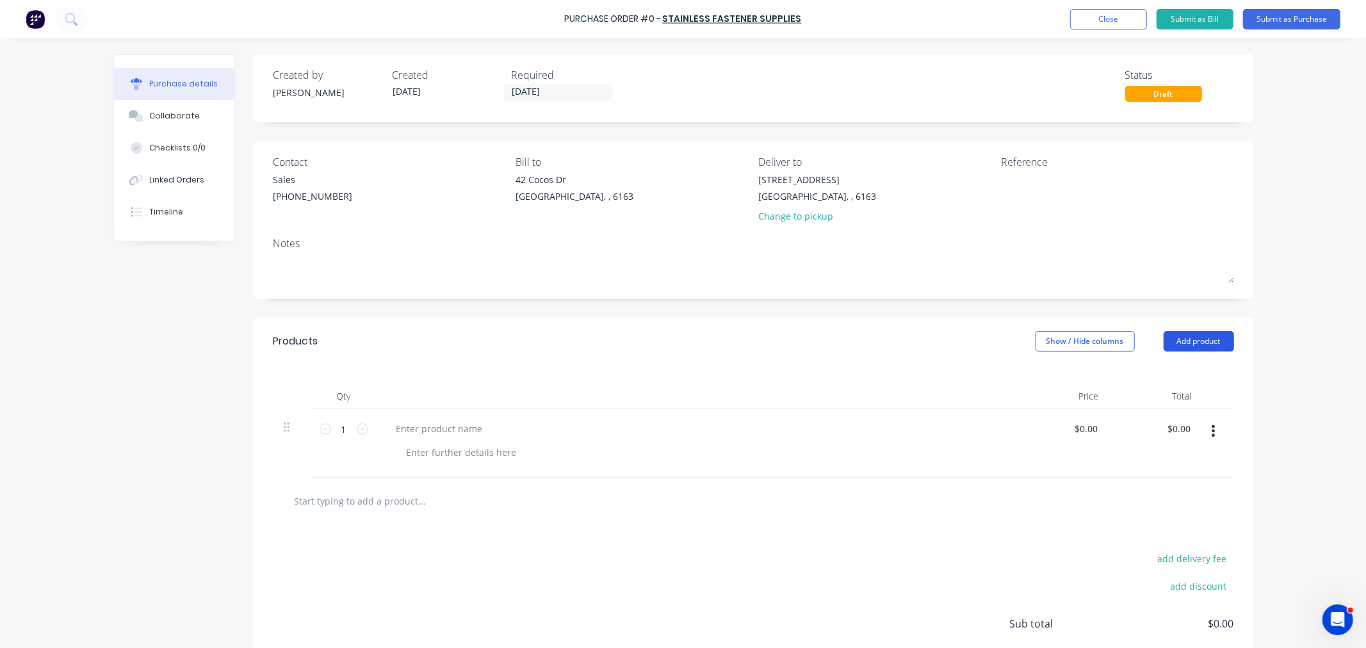
click at [1174, 338] on button "Add product" at bounding box center [1198, 341] width 70 height 20
click at [1170, 339] on button "Add product" at bounding box center [1198, 341] width 70 height 20
drag, startPoint x: 1163, startPoint y: 404, endPoint x: 1173, endPoint y: 376, distance: 29.2
click at [1163, 403] on div "Basic product" at bounding box center [1173, 400] width 99 height 19
click at [1178, 340] on button "Add product" at bounding box center [1198, 341] width 70 height 20
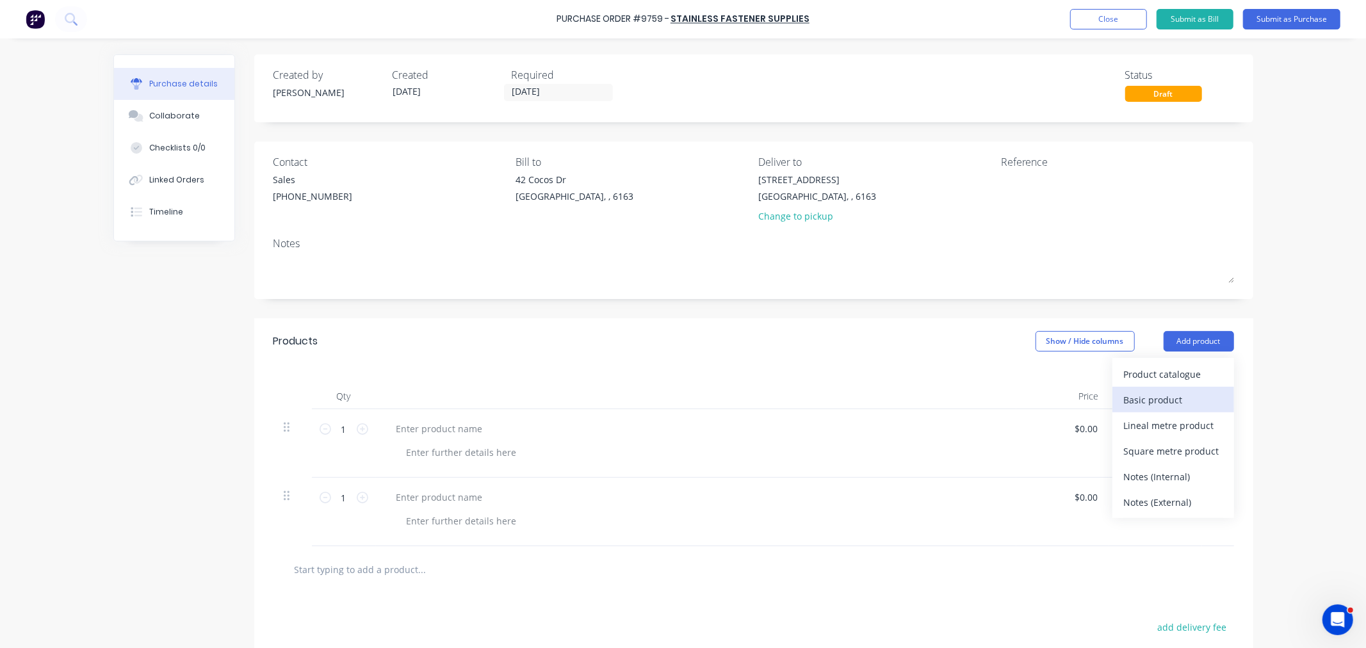
click at [1172, 397] on div "Basic product" at bounding box center [1173, 400] width 99 height 19
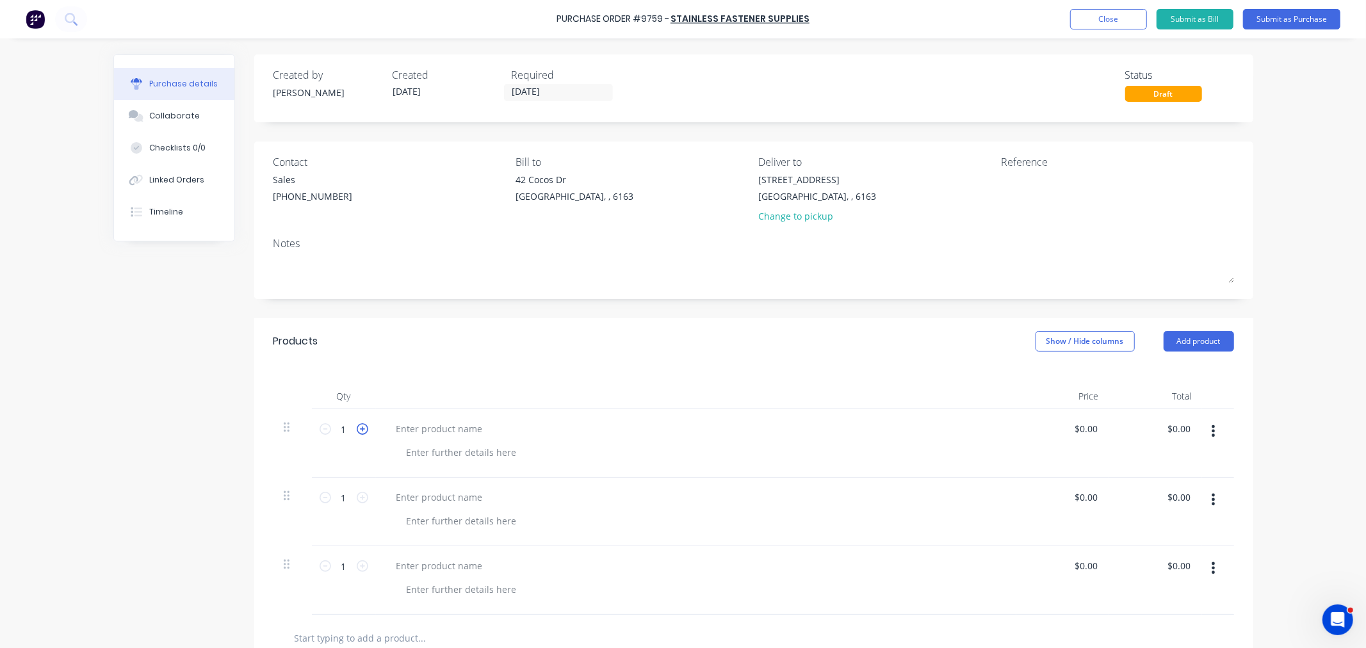
click at [357, 432] on icon at bounding box center [363, 429] width 12 height 12
type input "3"
click at [343, 497] on input "1" at bounding box center [344, 497] width 26 height 19
type input "12"
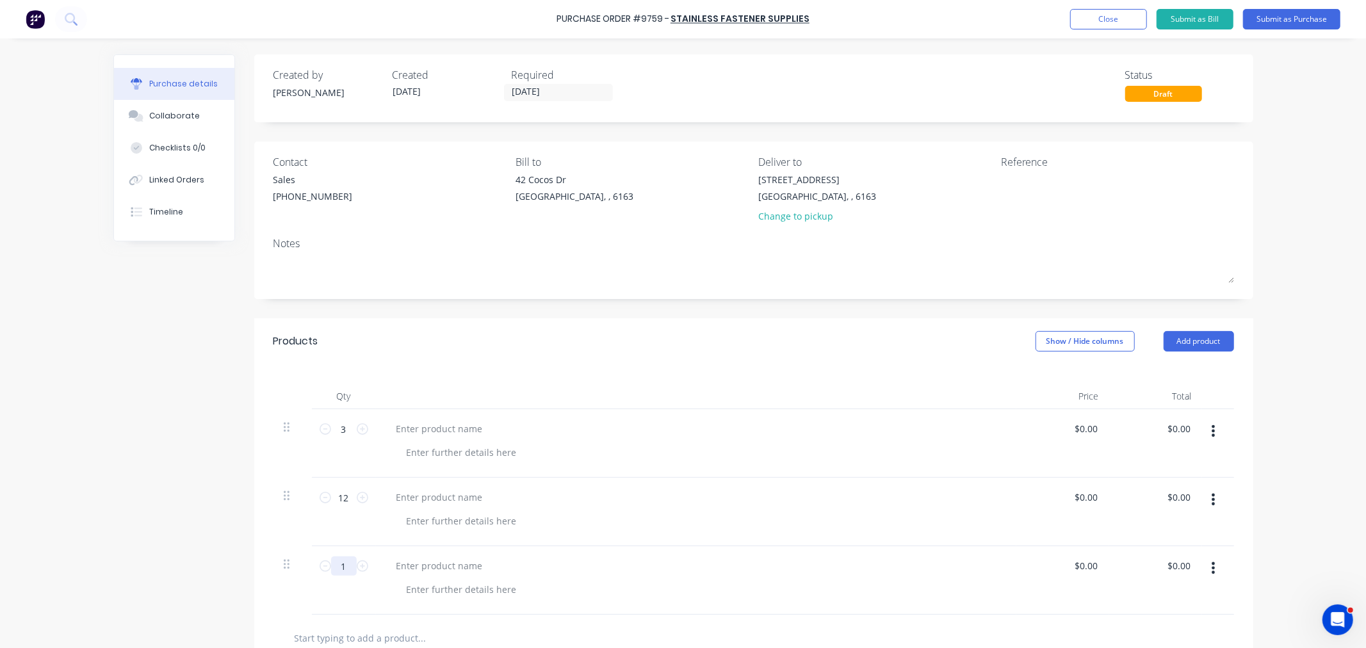
drag, startPoint x: 337, startPoint y: 565, endPoint x: 335, endPoint y: 577, distance: 11.7
click at [336, 568] on input "1" at bounding box center [344, 565] width 26 height 19
type input "12"
drag, startPoint x: 805, startPoint y: 18, endPoint x: 558, endPoint y: 26, distance: 246.6
click at [558, 26] on div "Purchase Order #9759 - Stainless Fastener Supplies Add product Close Submit as …" at bounding box center [683, 19] width 1366 height 38
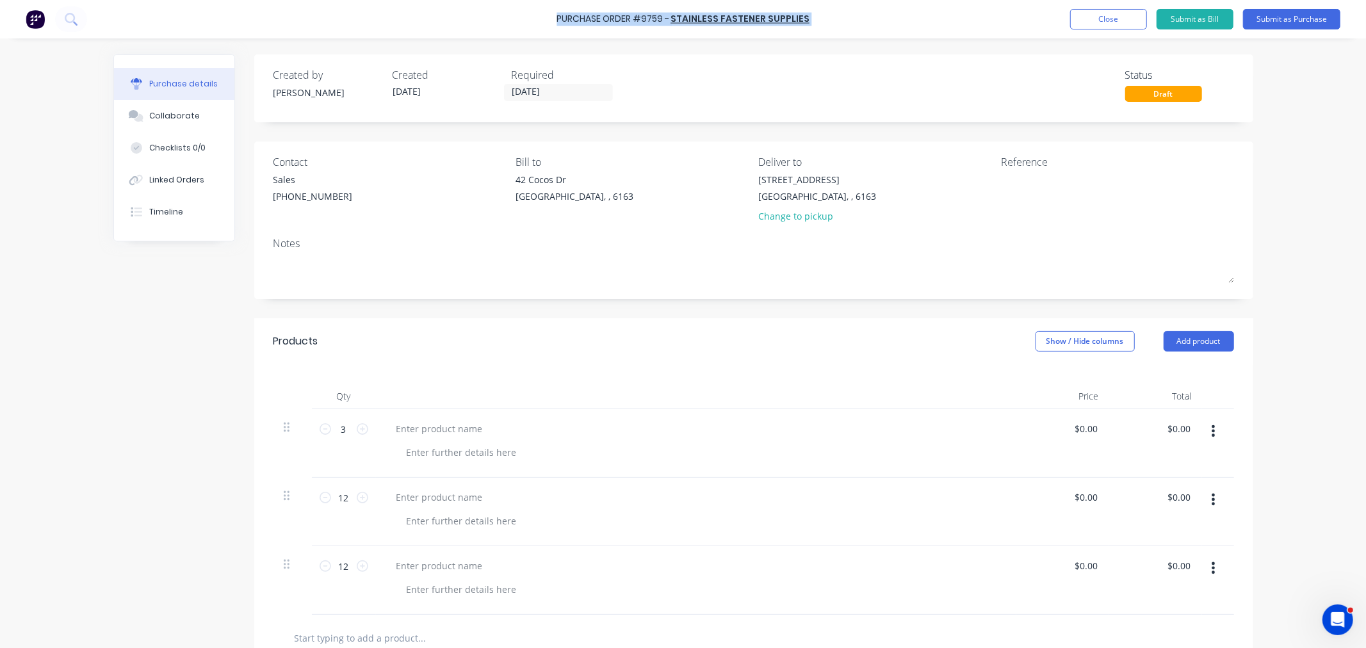
copy div "Purchase Order #9759 - Stainless Fastener Supplies Add product Close Submit as …"
drag, startPoint x: 1038, startPoint y: 199, endPoint x: 1040, endPoint y: 212, distance: 12.9
click at [1040, 212] on div "Reference" at bounding box center [1117, 191] width 233 height 75
paste textarea "Purchase Order #9759 - Stainless Fastener Supplies"
type textarea "Purchase Order #9759 - Stainless Fastener Supplies"
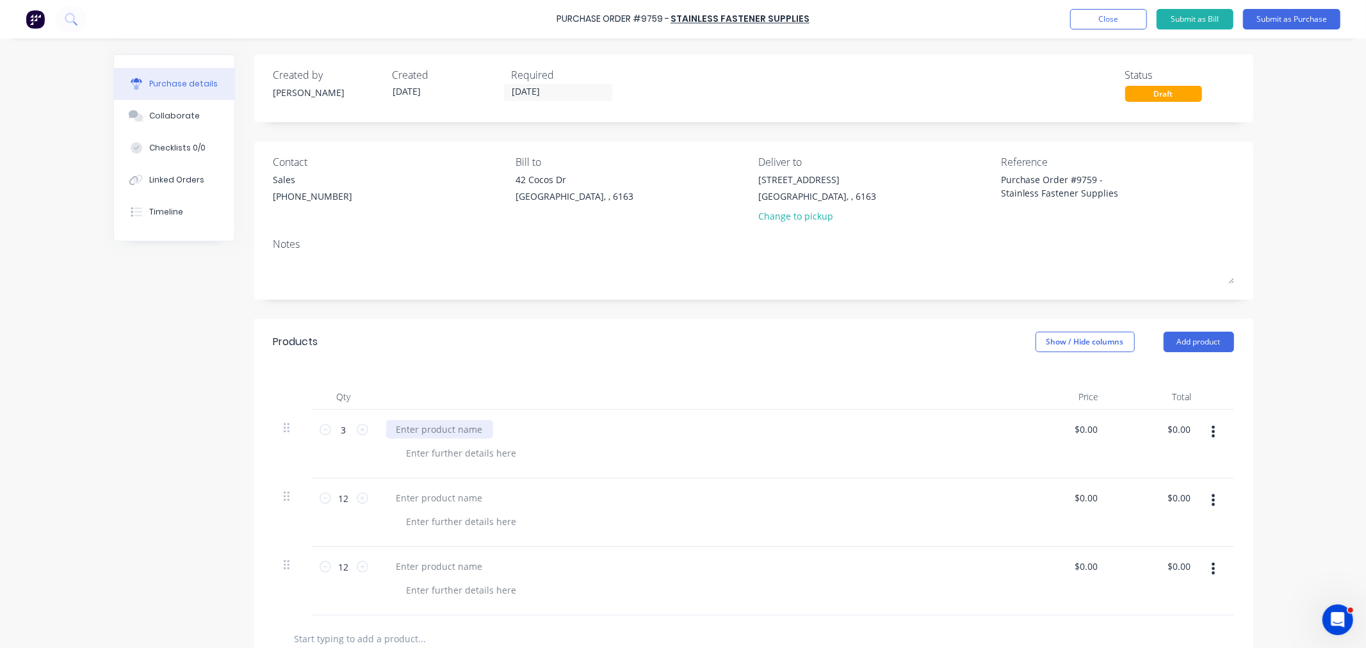
click at [426, 427] on div at bounding box center [439, 429] width 107 height 19
click at [1202, 431] on button "button" at bounding box center [1213, 431] width 30 height 23
click at [1162, 544] on button "Delete" at bounding box center [1174, 542] width 109 height 26
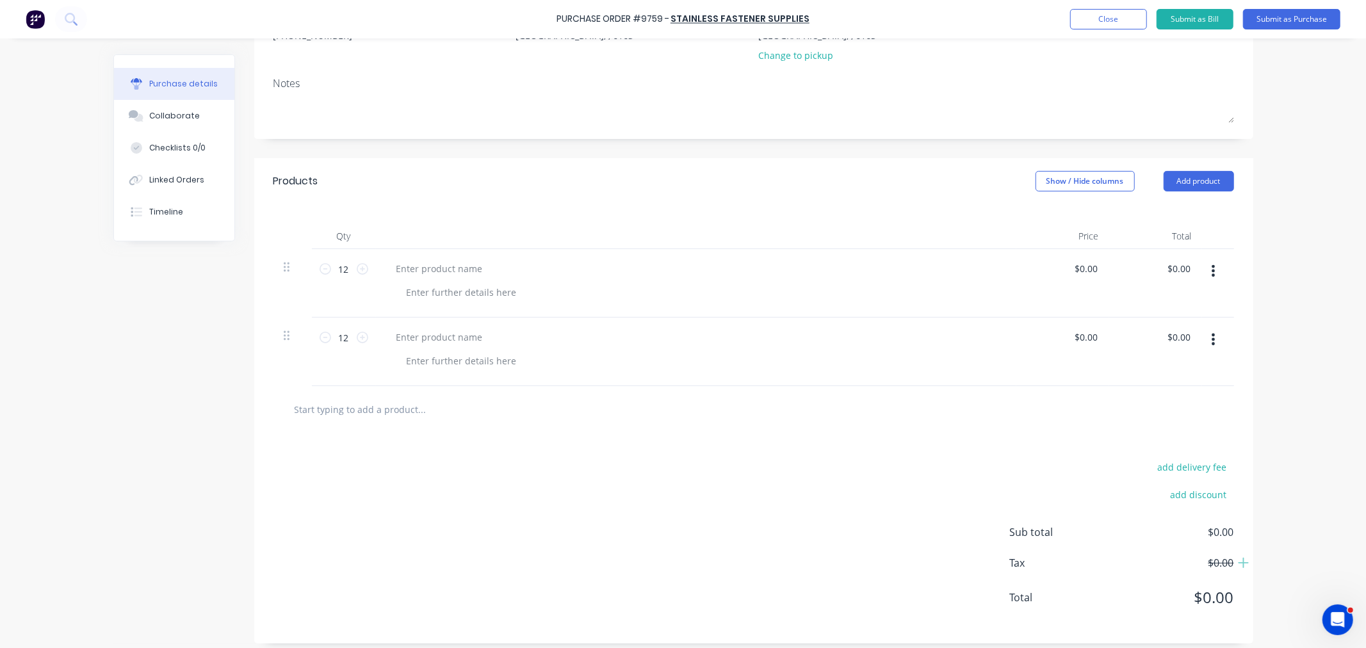
scroll to position [171, 0]
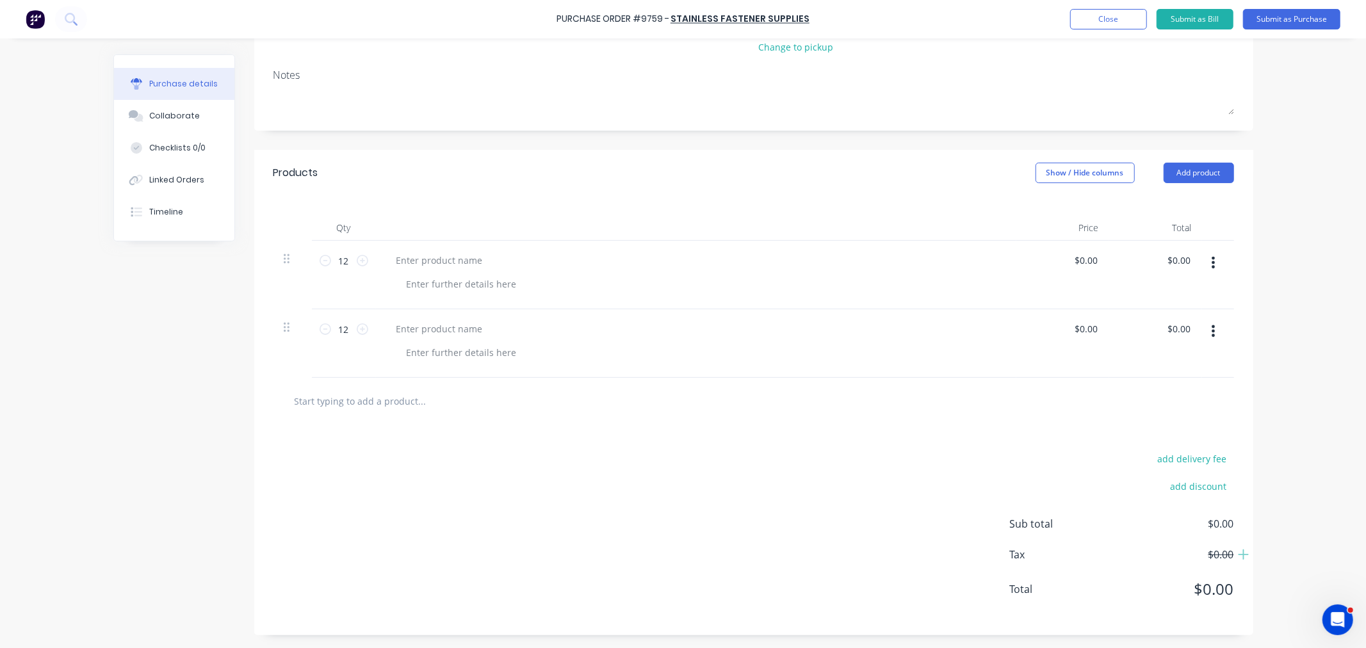
click at [380, 402] on input "text" at bounding box center [422, 401] width 256 height 26
type input "M20 threaded rod"
drag, startPoint x: 366, startPoint y: 400, endPoint x: 264, endPoint y: 402, distance: 102.5
click at [264, 400] on div "M20 threaded rod Add M20 threaded rod to order 0001-0100 Product" at bounding box center [753, 401] width 999 height 47
click at [1193, 171] on button "Add product" at bounding box center [1198, 173] width 70 height 20
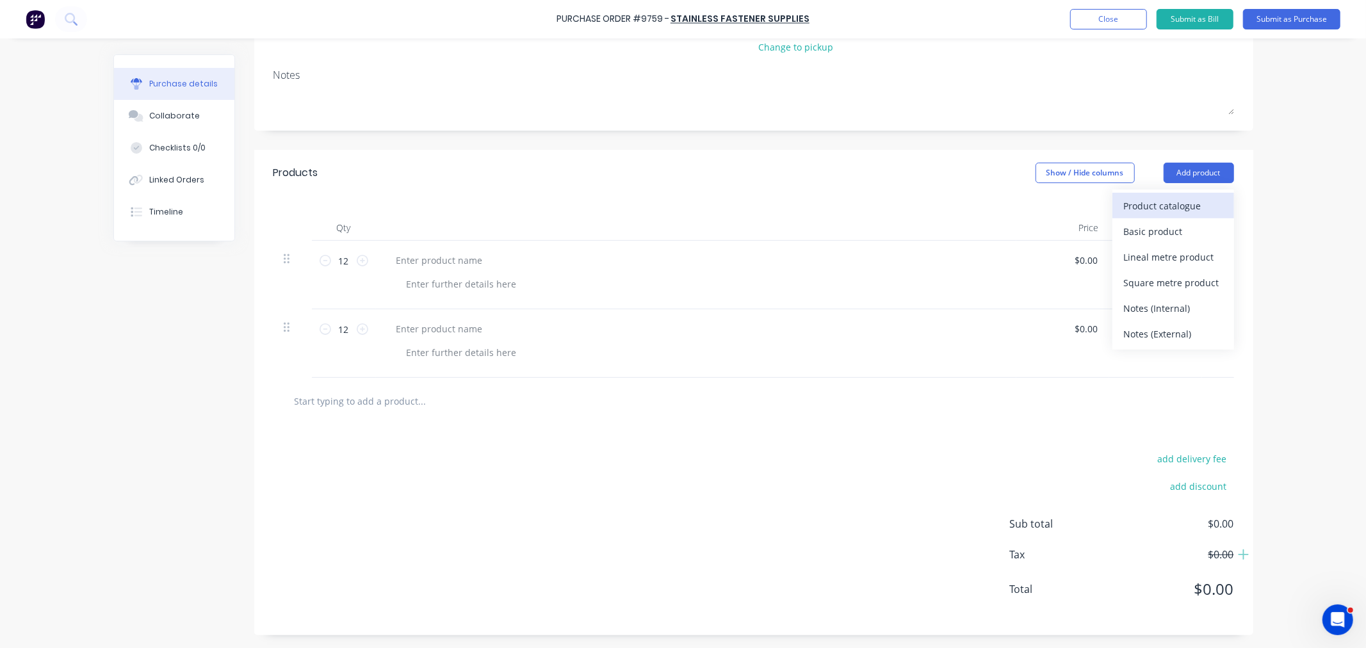
click at [1188, 197] on div "Product catalogue" at bounding box center [1173, 206] width 99 height 19
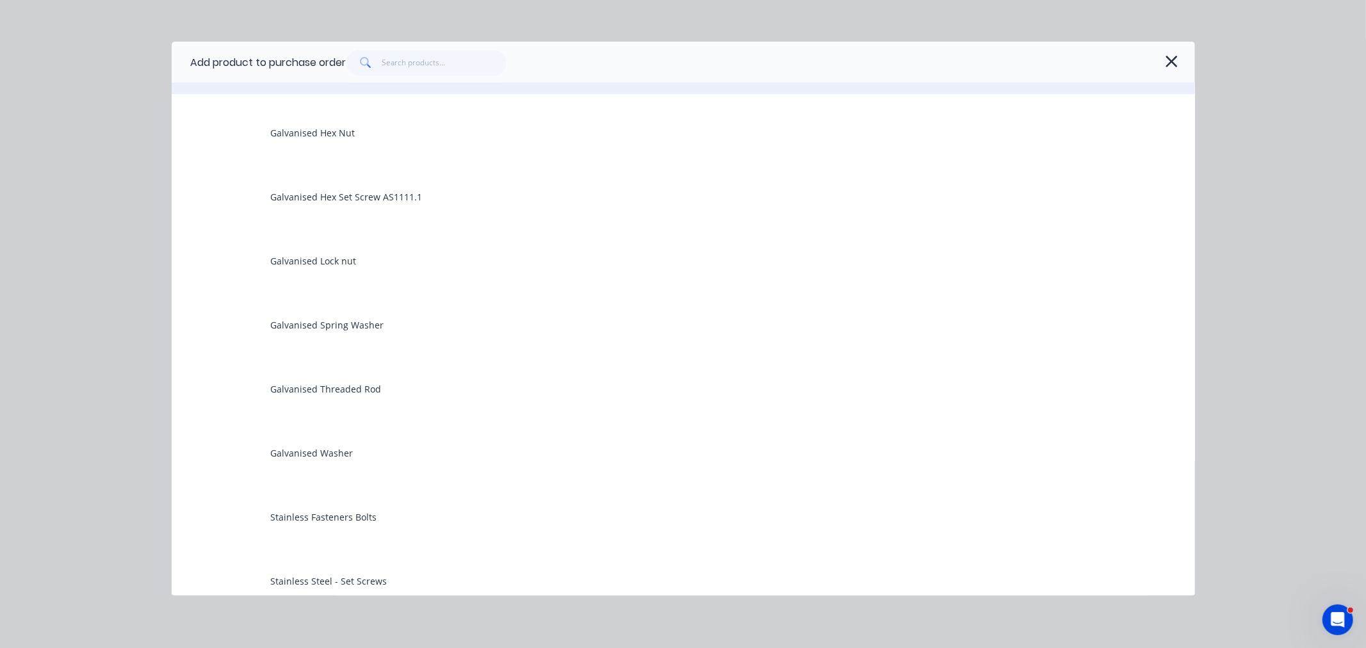
scroll to position [284, 0]
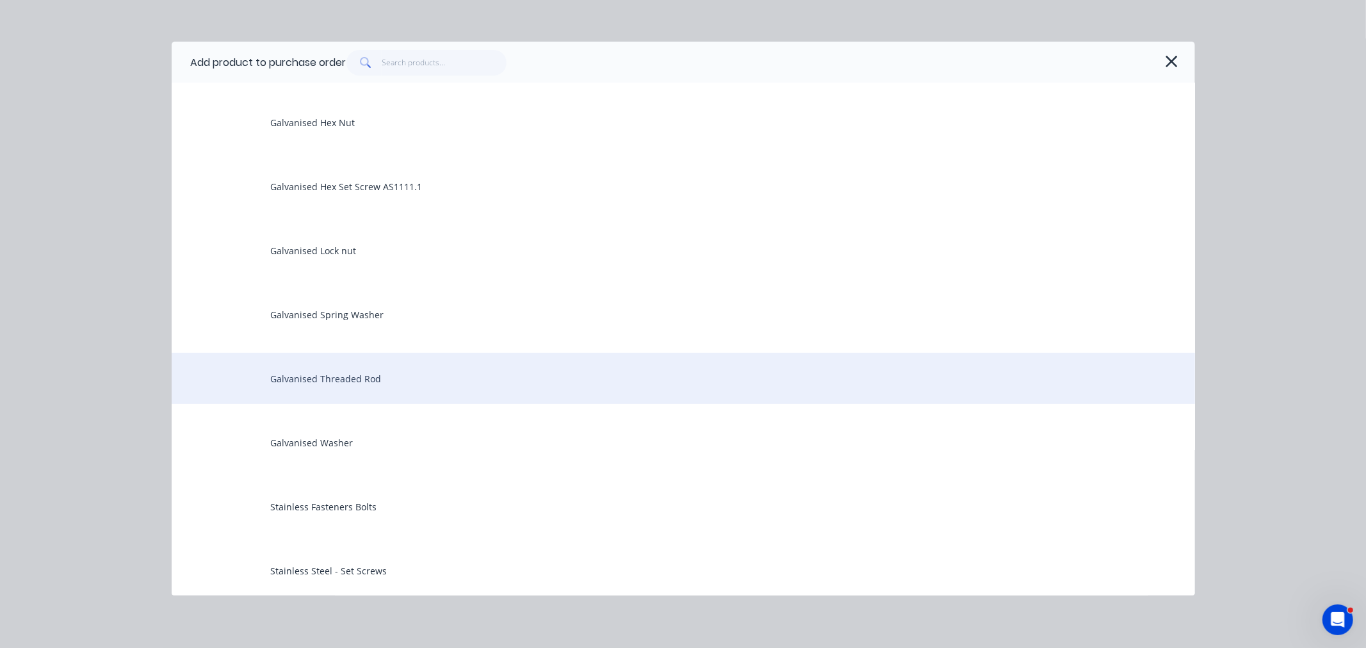
click at [359, 373] on div "Galvanised Threaded Rod" at bounding box center [683, 378] width 1023 height 51
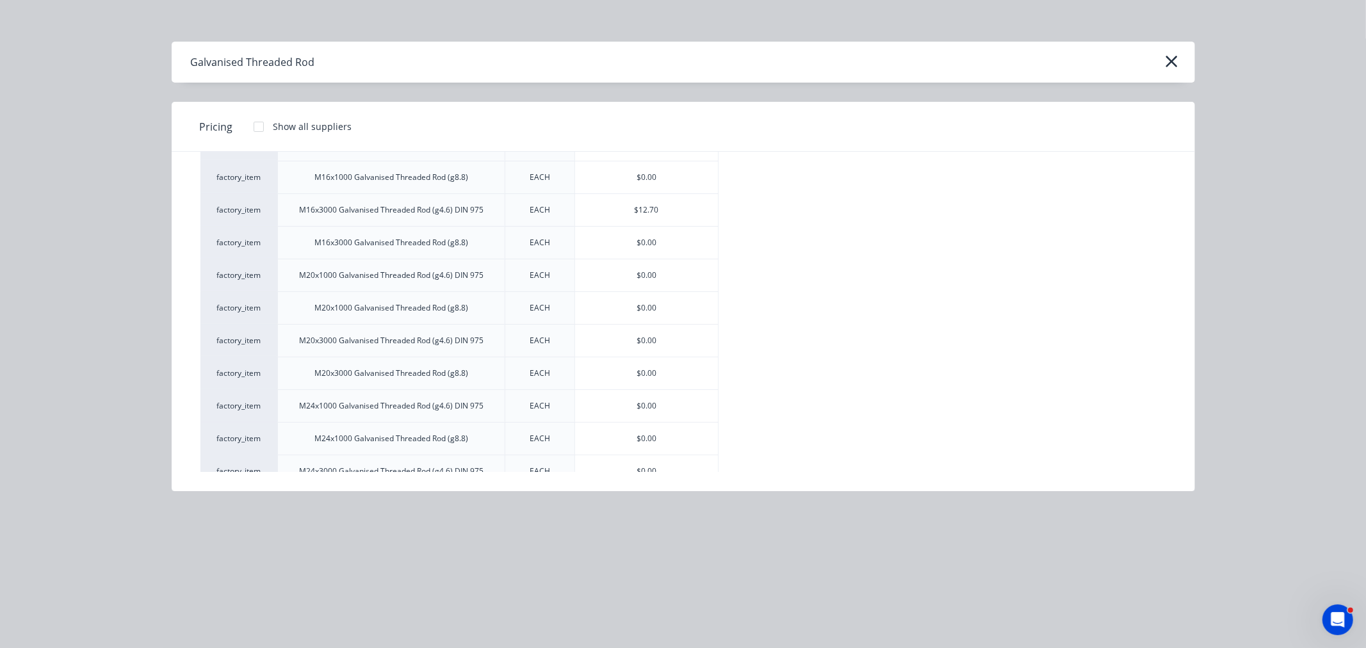
scroll to position [213, 0]
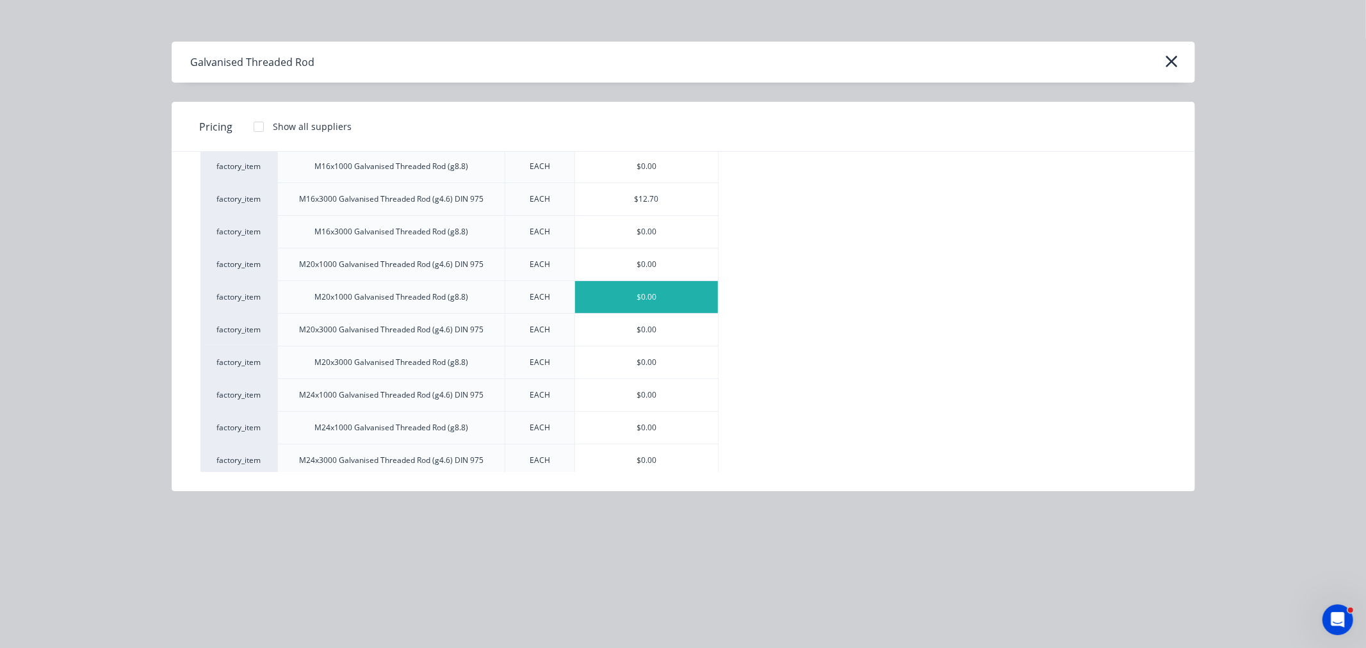
click at [629, 302] on div "$0.00" at bounding box center [646, 297] width 143 height 32
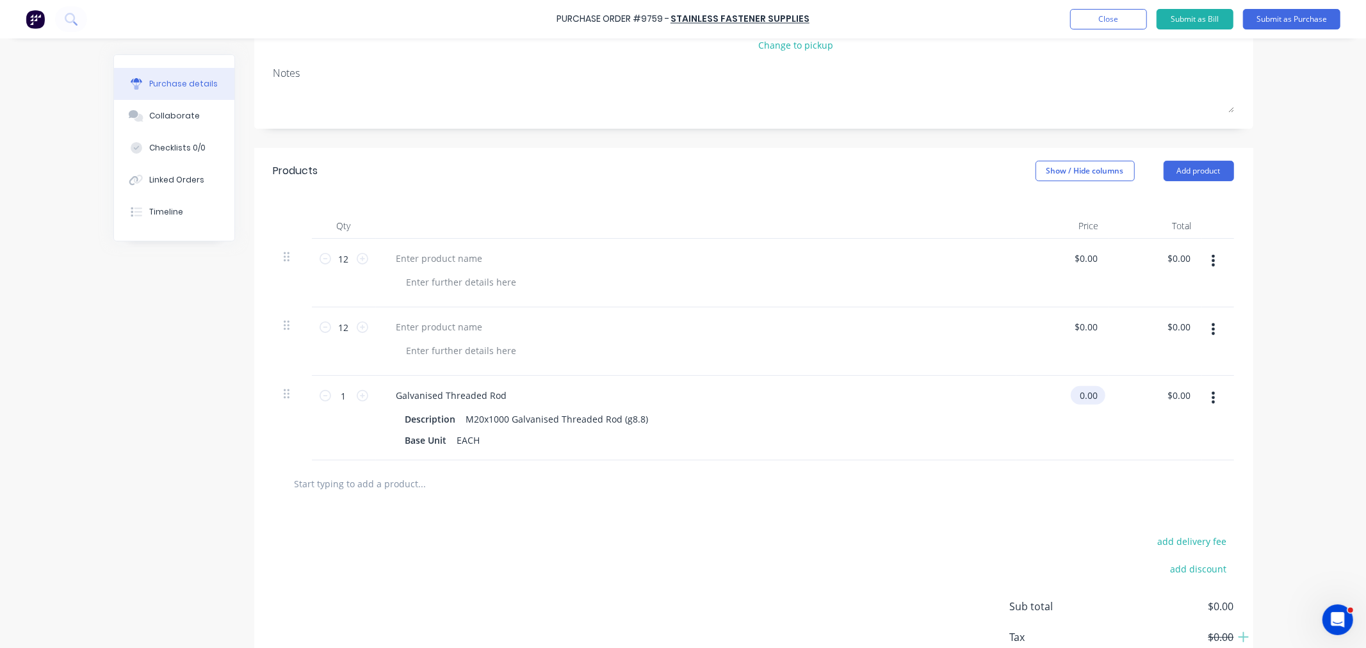
click at [1086, 392] on input "0.00" at bounding box center [1084, 395] width 29 height 19
type input "$7.95"
click at [357, 398] on icon at bounding box center [363, 396] width 12 height 12
type input "2"
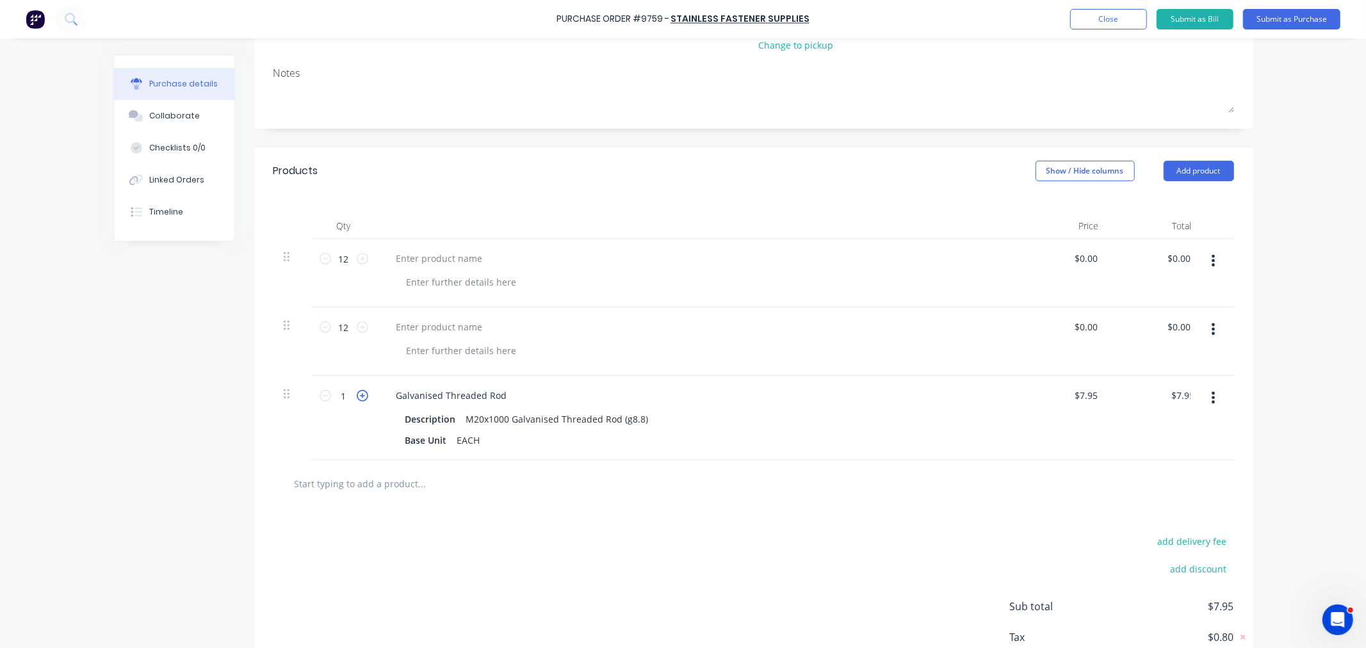
type input "$15.90"
click at [357, 398] on icon at bounding box center [363, 396] width 12 height 12
type input "3"
type input "$23.85"
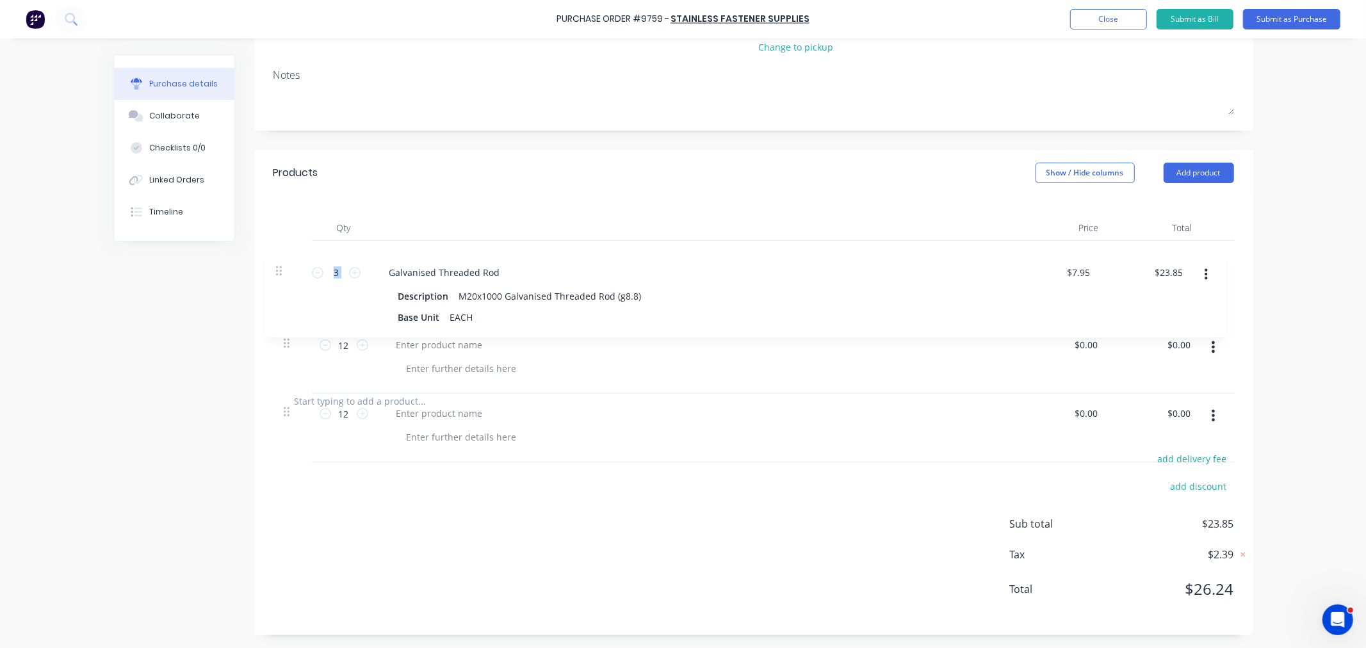
drag, startPoint x: 284, startPoint y: 399, endPoint x: 277, endPoint y: 257, distance: 141.6
click at [277, 257] on div "12 12 $0.00 $0.00 $0.00 $0.00 12 12 $0.00 $0.00 $0.00 $0.00 3 3 Galvanised Thre…" at bounding box center [753, 309] width 960 height 137
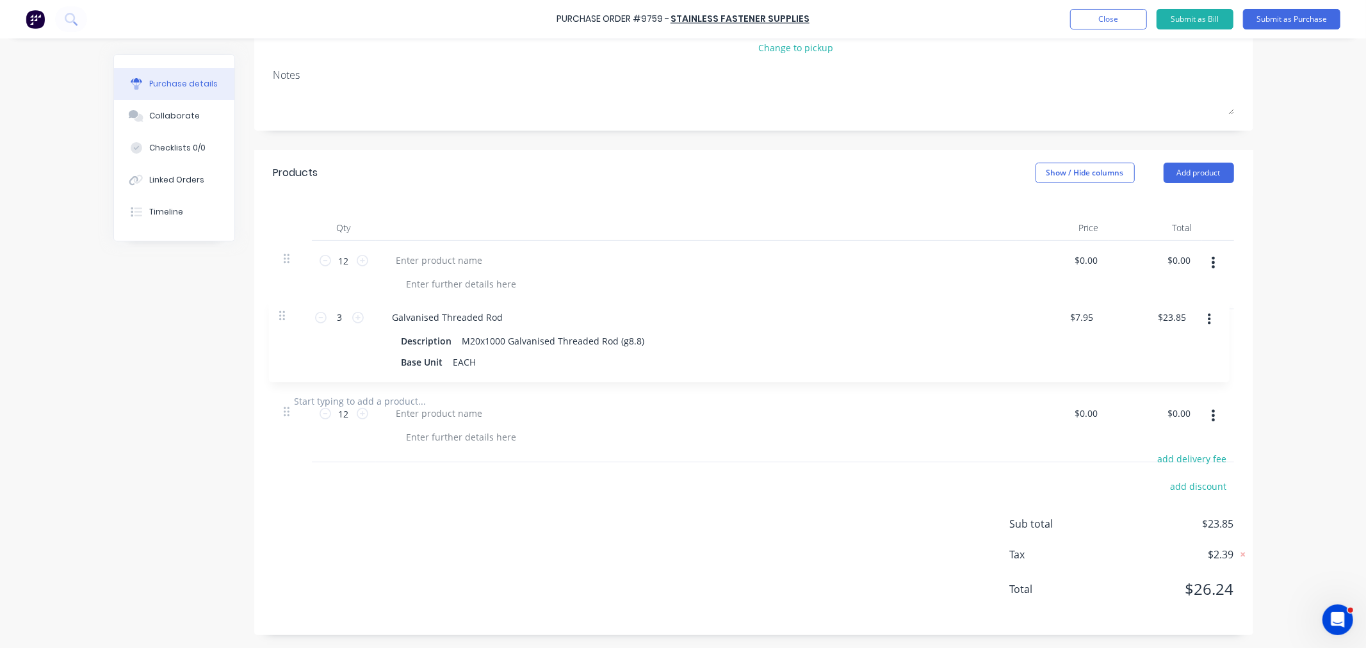
scroll to position [170, 0]
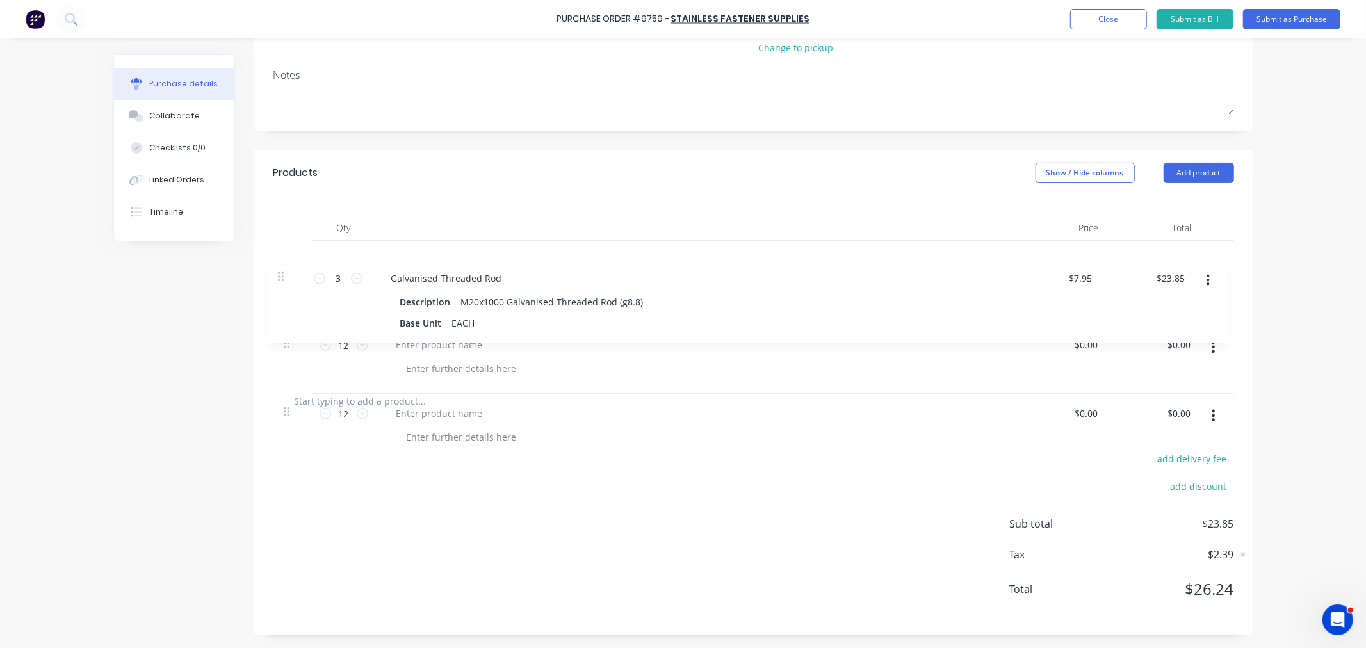
drag, startPoint x: 280, startPoint y: 325, endPoint x: 277, endPoint y: 264, distance: 60.9
click at [277, 264] on div "12 12 $0.00 $0.00 $0.00 $0.00 3 3 Galvanised Threaded Rod Description M20x1000 …" at bounding box center [753, 309] width 960 height 137
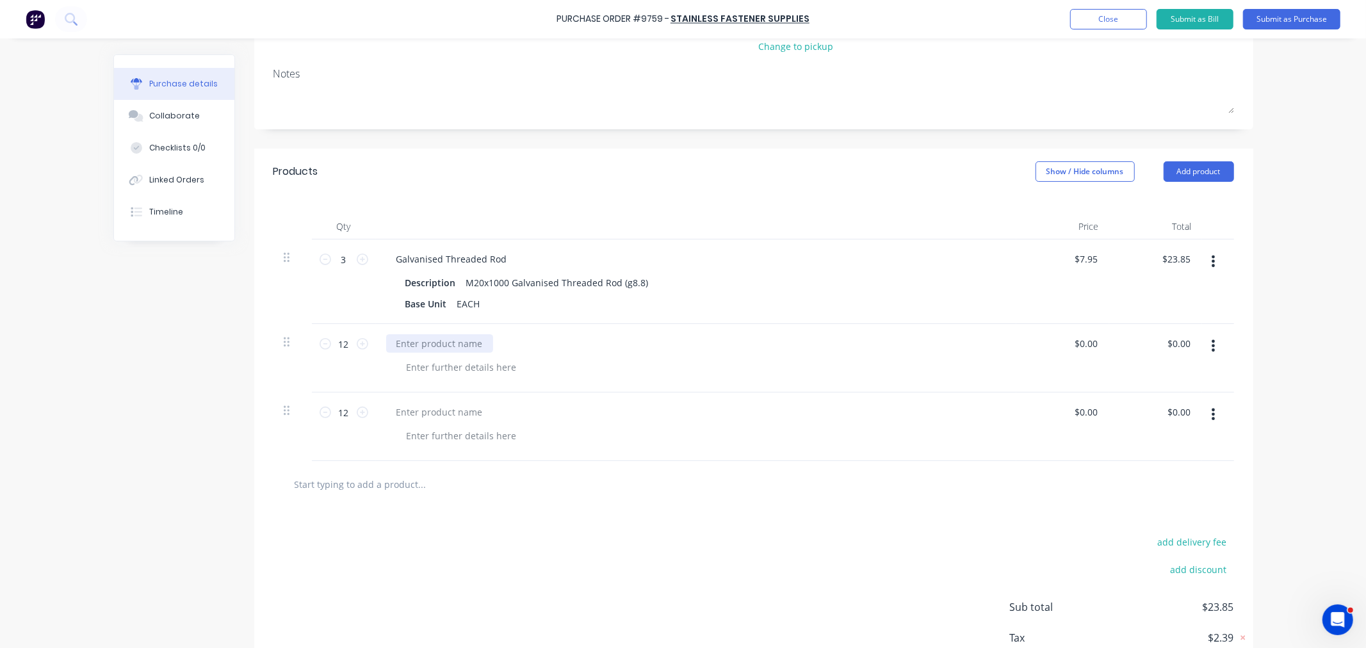
click at [448, 340] on div at bounding box center [439, 343] width 107 height 19
click at [1206, 168] on button "Add product" at bounding box center [1198, 171] width 70 height 20
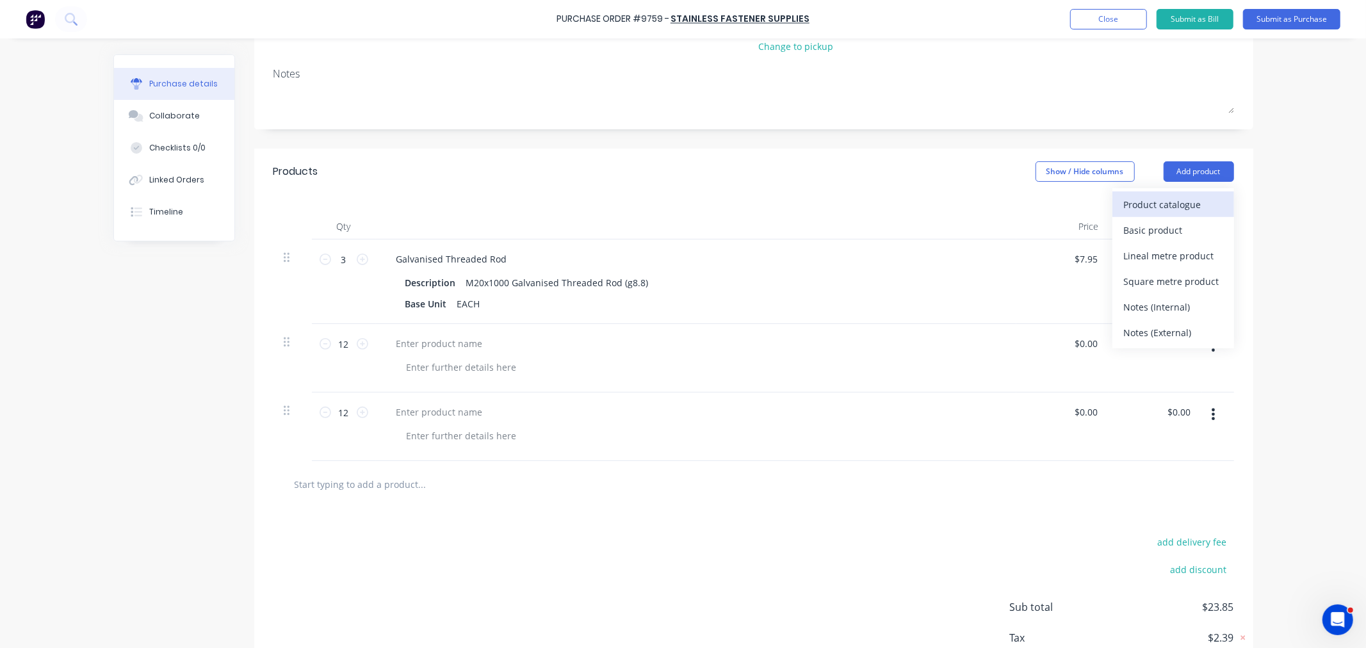
click at [1176, 213] on div "Product catalogue" at bounding box center [1173, 204] width 99 height 19
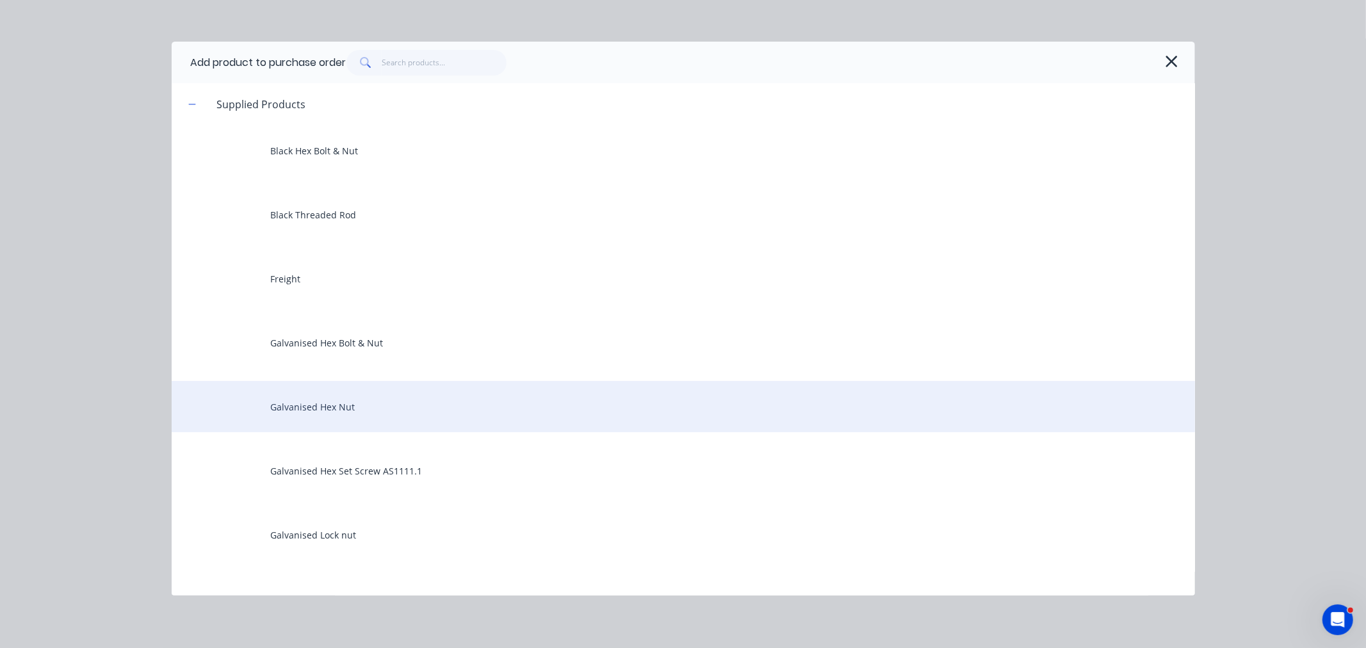
click at [364, 413] on div "Galvanised Hex Nut" at bounding box center [683, 406] width 1023 height 51
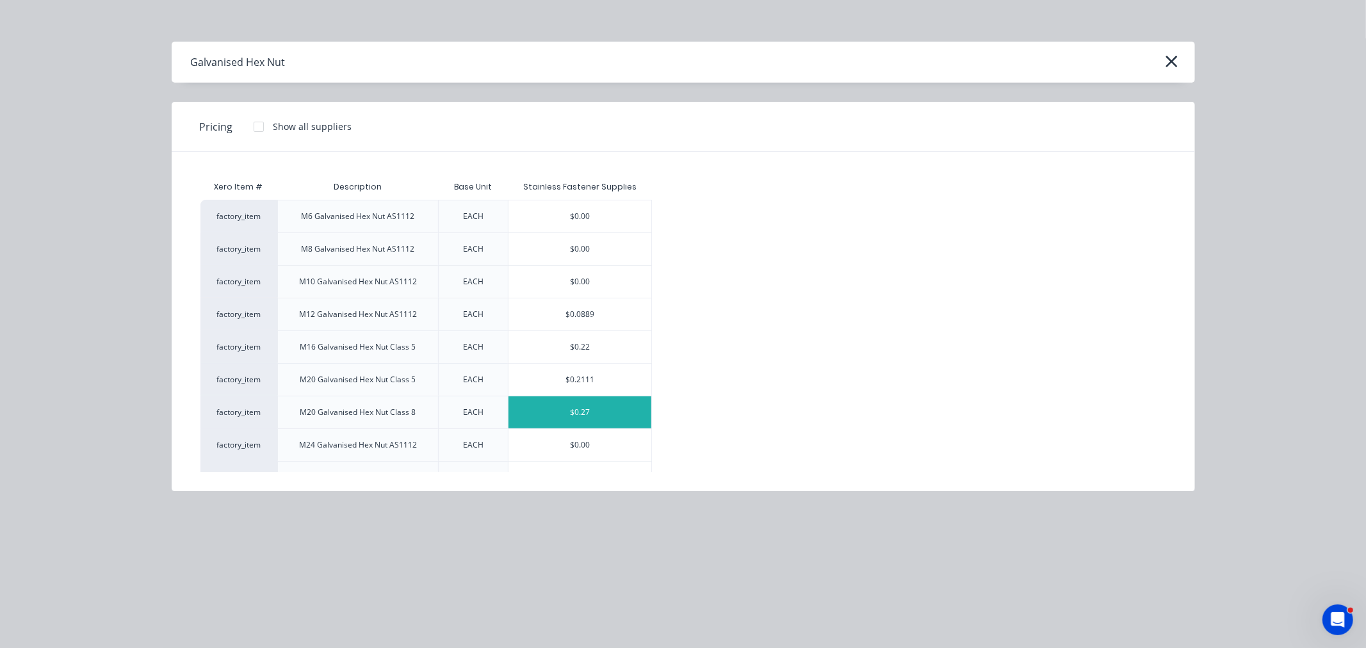
click at [537, 411] on div "$0.27" at bounding box center [579, 412] width 143 height 32
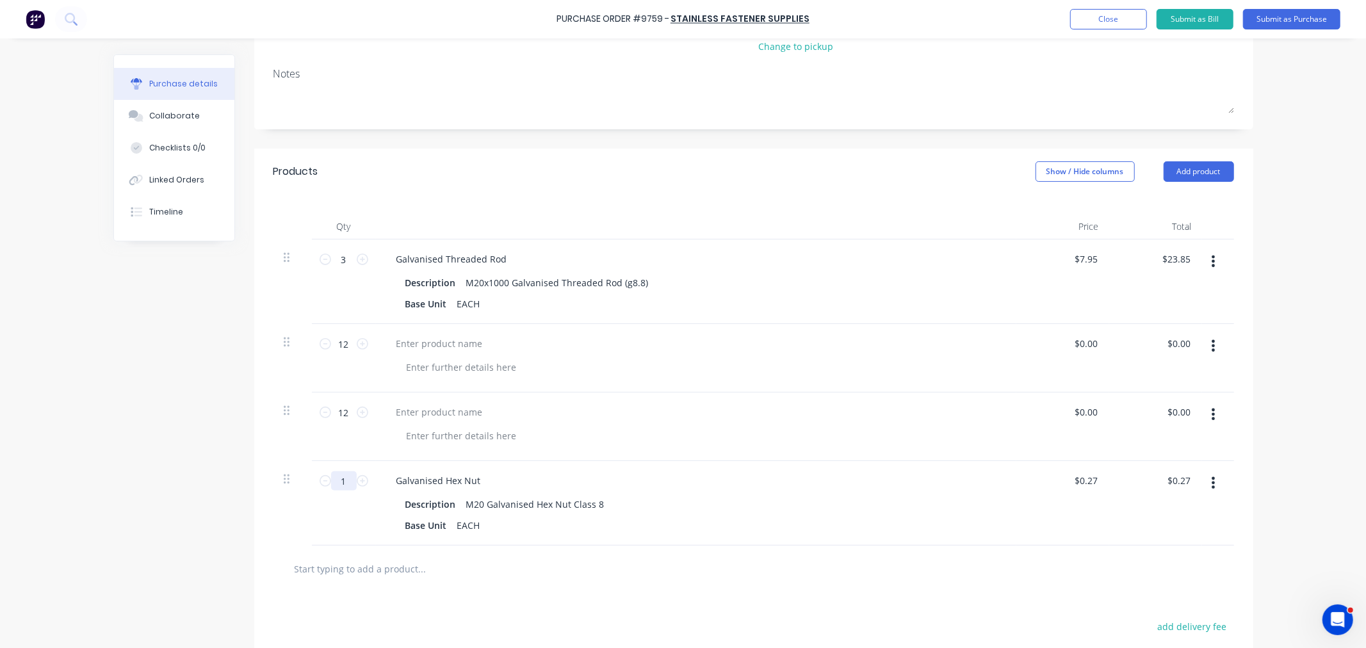
drag, startPoint x: 340, startPoint y: 480, endPoint x: 339, endPoint y: 504, distance: 23.7
click at [339, 480] on input "1" at bounding box center [344, 480] width 26 height 19
type input "12"
type input "$3.24"
type input "12"
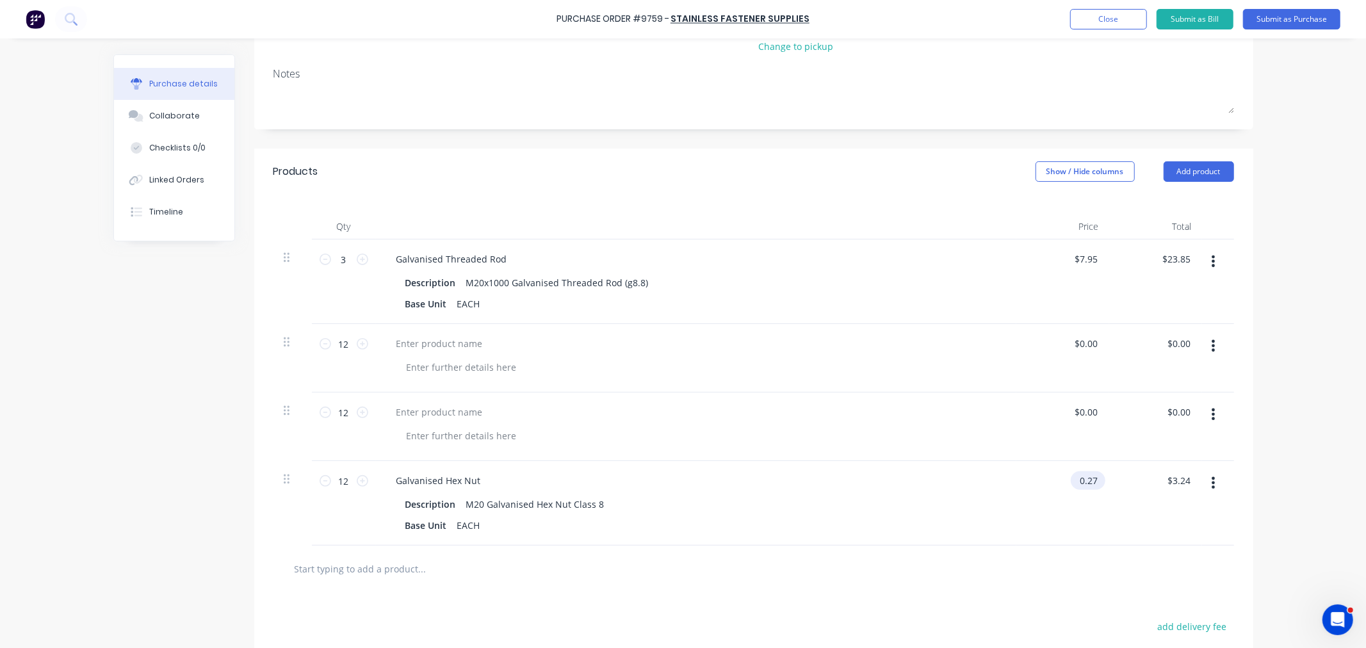
click at [1081, 478] on input "0.27" at bounding box center [1084, 480] width 29 height 19
type input "0"
type input "$0.27"
type input "3.24"
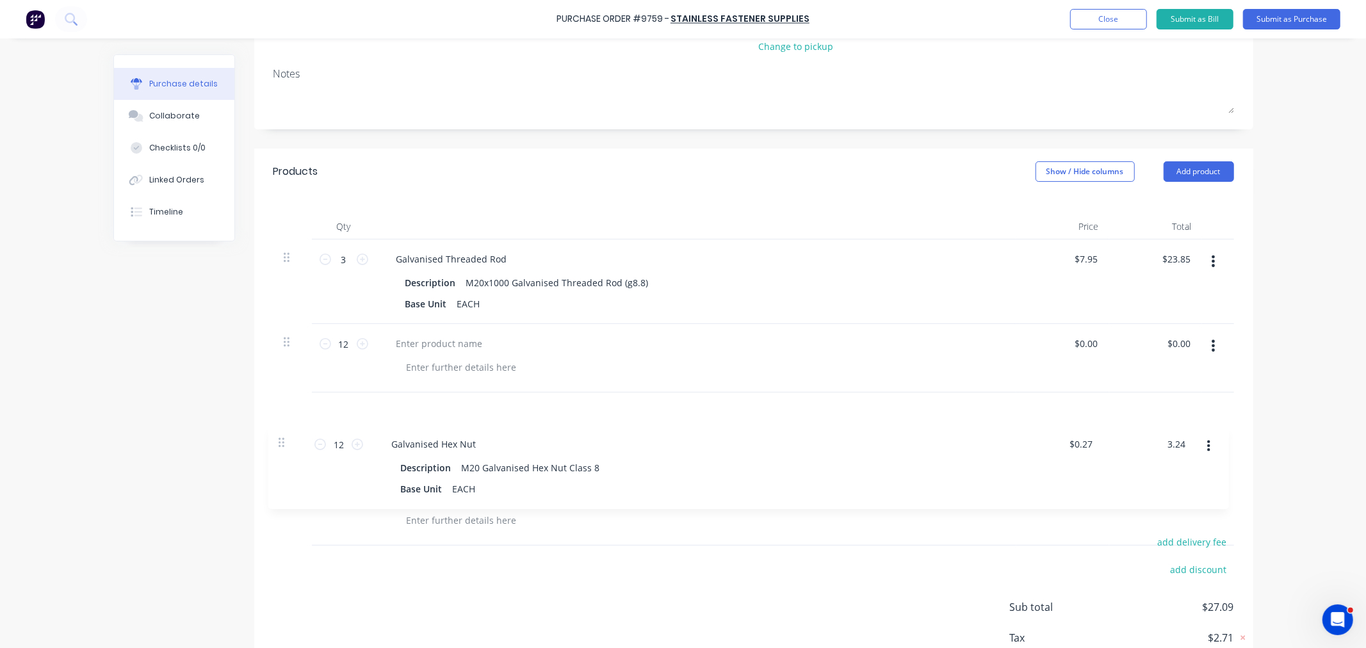
scroll to position [171, 0]
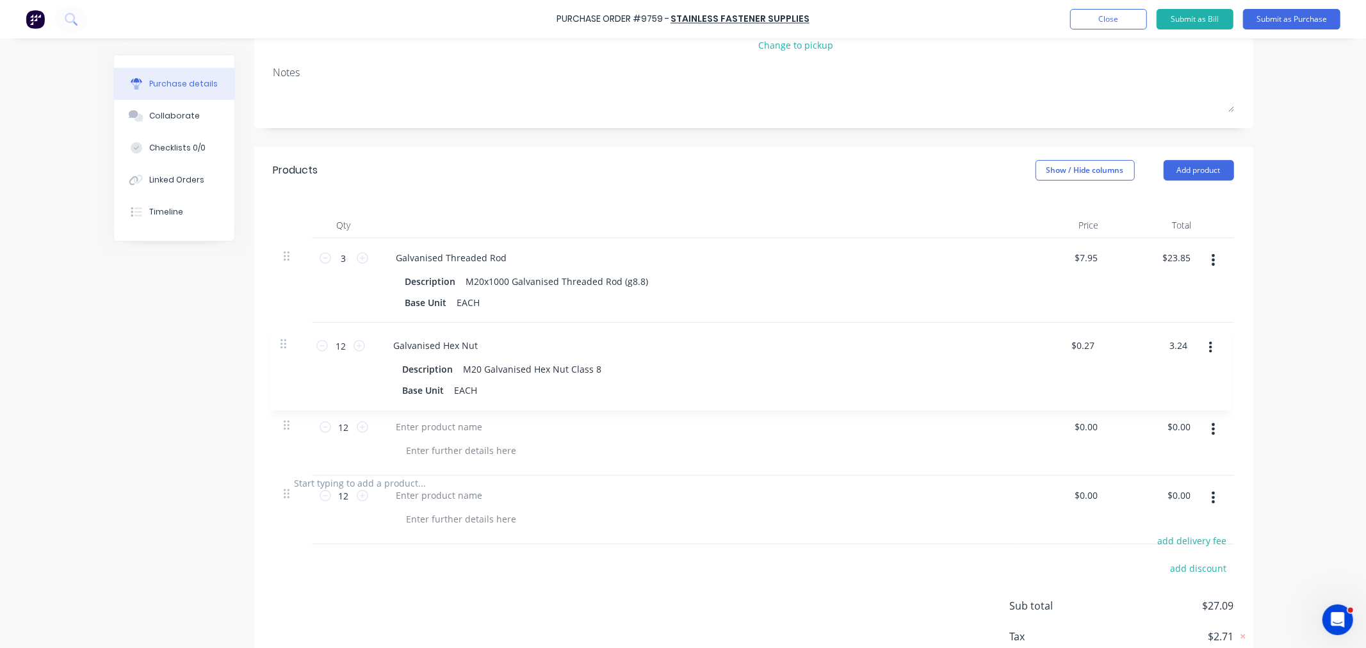
drag, startPoint x: 282, startPoint y: 481, endPoint x: 284, endPoint y: 337, distance: 144.1
click at [284, 337] on div "3 3 Galvanised Threaded Rod Description M20x1000 Galvanised Threaded Rod (g8.8)…" at bounding box center [753, 349] width 960 height 222
click at [1205, 430] on button "button" at bounding box center [1213, 428] width 30 height 23
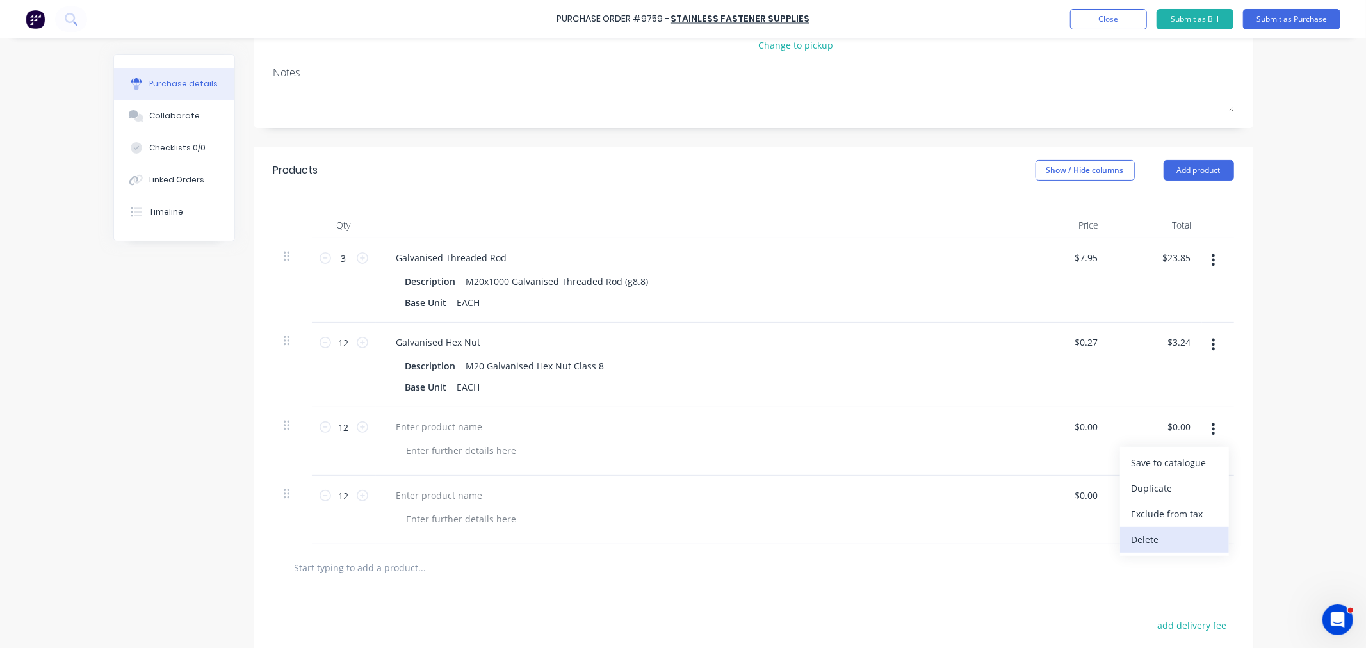
click at [1163, 538] on button "Delete" at bounding box center [1174, 540] width 109 height 26
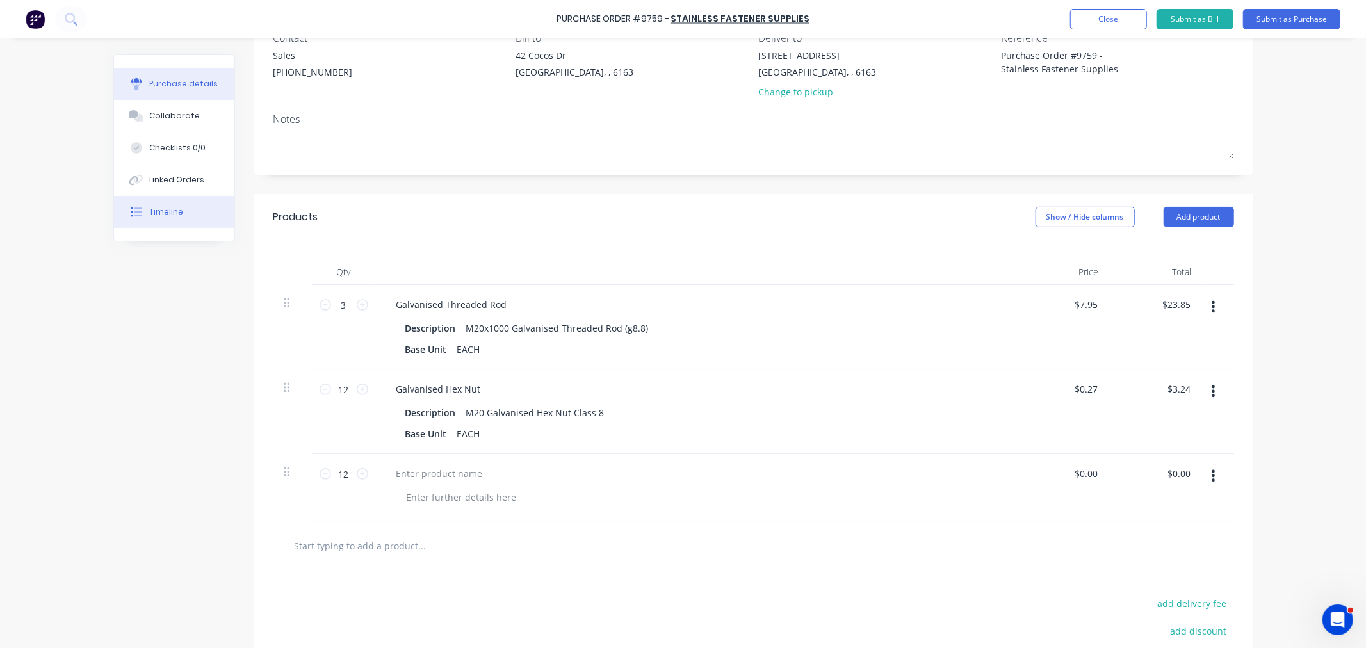
scroll to position [100, 0]
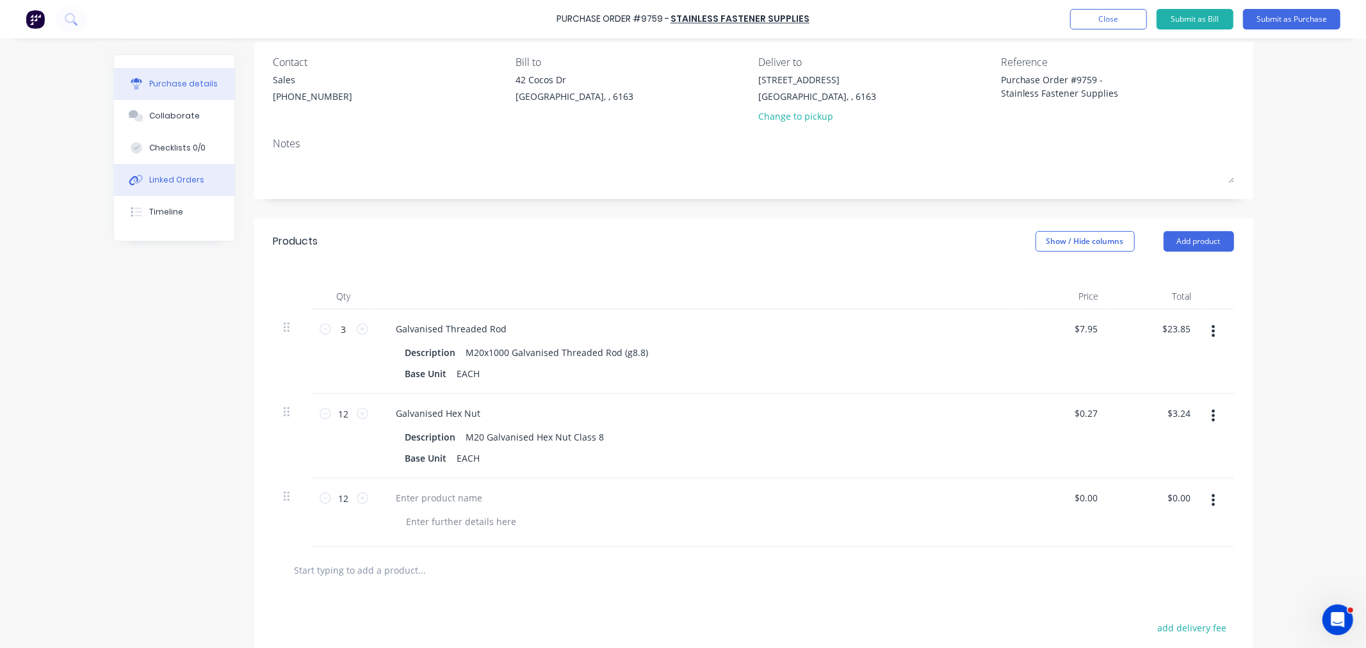
click at [176, 181] on div "Linked Orders" at bounding box center [176, 180] width 55 height 12
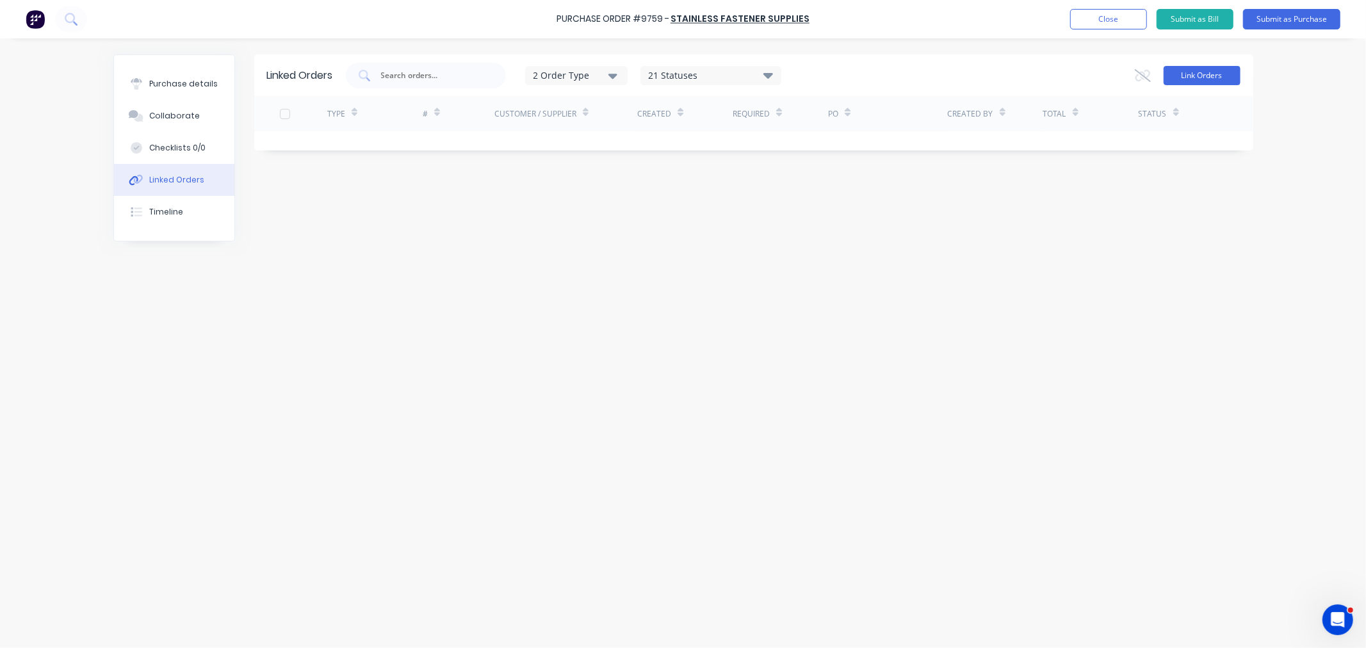
click at [1206, 79] on button "Link Orders" at bounding box center [1201, 75] width 77 height 19
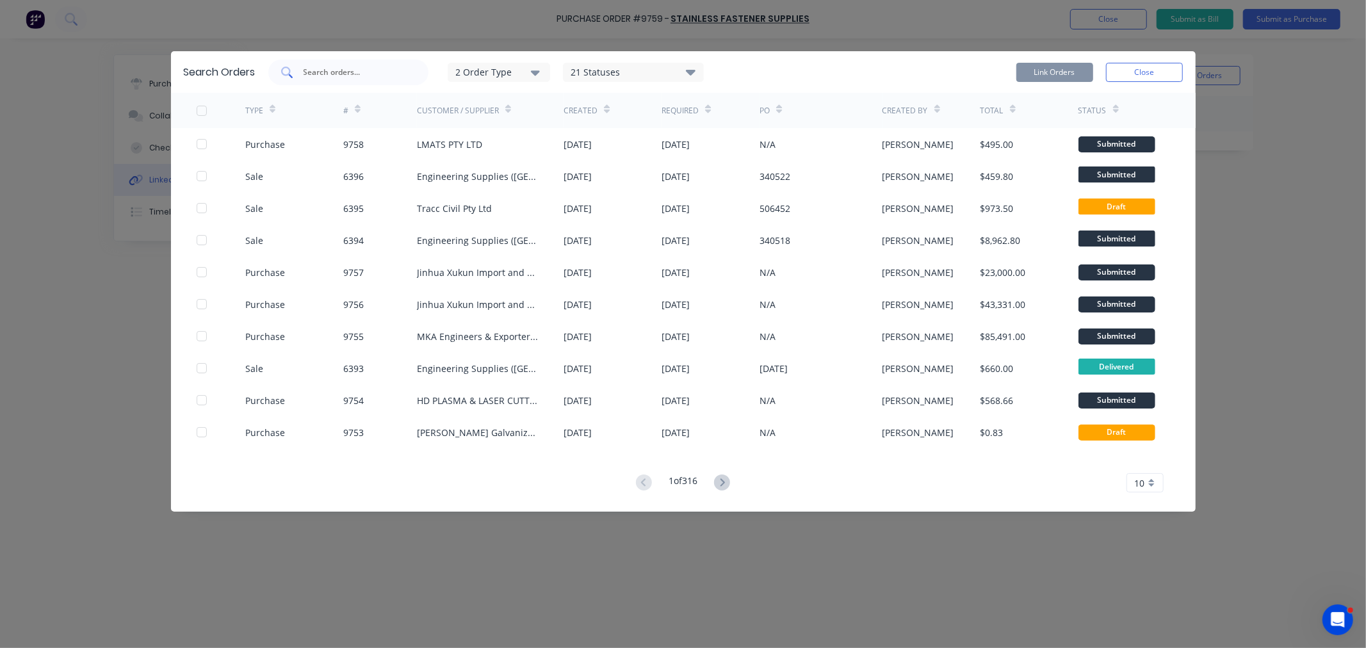
click at [327, 69] on input "text" at bounding box center [355, 72] width 106 height 13
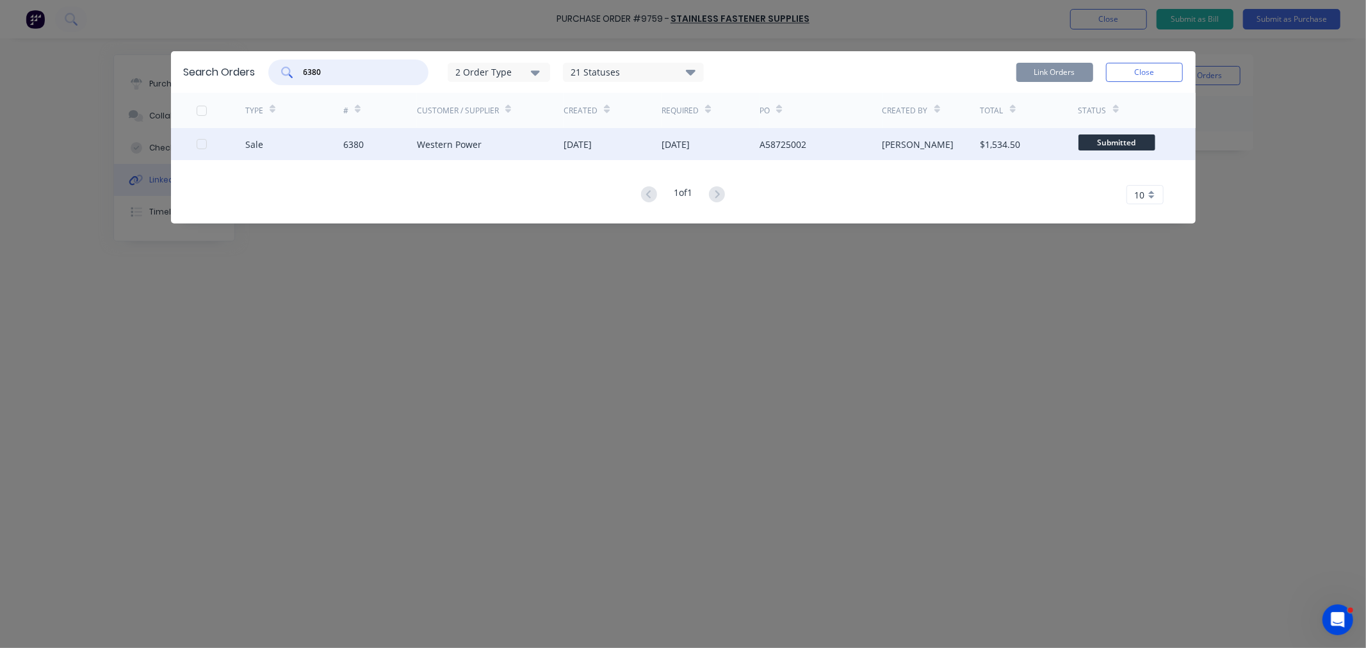
click at [204, 143] on div at bounding box center [202, 144] width 26 height 26
type input "6380"
click at [1060, 72] on button "Link Orders" at bounding box center [1054, 72] width 77 height 19
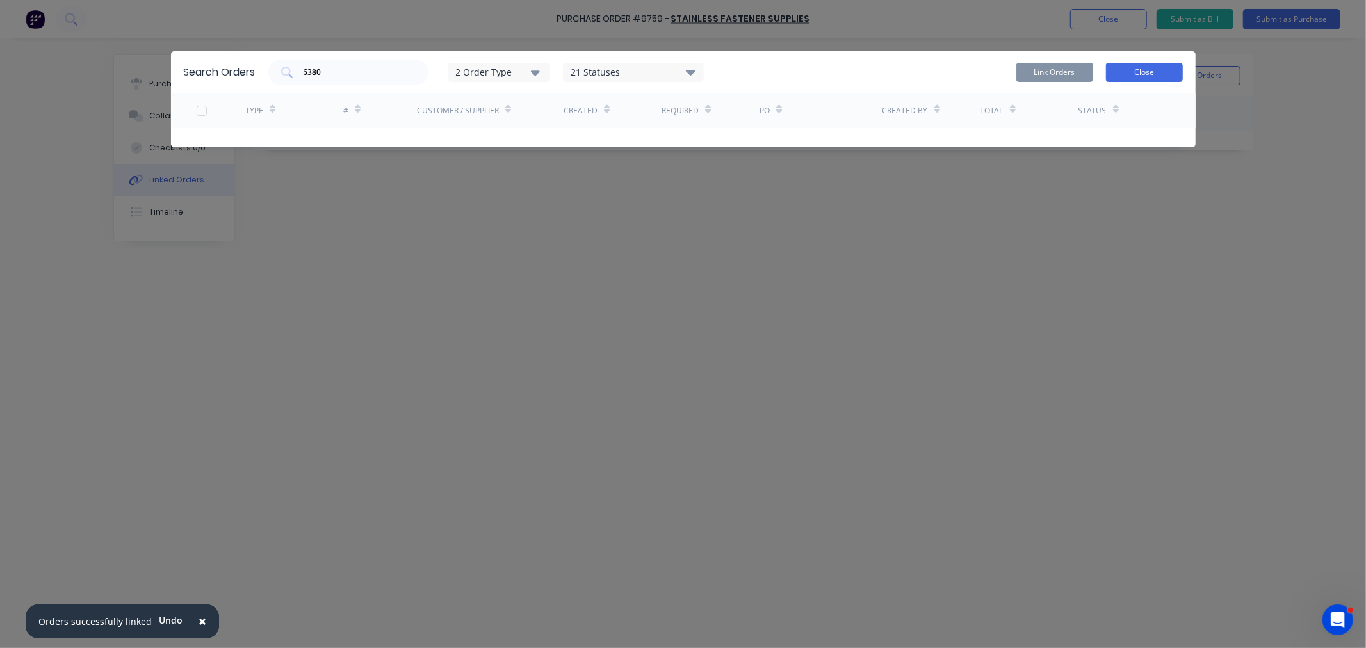
click at [1124, 72] on button "Close" at bounding box center [1144, 72] width 77 height 19
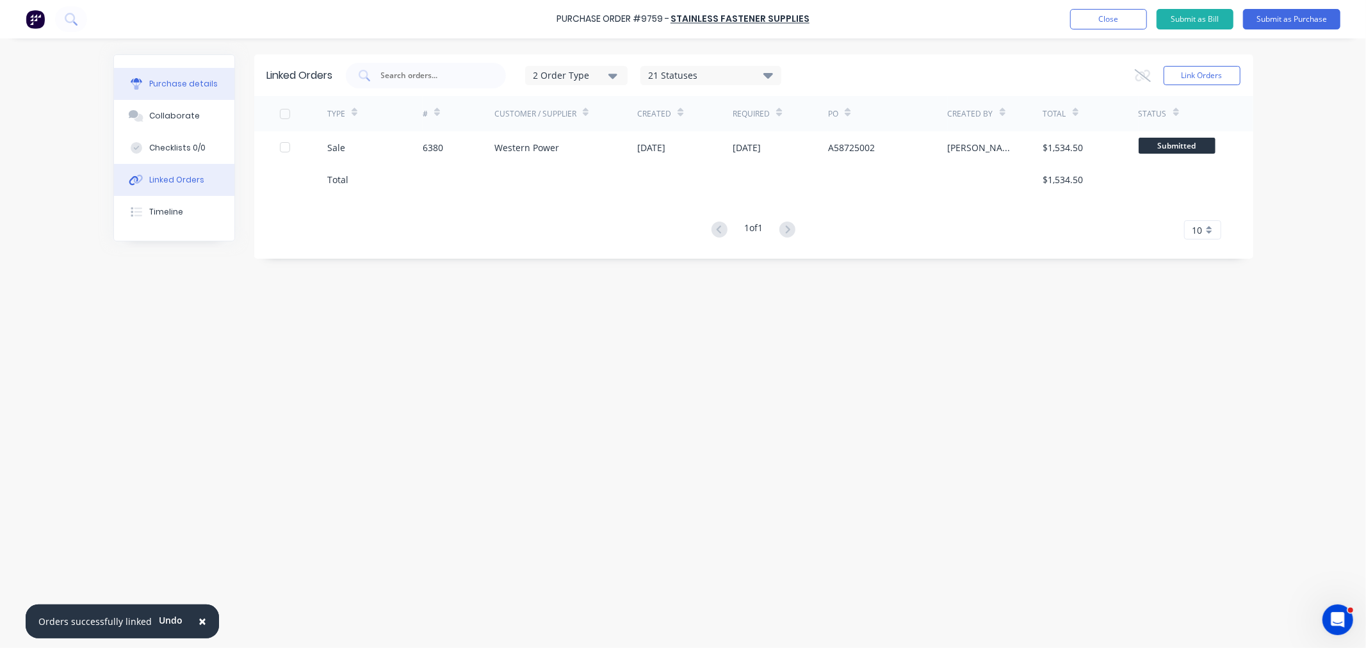
click at [188, 90] on div "Purchase details" at bounding box center [183, 84] width 69 height 12
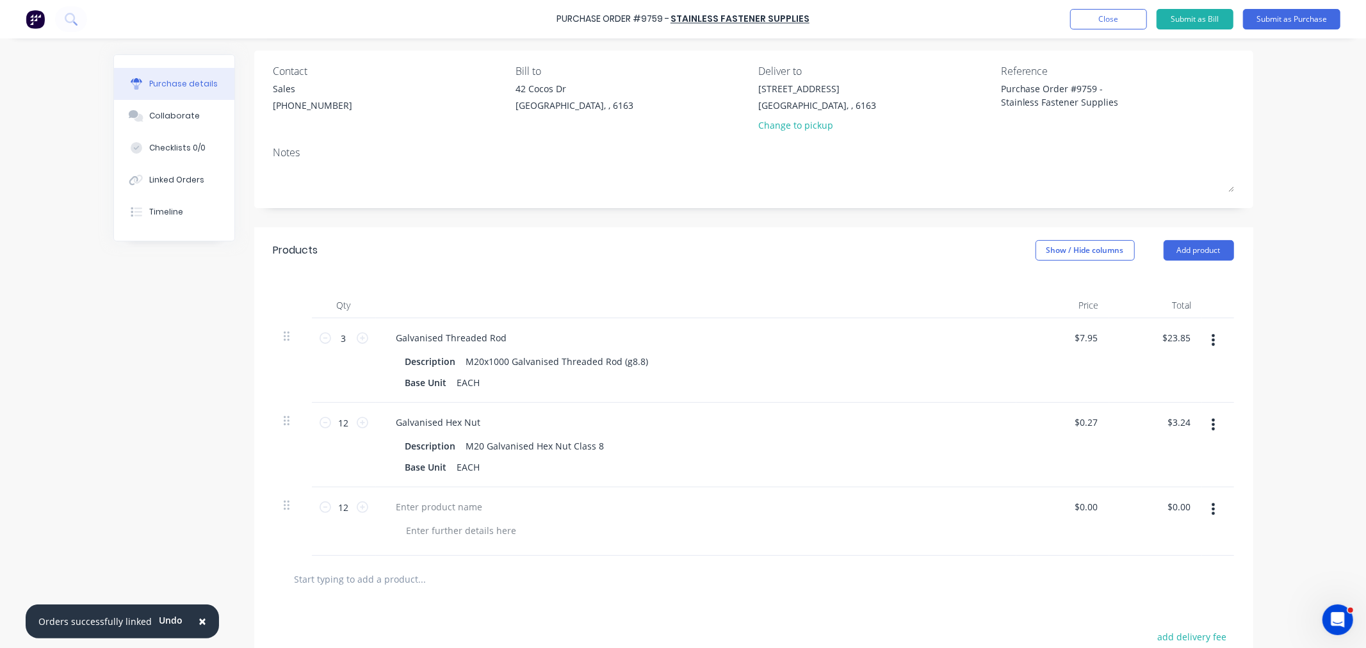
scroll to position [56, 0]
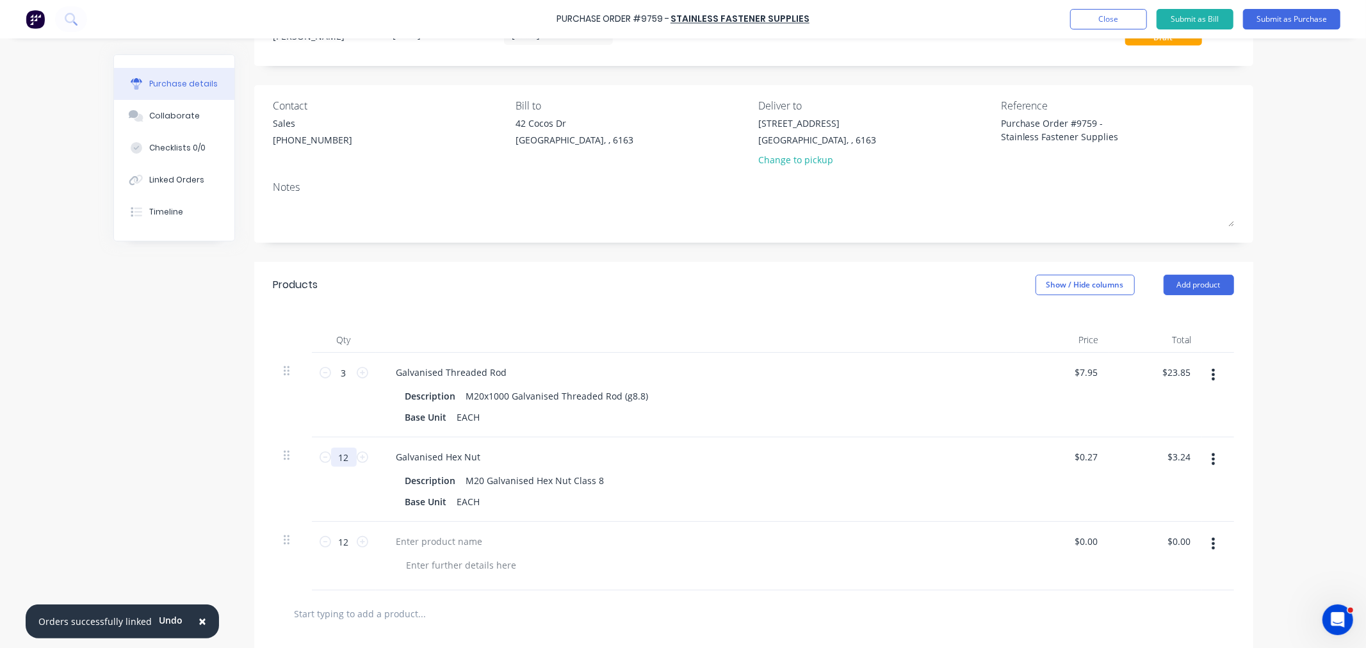
click at [344, 458] on input "12" at bounding box center [344, 457] width 26 height 19
type input "2"
type input "$0.54"
type input "24"
type input "$6.48"
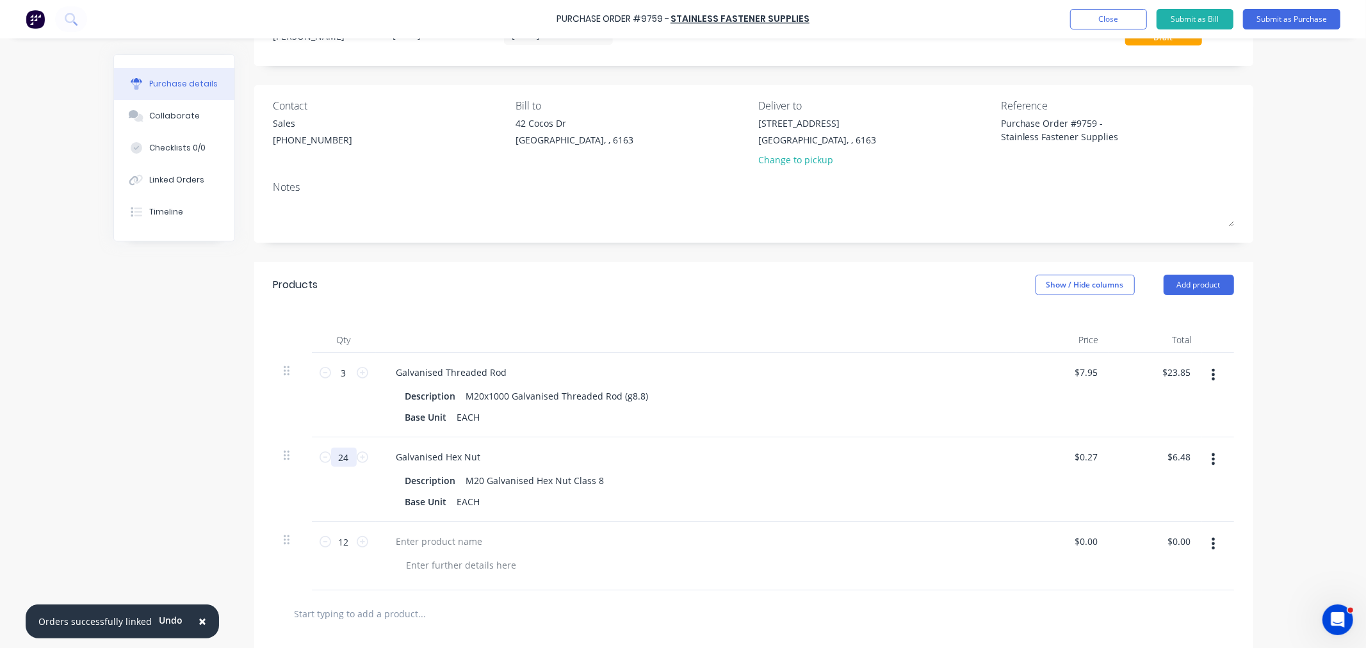
type input "24"
click at [1211, 544] on icon "button" at bounding box center [1212, 544] width 3 height 12
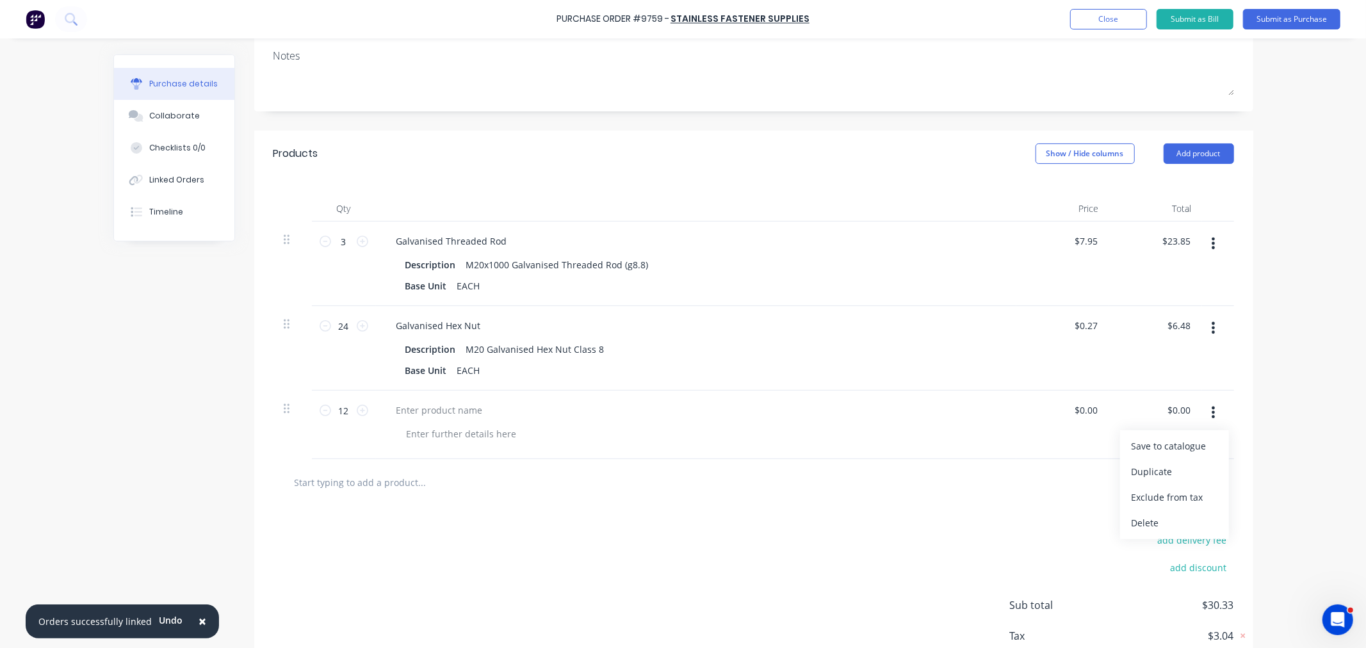
scroll to position [199, 0]
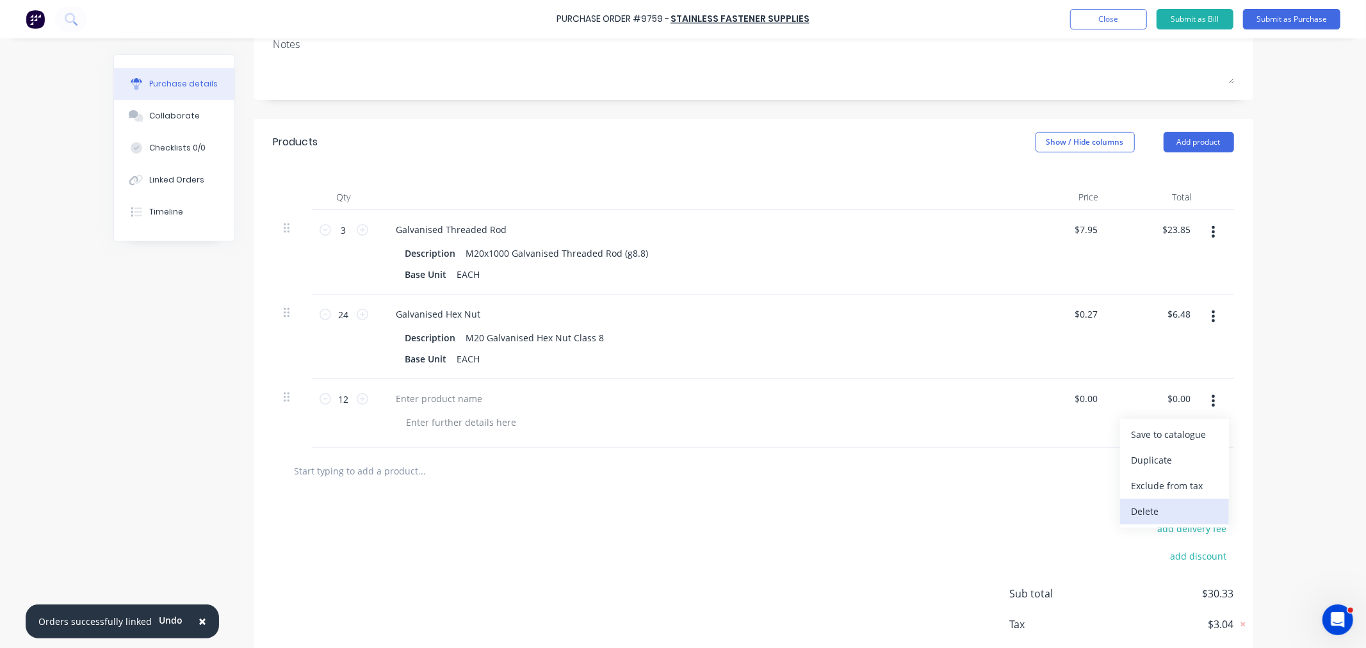
click at [1163, 512] on button "Delete" at bounding box center [1174, 512] width 109 height 26
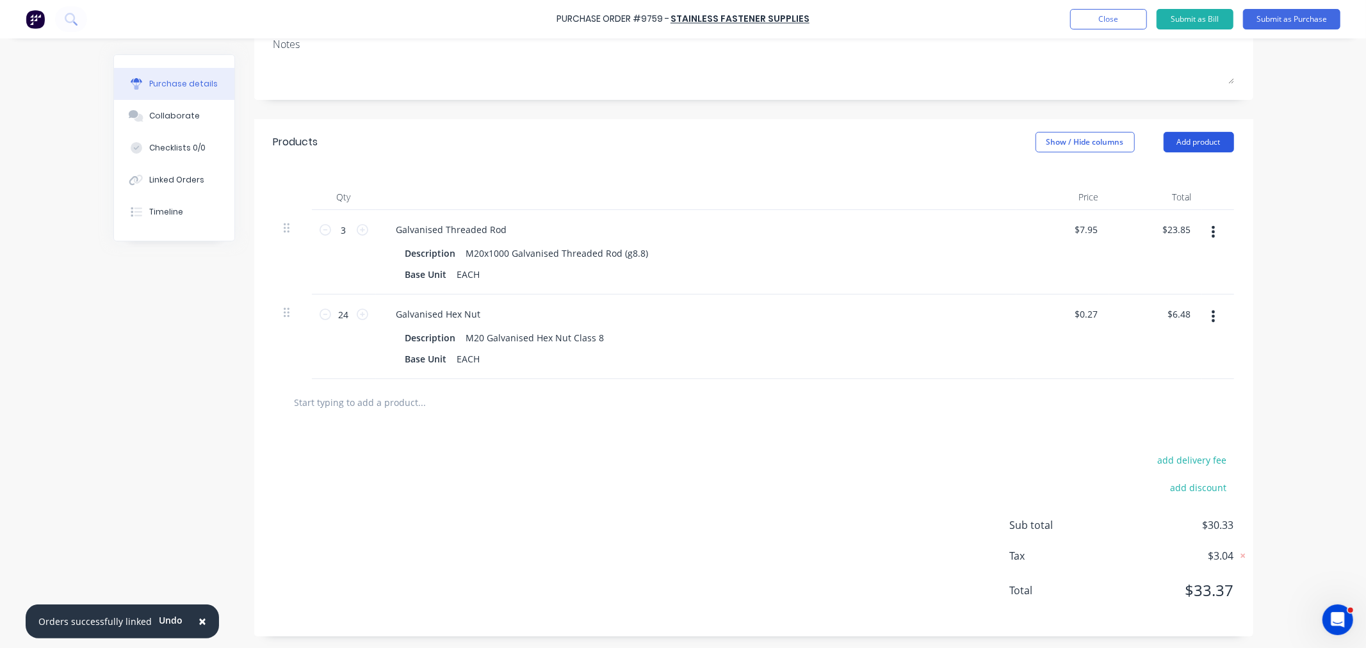
click at [1193, 145] on button "Add product" at bounding box center [1198, 142] width 70 height 20
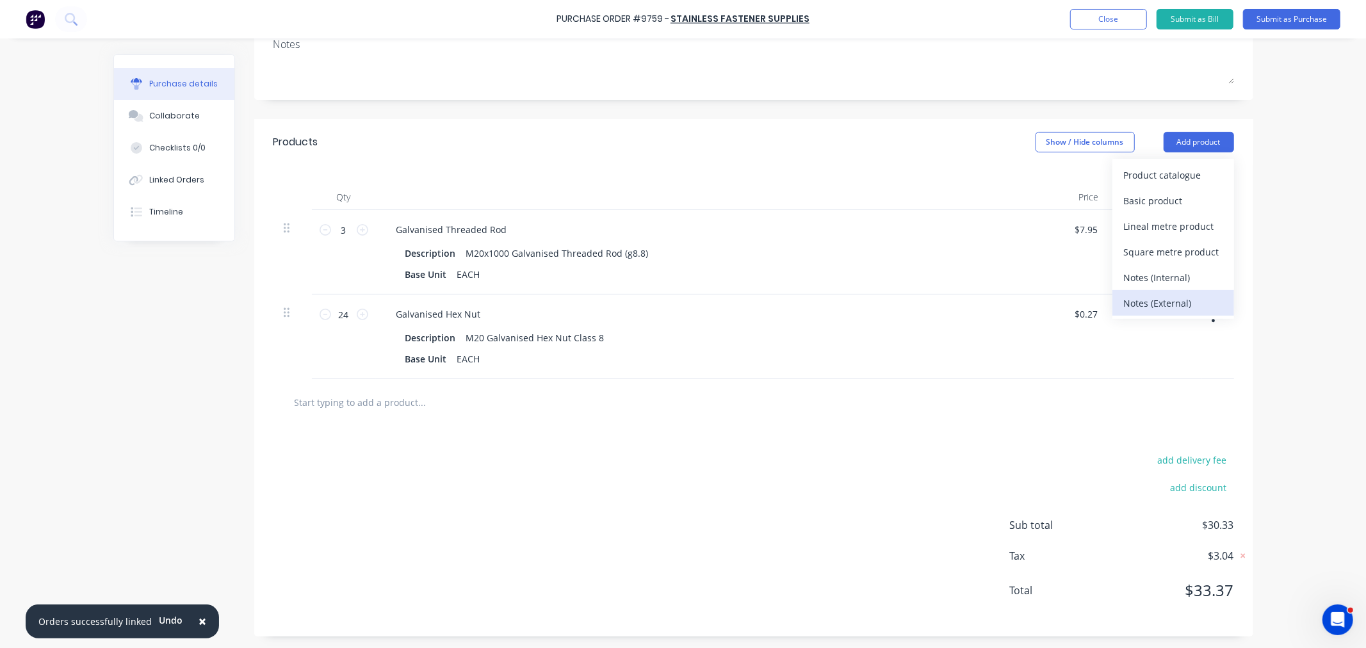
click at [1151, 297] on div "Notes (External)" at bounding box center [1173, 303] width 99 height 19
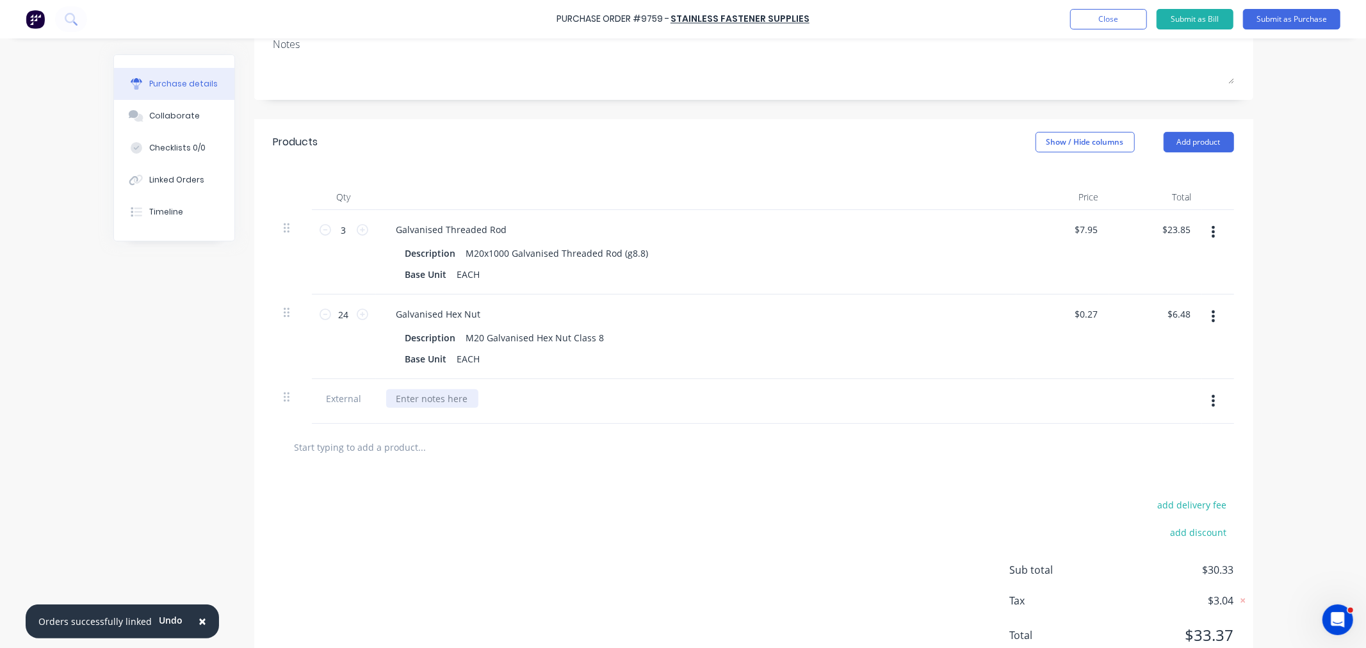
click at [437, 398] on div at bounding box center [432, 398] width 92 height 19
click at [463, 401] on div "AS PER QUOTE" at bounding box center [696, 398] width 620 height 19
drag, startPoint x: 460, startPoint y: 394, endPoint x: 466, endPoint y: 417, distance: 23.3
click at [460, 397] on div "AS PER QUOTE" at bounding box center [427, 398] width 83 height 19
click at [487, 399] on div "AS PER QUOTE 129770" at bounding box center [444, 398] width 117 height 19
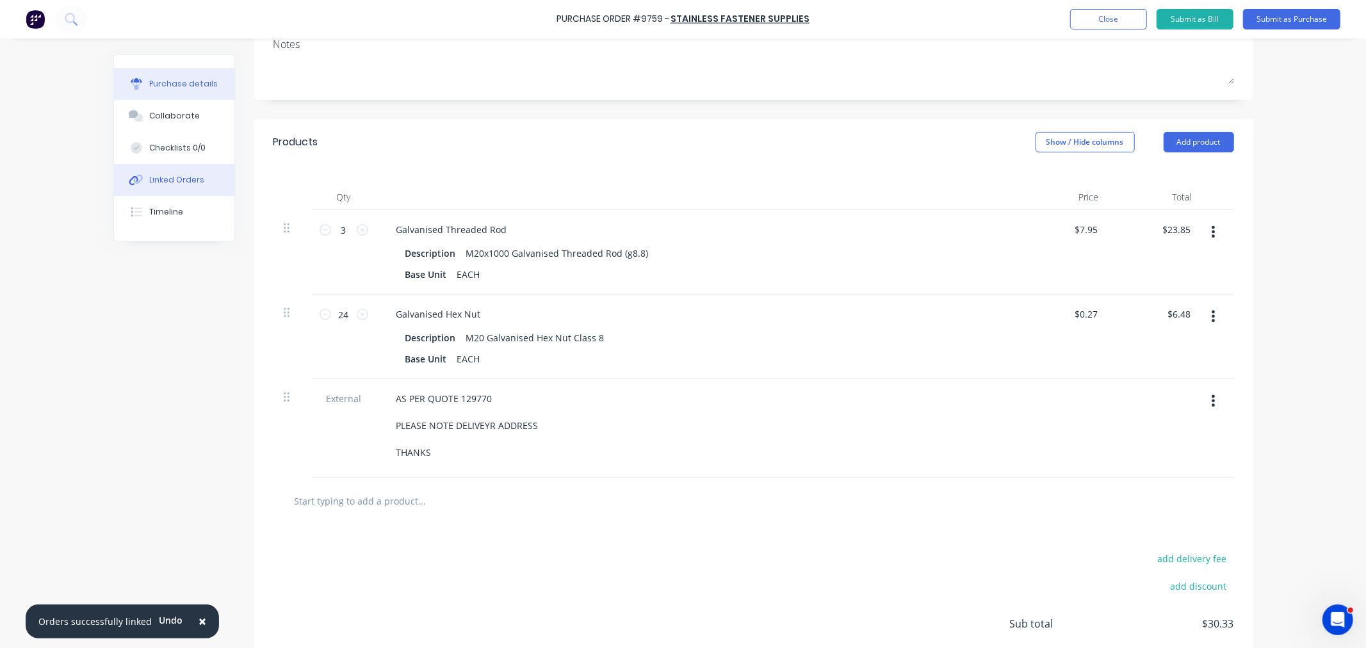
click at [188, 181] on div "Linked Orders" at bounding box center [176, 180] width 55 height 12
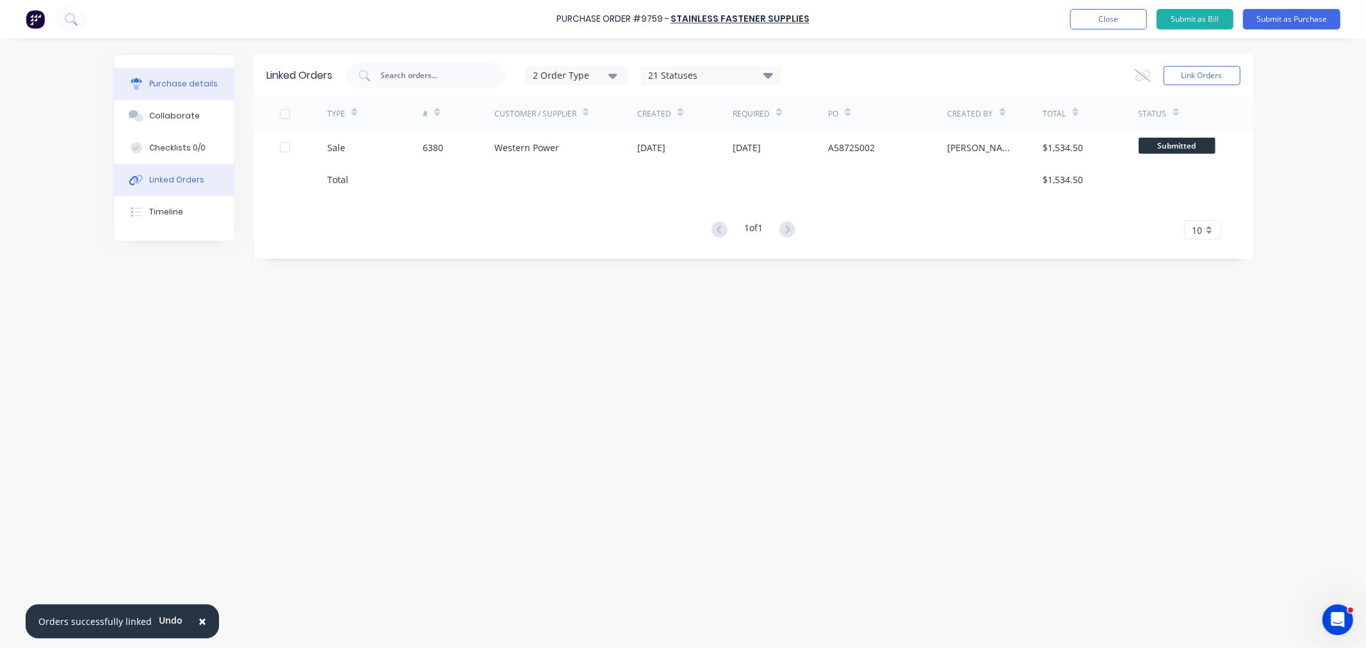
click at [186, 86] on div "Purchase details" at bounding box center [183, 84] width 69 height 12
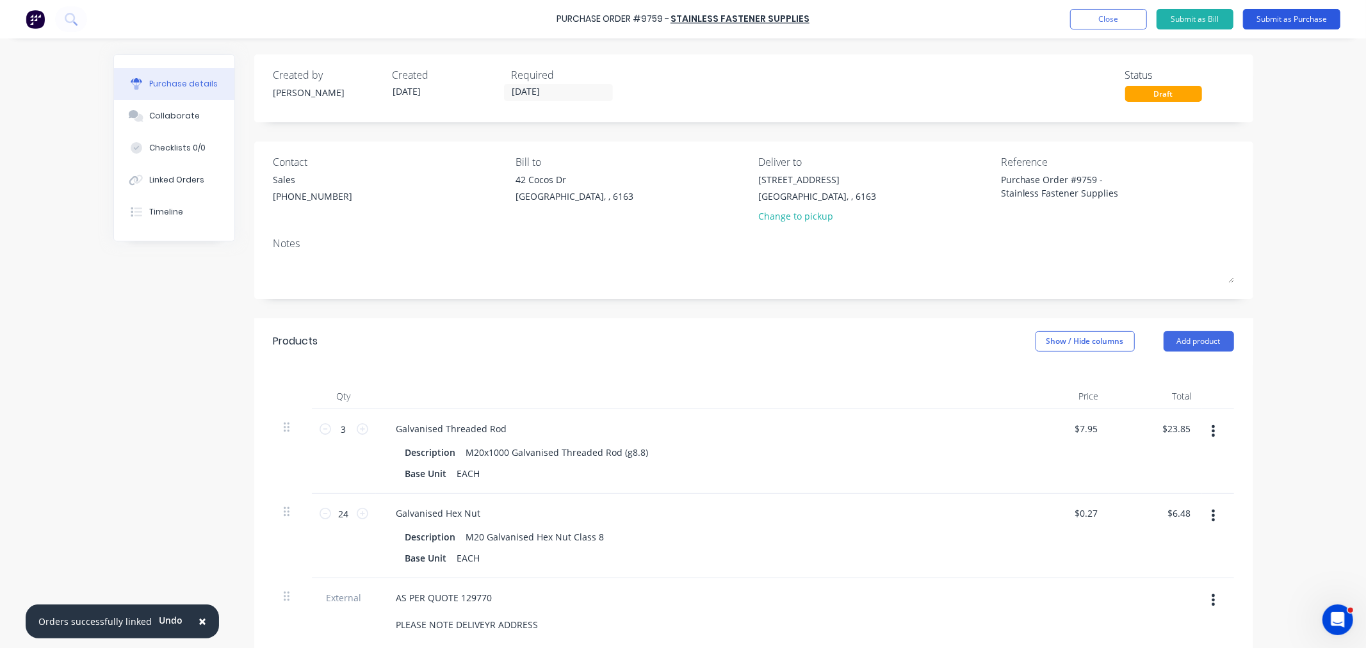
click at [1298, 19] on button "Submit as Purchase" at bounding box center [1291, 19] width 97 height 20
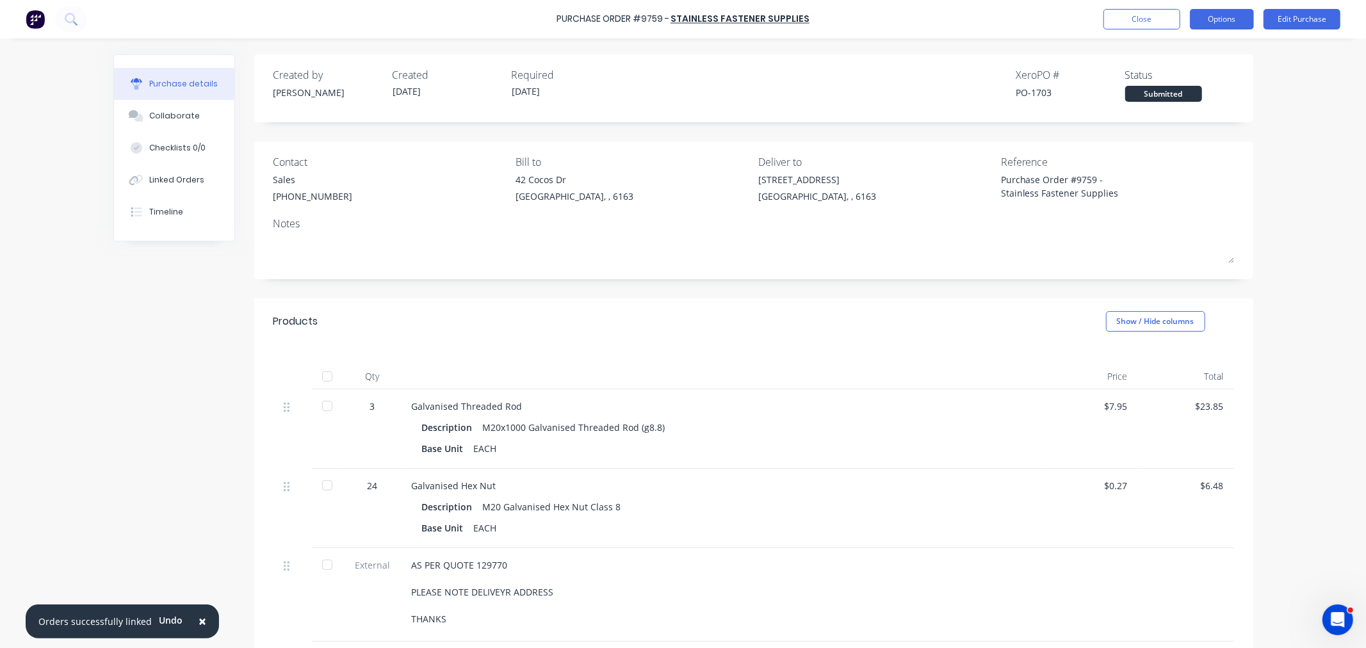
click at [1226, 17] on button "Options" at bounding box center [1222, 19] width 64 height 20
click at [1191, 50] on div "Print / Email" at bounding box center [1192, 52] width 99 height 19
click at [1207, 77] on div "With pricing" at bounding box center [1192, 78] width 99 height 19
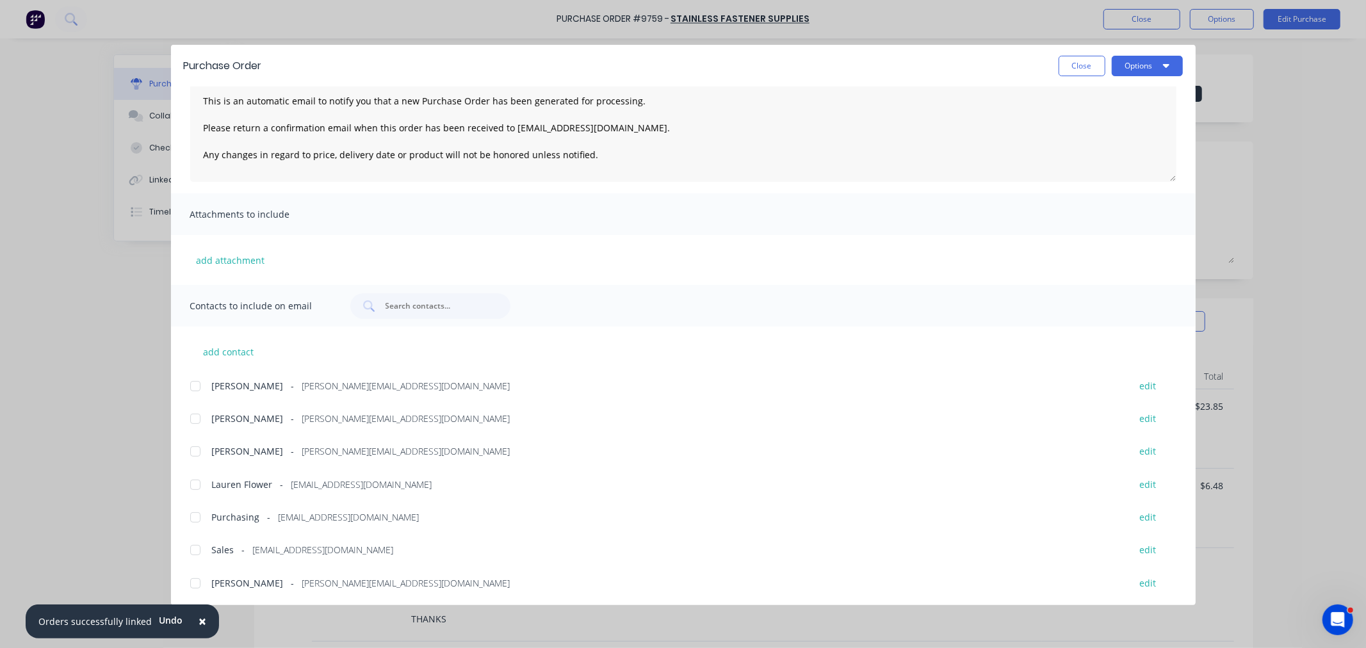
scroll to position [87, 0]
click at [195, 547] on div at bounding box center [195, 549] width 26 height 26
click at [196, 513] on div at bounding box center [195, 516] width 26 height 26
click at [1125, 72] on button "Options" at bounding box center [1146, 66] width 71 height 20
click at [1103, 147] on div "Email" at bounding box center [1121, 149] width 99 height 19
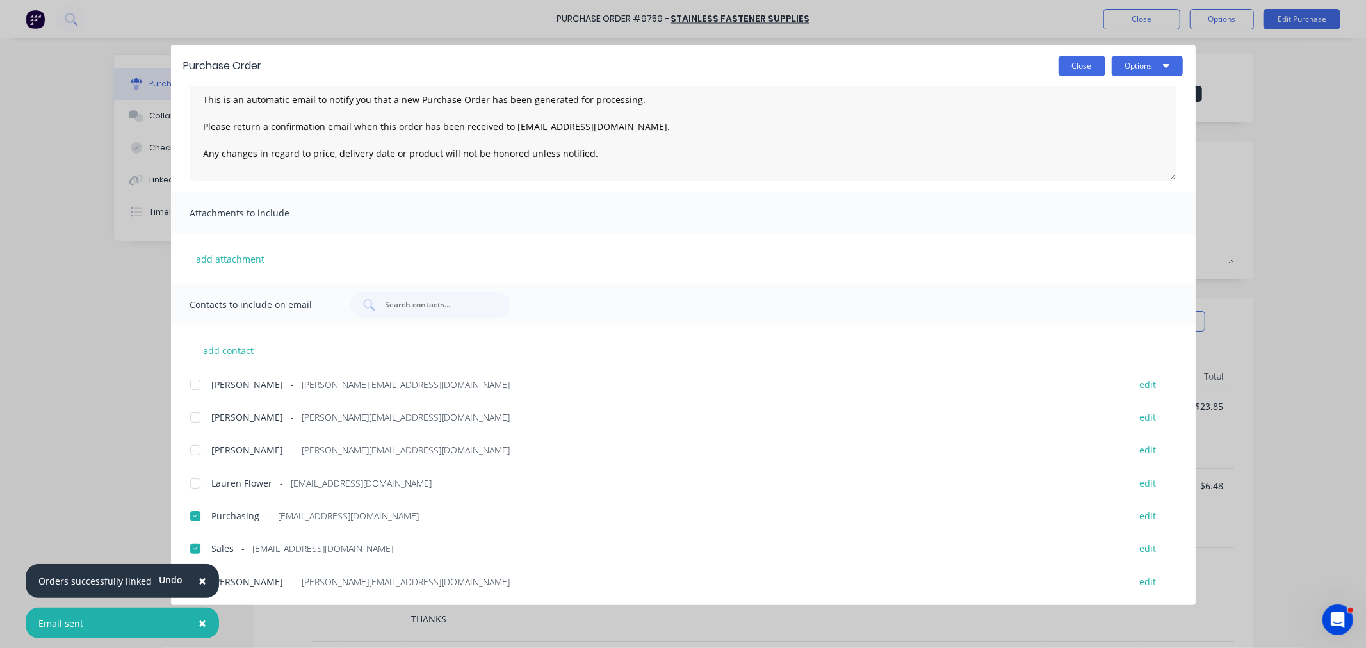
click at [1084, 61] on button "Close" at bounding box center [1081, 66] width 47 height 20
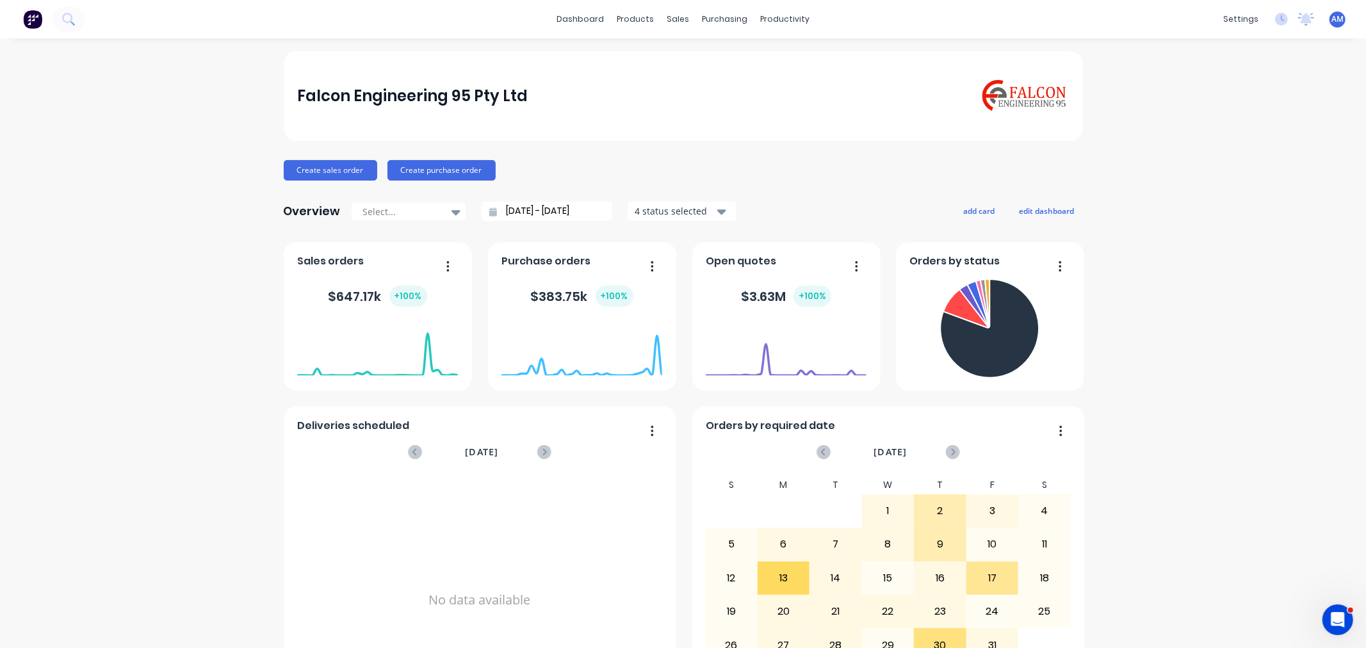
click at [120, 383] on div "Falcon Engineering 95 Pty Ltd Create sales order Create purchase order Overview…" at bounding box center [683, 549] width 1366 height 997
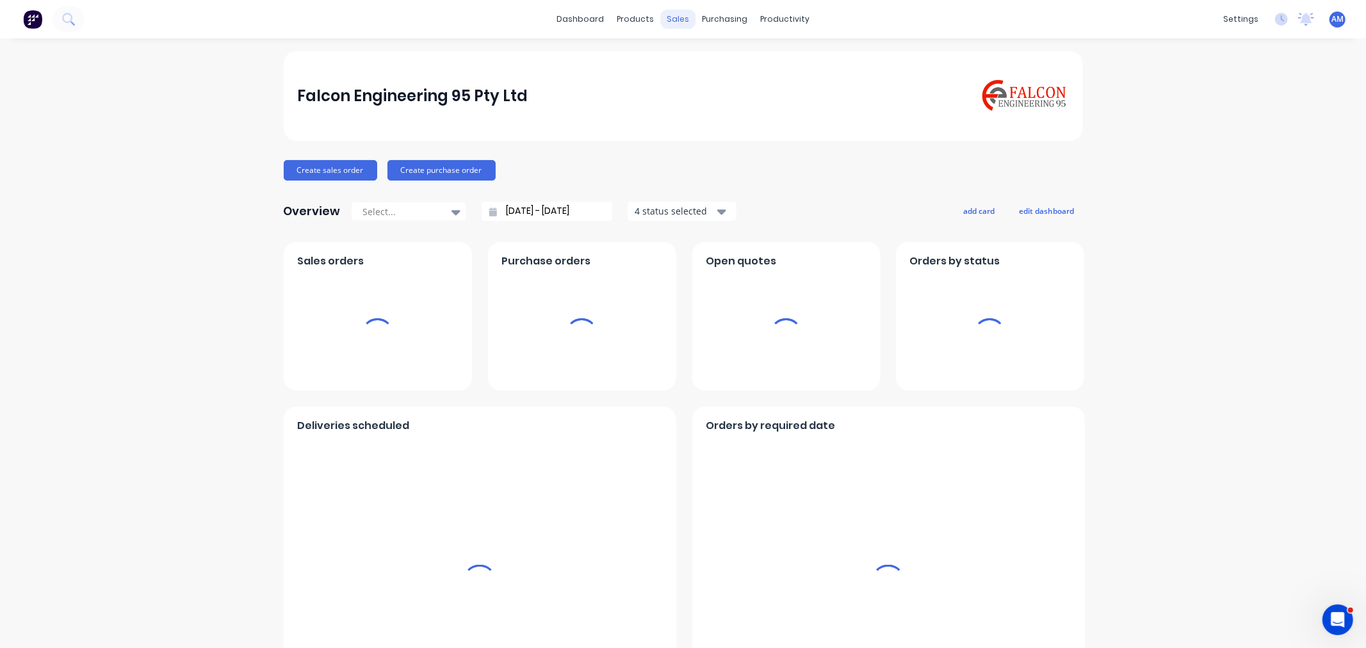
click at [675, 19] on div "sales" at bounding box center [677, 19] width 35 height 19
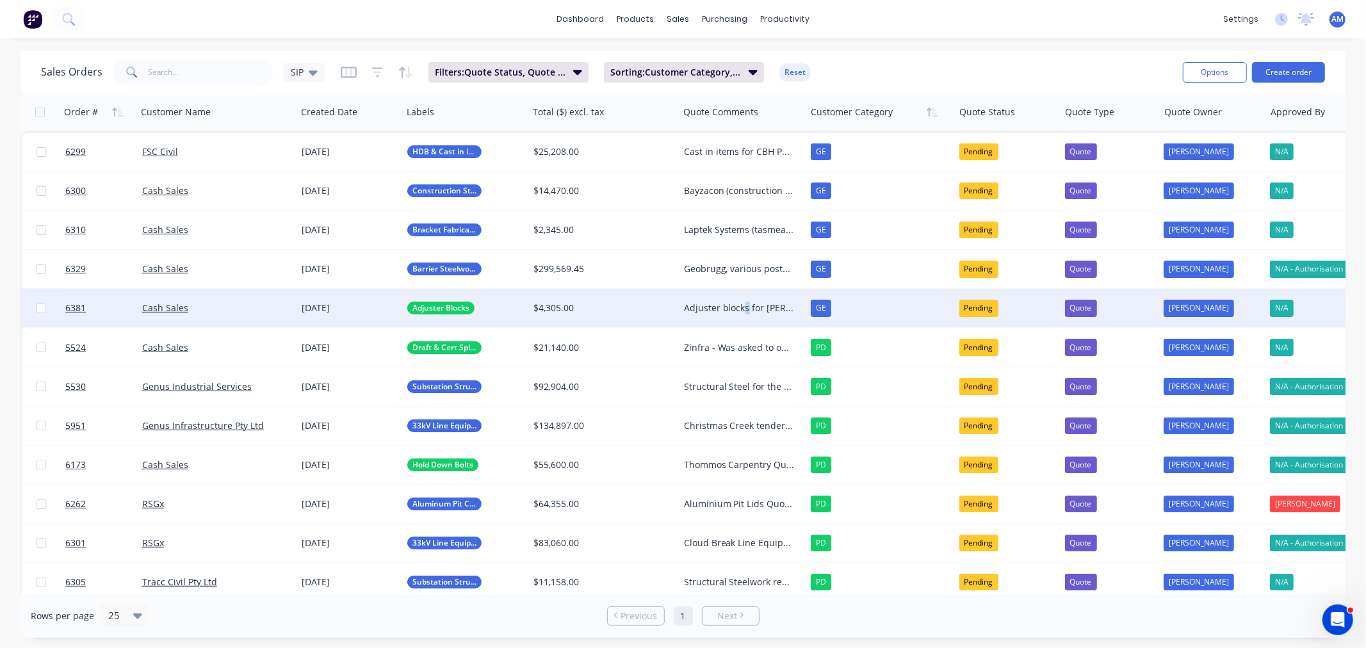
click at [745, 300] on div "Adjuster blocks for [PERSON_NAME]" at bounding box center [742, 308] width 127 height 38
click at [703, 337] on div "Adjuster blocks for [PERSON_NAME]. Offical Order coming through [DATE]" at bounding box center [742, 324] width 125 height 69
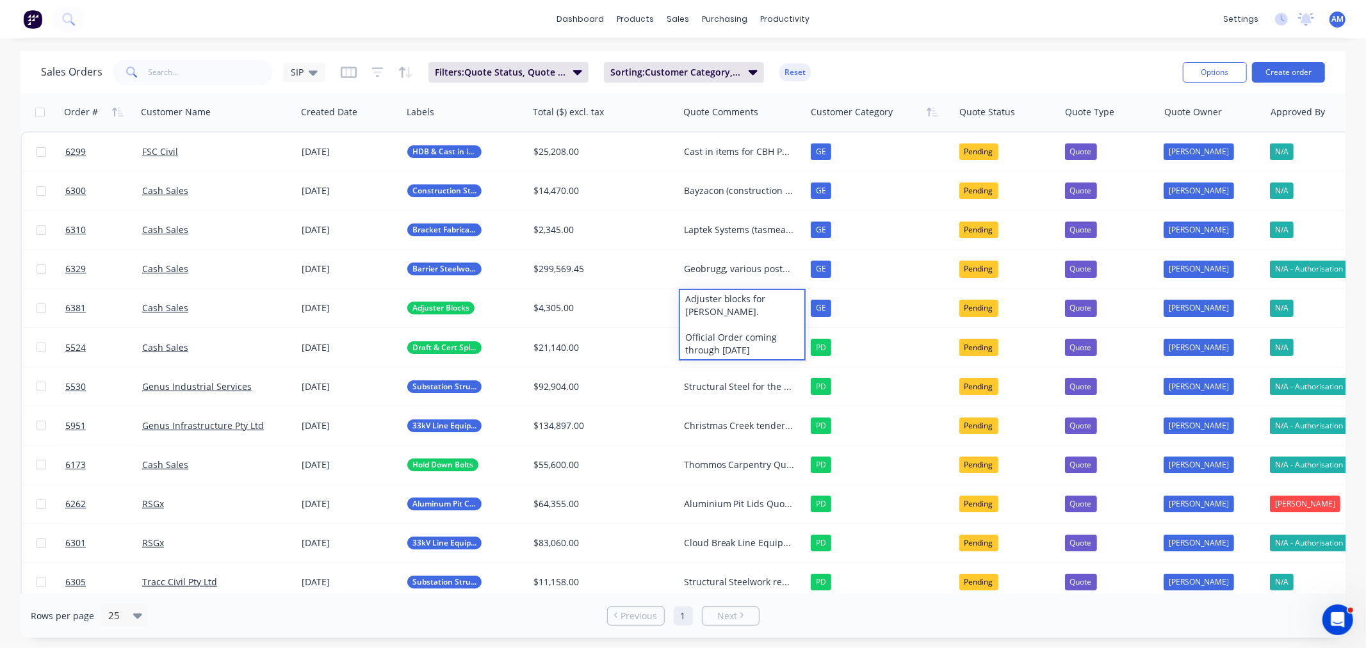
click at [862, 72] on div "Sales Orders SIP Filters: Quote Status, Quote Type Sorting: Customer Category, …" at bounding box center [606, 71] width 1131 height 31
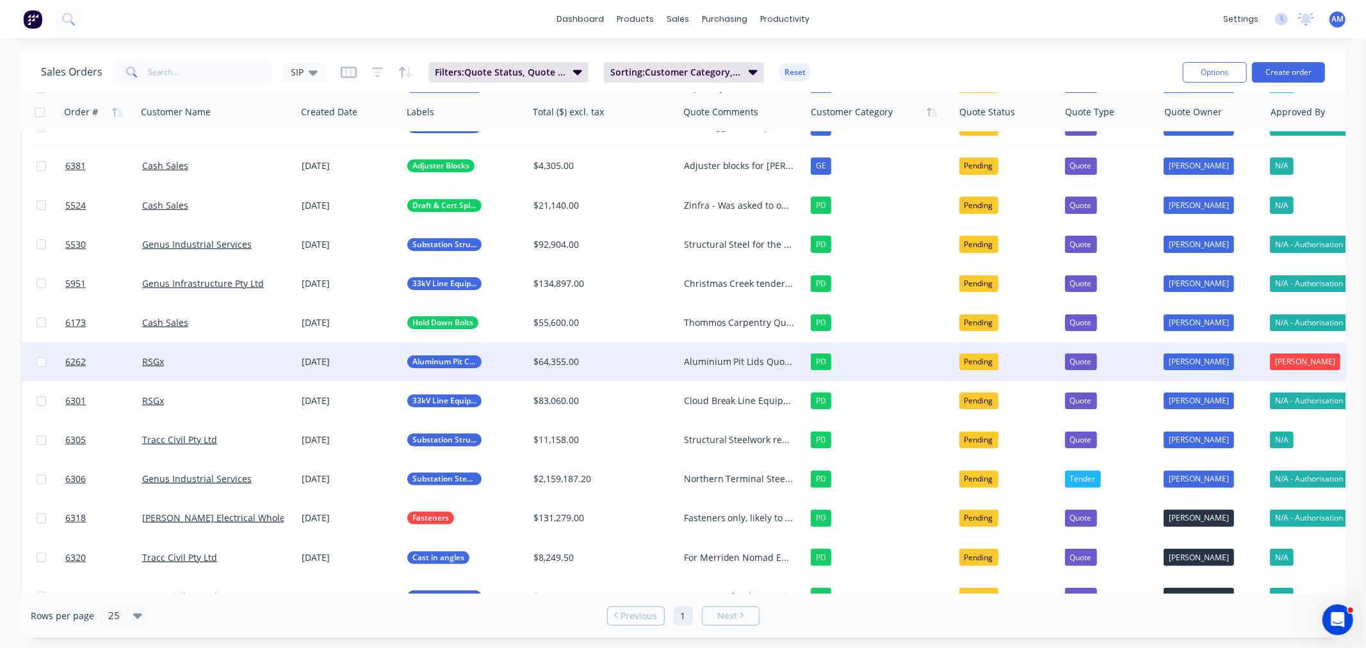
scroll to position [213, 0]
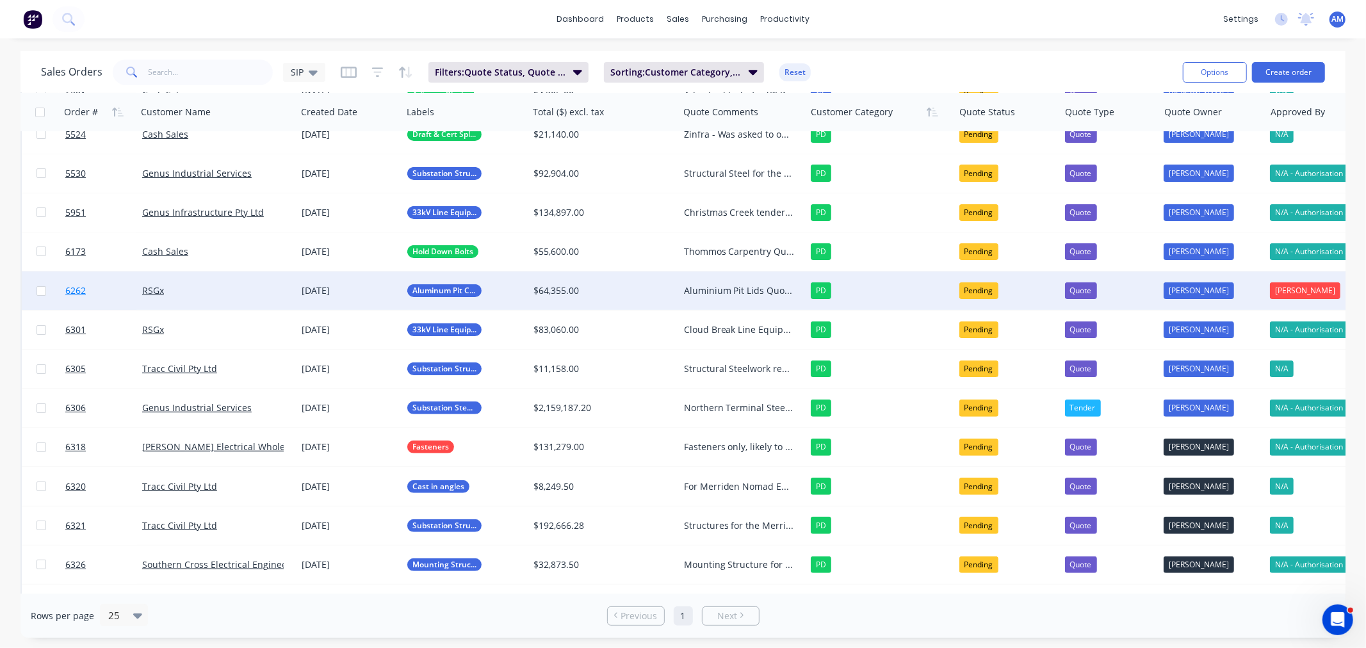
click at [101, 290] on link "6262" at bounding box center [103, 290] width 77 height 38
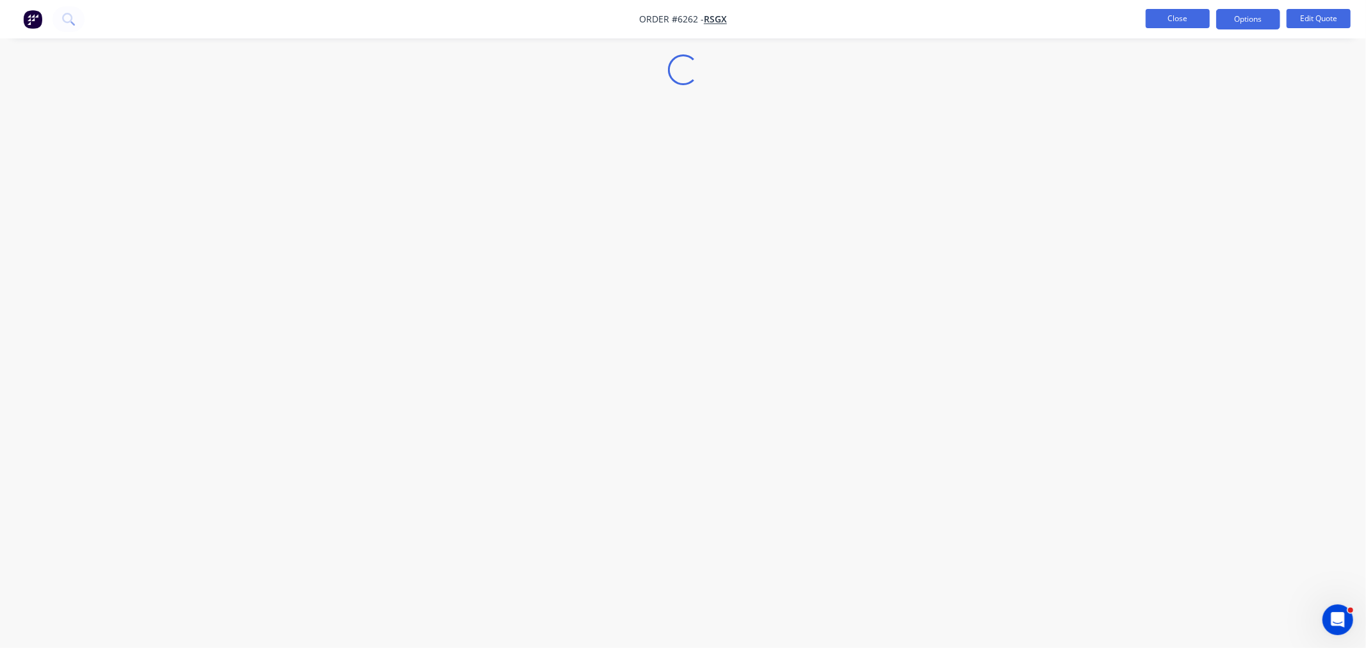
click at [1175, 18] on button "Close" at bounding box center [1177, 18] width 64 height 19
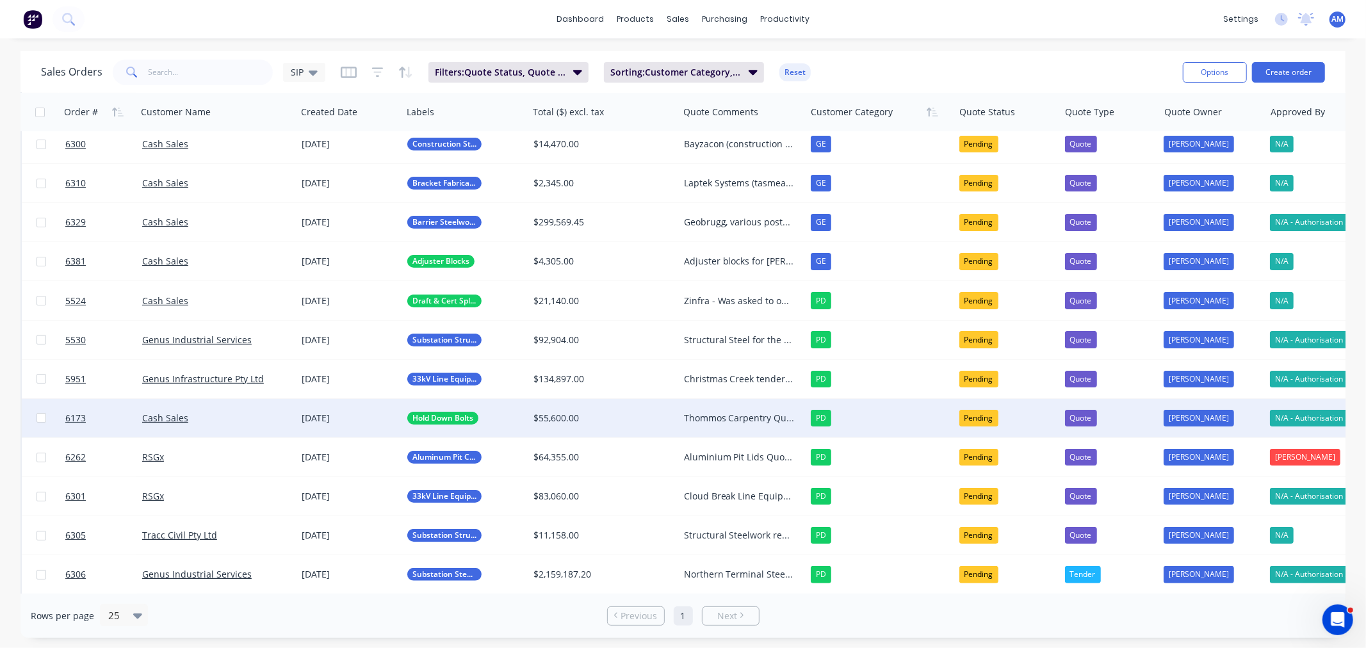
scroll to position [71, 0]
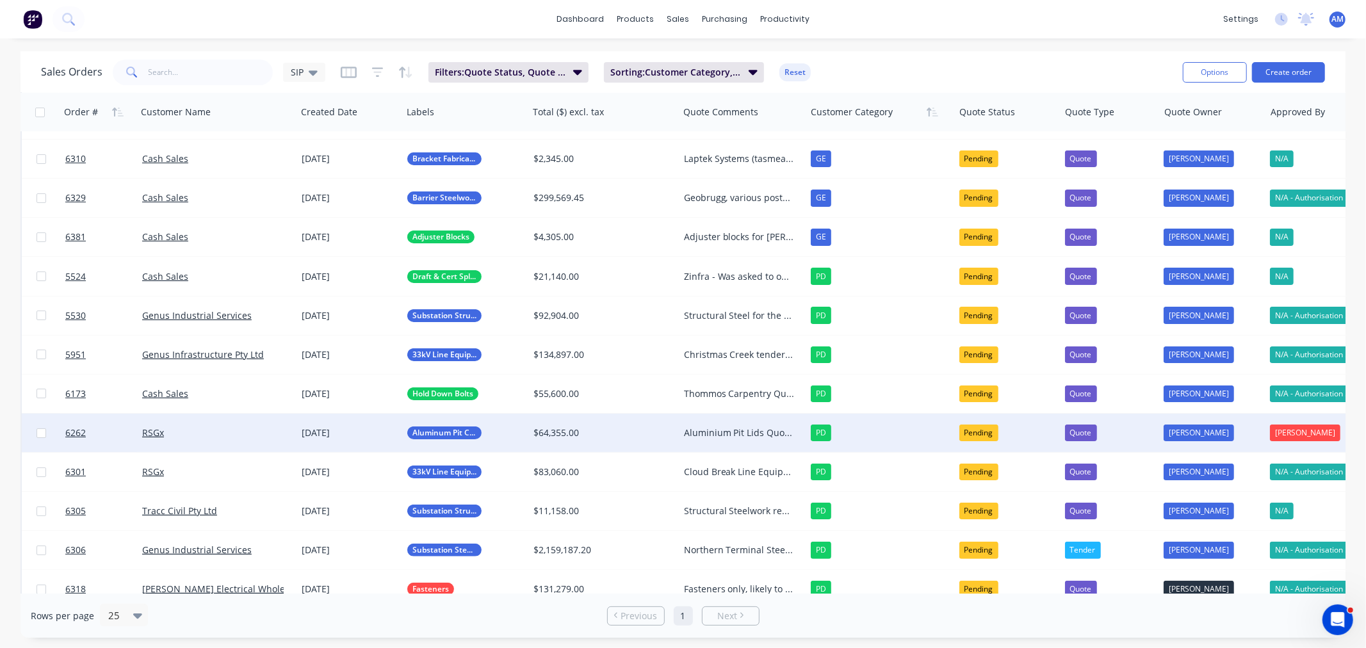
click at [718, 426] on div "Aluminium Pit Lids Quoted and followed up on, no response back AM to chase week…" at bounding box center [739, 432] width 111 height 13
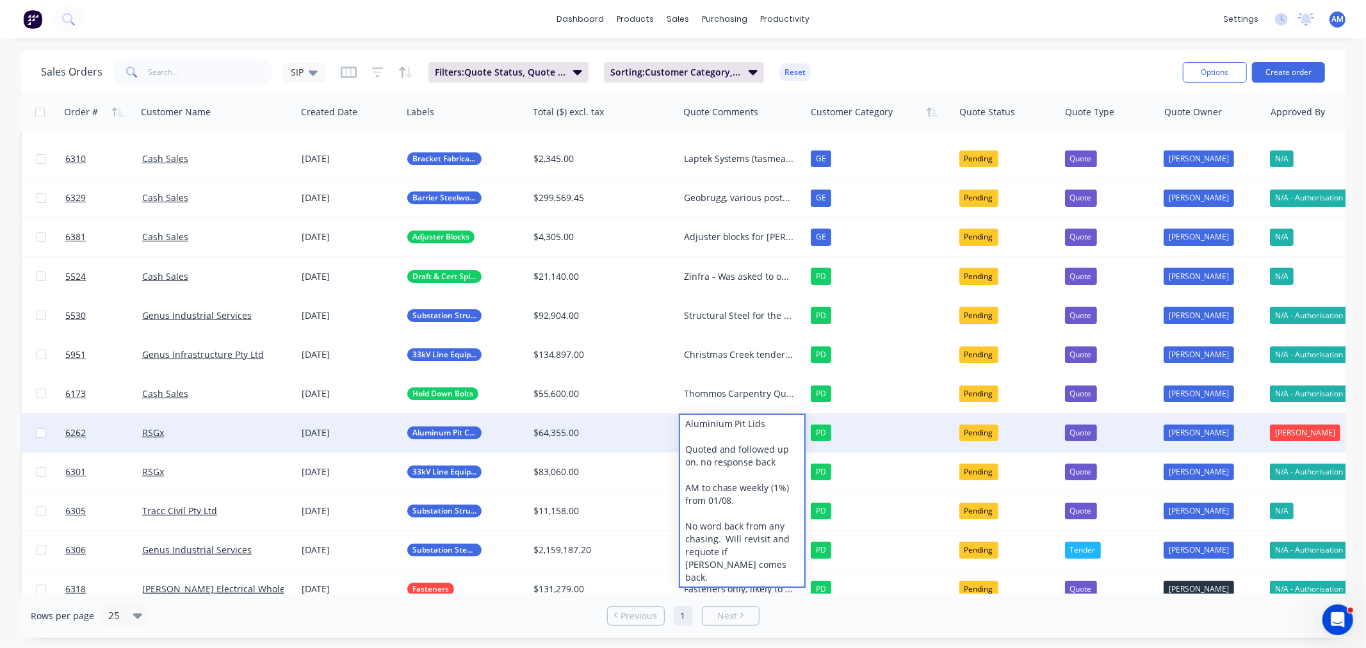
click at [230, 433] on div "RSGx" at bounding box center [213, 432] width 142 height 13
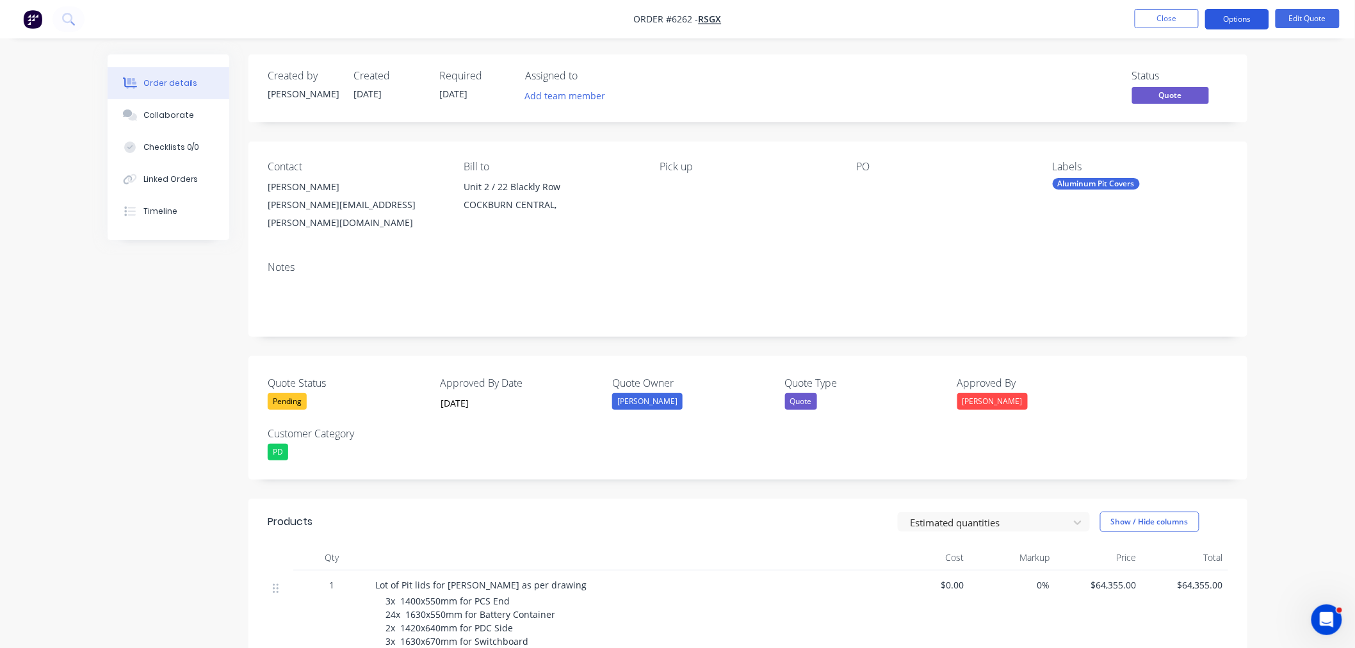
click at [1240, 13] on button "Options" at bounding box center [1237, 19] width 64 height 20
click at [1232, 17] on button "Options" at bounding box center [1237, 19] width 64 height 20
click at [295, 393] on div "Pending" at bounding box center [287, 401] width 39 height 17
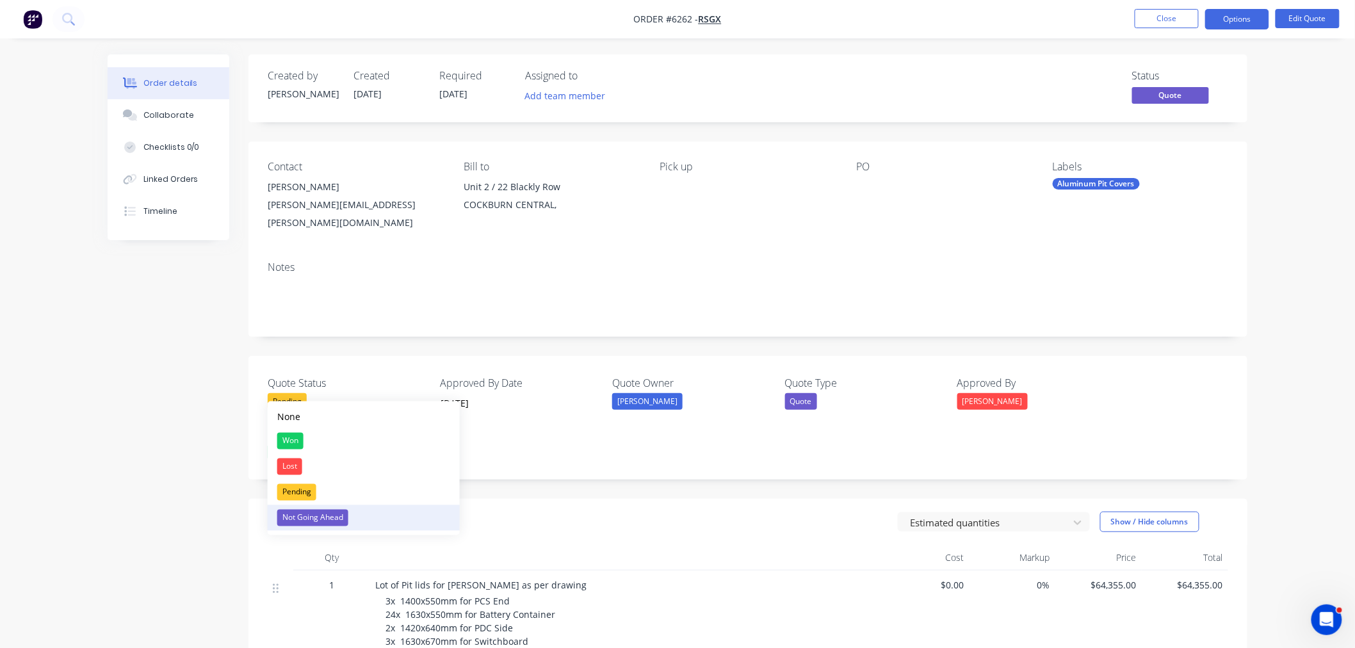
click at [302, 516] on div "Not Going Ahead" at bounding box center [312, 518] width 71 height 17
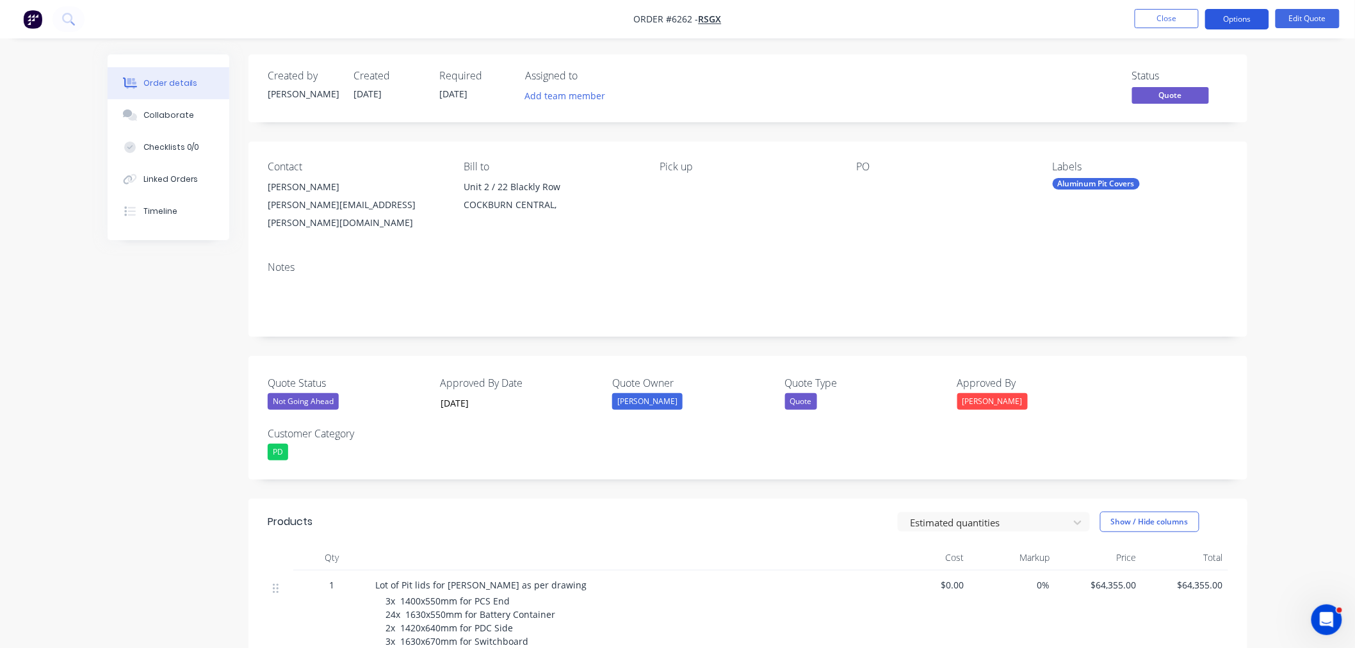
click at [1231, 22] on button "Options" at bounding box center [1237, 19] width 64 height 20
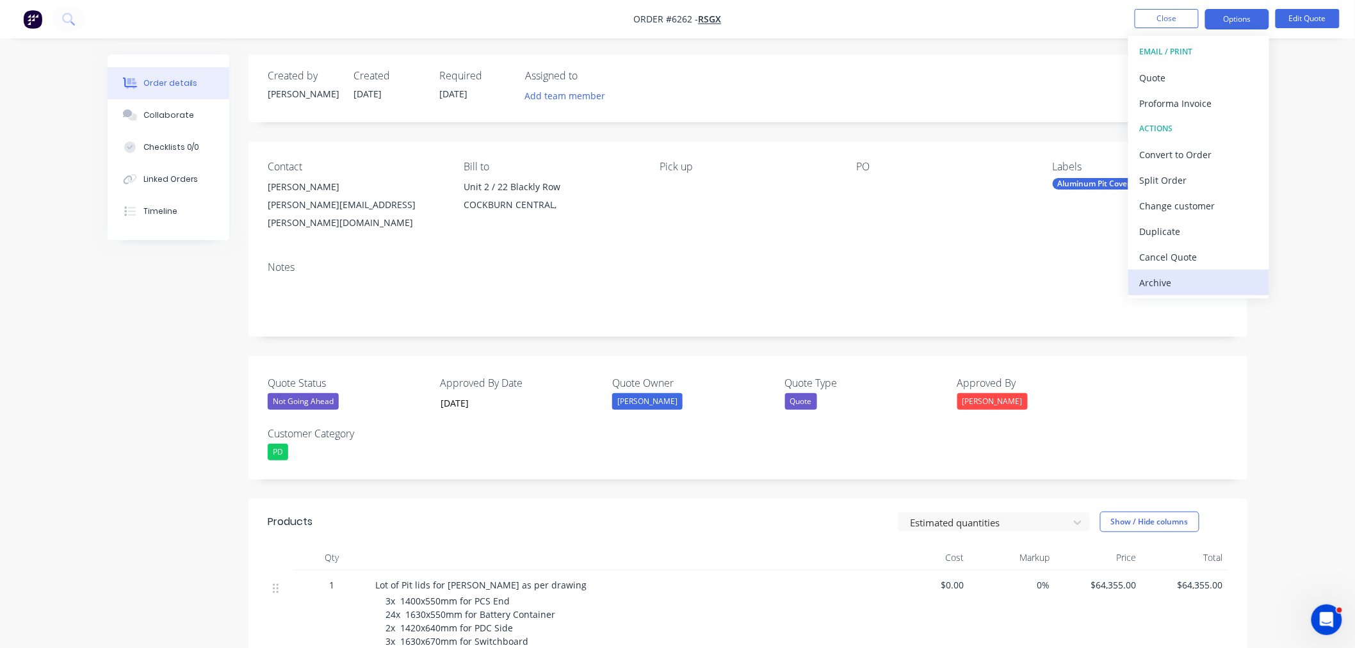
click at [1170, 282] on div "Archive" at bounding box center [1199, 282] width 118 height 19
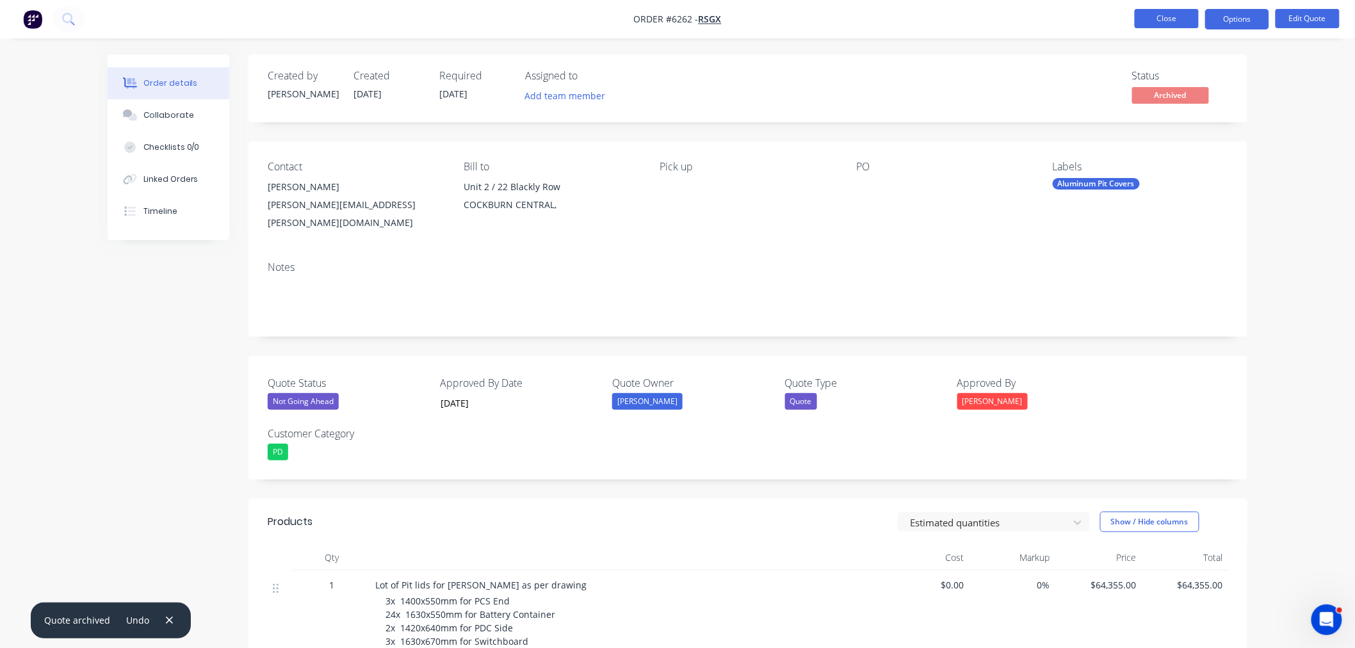
click at [1173, 9] on button "Close" at bounding box center [1167, 18] width 64 height 19
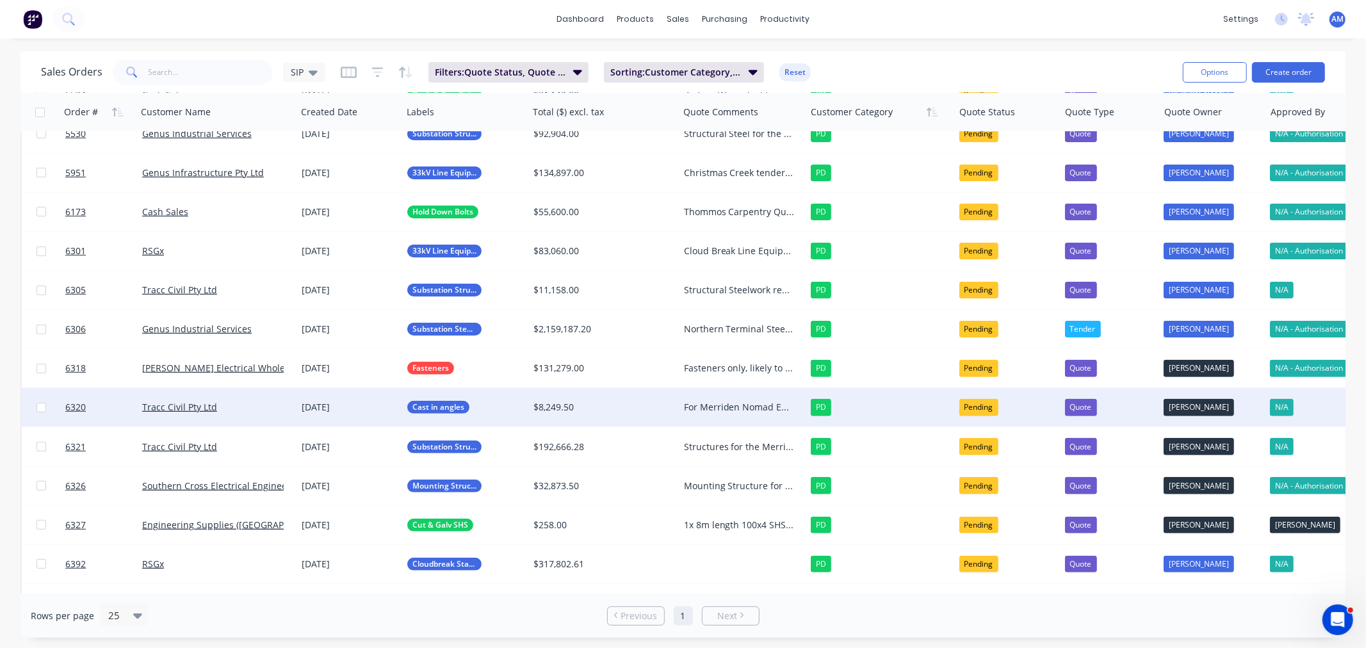
scroll to position [284, 0]
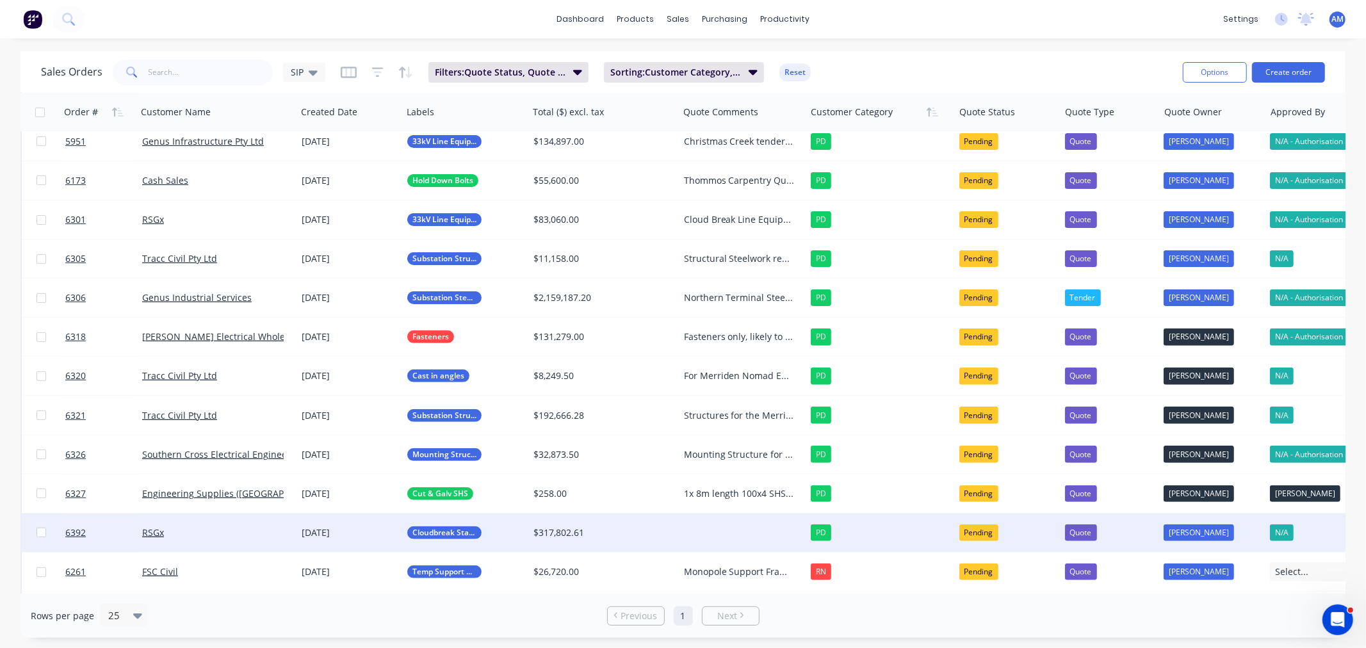
click at [719, 530] on div at bounding box center [742, 532] width 127 height 38
click at [741, 531] on div "Second lot of items, a large amount of single stays. AM to chase" at bounding box center [739, 532] width 111 height 13
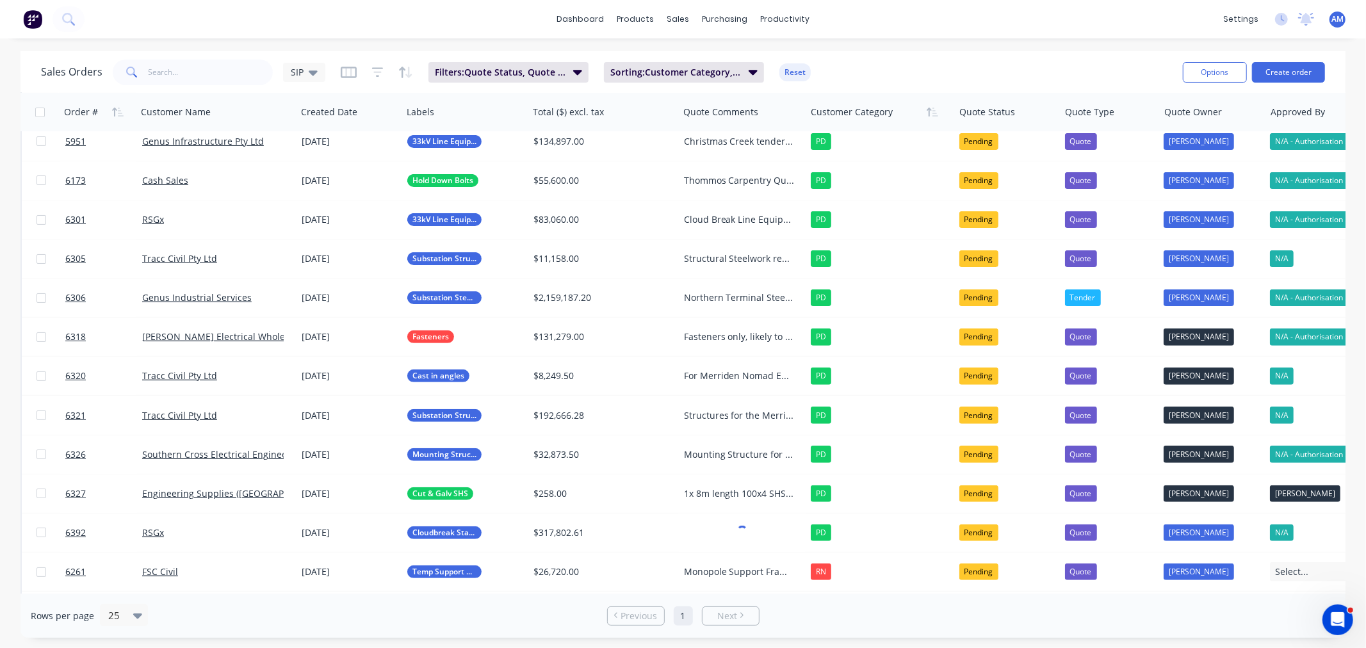
click at [868, 61] on div "Sales Orders SIP Filters: Quote Status, Quote Type Sorting: Customer Category, …" at bounding box center [606, 71] width 1131 height 31
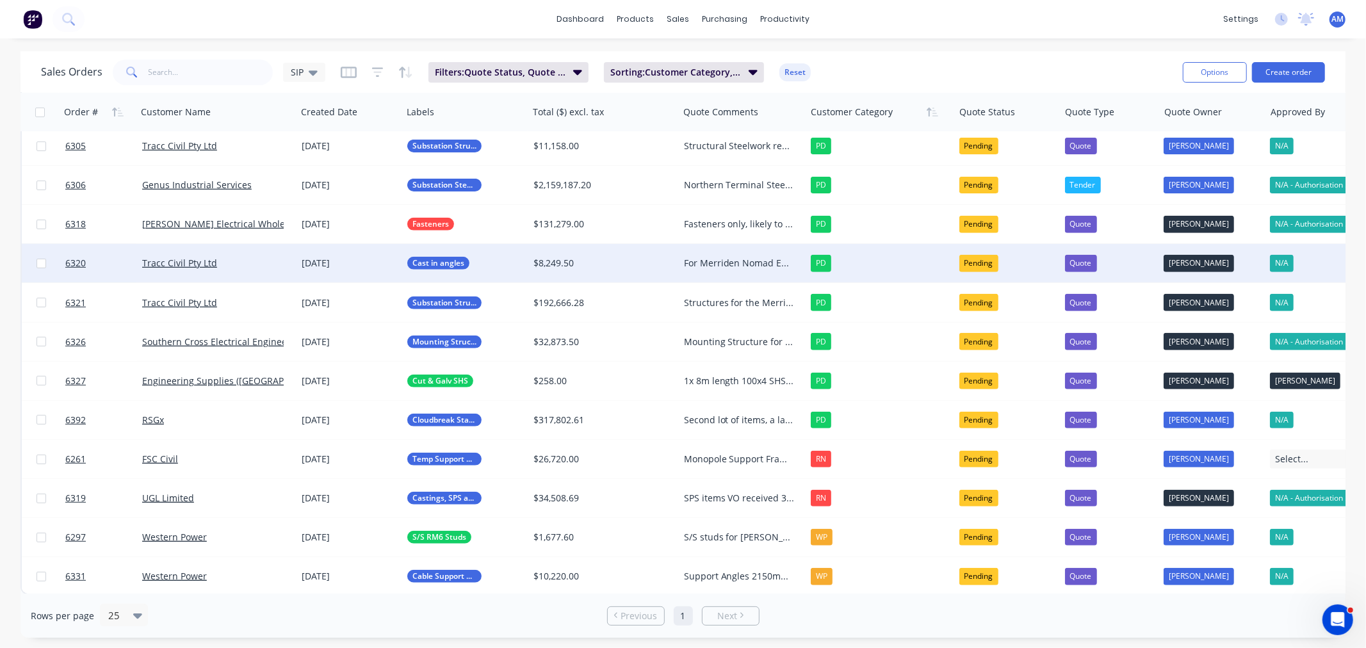
scroll to position [405, 0]
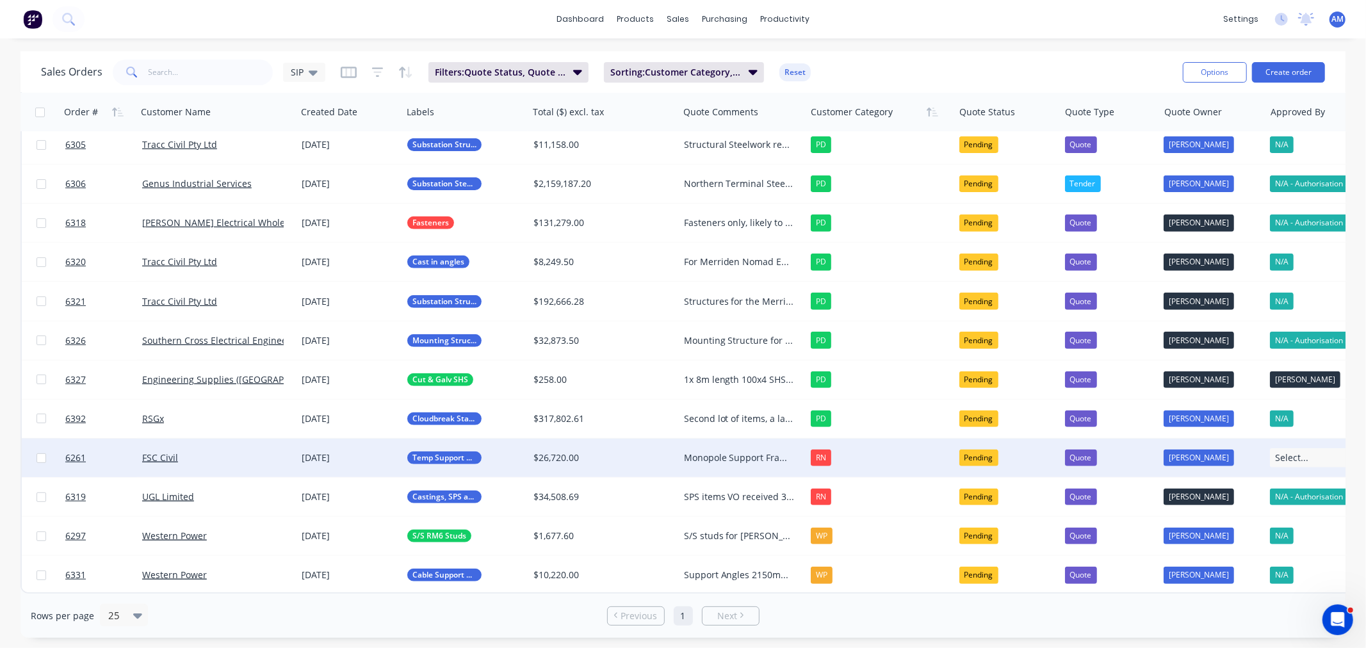
click at [200, 451] on div "FSC Civil" at bounding box center [213, 457] width 142 height 13
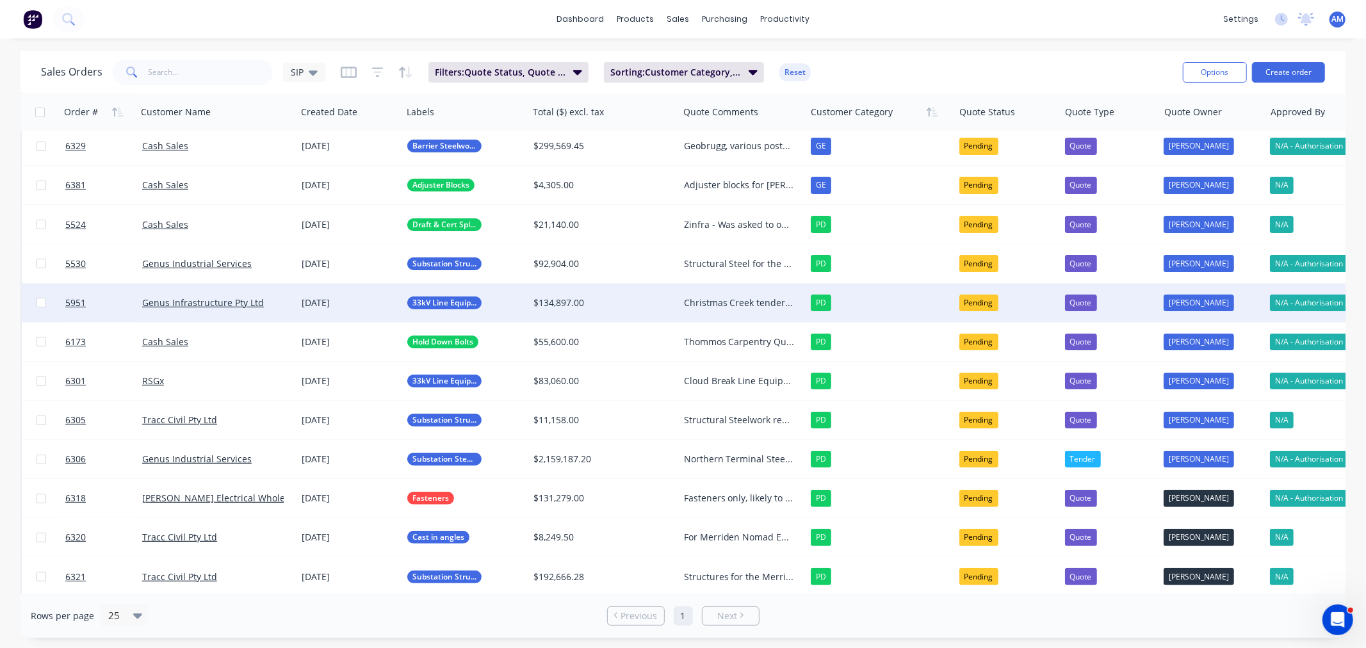
scroll to position [142, 0]
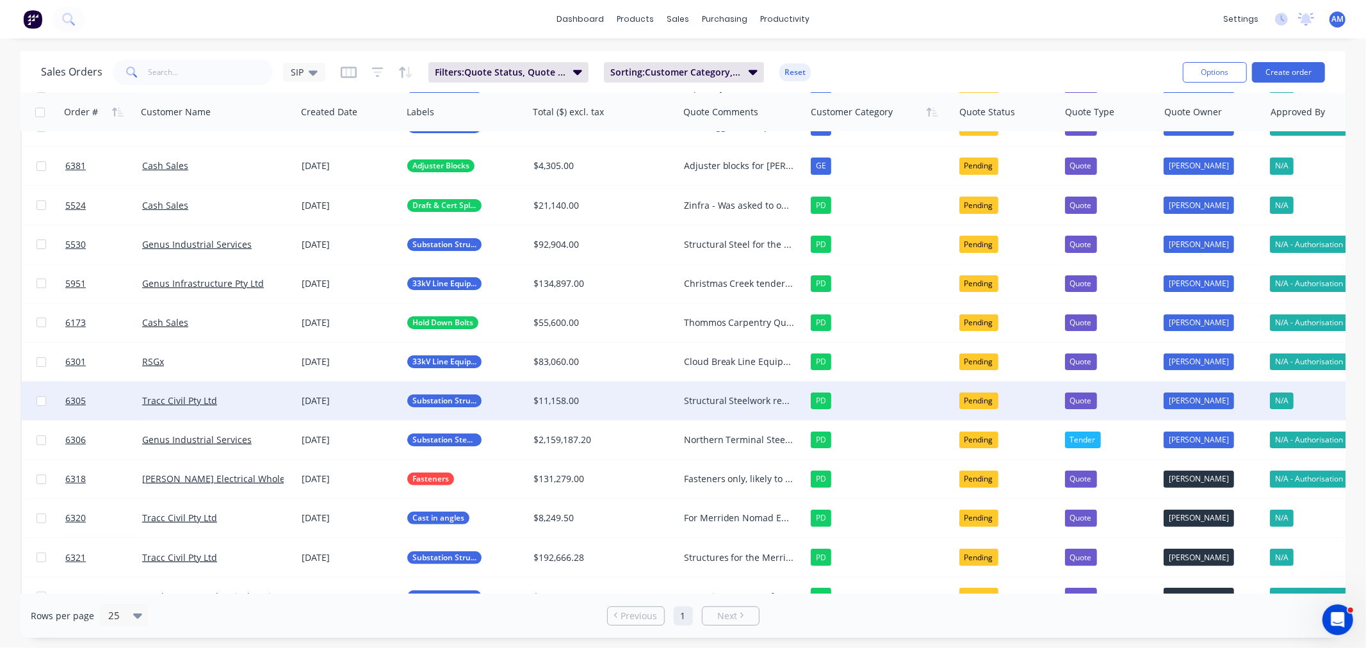
click at [721, 401] on div "Structural Steelwork required for [PERSON_NAME]. Award expected 27/10" at bounding box center [739, 400] width 111 height 13
click at [714, 437] on div "Structural Steelwork required for [PERSON_NAME]. Award expected 27/10" at bounding box center [742, 417] width 125 height 69
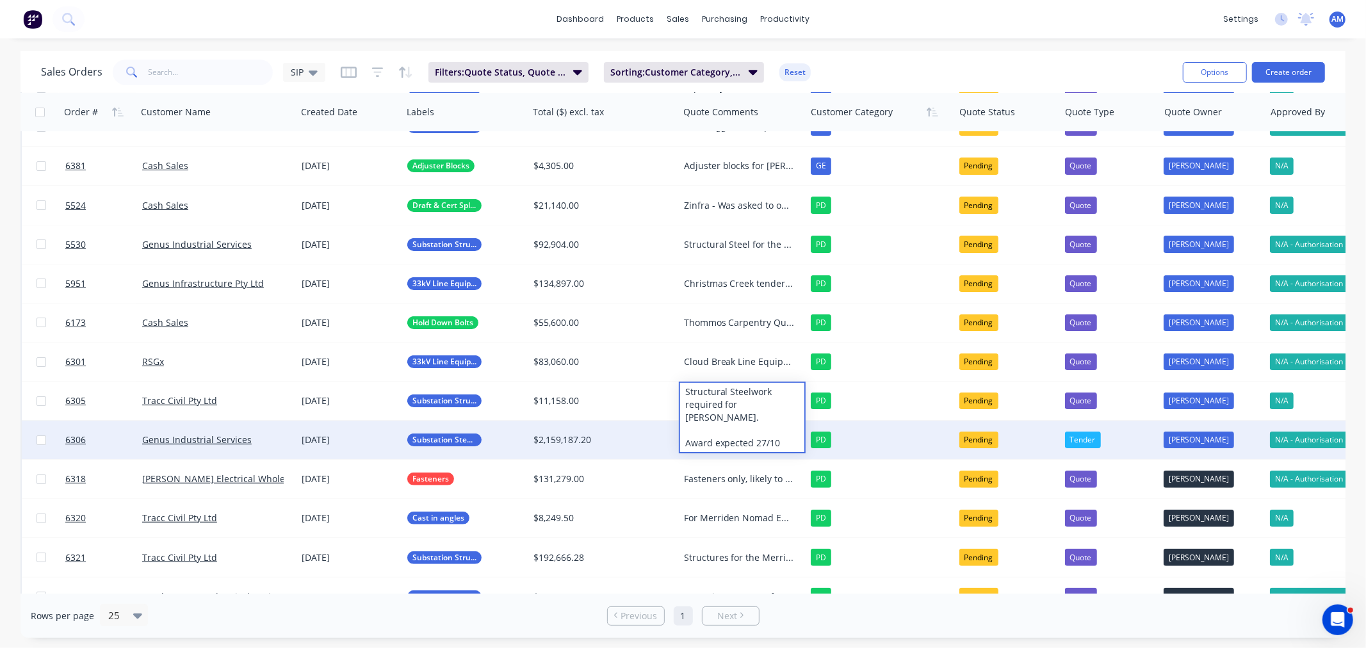
click at [713, 447] on div "Northern Terminal Steelwork Expected evaluation 2 weeks from 26/09 AM to follow…" at bounding box center [742, 440] width 127 height 38
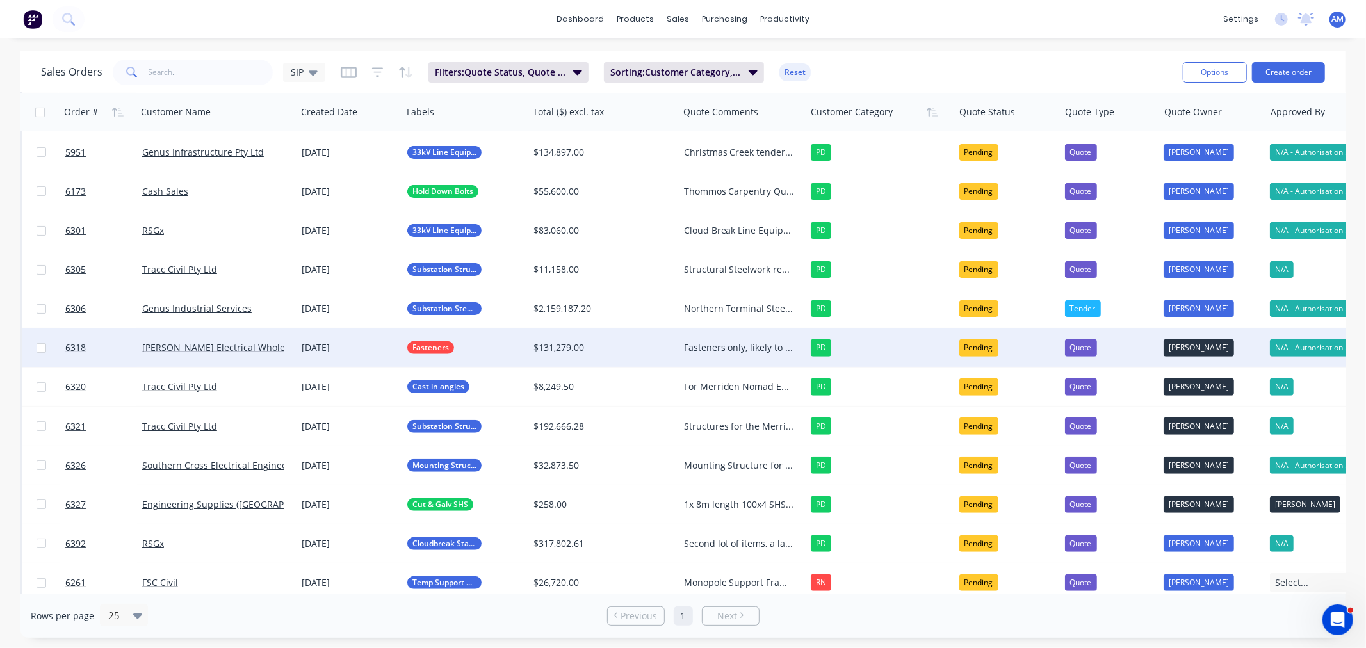
scroll to position [284, 0]
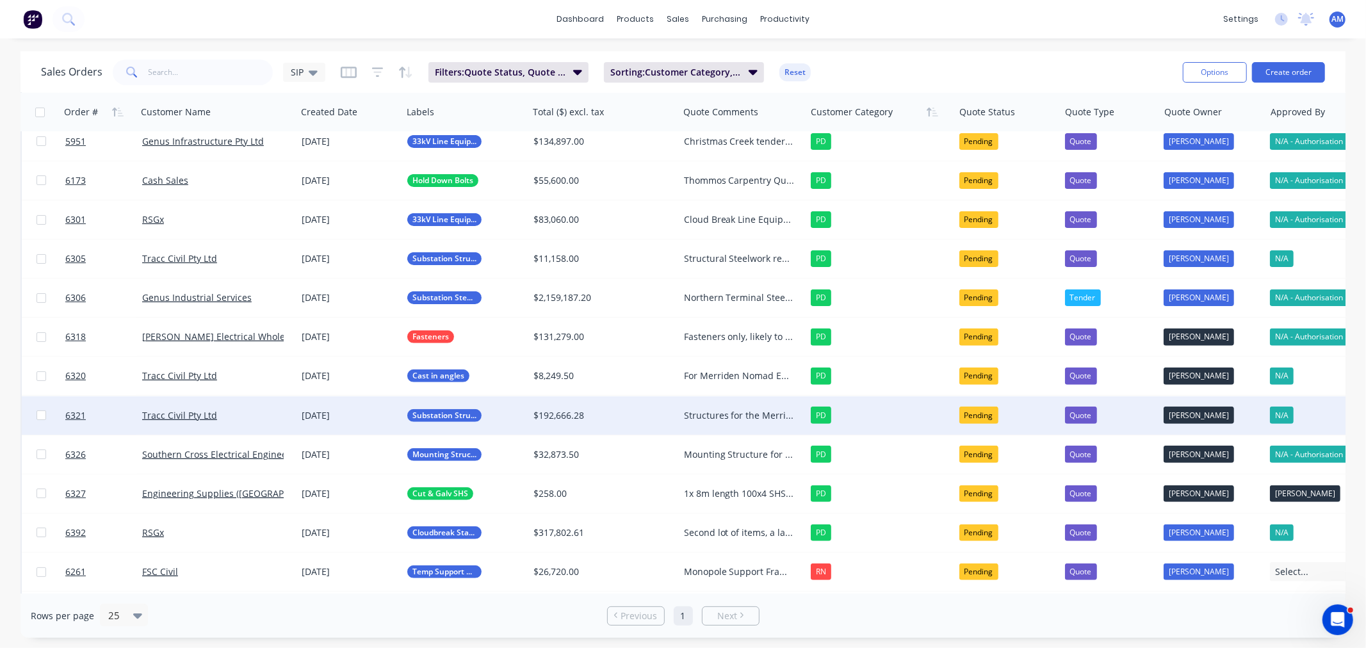
click at [713, 417] on div "Structures for the Merriden Nomad Energy AM to follow up 30/09" at bounding box center [739, 415] width 111 height 13
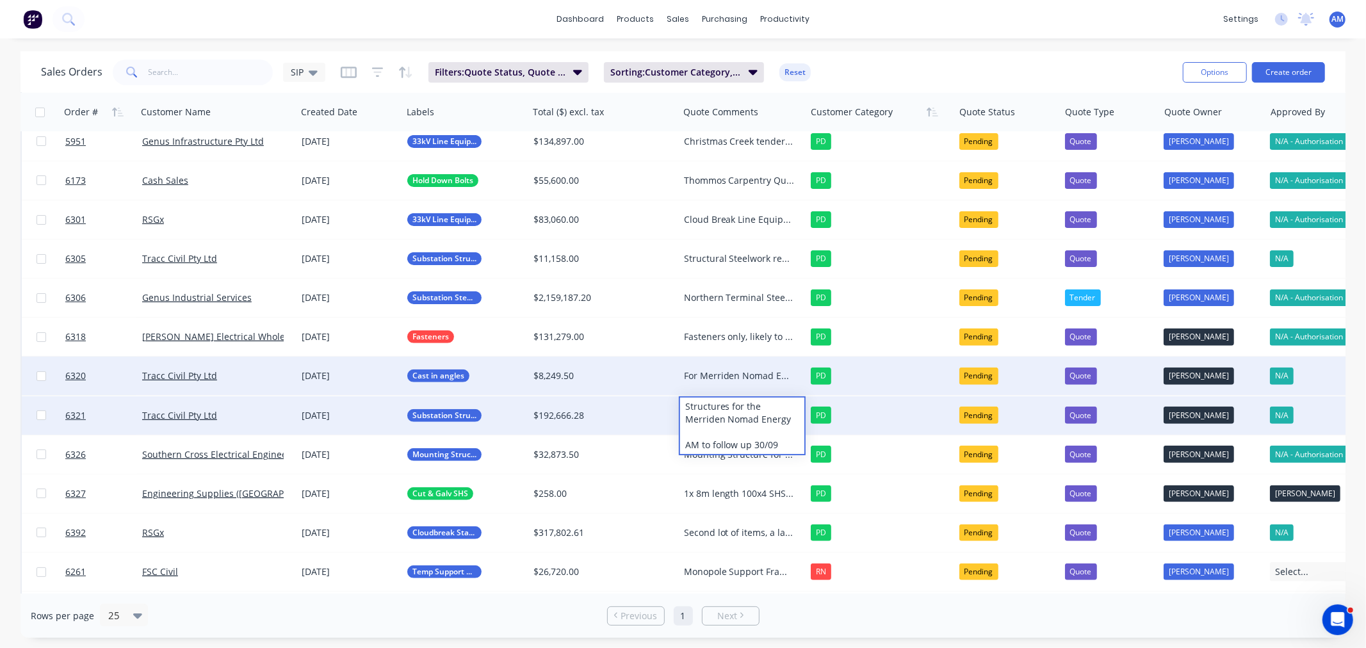
click at [709, 373] on div "For Merriden Nomad Energy AM to follow up 30/09" at bounding box center [739, 375] width 111 height 13
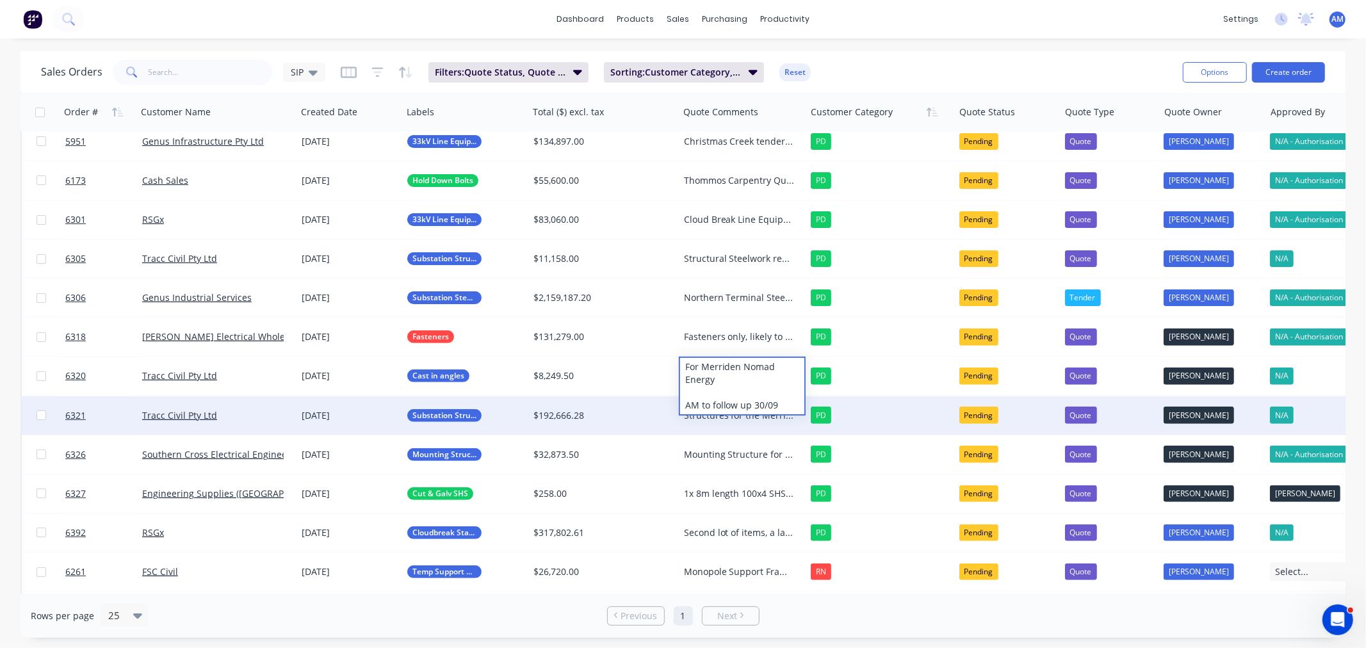
click at [713, 419] on div "Structures for the Merriden Nomad Energy AM to follow up 30/09" at bounding box center [739, 415] width 111 height 13
click at [713, 418] on div "Structures for the Merriden Nomad Energy AM to follow up 30/09" at bounding box center [739, 415] width 111 height 13
click at [720, 410] on div "Structures for the Merriden Nomad Energy AM to follow up 30/09" at bounding box center [739, 415] width 111 height 13
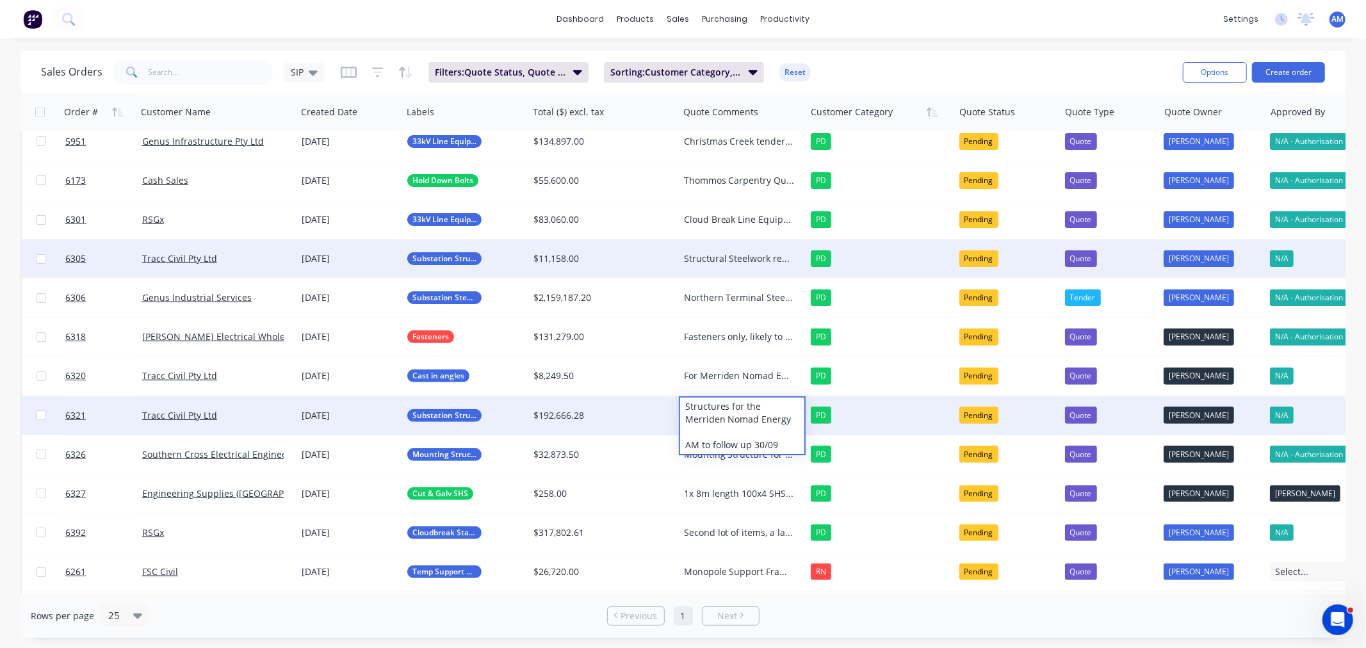
click at [711, 256] on div "Structural Steelwork required for [PERSON_NAME]. Award expected 27/10" at bounding box center [739, 258] width 111 height 13
click at [711, 255] on div "Structural Steelwork required for [PERSON_NAME]. Award expected 27/10" at bounding box center [739, 258] width 111 height 13
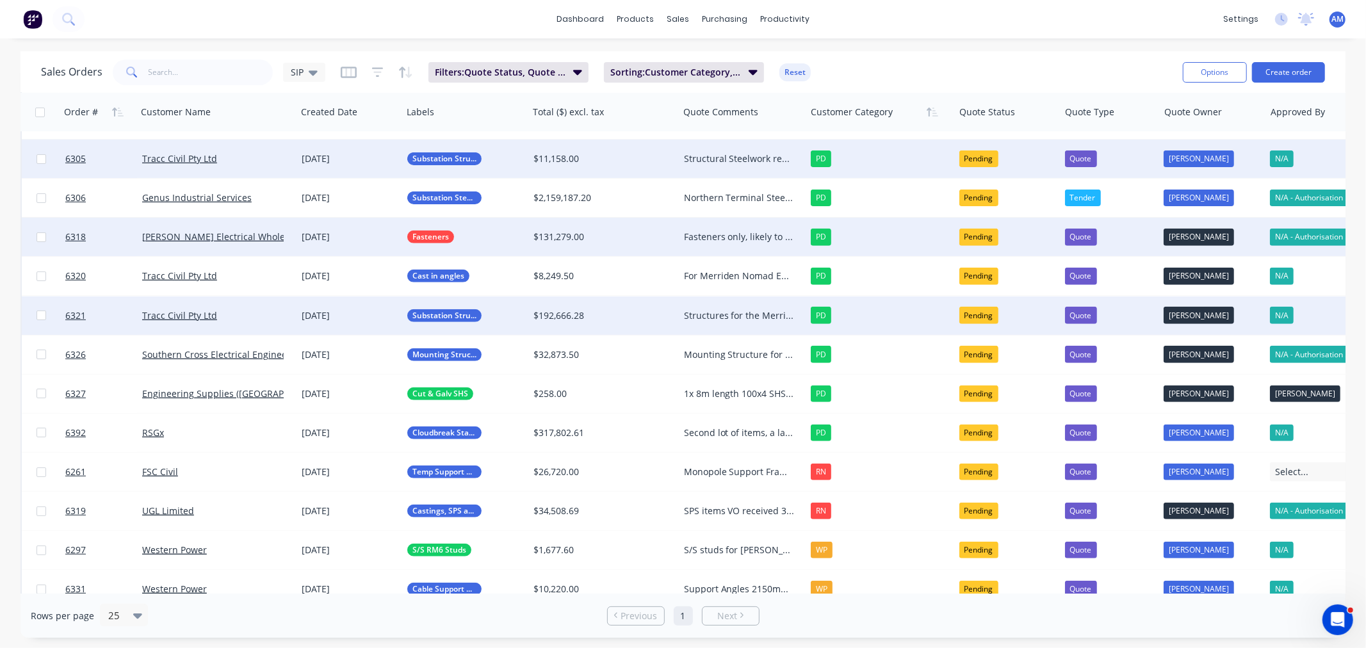
scroll to position [405, 0]
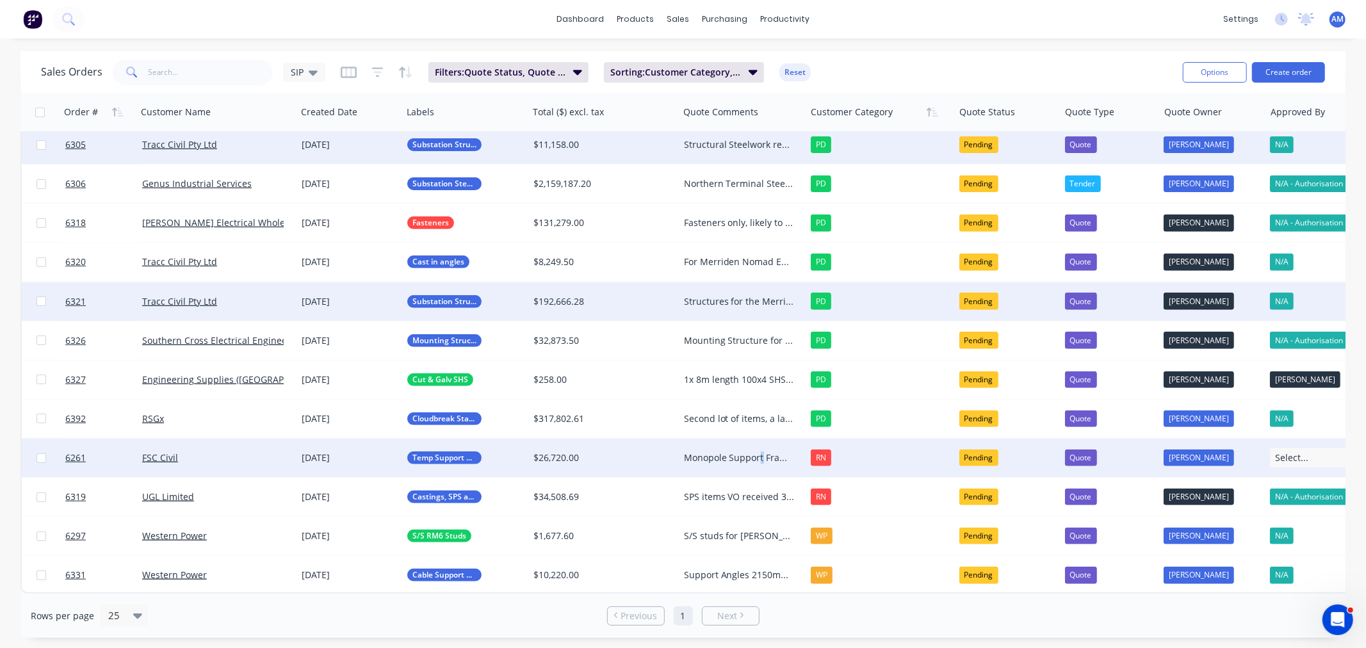
click at [757, 451] on div "Monopole Support Frames and Anchor Augers AM to follow up o a weekly basis (1%)" at bounding box center [739, 457] width 111 height 13
click at [757, 480] on div "Monopole Support Frames and Anchor Augers AM to follow up o a weekly basis (1%)" at bounding box center [742, 474] width 125 height 69
click at [764, 491] on div "Monopole Support Frames and Anchor Augers AM to follow up on a weekly basis (1%)" at bounding box center [742, 474] width 125 height 69
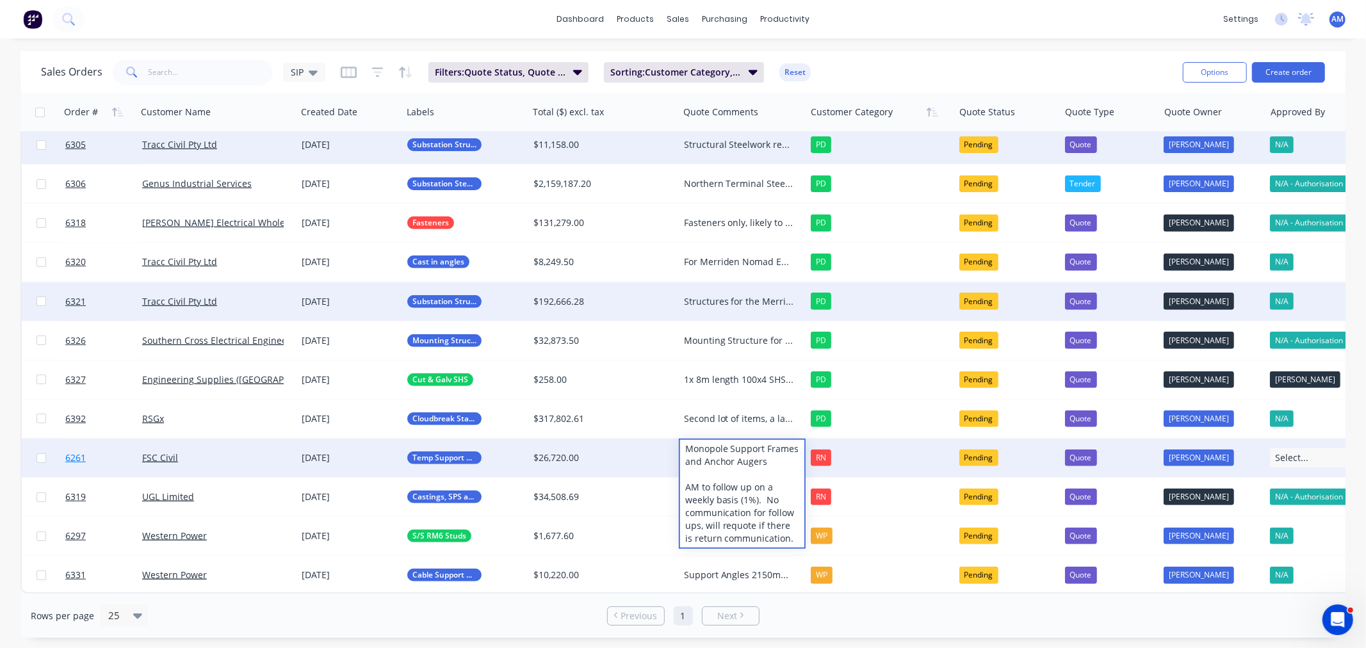
click at [120, 451] on link "6261" at bounding box center [103, 458] width 77 height 38
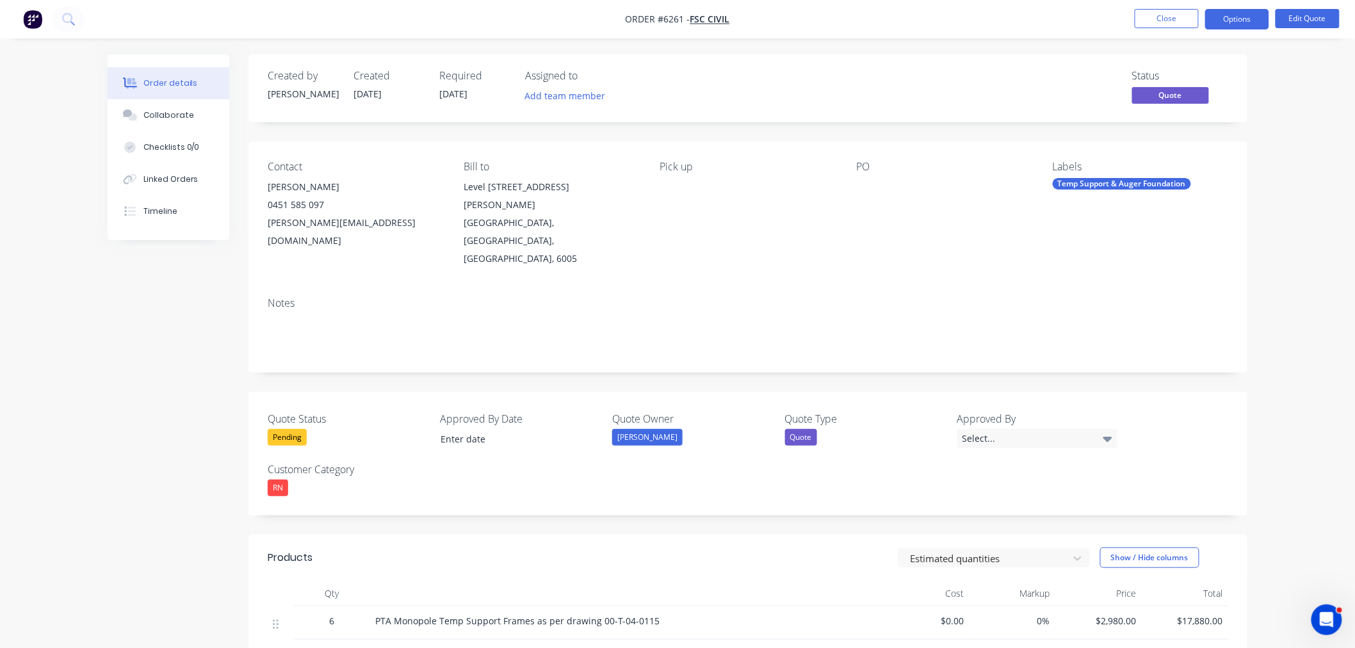
click at [280, 429] on div "Pending" at bounding box center [287, 437] width 39 height 17
click at [325, 528] on div "Not Going Ahead" at bounding box center [312, 530] width 71 height 17
click at [1252, 13] on button "Options" at bounding box center [1237, 19] width 64 height 20
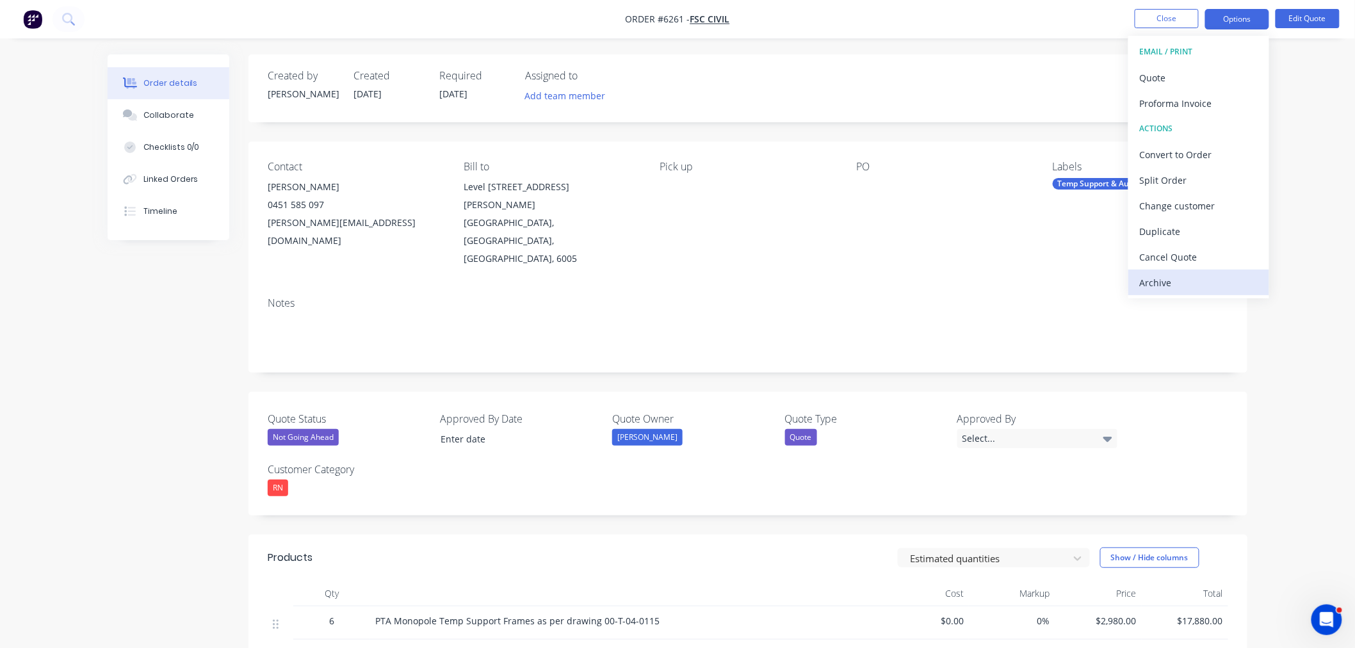
click at [1188, 273] on div "Archive" at bounding box center [1199, 282] width 118 height 19
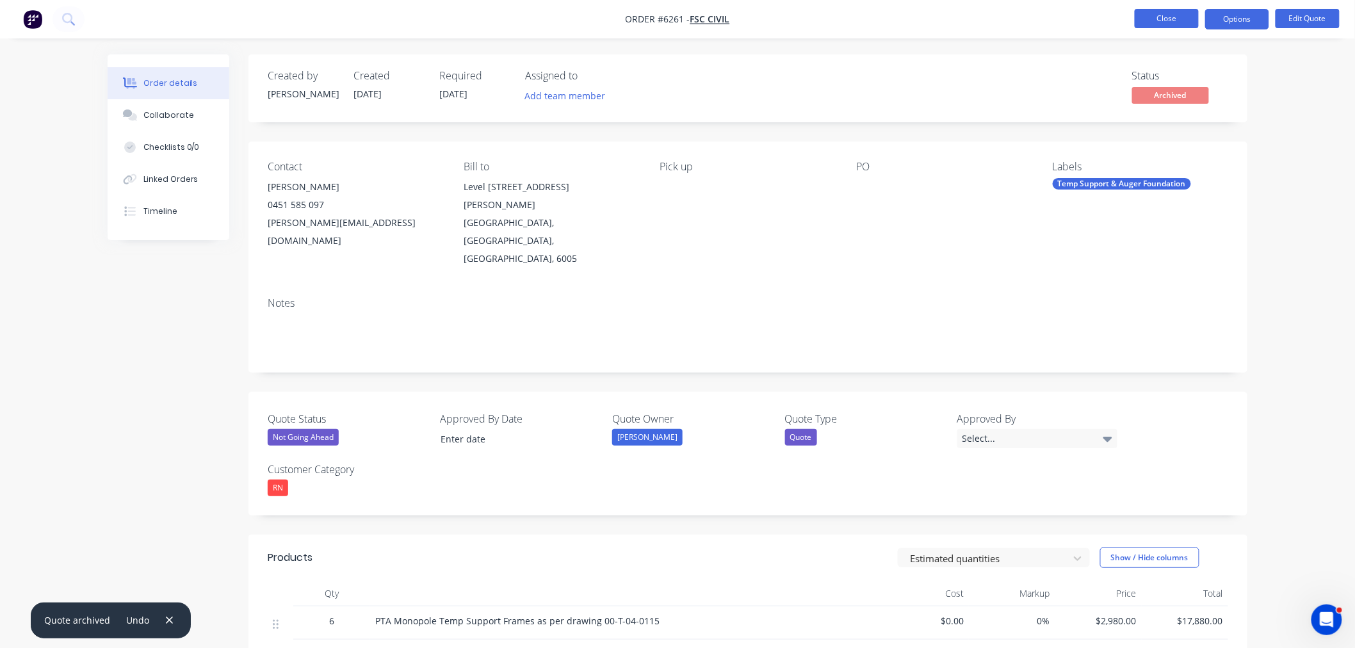
click at [1172, 15] on button "Close" at bounding box center [1167, 18] width 64 height 19
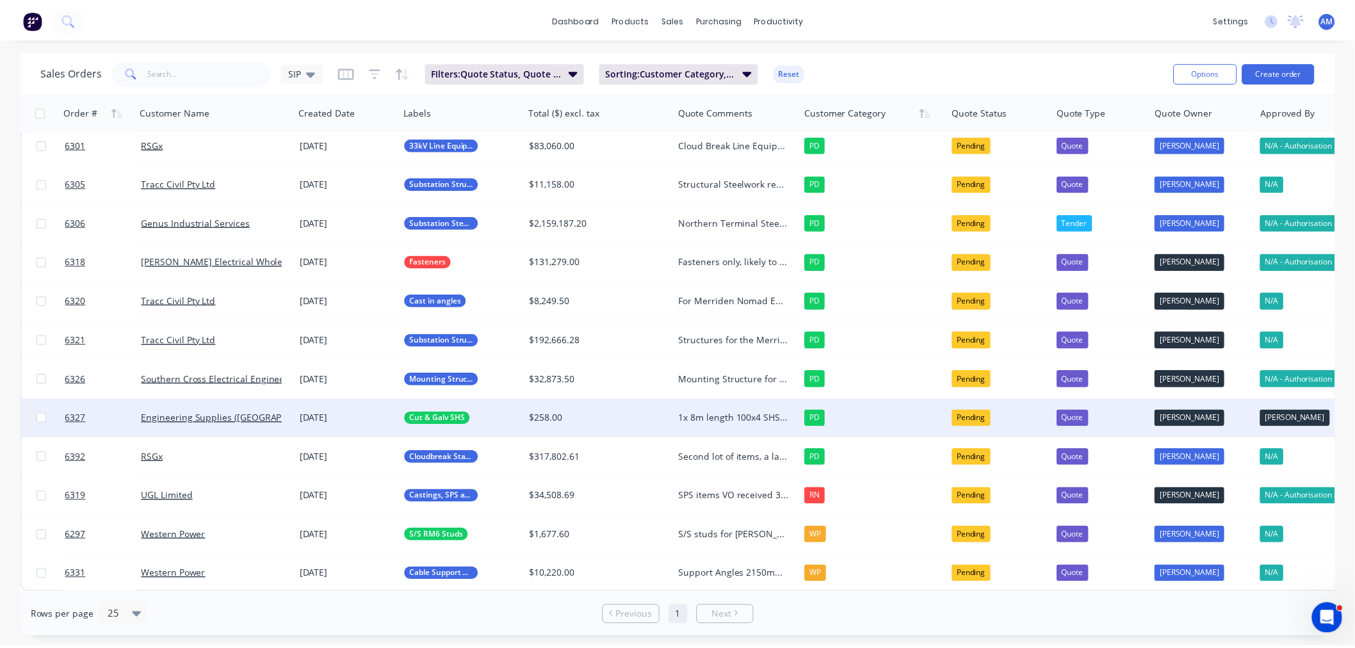
scroll to position [366, 0]
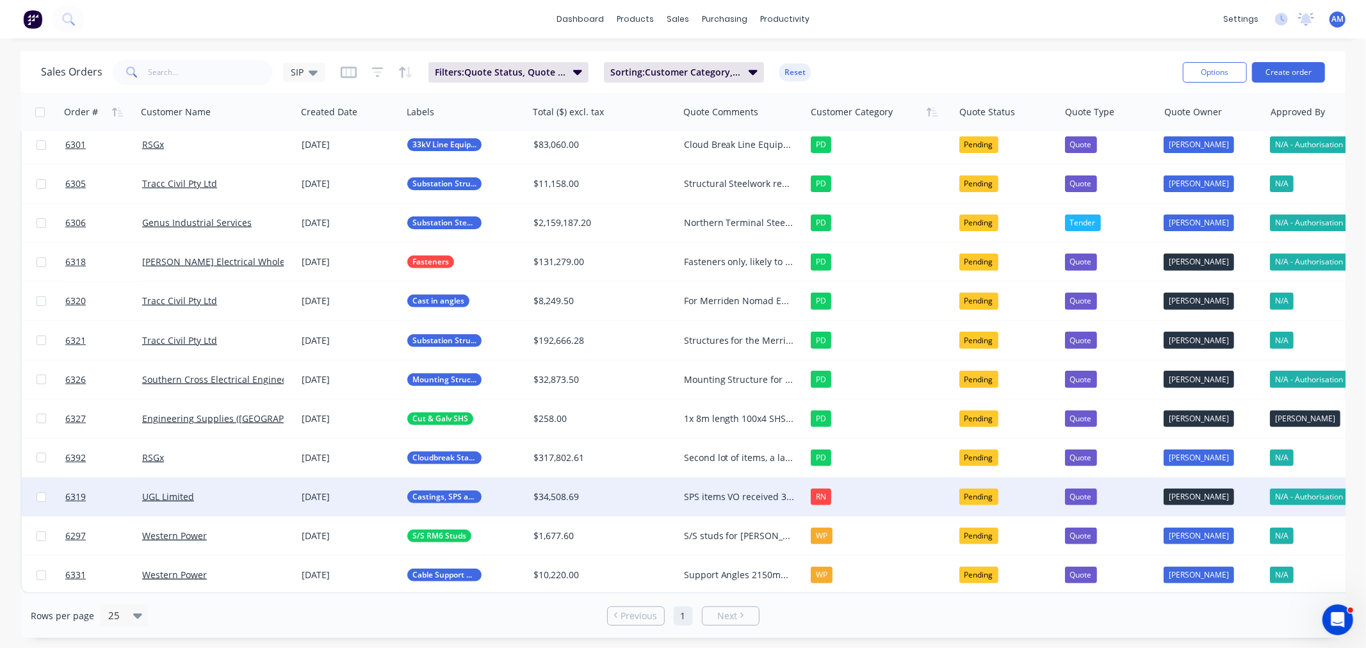
click at [244, 494] on div "UGL Limited" at bounding box center [213, 496] width 142 height 13
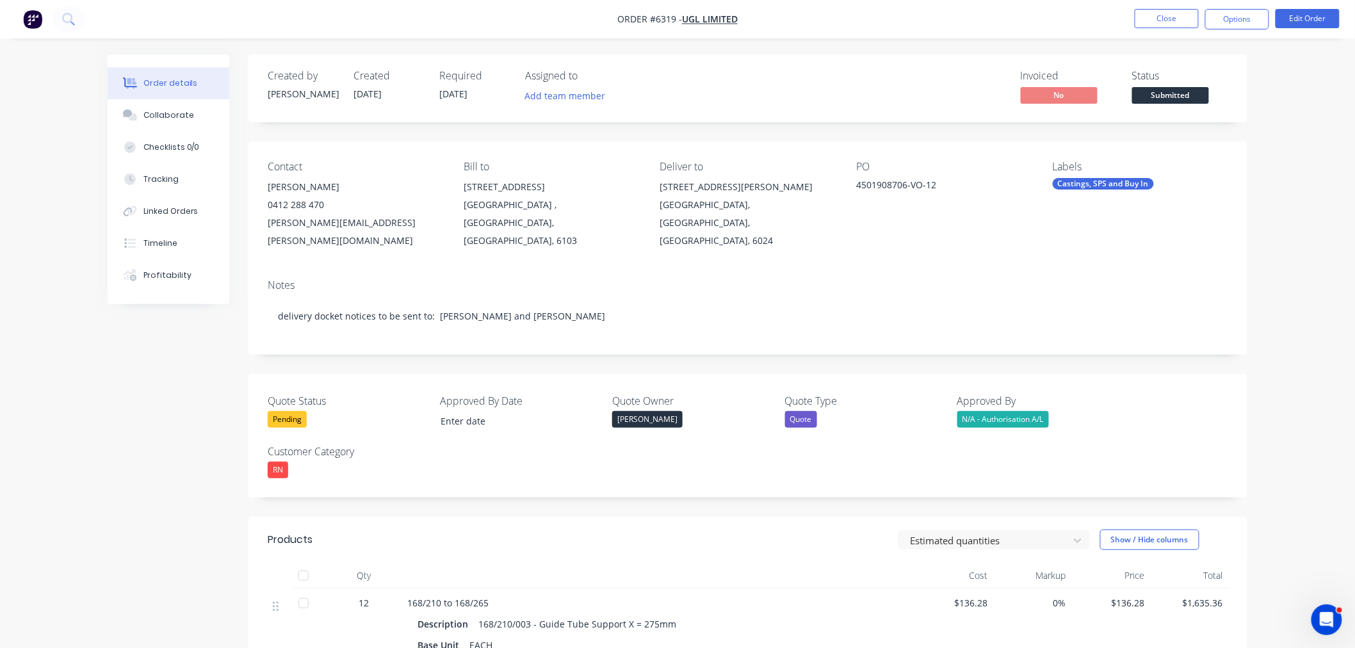
click at [291, 411] on div "Pending" at bounding box center [287, 419] width 39 height 17
drag, startPoint x: 291, startPoint y: 464, endPoint x: 291, endPoint y: 456, distance: 7.7
click at [291, 462] on button "Won" at bounding box center [364, 454] width 192 height 26
click at [1169, 15] on button "Close" at bounding box center [1167, 18] width 64 height 19
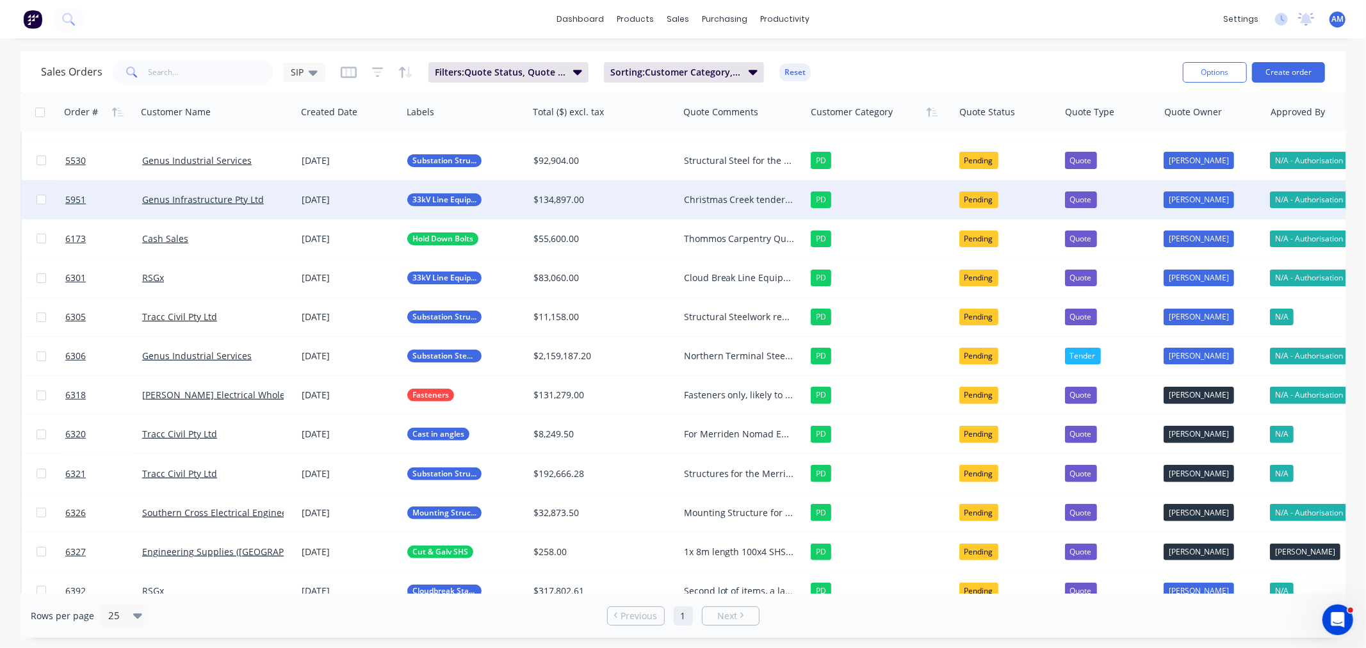
scroll to position [327, 0]
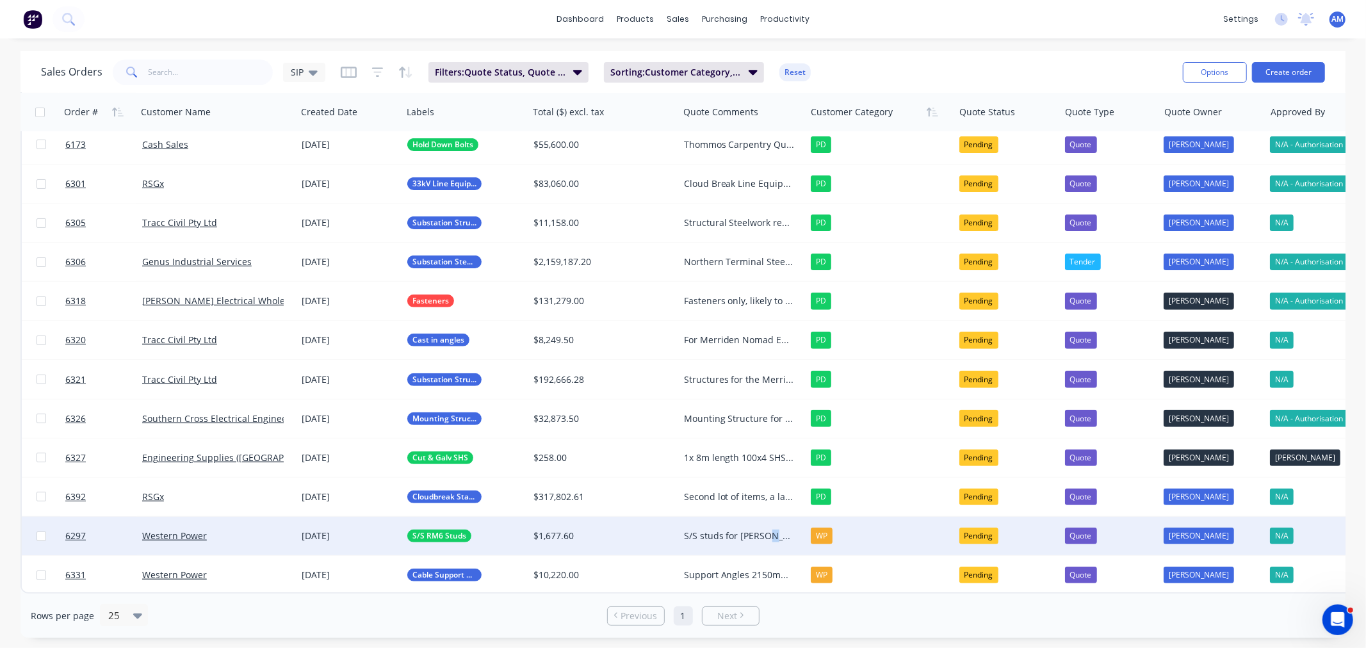
click at [768, 529] on div "S/S studs for [PERSON_NAME] Am to follow up 30/09 Vihanga on leave until 13/10" at bounding box center [739, 535] width 111 height 13
click at [643, 519] on div "$1,677.60" at bounding box center [603, 536] width 150 height 38
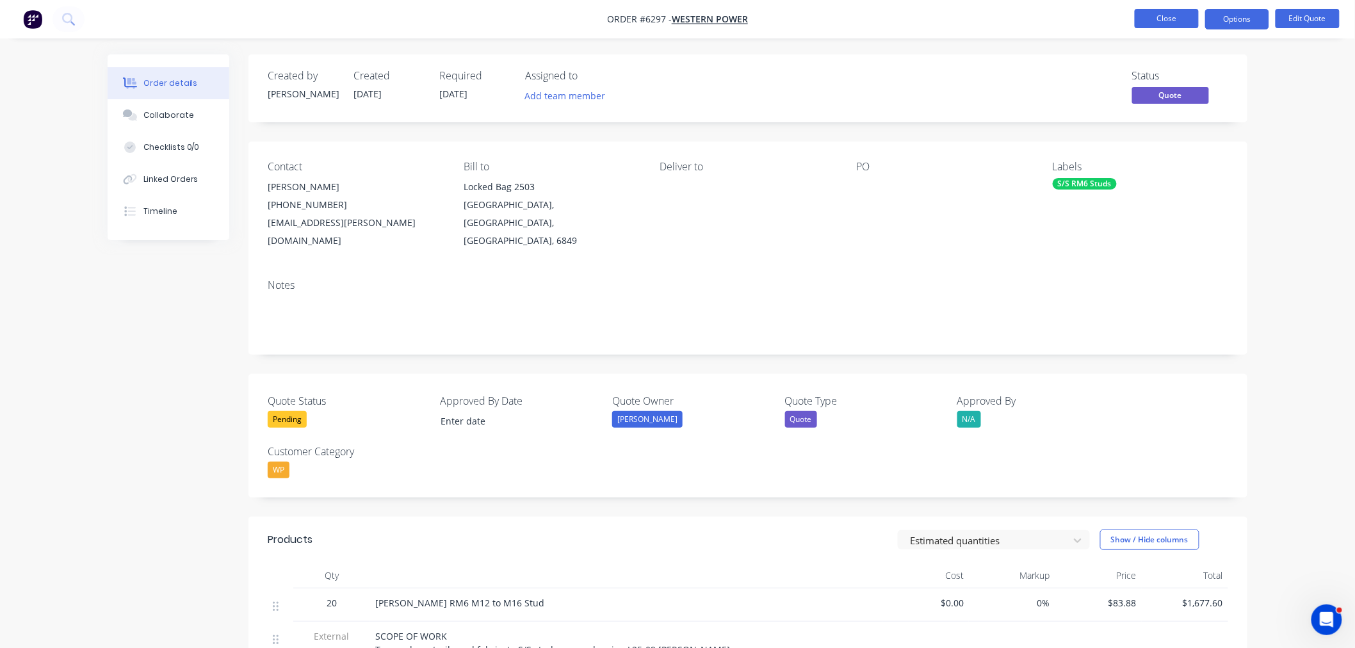
click at [1174, 22] on button "Close" at bounding box center [1167, 18] width 64 height 19
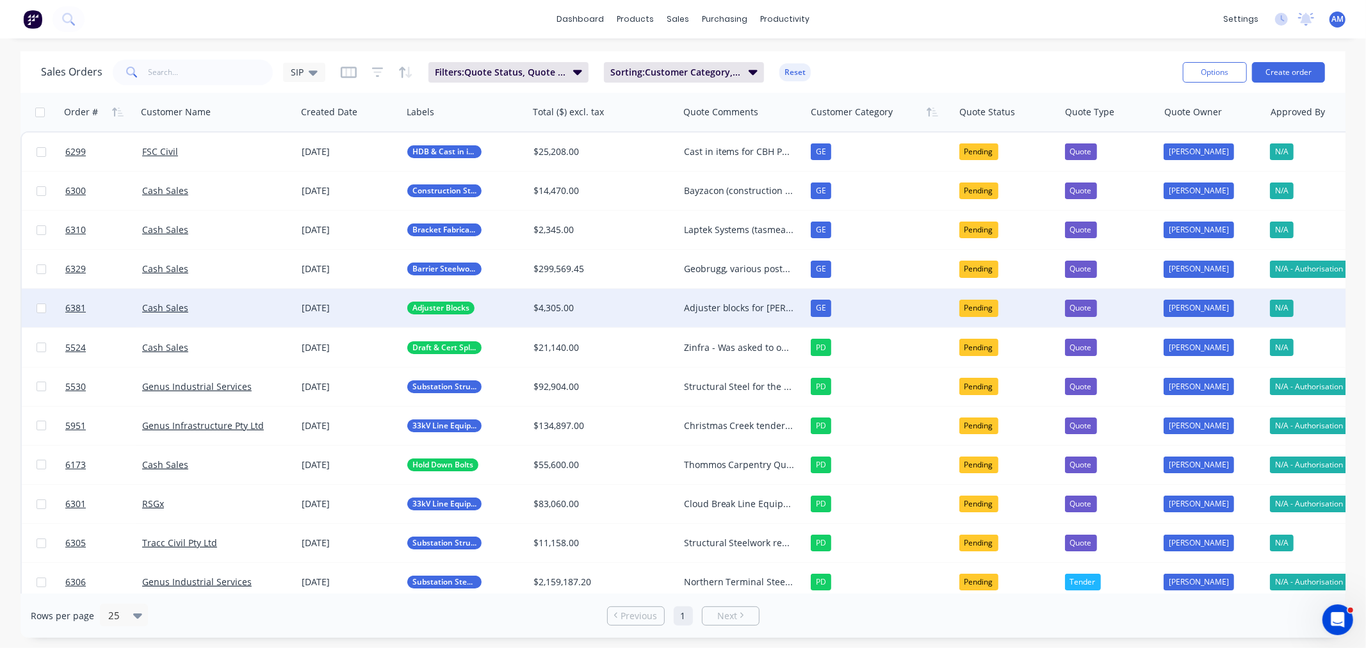
scroll to position [327, 0]
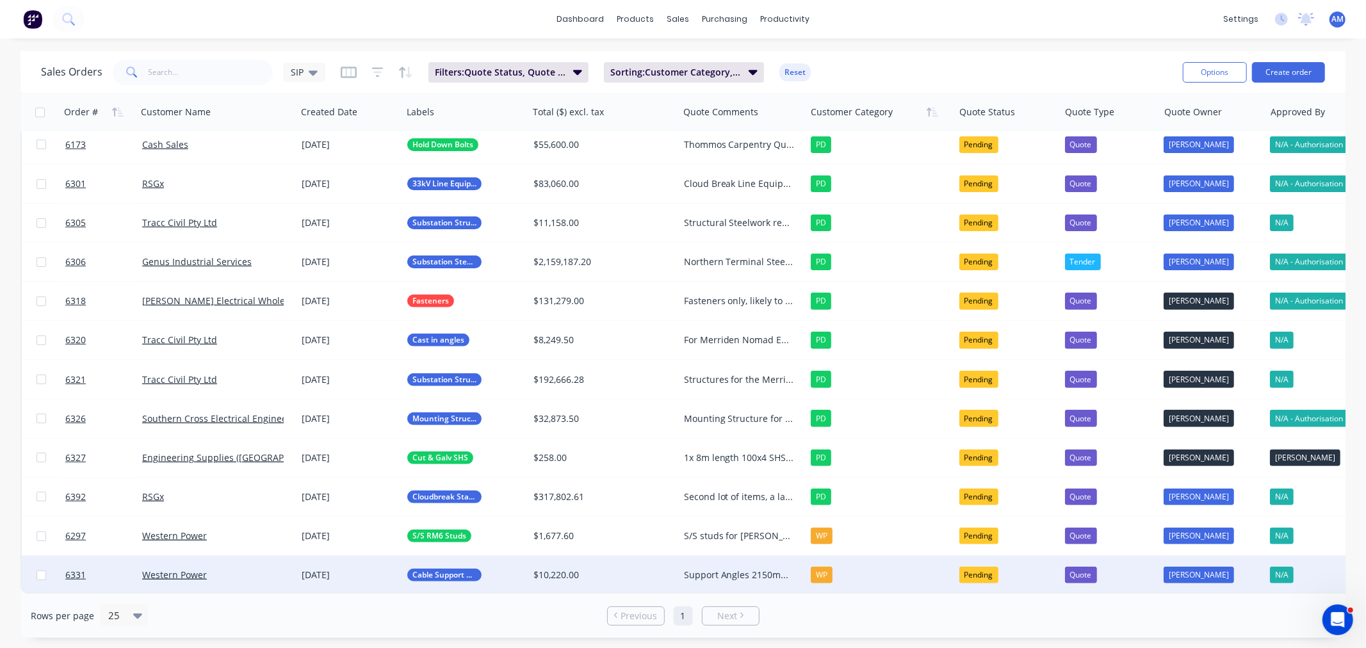
click at [234, 570] on div "Western Power" at bounding box center [213, 575] width 142 height 13
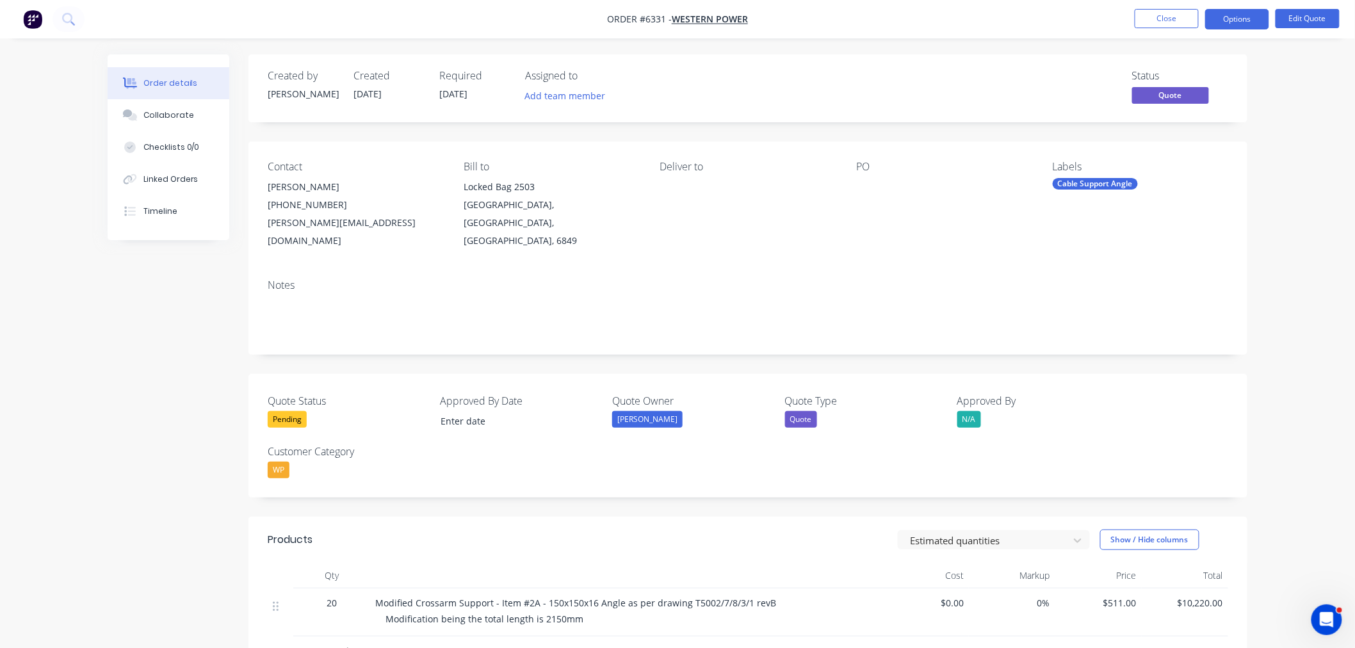
click at [287, 411] on div "Pending" at bounding box center [287, 419] width 39 height 17
click at [293, 530] on div "Not Going Ahead" at bounding box center [312, 530] width 71 height 17
click at [1243, 17] on button "Options" at bounding box center [1237, 19] width 64 height 20
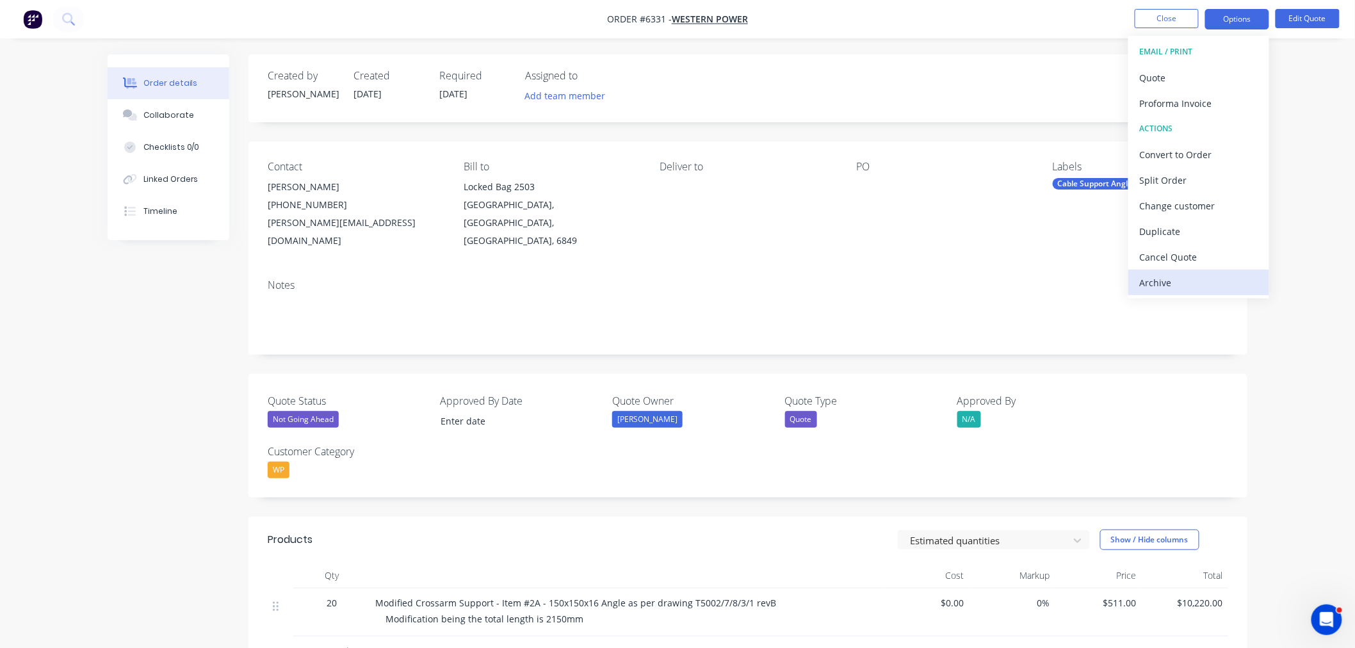
click at [1190, 283] on div "Archive" at bounding box center [1199, 282] width 118 height 19
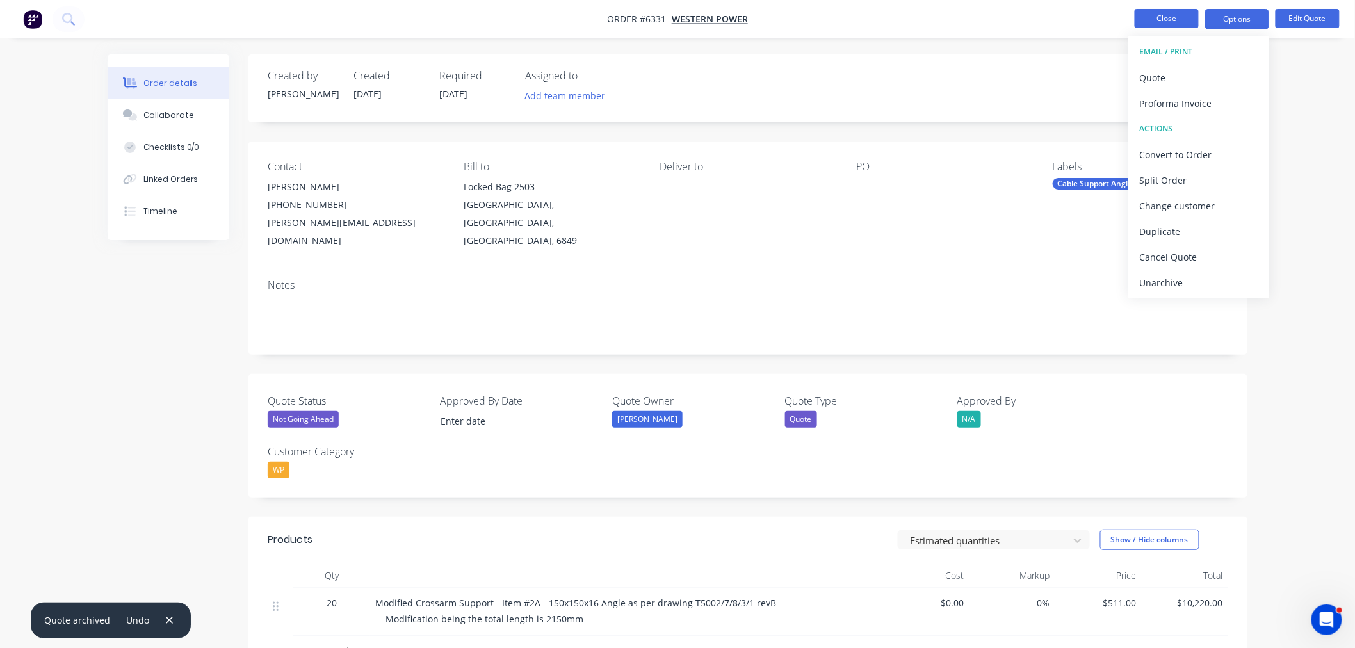
click at [1166, 12] on button "Close" at bounding box center [1167, 18] width 64 height 19
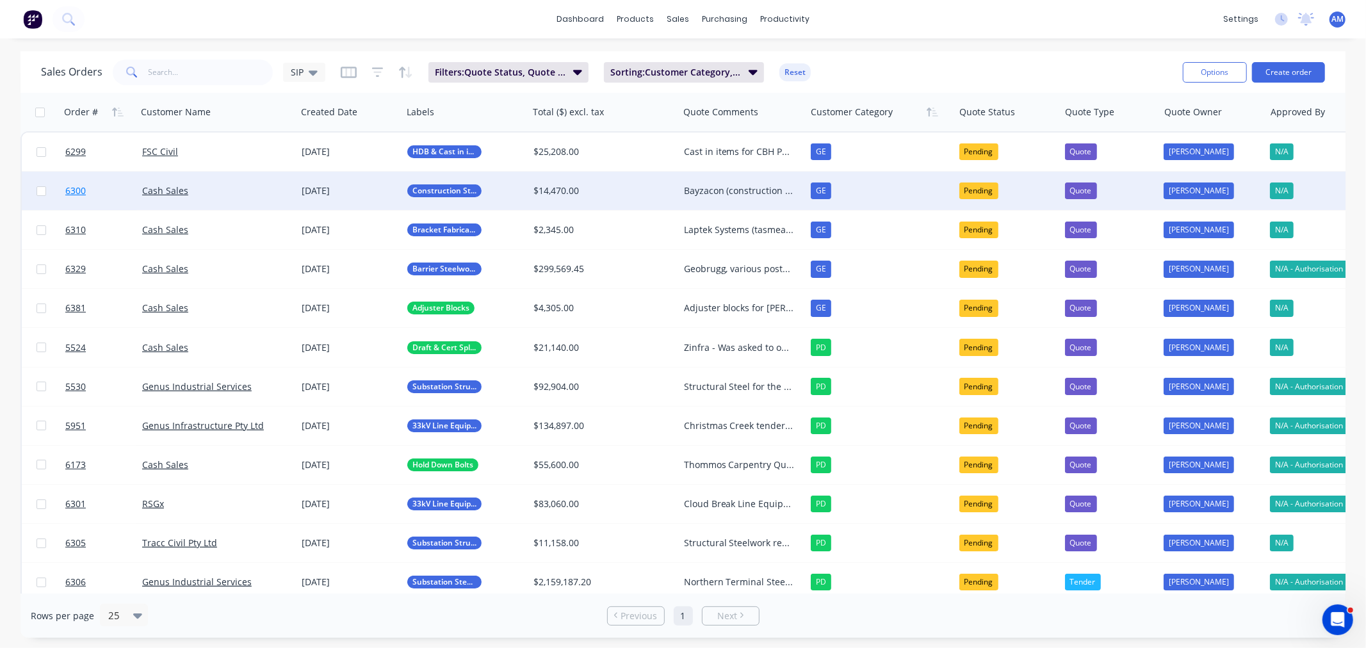
click at [102, 192] on link "6300" at bounding box center [103, 191] width 77 height 38
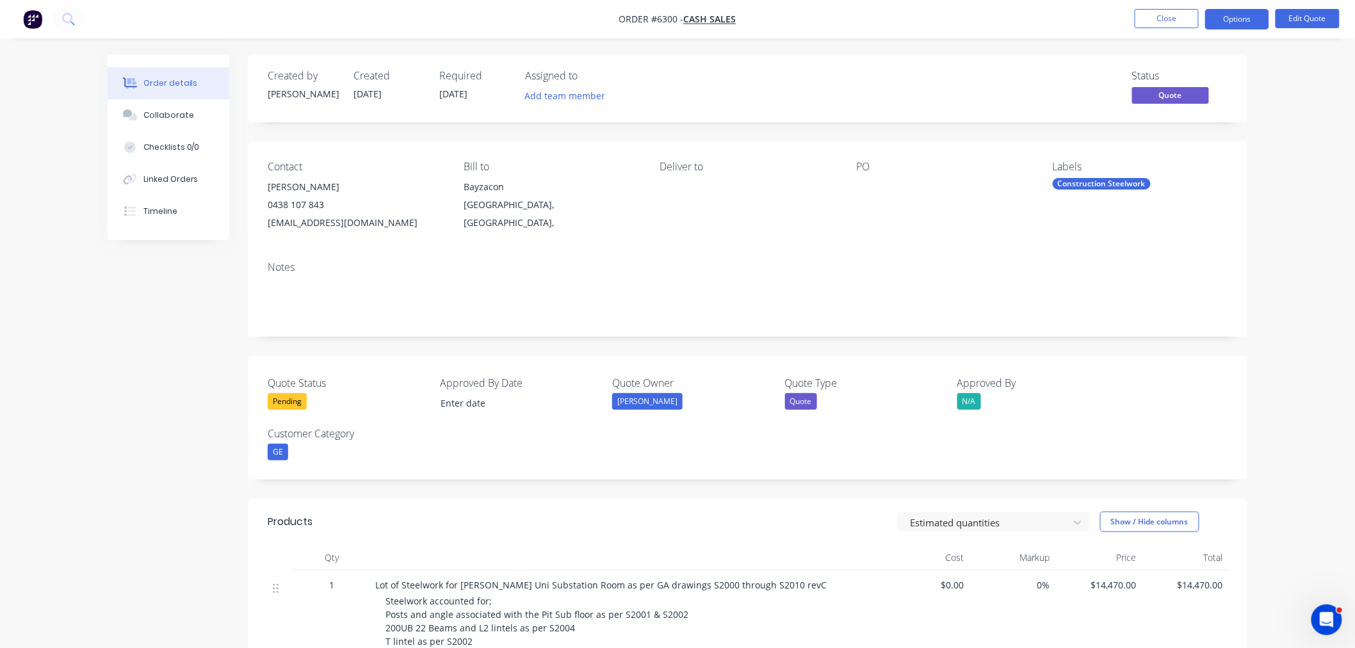
click at [285, 400] on div "Pending" at bounding box center [287, 401] width 39 height 17
click at [308, 529] on div "Not Going Ahead" at bounding box center [312, 530] width 71 height 17
drag, startPoint x: 1252, startPoint y: 11, endPoint x: 1249, endPoint y: 17, distance: 6.9
click at [1251, 11] on button "Options" at bounding box center [1237, 19] width 64 height 20
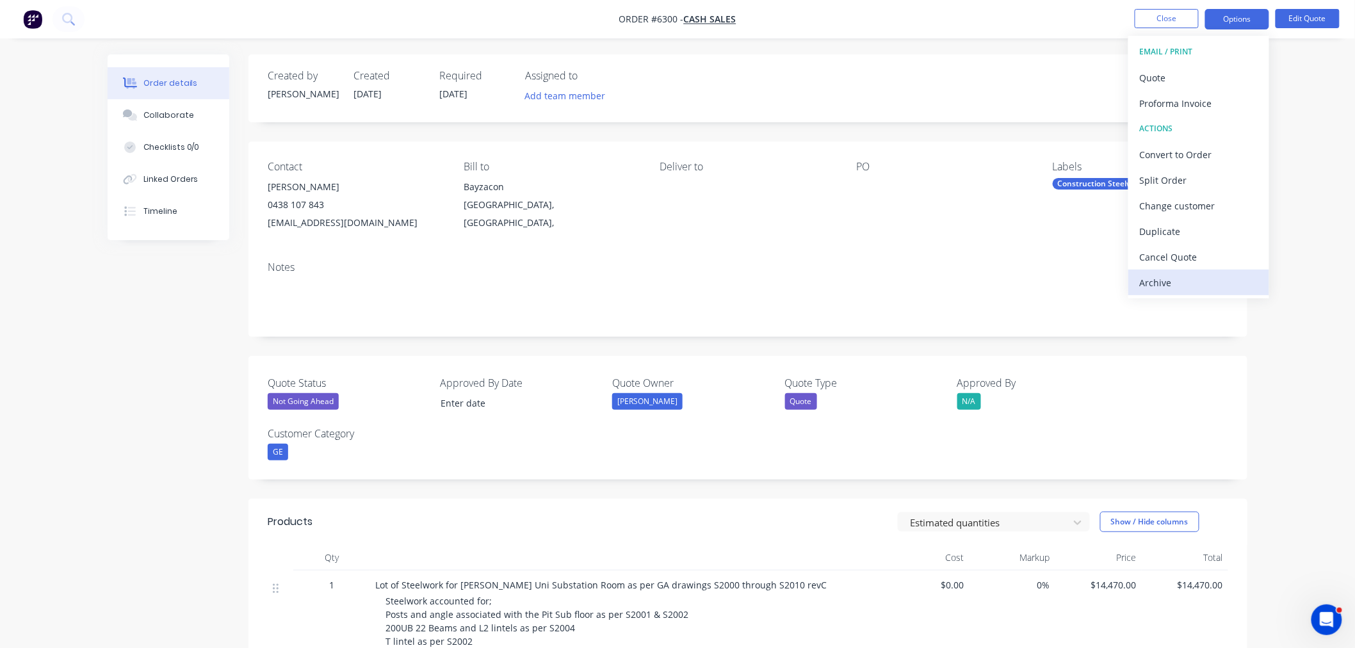
click at [1193, 280] on div "Archive" at bounding box center [1199, 282] width 118 height 19
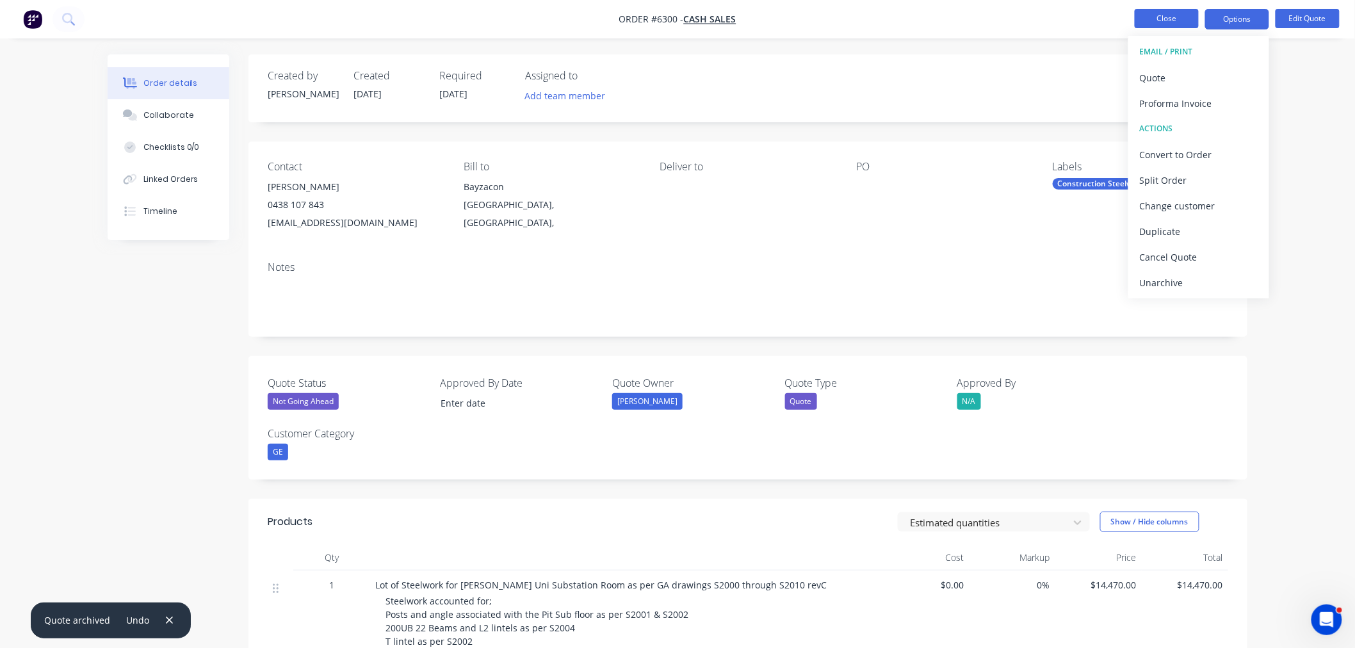
click at [1195, 15] on button "Close" at bounding box center [1167, 18] width 64 height 19
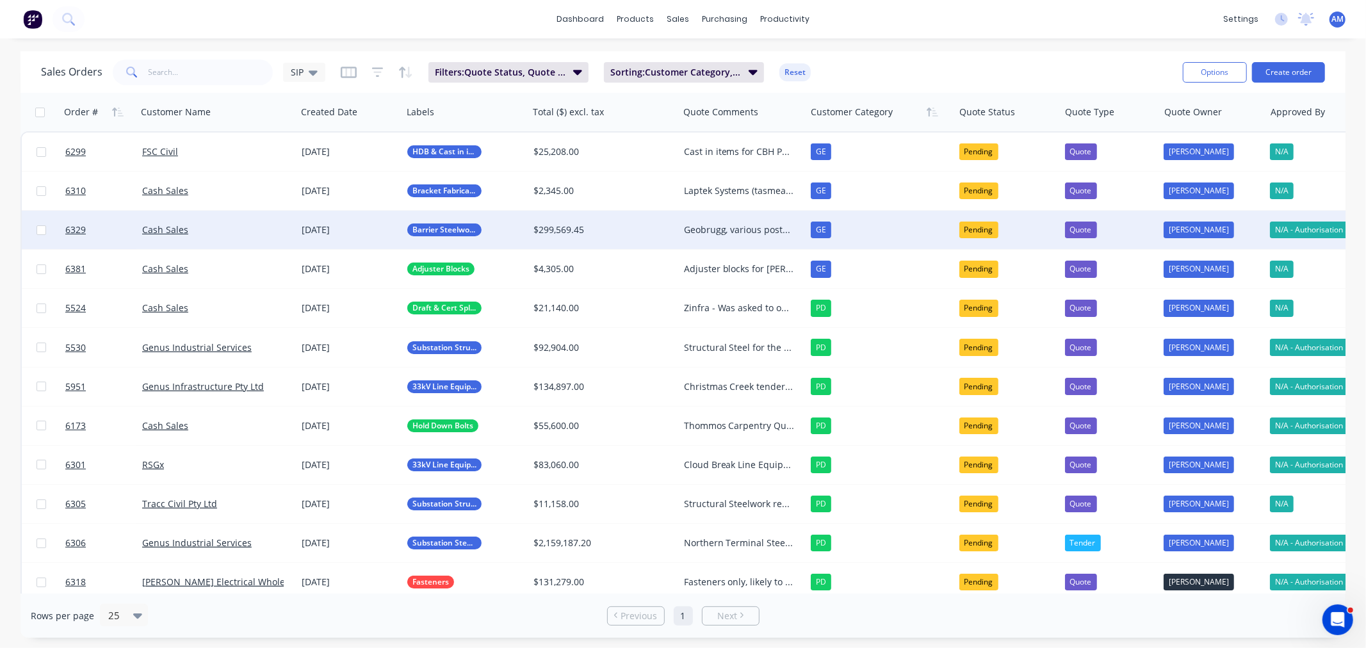
click at [226, 226] on div "Cash Sales" at bounding box center [213, 229] width 142 height 13
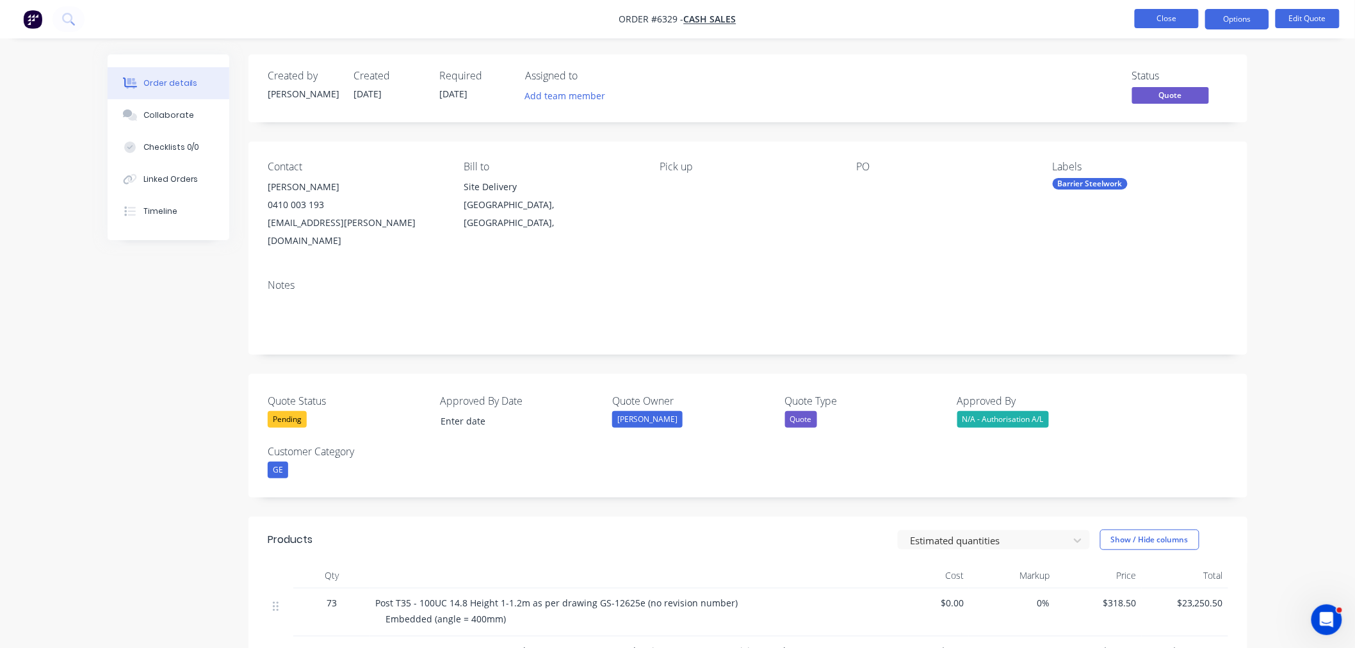
click at [1149, 20] on button "Close" at bounding box center [1167, 18] width 64 height 19
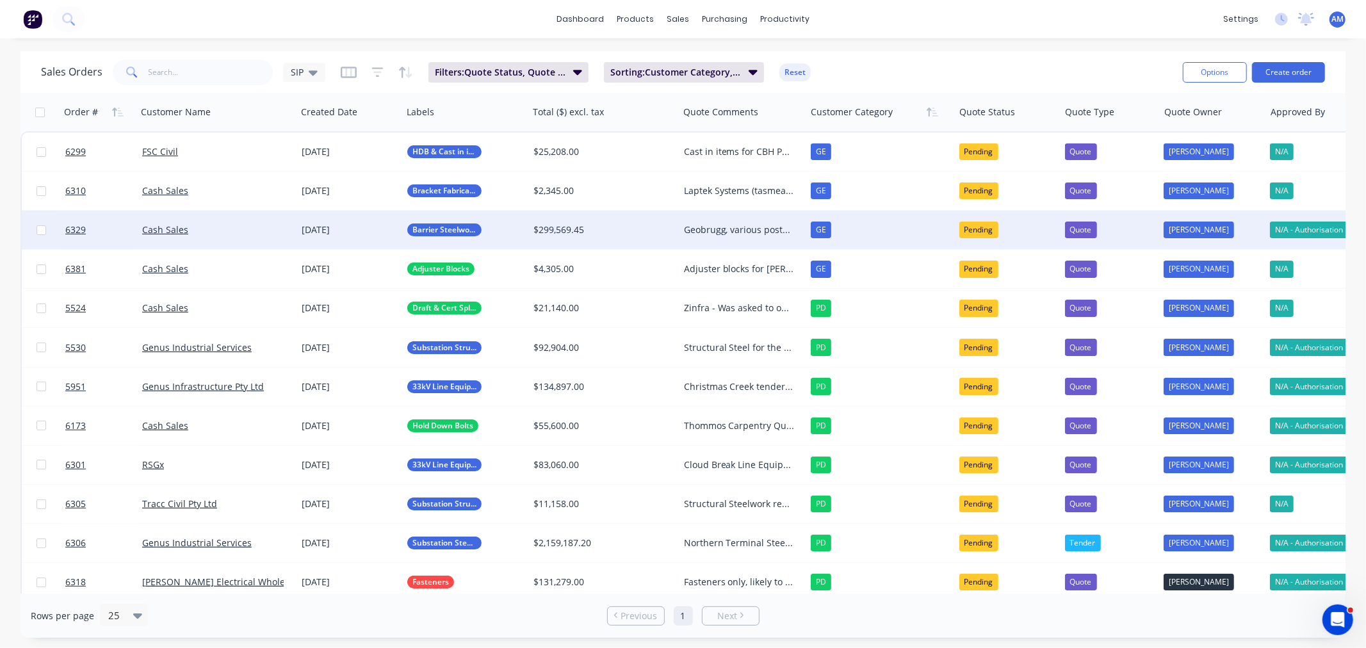
click at [703, 231] on div "Geobrugg, various posts and plates AM to follow up 30/09 as this is urgent" at bounding box center [739, 229] width 111 height 13
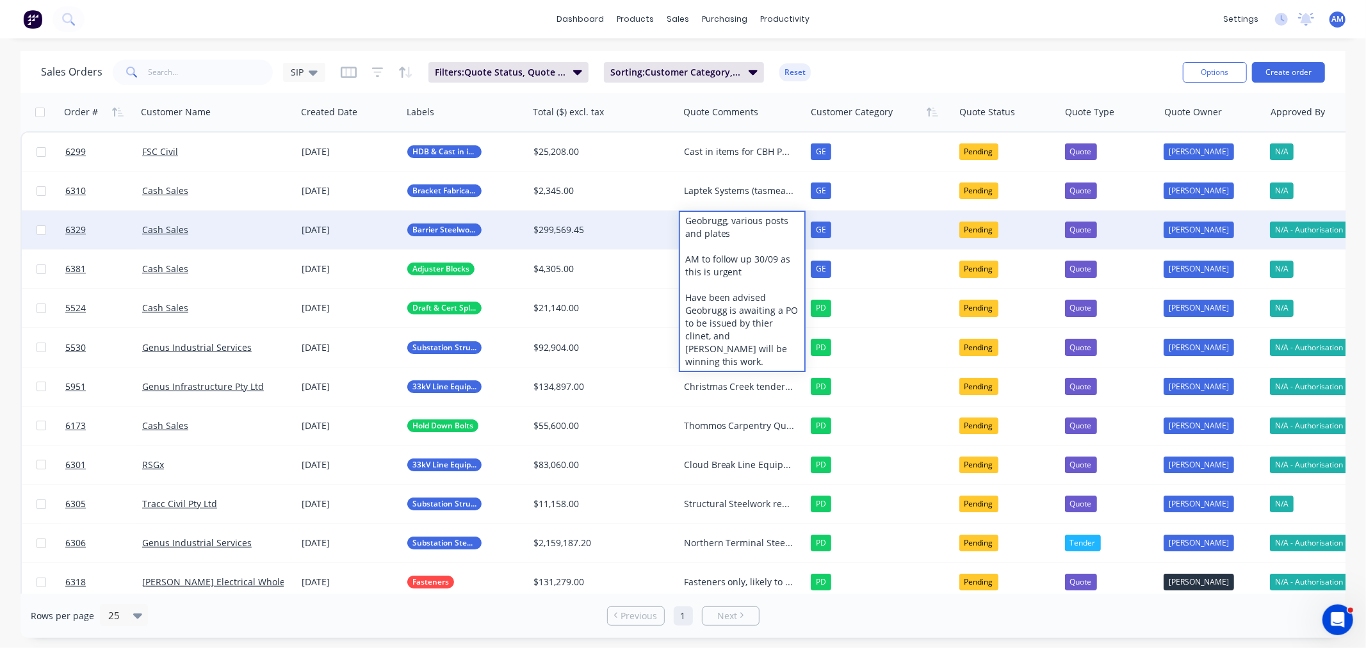
click at [763, 324] on div "Geobrugg, various posts and plates AM to follow up 30/09 as this is urgent Have…" at bounding box center [742, 291] width 125 height 159
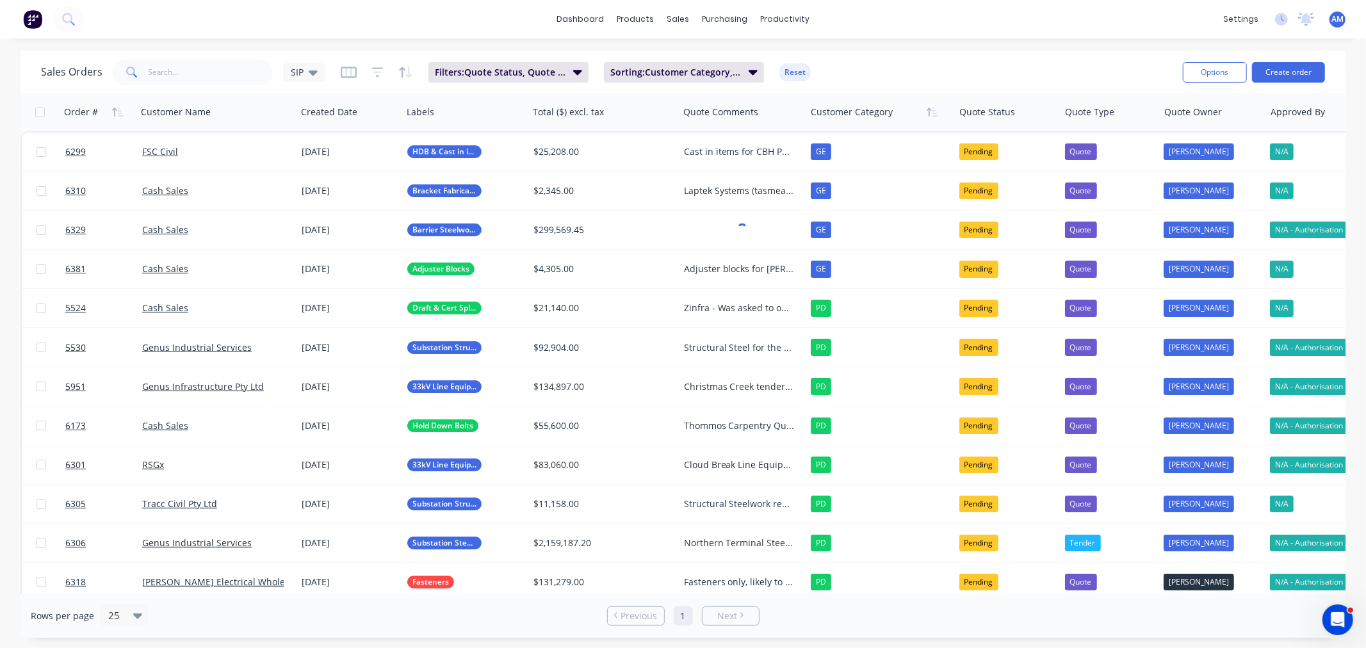
click at [848, 78] on div "Sales Orders SIP Filters: Quote Status, Quote Type Sorting: Customer Category, …" at bounding box center [606, 71] width 1131 height 31
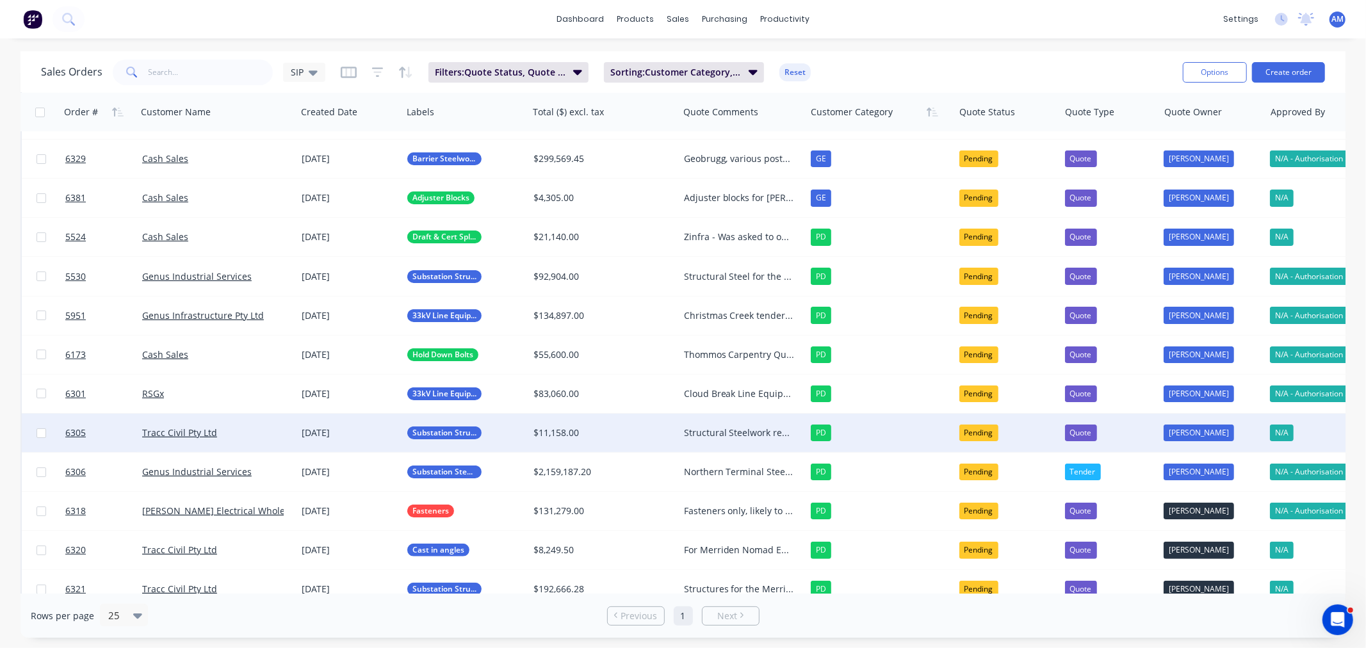
scroll to position [142, 0]
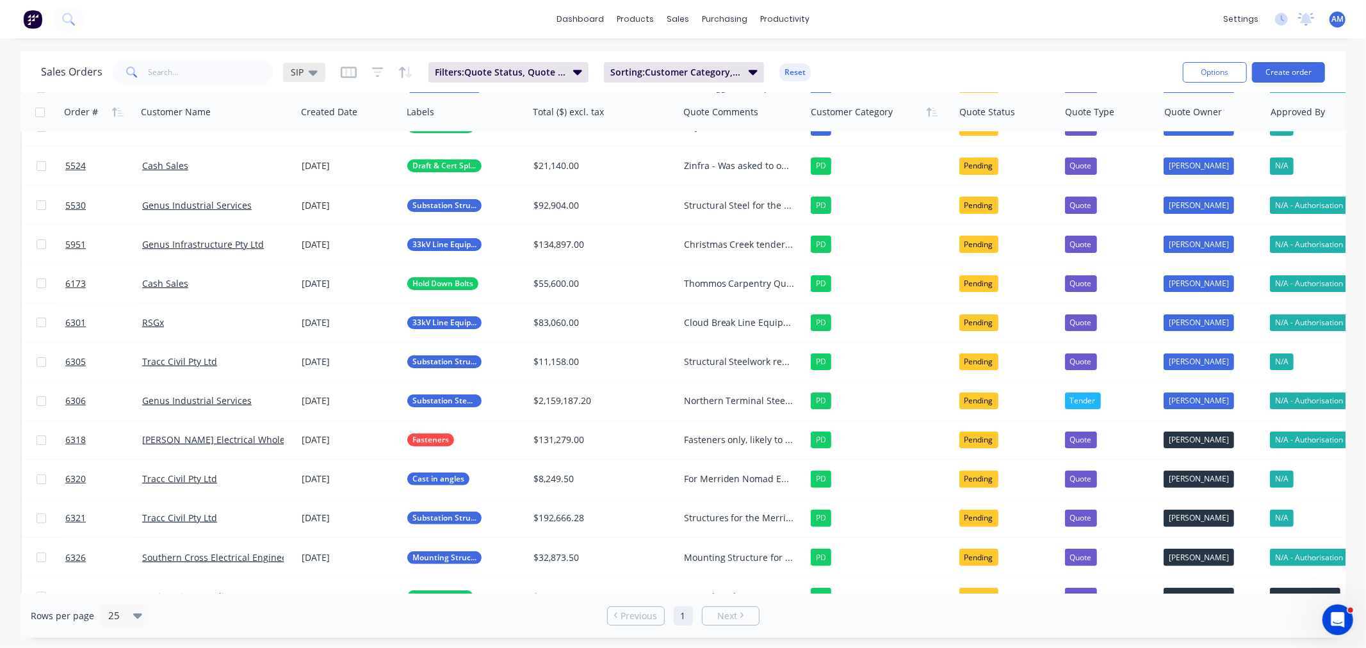
click at [314, 73] on icon at bounding box center [313, 72] width 9 height 5
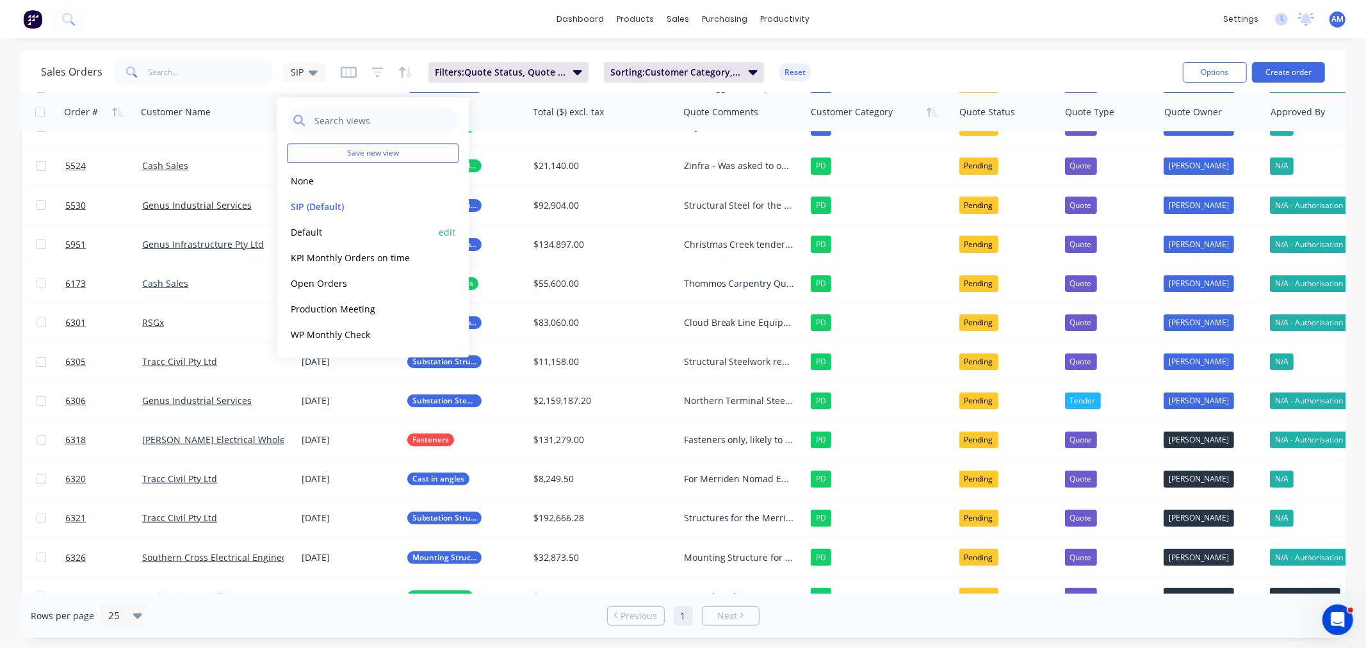
click at [323, 231] on button "Default" at bounding box center [360, 232] width 146 height 15
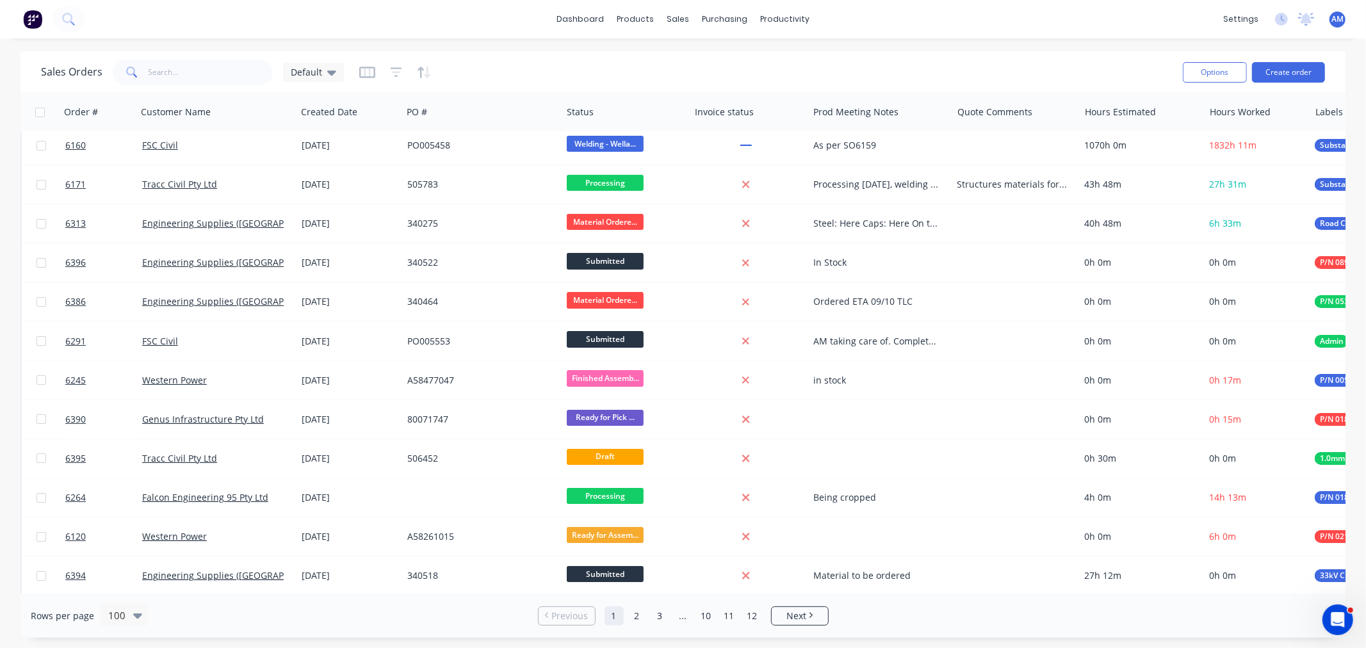
scroll to position [0, 0]
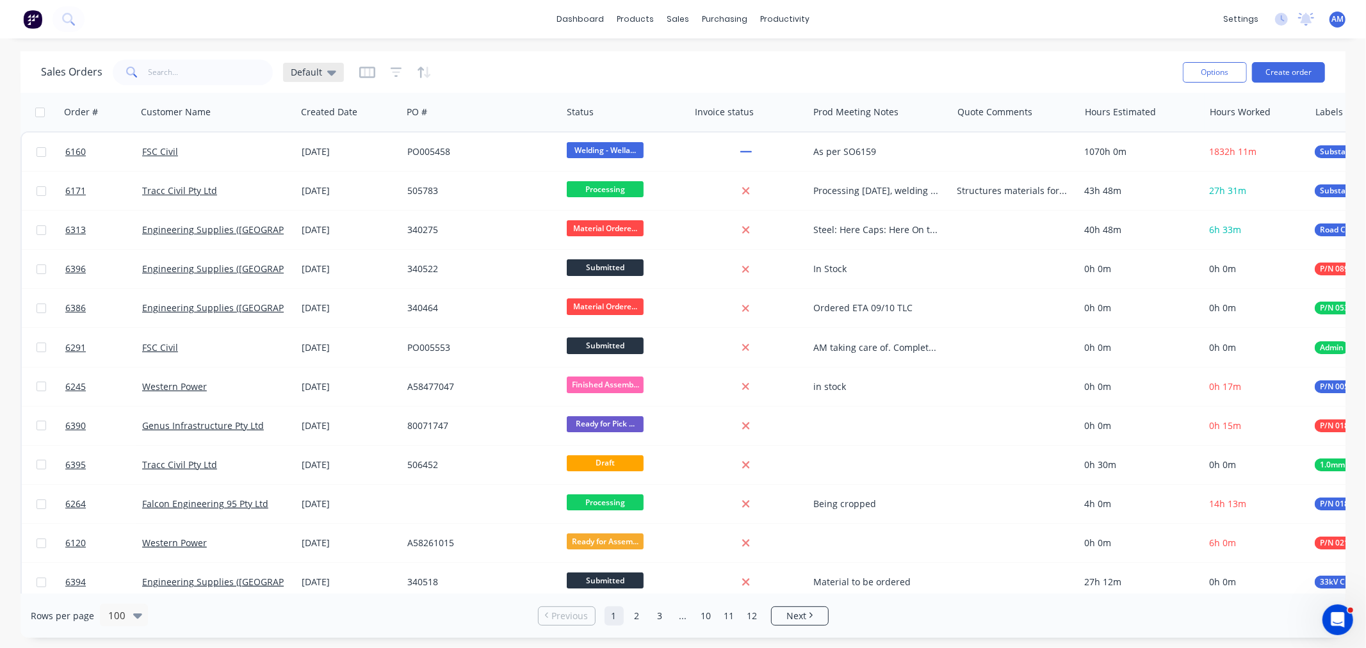
click at [330, 77] on icon at bounding box center [331, 72] width 9 height 14
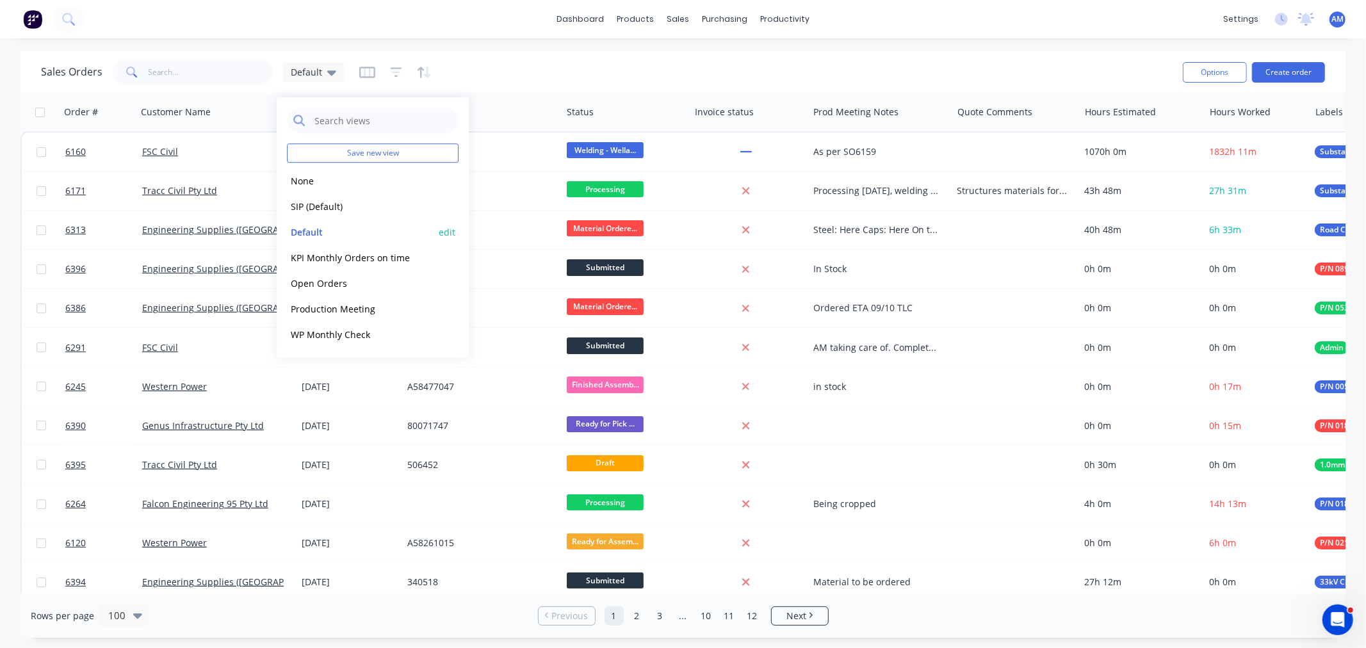
click at [439, 234] on button "edit" at bounding box center [447, 231] width 17 height 13
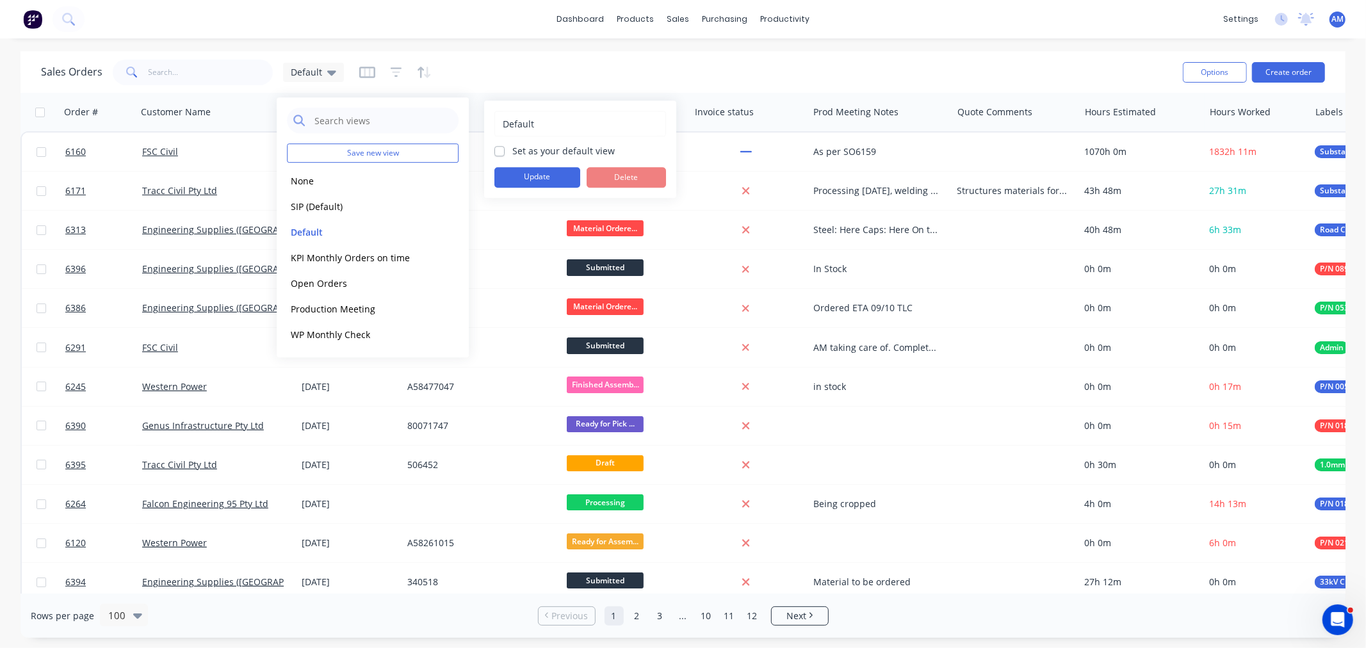
click at [512, 149] on label "Set as your default view" at bounding box center [563, 150] width 102 height 13
click at [501, 149] on input "Set as your default view" at bounding box center [499, 150] width 10 height 12
checkbox input "true"
click at [522, 179] on button "Update" at bounding box center [537, 177] width 86 height 20
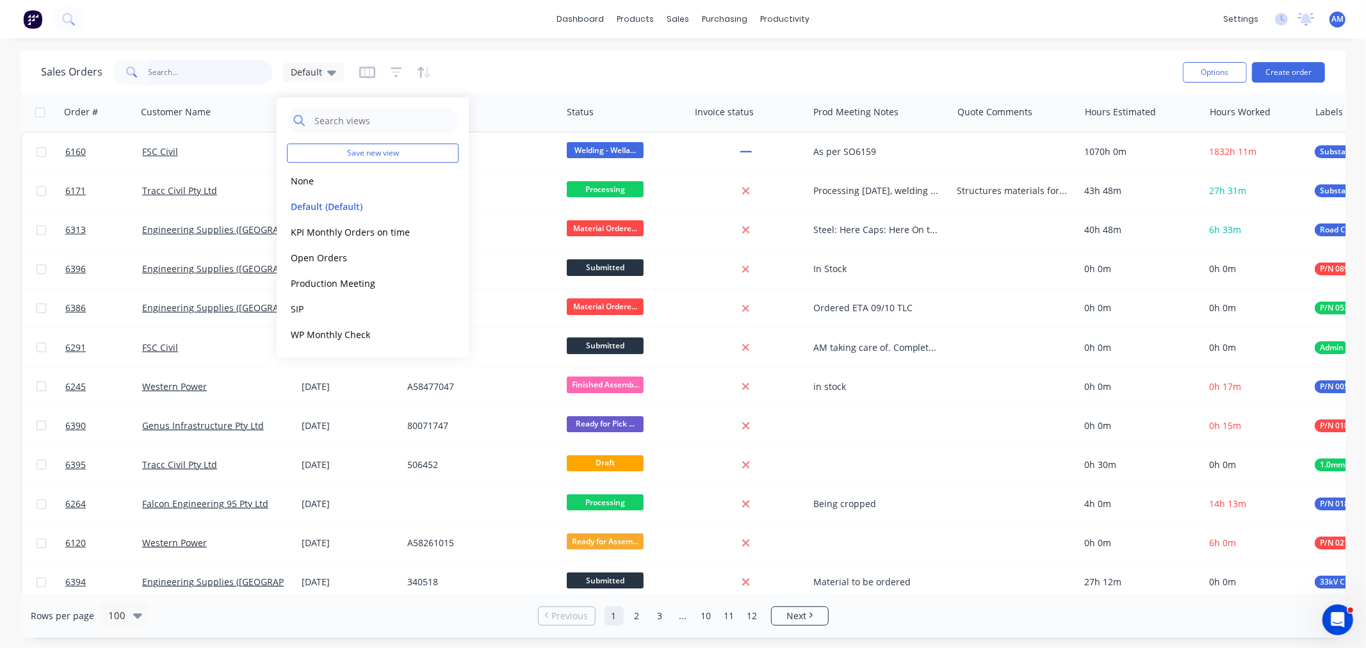
click at [196, 69] on input "text" at bounding box center [211, 73] width 125 height 26
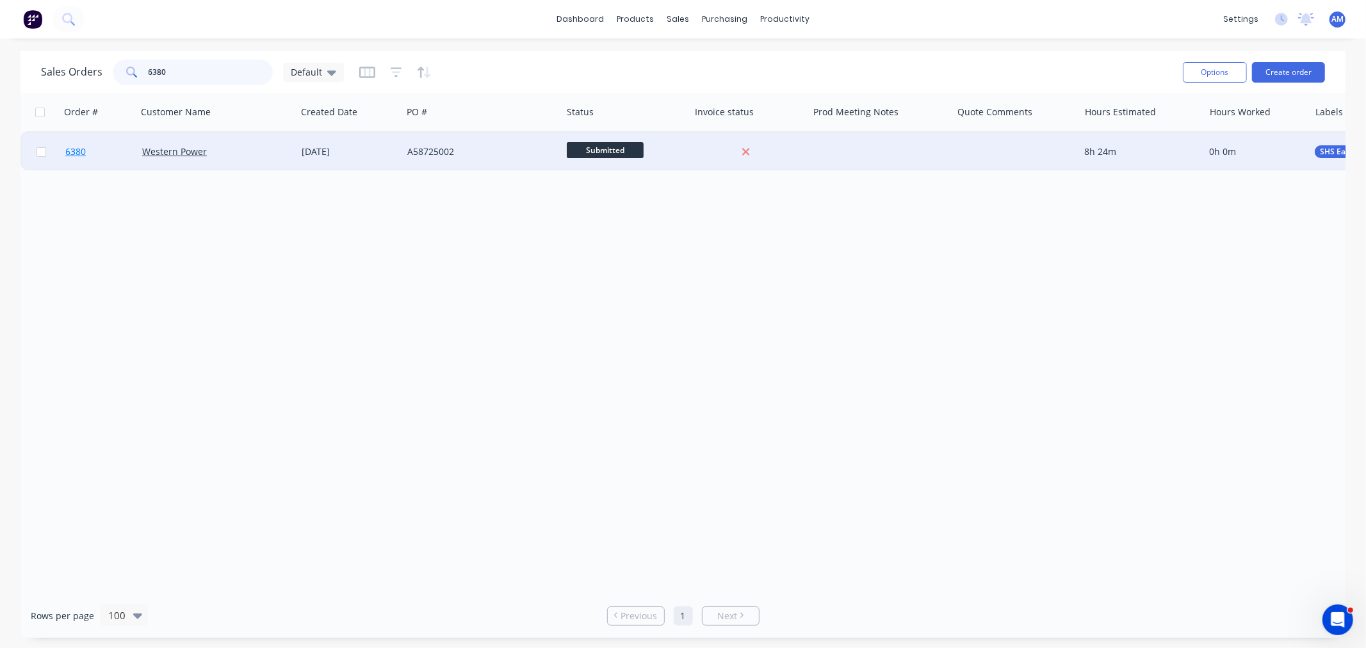
type input "6380"
click at [115, 148] on link "6380" at bounding box center [103, 152] width 77 height 38
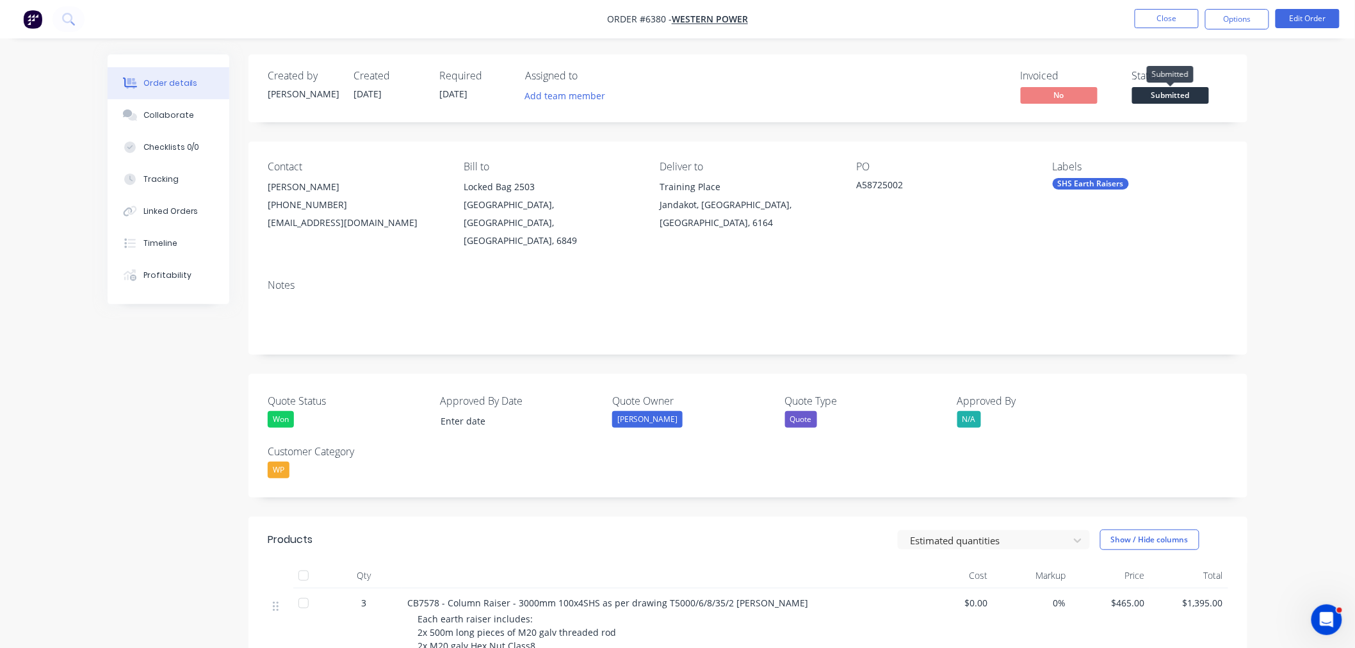
click at [1169, 100] on span "Submitted" at bounding box center [1170, 95] width 77 height 16
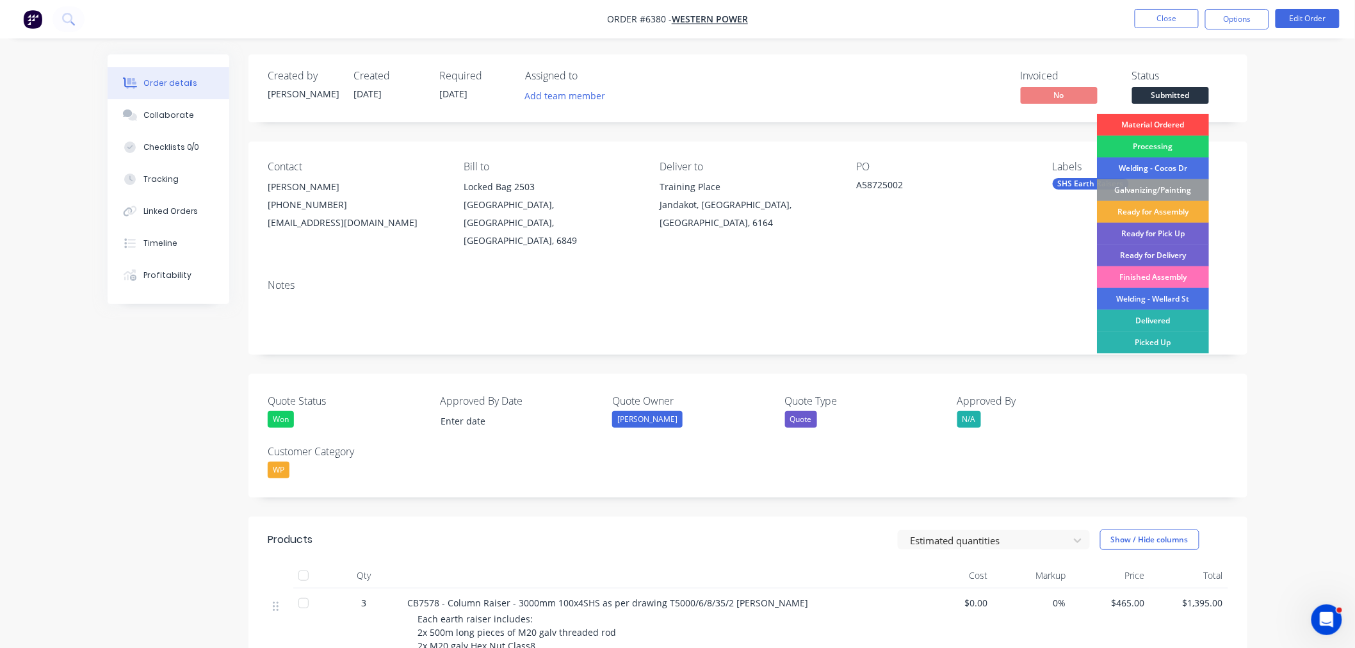
click at [1163, 124] on div "Material Ordered" at bounding box center [1153, 125] width 112 height 22
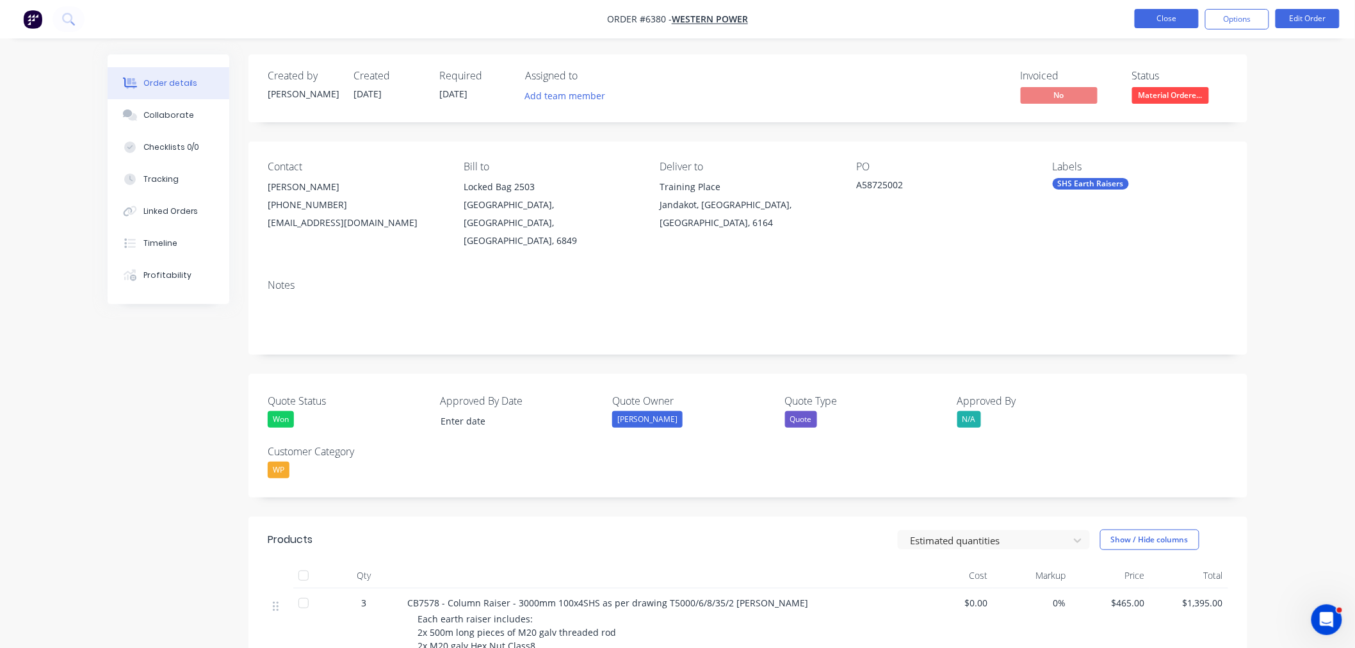
click at [1151, 9] on nav "Order #6380 - Western Power Close Options Edit Order" at bounding box center [677, 19] width 1355 height 38
click at [1150, 12] on button "Close" at bounding box center [1167, 18] width 64 height 19
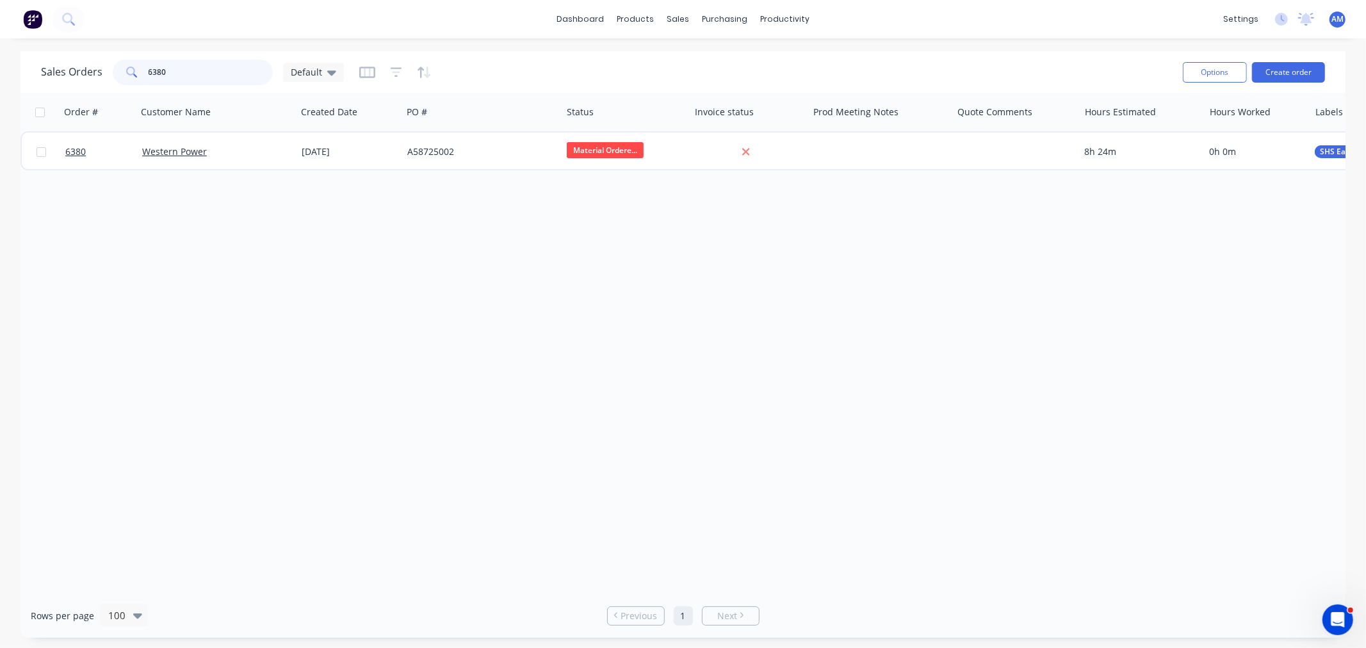
drag, startPoint x: 175, startPoint y: 73, endPoint x: 129, endPoint y: 75, distance: 46.1
click at [129, 75] on div "6380" at bounding box center [193, 73] width 160 height 26
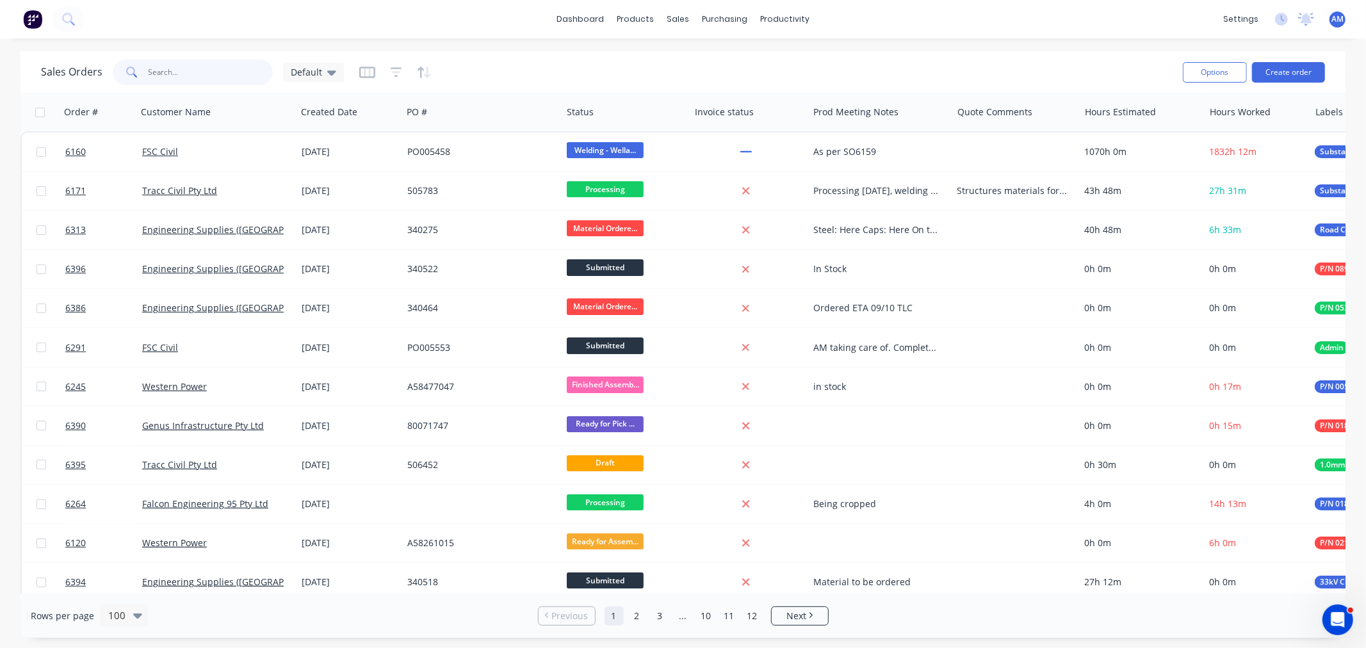
click at [160, 74] on input "text" at bounding box center [211, 73] width 125 height 26
type input "6380"
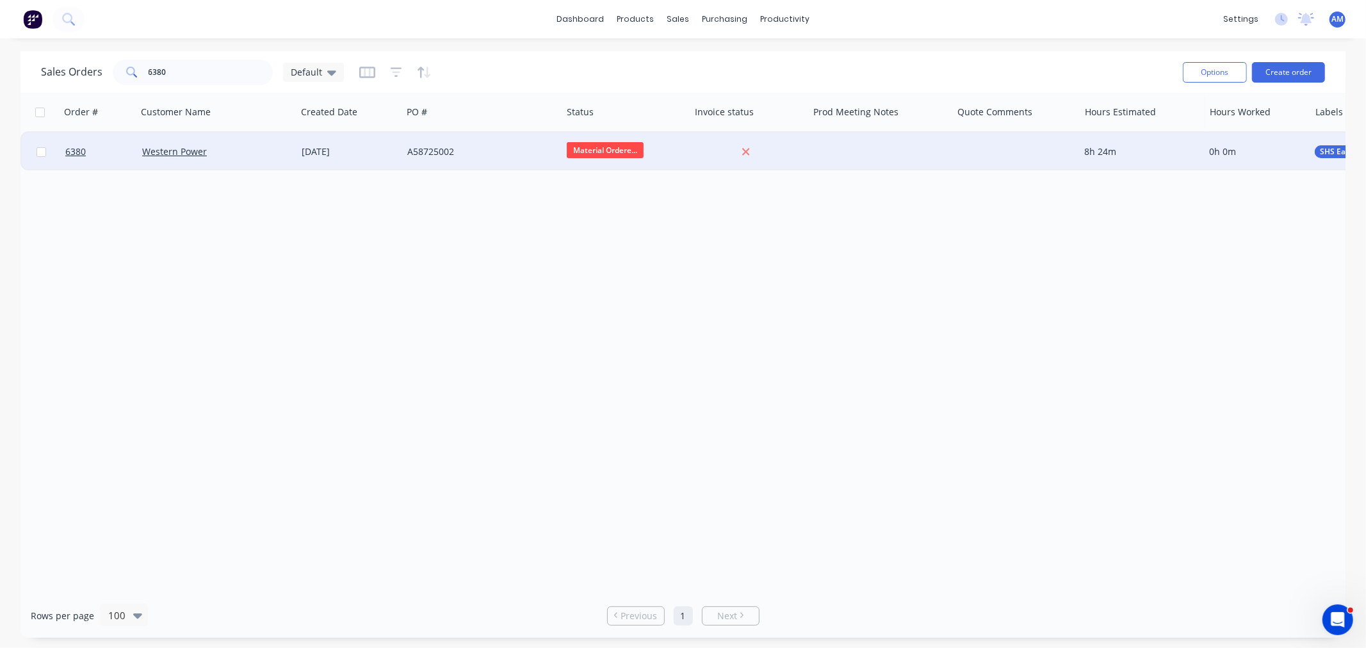
click at [881, 152] on div at bounding box center [880, 152] width 144 height 38
click at [903, 150] on div "Material Ordered Steel ETA 08/10/205 Fastners EAT 07/10" at bounding box center [879, 156] width 141 height 44
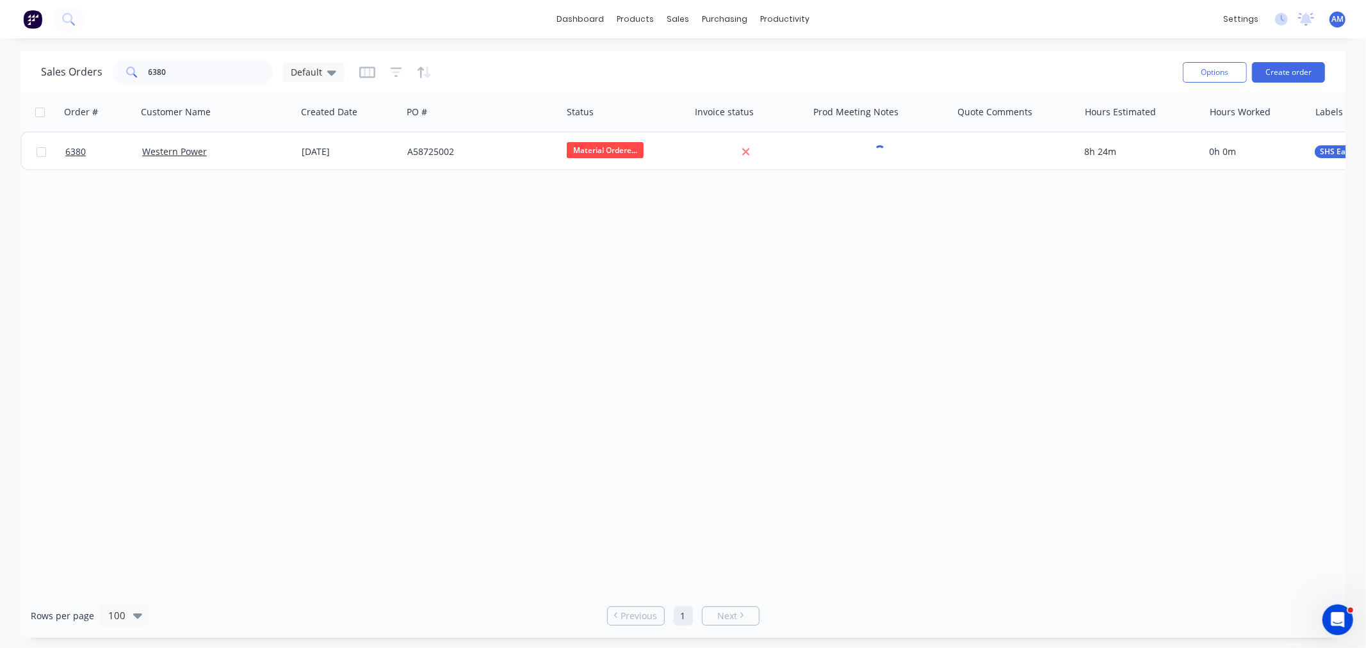
click at [905, 65] on div "Sales Orders 6380 Default" at bounding box center [606, 71] width 1131 height 31
click at [207, 72] on input "6380" at bounding box center [211, 73] width 125 height 26
drag, startPoint x: 189, startPoint y: 73, endPoint x: 106, endPoint y: 72, distance: 82.6
click at [106, 72] on div "Sales Orders 6380 Default" at bounding box center [192, 73] width 303 height 26
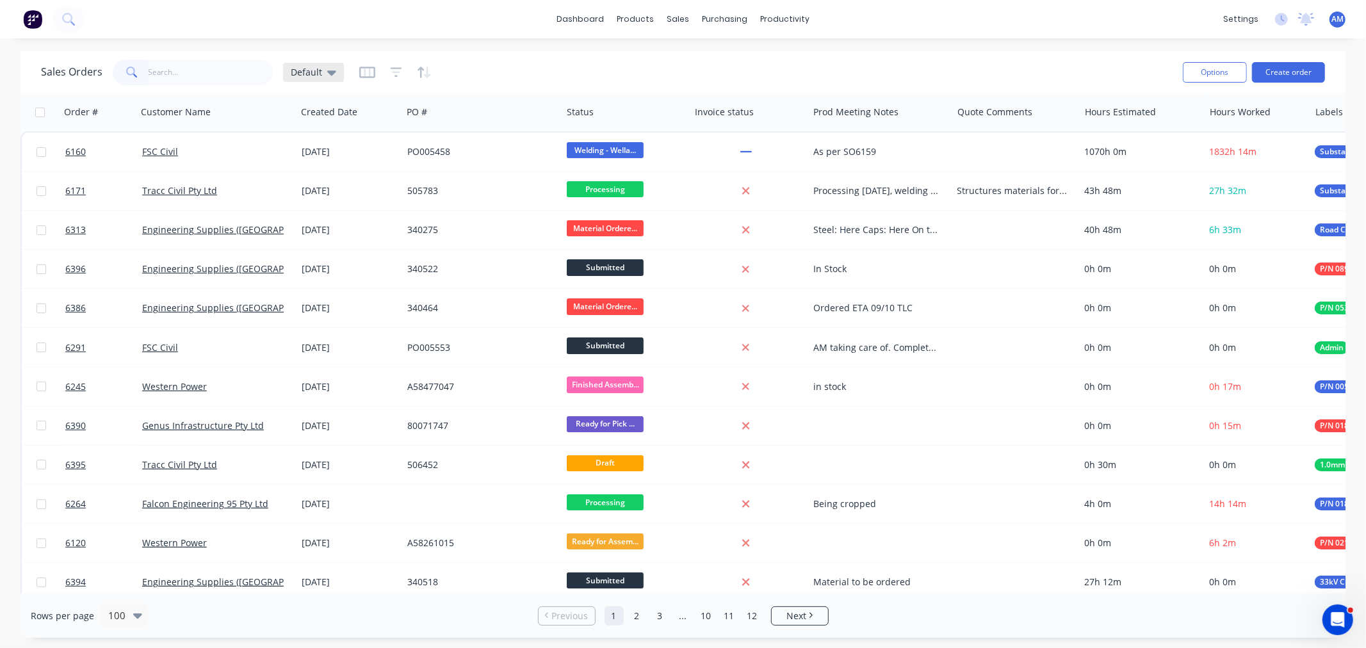
click at [314, 68] on div "Default" at bounding box center [313, 72] width 61 height 19
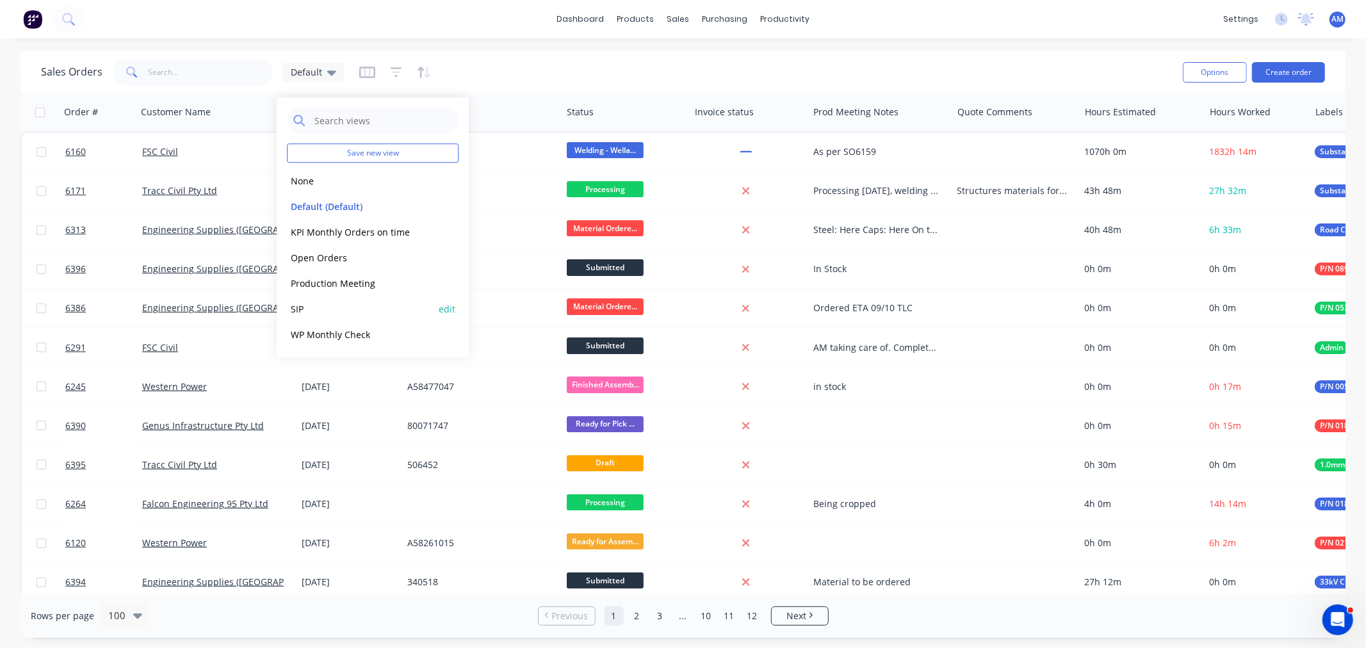
click at [307, 303] on button "SIP" at bounding box center [360, 309] width 146 height 15
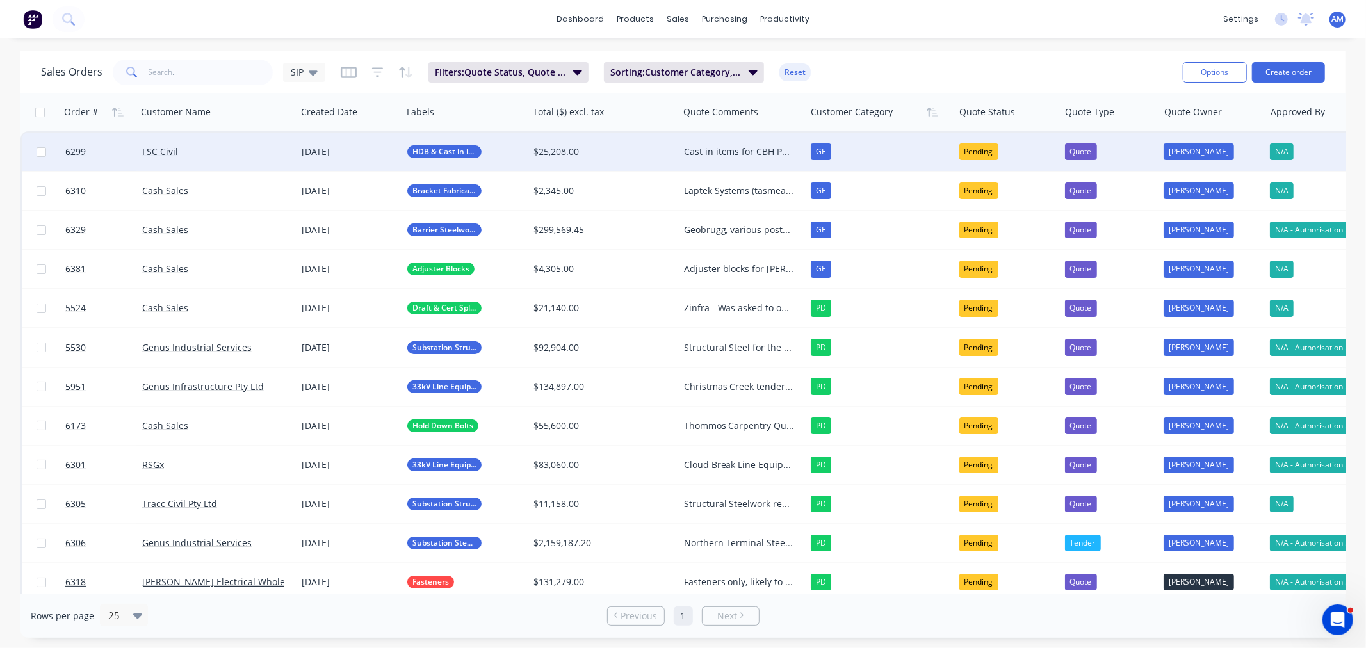
click at [229, 152] on div "FSC Civil" at bounding box center [213, 151] width 142 height 13
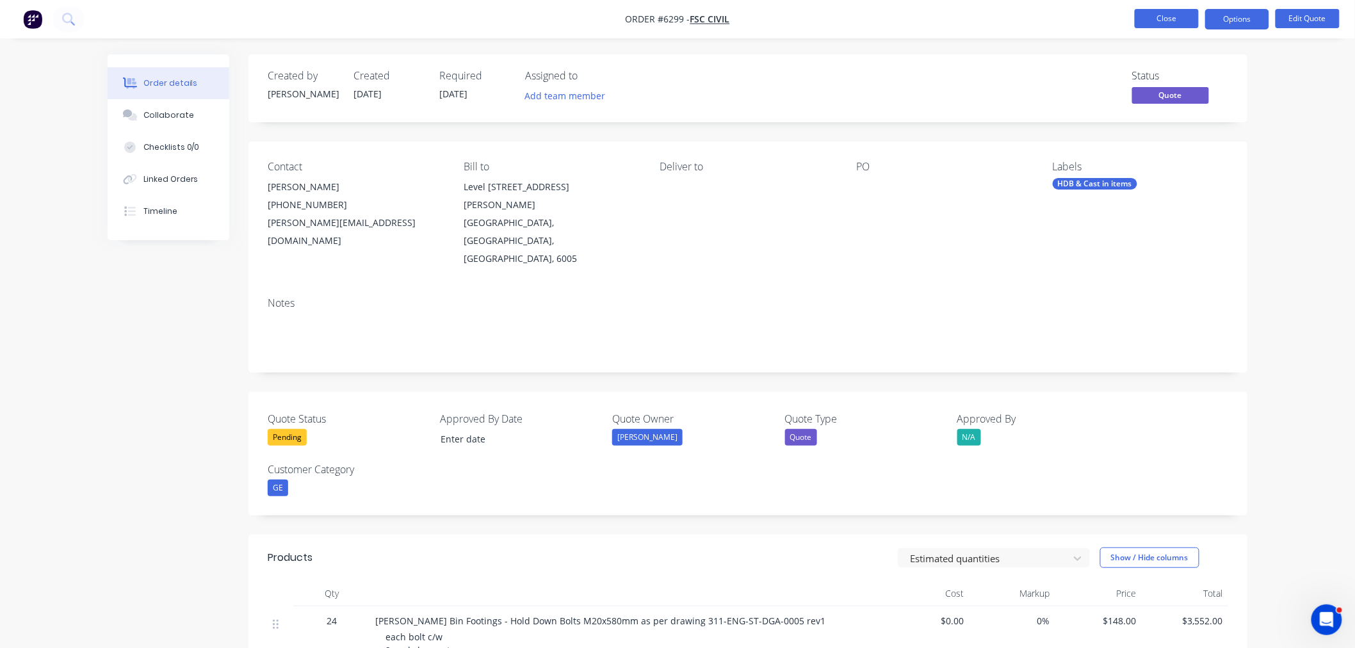
click at [1179, 18] on button "Close" at bounding box center [1167, 18] width 64 height 19
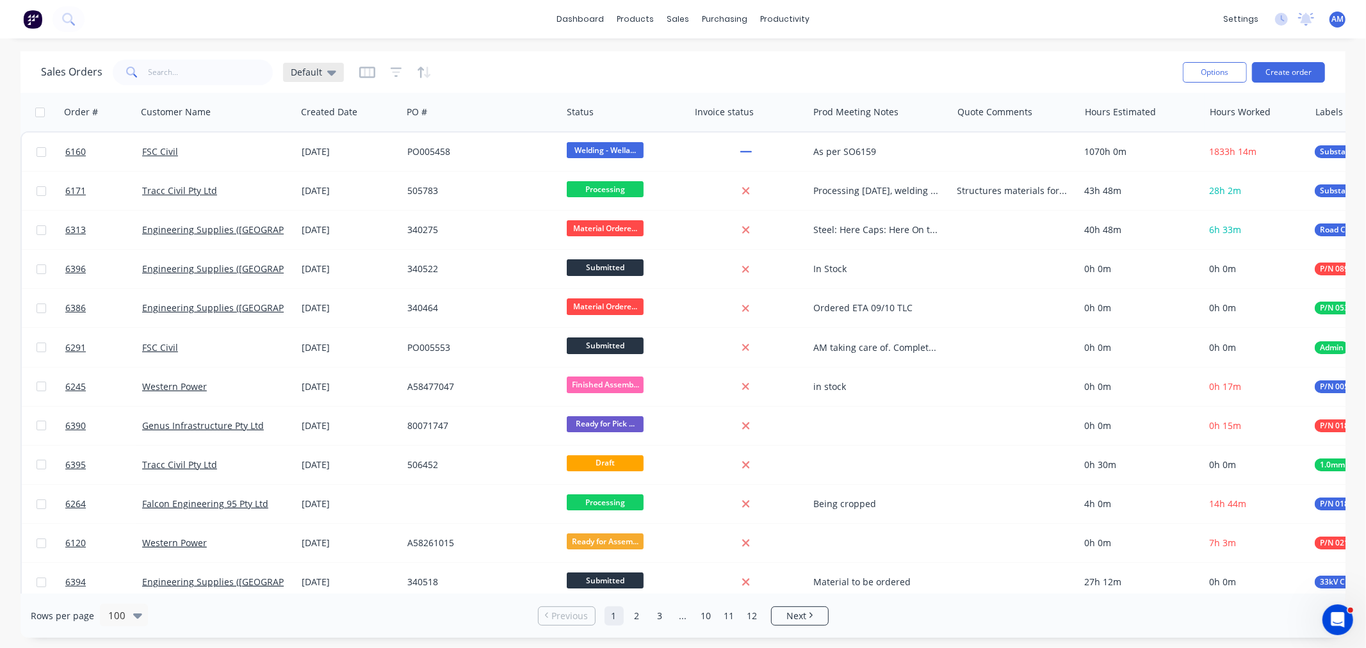
click at [339, 72] on div "Default" at bounding box center [313, 72] width 61 height 19
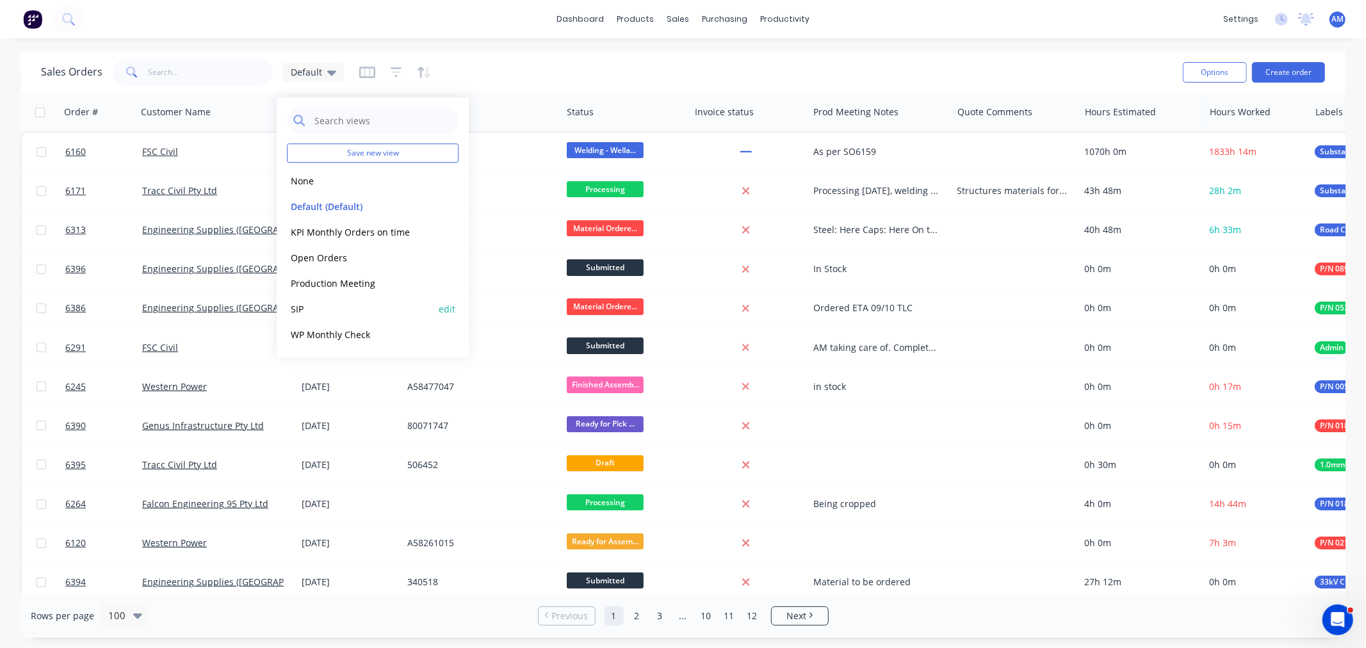
click at [310, 305] on button "SIP" at bounding box center [360, 309] width 146 height 15
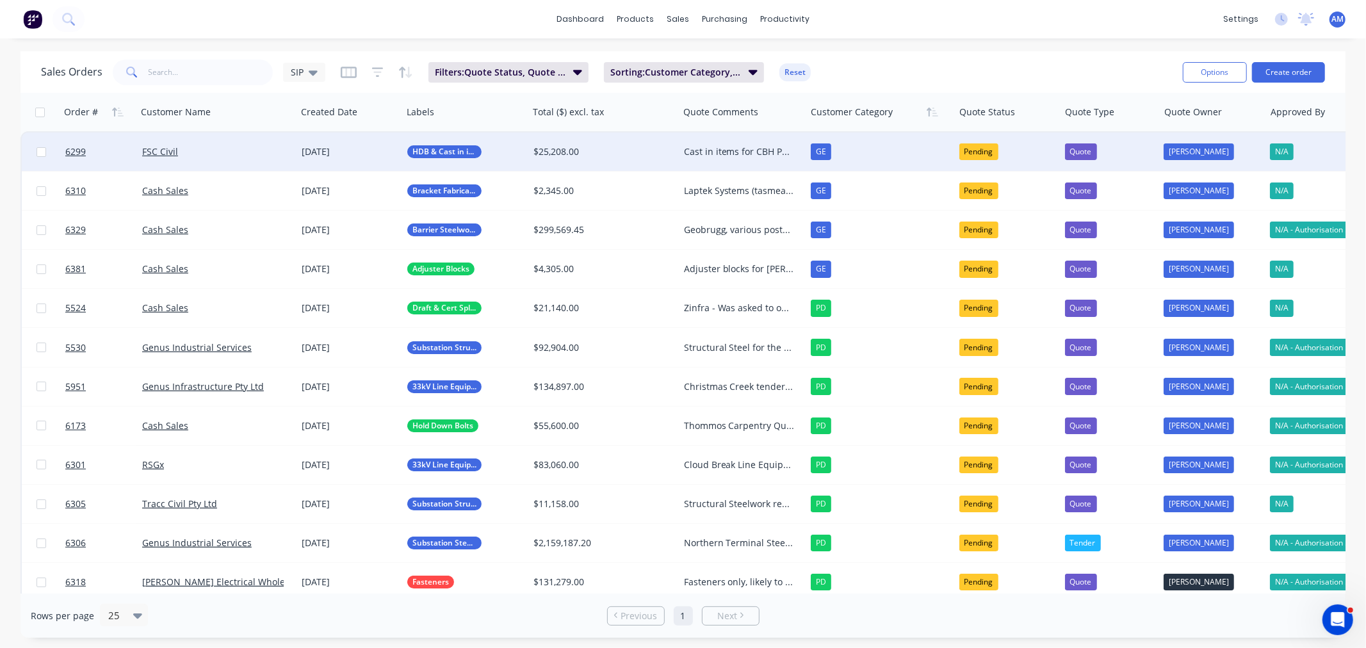
click at [965, 148] on div "Pending" at bounding box center [978, 151] width 39 height 17
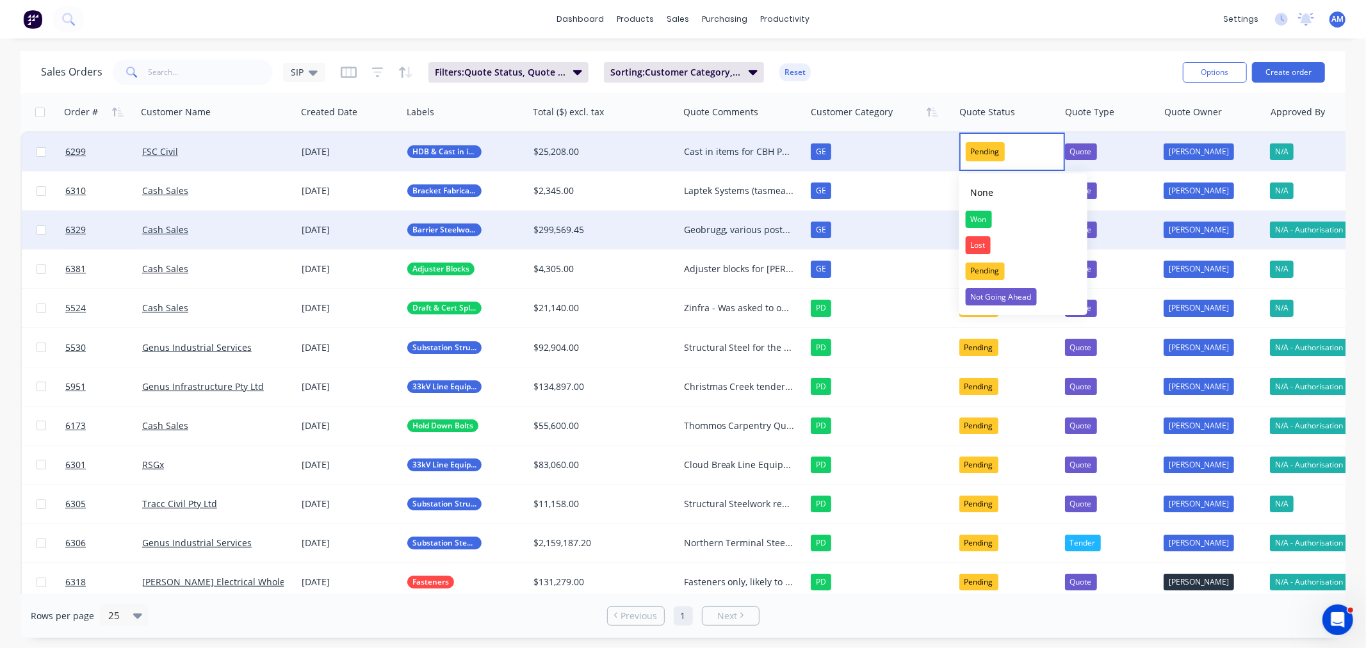
click at [978, 242] on div "Lost" at bounding box center [977, 245] width 25 height 18
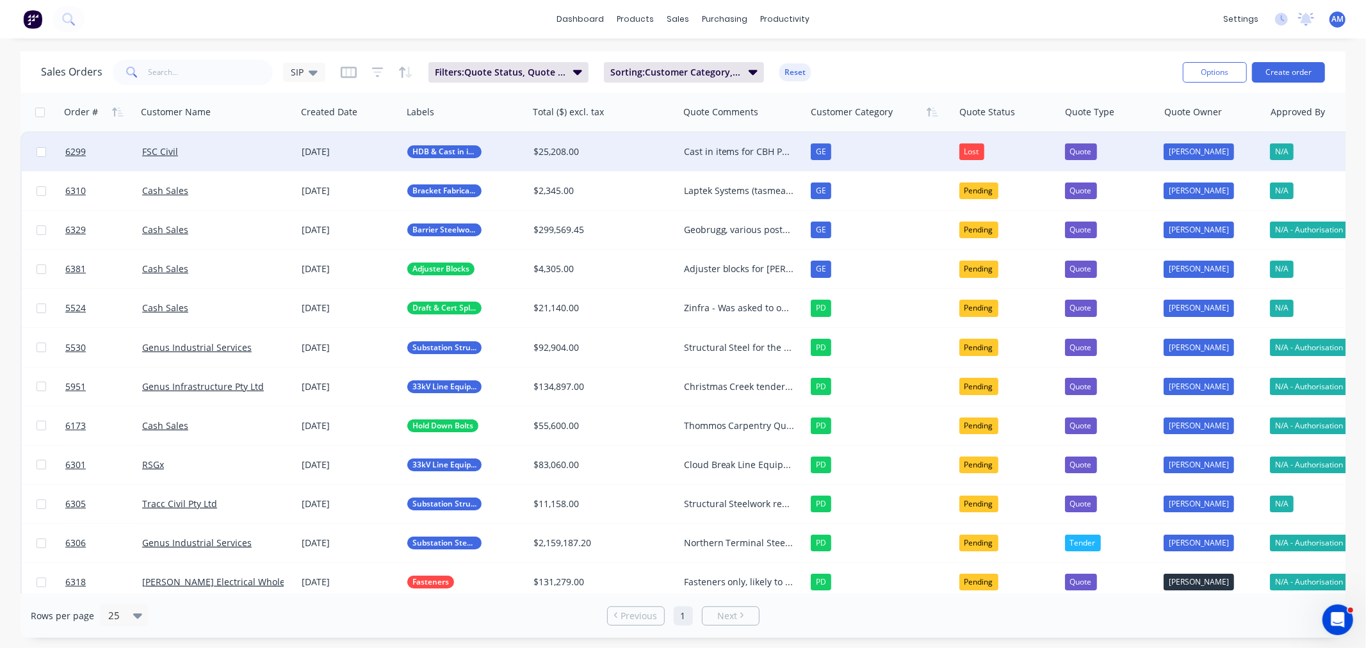
click at [706, 145] on div "Cast in items for CBH Perenjori Project AM to followed up 19/09, next follow up…" at bounding box center [739, 151] width 111 height 13
click at [116, 150] on link "6299" at bounding box center [103, 152] width 77 height 38
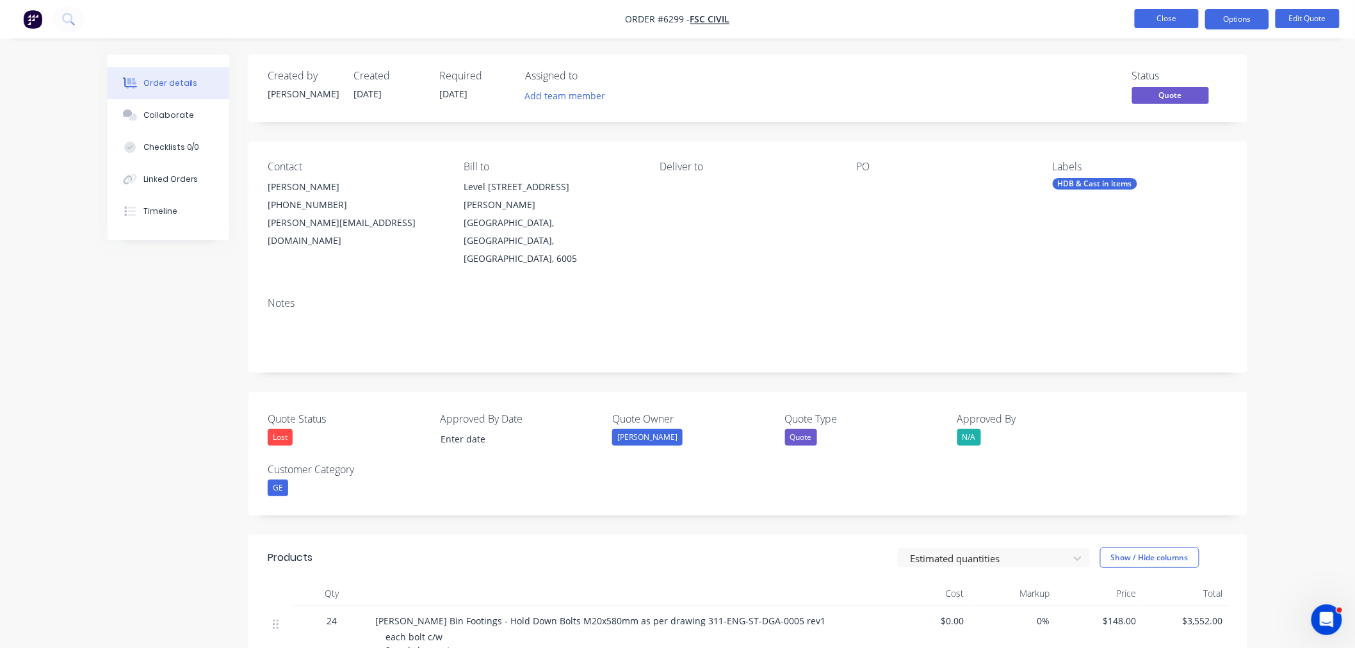
click at [1174, 20] on button "Close" at bounding box center [1167, 18] width 64 height 19
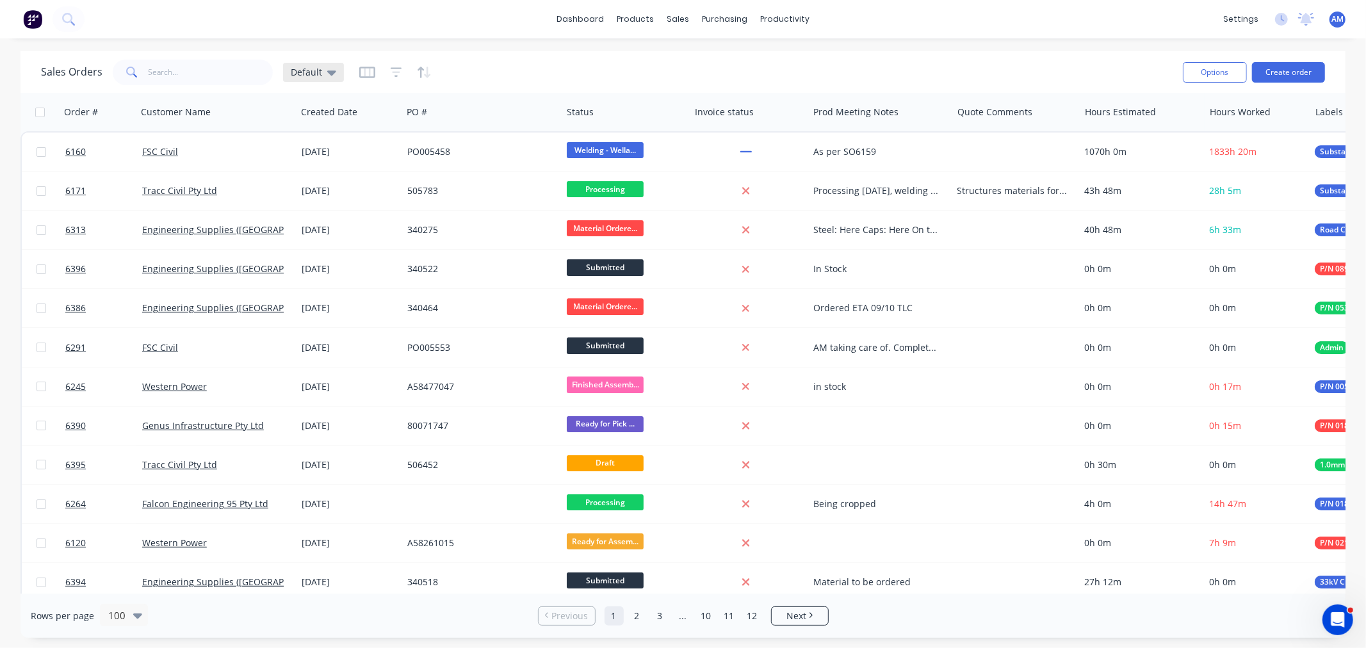
click at [328, 71] on icon at bounding box center [331, 72] width 9 height 5
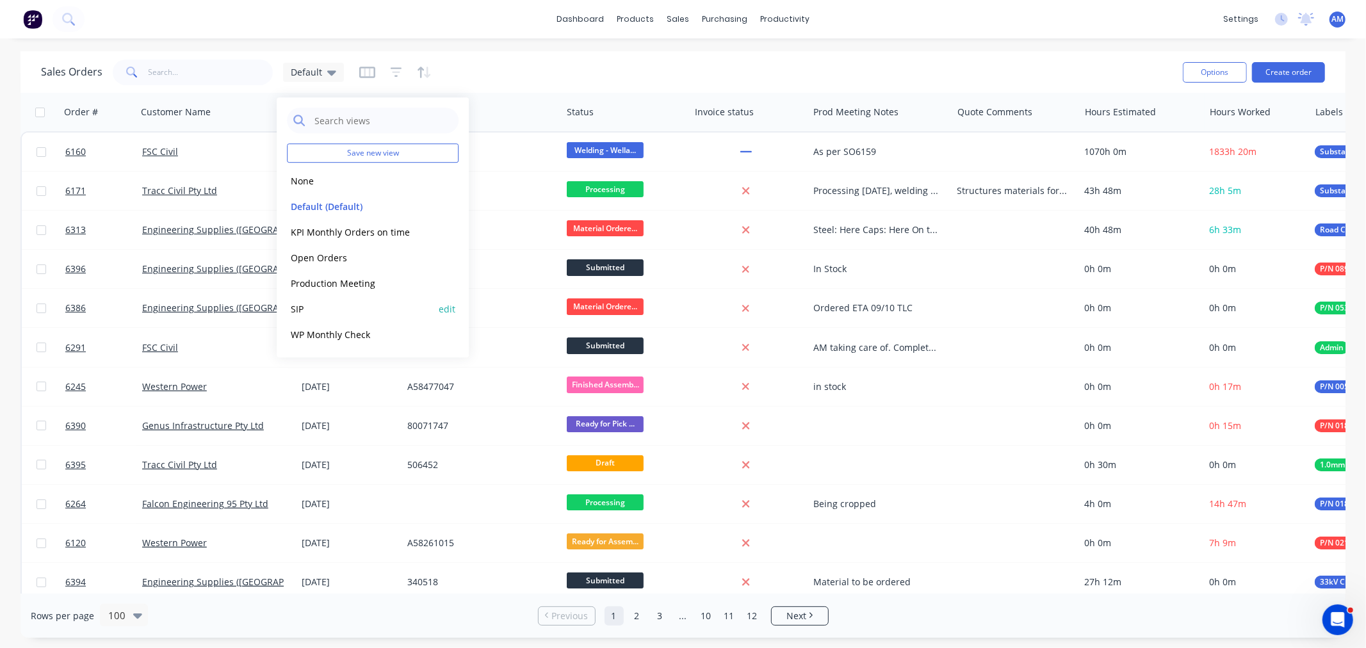
click at [309, 308] on button "SIP" at bounding box center [360, 309] width 146 height 15
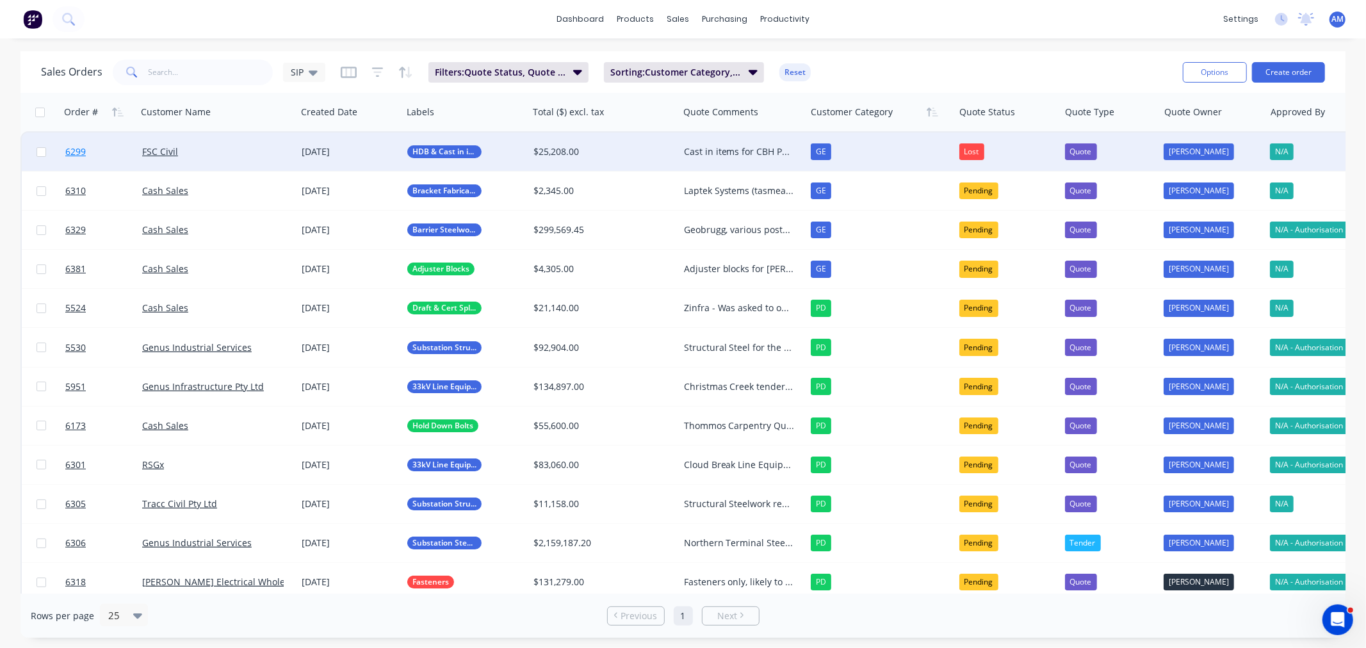
click at [109, 151] on link "6299" at bounding box center [103, 152] width 77 height 38
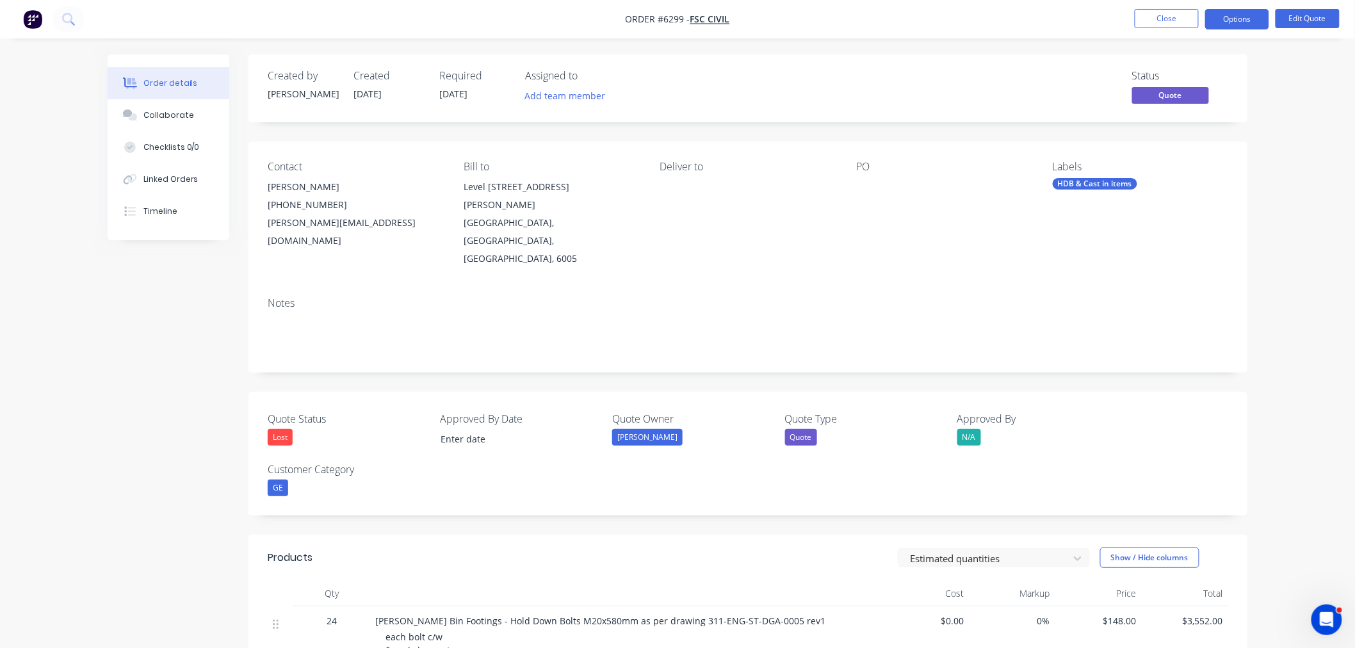
drag, startPoint x: 1239, startPoint y: 15, endPoint x: 1237, endPoint y: 32, distance: 16.8
click at [1239, 17] on button "Options" at bounding box center [1237, 19] width 64 height 20
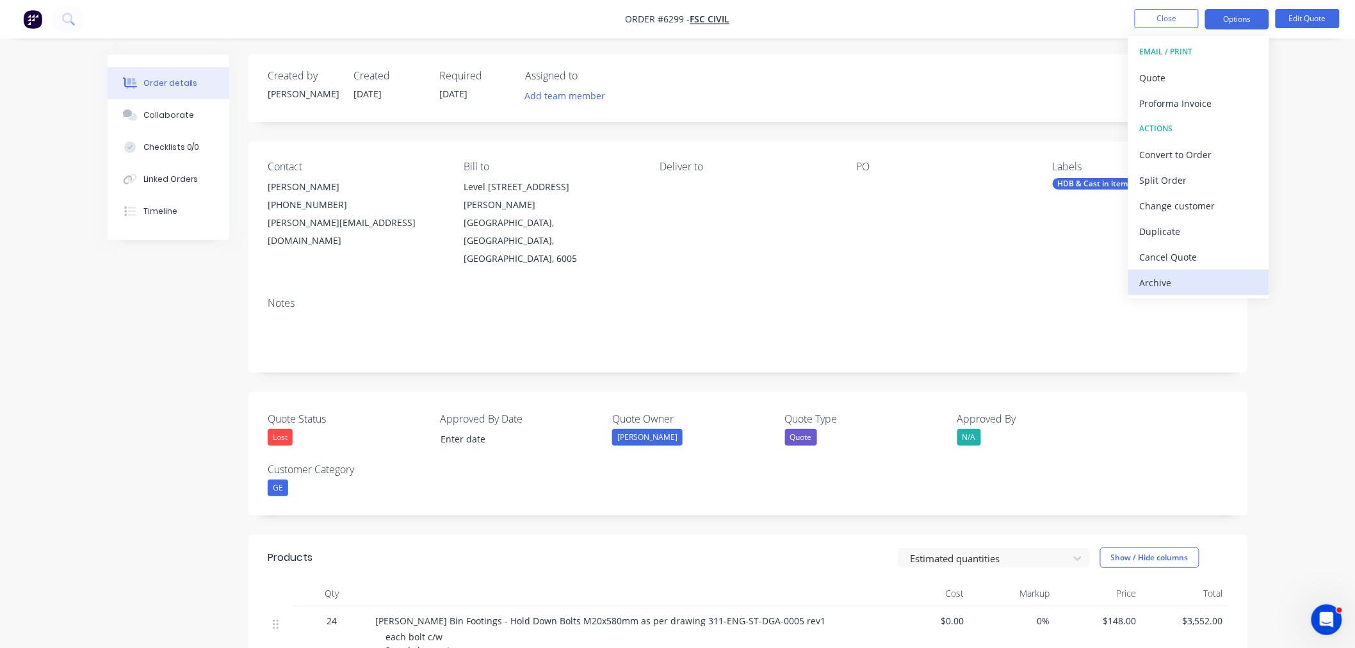
click at [1193, 285] on div "Archive" at bounding box center [1199, 282] width 118 height 19
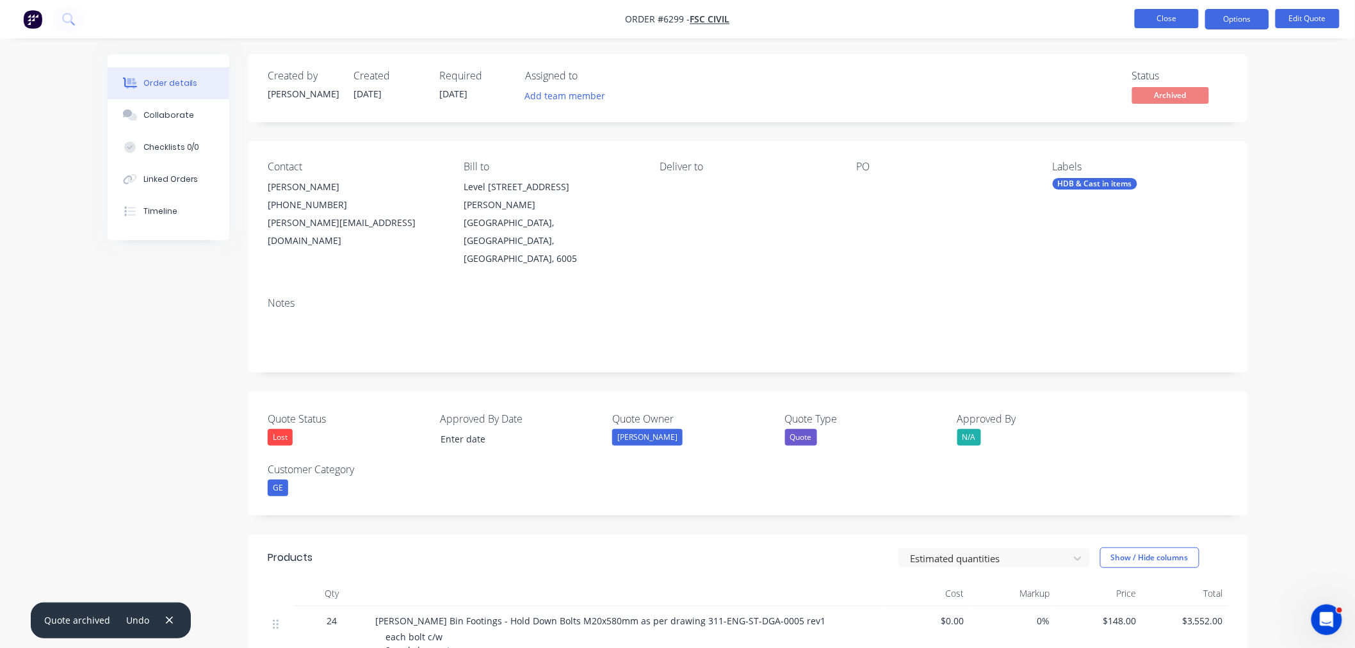
click at [1184, 17] on button "Close" at bounding box center [1167, 18] width 64 height 19
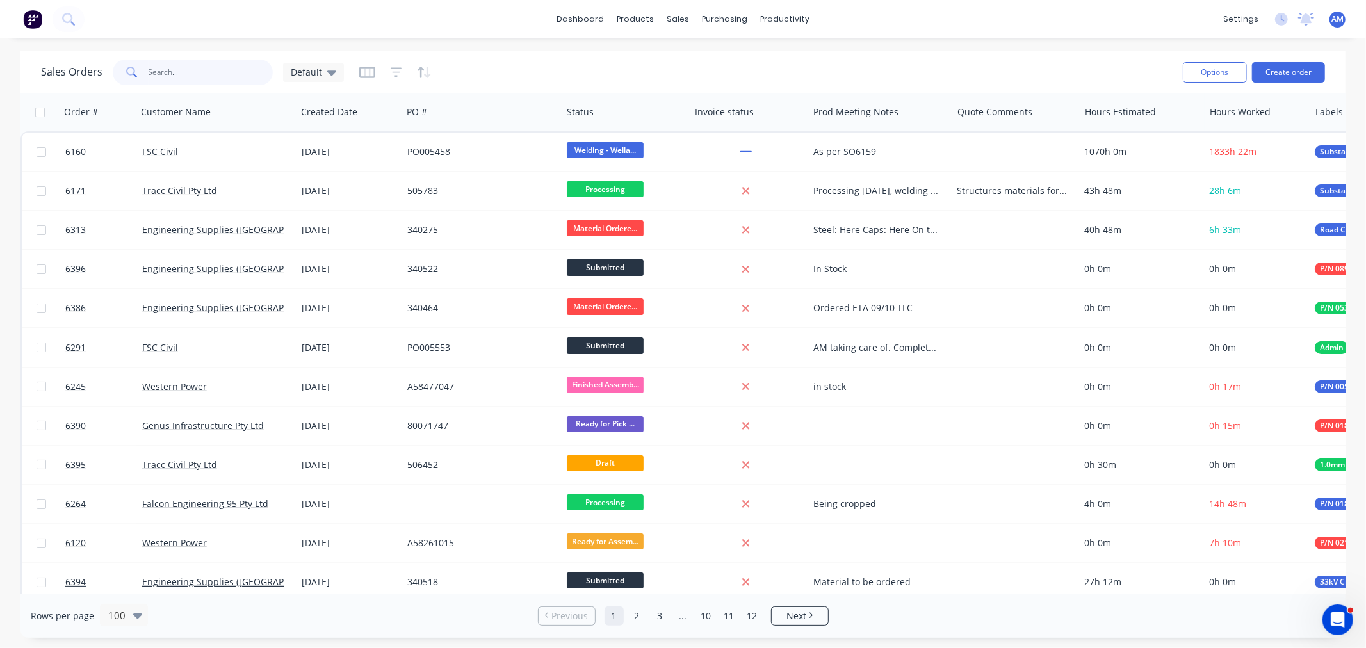
click at [215, 69] on input "text" at bounding box center [211, 73] width 125 height 26
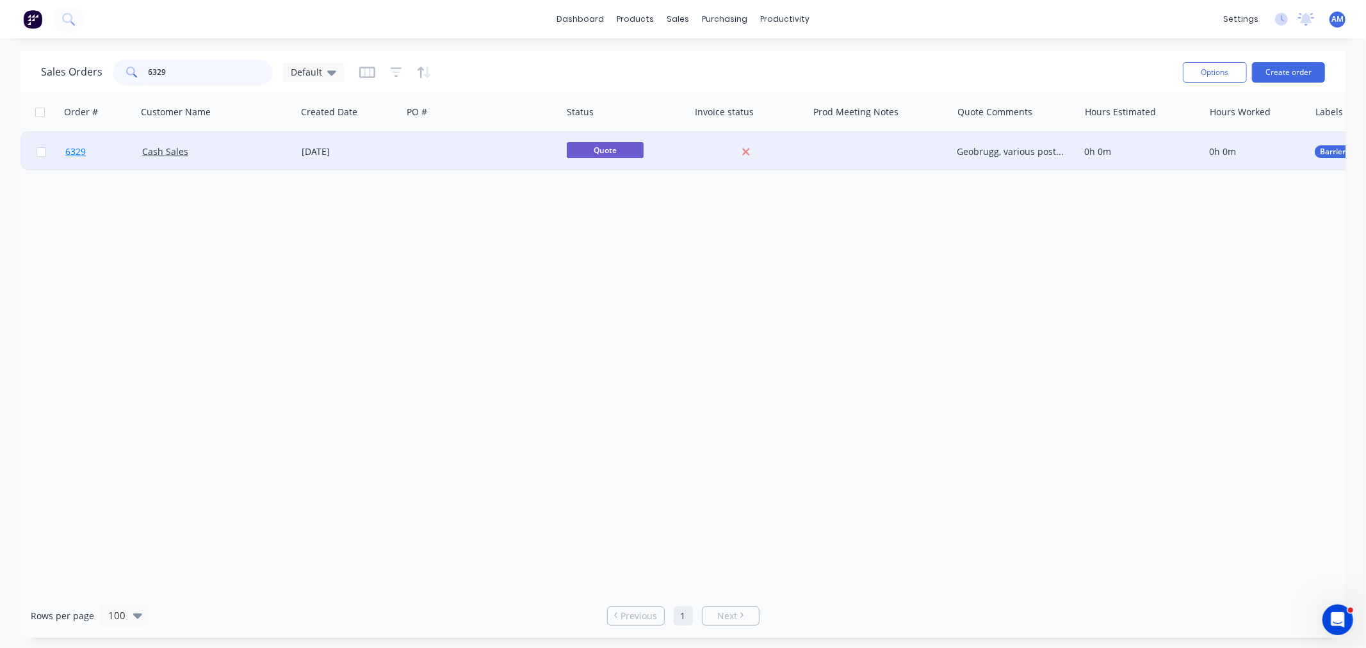
type input "6329"
click at [113, 155] on link "6329" at bounding box center [103, 152] width 77 height 38
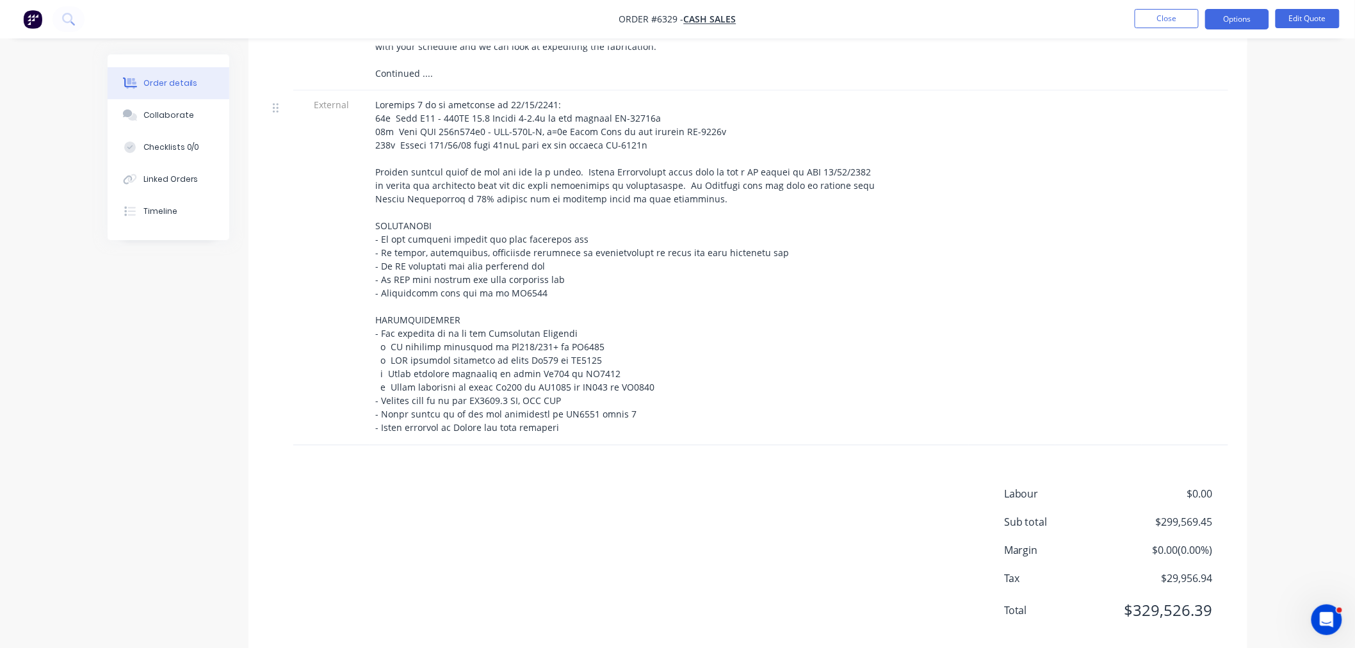
scroll to position [926, 0]
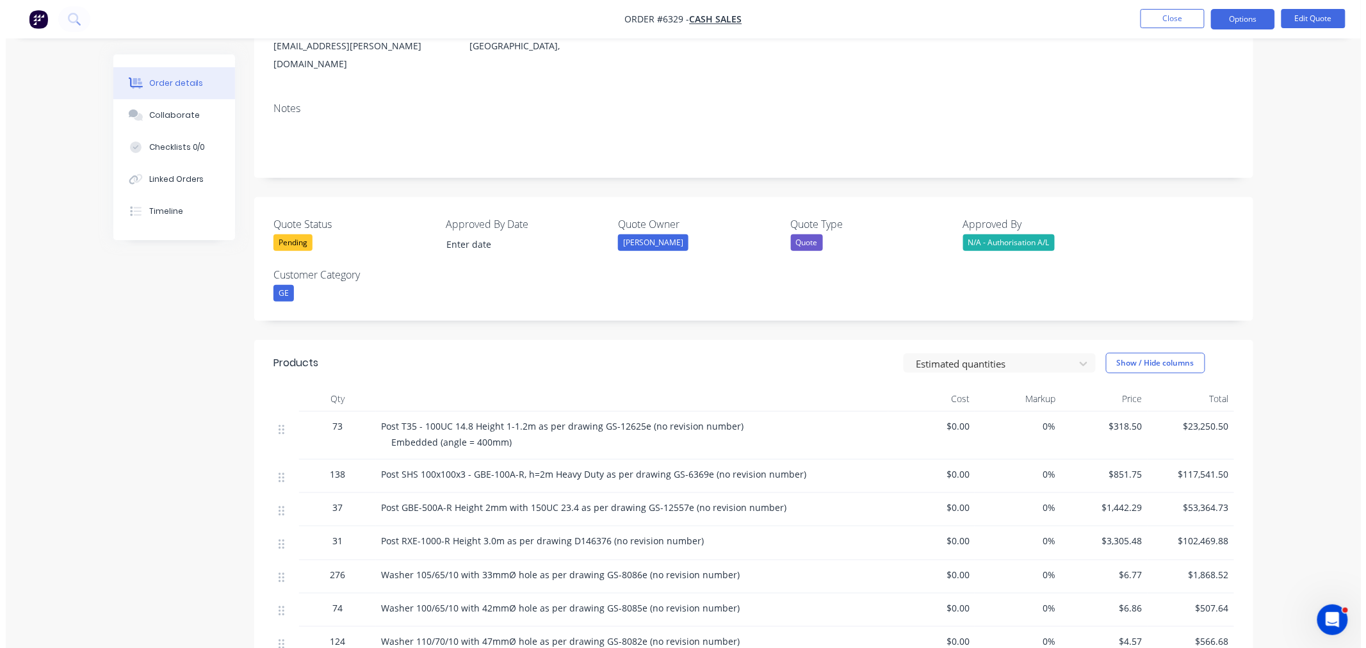
scroll to position [0, 0]
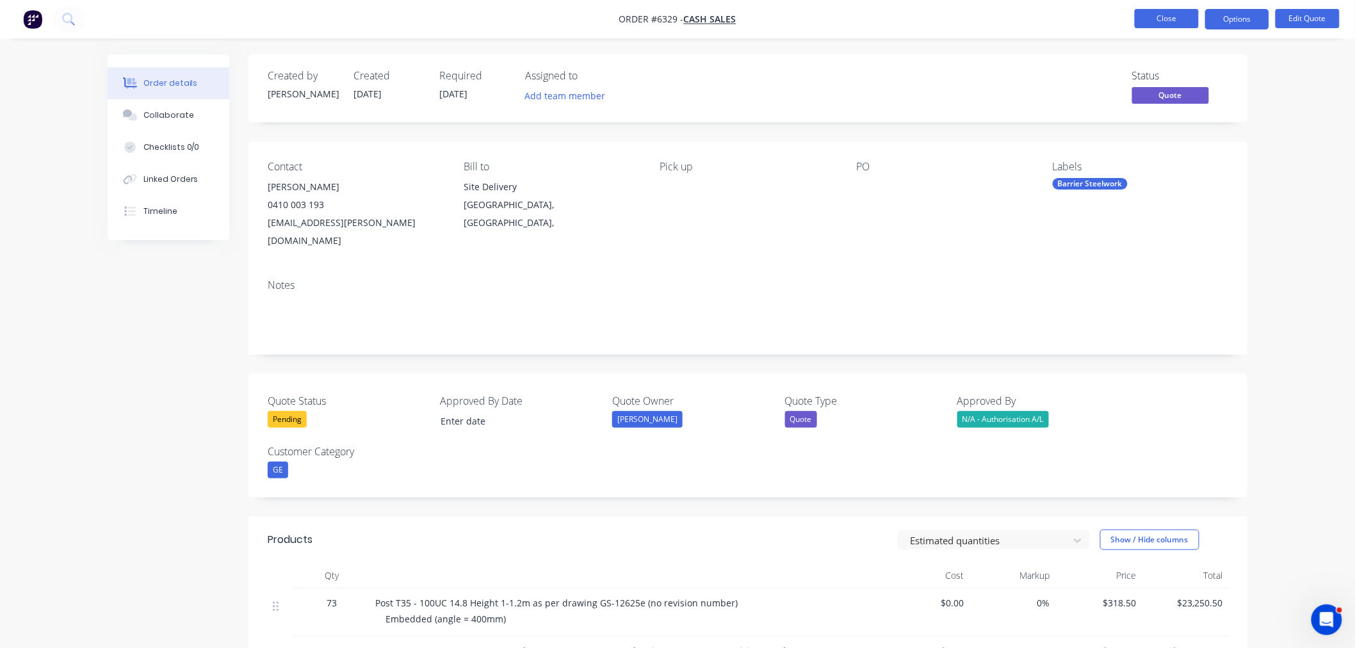
click at [1167, 17] on button "Close" at bounding box center [1167, 18] width 64 height 19
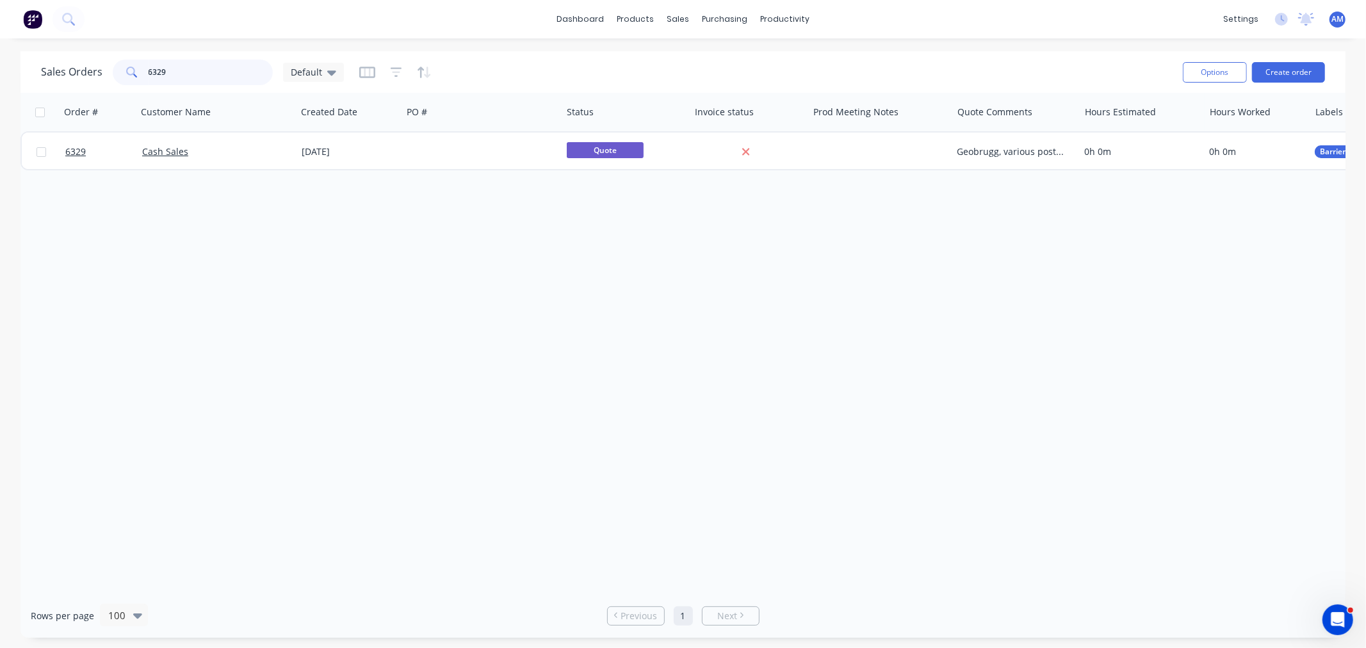
click at [212, 68] on input "6329" at bounding box center [211, 73] width 125 height 26
drag, startPoint x: 125, startPoint y: 69, endPoint x: 102, endPoint y: 80, distance: 24.9
click at [107, 71] on div "Sales Orders 6329 Default" at bounding box center [192, 73] width 303 height 26
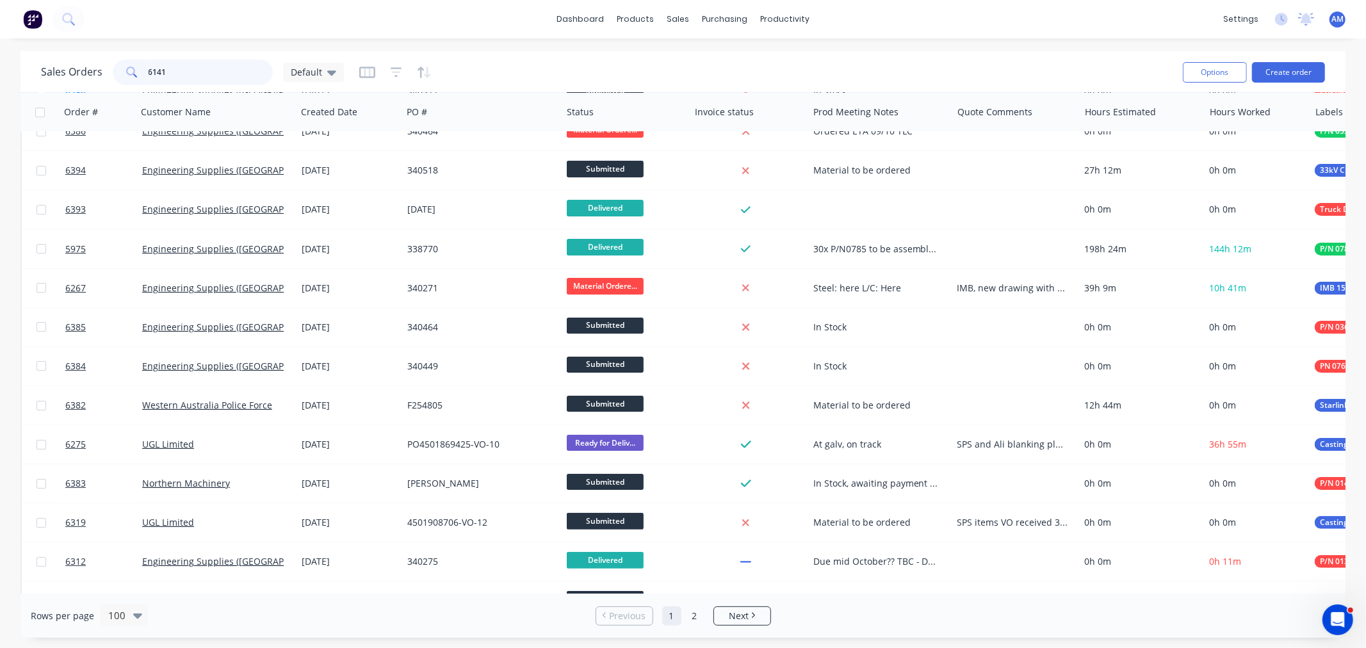
scroll to position [142, 0]
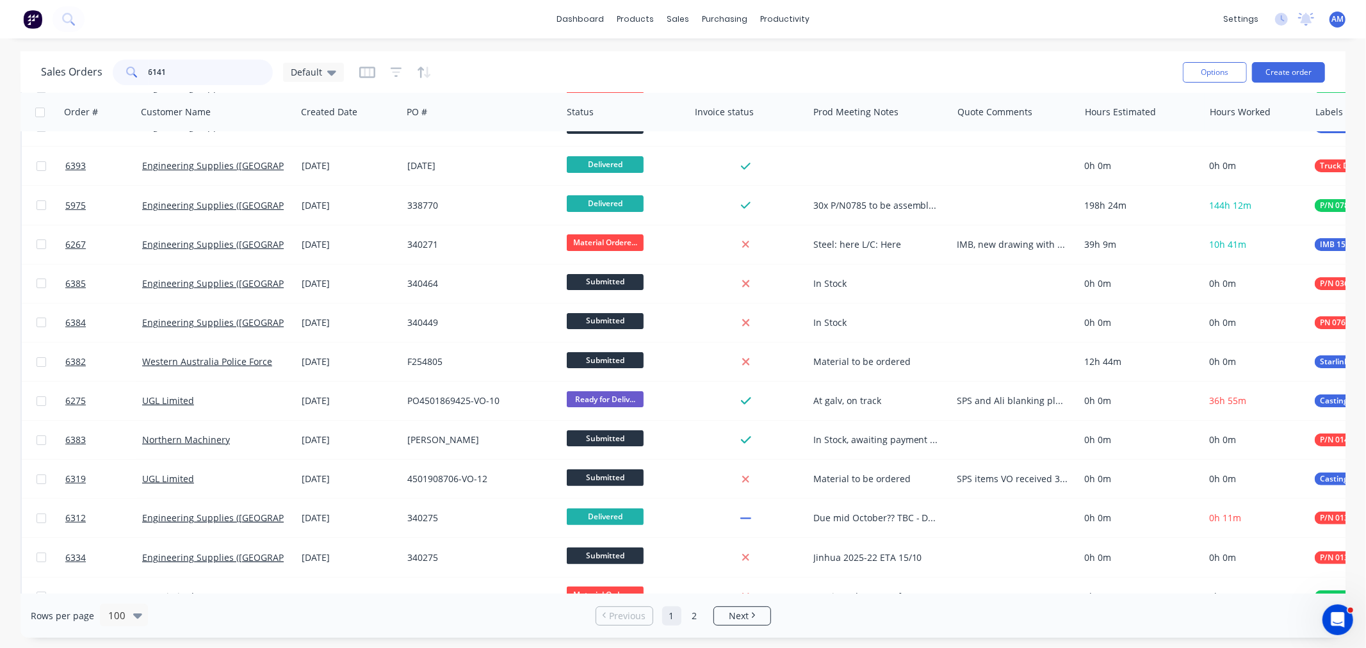
click at [175, 67] on input "6141" at bounding box center [211, 73] width 125 height 26
drag, startPoint x: 181, startPoint y: 74, endPoint x: 48, endPoint y: 84, distance: 133.5
click at [48, 84] on div "Sales Orders 6141 Default" at bounding box center [192, 73] width 303 height 26
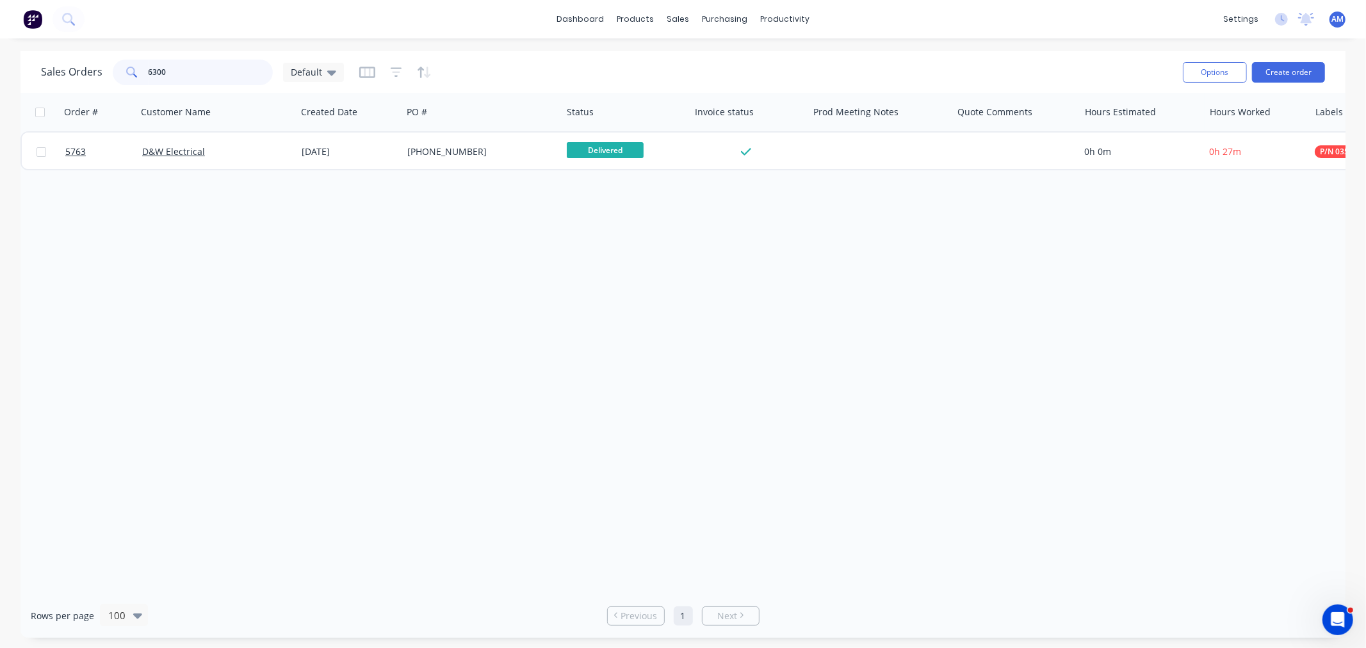
scroll to position [0, 0]
click at [366, 74] on icon "button" at bounding box center [367, 72] width 16 height 13
click at [400, 68] on div at bounding box center [395, 72] width 72 height 20
click at [396, 72] on icon "button" at bounding box center [396, 72] width 8 height 2
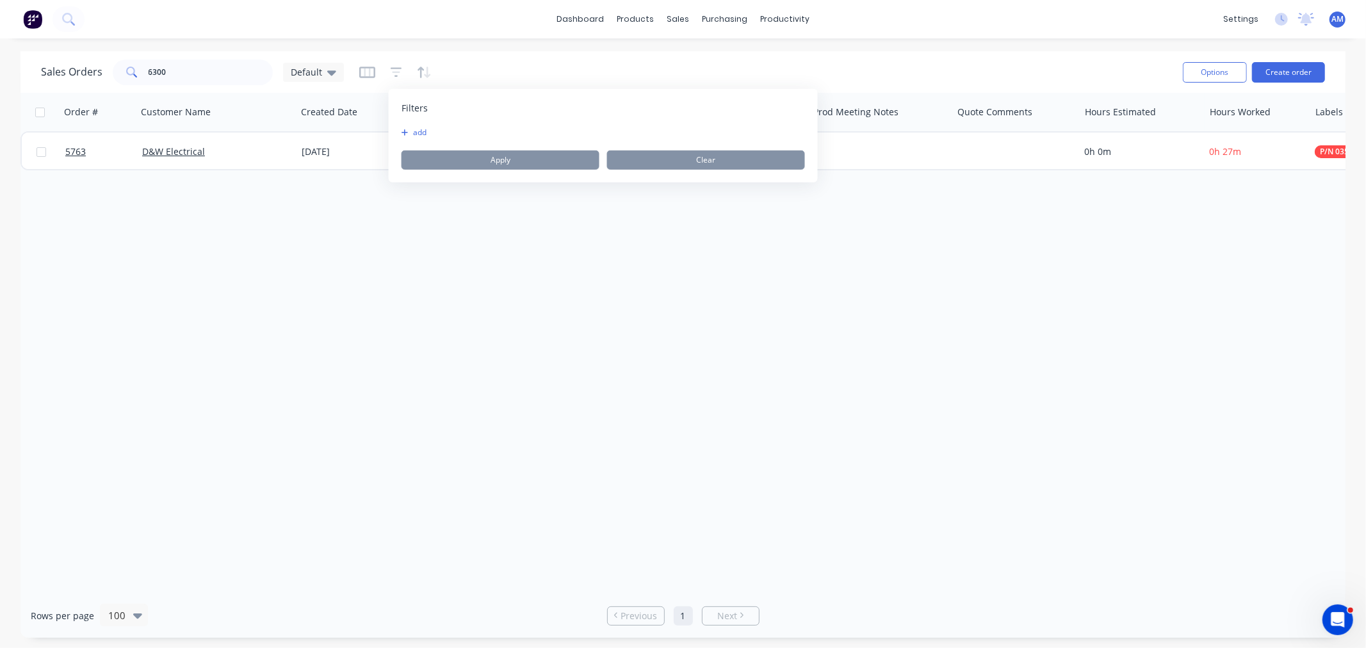
click at [424, 129] on button "add" at bounding box center [417, 132] width 32 height 10
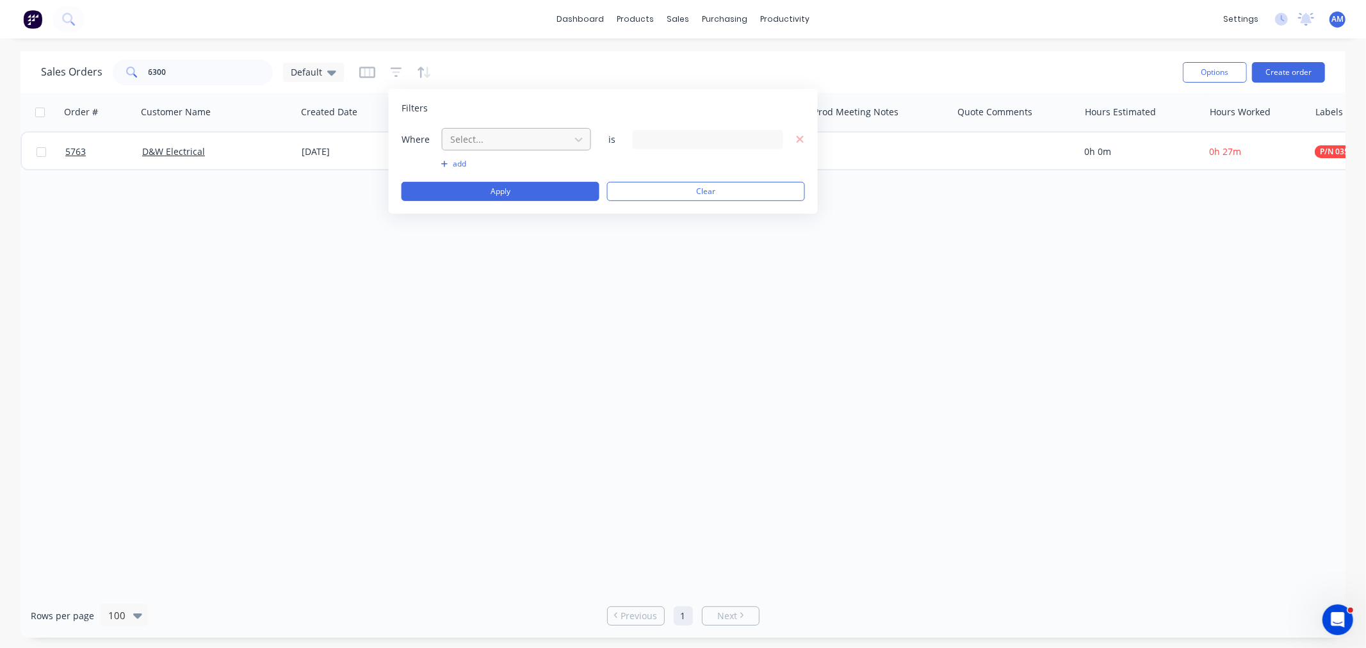
drag, startPoint x: 483, startPoint y: 138, endPoint x: 496, endPoint y: 148, distance: 15.5
click at [484, 138] on div at bounding box center [506, 139] width 115 height 16
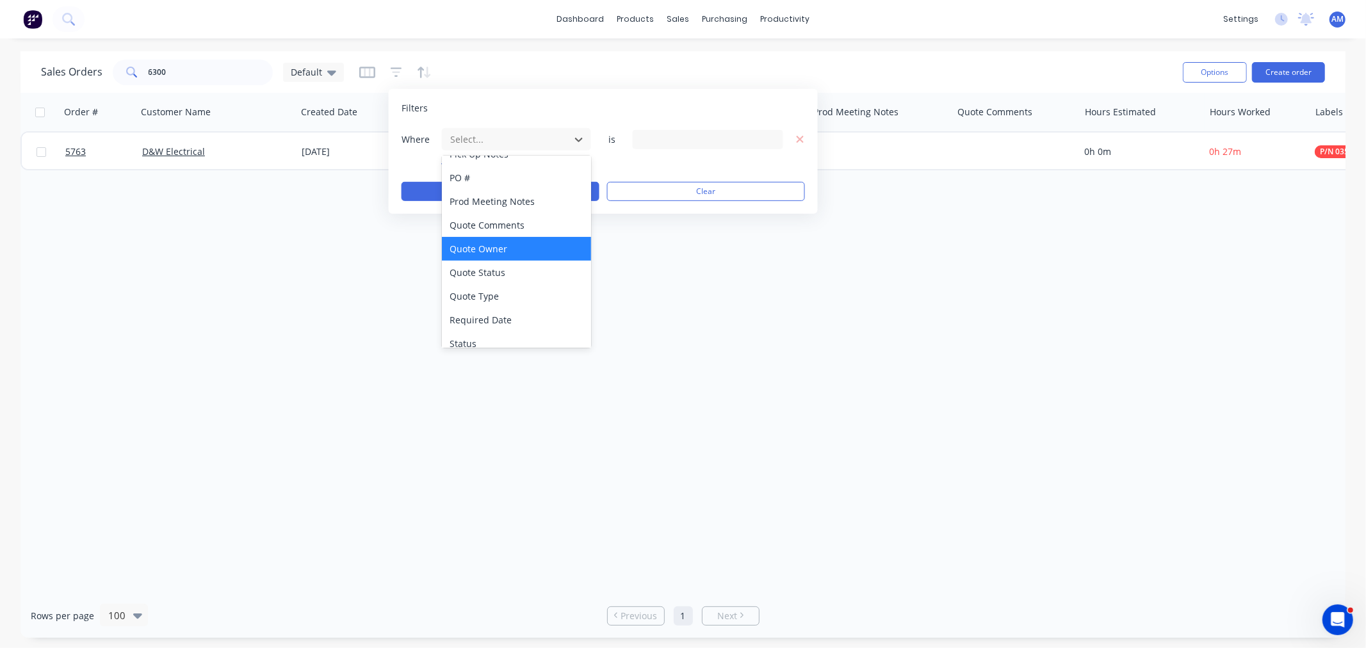
scroll to position [497, 0]
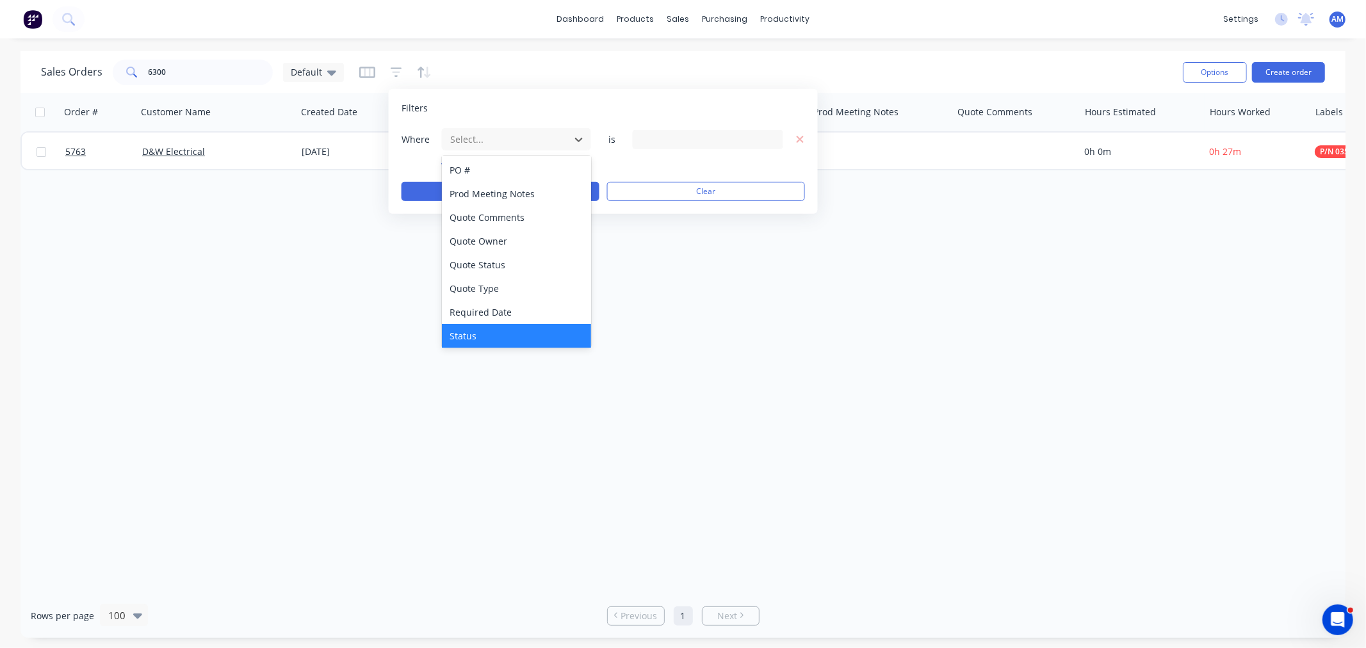
click at [481, 332] on div "Status" at bounding box center [516, 336] width 149 height 24
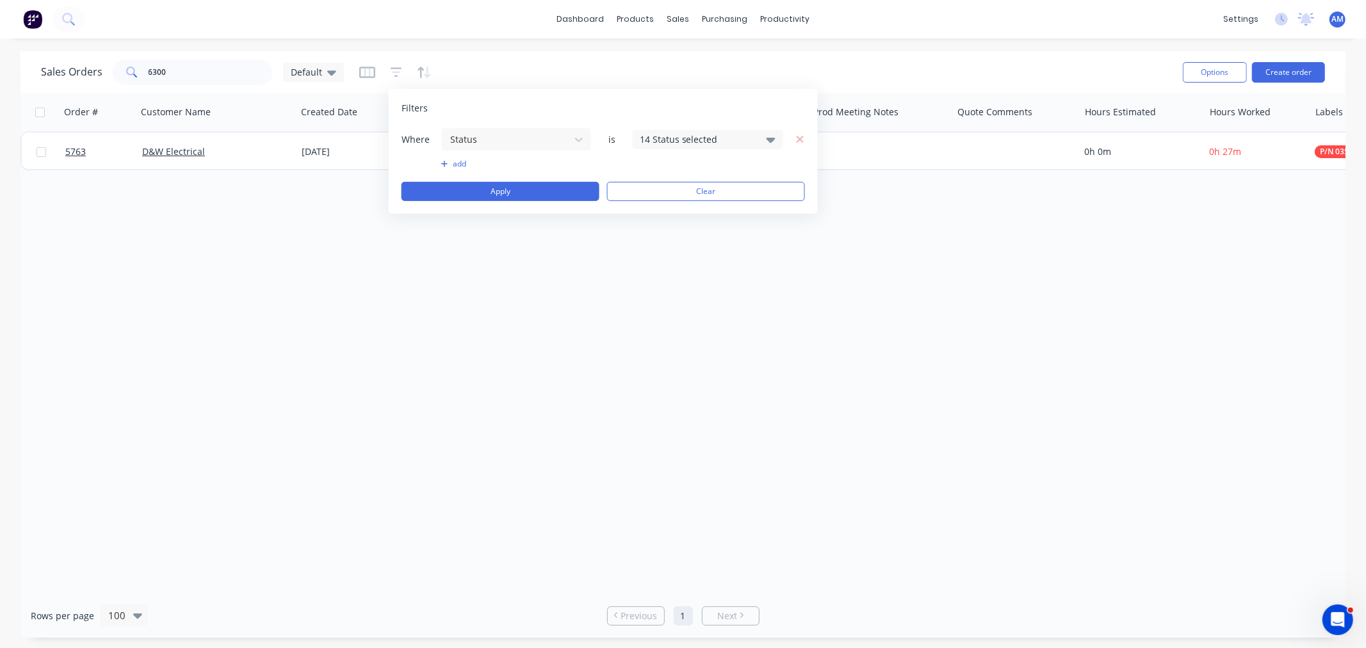
click at [635, 135] on div "14 Status selected" at bounding box center [708, 138] width 150 height 19
drag, startPoint x: 650, startPoint y: 136, endPoint x: 652, endPoint y: 148, distance: 11.6
click at [650, 137] on div "14 Status selected" at bounding box center [698, 139] width 116 height 13
drag, startPoint x: 653, startPoint y: 136, endPoint x: 652, endPoint y: 145, distance: 9.1
click at [652, 139] on div "14 Status selected" at bounding box center [698, 139] width 116 height 13
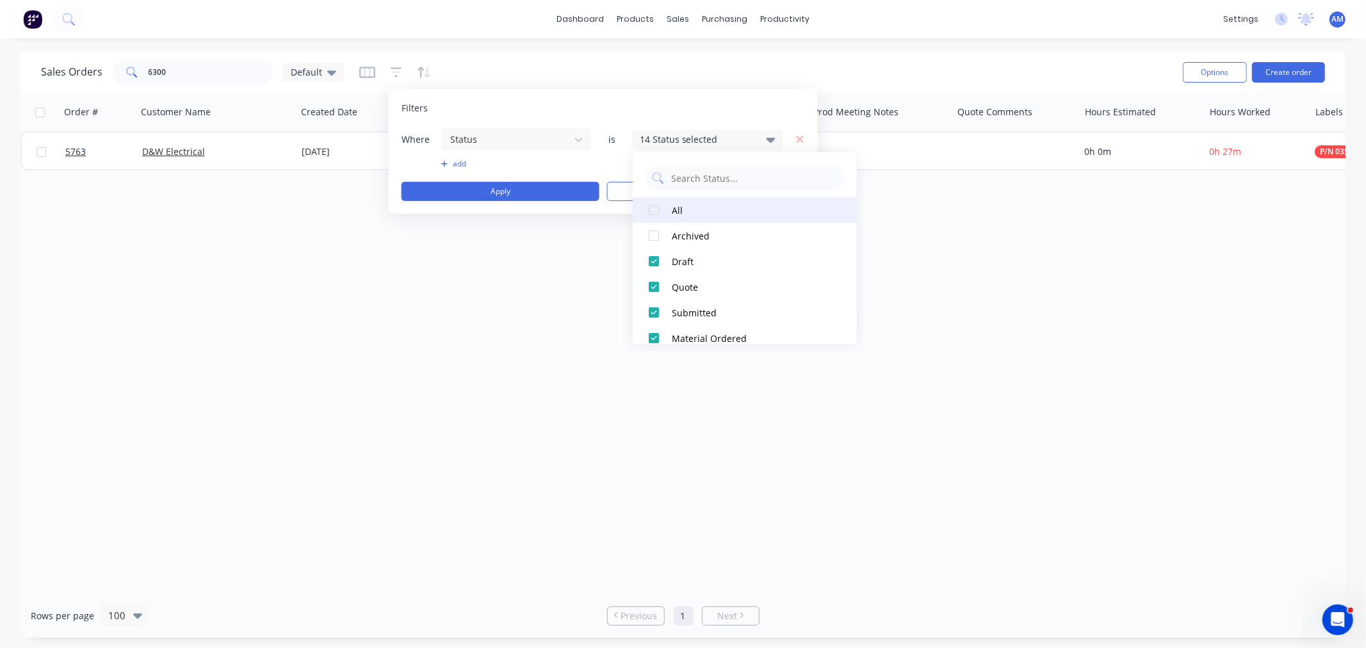
click at [651, 206] on div at bounding box center [654, 210] width 26 height 26
click at [544, 188] on button "Apply" at bounding box center [500, 191] width 198 height 19
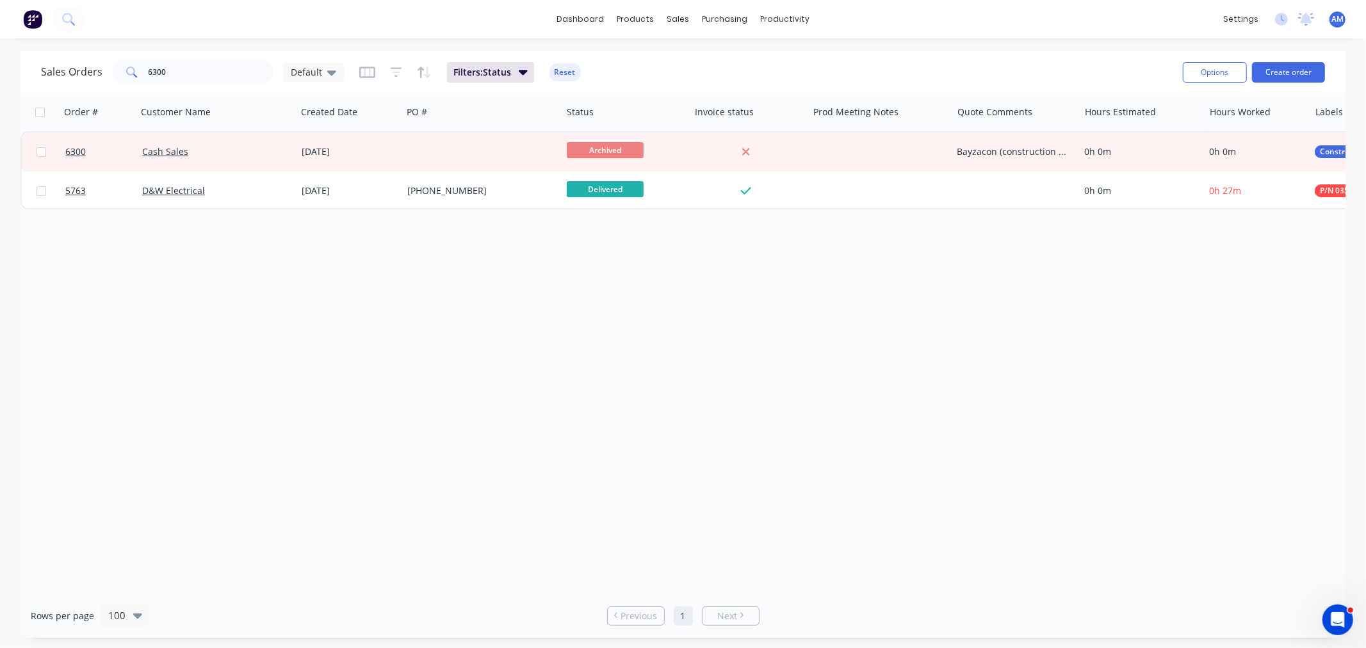
click at [56, 375] on div "Order # Customer Name Created Date PO # Status Invoice status Prod Meeting Note…" at bounding box center [682, 343] width 1325 height 501
click at [195, 69] on input "6300" at bounding box center [211, 73] width 125 height 26
drag, startPoint x: 127, startPoint y: 74, endPoint x: 85, endPoint y: 87, distance: 44.2
click at [86, 76] on div "Sales Orders 6300 Default" at bounding box center [192, 73] width 303 height 26
type input "3"
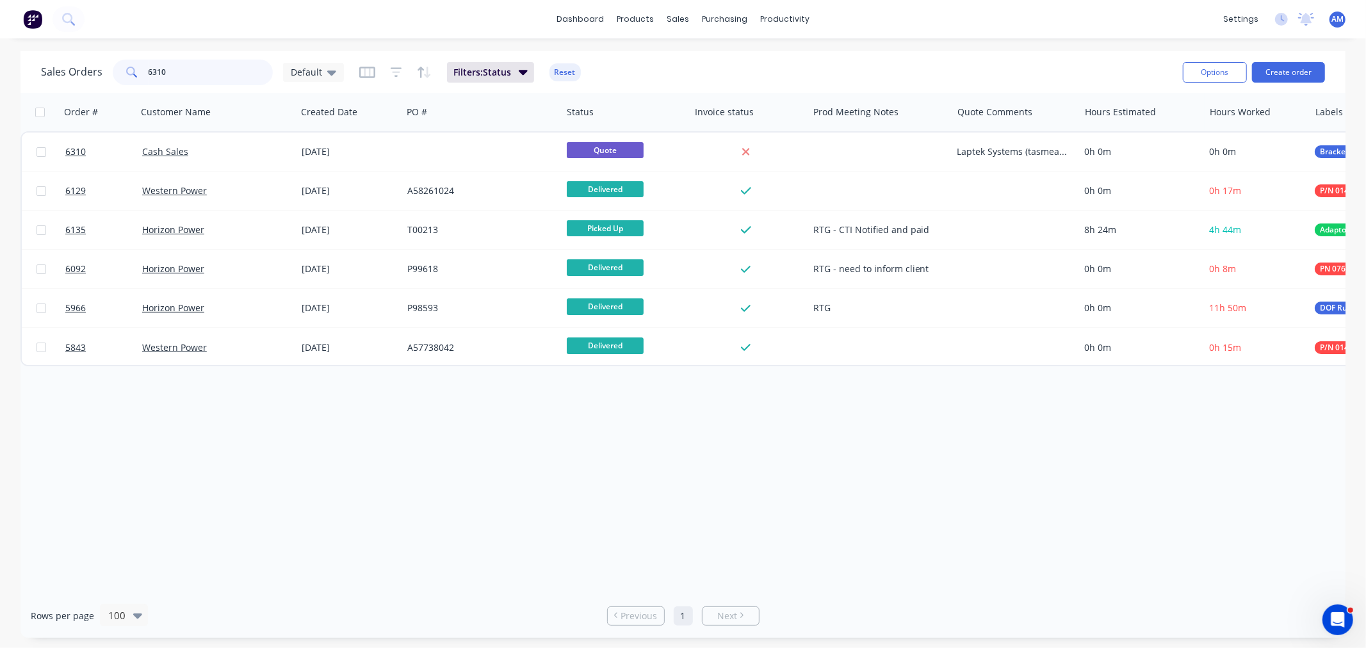
type input "6310"
click at [328, 69] on icon at bounding box center [331, 72] width 9 height 14
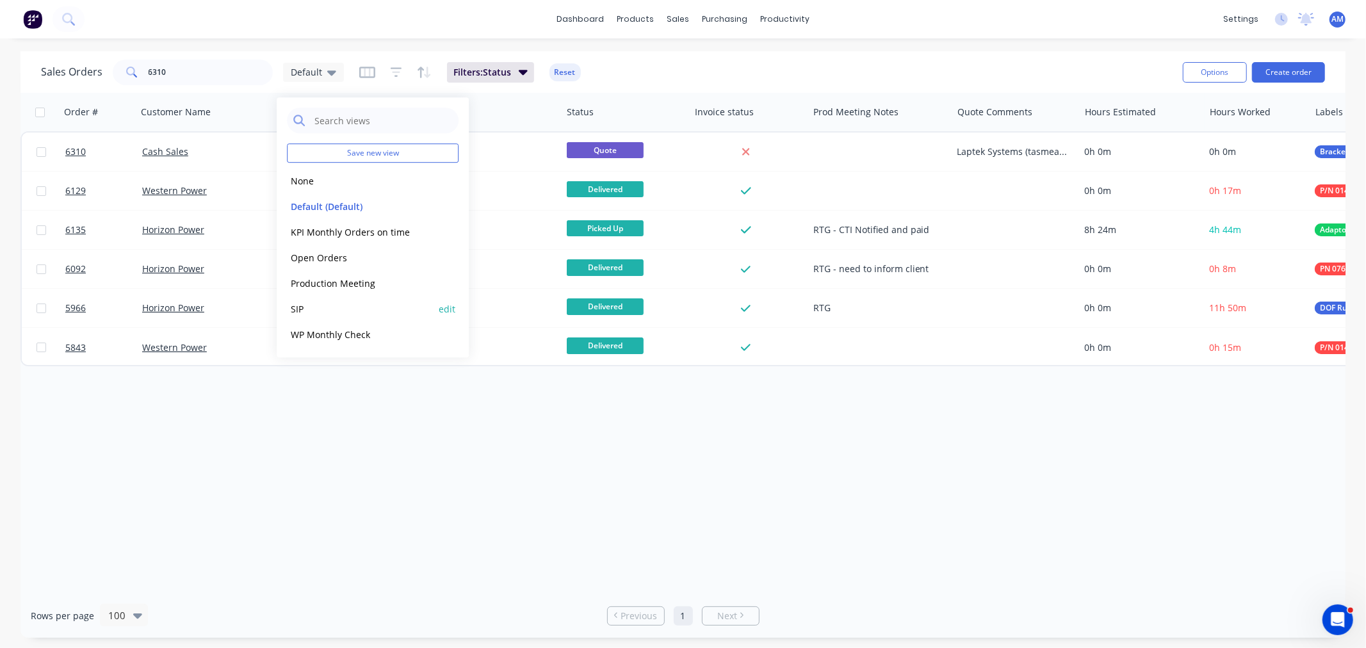
click at [312, 306] on button "SIP" at bounding box center [360, 309] width 146 height 15
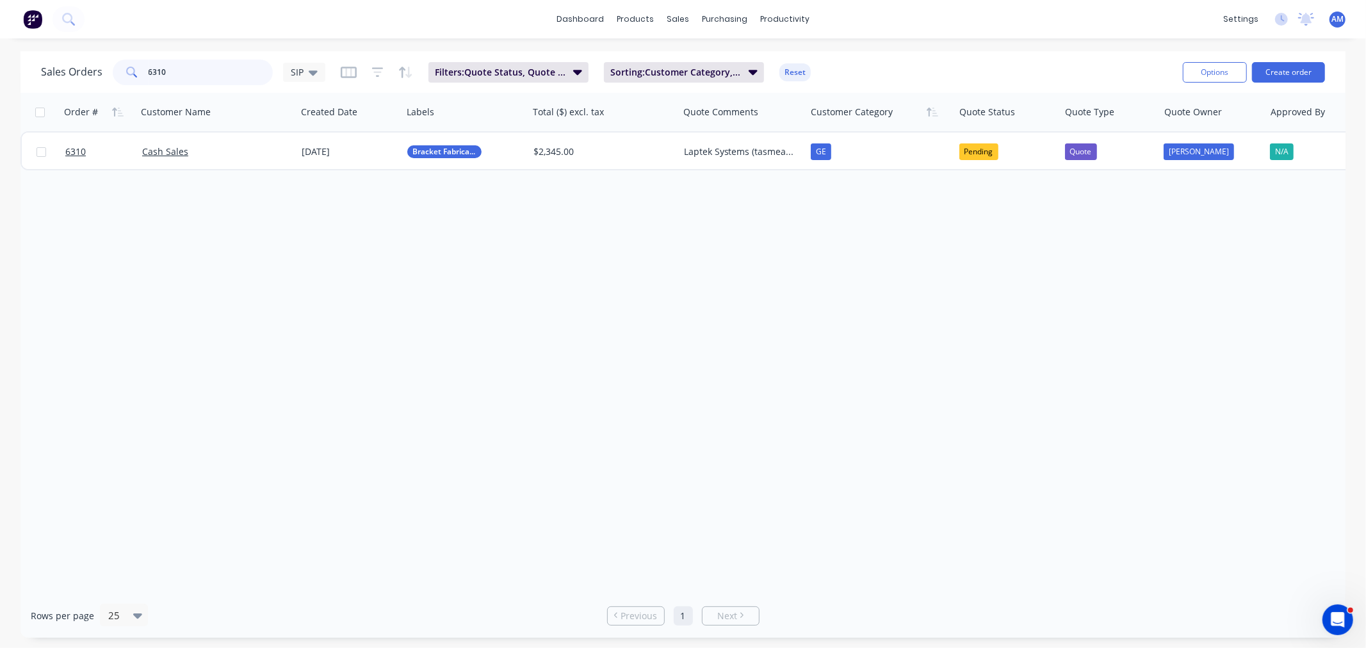
drag, startPoint x: 161, startPoint y: 69, endPoint x: 65, endPoint y: 79, distance: 96.6
click at [74, 79] on div "Sales Orders 6310 SIP" at bounding box center [183, 73] width 284 height 26
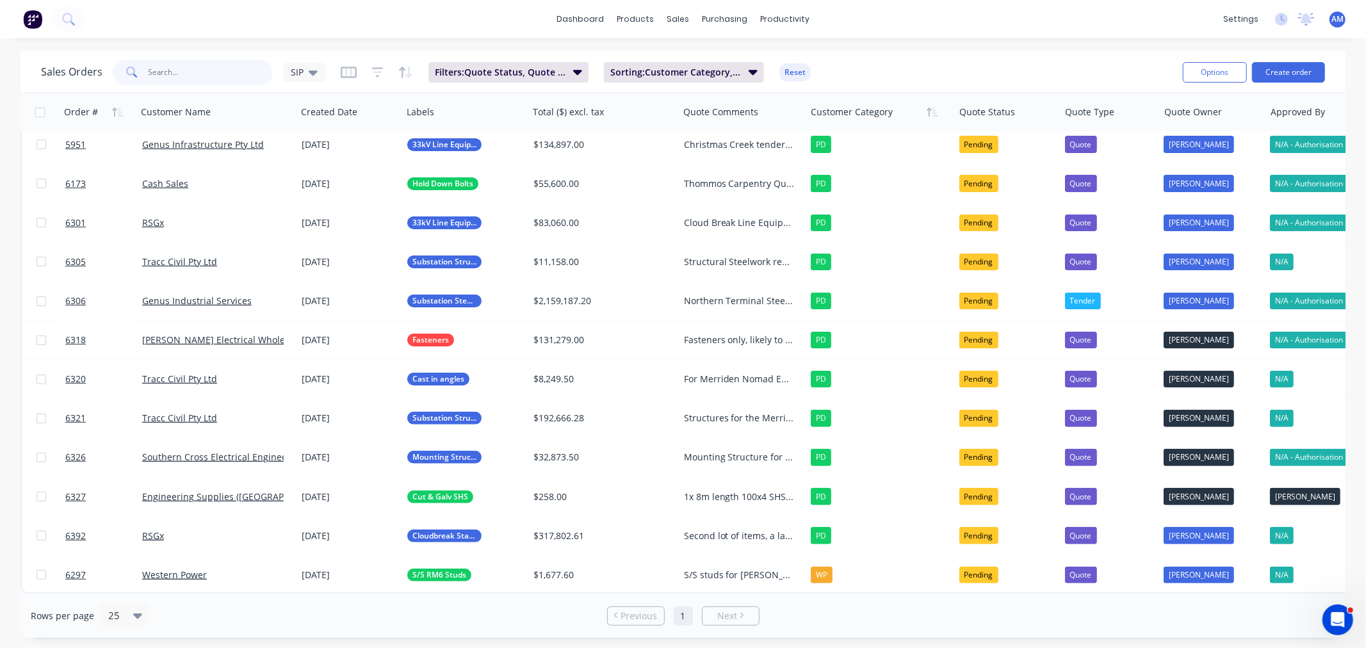
scroll to position [209, 0]
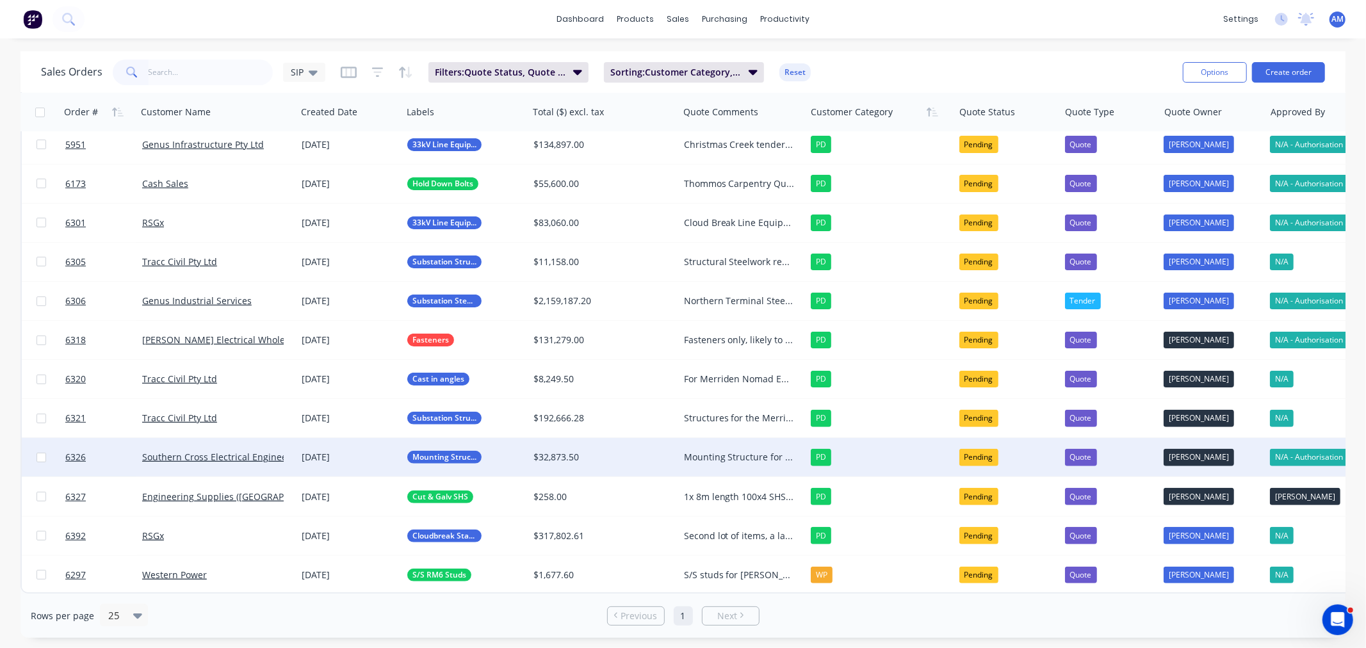
click at [707, 451] on div "Mounting Structure for RAAF Learmonth Quoted 24/09 Am to follow up 30/09" at bounding box center [739, 457] width 111 height 13
click at [724, 456] on div "Mounting Structure for RAAF Learmonth Quoted 24/09 Am to follow up" at bounding box center [739, 457] width 111 height 13
click at [736, 451] on div "Mounting Structure for RAAF Learmonth Quoted 24/09 Am to follow up weekley, nex…" at bounding box center [739, 457] width 111 height 13
click at [754, 516] on div "Mounting Structure for RAAF Learmonth Quoted 24/09 Am to follow up weekley, nex…" at bounding box center [742, 493] width 125 height 108
click at [695, 542] on div "Mounting Structure for RAAF Learmonth Quoted 24/09 Finalising tender , pricing …" at bounding box center [742, 499] width 125 height 120
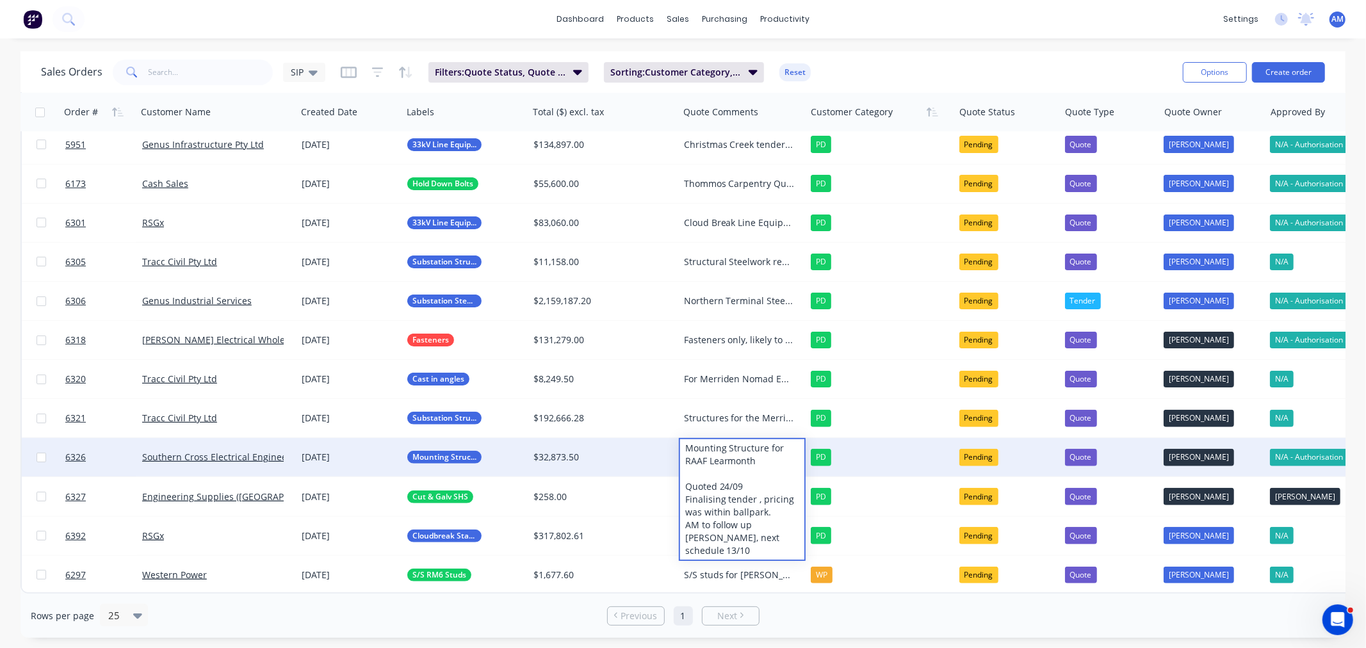
click at [773, 547] on div "Mounting Structure for RAAF Learmonth Quoted 24/09 Finalising tender , pricing …" at bounding box center [742, 499] width 125 height 120
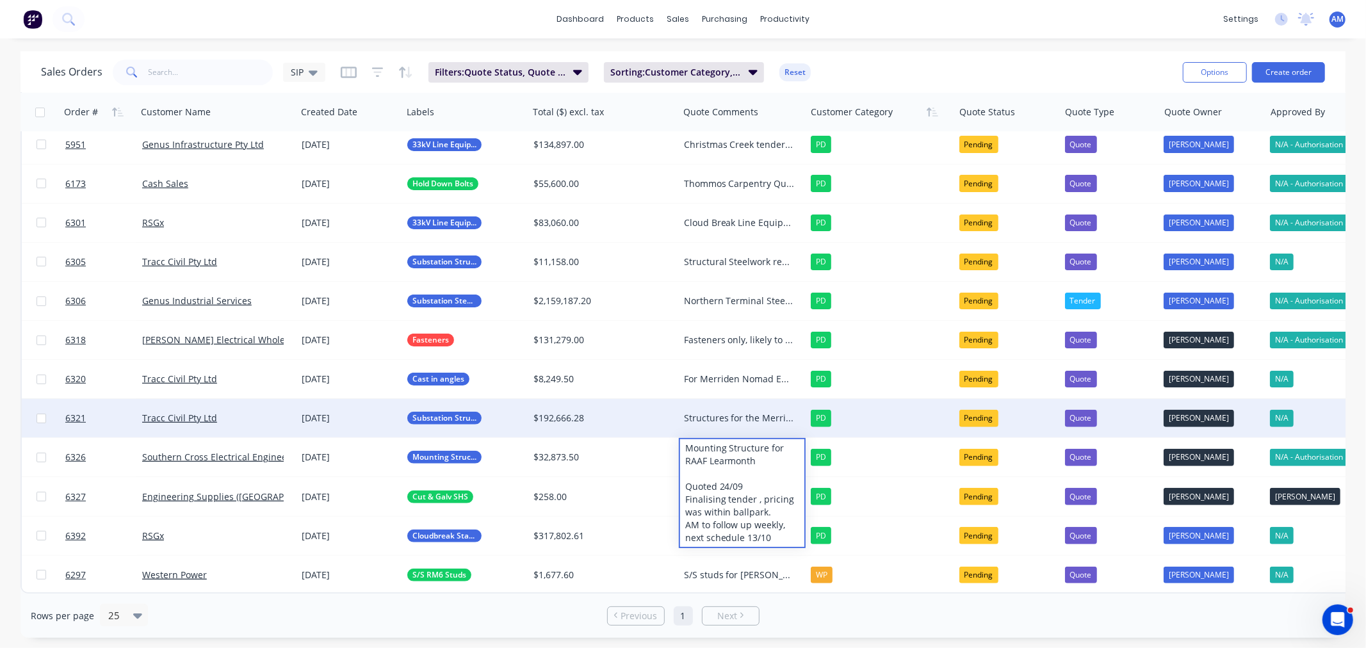
click at [727, 412] on div "Structures for the Merriden Nomad Energy AM to follow up 30/09" at bounding box center [739, 418] width 111 height 13
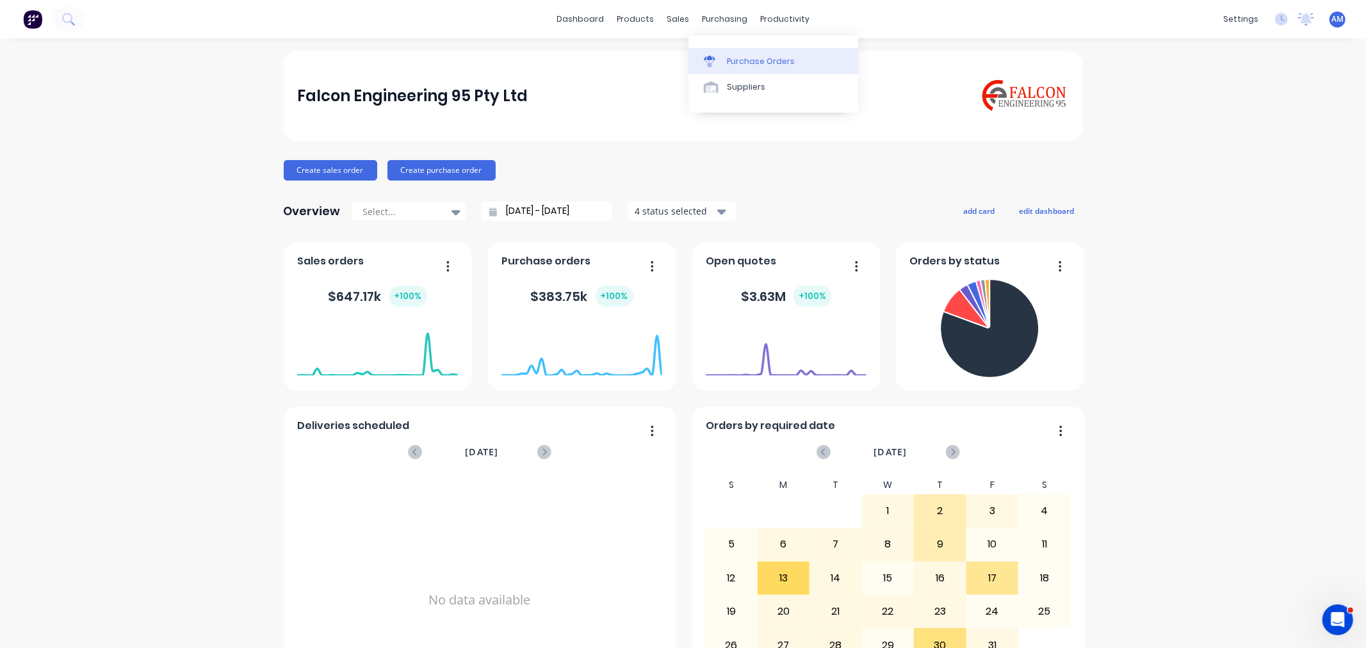
click at [753, 50] on link "Purchase Orders" at bounding box center [773, 61] width 170 height 26
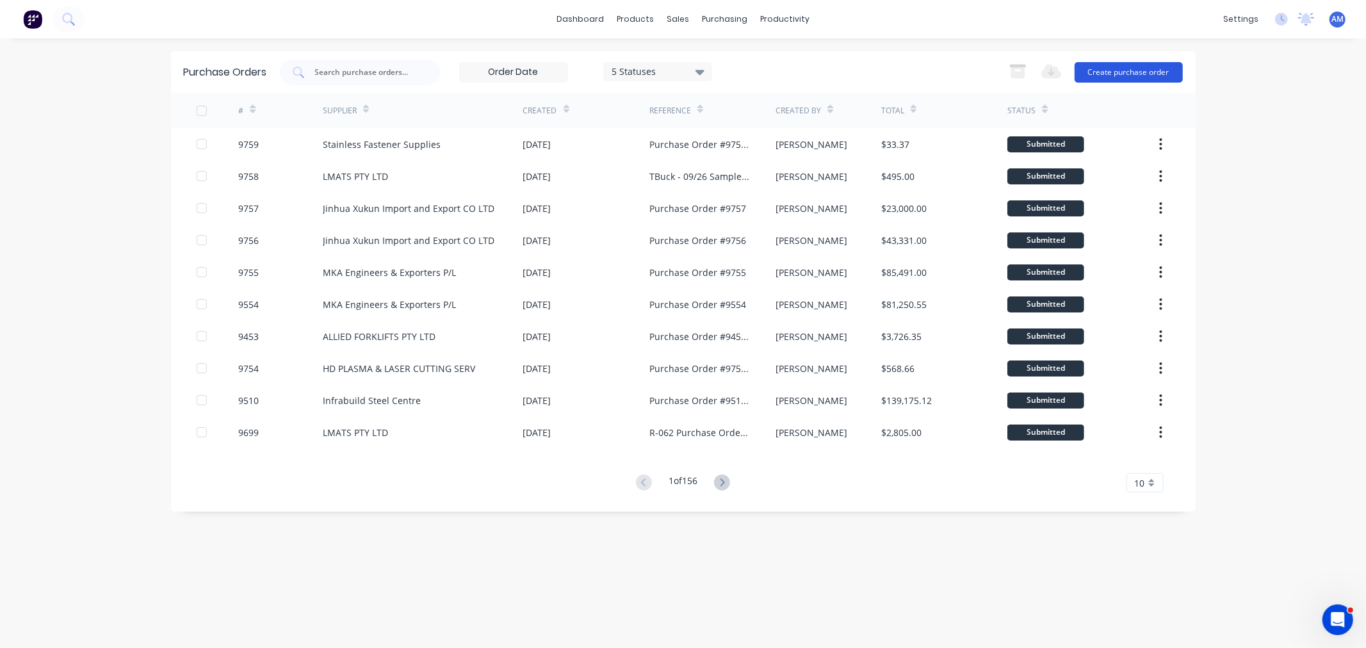
click at [1122, 67] on button "Create purchase order" at bounding box center [1128, 72] width 108 height 20
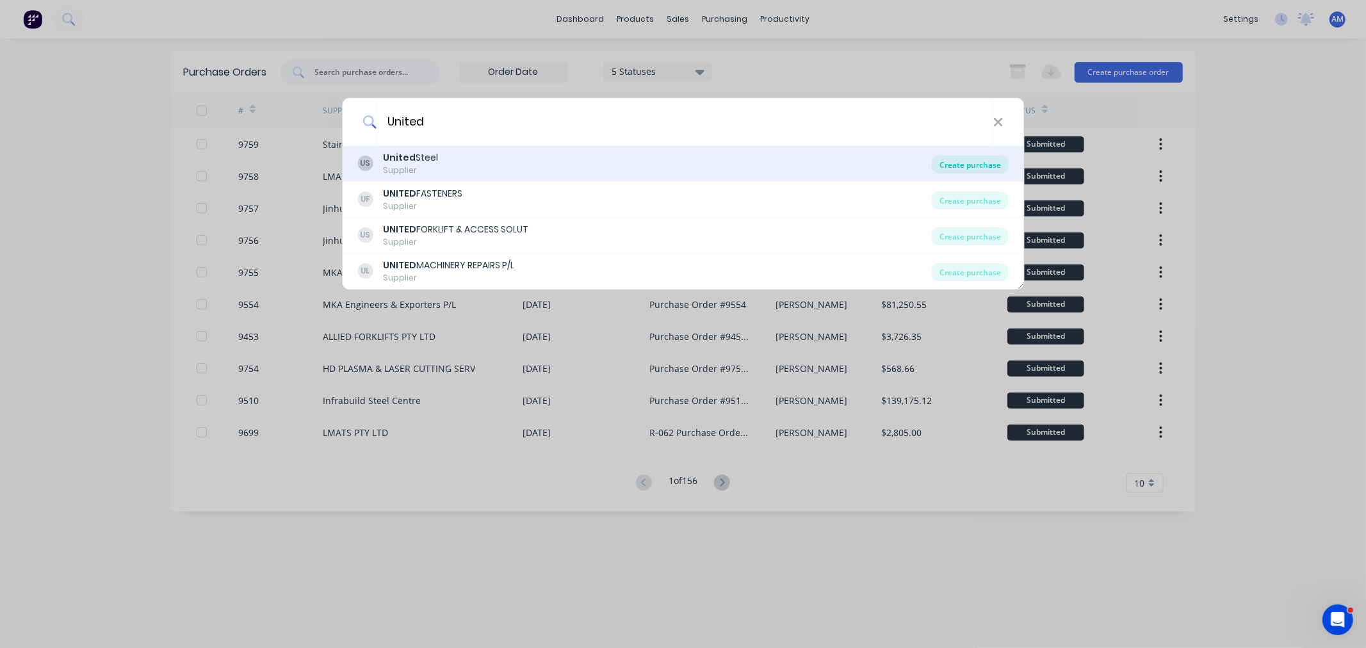
type input "United"
click at [945, 162] on div "Create purchase" at bounding box center [970, 165] width 77 height 18
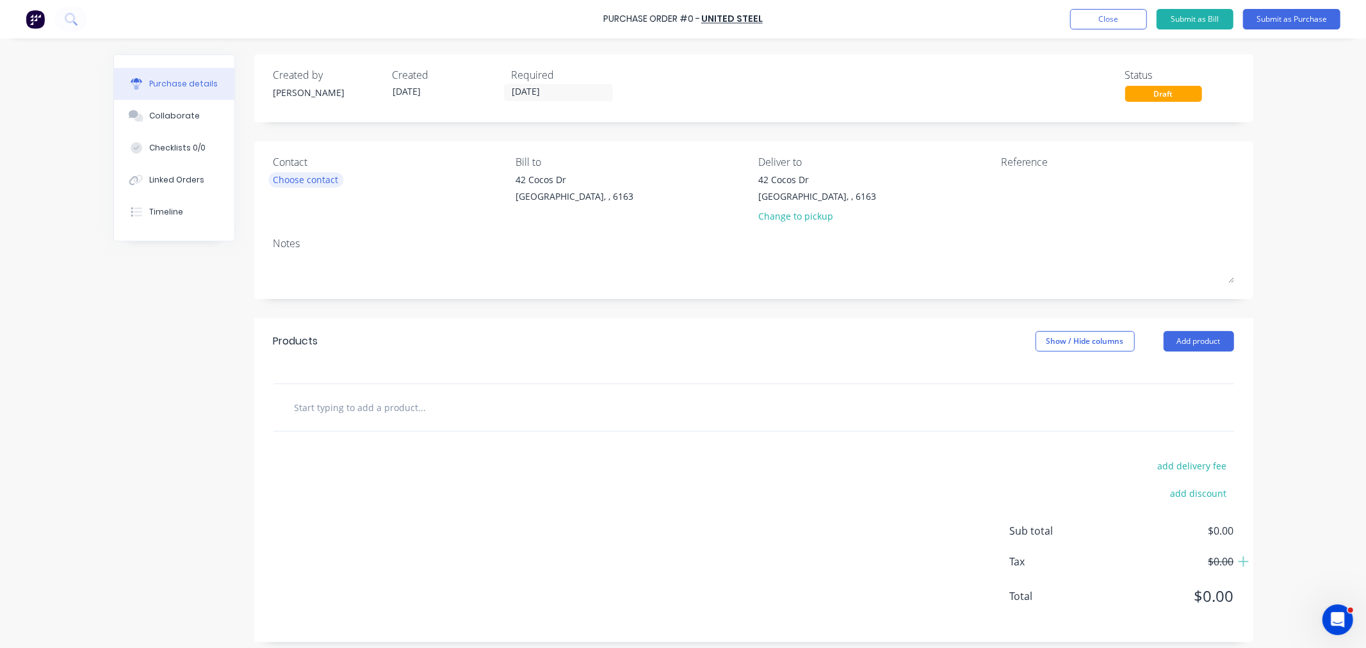
click at [288, 176] on div "Choose contact" at bounding box center [305, 179] width 65 height 13
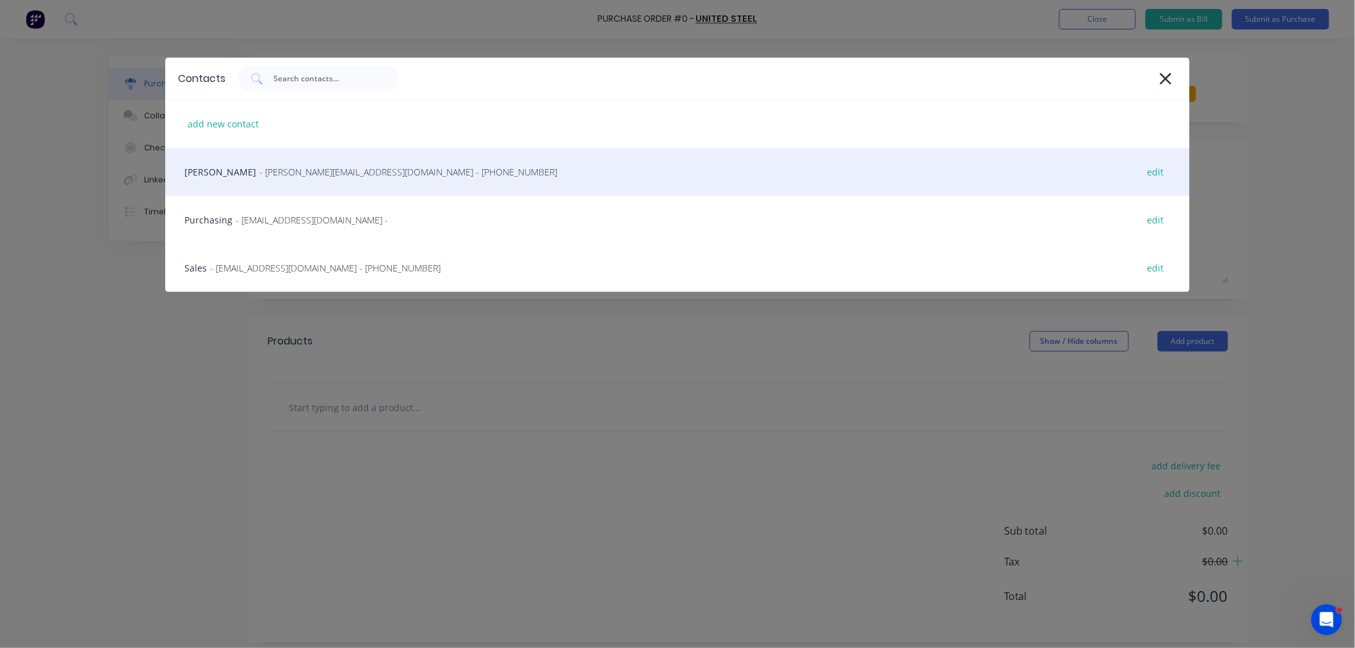
click at [266, 169] on span "- [PERSON_NAME][EMAIL_ADDRESS][DOMAIN_NAME] - [PHONE_NUMBER]" at bounding box center [408, 171] width 298 height 13
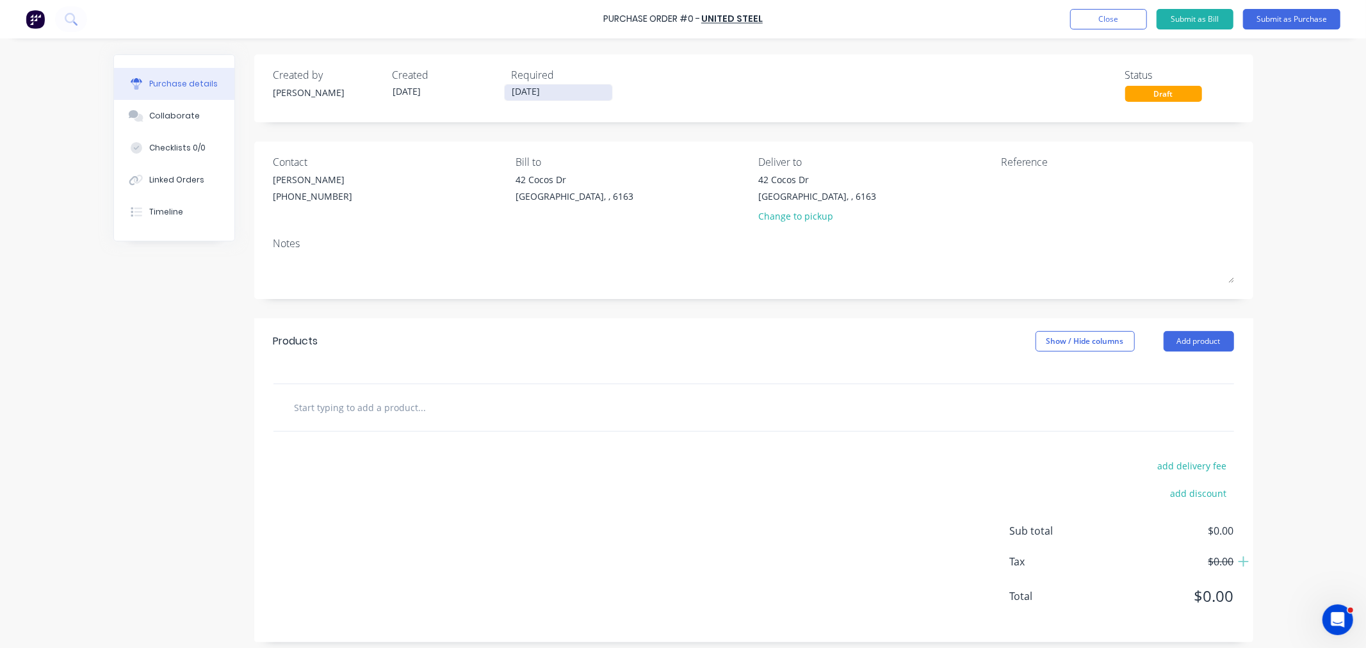
click at [529, 98] on input "[DATE]" at bounding box center [559, 93] width 108 height 16
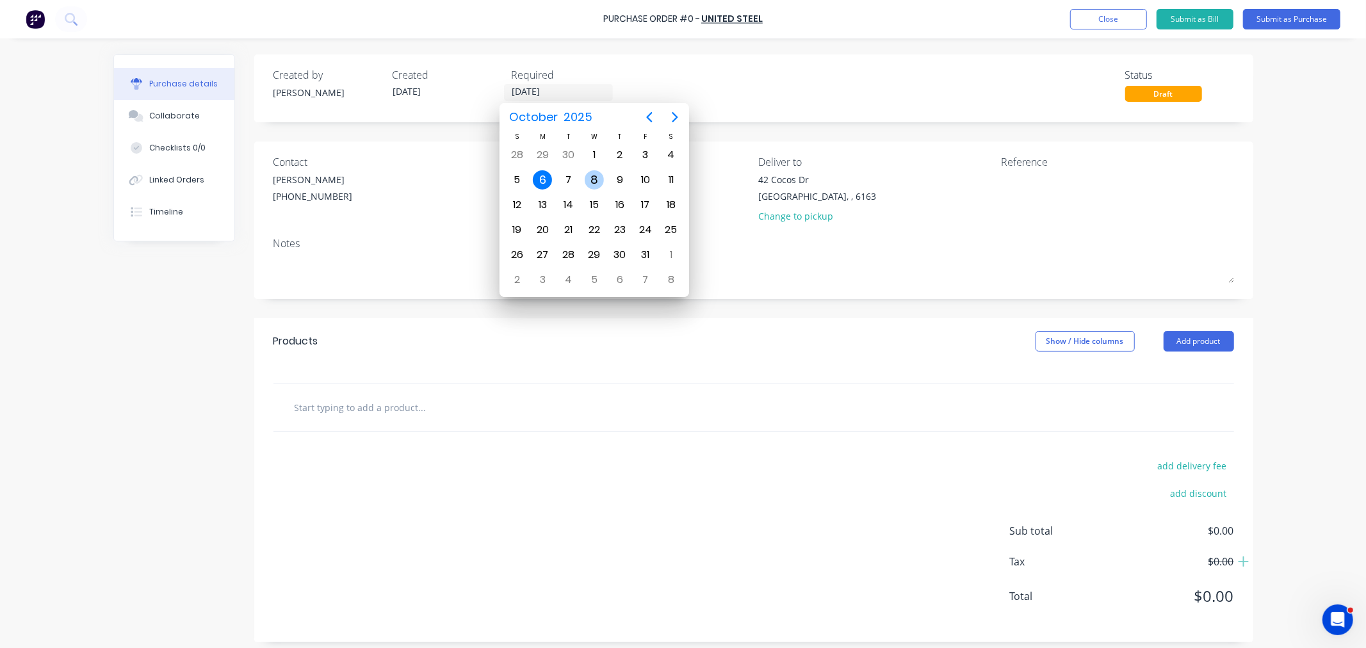
click at [591, 173] on div "8" at bounding box center [594, 179] width 19 height 19
type input "[DATE]"
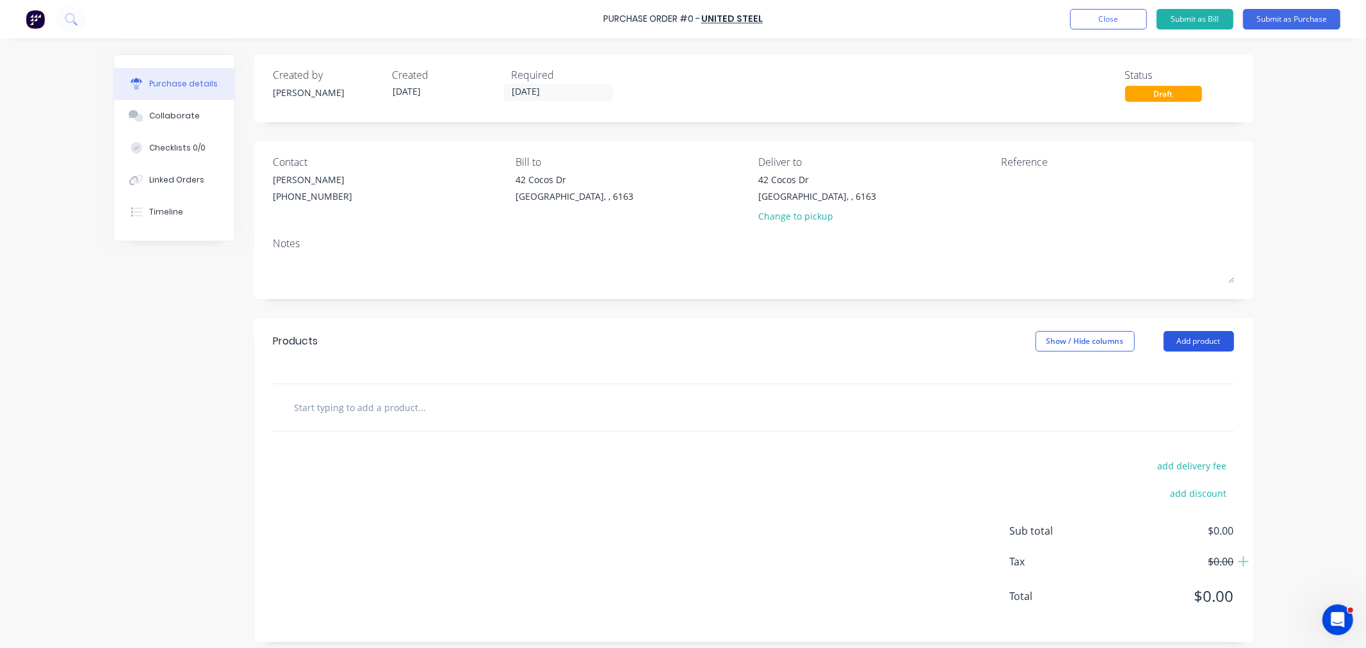
click at [1185, 337] on button "Add product" at bounding box center [1198, 341] width 70 height 20
click at [334, 408] on input "text" at bounding box center [422, 407] width 256 height 26
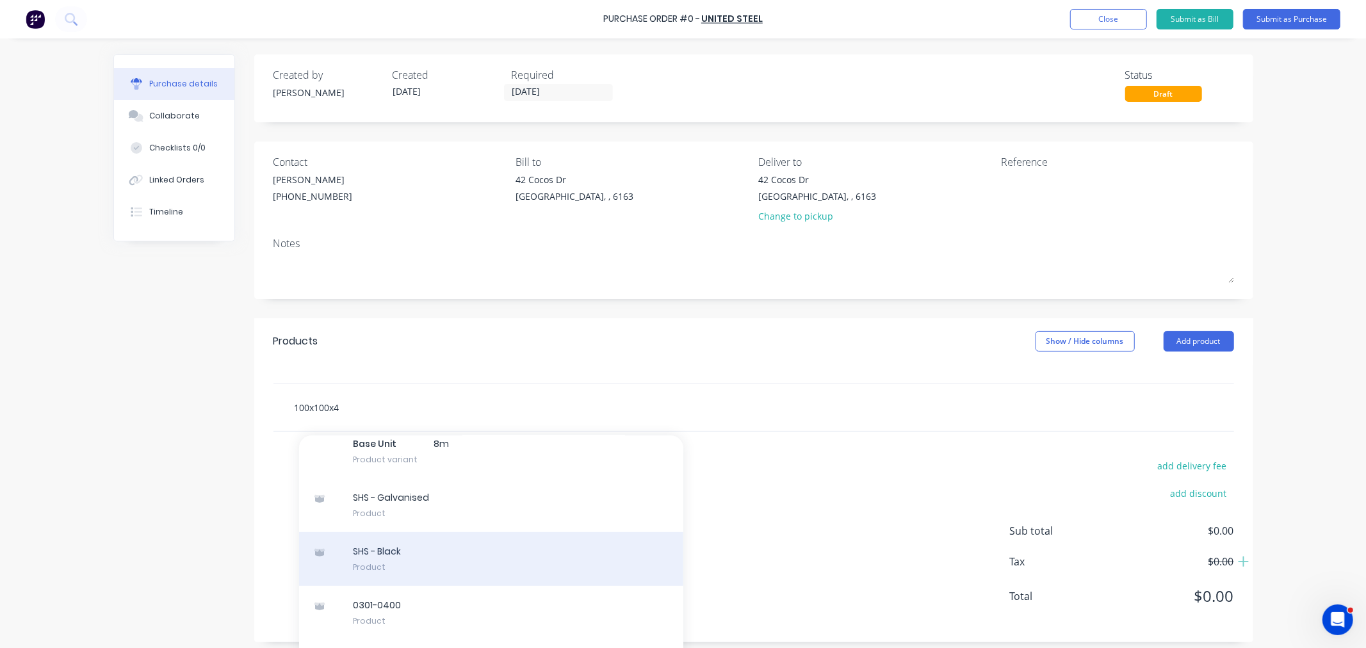
type input "100x100x4"
click at [433, 571] on div "SHS - Black Product" at bounding box center [491, 559] width 384 height 54
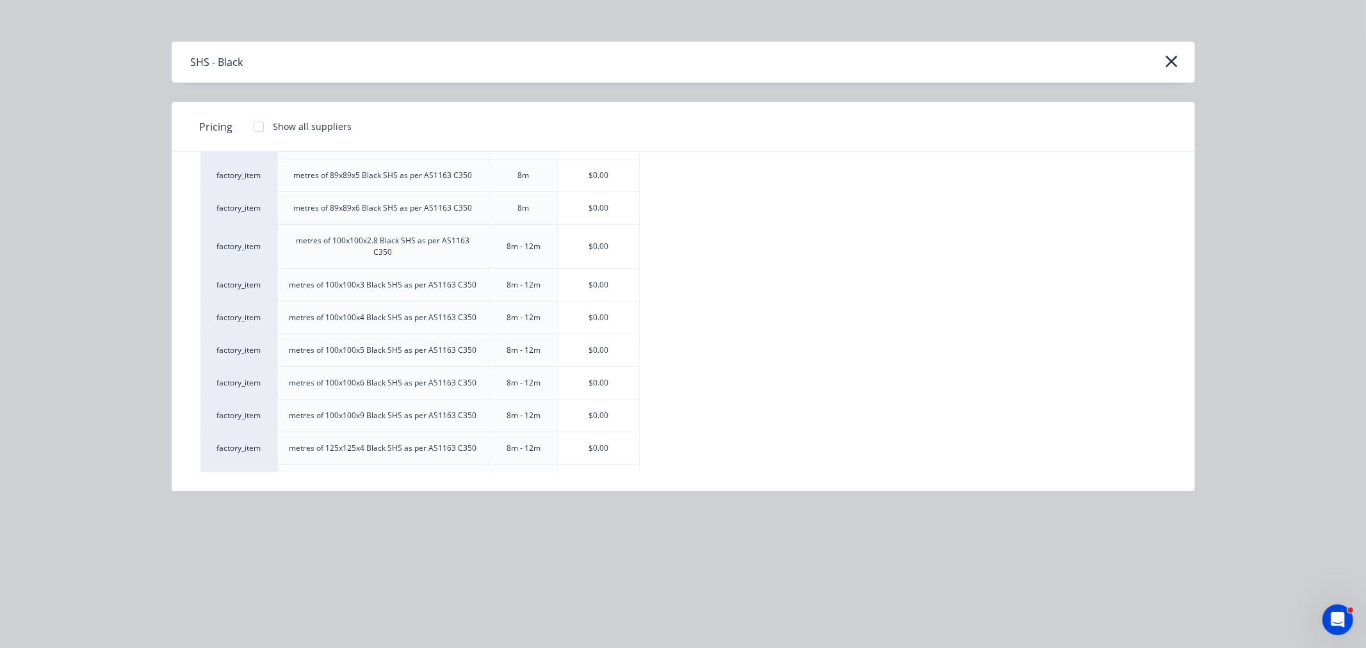
scroll to position [1707, 0]
click at [591, 323] on div "$0.00" at bounding box center [598, 317] width 81 height 32
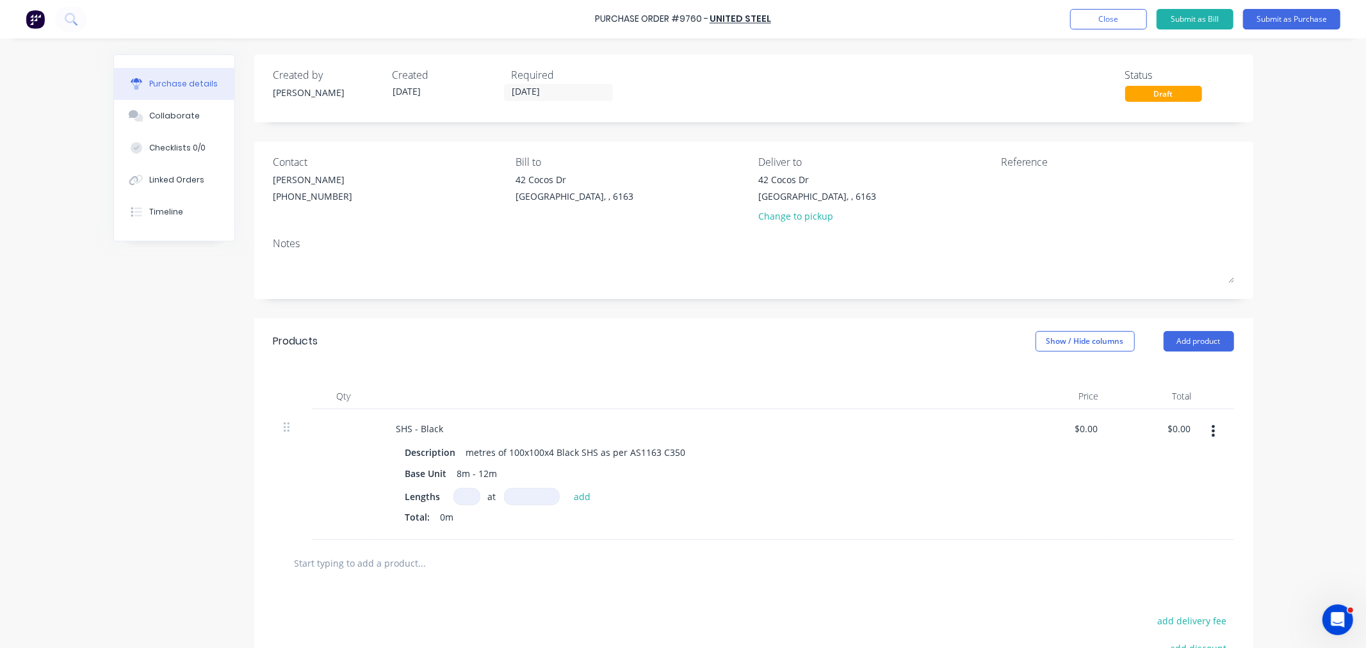
drag, startPoint x: 466, startPoint y: 497, endPoint x: 470, endPoint y: 547, distance: 50.7
click at [466, 498] on input at bounding box center [466, 496] width 27 height 17
type input "1"
type input "12000mm"
click at [574, 501] on button "add" at bounding box center [582, 496] width 30 height 15
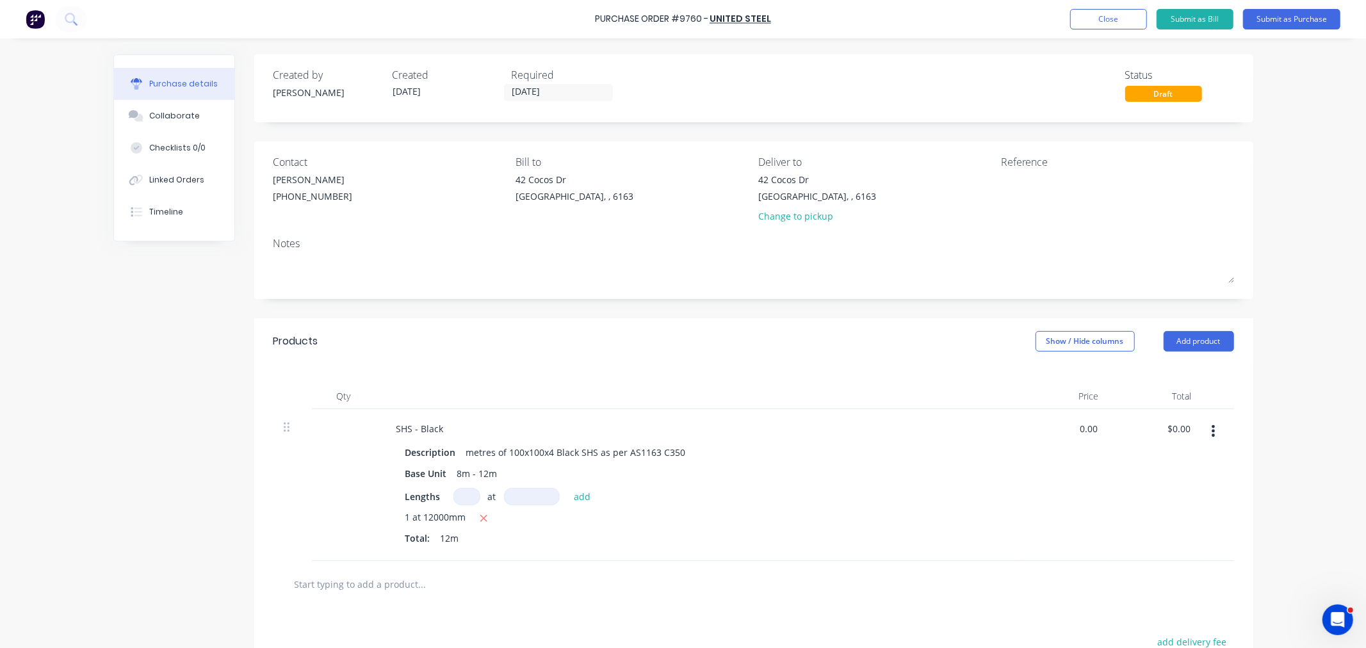
drag, startPoint x: 1088, startPoint y: 425, endPoint x: 1086, endPoint y: 455, distance: 29.6
click at [1088, 427] on input "0.00" at bounding box center [1088, 428] width 24 height 19
drag, startPoint x: 1074, startPoint y: 426, endPoint x: 1134, endPoint y: 435, distance: 60.8
click at [1140, 430] on div "SHS - Black Description metres of 100x100x4 Black SHS as per AS1163 C350 Base U…" at bounding box center [753, 485] width 960 height 152
type input "$20.65"
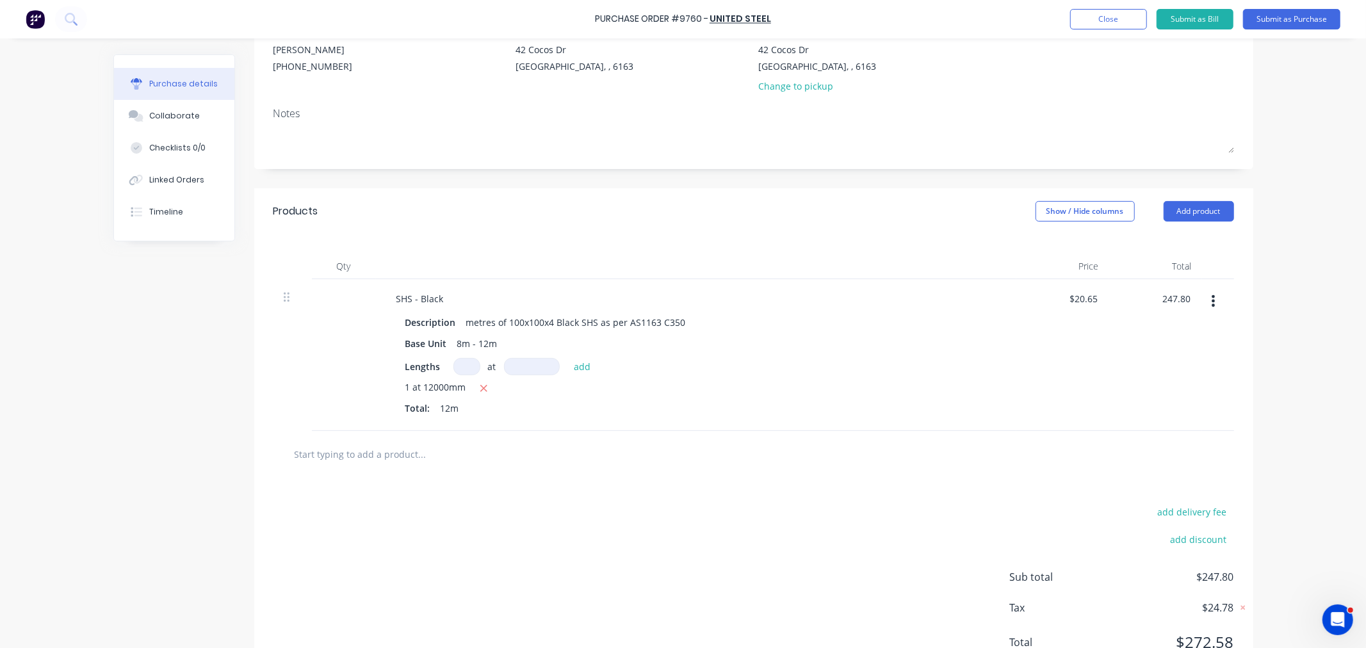
scroll to position [142, 0]
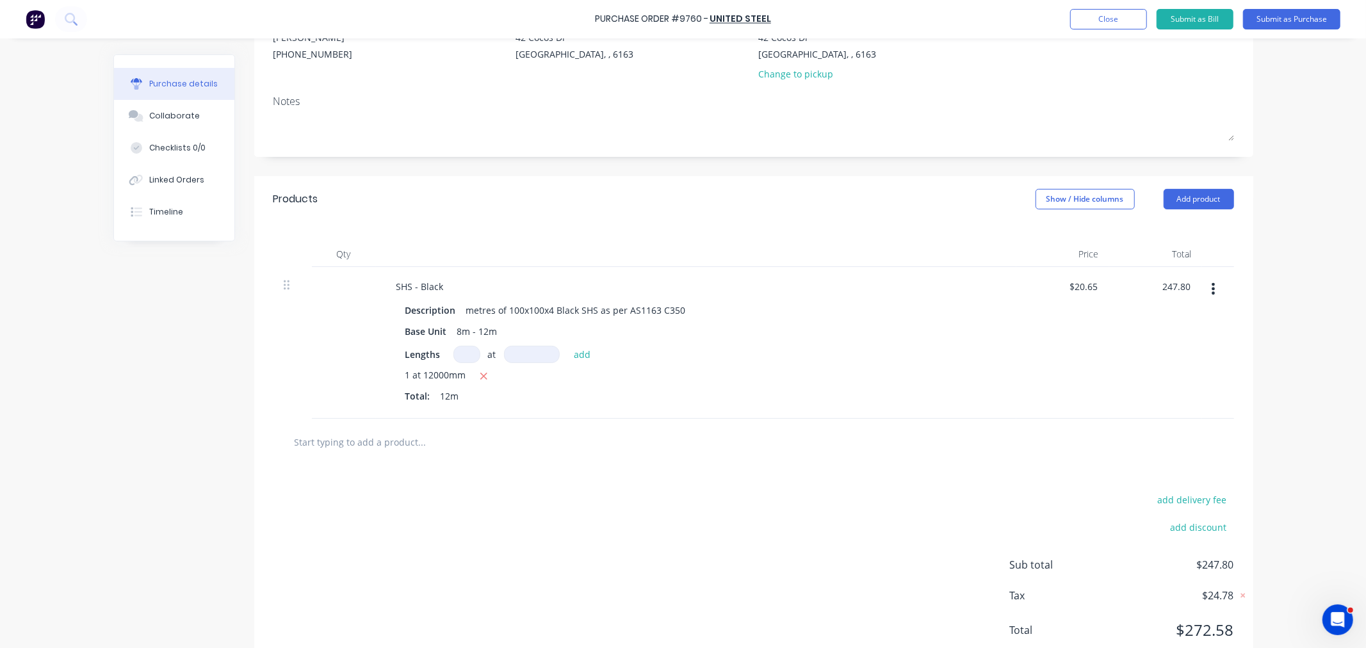
type input "$247.80"
click at [387, 443] on input "text" at bounding box center [422, 442] width 256 height 26
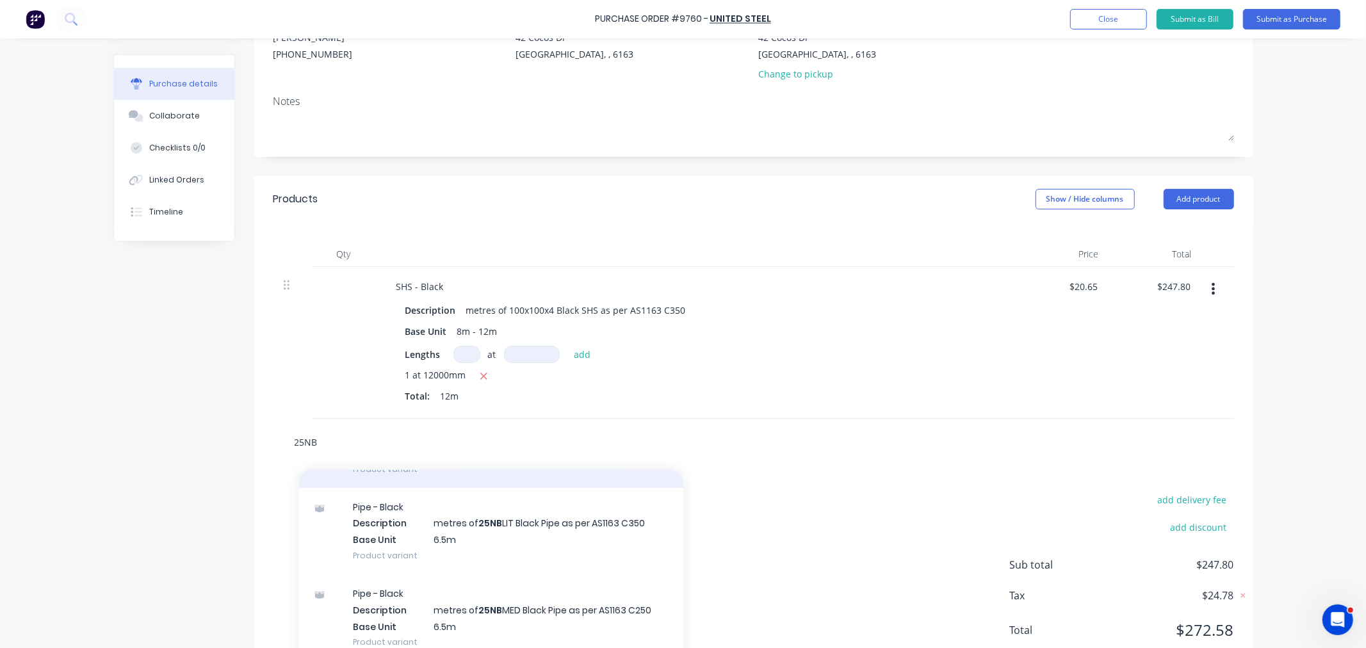
scroll to position [284, 0]
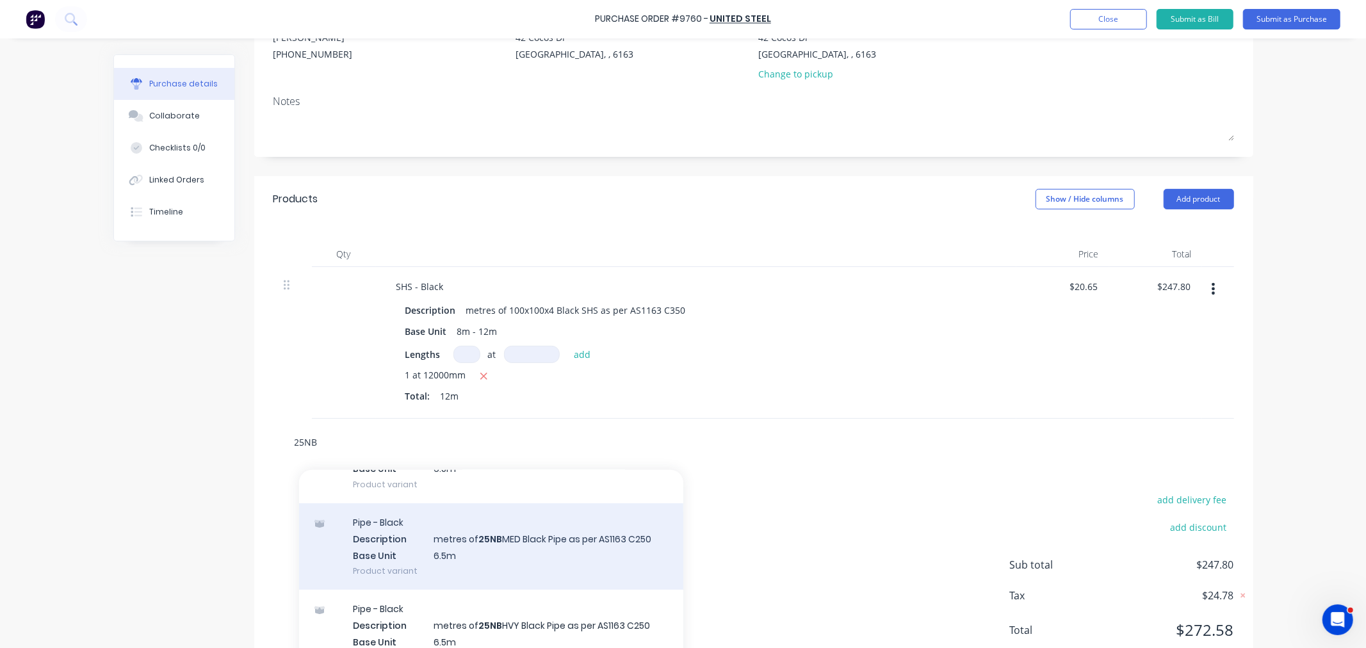
type input "25NB"
click at [534, 546] on div "Pipe - Black Description metres of 25NB MED Black Pipe as per AS1163 C250 Base …" at bounding box center [491, 546] width 384 height 86
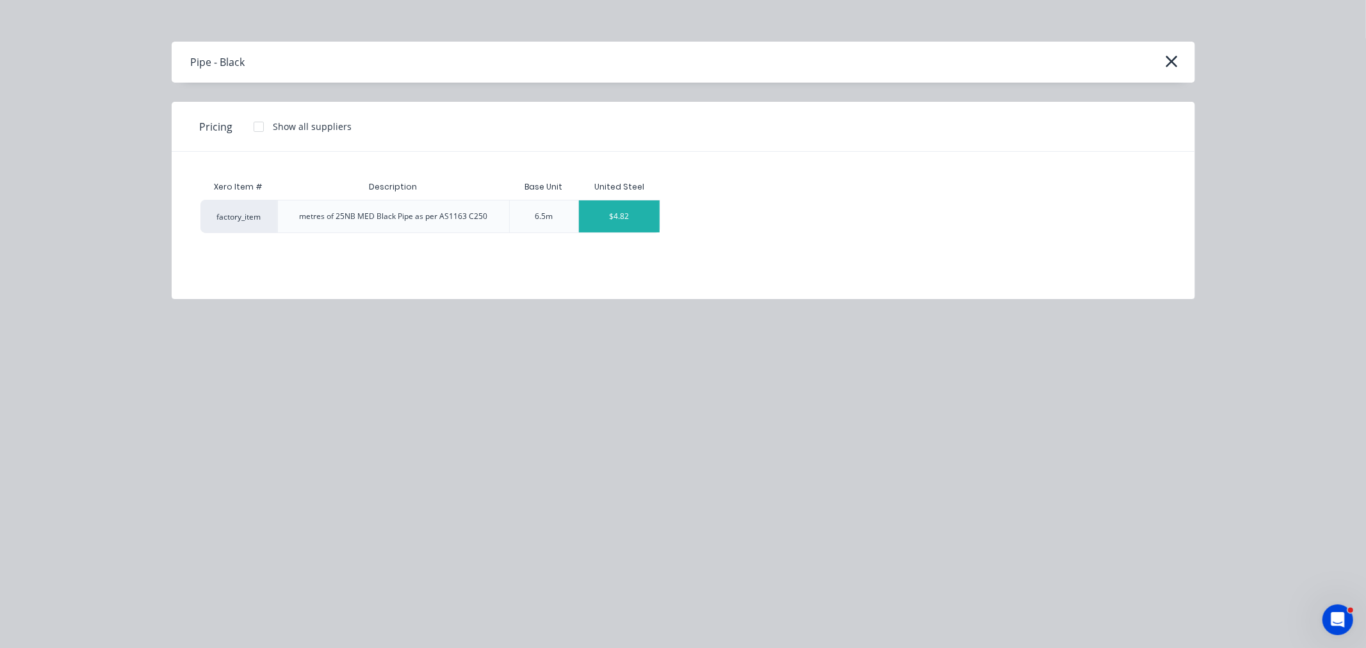
click at [618, 215] on div "$4.82" at bounding box center [619, 216] width 81 height 32
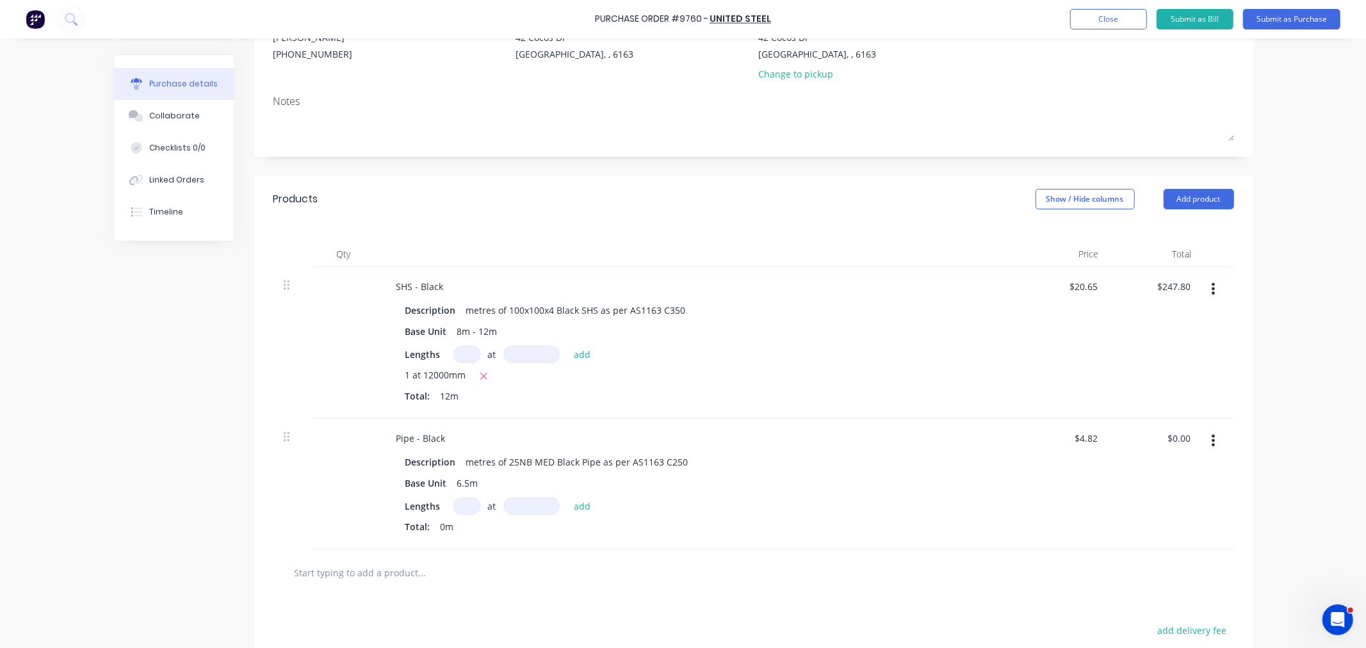
click at [465, 507] on input at bounding box center [466, 505] width 27 height 17
type input "1"
type input "6500mm"
click at [576, 505] on button "add" at bounding box center [582, 505] width 30 height 15
type input "$31.33"
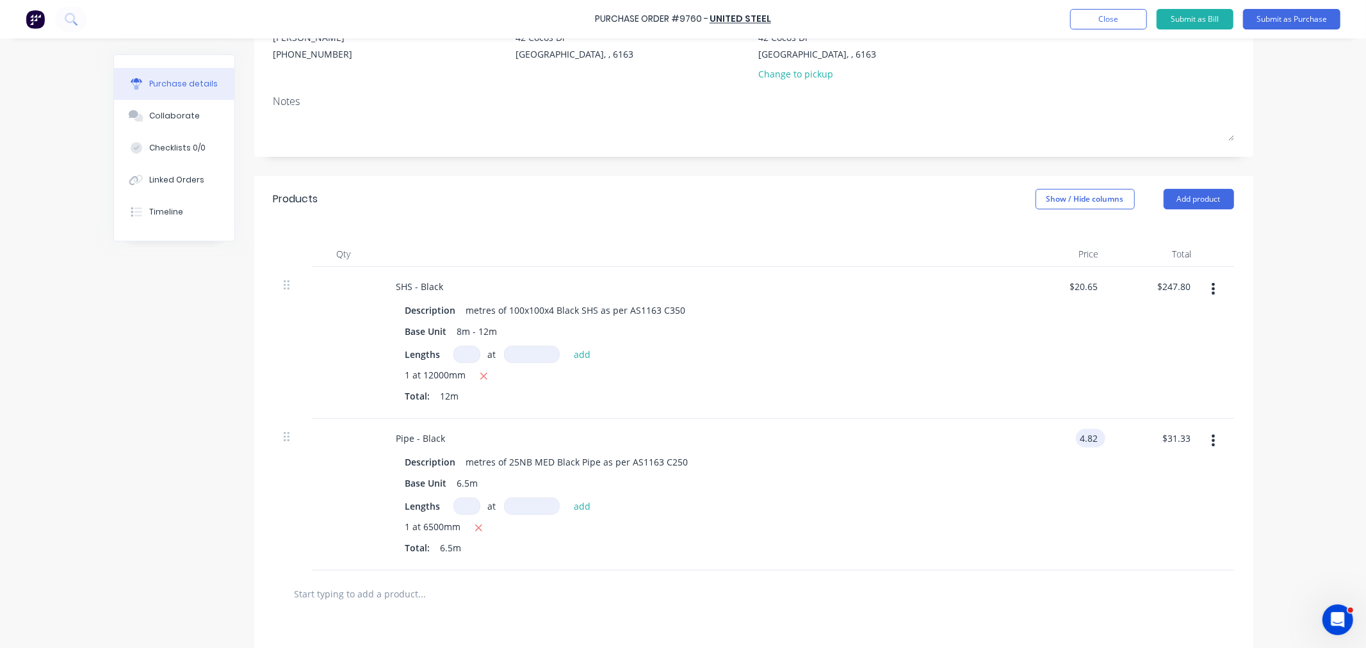
click at [1083, 434] on input "4.82" at bounding box center [1088, 438] width 24 height 19
drag, startPoint x: 1091, startPoint y: 436, endPoint x: 1031, endPoint y: 437, distance: 60.2
click at [1031, 437] on div "4.82 4.82" at bounding box center [1062, 495] width 93 height 152
type input "$4.29"
type input "27.89"
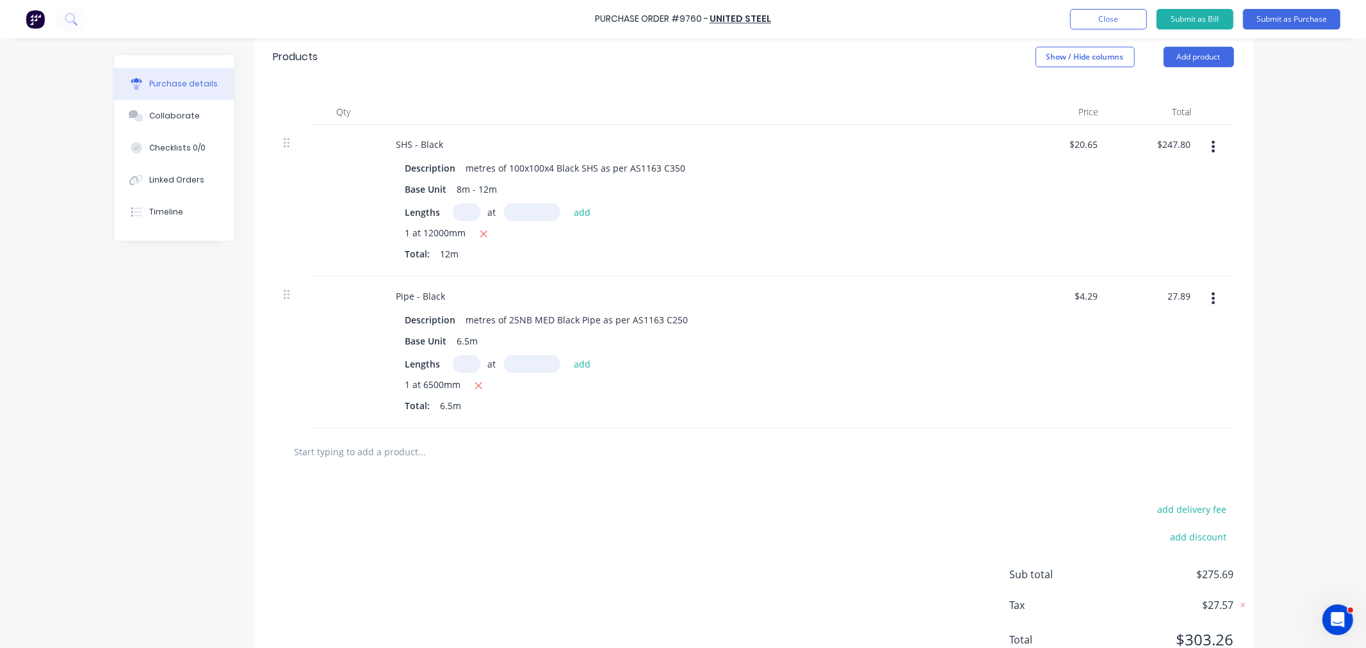
type input "$4.2908"
type input "$27.89"
click at [352, 449] on input "text" at bounding box center [422, 452] width 256 height 26
drag, startPoint x: 325, startPoint y: 447, endPoint x: 240, endPoint y: 451, distance: 85.3
click at [241, 450] on div "Created by [PERSON_NAME] Created [DATE] Required [DATE] Status Draft Contact [P…" at bounding box center [683, 228] width 1140 height 916
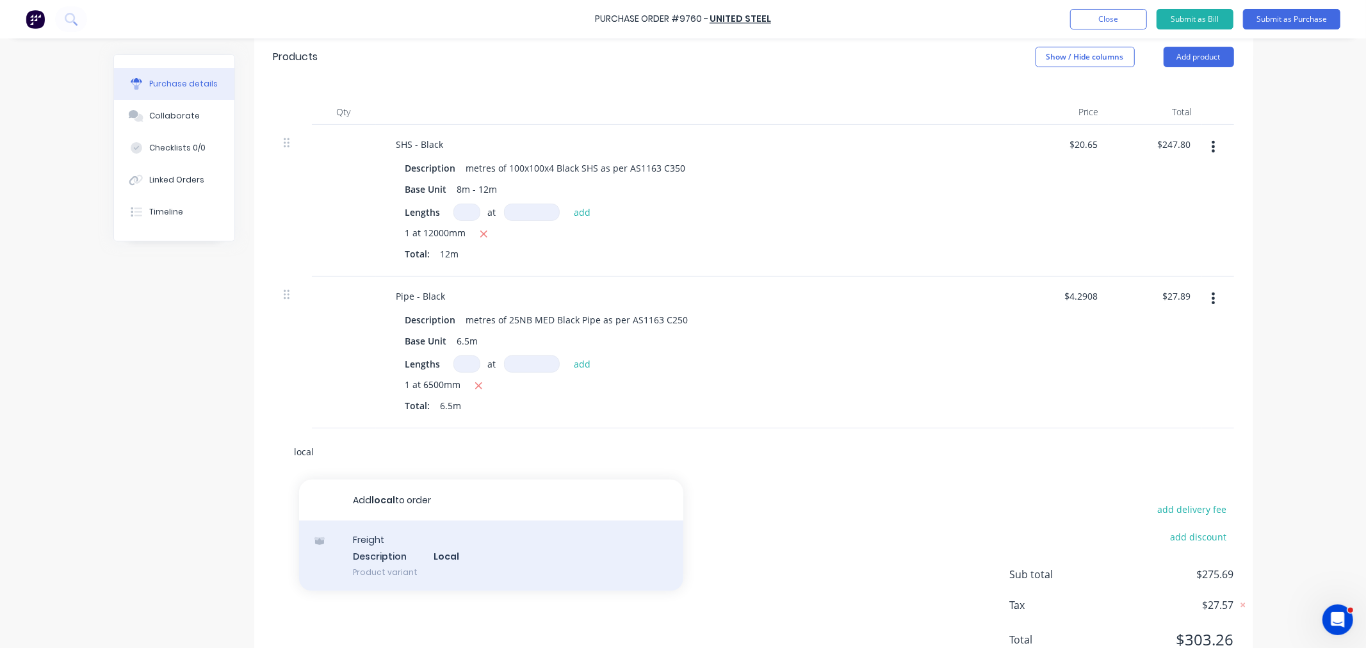
type input "local"
click at [372, 561] on div "Freight Description Local Product variant" at bounding box center [491, 556] width 384 height 70
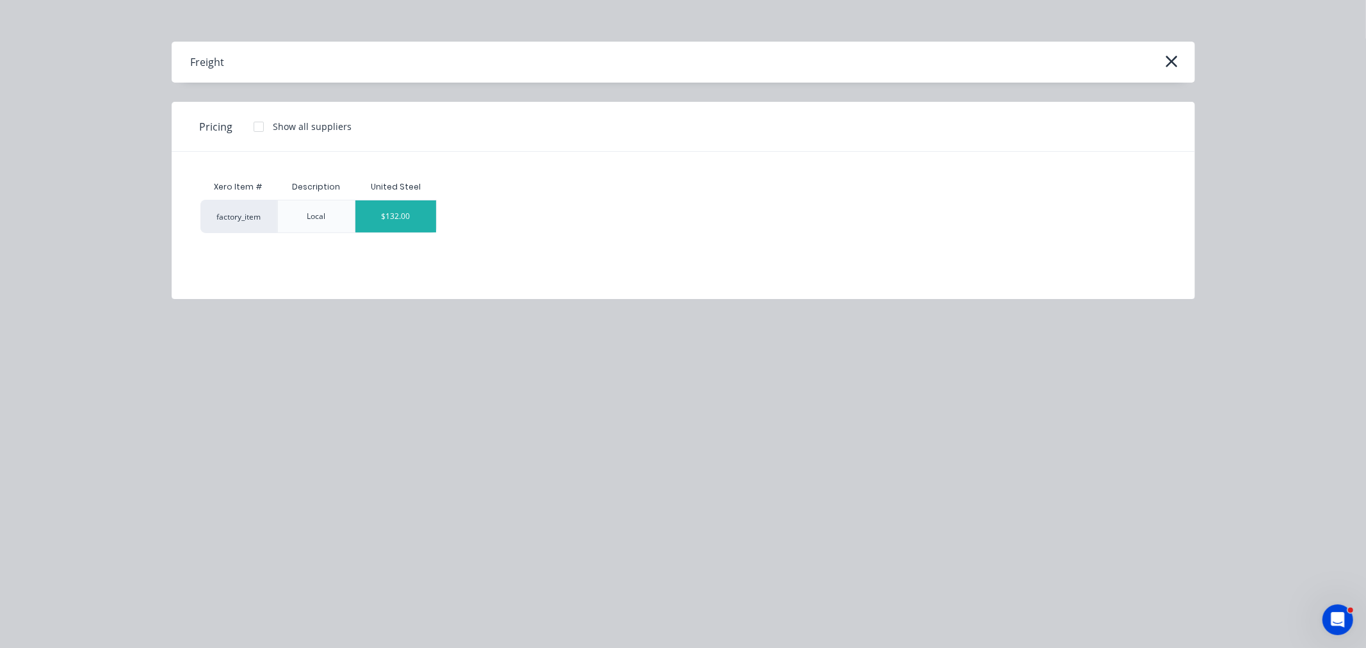
click at [396, 215] on div "$132.00" at bounding box center [395, 216] width 81 height 32
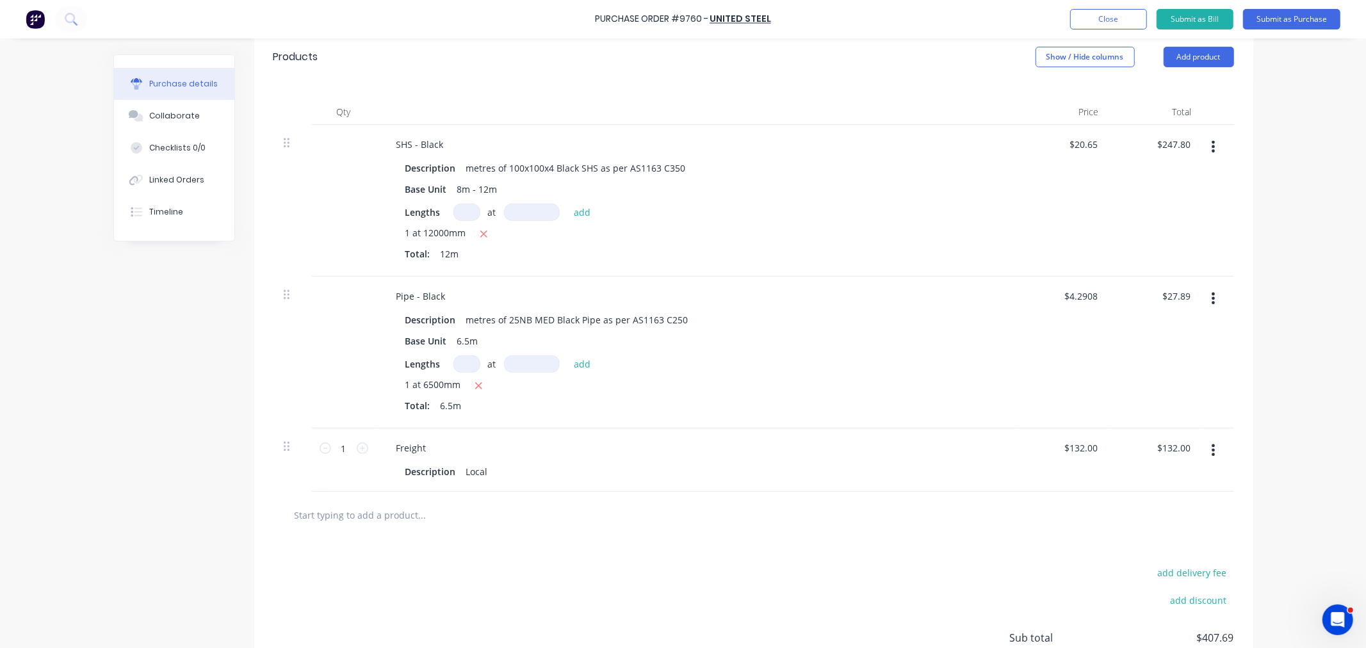
click at [1197, 68] on div "Products Show / Hide columns Add product" at bounding box center [753, 57] width 999 height 46
drag, startPoint x: 1188, startPoint y: 53, endPoint x: 1188, endPoint y: 71, distance: 17.9
click at [1188, 54] on button "Add product" at bounding box center [1198, 57] width 70 height 20
click at [1147, 214] on div "Notes (External)" at bounding box center [1173, 218] width 99 height 19
drag, startPoint x: 440, startPoint y: 512, endPoint x: 467, endPoint y: 600, distance: 91.7
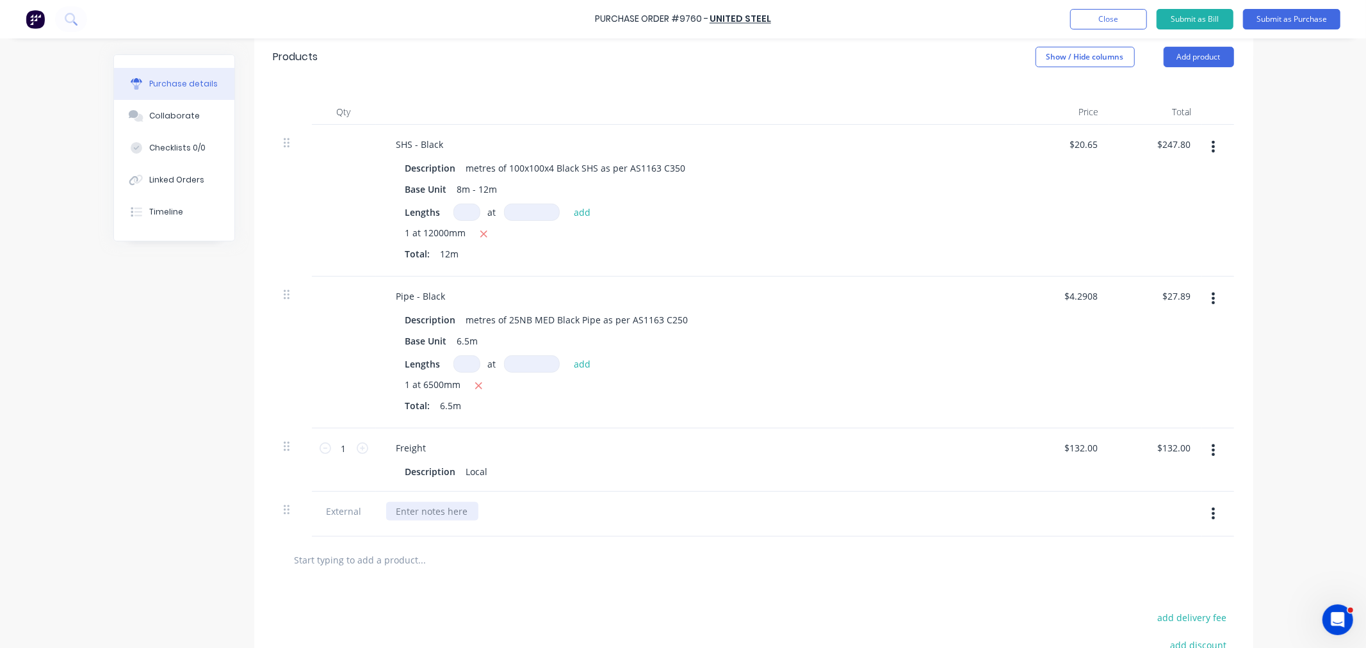
click at [440, 513] on div at bounding box center [432, 511] width 92 height 19
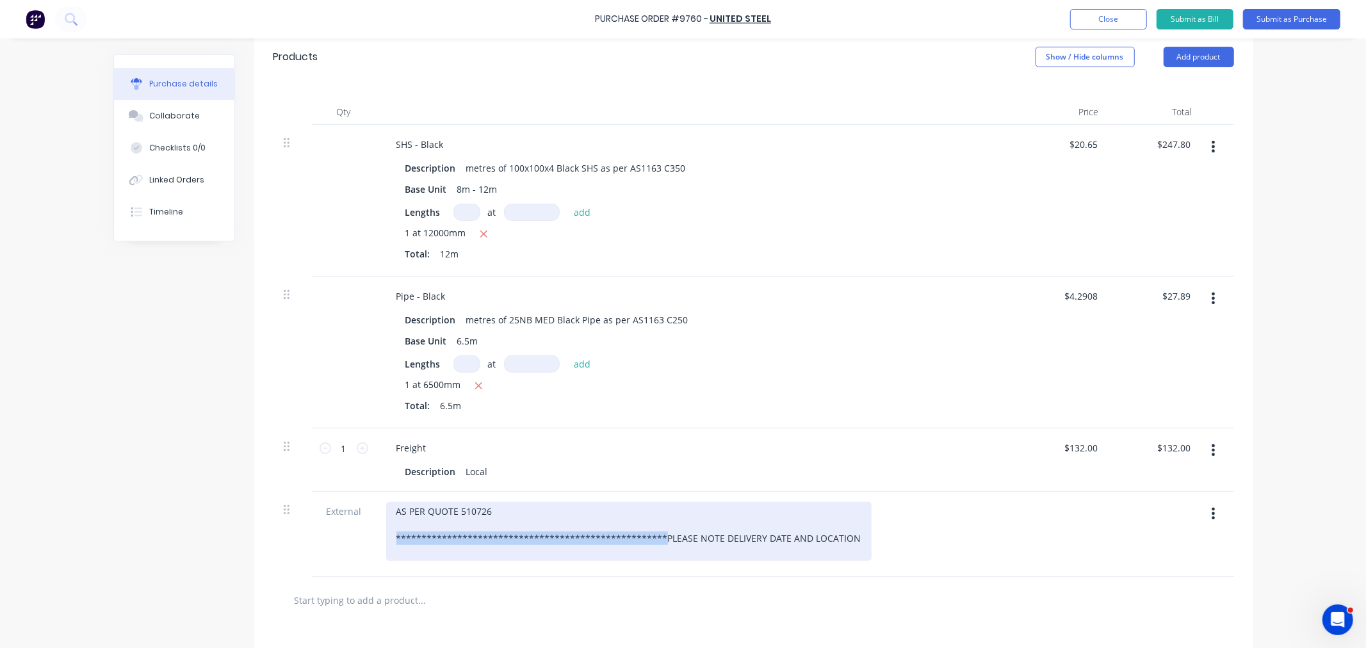
copy div "**********"
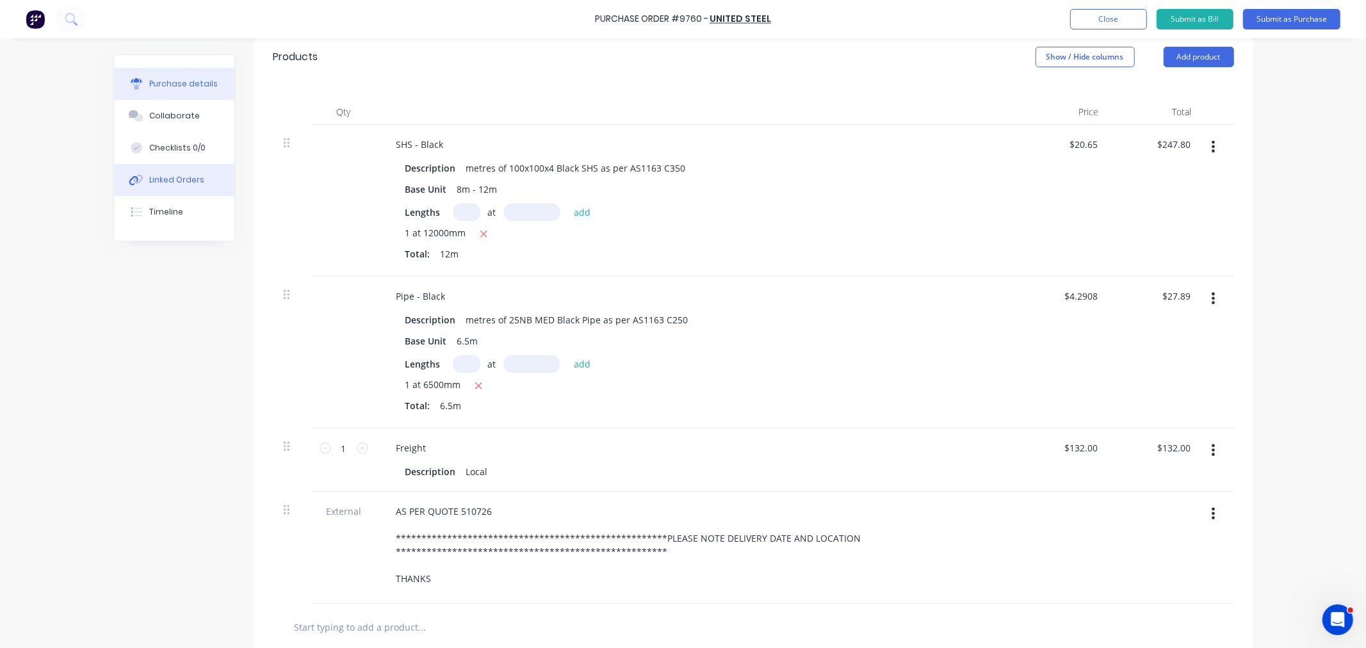
click at [179, 182] on div "Linked Orders" at bounding box center [176, 180] width 55 height 12
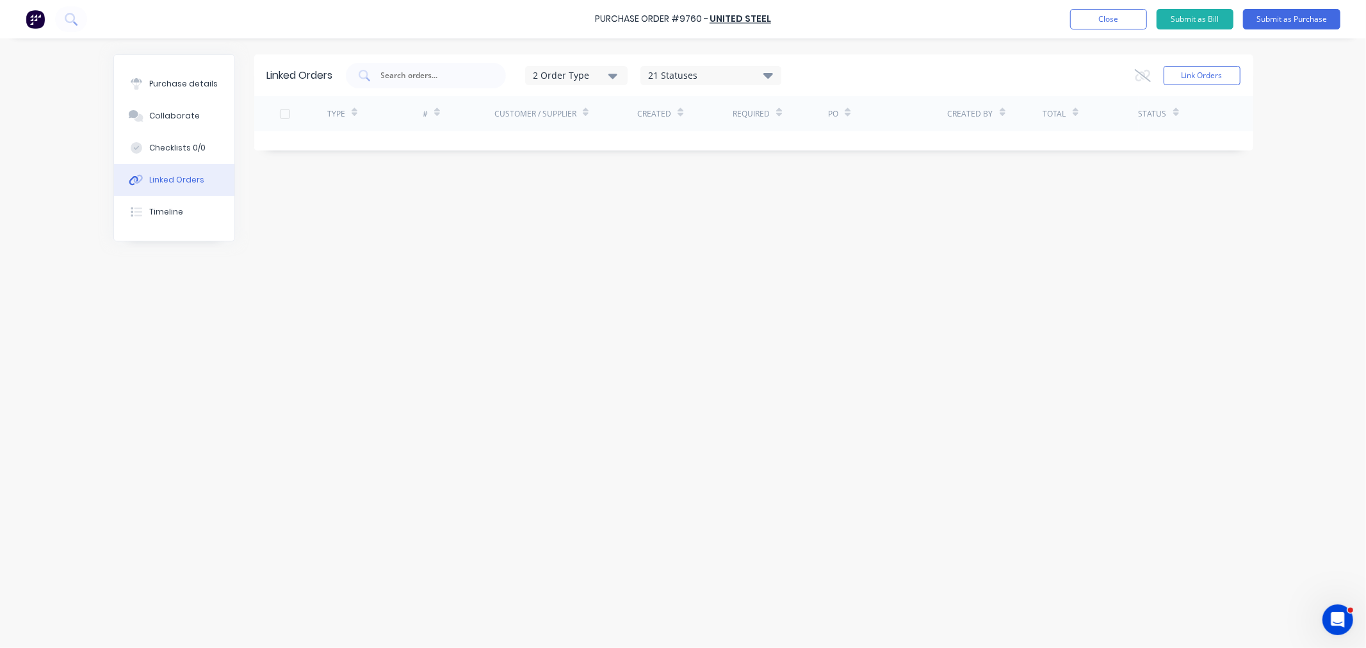
click at [1183, 64] on div "Link Orders" at bounding box center [1188, 76] width 106 height 26
click at [1183, 70] on button "Link Orders" at bounding box center [1201, 75] width 77 height 19
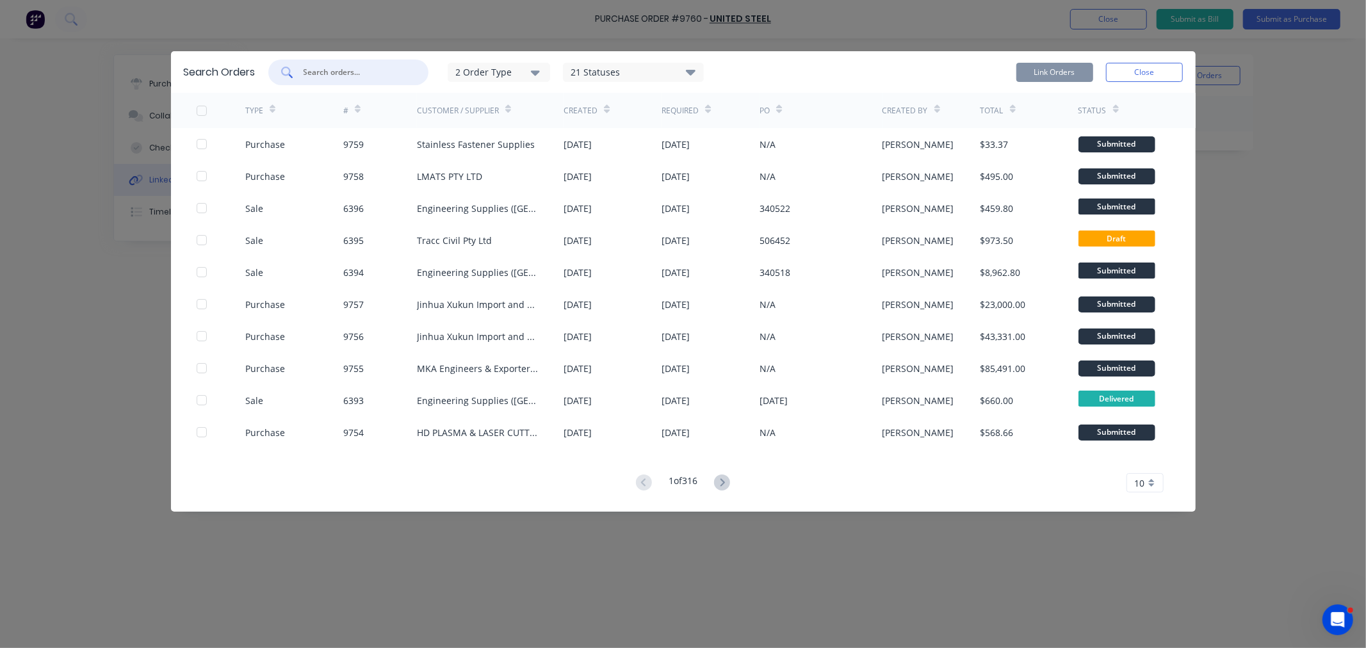
click at [361, 68] on input "text" at bounding box center [355, 72] width 106 height 13
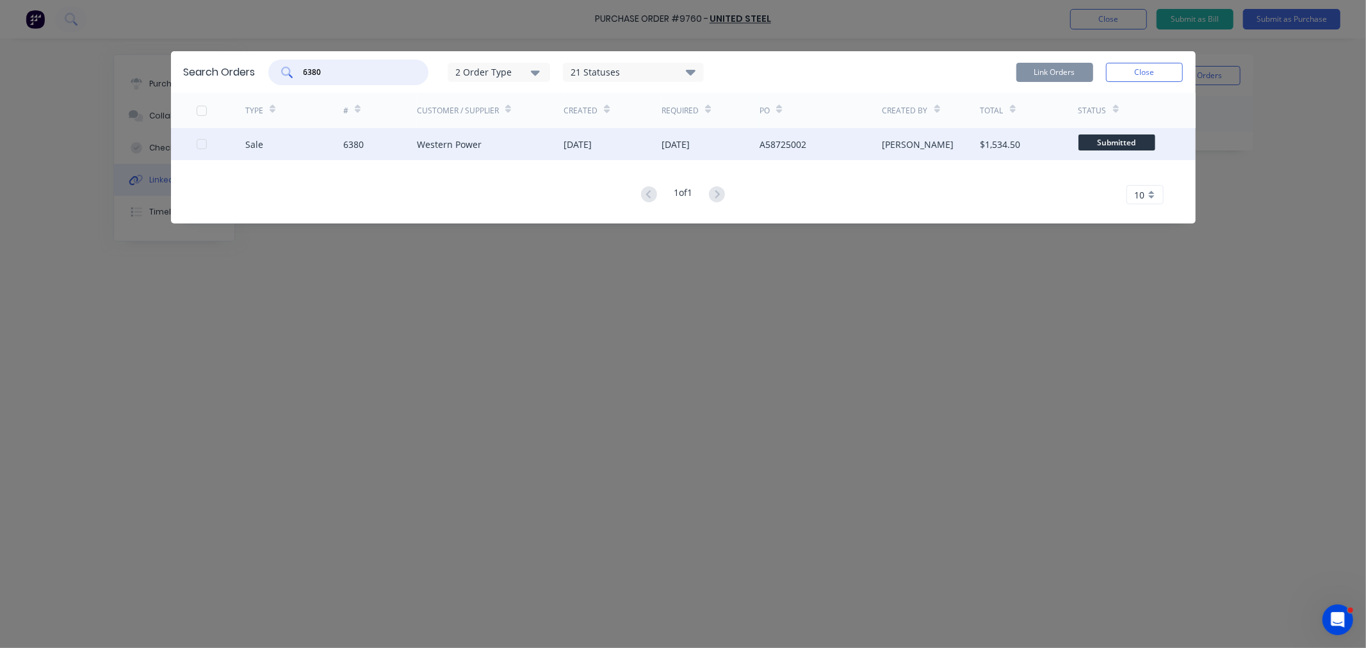
click at [201, 143] on div at bounding box center [202, 144] width 26 height 26
type input "6380"
click at [1072, 69] on button "Link Orders" at bounding box center [1054, 72] width 77 height 19
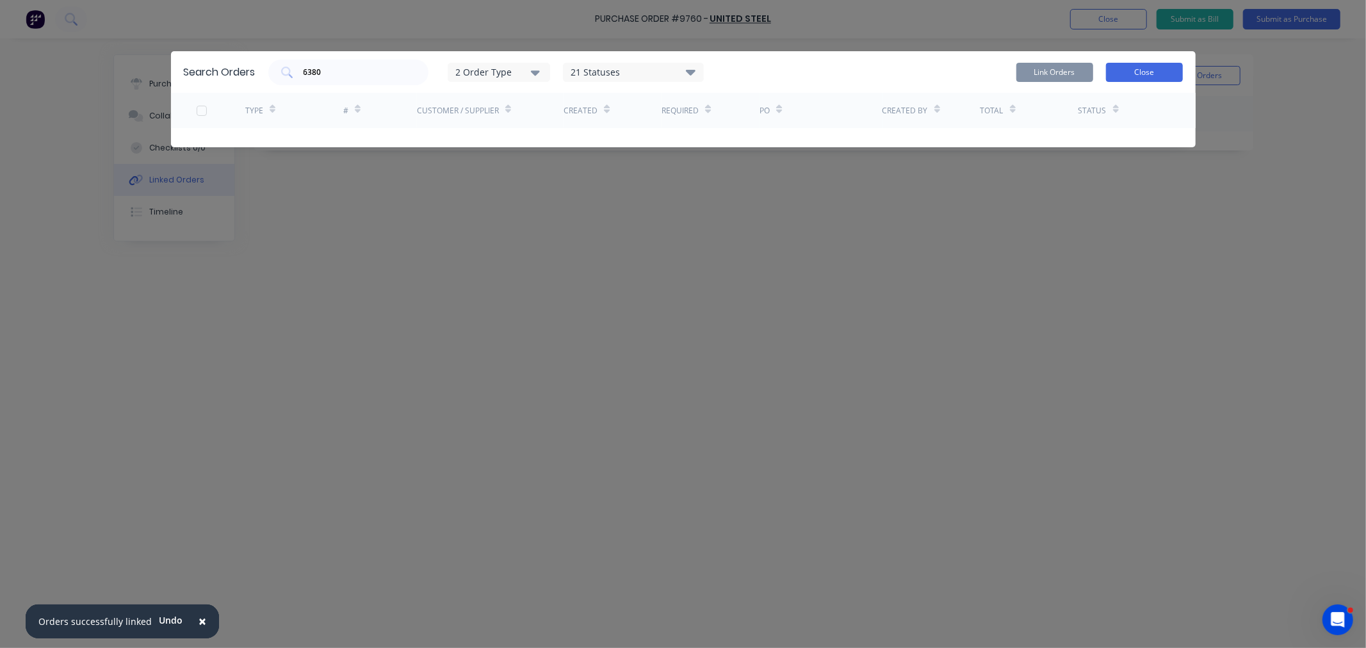
click at [1145, 68] on button "Close" at bounding box center [1144, 72] width 77 height 19
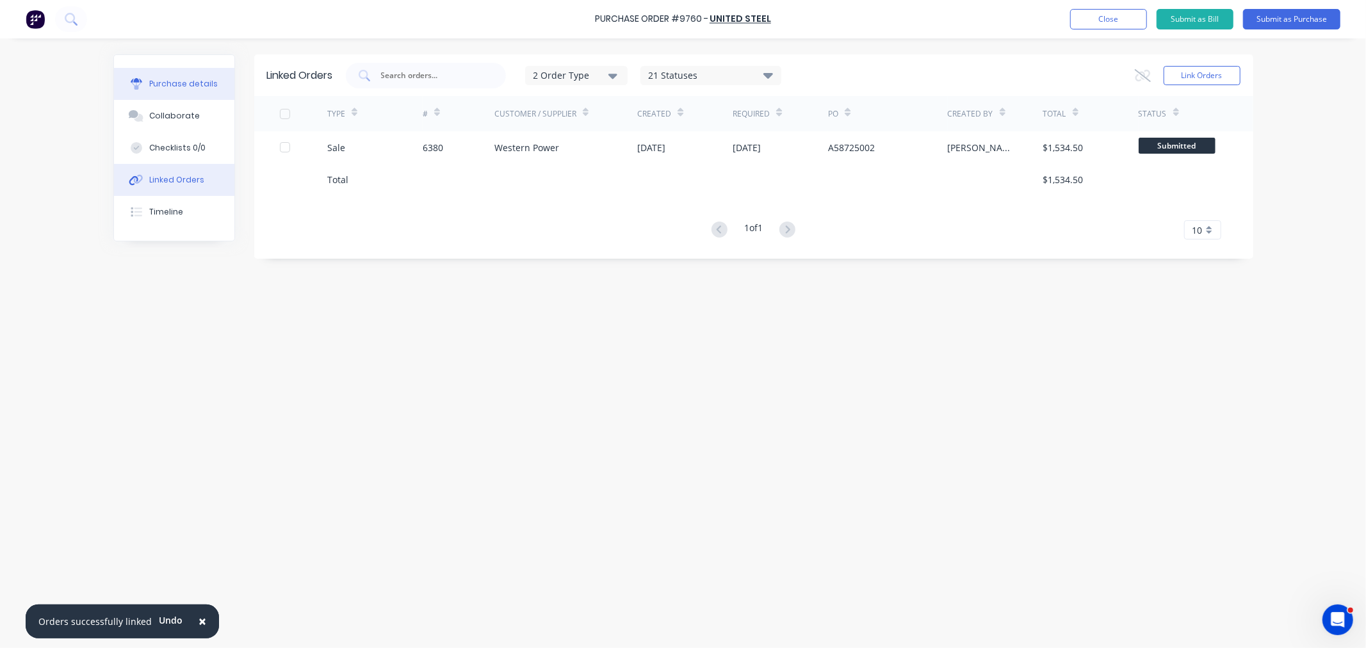
click at [175, 83] on div "Purchase details" at bounding box center [183, 84] width 69 height 12
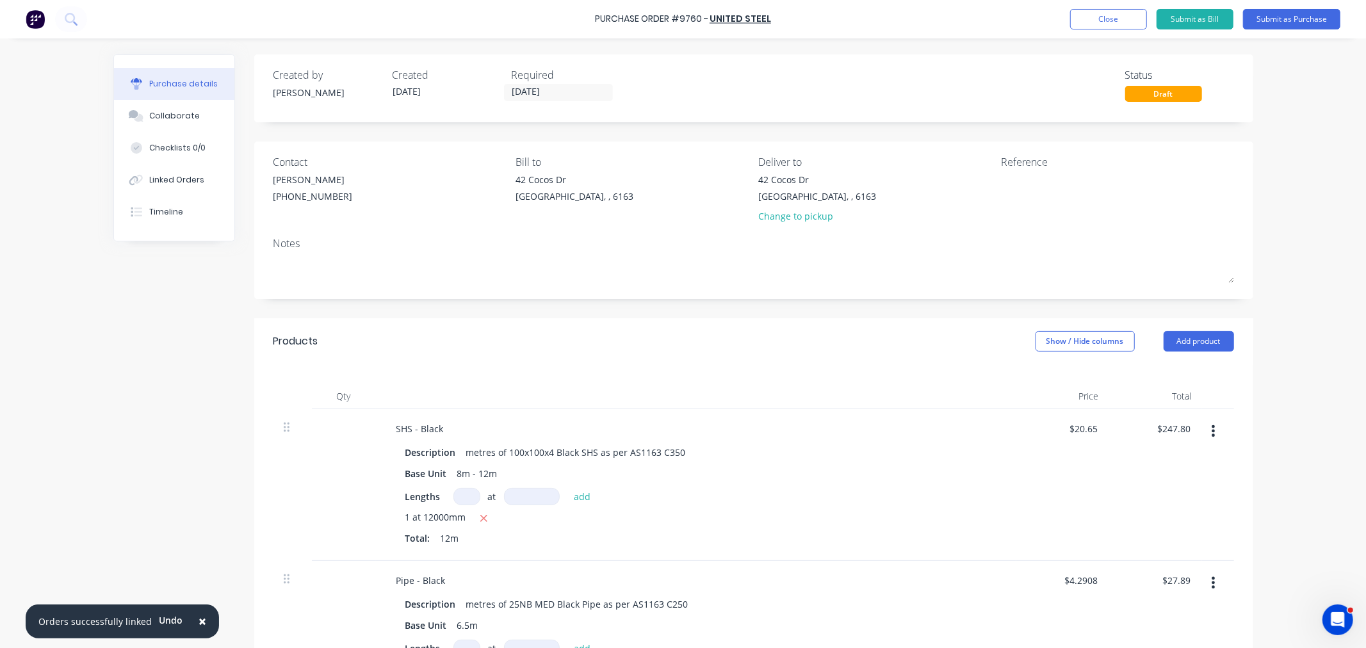
drag, startPoint x: 768, startPoint y: 20, endPoint x: 596, endPoint y: 24, distance: 172.3
click at [596, 24] on div "Purchase Order #9760 - United Steel Add product Close Submit as Bill Submit as …" at bounding box center [683, 19] width 1366 height 38
click at [771, 19] on div "Purchase Order #9760 - United Steel Add product Close Submit as Bill Submit as …" at bounding box center [683, 19] width 1366 height 38
drag, startPoint x: 769, startPoint y: 17, endPoint x: 599, endPoint y: 22, distance: 169.7
click at [599, 22] on div "Purchase Order #9760 - United Steel Add product Close Submit as Bill Submit as …" at bounding box center [683, 19] width 1366 height 38
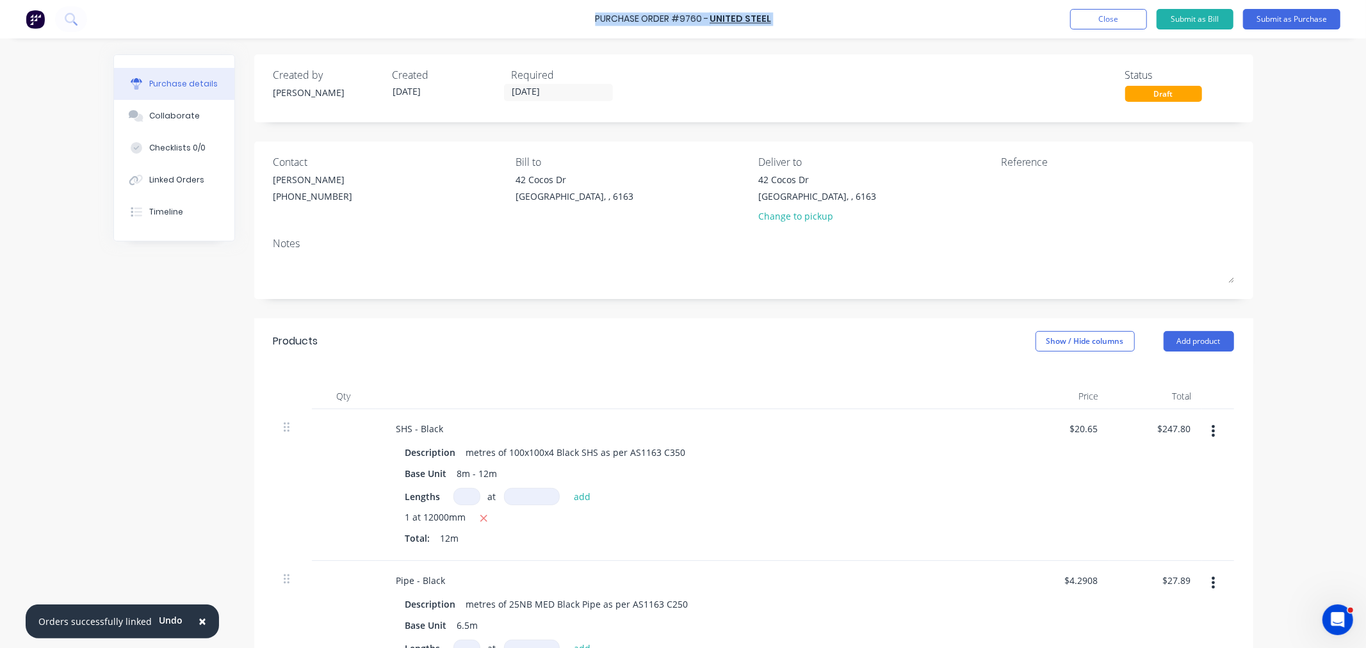
copy div "Purchase Order #9760 - United Steel Add product Close Submit as Bill Submit as …"
click at [1019, 190] on textarea at bounding box center [1081, 187] width 160 height 29
paste textarea "Purchase Order #9760 - United Steel"
type textarea "Purchase Order #9760 - United Steel"
click at [1289, 22] on button "Submit as Purchase" at bounding box center [1291, 19] width 97 height 20
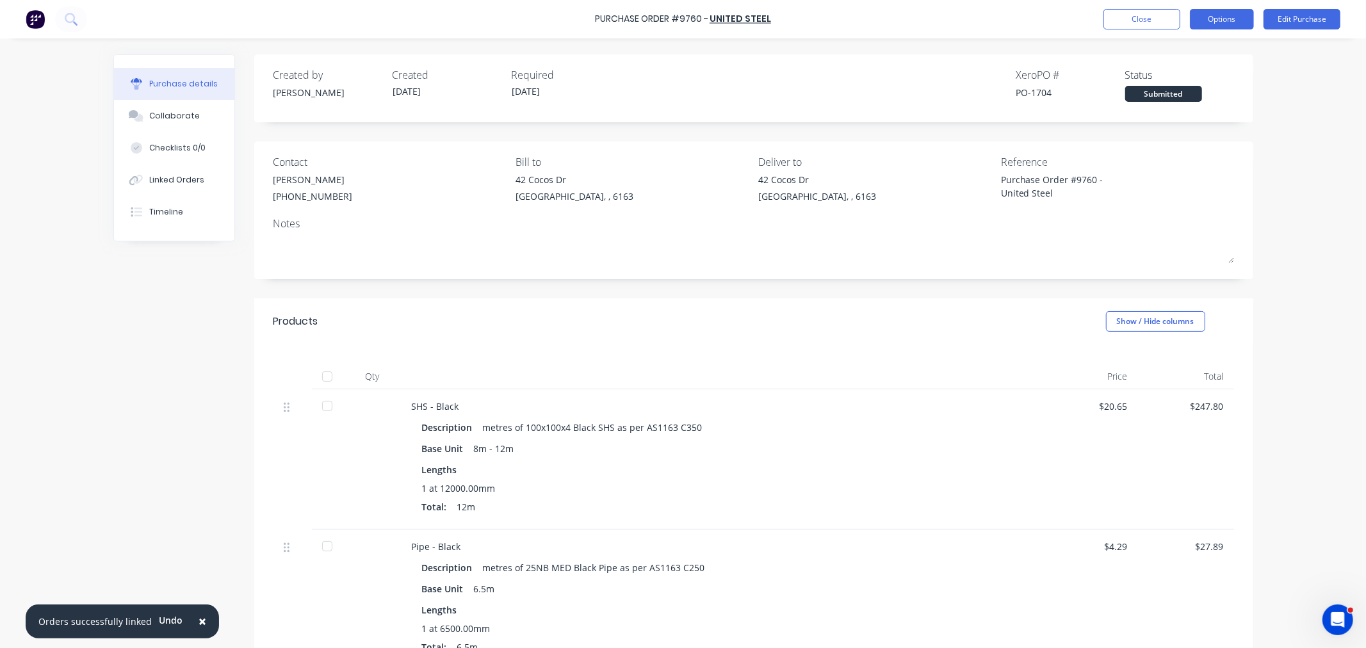
click at [1218, 17] on button "Options" at bounding box center [1222, 19] width 64 height 20
click at [1184, 45] on div "Print / Email" at bounding box center [1192, 52] width 99 height 19
click at [1156, 76] on div "With pricing" at bounding box center [1192, 78] width 99 height 19
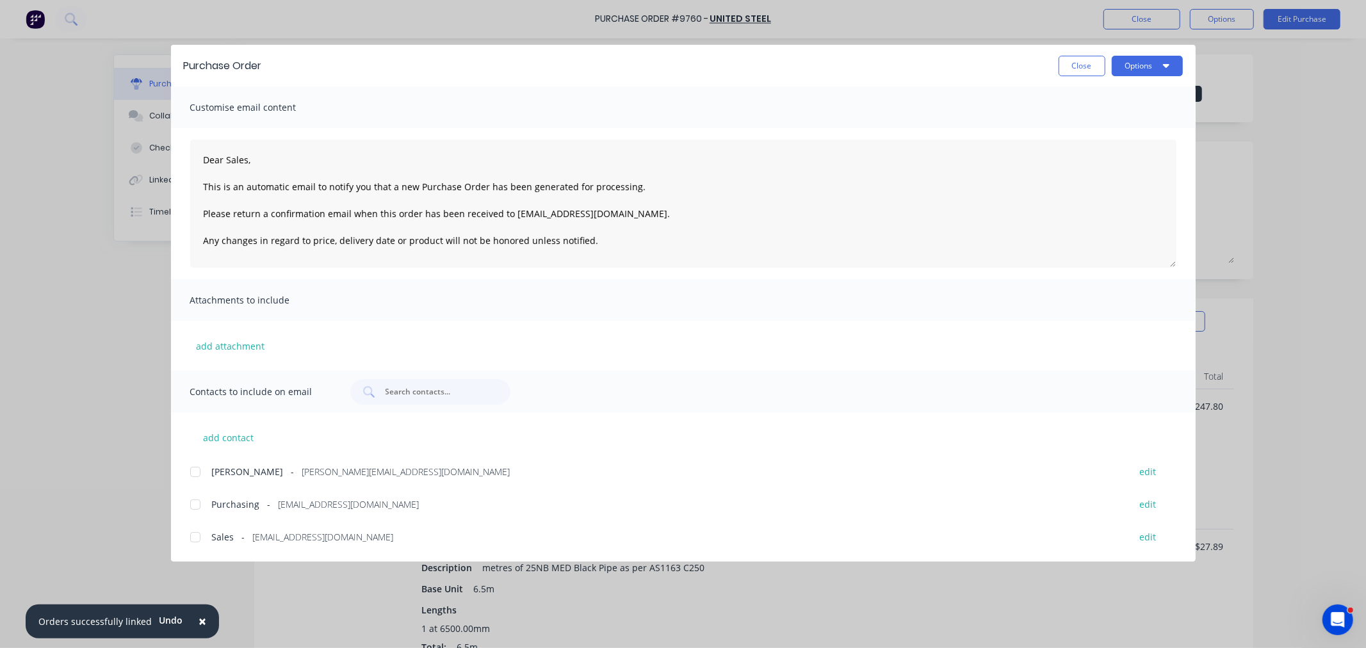
click at [222, 468] on span "[PERSON_NAME]" at bounding box center [248, 471] width 72 height 13
click at [191, 501] on div at bounding box center [195, 505] width 26 height 26
click at [1142, 69] on button "Options" at bounding box center [1146, 66] width 71 height 20
click at [1111, 140] on div "Email" at bounding box center [1121, 149] width 99 height 19
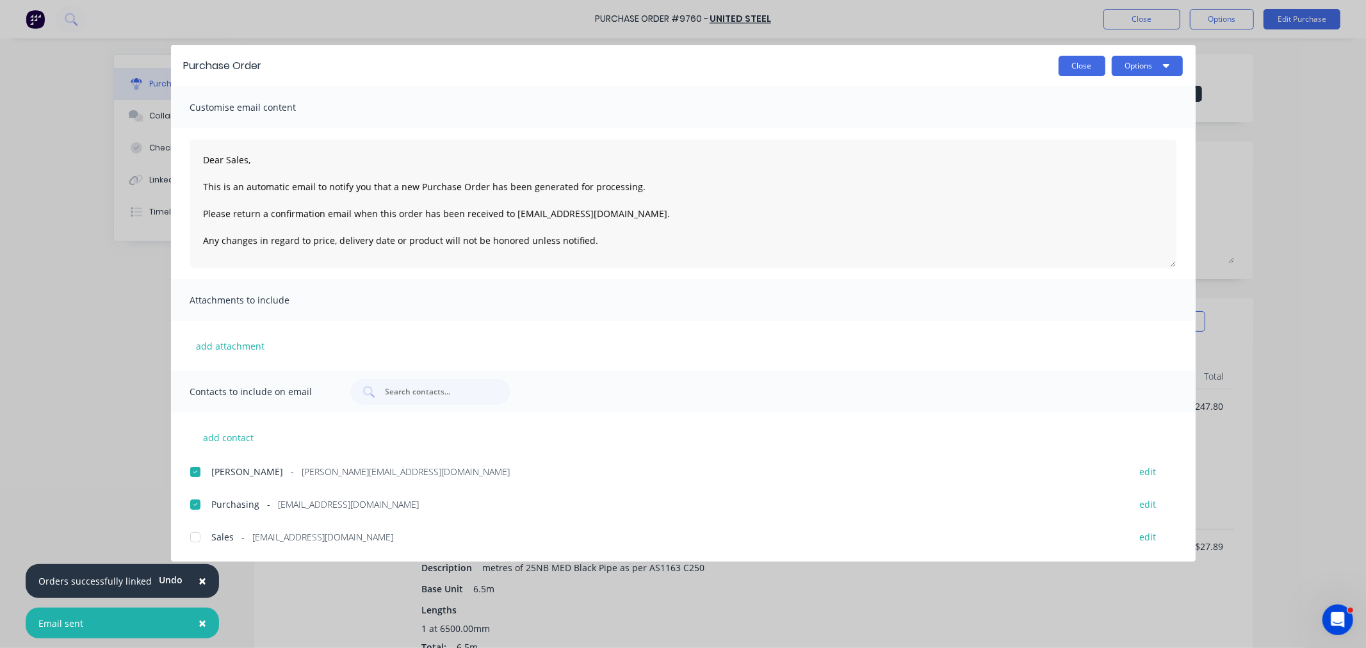
click at [1071, 66] on button "Close" at bounding box center [1081, 66] width 47 height 20
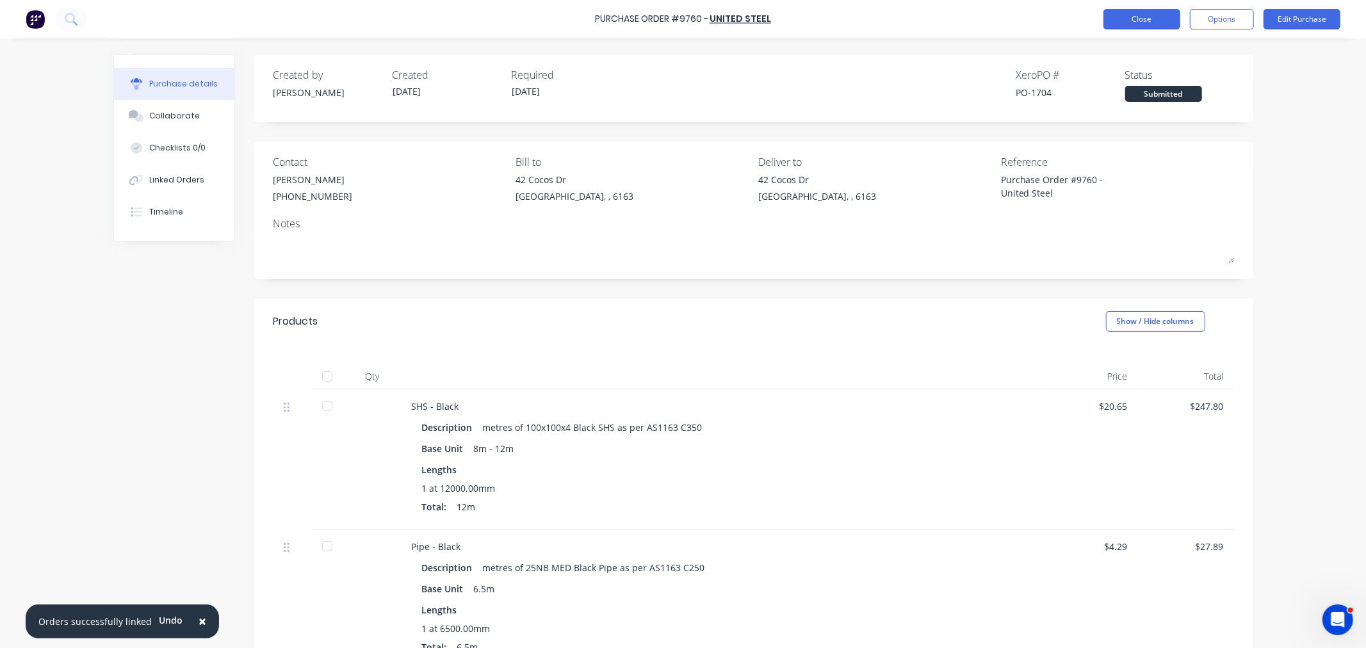
click at [1129, 19] on button "Close" at bounding box center [1141, 19] width 77 height 20
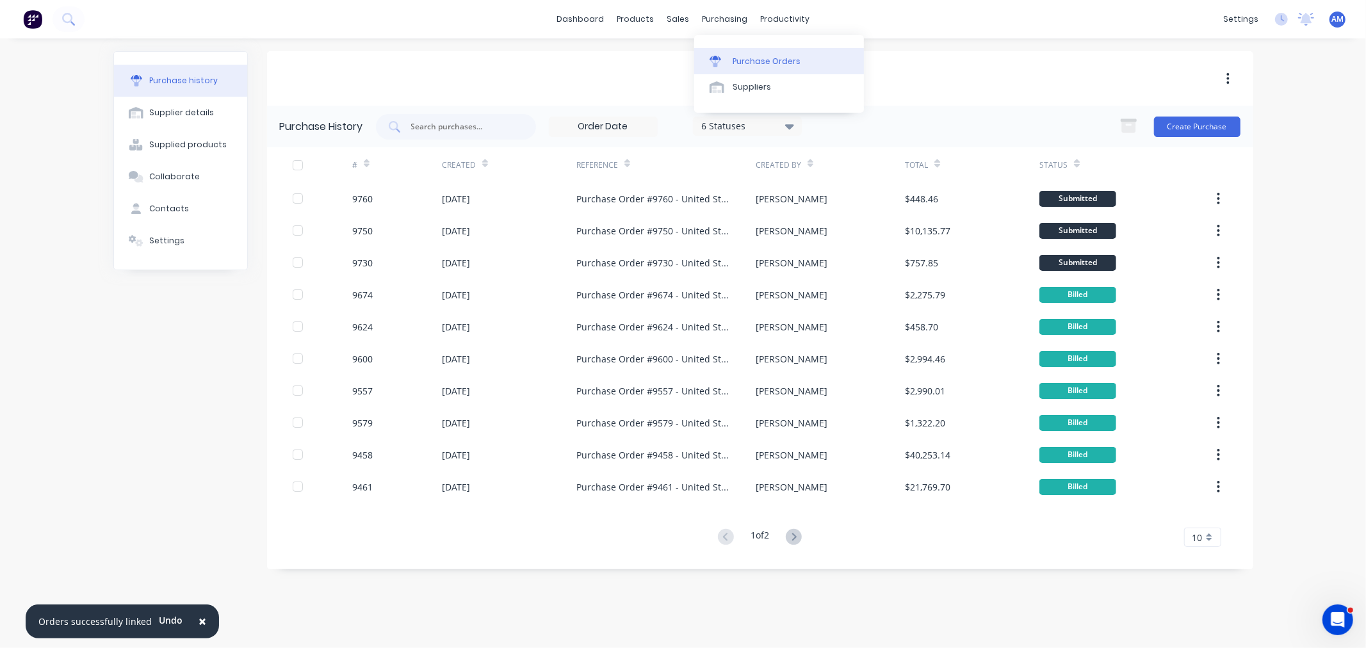
click at [736, 49] on link "Purchase Orders" at bounding box center [779, 61] width 170 height 26
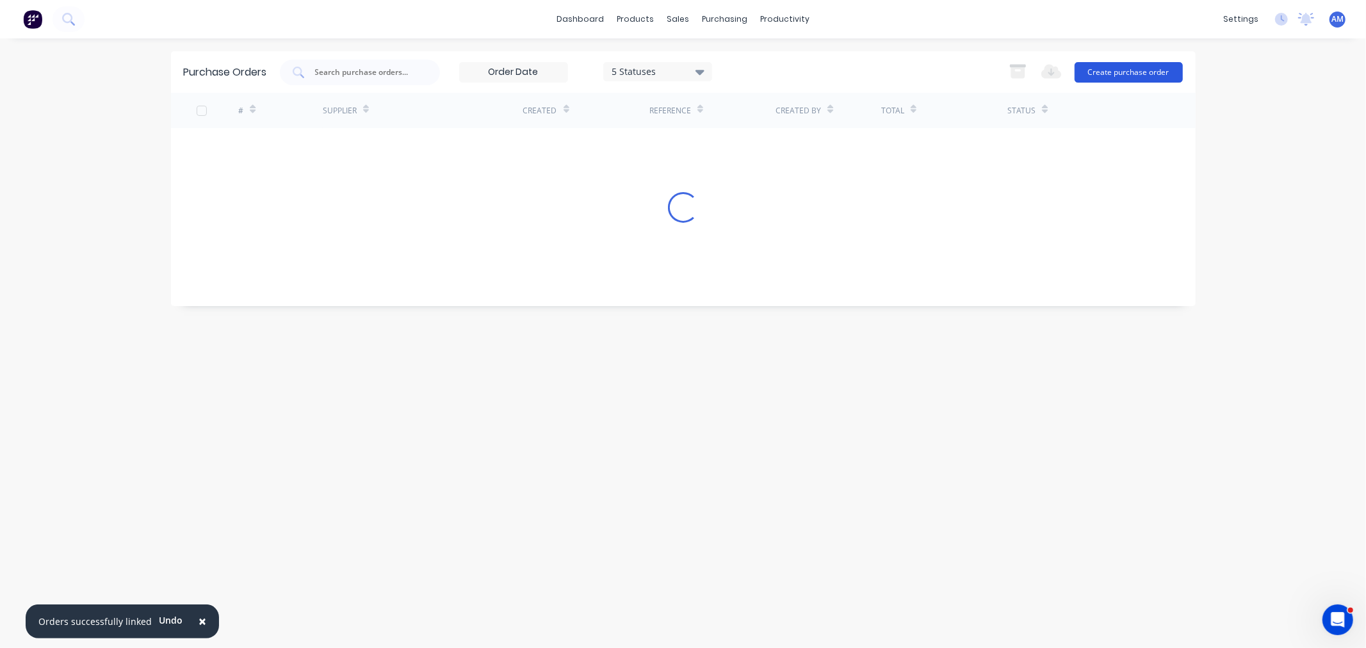
click at [1131, 70] on button "Create purchase order" at bounding box center [1128, 72] width 108 height 20
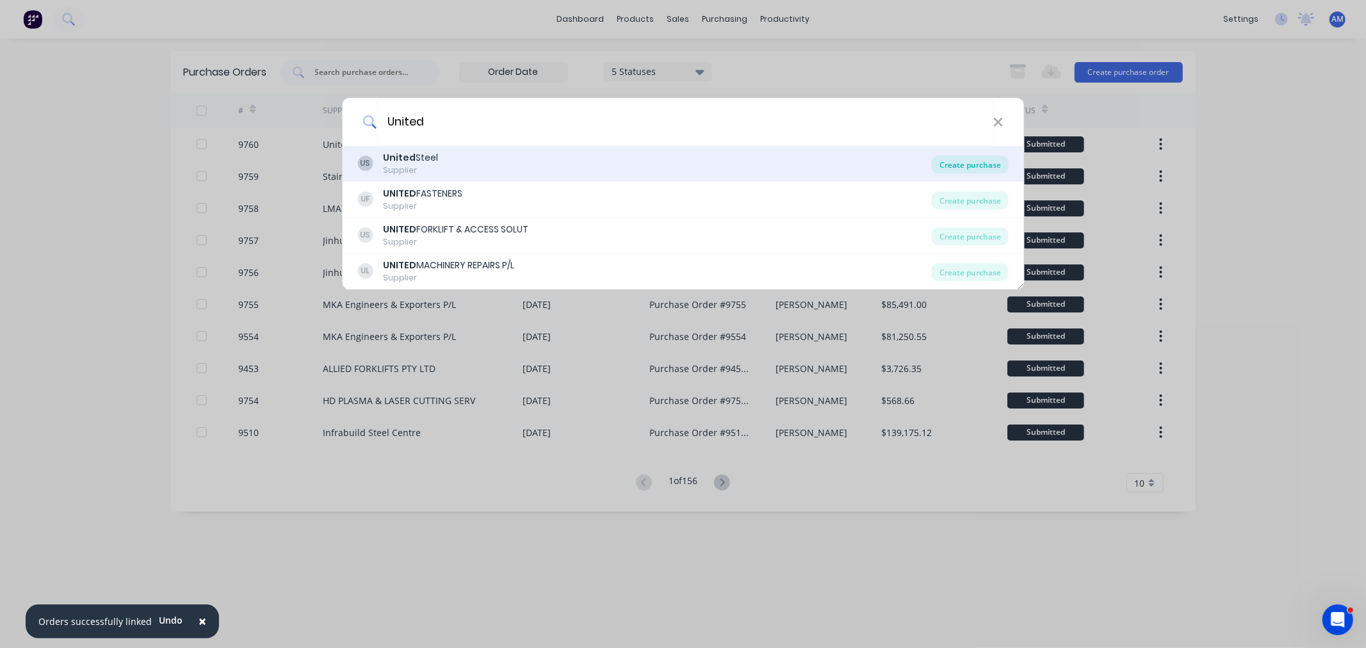
type input "United"
click at [957, 168] on div "Create purchase" at bounding box center [970, 165] width 77 height 18
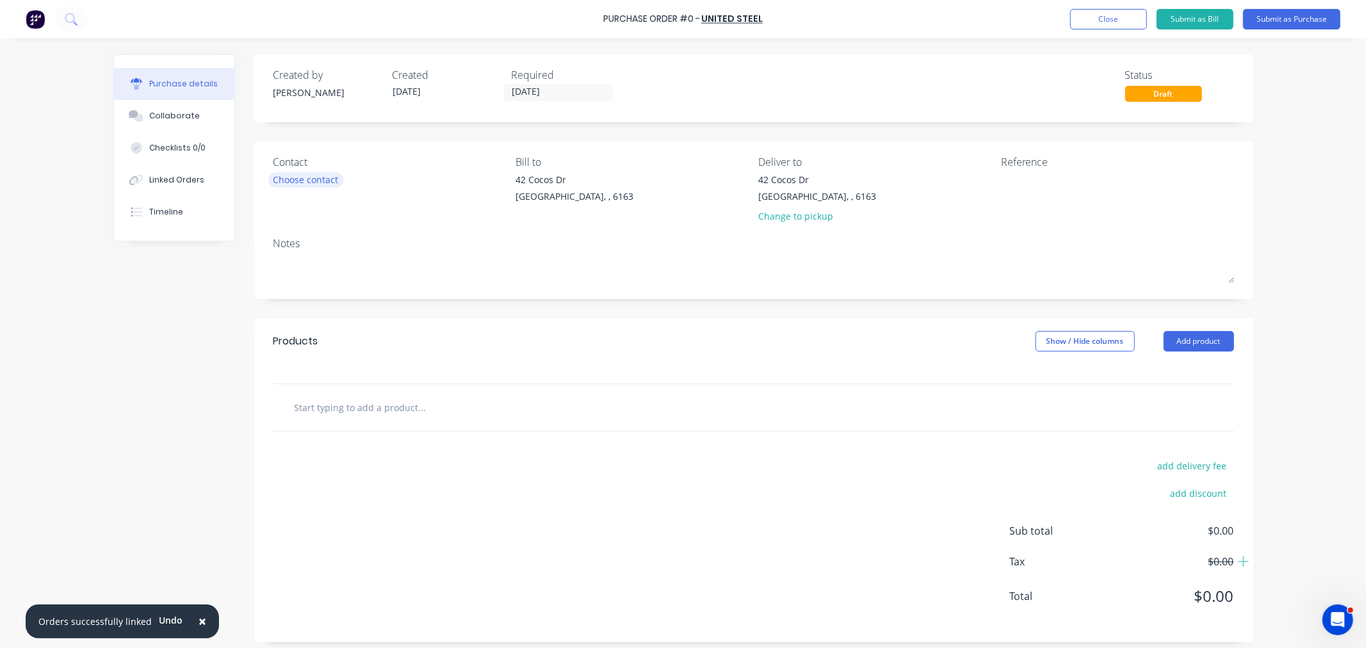
click at [298, 179] on div "Choose contact" at bounding box center [305, 179] width 65 height 13
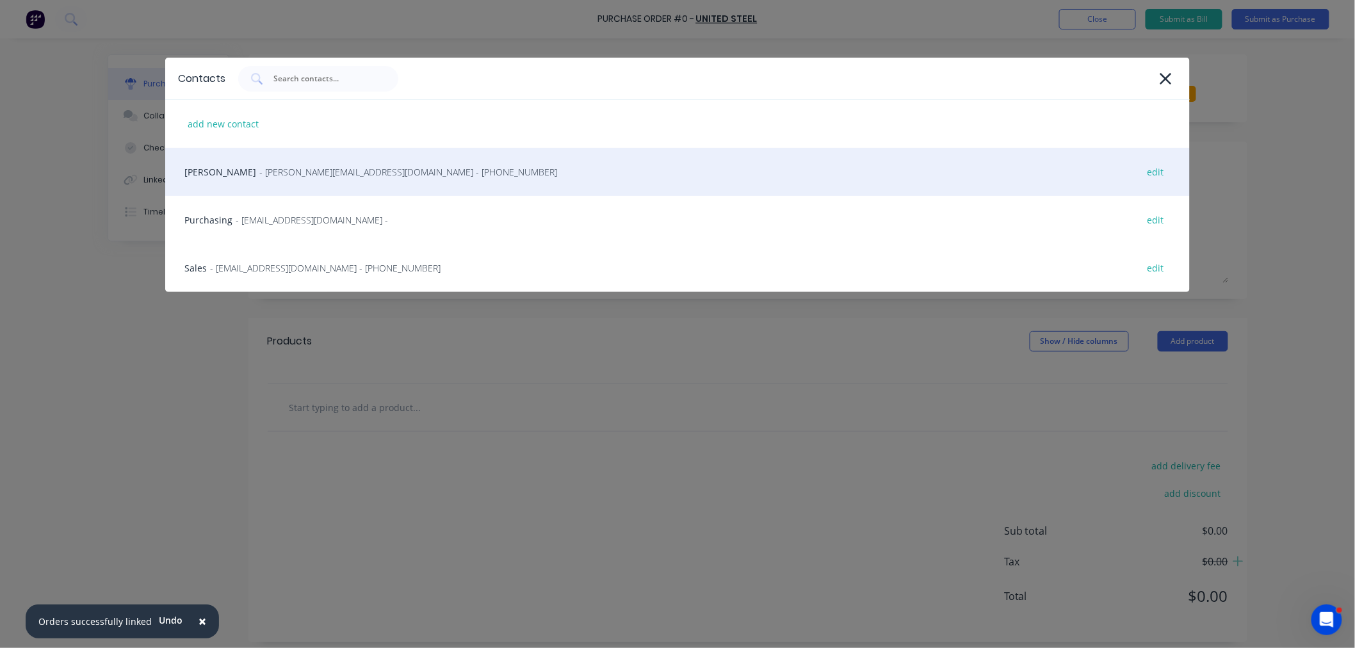
click at [280, 178] on span "- [PERSON_NAME][EMAIL_ADDRESS][DOMAIN_NAME] - [PHONE_NUMBER]" at bounding box center [408, 171] width 298 height 13
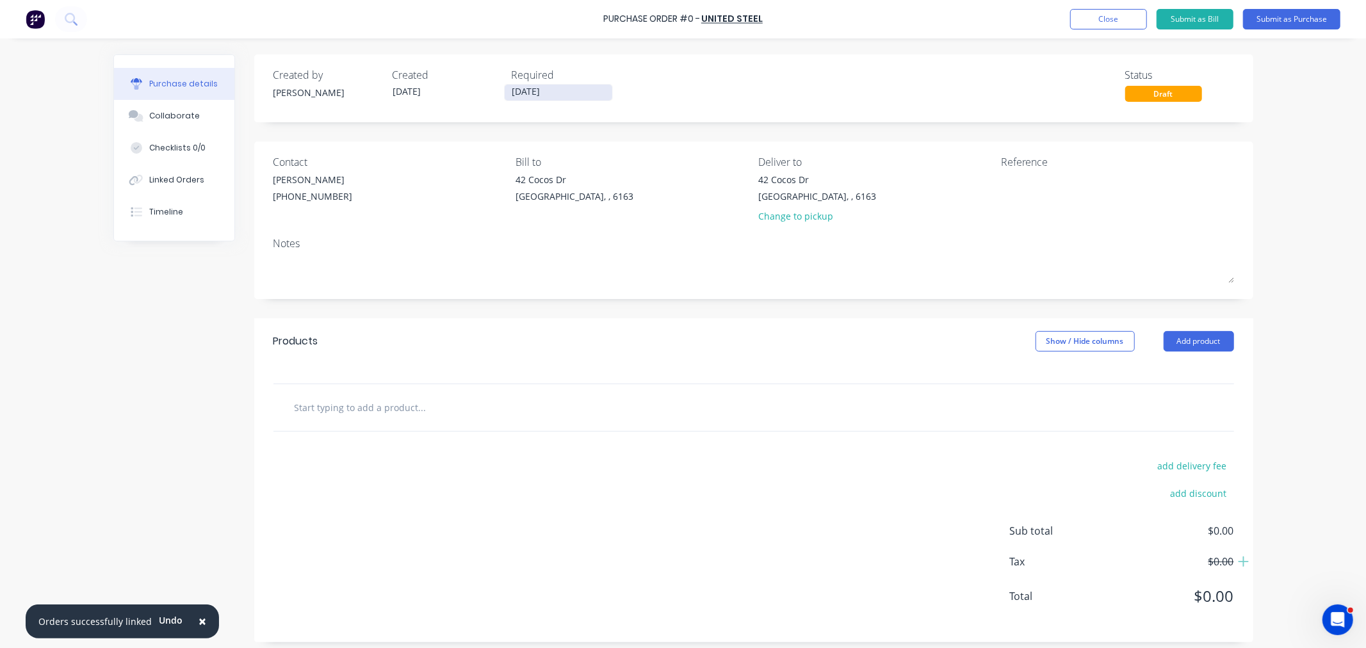
click at [530, 96] on input "[DATE]" at bounding box center [559, 93] width 108 height 16
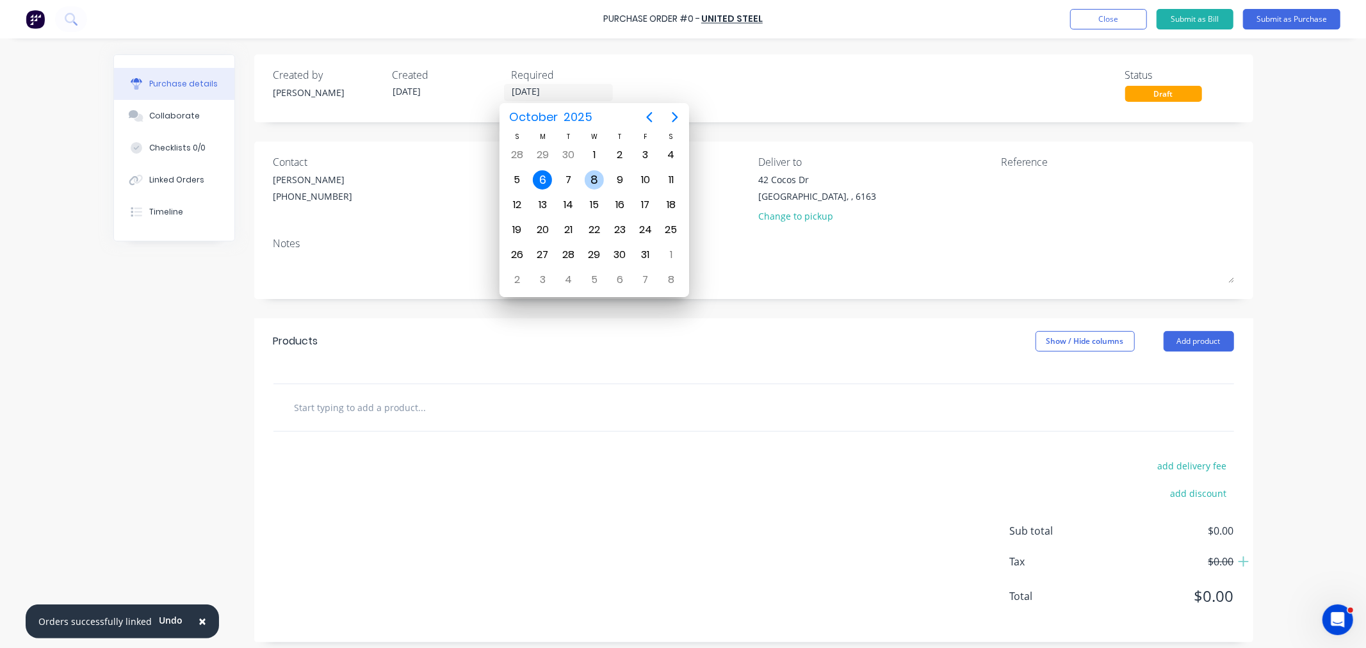
click at [595, 177] on div "8" at bounding box center [594, 179] width 19 height 19
type input "[DATE]"
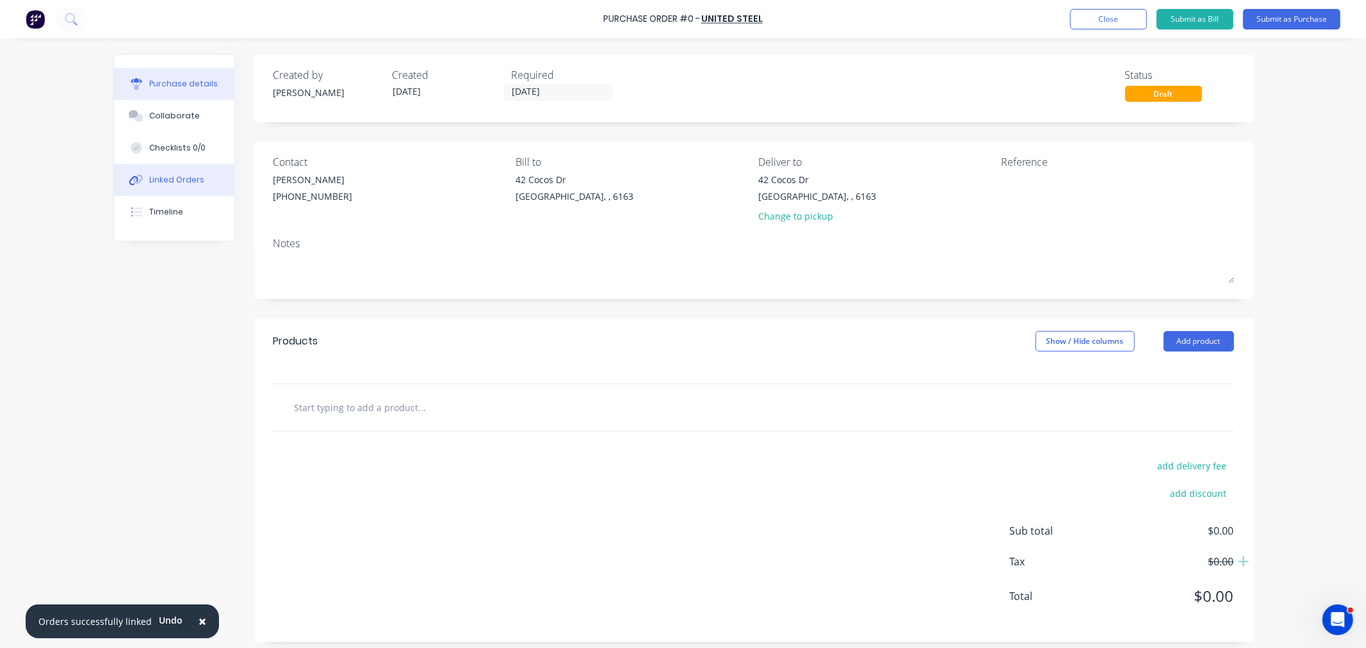
click at [170, 166] on button "Linked Orders" at bounding box center [174, 180] width 120 height 32
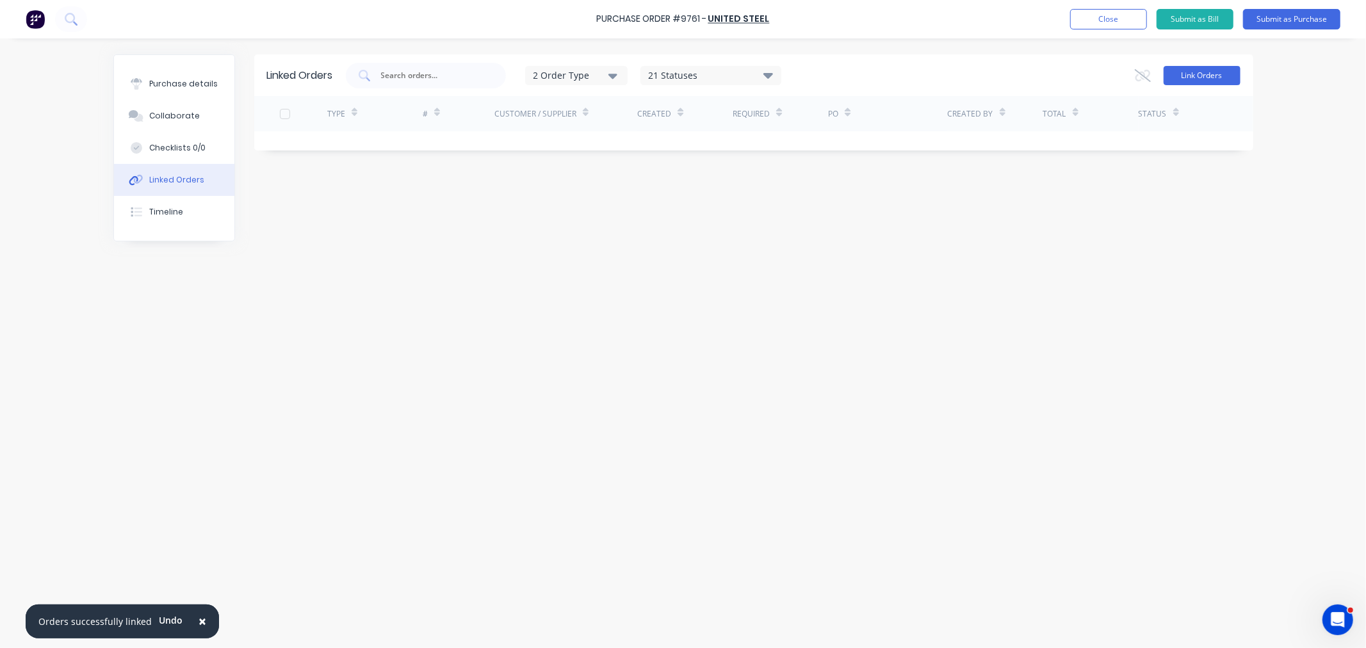
click at [1224, 75] on button "Link Orders" at bounding box center [1201, 75] width 77 height 19
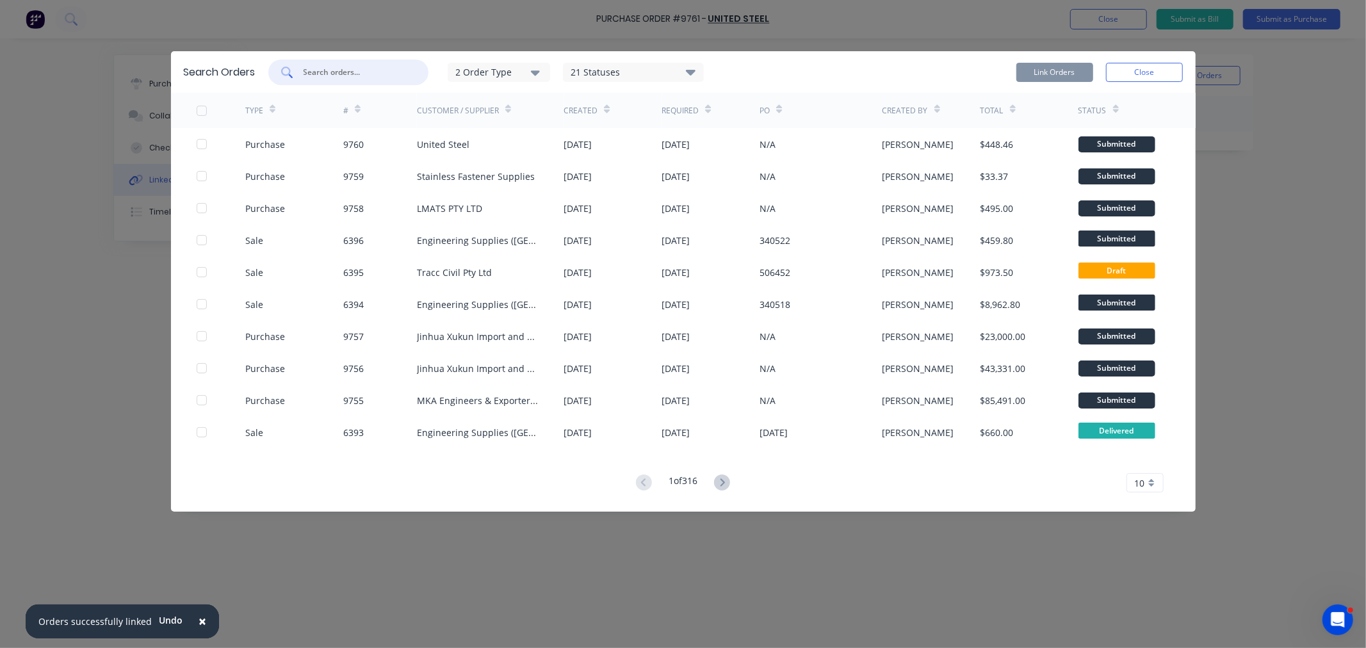
click at [340, 76] on input "text" at bounding box center [355, 72] width 106 height 13
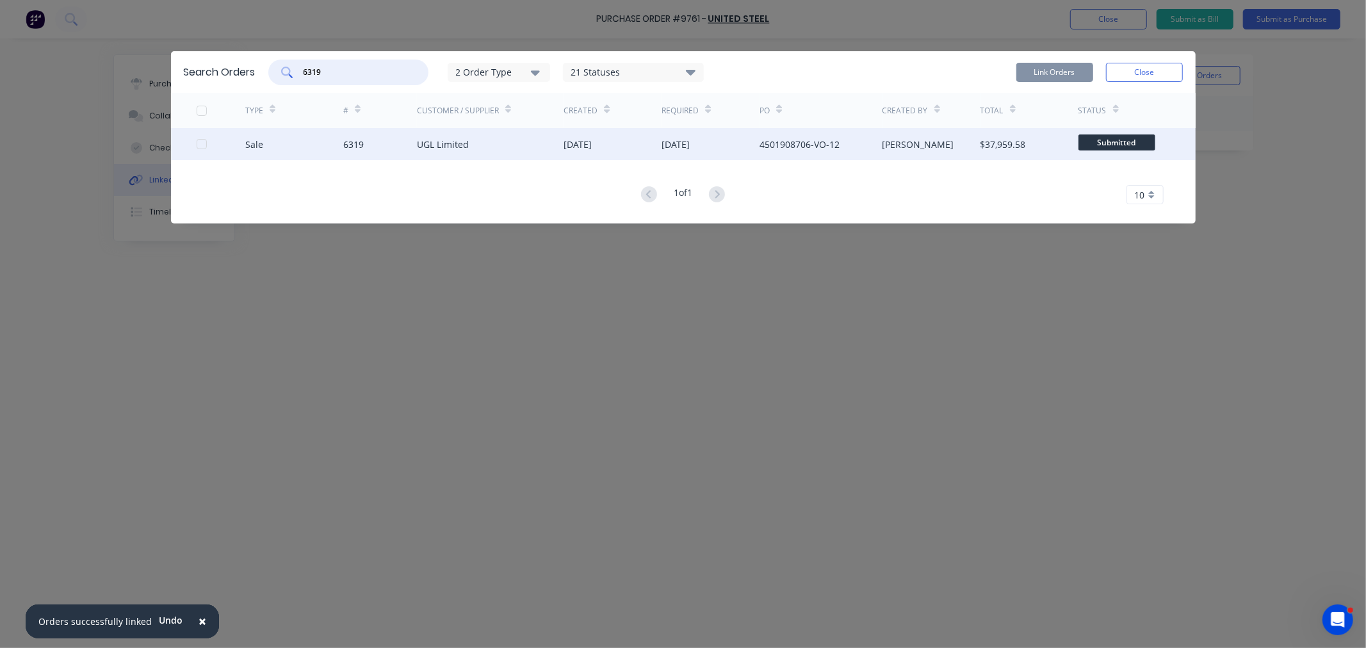
type input "6319"
click at [207, 145] on div at bounding box center [221, 144] width 49 height 32
click at [202, 143] on div at bounding box center [202, 144] width 26 height 26
click at [1055, 69] on button "Link Orders" at bounding box center [1054, 72] width 77 height 19
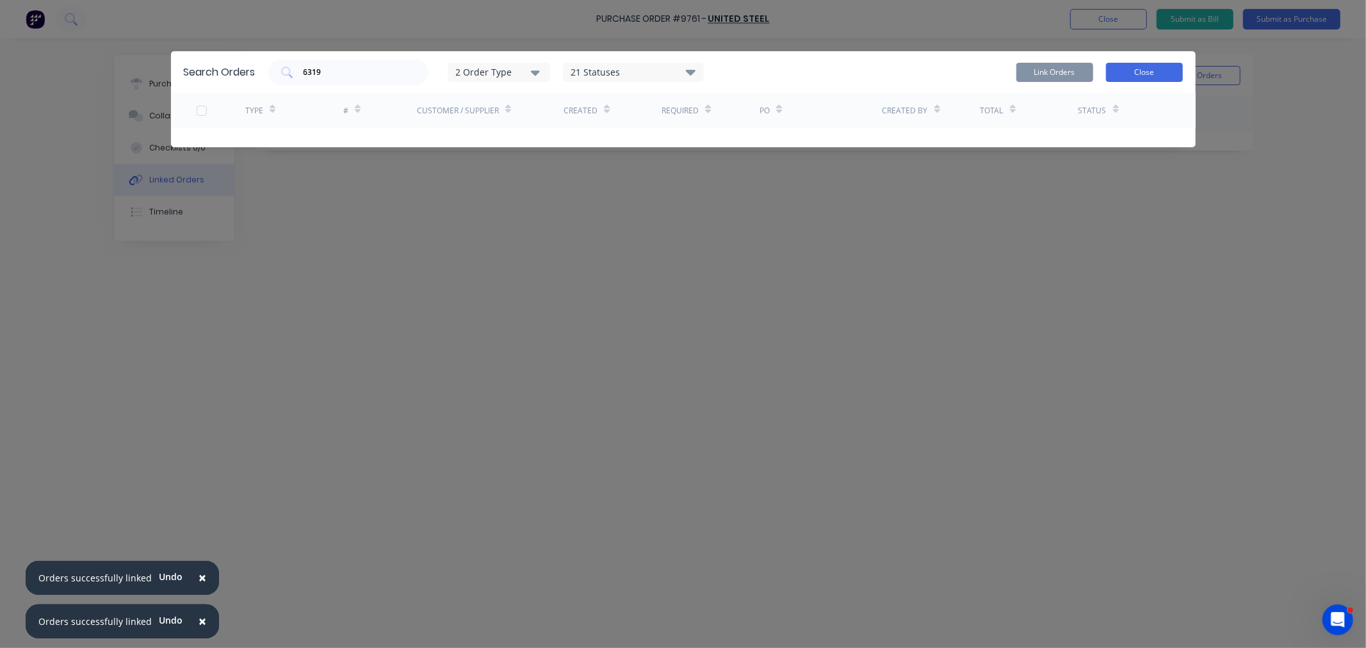
click at [1149, 68] on button "Close" at bounding box center [1144, 72] width 77 height 19
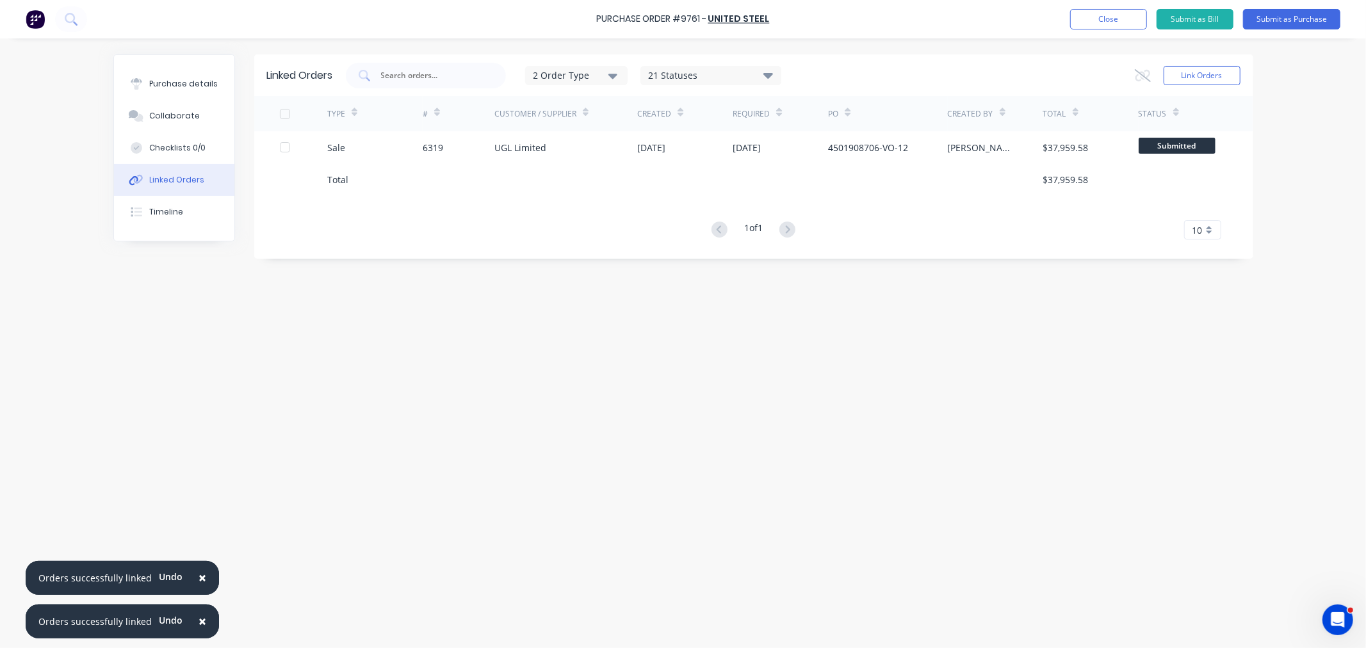
click at [198, 575] on span "×" at bounding box center [202, 578] width 8 height 18
click at [198, 618] on span "×" at bounding box center [202, 621] width 8 height 18
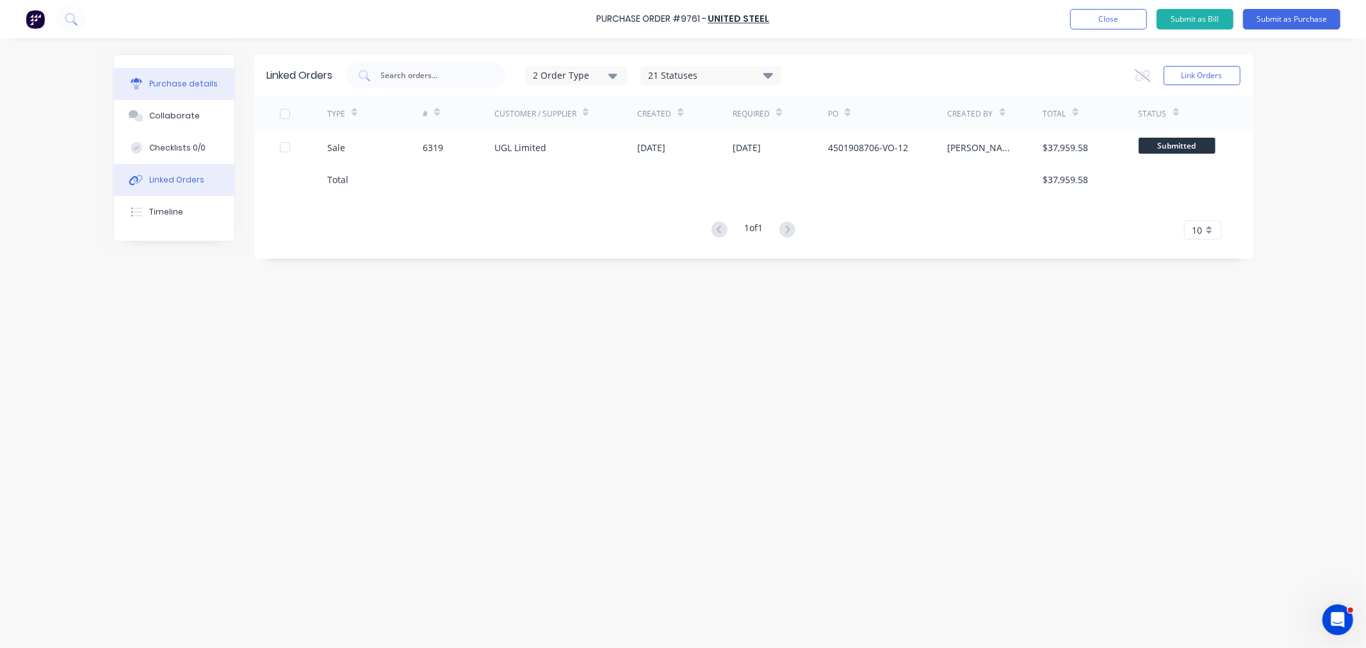
click at [157, 86] on div "Purchase details" at bounding box center [183, 84] width 69 height 12
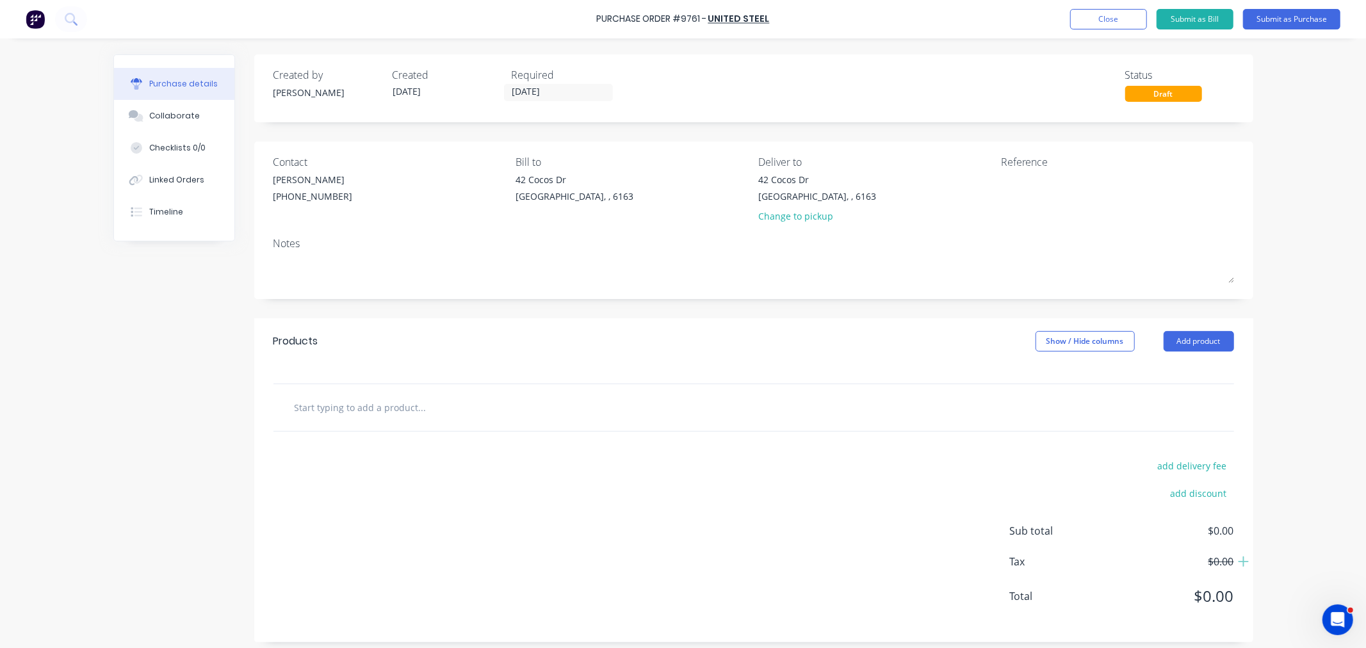
click at [351, 401] on input "text" at bounding box center [422, 407] width 256 height 26
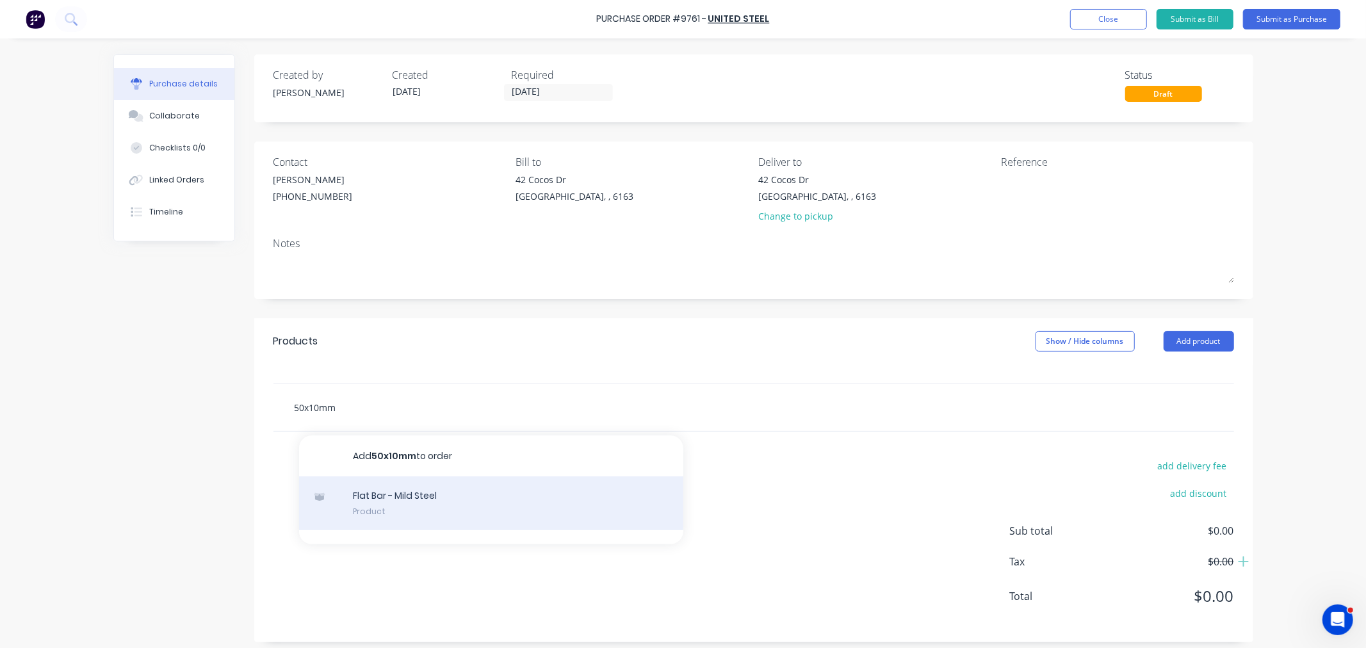
type input "50x10mm"
click at [382, 506] on div "Flat Bar - Mild Steel Product" at bounding box center [491, 503] width 384 height 54
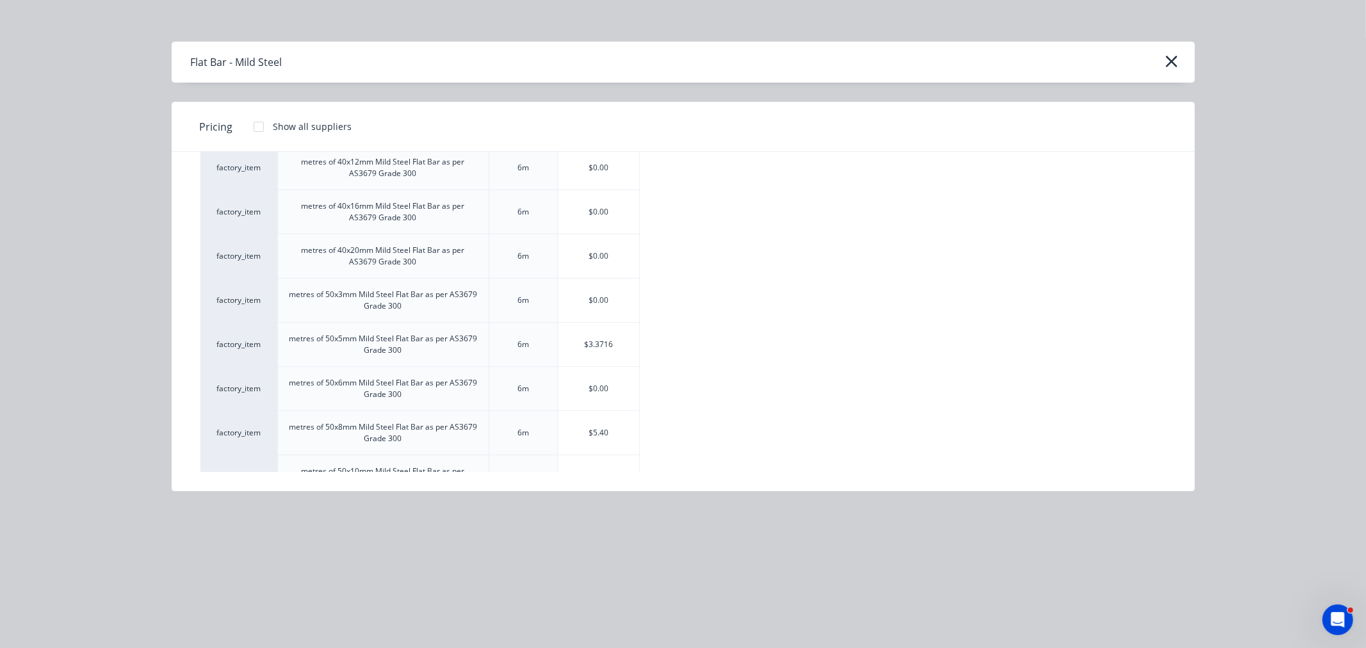
scroll to position [1280, 0]
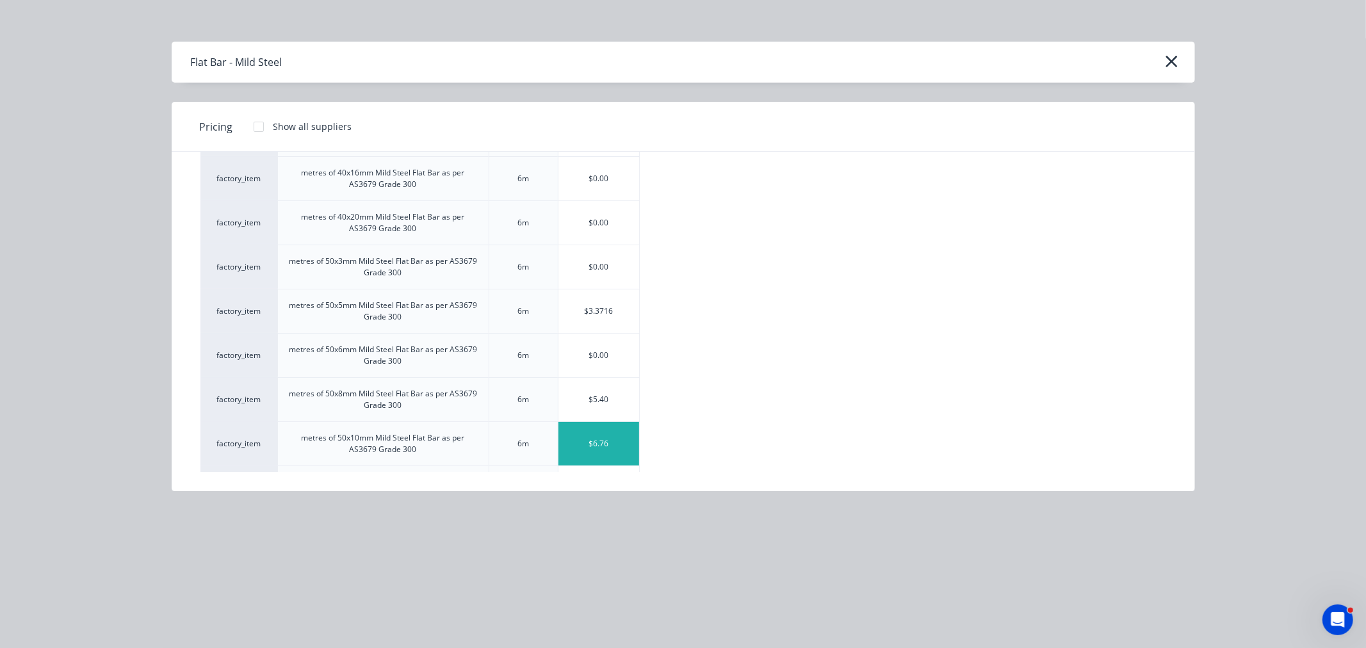
click at [622, 458] on div "$6.76" at bounding box center [598, 444] width 81 height 44
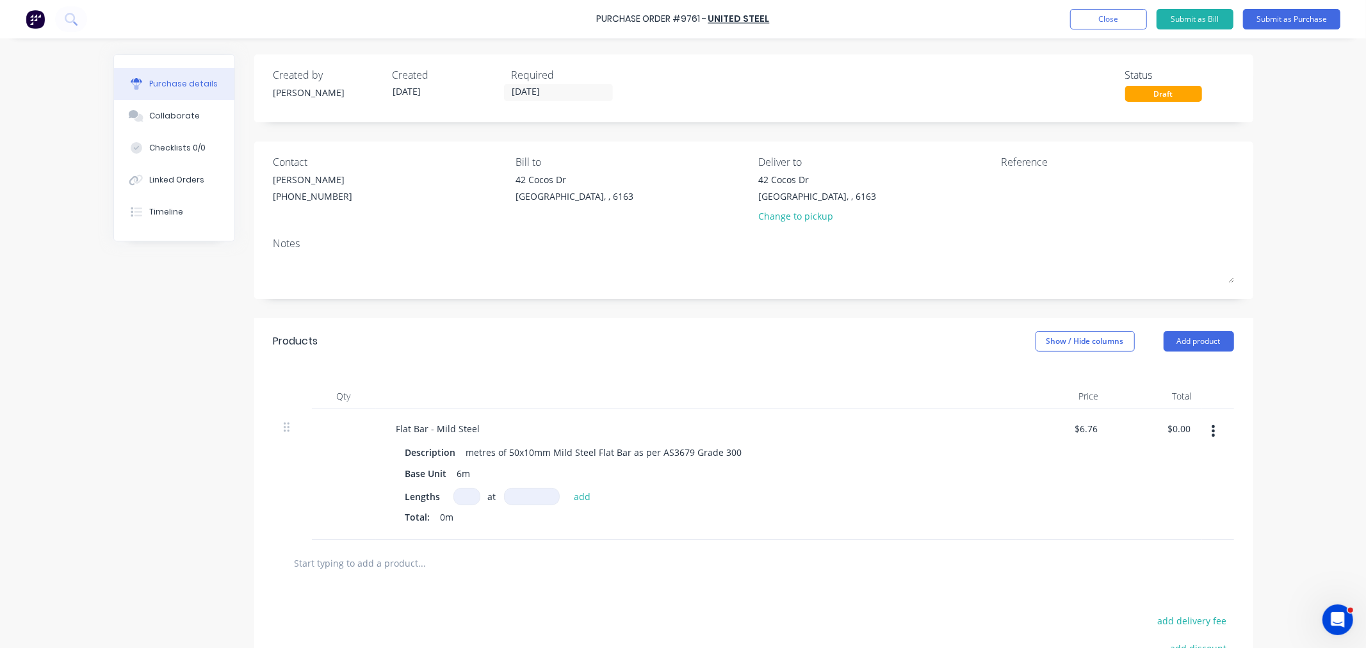
click at [457, 497] on input at bounding box center [466, 496] width 27 height 17
type input "7"
type input "6000mm"
click at [578, 500] on button "add" at bounding box center [582, 496] width 30 height 15
type input "$283.92"
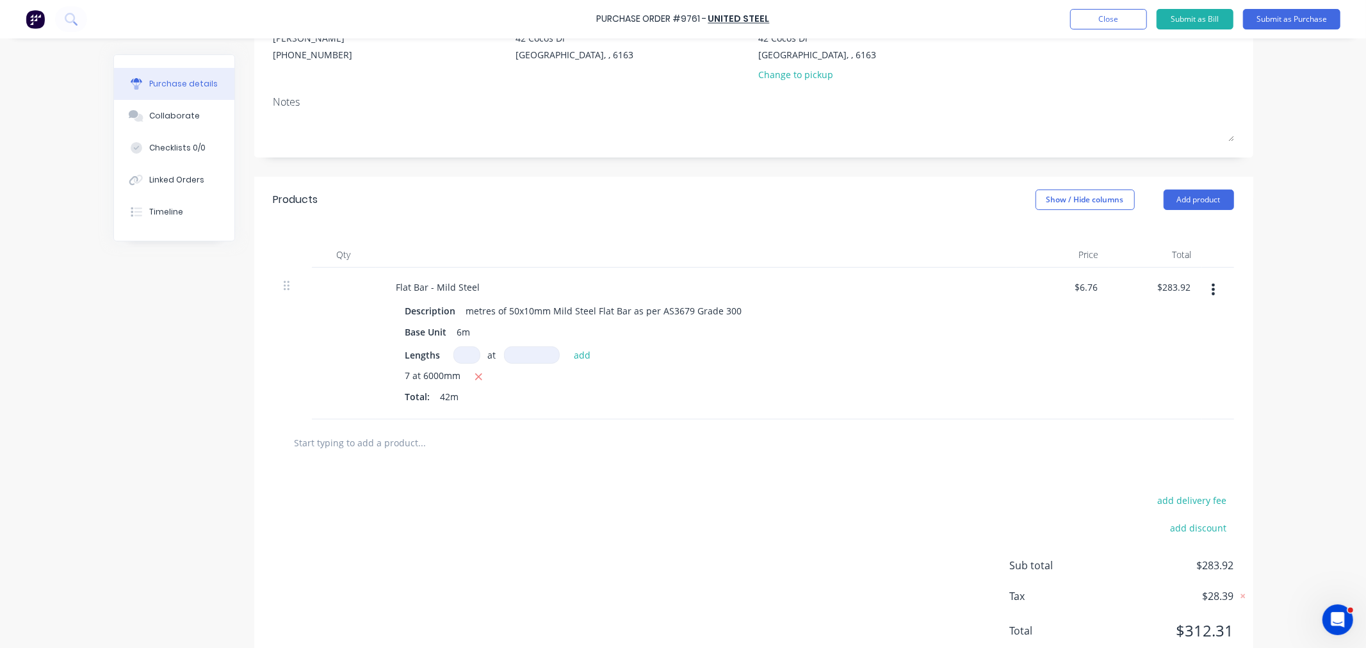
scroll to position [184, 0]
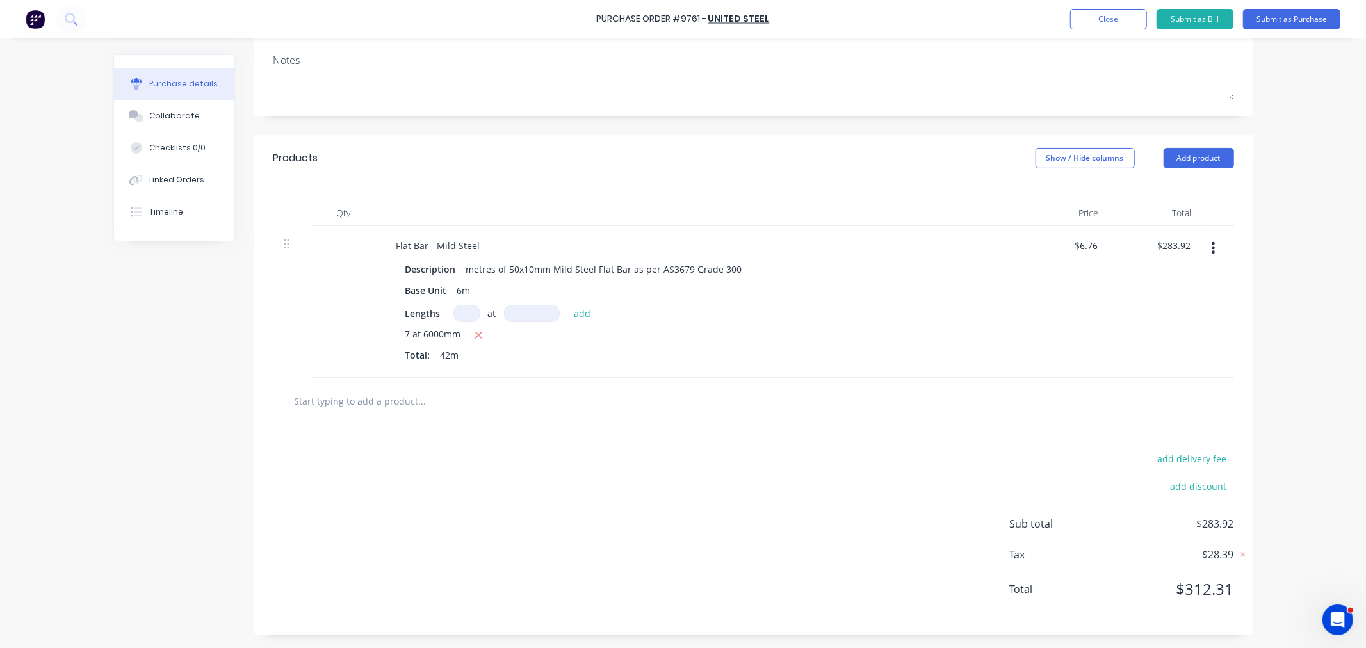
click at [405, 400] on input "text" at bounding box center [422, 401] width 256 height 26
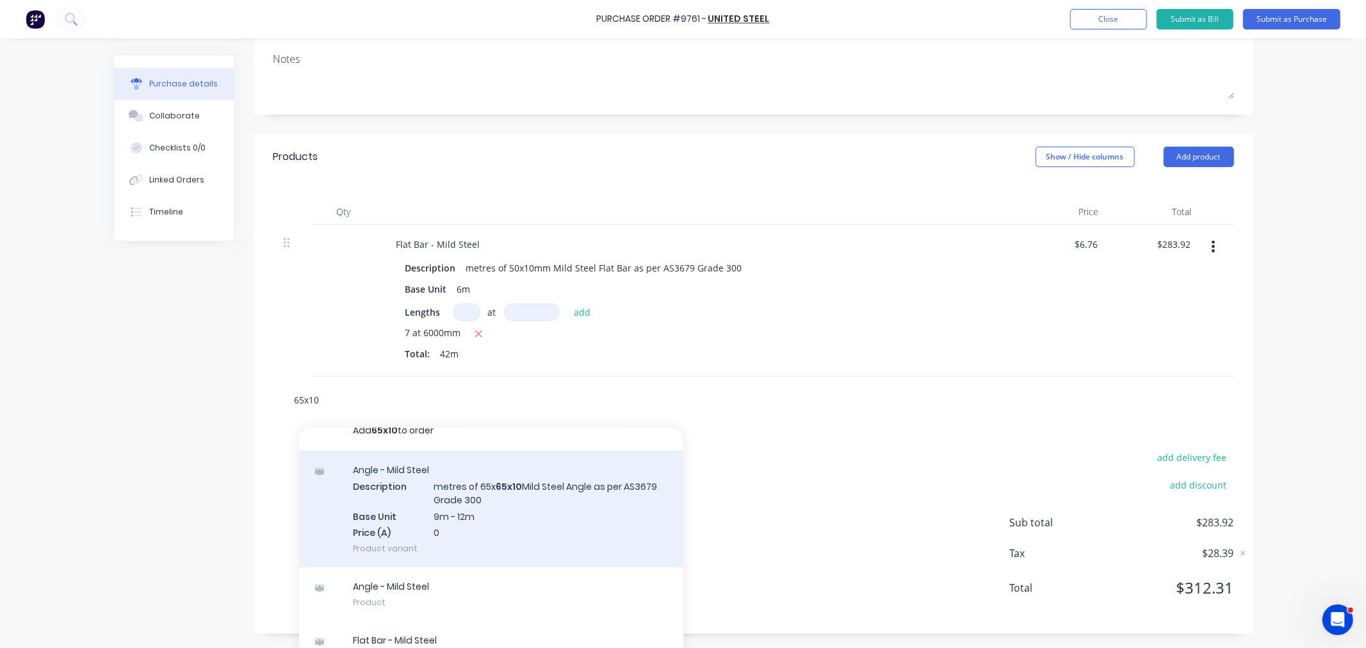
scroll to position [28, 0]
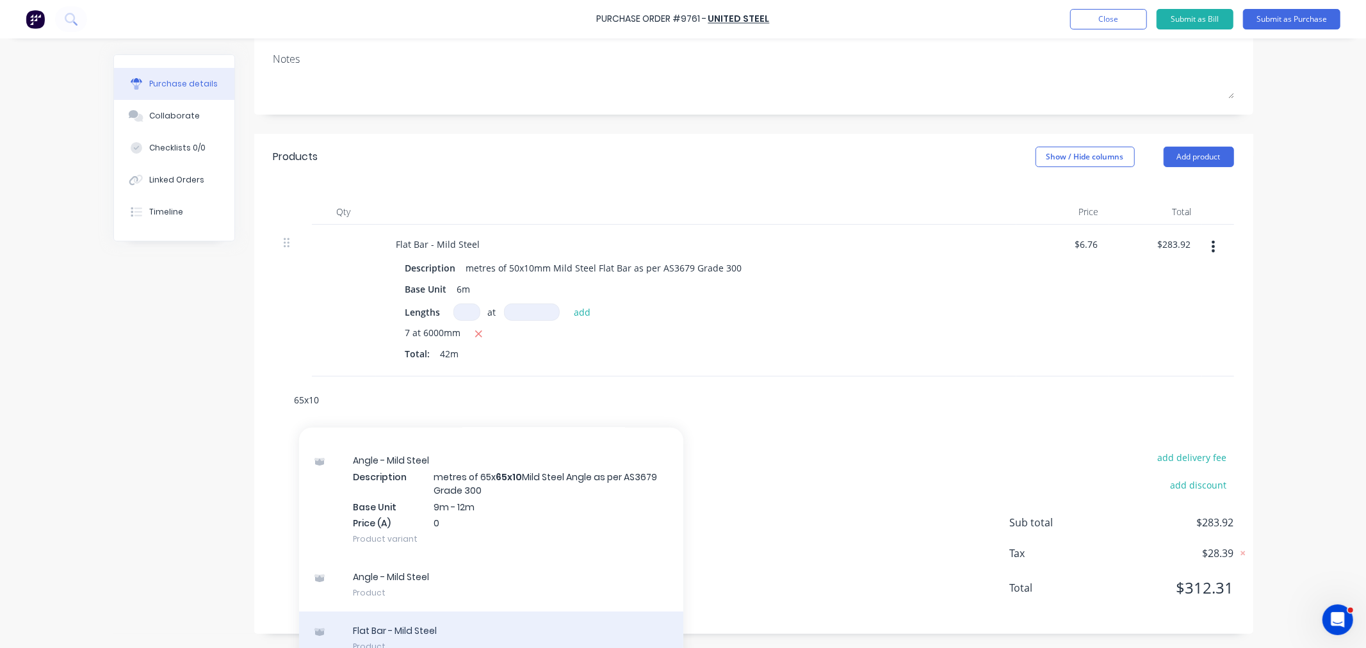
type input "65x10"
click at [449, 636] on div "Flat Bar - Mild Steel Product" at bounding box center [491, 638] width 384 height 54
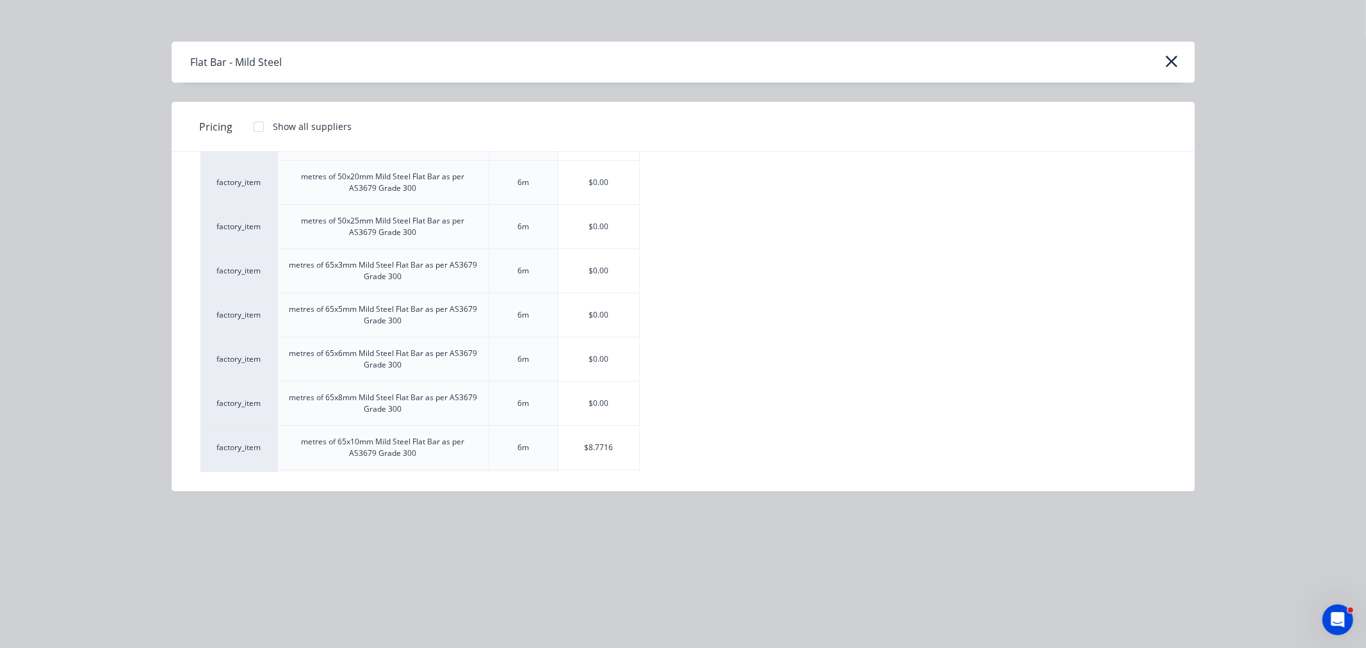
scroll to position [1707, 0]
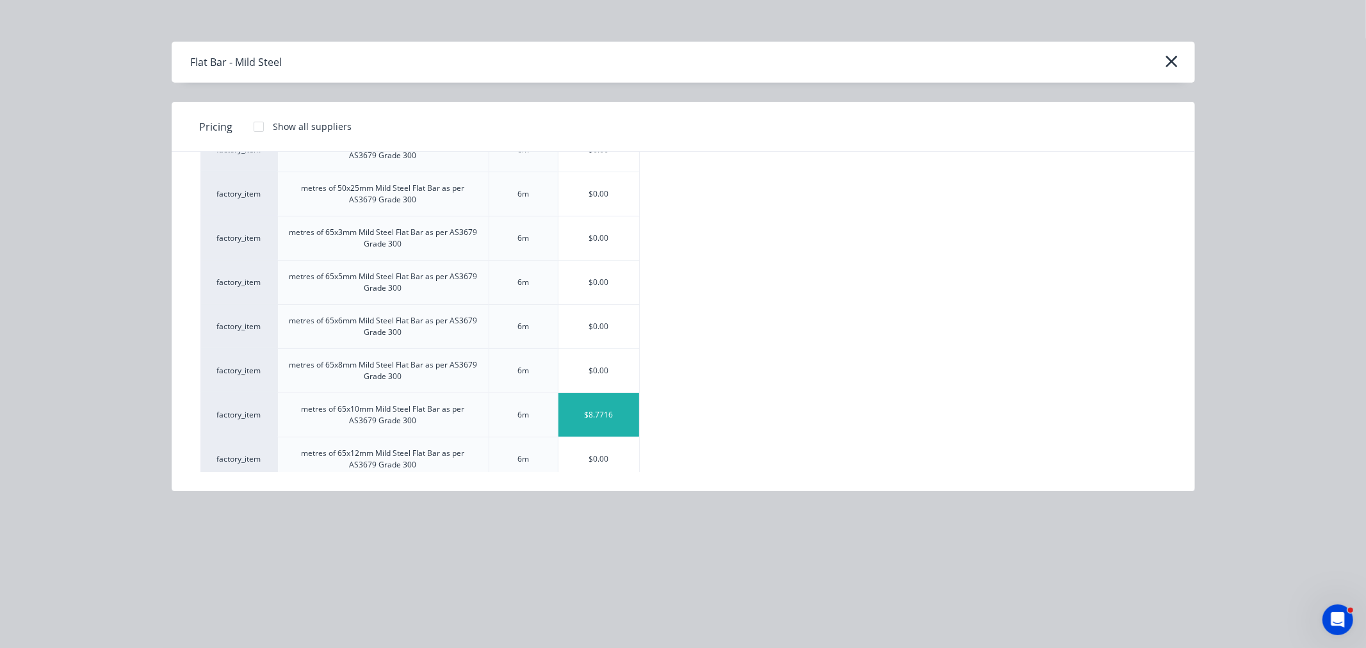
click at [591, 420] on div "$8.7716" at bounding box center [598, 415] width 81 height 44
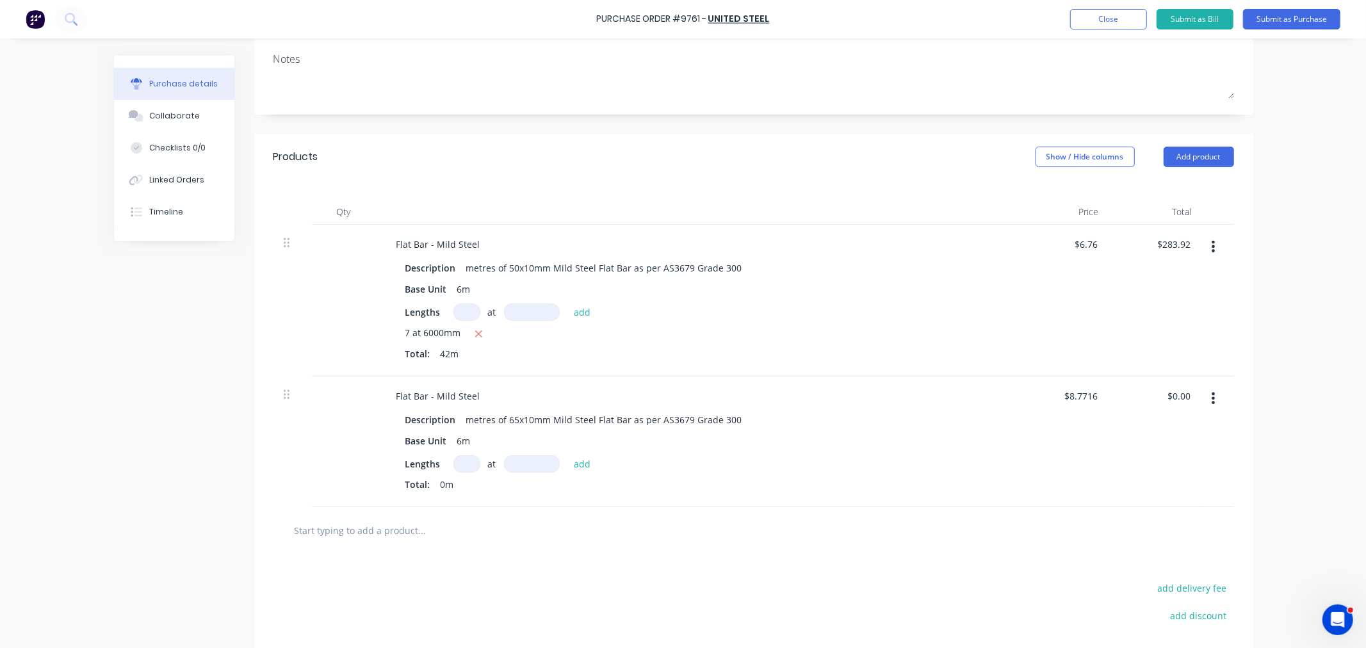
drag, startPoint x: 458, startPoint y: 463, endPoint x: 461, endPoint y: 500, distance: 37.2
click at [458, 464] on input at bounding box center [466, 463] width 27 height 17
type input "8"
type input "6000mm"
click at [579, 467] on button "add" at bounding box center [582, 463] width 30 height 15
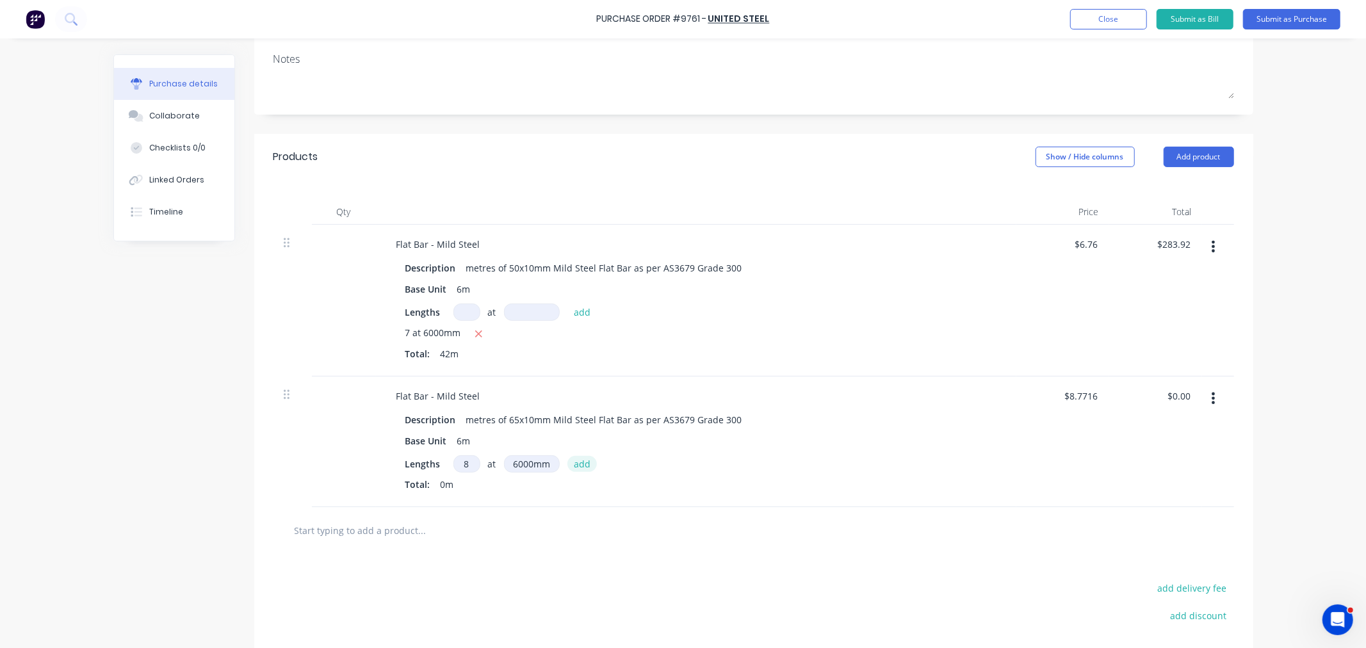
type input "$421.04"
click at [370, 554] on input "text" at bounding box center [422, 551] width 256 height 26
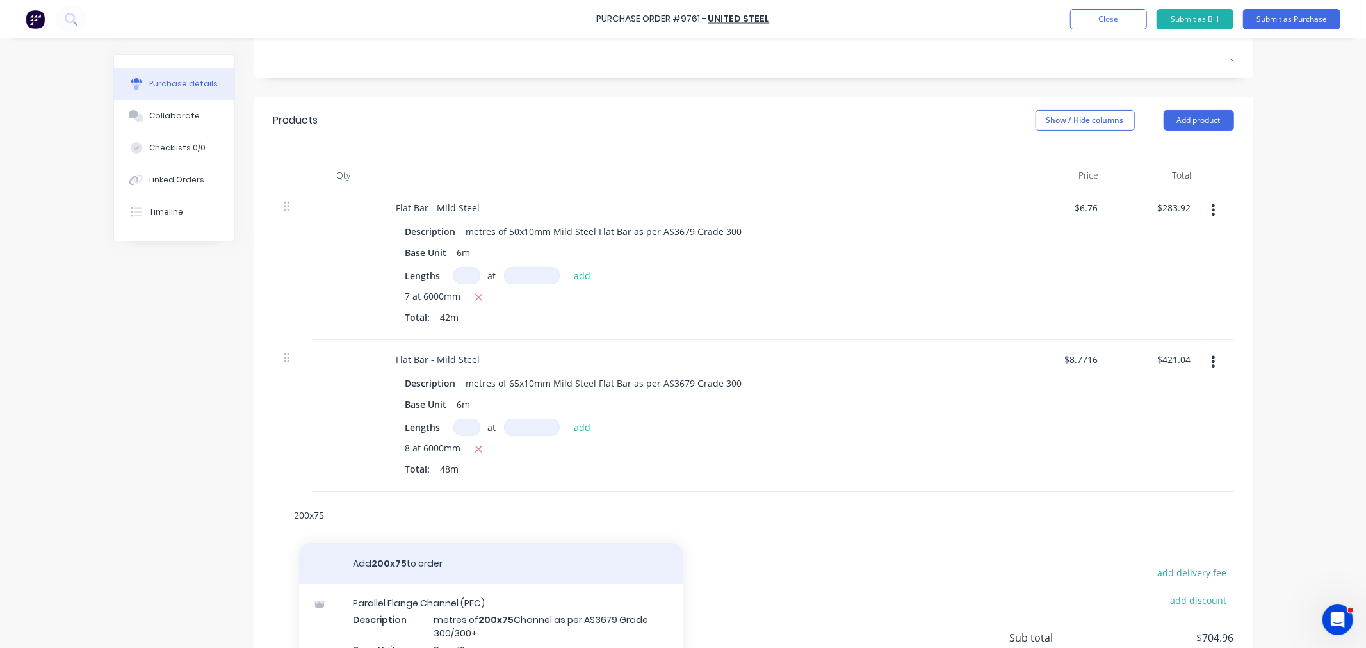
scroll to position [336, 0]
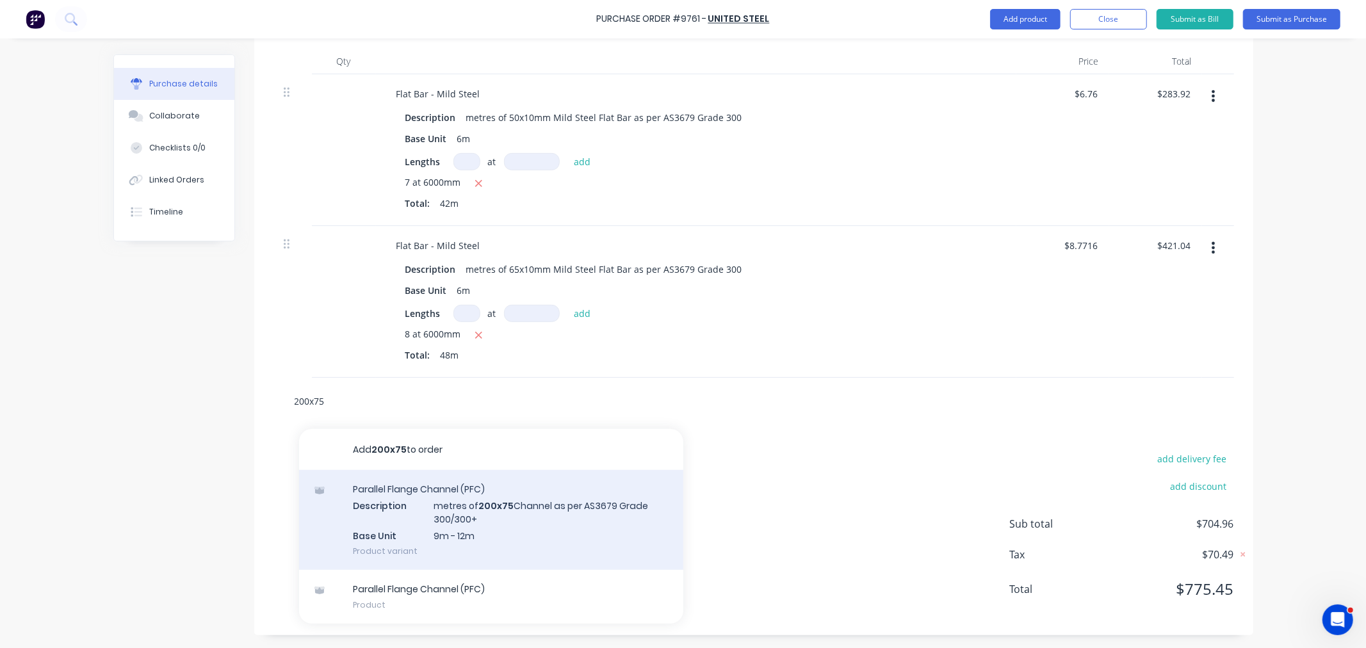
type input "200x75"
click at [465, 526] on div "Parallel Flange Channel (PFC) Description metres of 200x75 Channel as per AS367…" at bounding box center [491, 520] width 384 height 100
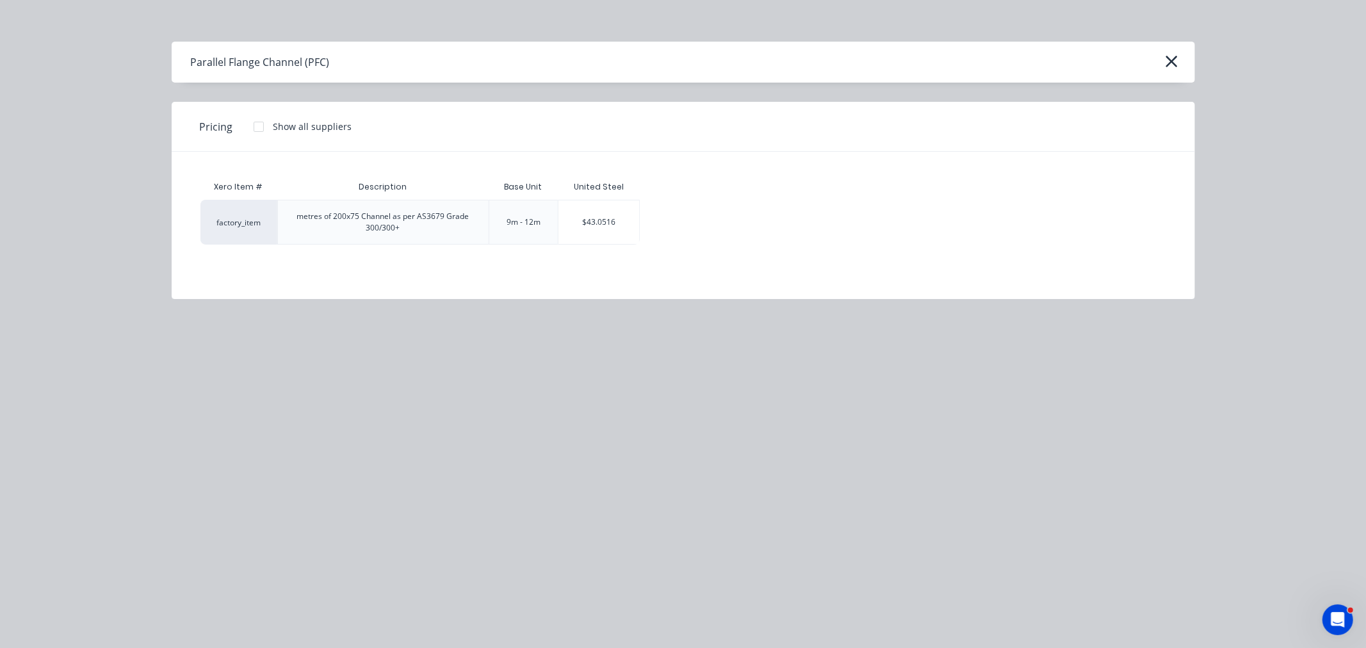
click at [584, 226] on div "$43.0516" at bounding box center [598, 222] width 81 height 44
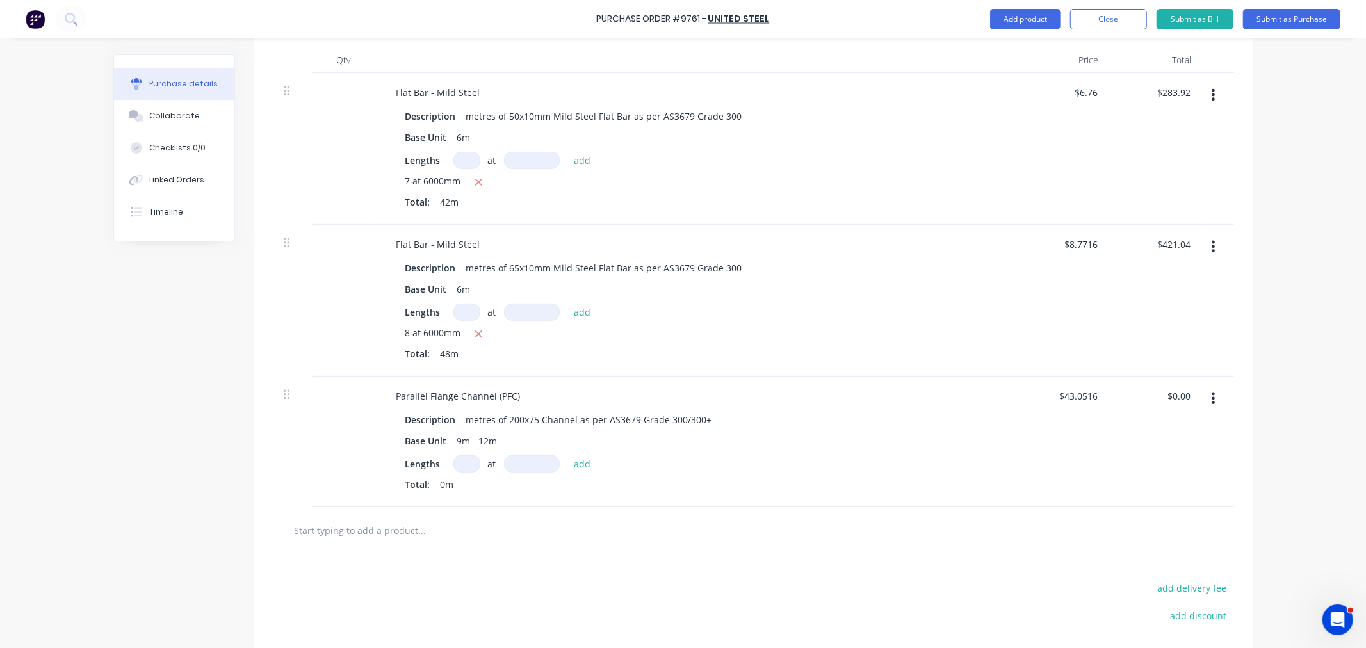
click at [462, 464] on input at bounding box center [466, 463] width 27 height 17
type input "1"
type input "12000mm"
click at [572, 463] on button "add" at bounding box center [582, 463] width 30 height 15
type input "$516.62"
